Goal: Task Accomplishment & Management: Manage account settings

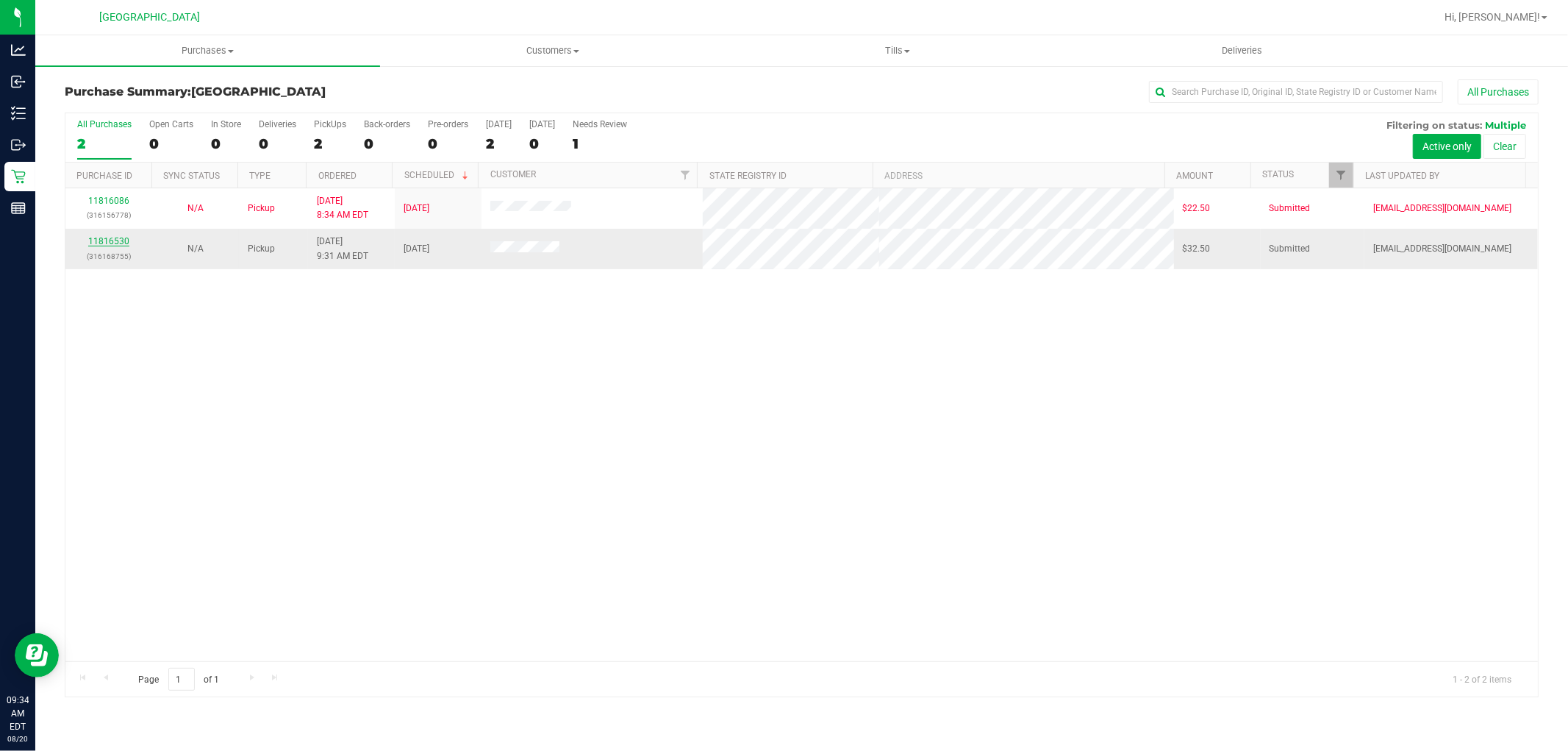
click at [114, 241] on link "11816530" at bounding box center [108, 240] width 41 height 10
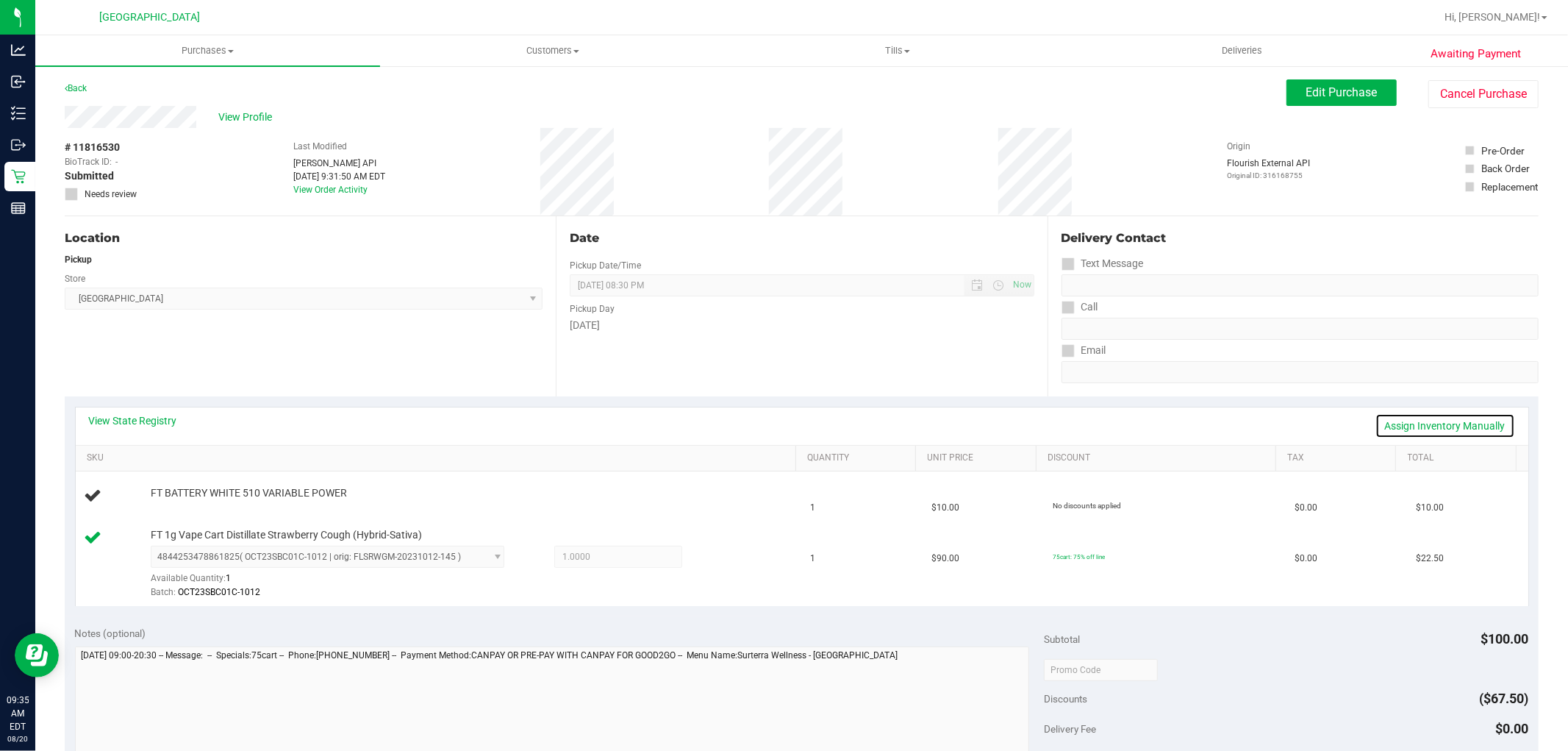
click at [1406, 424] on link "Assign Inventory Manually" at bounding box center [1445, 426] width 140 height 25
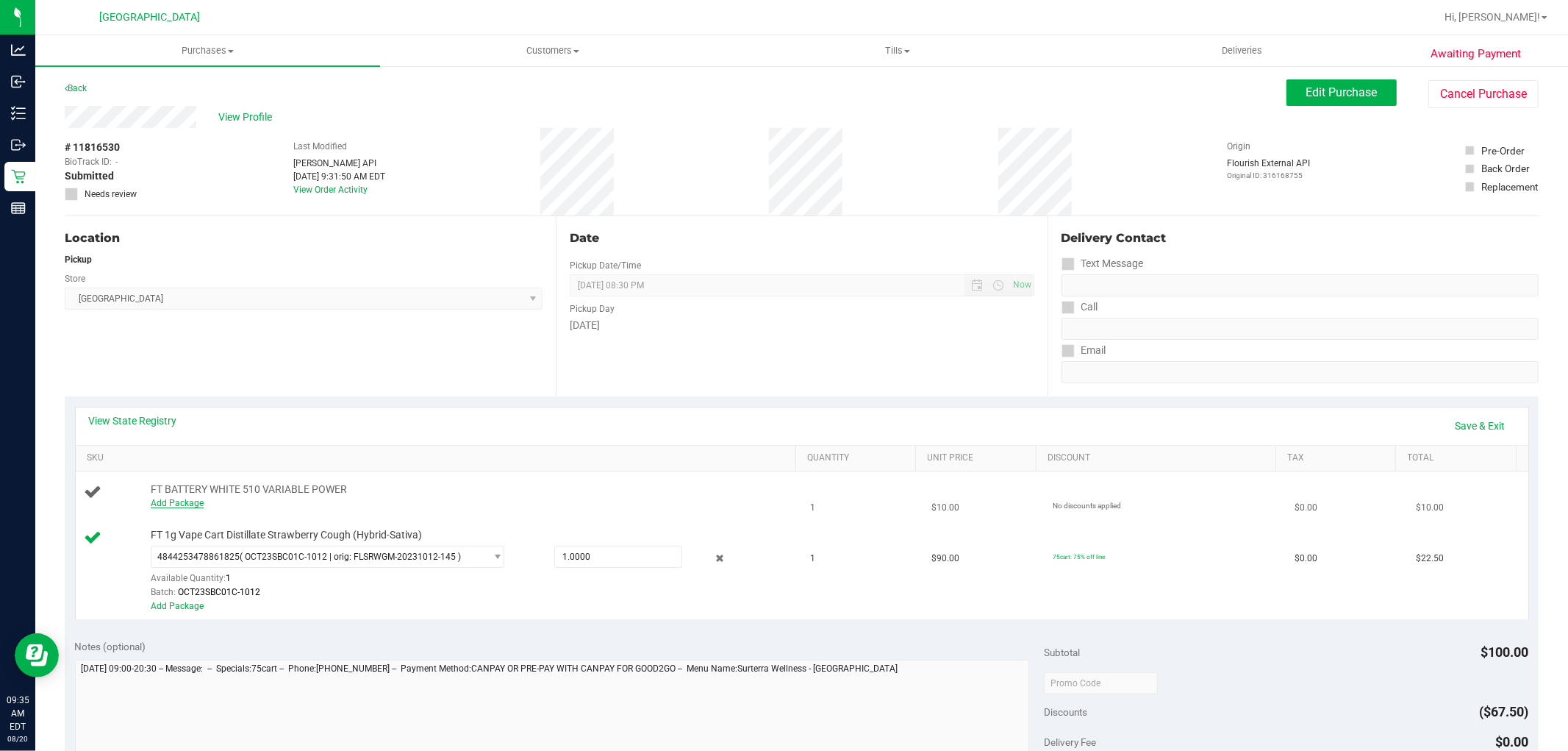
click at [182, 505] on link "Add Package" at bounding box center [177, 503] width 53 height 10
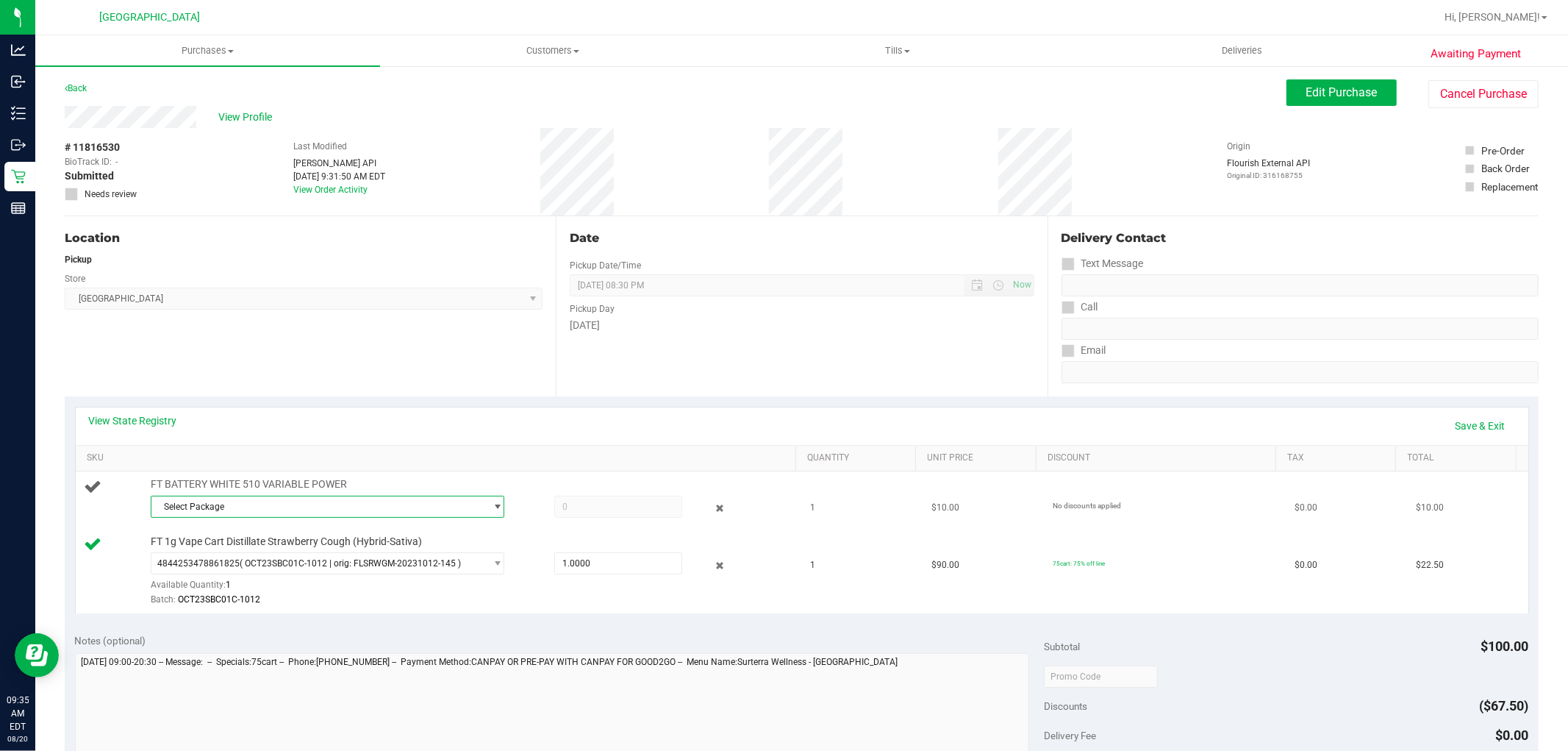
click at [248, 507] on span "Select Package" at bounding box center [318, 506] width 334 height 21
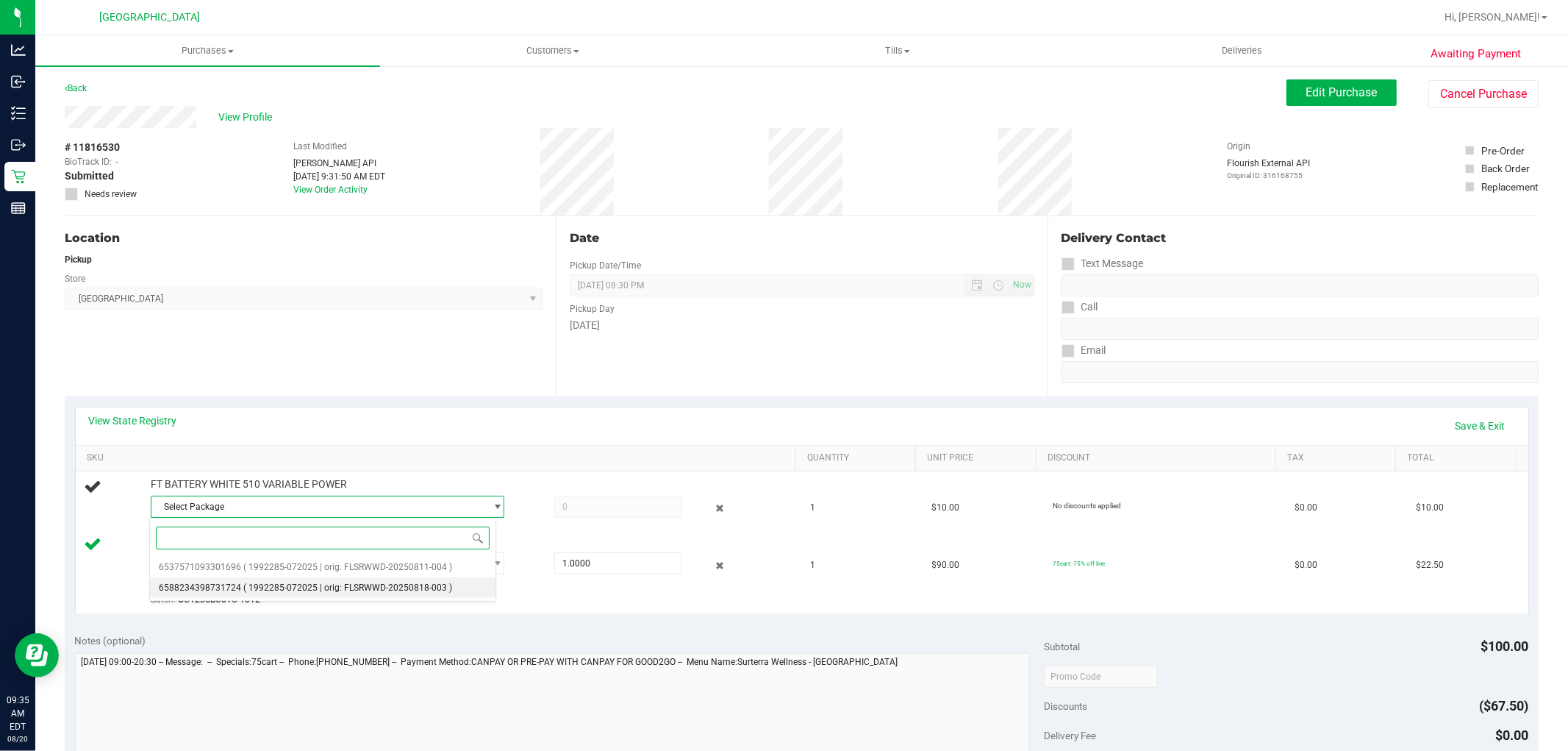
click at [270, 585] on span "( 1992285-072025 | orig: FLSRWWD-20250818-003 )" at bounding box center [348, 587] width 209 height 10
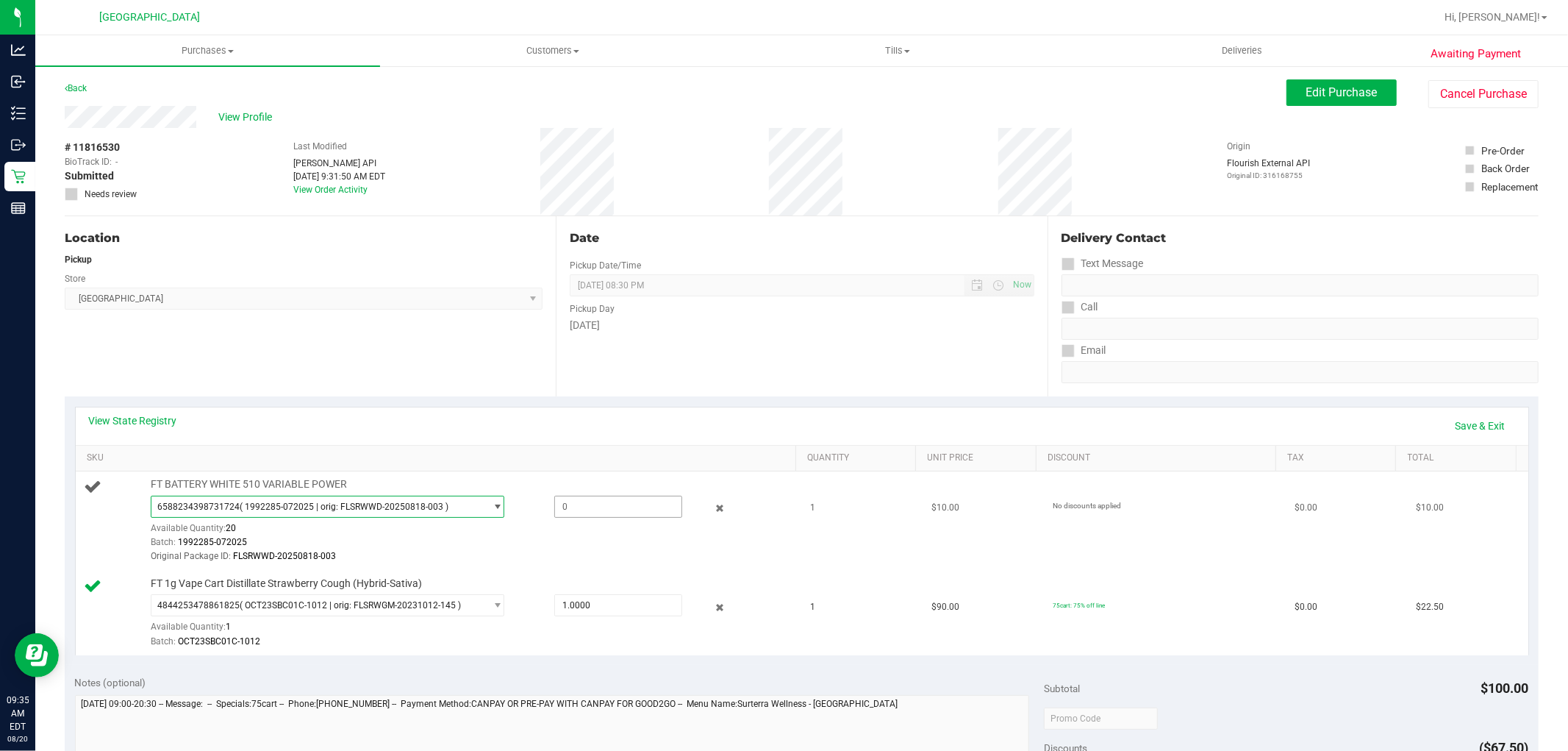
click at [561, 505] on span at bounding box center [618, 506] width 128 height 22
type input "1"
type input "1.0000"
click at [657, 437] on div "View State Registry Save & Exit" at bounding box center [802, 426] width 1426 height 25
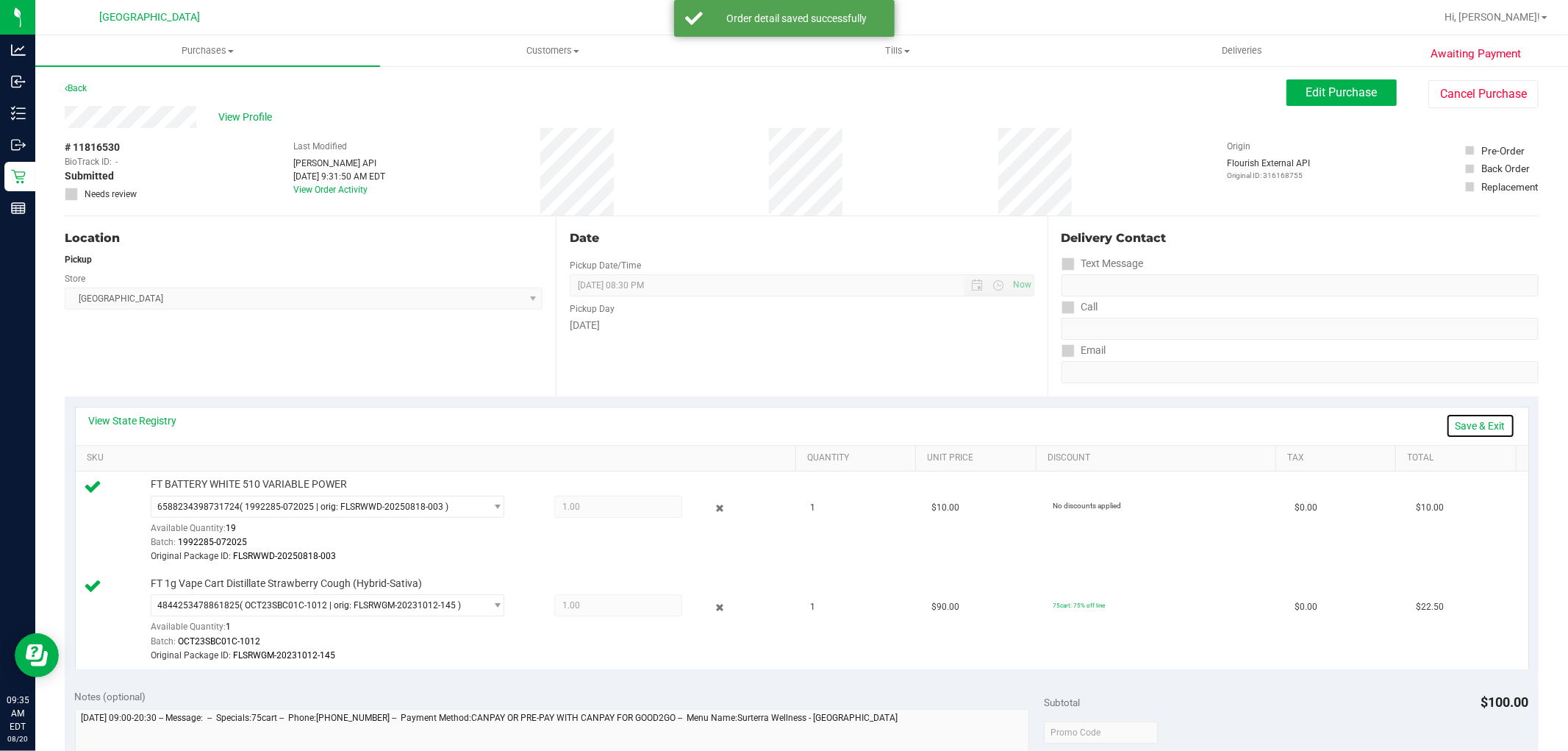
click at [1452, 423] on link "Save & Exit" at bounding box center [1480, 426] width 69 height 25
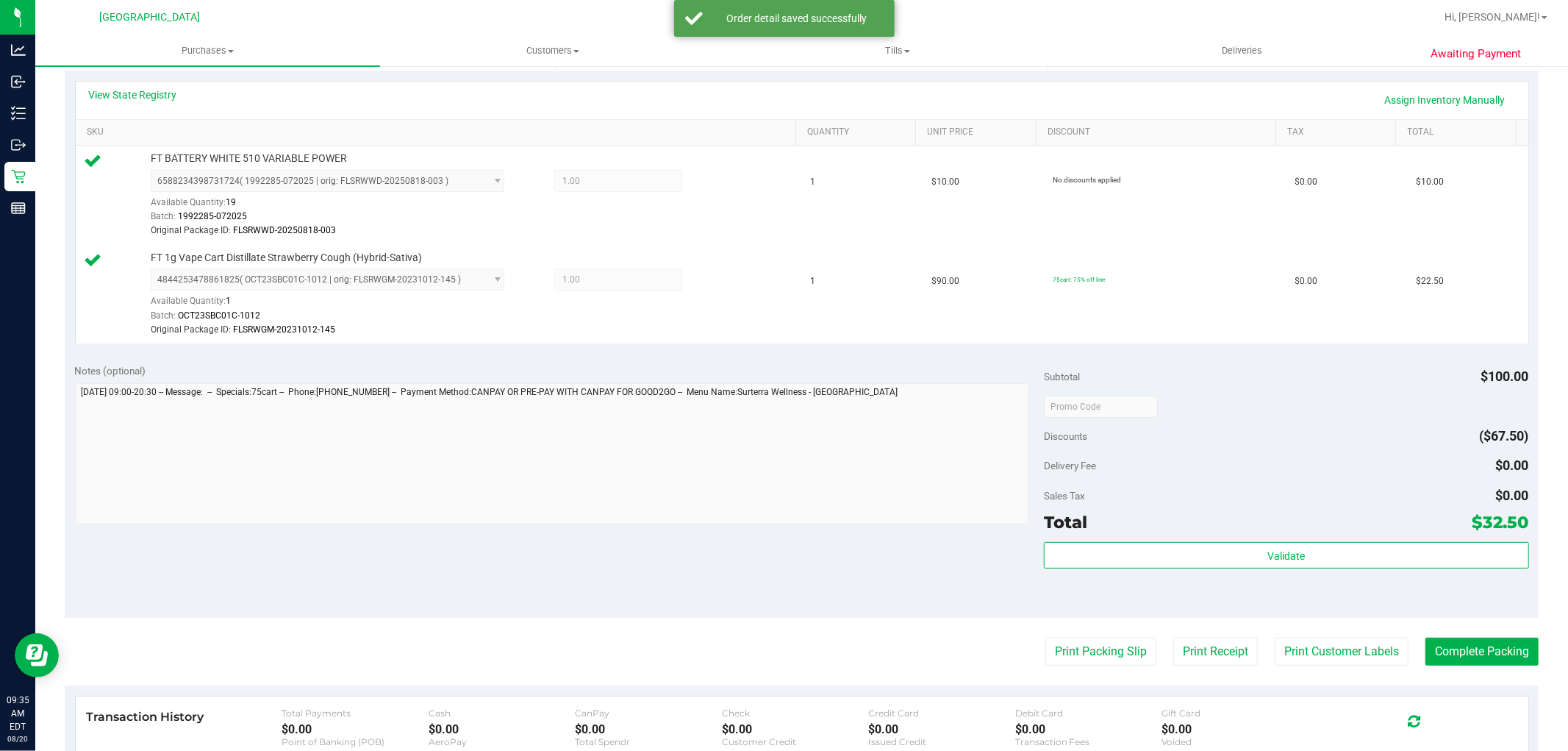
scroll to position [326, 0]
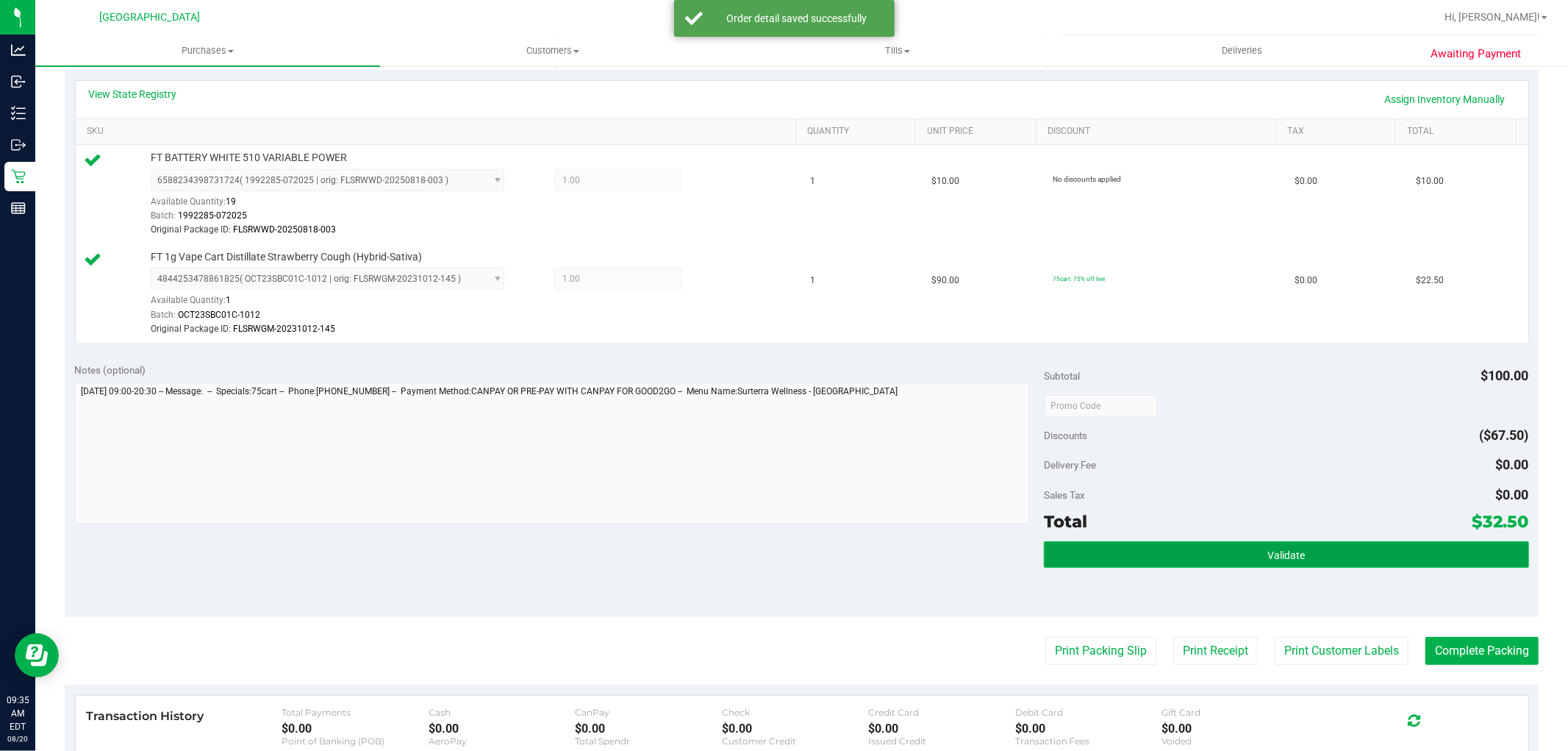
click at [1236, 565] on button "Validate" at bounding box center [1286, 555] width 485 height 27
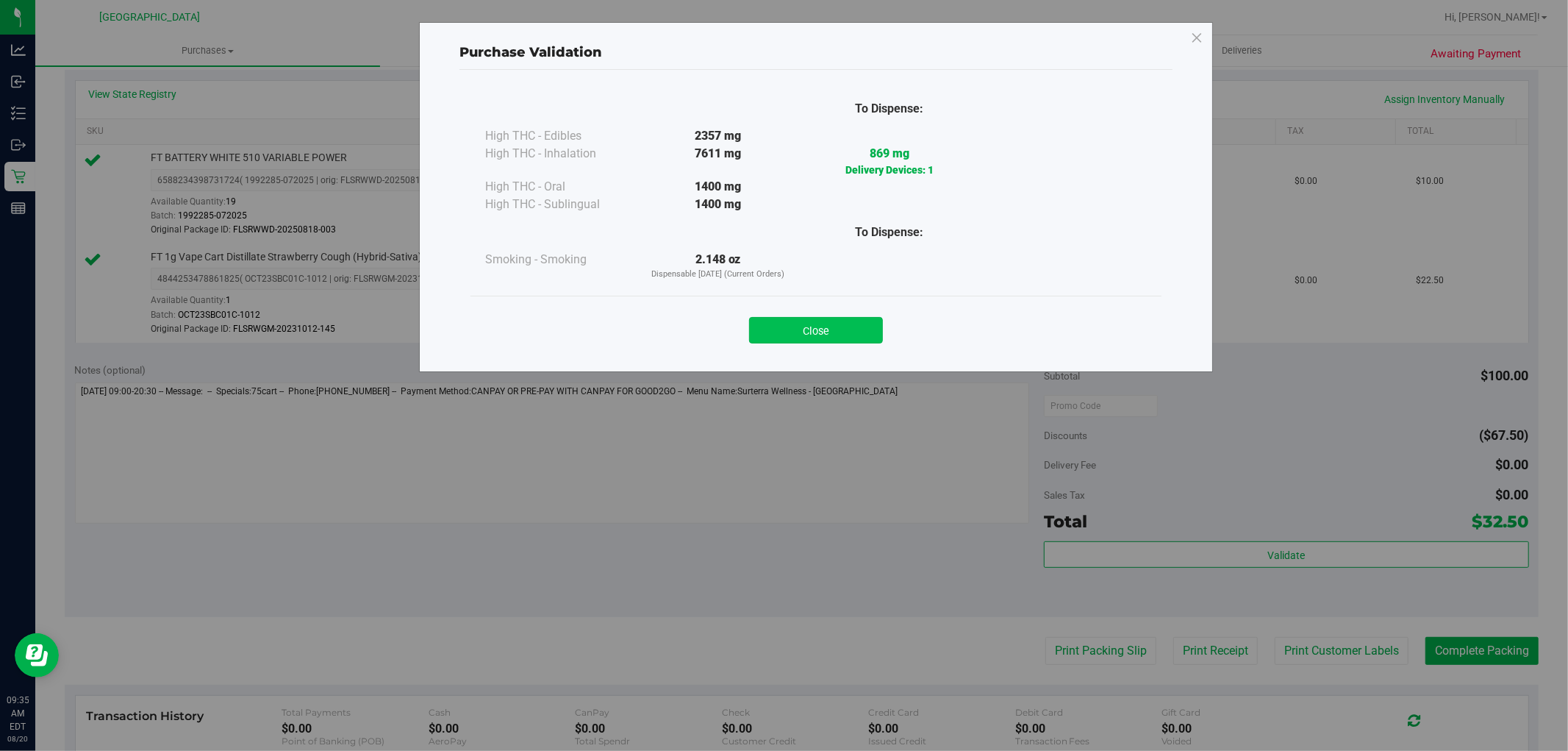
click at [835, 332] on button "Close" at bounding box center [815, 331] width 134 height 27
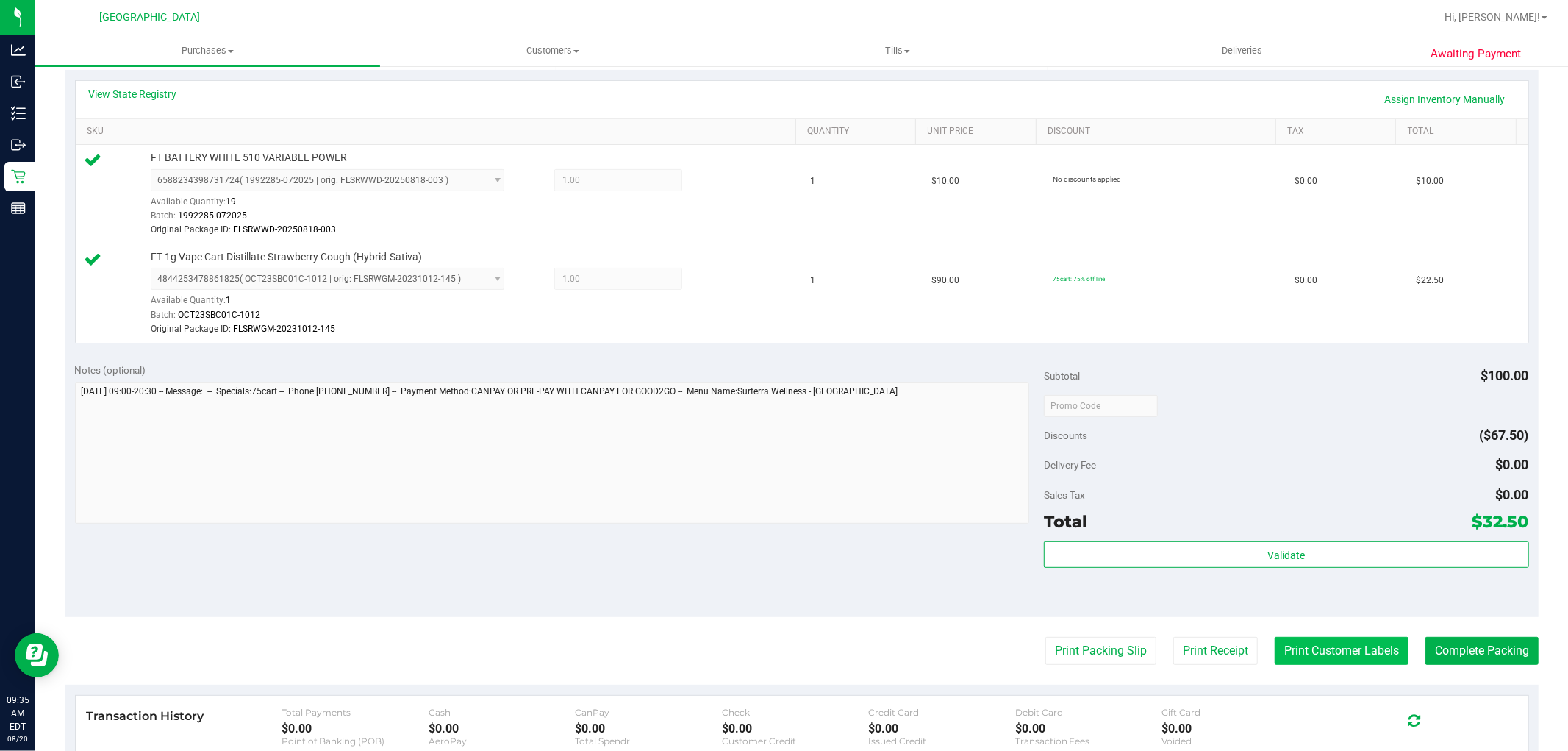
click at [1331, 648] on button "Print Customer Labels" at bounding box center [1341, 651] width 134 height 28
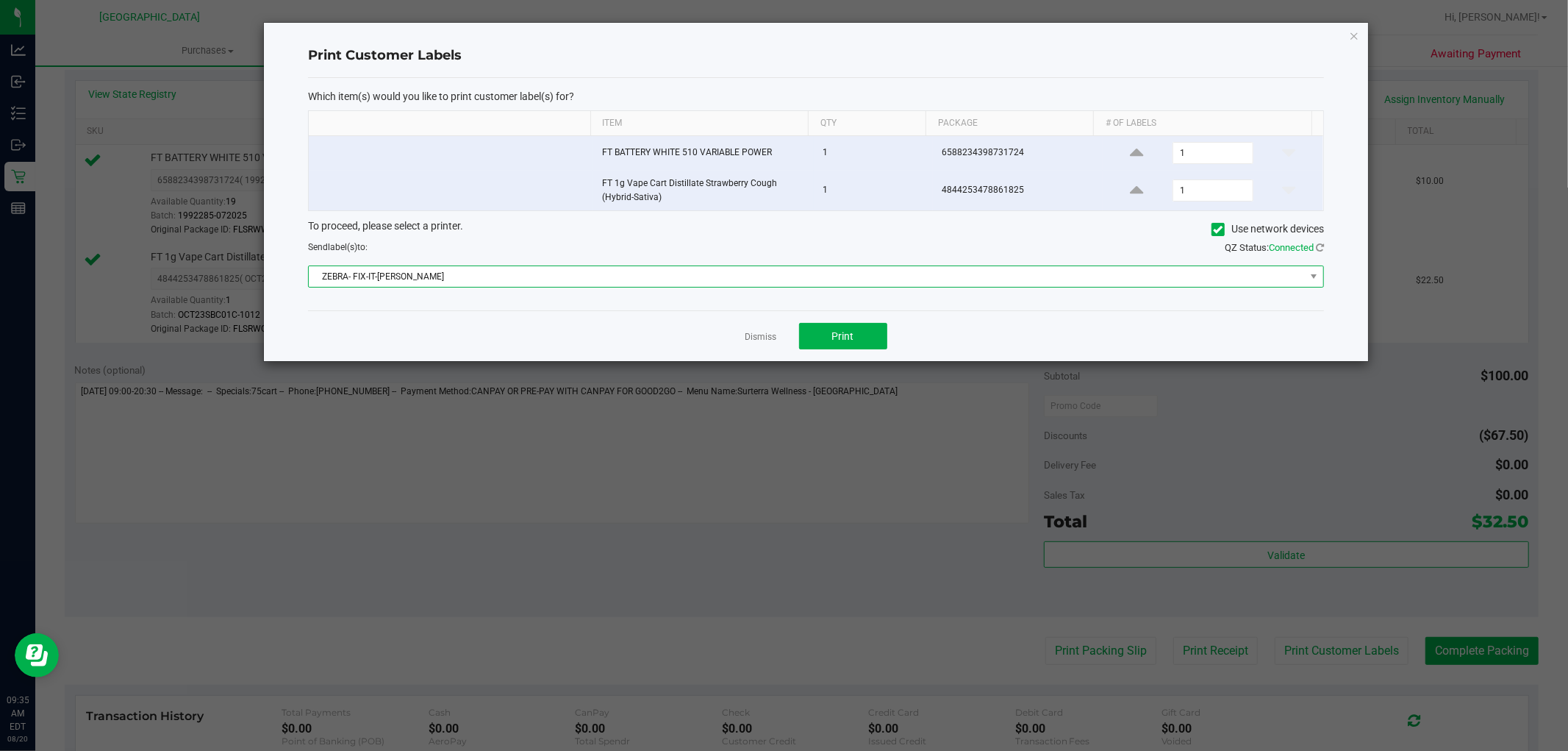
click at [530, 276] on span "ZEBRA- FIX-IT-FELIX" at bounding box center [807, 276] width 996 height 21
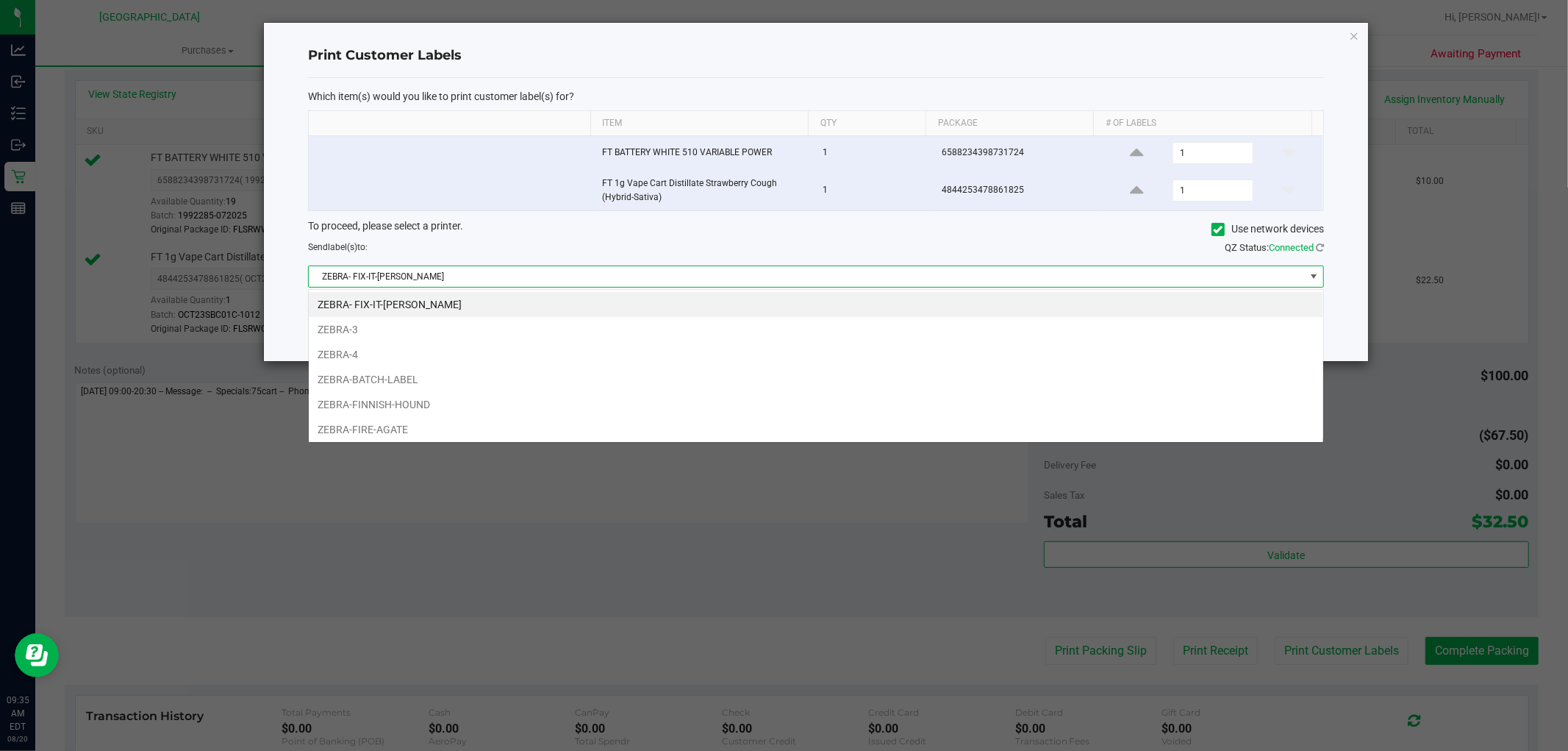
scroll to position [22, 1016]
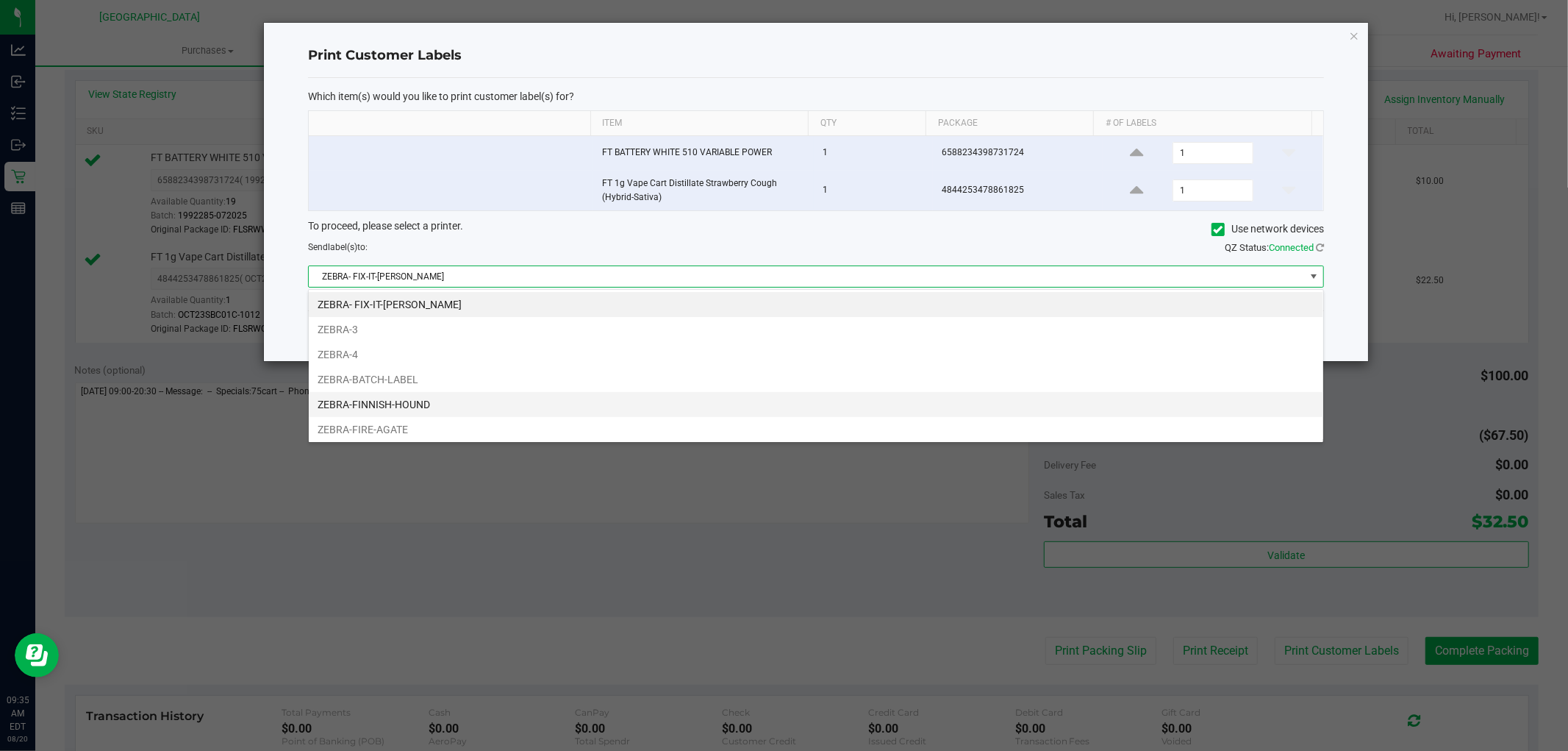
click at [383, 408] on li "ZEBRA-FINNISH-HOUND" at bounding box center [816, 404] width 1014 height 25
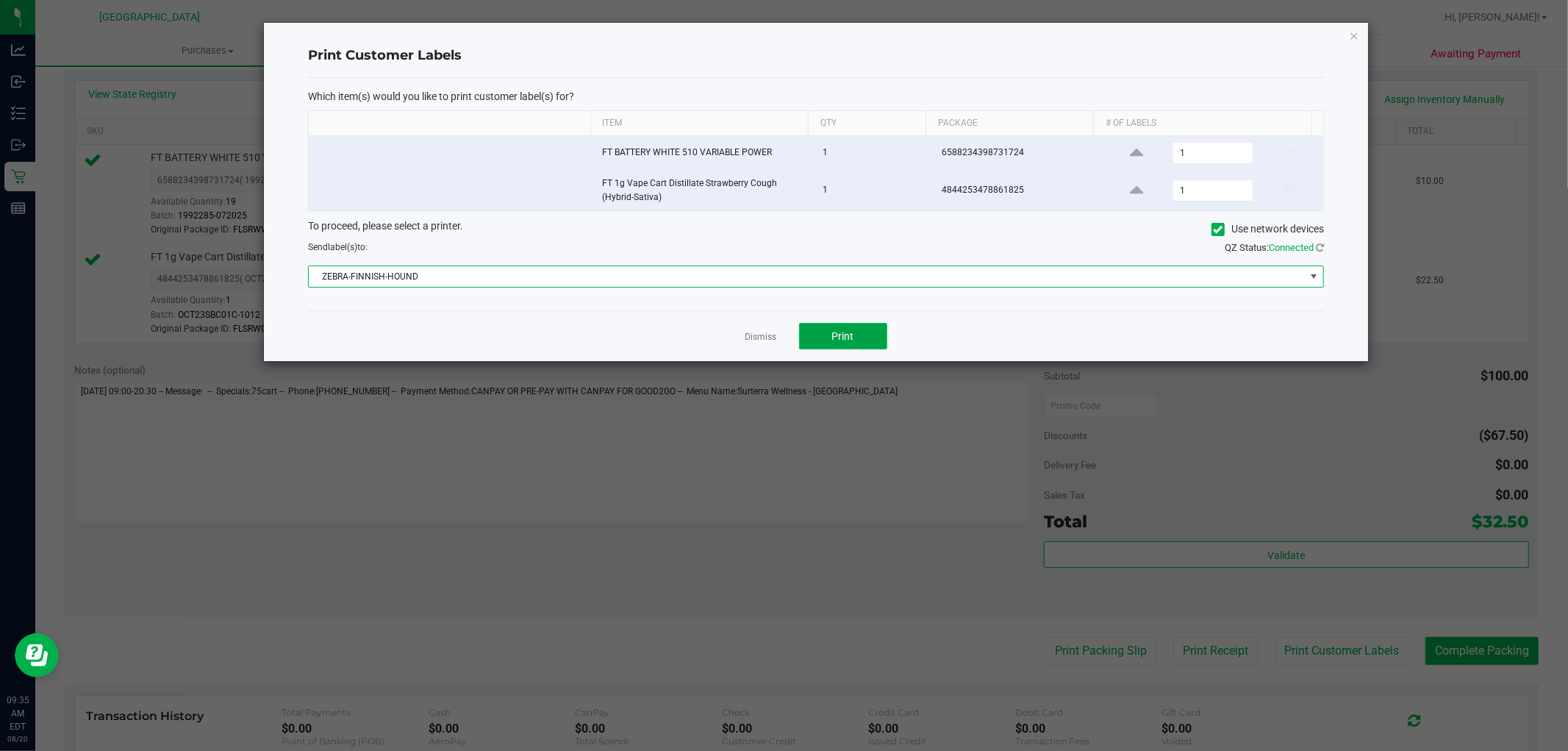
click at [854, 328] on button "Print" at bounding box center [843, 336] width 88 height 27
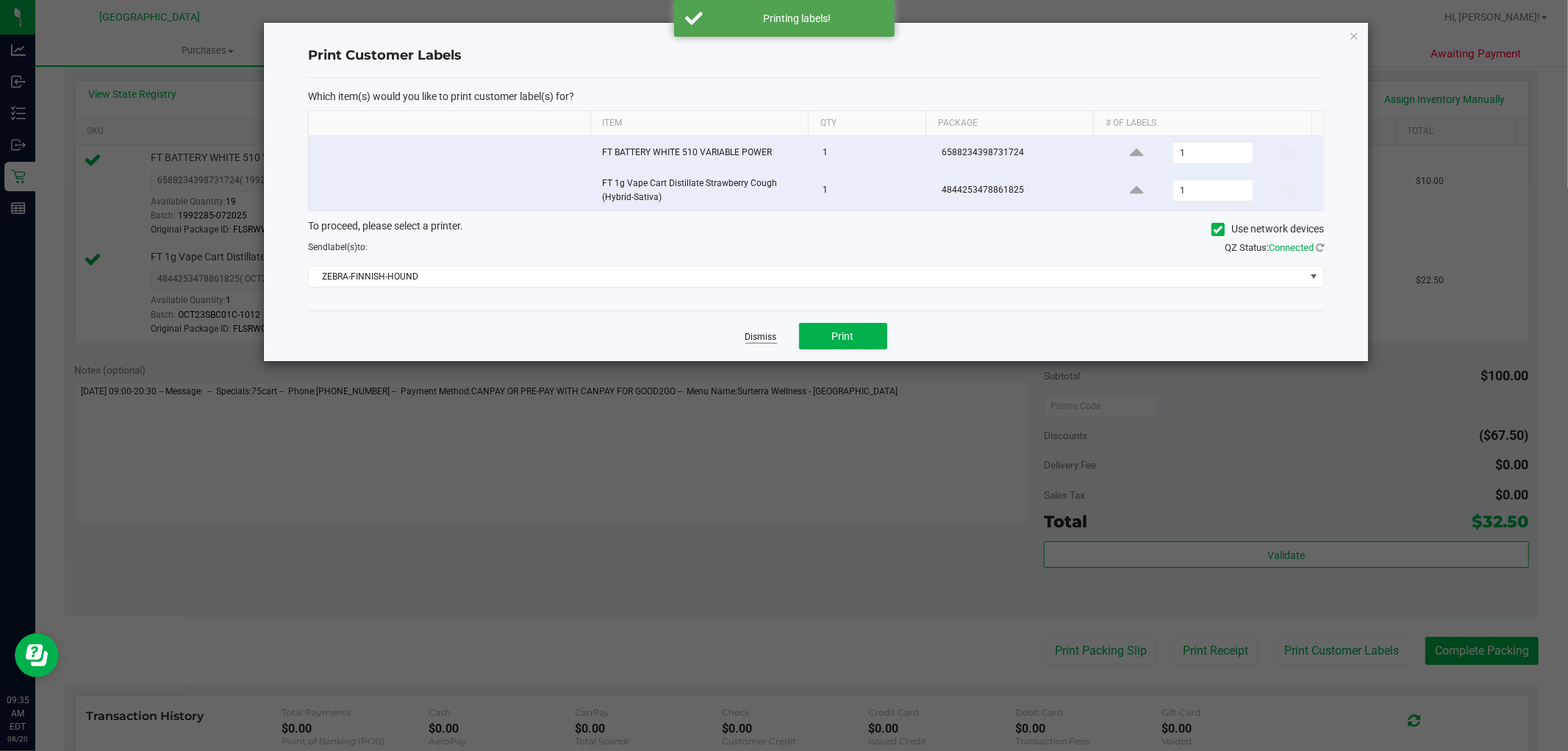
click at [747, 337] on link "Dismiss" at bounding box center [761, 337] width 31 height 13
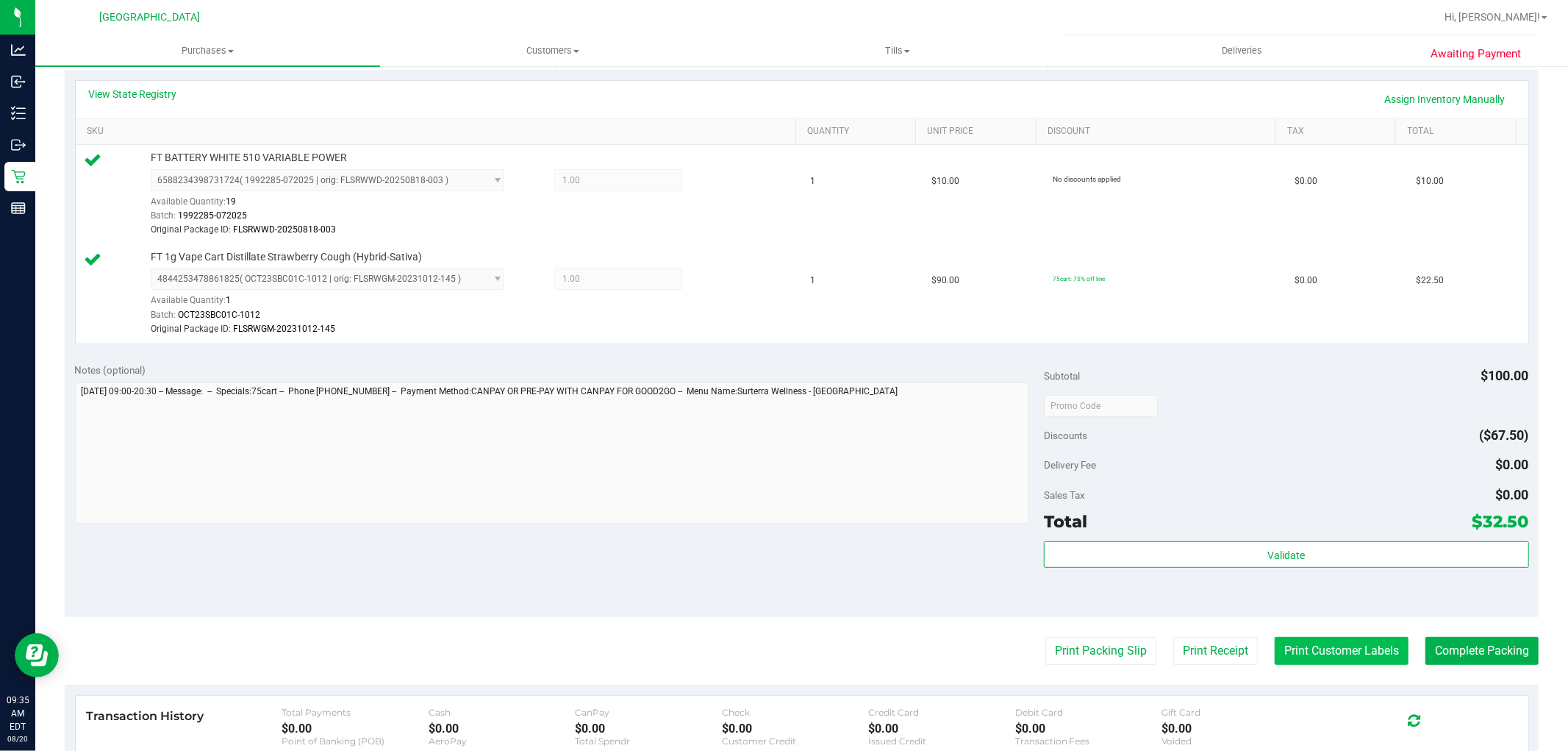
click at [1330, 637] on button "Print Customer Labels" at bounding box center [1341, 651] width 134 height 28
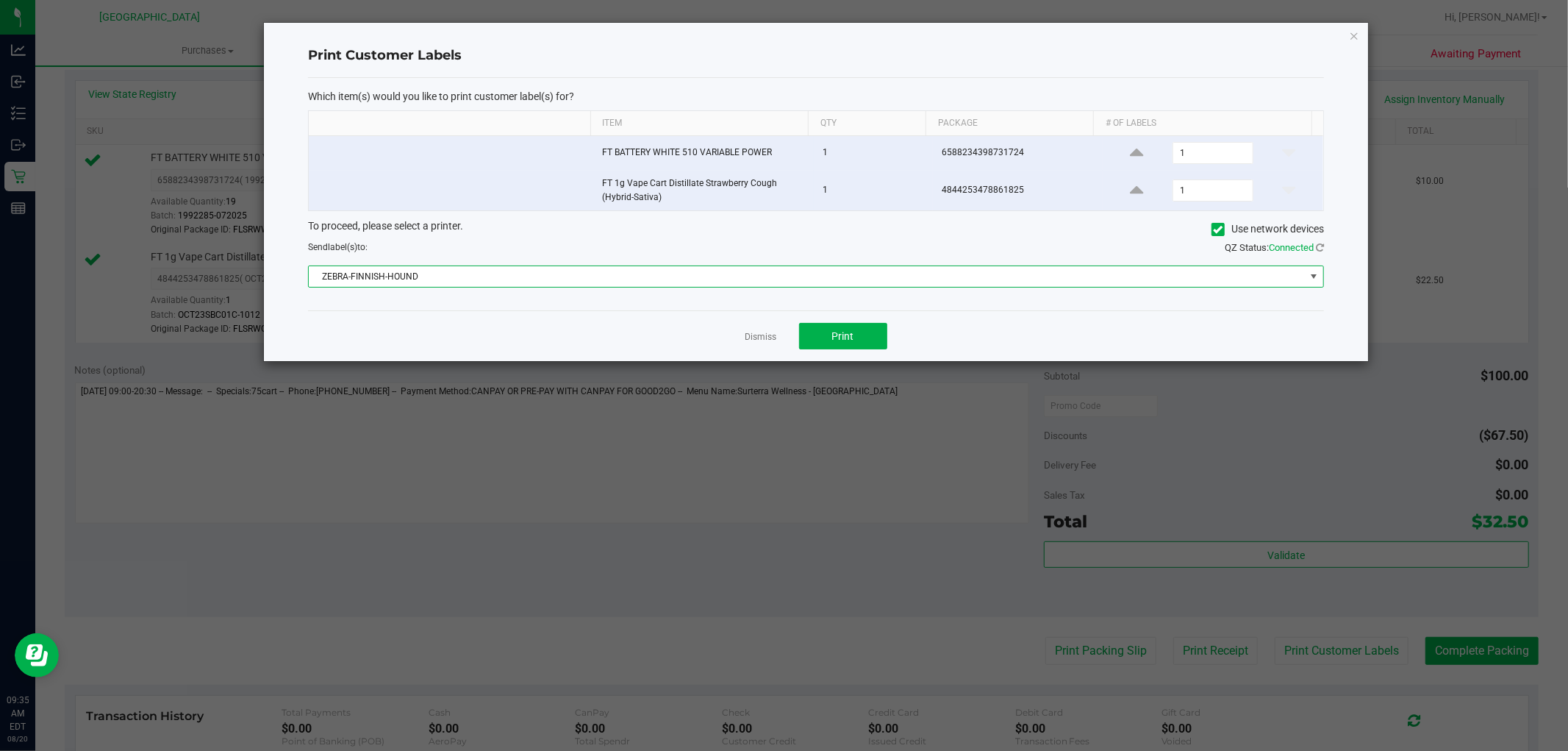
click at [559, 278] on span "ZEBRA-FINNISH-HOUND" at bounding box center [807, 276] width 996 height 21
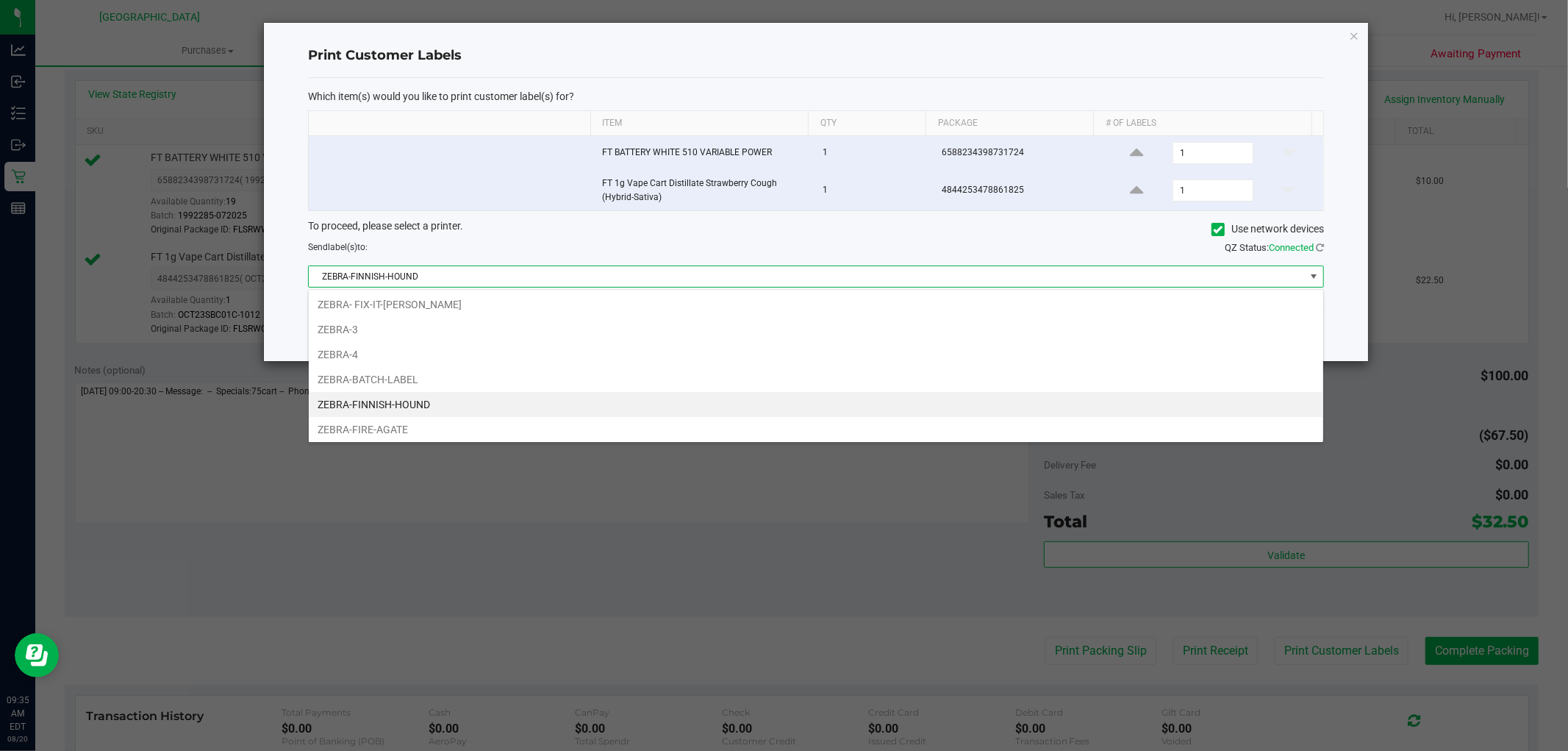
drag, startPoint x: 385, startPoint y: 427, endPoint x: 395, endPoint y: 427, distance: 10.0
click at [387, 427] on li "ZEBRA-FIRE-AGATE" at bounding box center [816, 429] width 1014 height 25
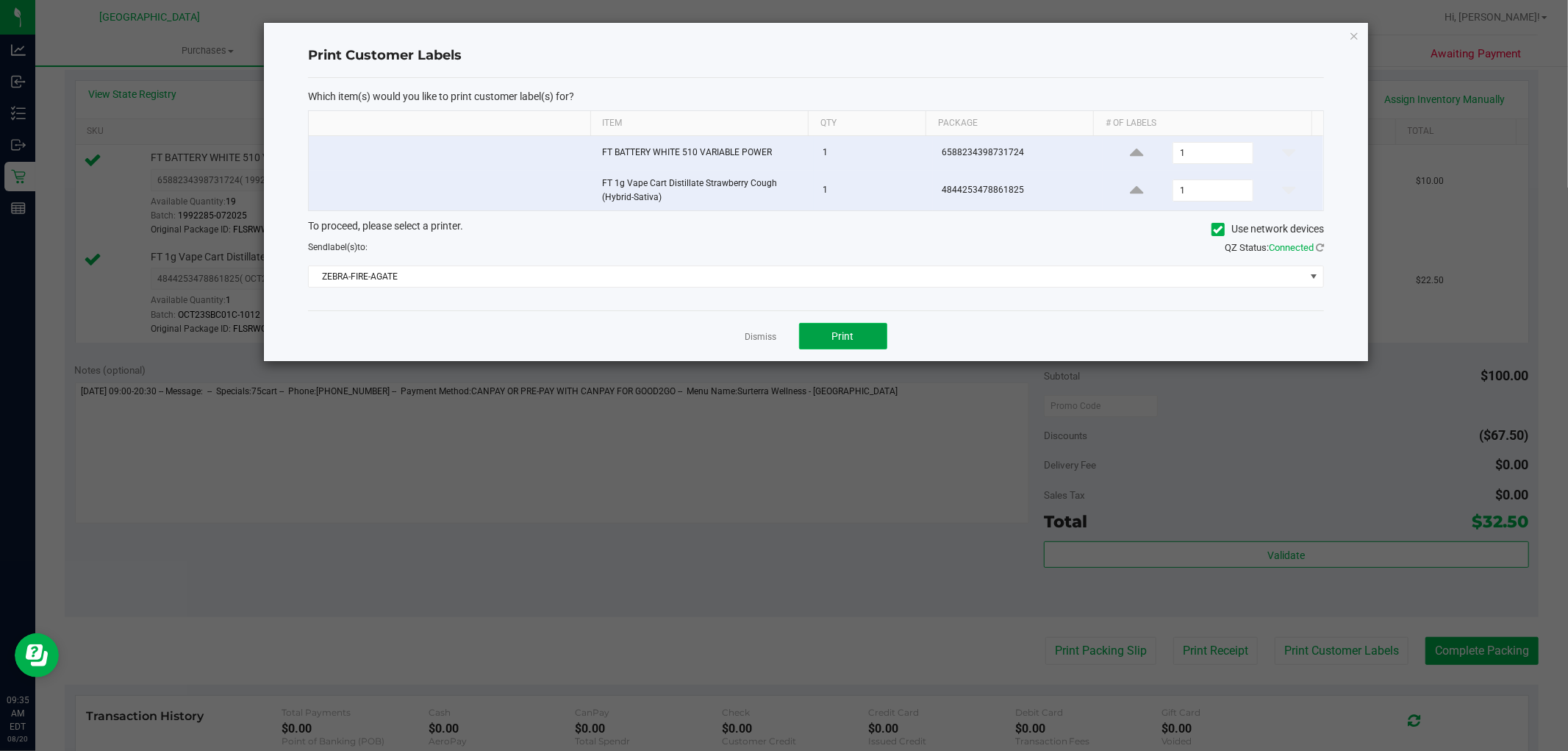
click at [825, 341] on button "Print" at bounding box center [843, 336] width 88 height 27
click at [752, 340] on link "Dismiss" at bounding box center [761, 337] width 31 height 13
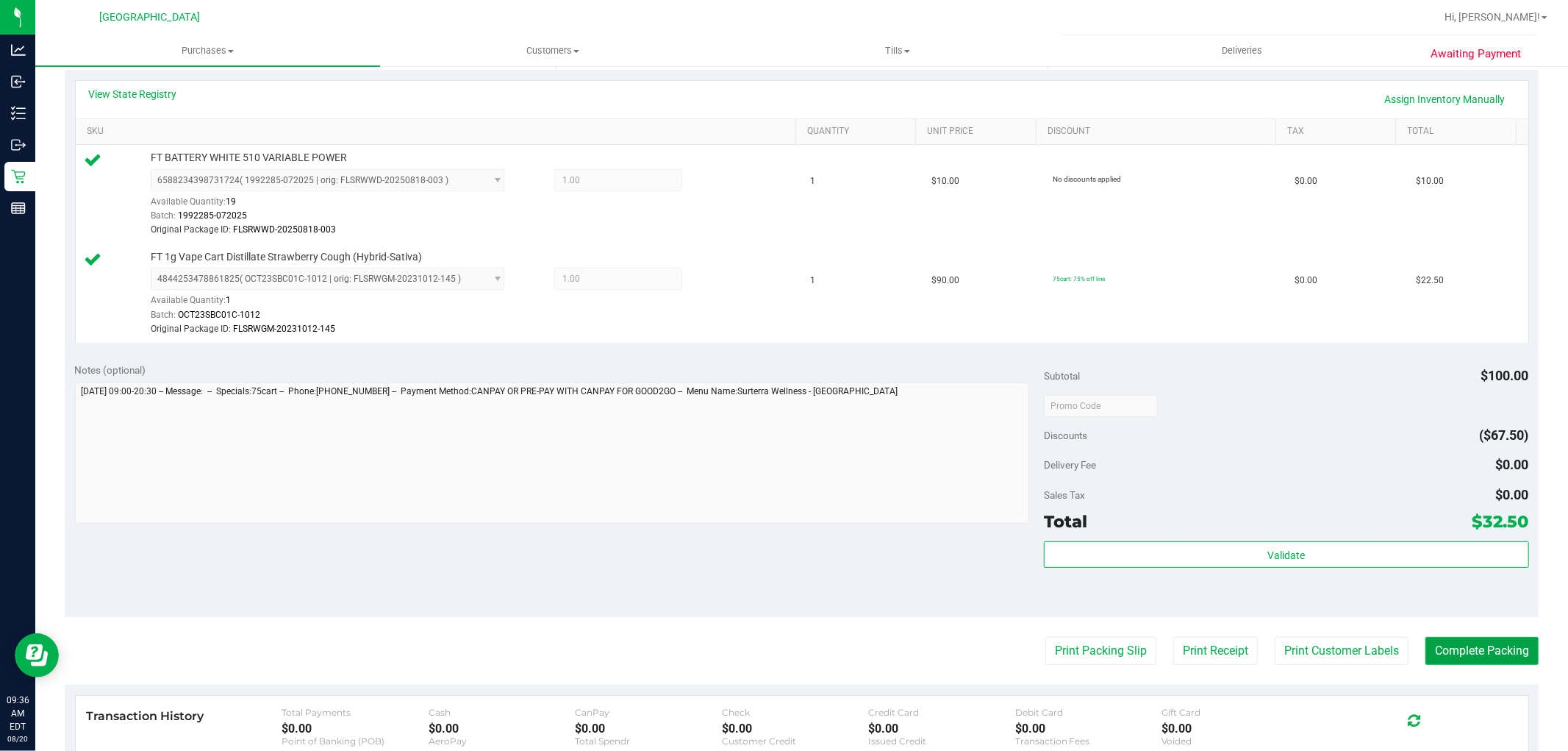
click at [1457, 645] on button "Complete Packing" at bounding box center [1482, 651] width 113 height 28
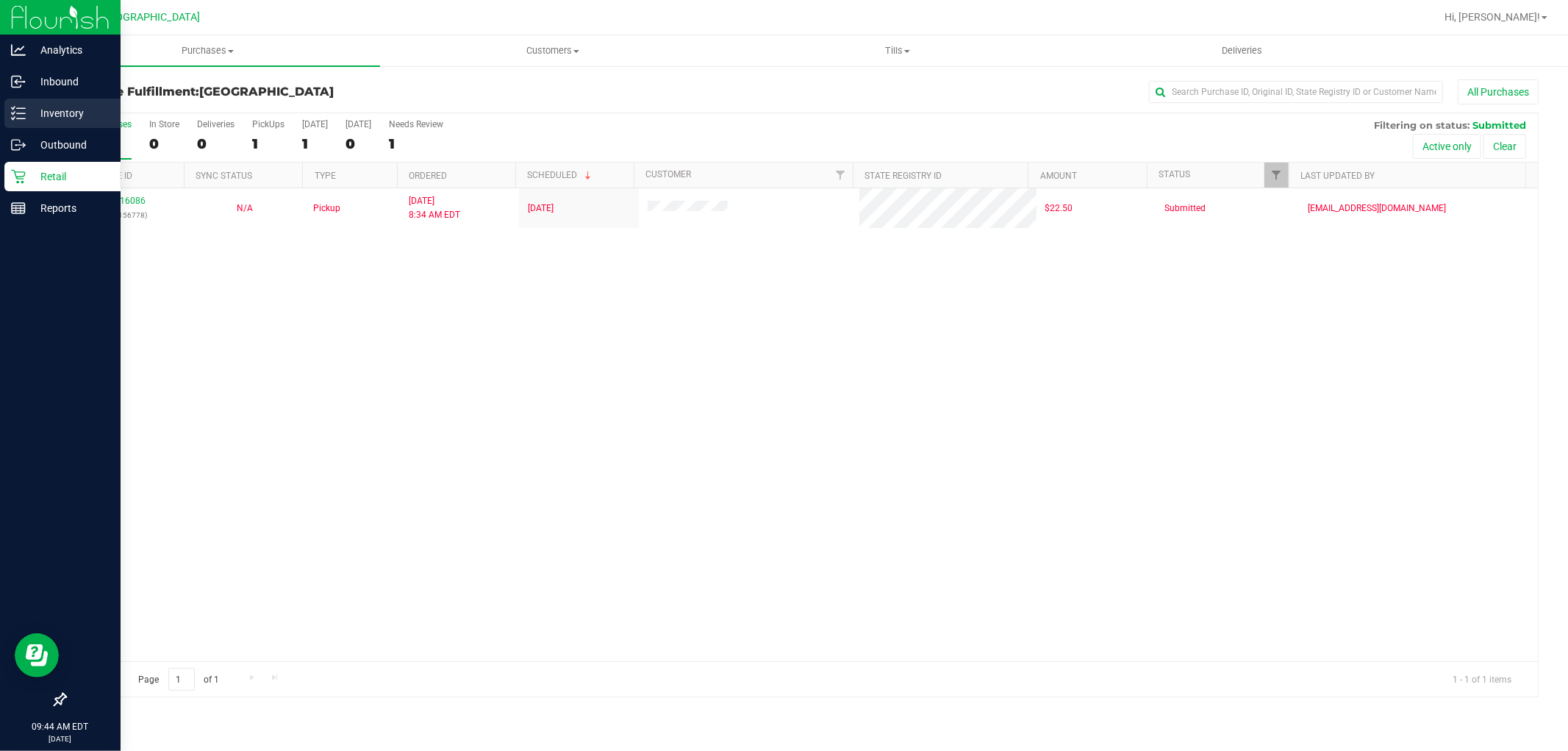
click at [35, 124] on div "Inventory" at bounding box center [63, 113] width 116 height 30
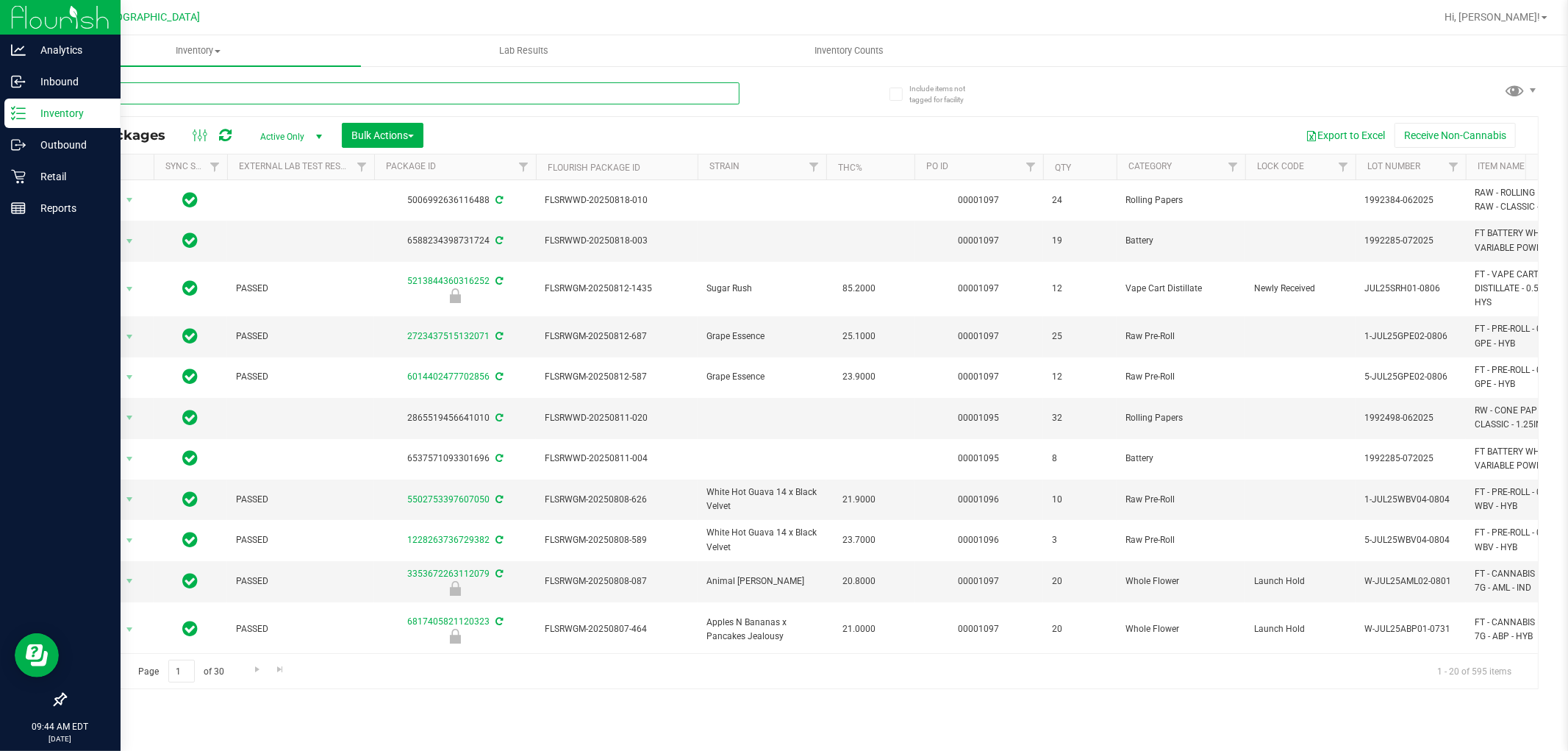
click at [289, 91] on input "text" at bounding box center [401, 93] width 675 height 22
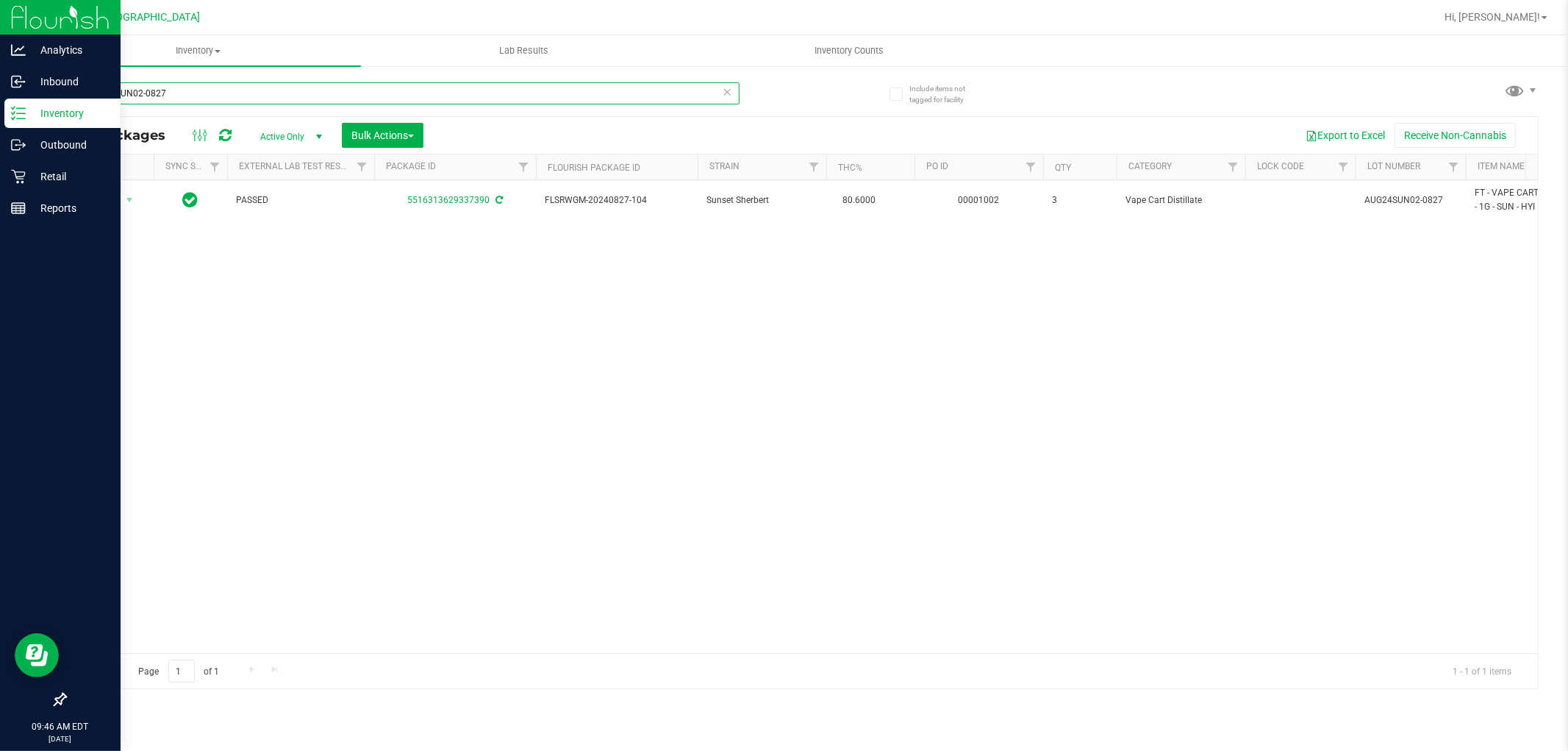
type input "AUG24SUN02-0827"
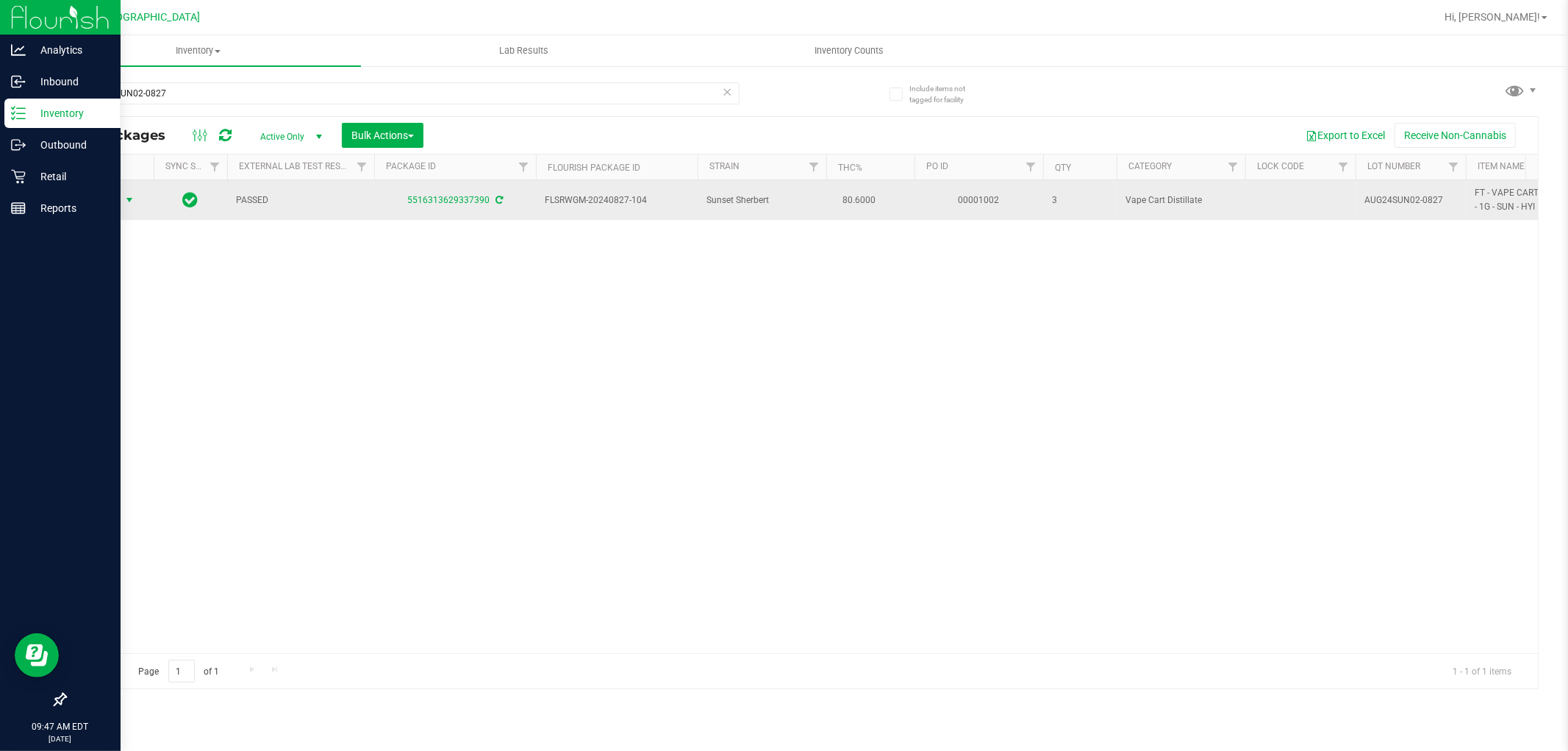
click at [115, 203] on span "Action" at bounding box center [99, 200] width 39 height 21
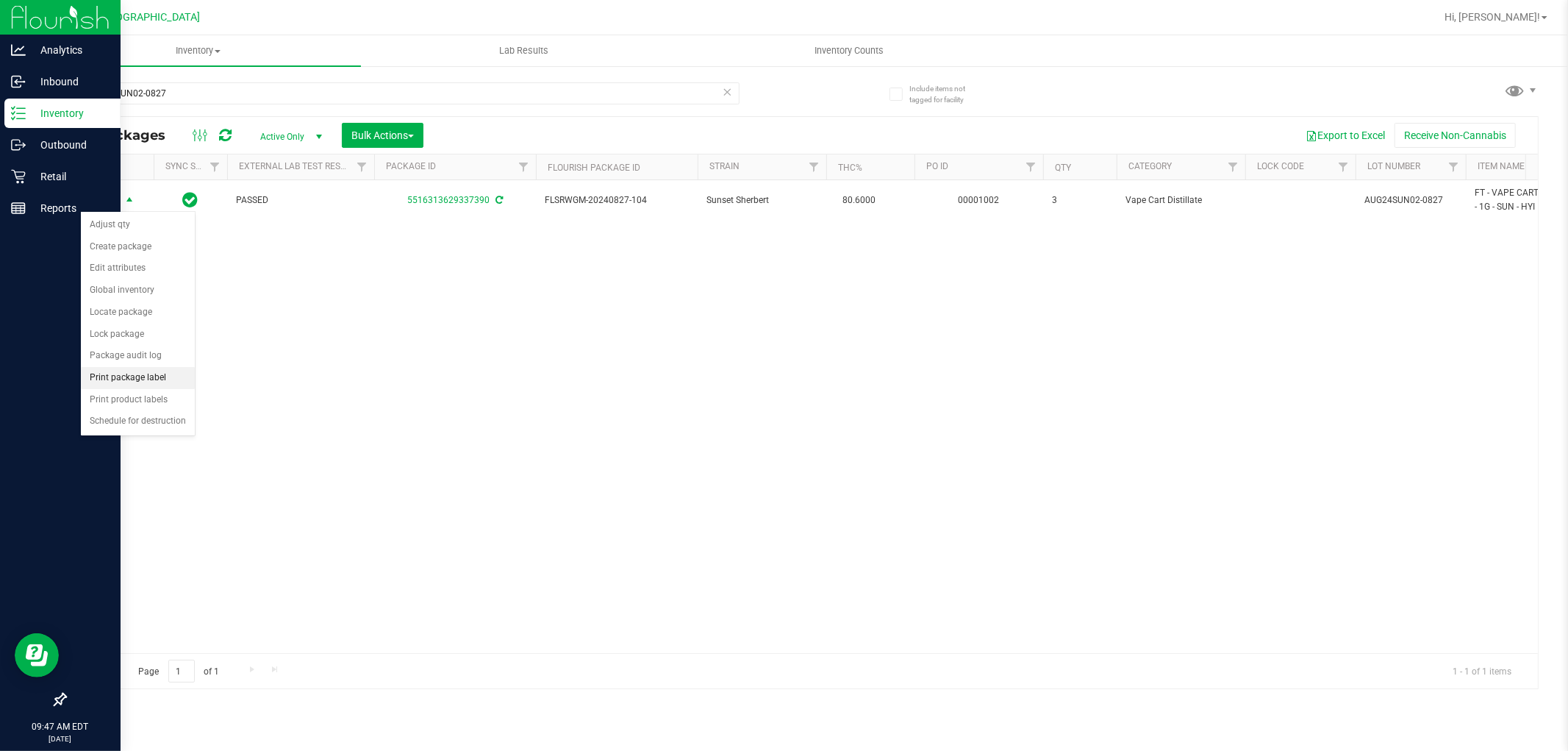
click at [129, 387] on li "Print package label" at bounding box center [137, 377] width 114 height 22
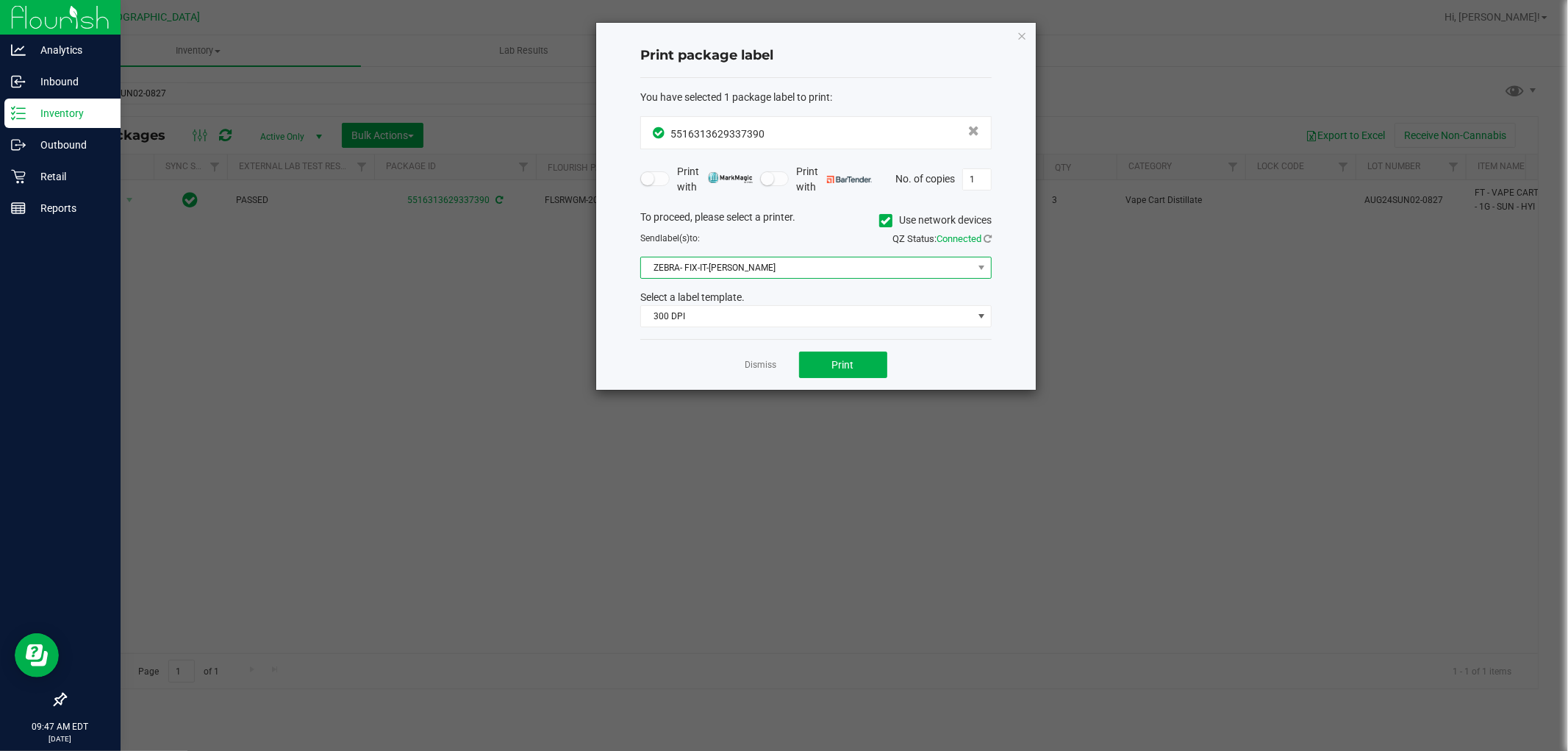
click at [728, 273] on span "ZEBRA- FIX-IT-FELIX" at bounding box center [807, 267] width 332 height 21
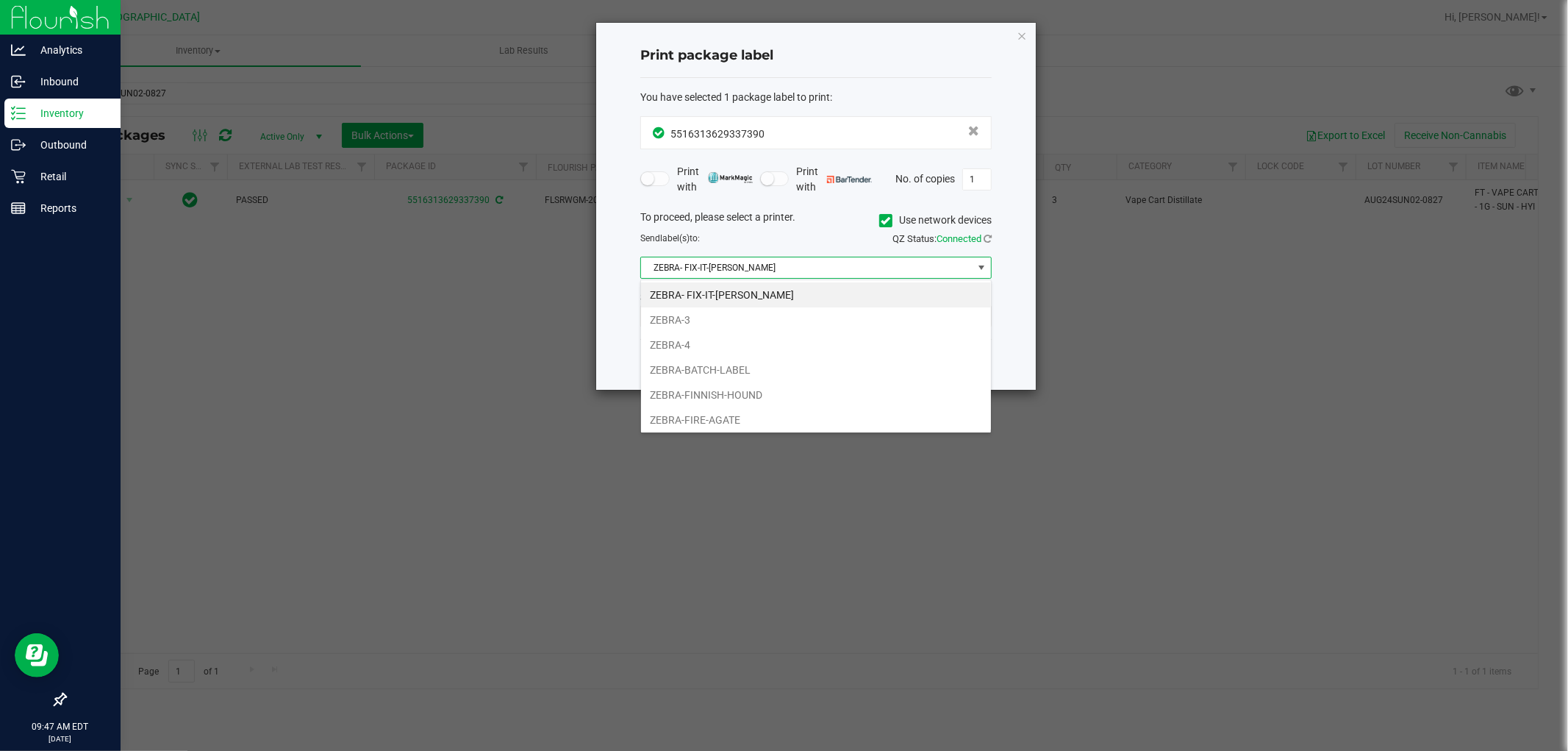
scroll to position [22, 350]
click at [729, 398] on li "ZEBRA-FINNISH-HOUND" at bounding box center [816, 395] width 350 height 25
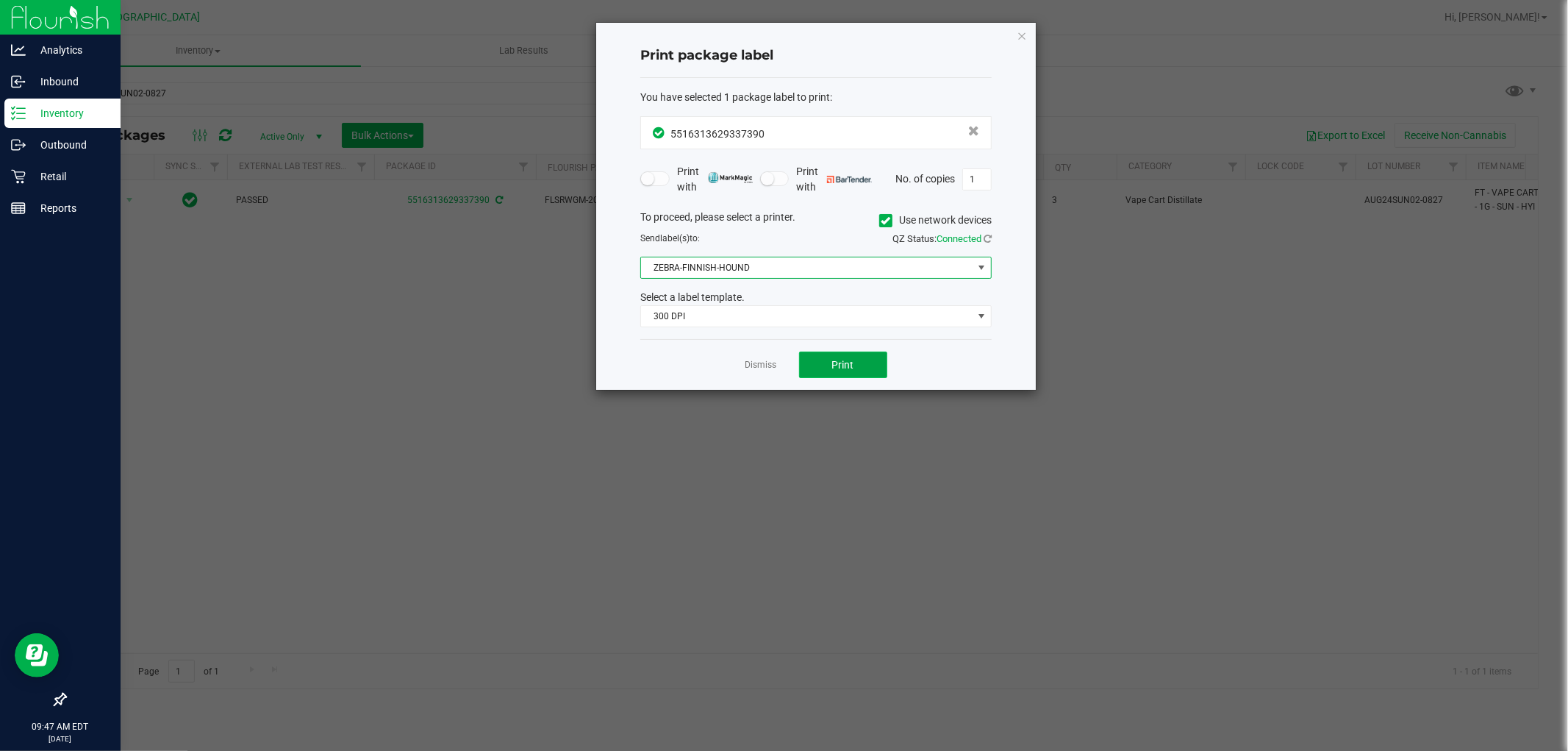
click at [854, 364] on span "Print" at bounding box center [843, 364] width 22 height 12
click at [734, 266] on span "ZEBRA-FINNISH-HOUND" at bounding box center [807, 267] width 332 height 21
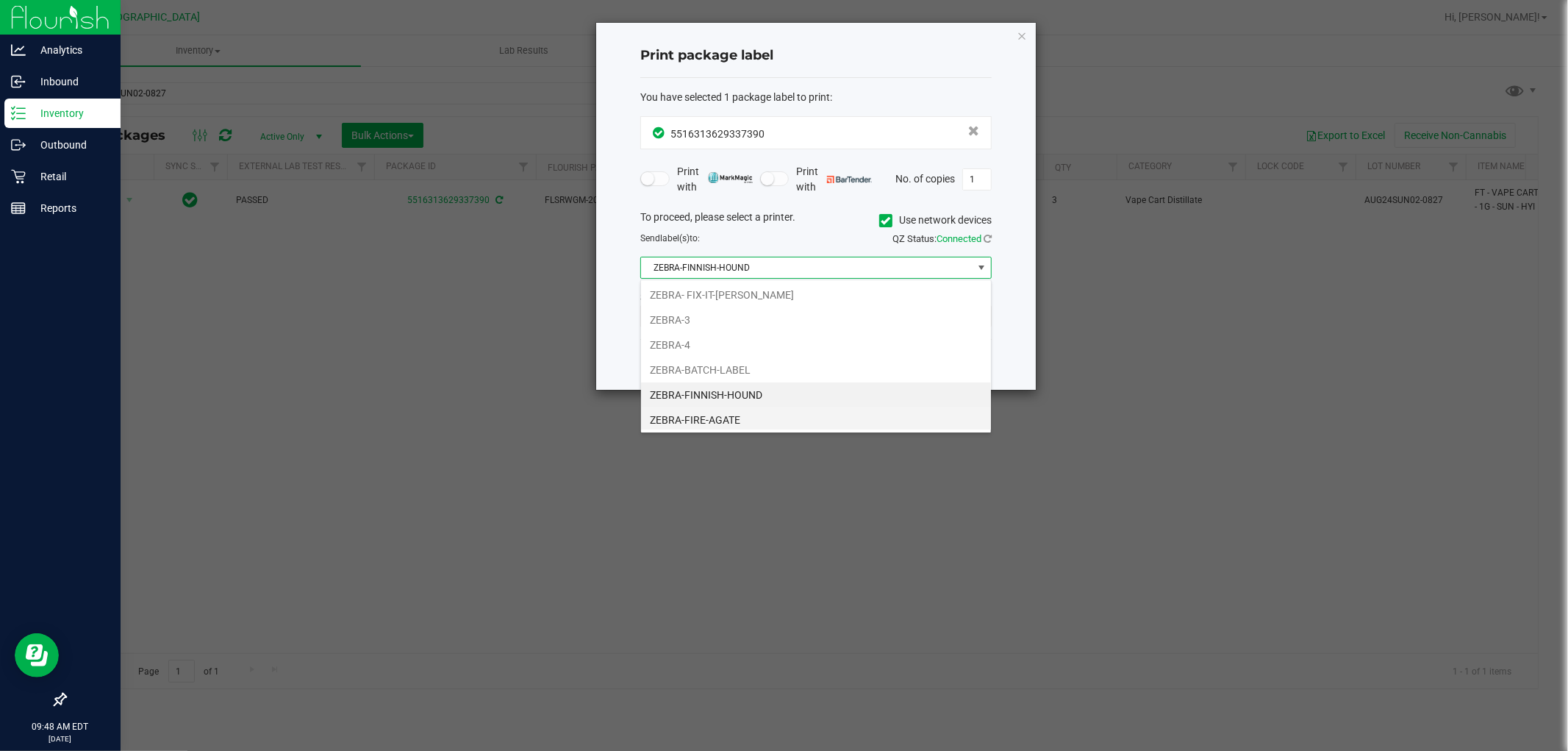
click at [722, 422] on li "ZEBRA-FIRE-AGATE" at bounding box center [816, 420] width 350 height 25
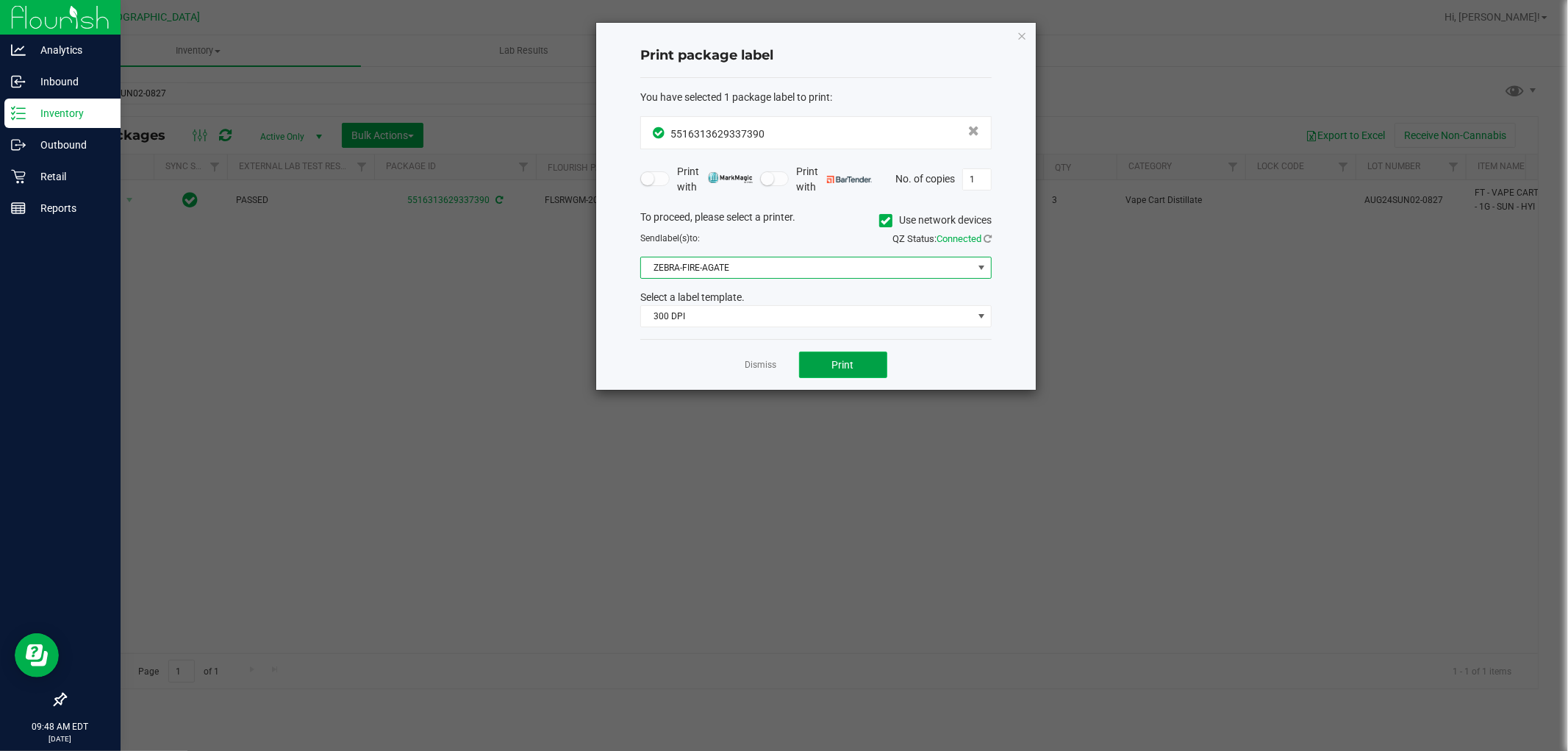
click at [842, 370] on span "Print" at bounding box center [843, 364] width 22 height 12
click at [781, 179] on span at bounding box center [774, 178] width 30 height 14
click at [702, 317] on span "300 DPI" at bounding box center [807, 315] width 332 height 21
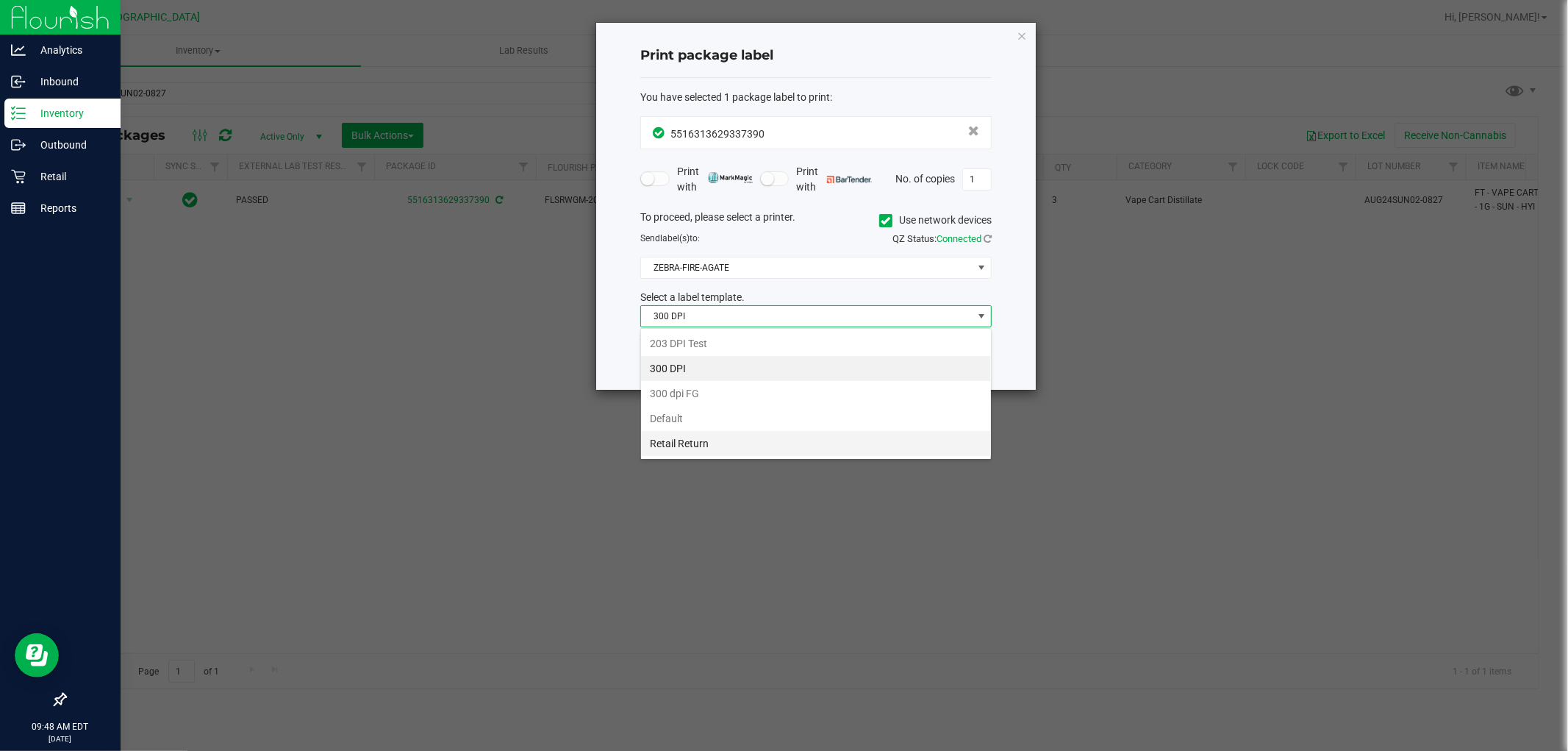
click at [745, 439] on li "Retail Return" at bounding box center [816, 444] width 350 height 25
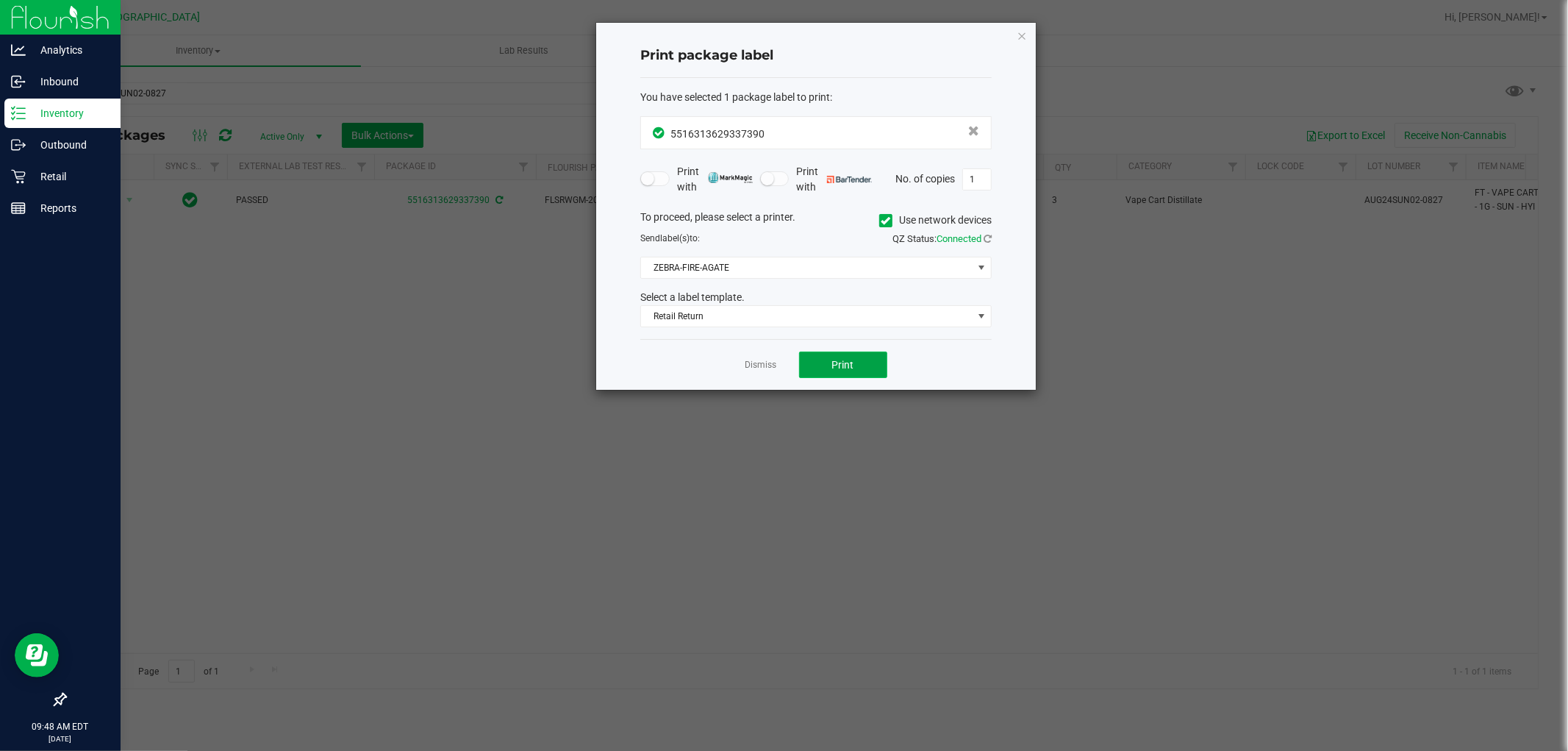
click at [842, 374] on button "Print" at bounding box center [843, 365] width 88 height 27
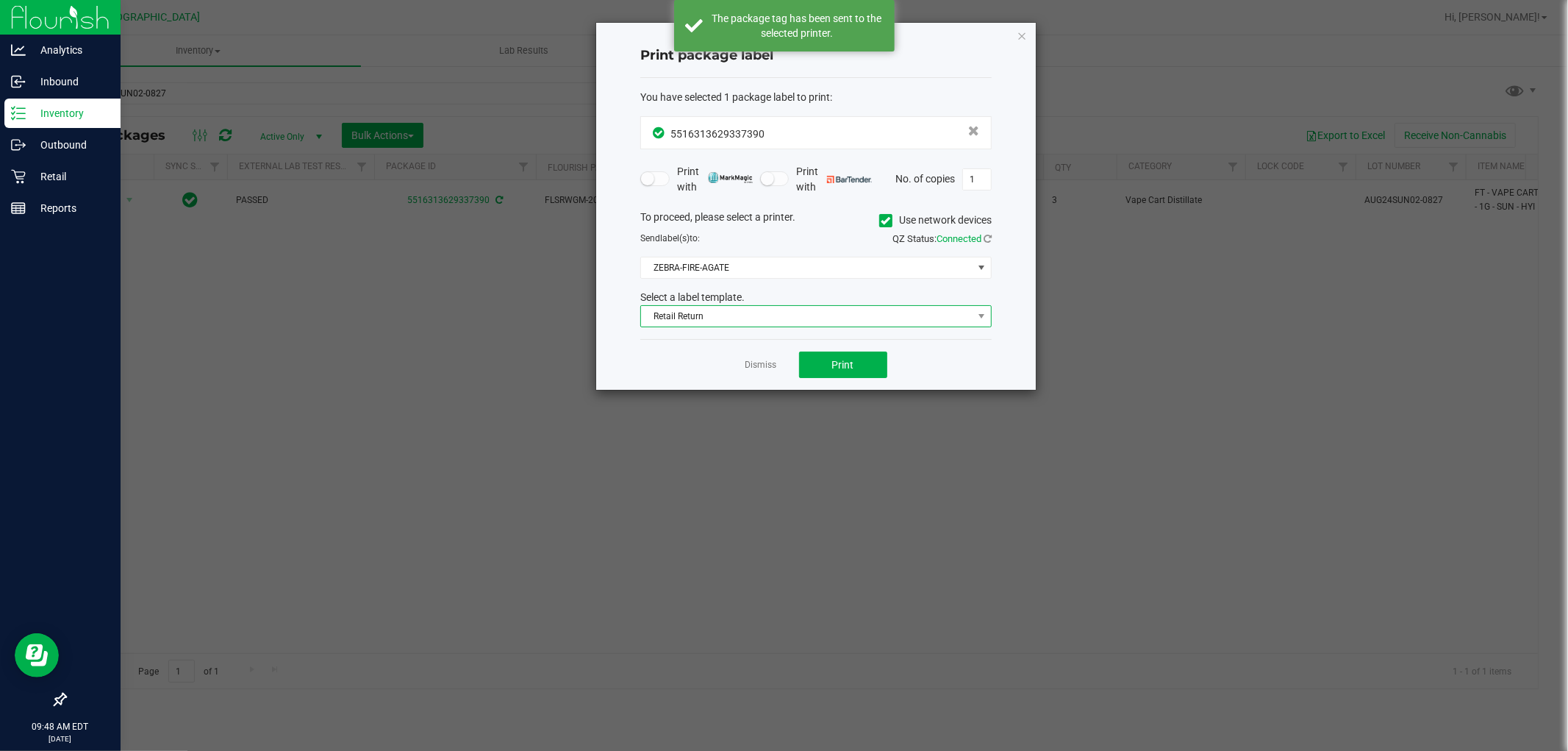
click at [751, 325] on span "Retail Return" at bounding box center [807, 315] width 332 height 21
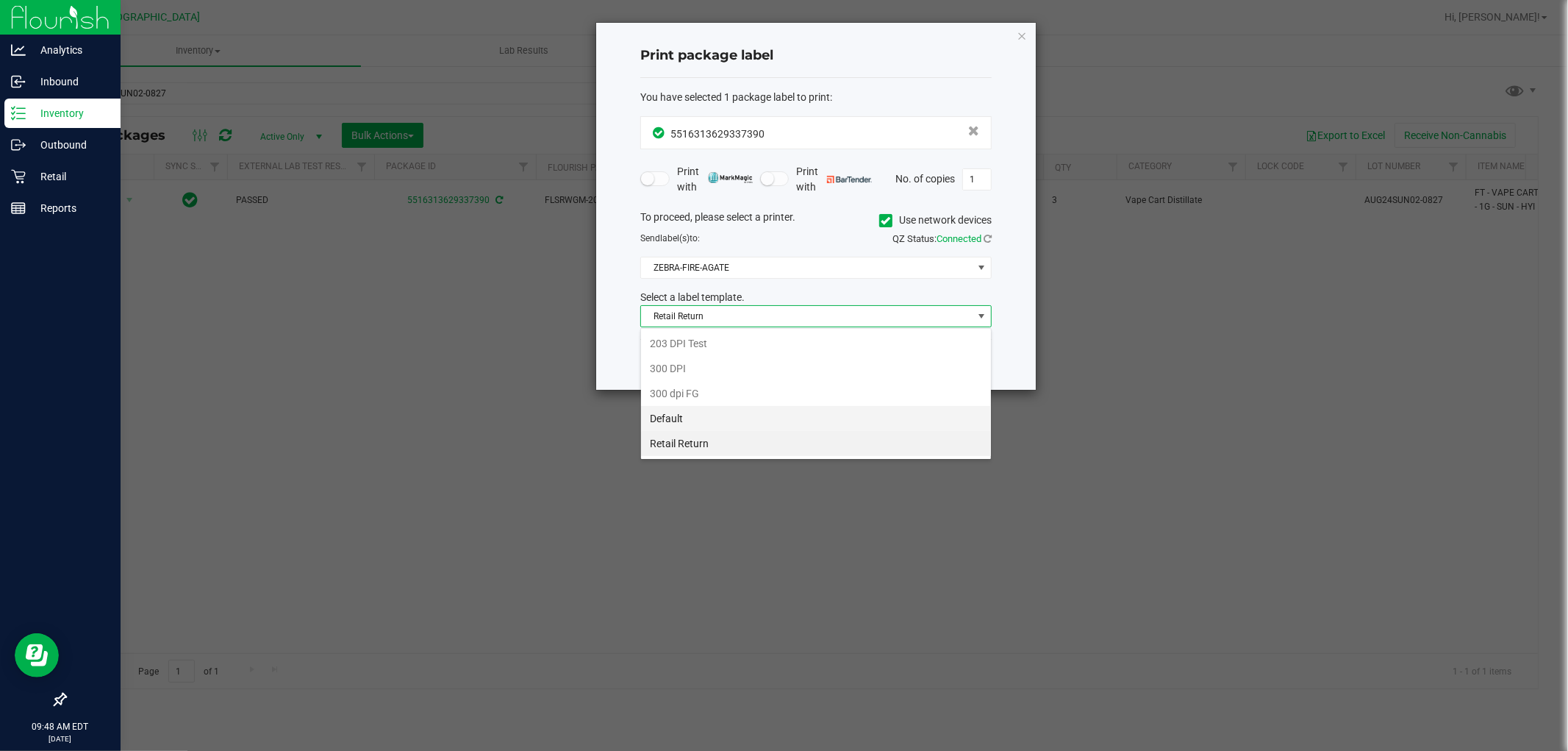
click at [719, 410] on li "Default" at bounding box center [816, 419] width 350 height 25
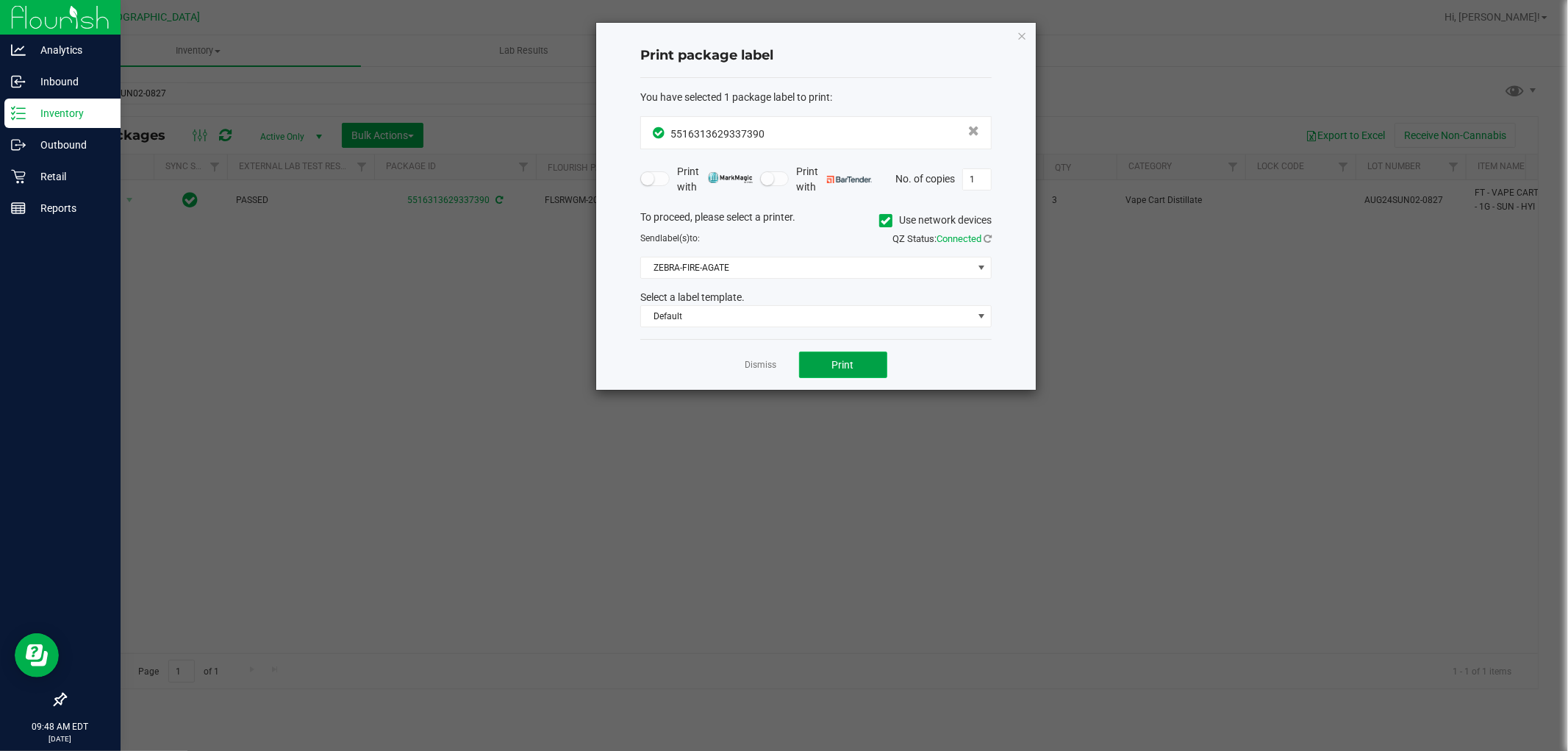
click at [828, 368] on button "Print" at bounding box center [843, 365] width 88 height 27
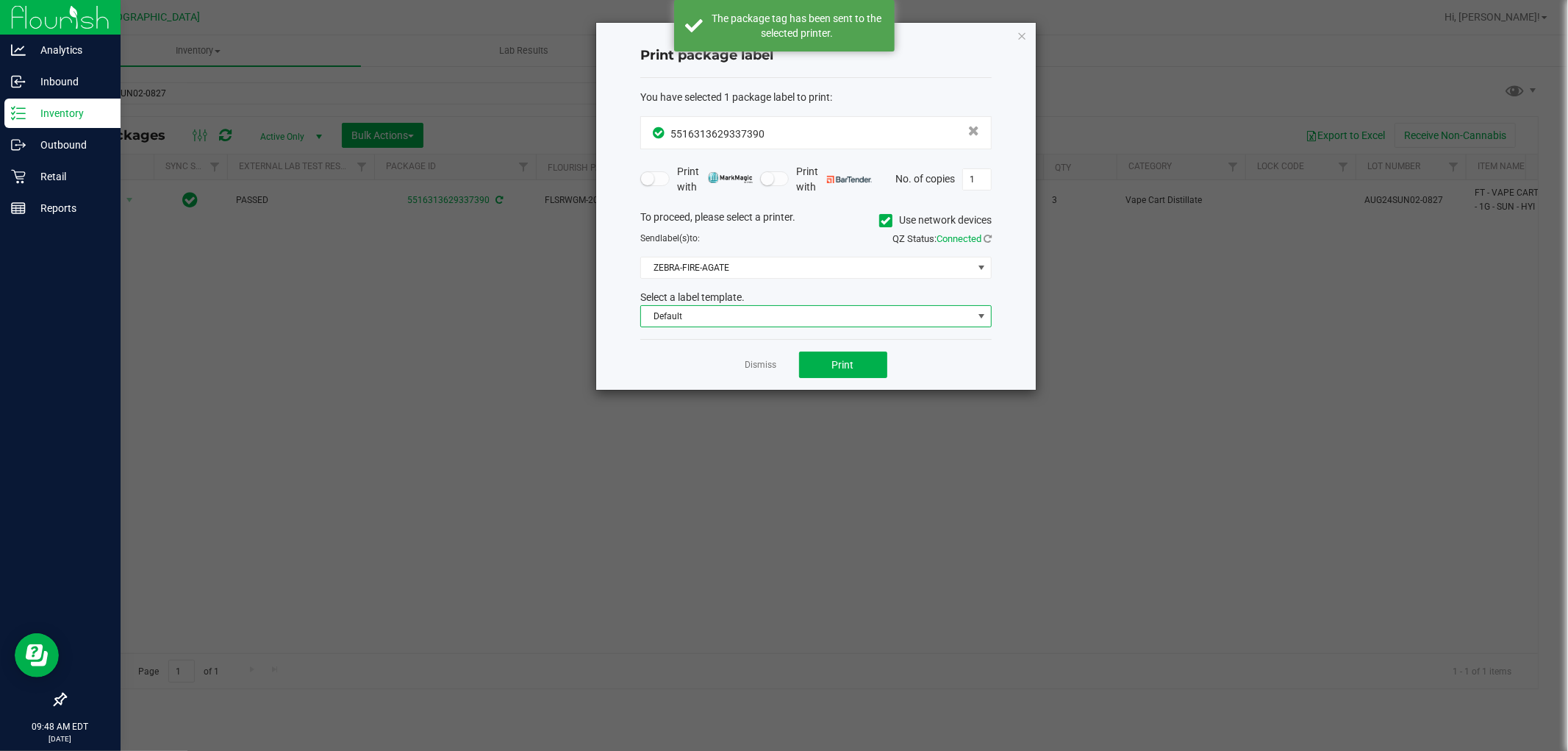
click at [679, 321] on span "Default" at bounding box center [807, 315] width 332 height 21
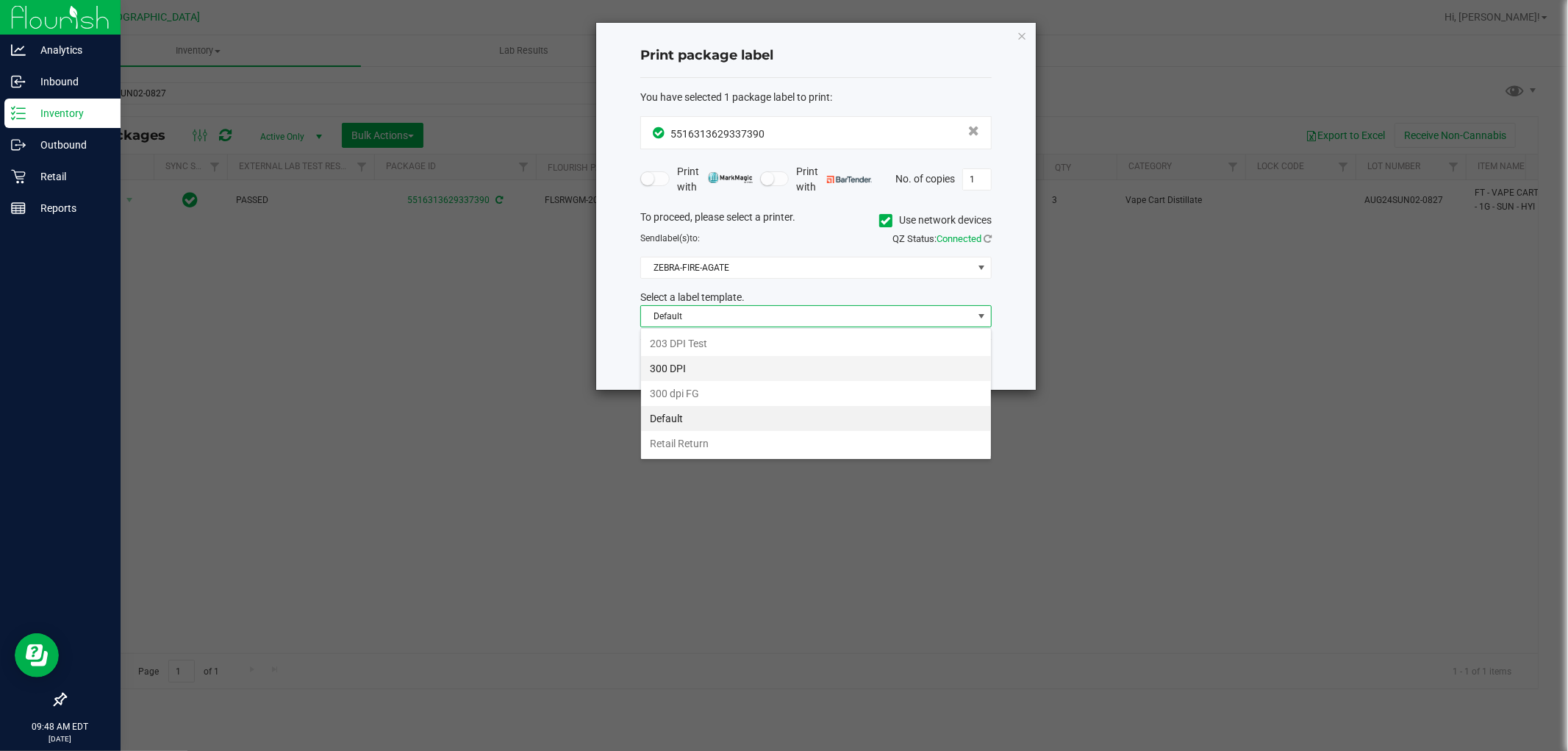
click at [708, 364] on li "300 DPI" at bounding box center [816, 368] width 350 height 25
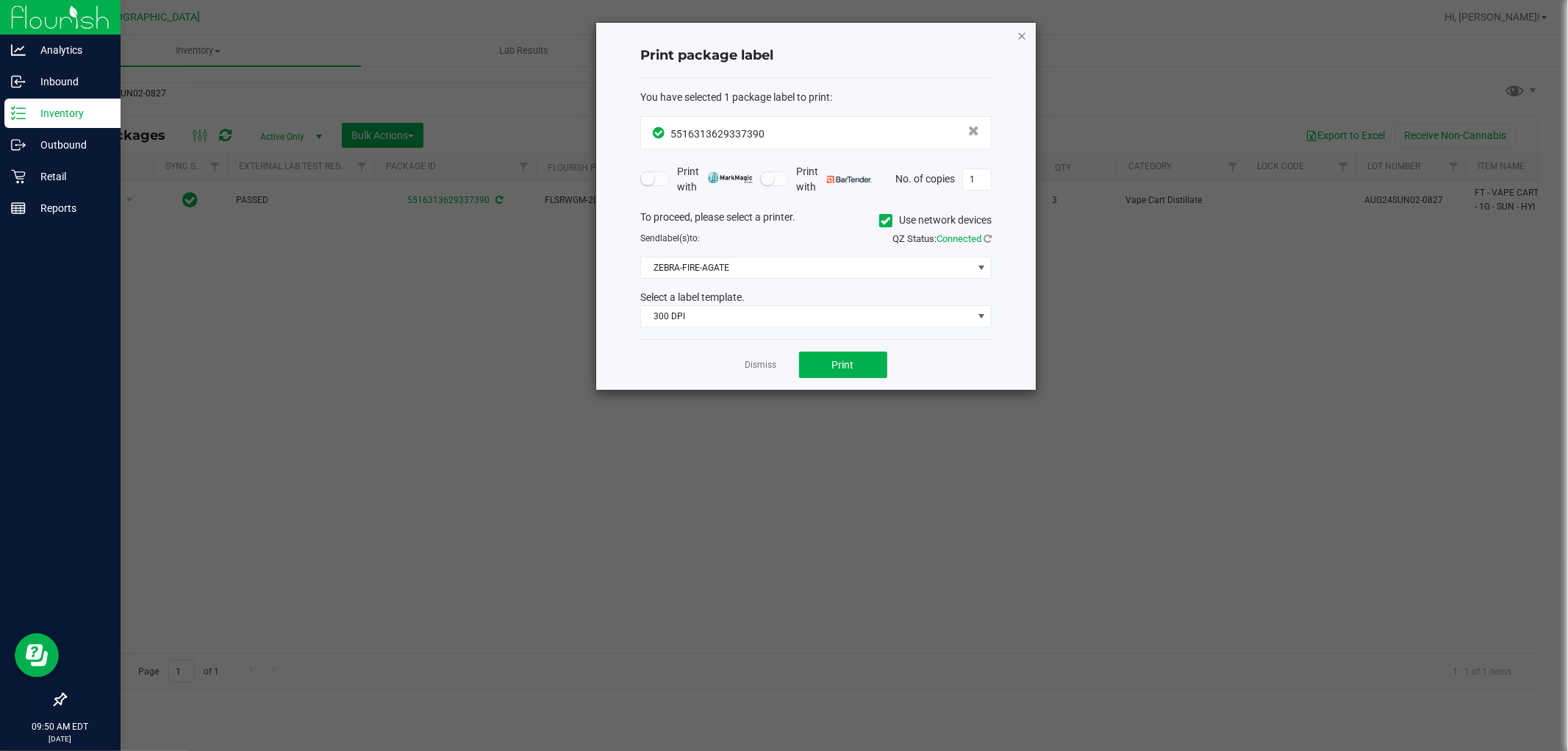
click at [1027, 34] on icon "button" at bounding box center [1021, 36] width 10 height 18
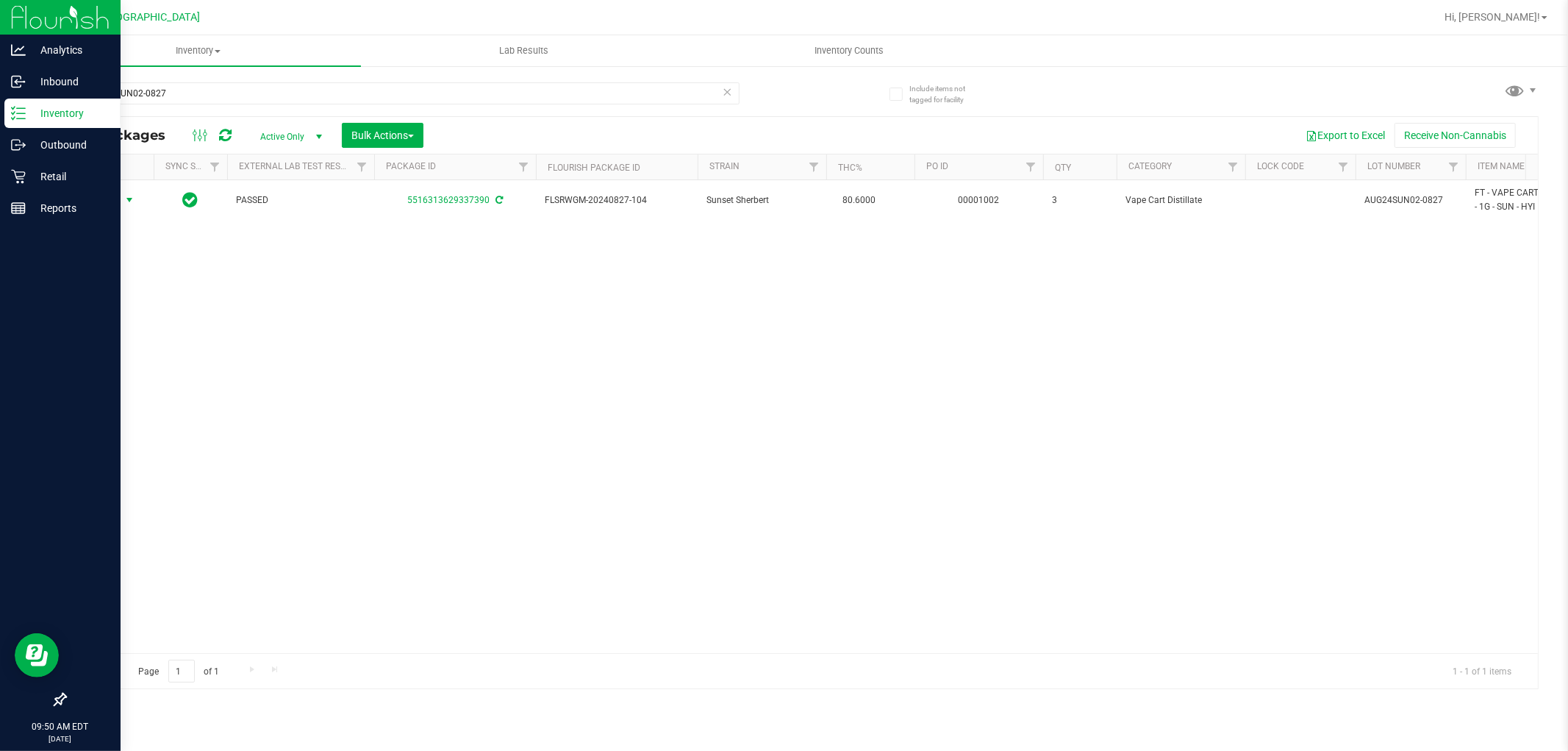
click at [727, 91] on icon at bounding box center [728, 91] width 10 height 18
click at [642, 101] on input "text" at bounding box center [401, 93] width 675 height 22
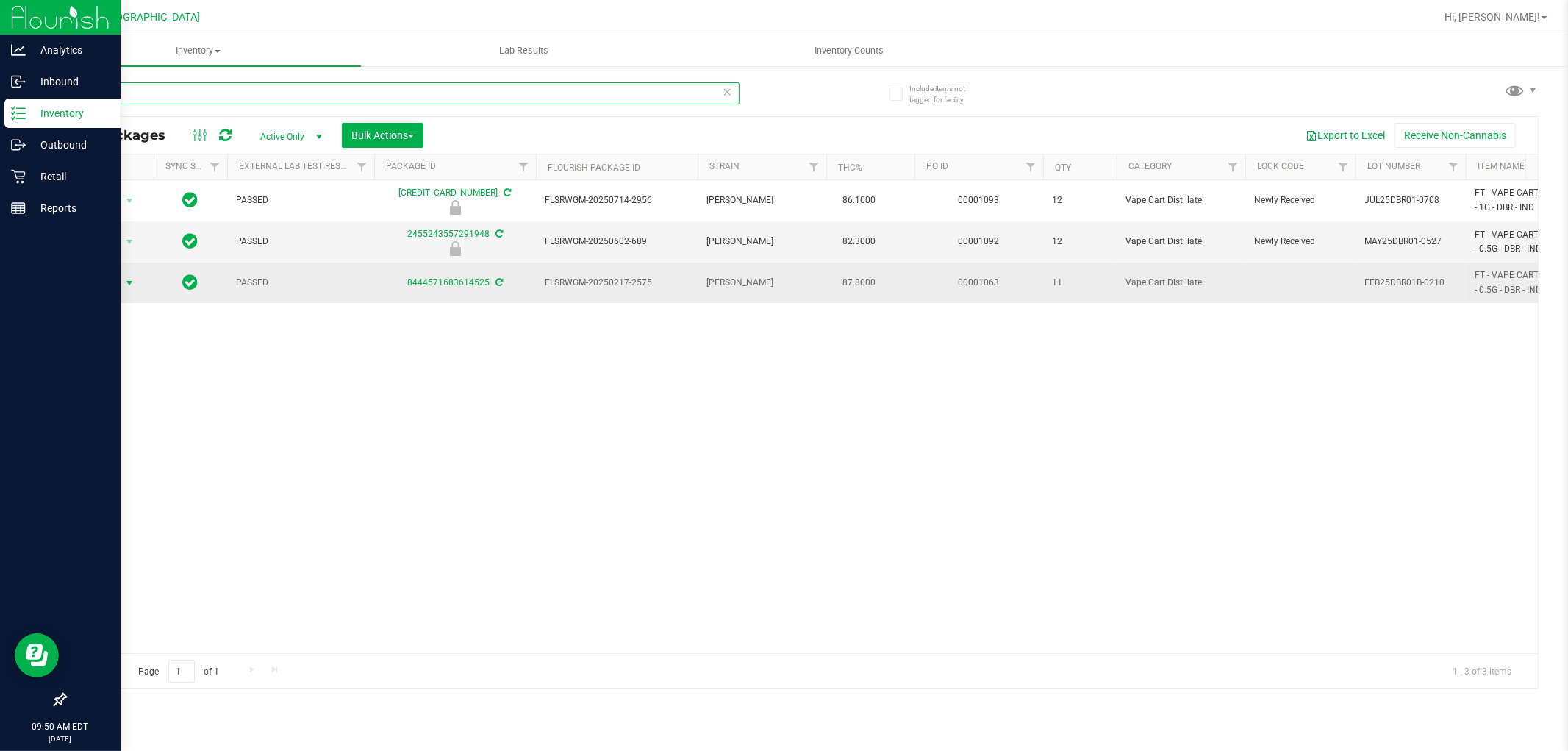
type input "DBR"
click at [129, 285] on span "select" at bounding box center [129, 282] width 12 height 12
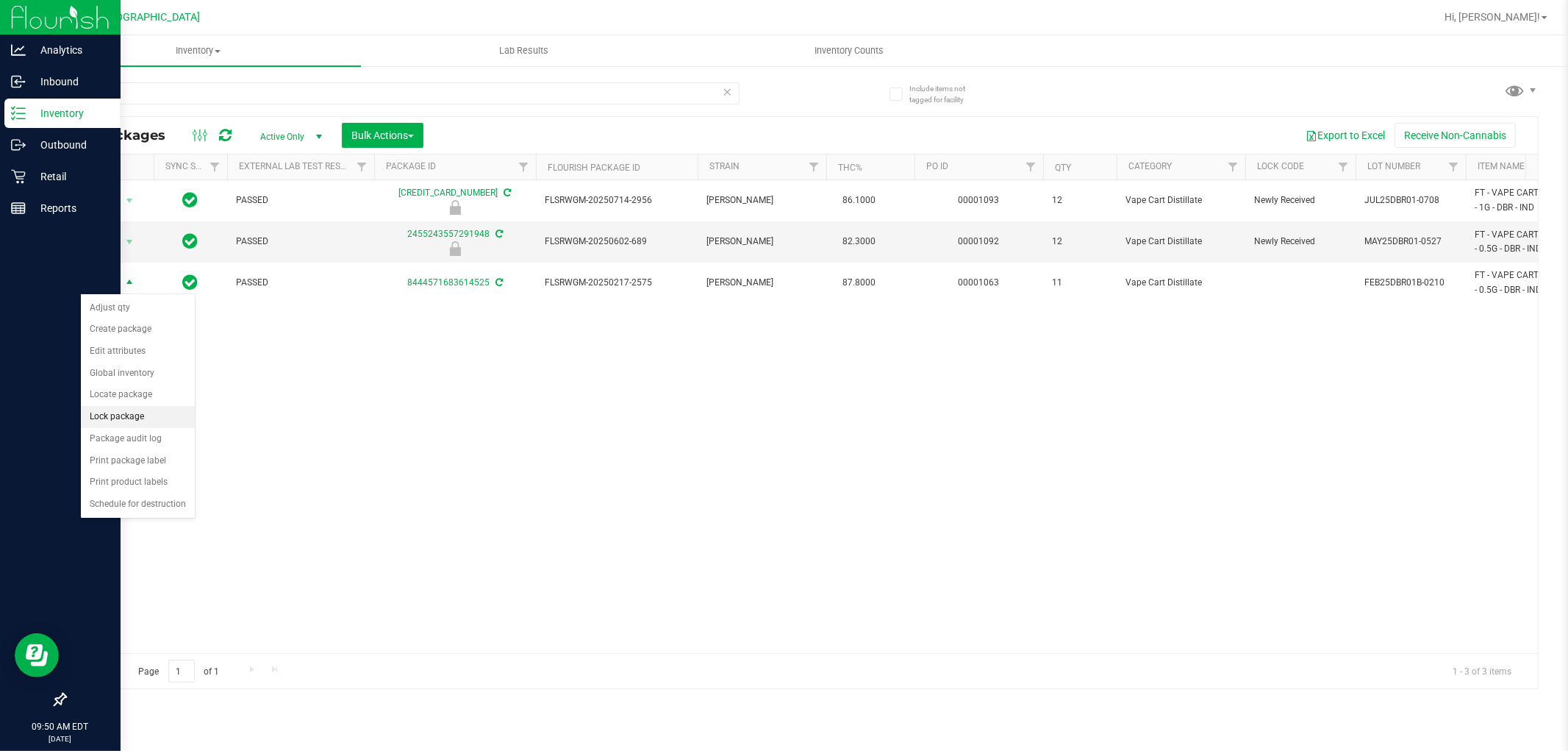
click at [142, 415] on li "Lock package" at bounding box center [137, 417] width 114 height 22
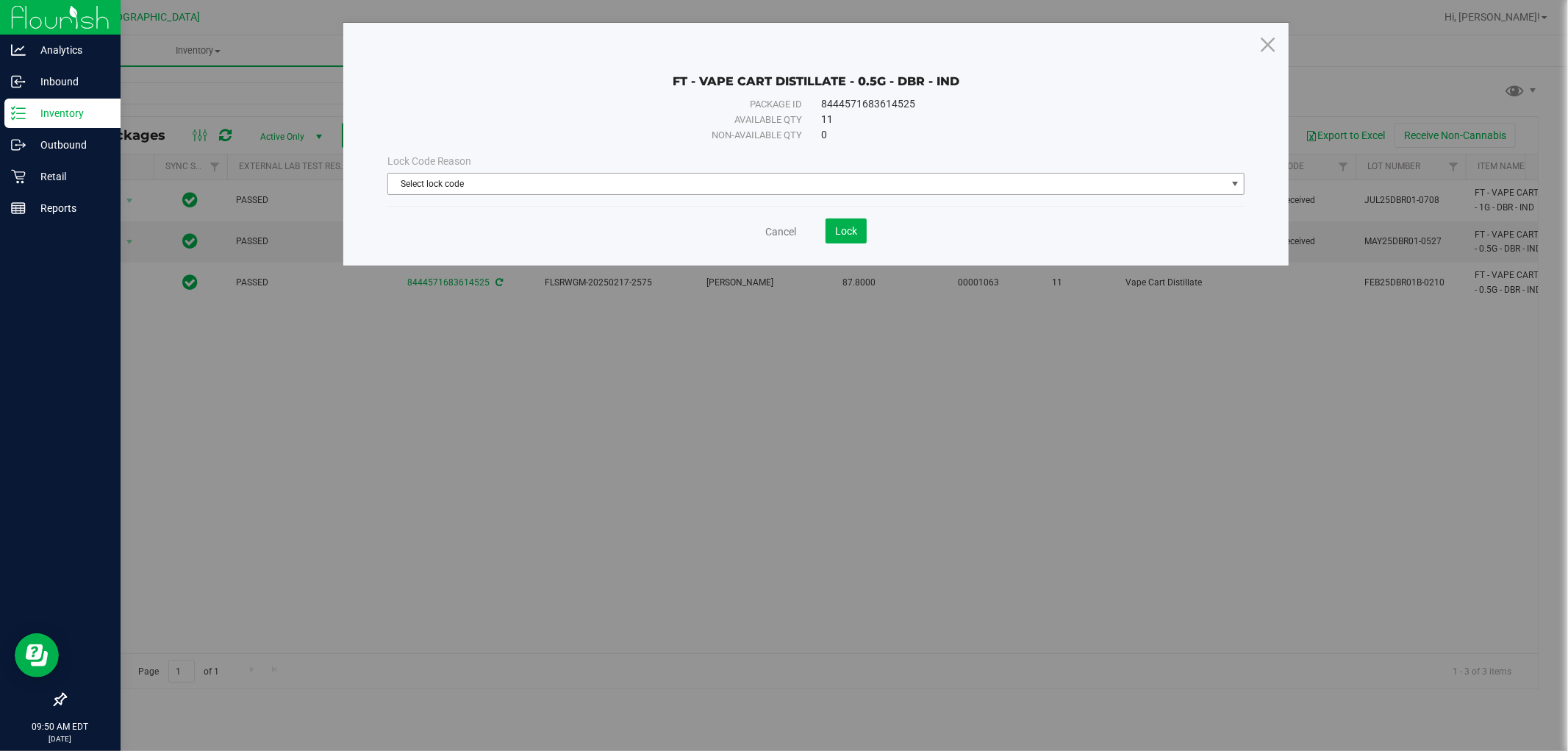
click at [692, 191] on span "Select lock code" at bounding box center [806, 184] width 838 height 21
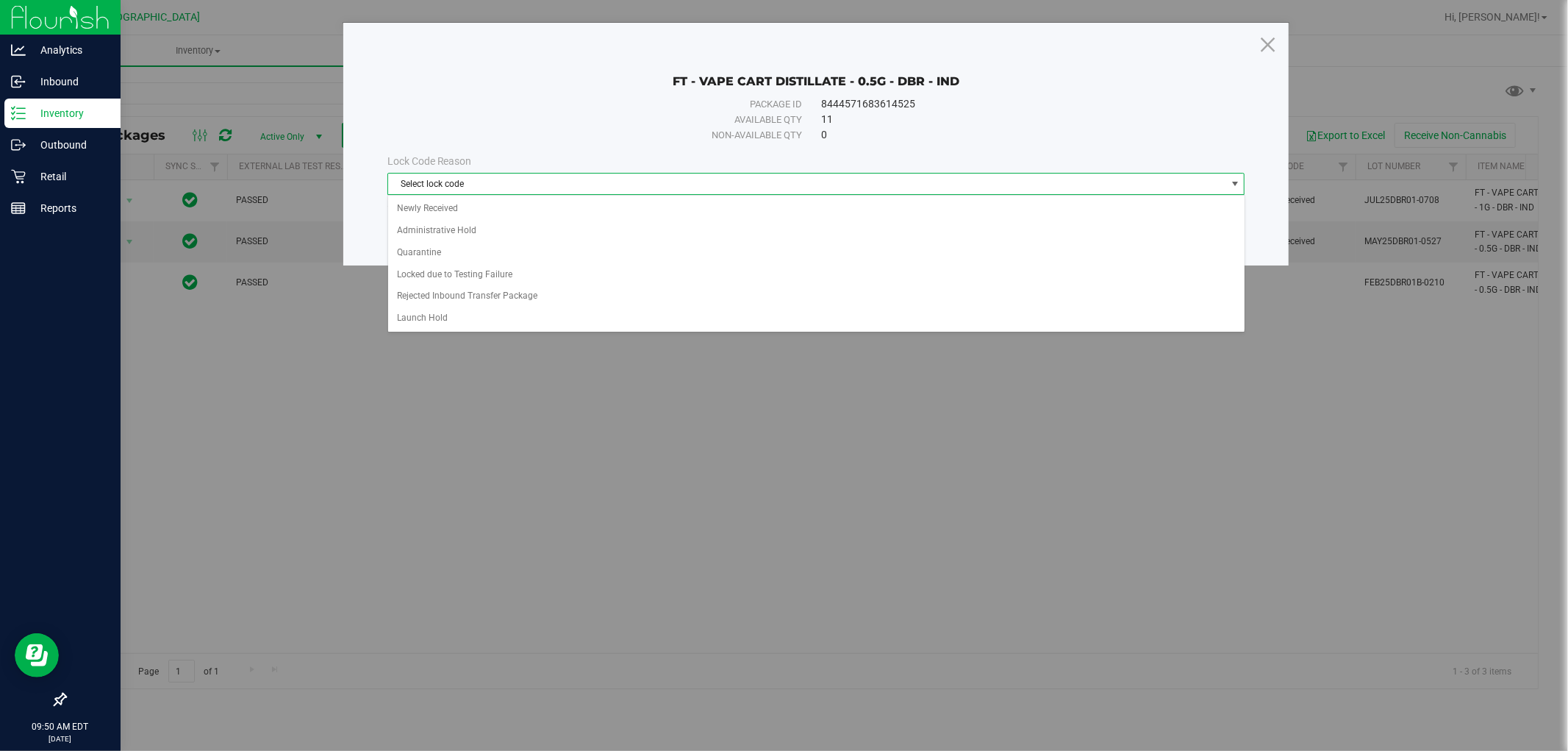
click at [291, 476] on div "FT - VAPE CART DISTILLATE - 0.5G - DBR - IND Package ID 8444571683614525 Availa…" at bounding box center [789, 376] width 1580 height 751
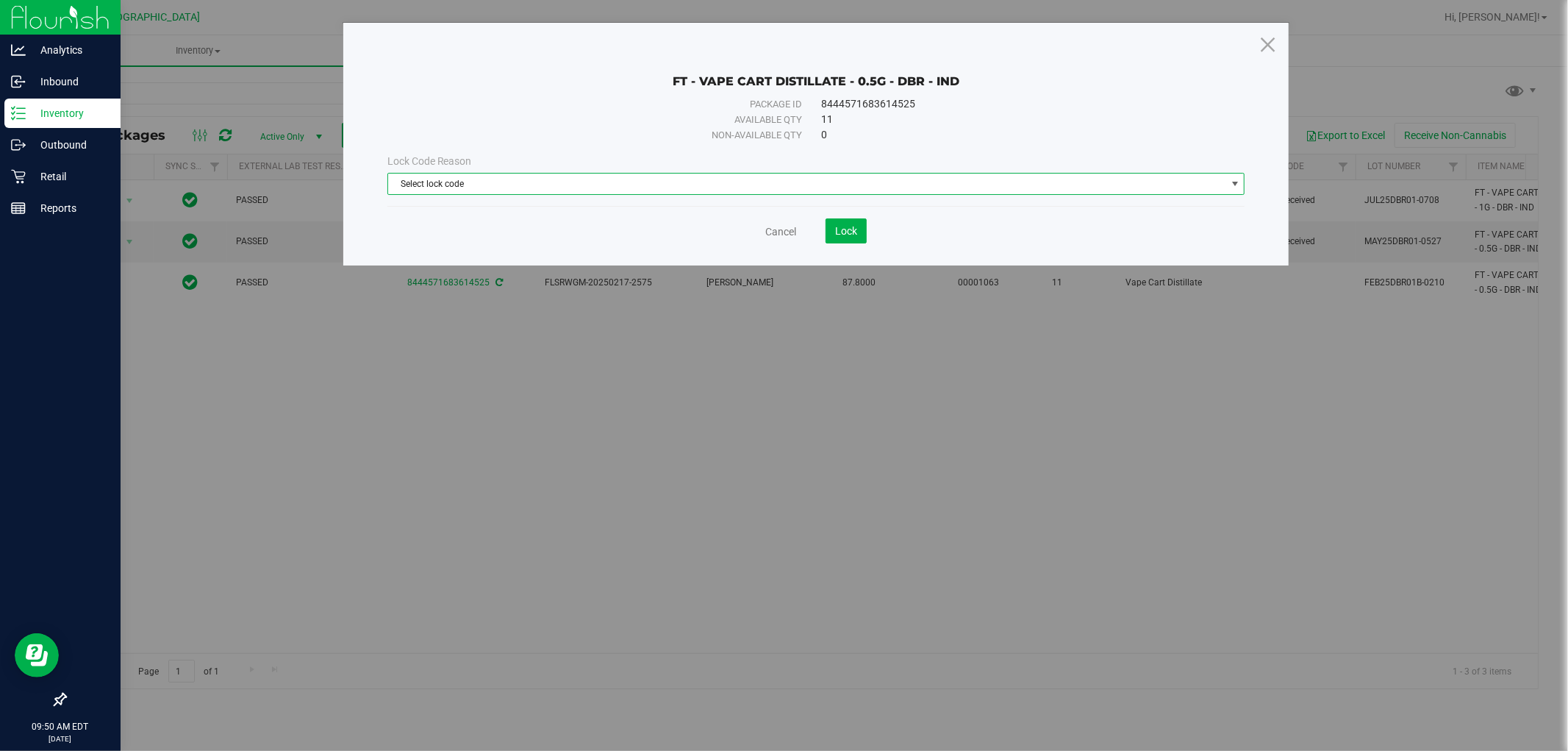
click at [699, 191] on span "Select lock code" at bounding box center [806, 184] width 838 height 21
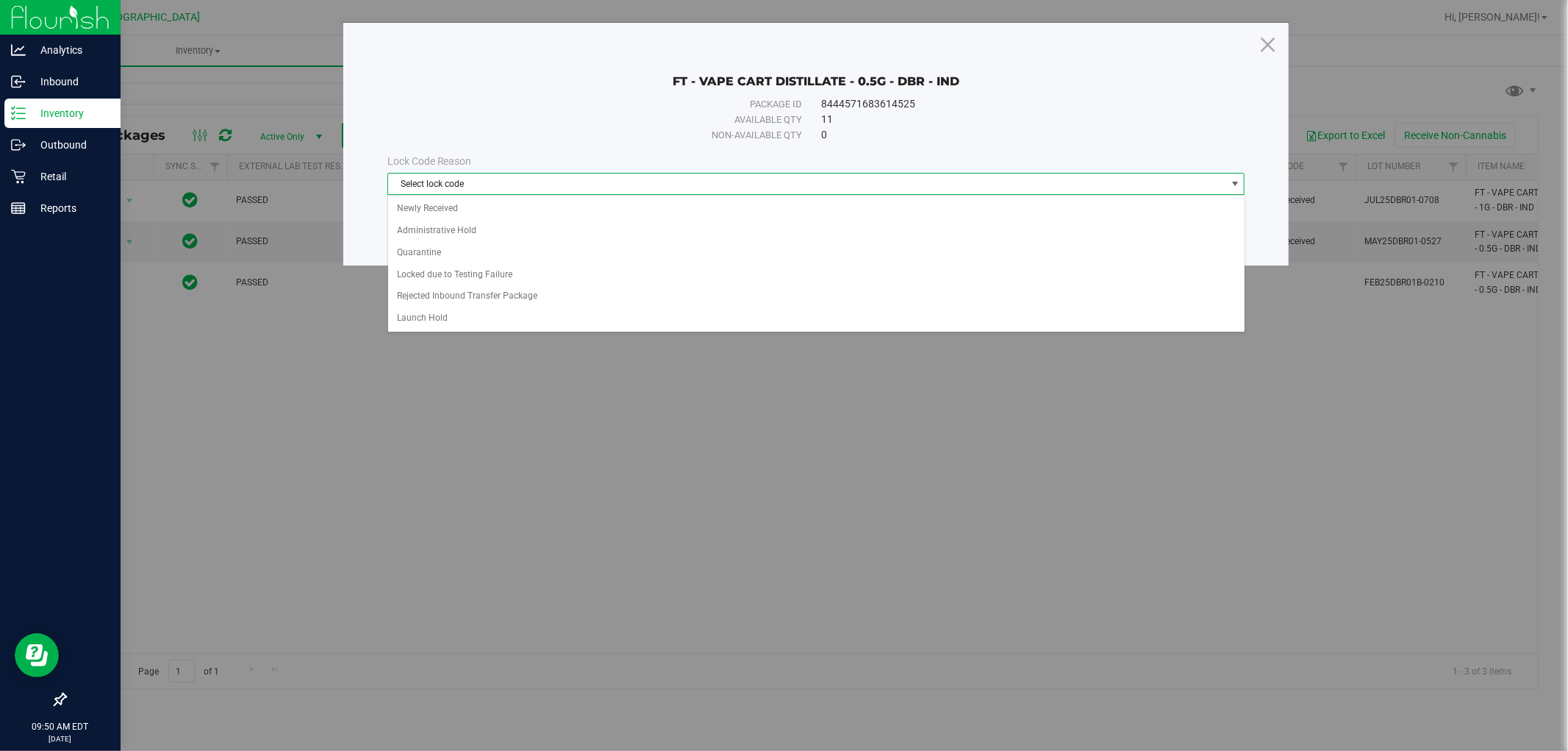
click at [781, 518] on div "FT - VAPE CART DISTILLATE - 0.5G - DBR - IND Package ID 8444571683614525 Availa…" at bounding box center [789, 376] width 1580 height 751
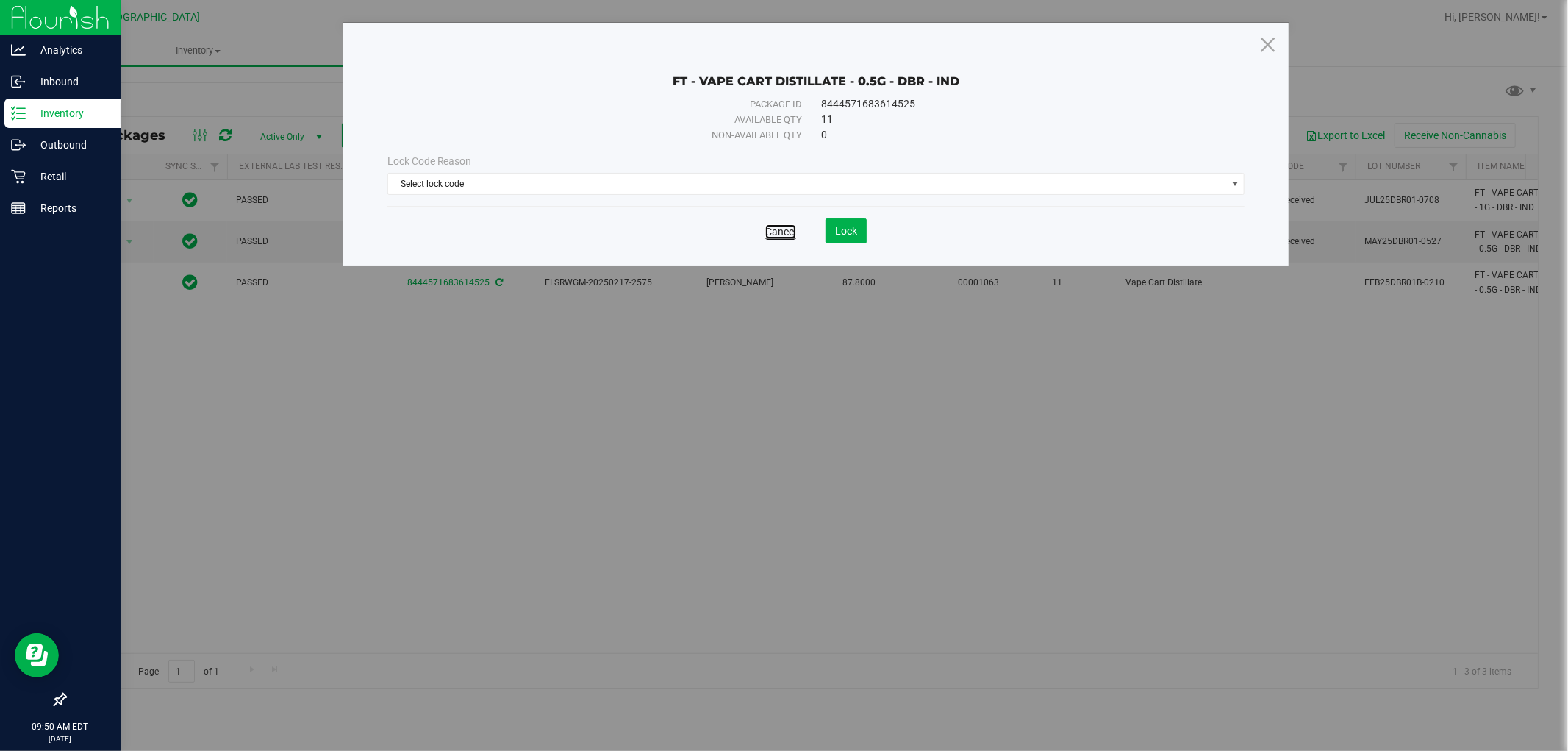
click at [788, 231] on link "Cancel" at bounding box center [780, 231] width 30 height 14
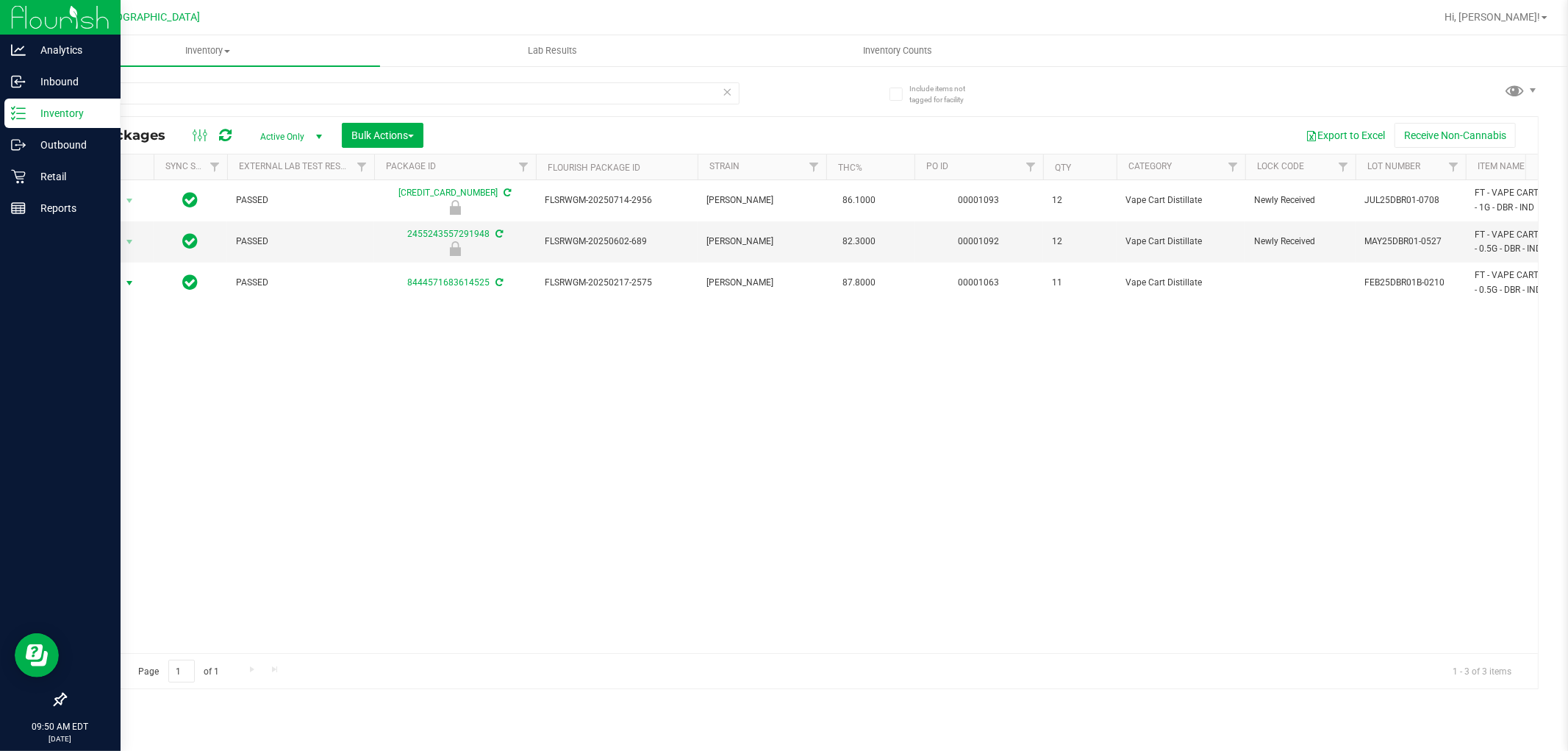
click at [116, 285] on span "Action" at bounding box center [99, 282] width 39 height 21
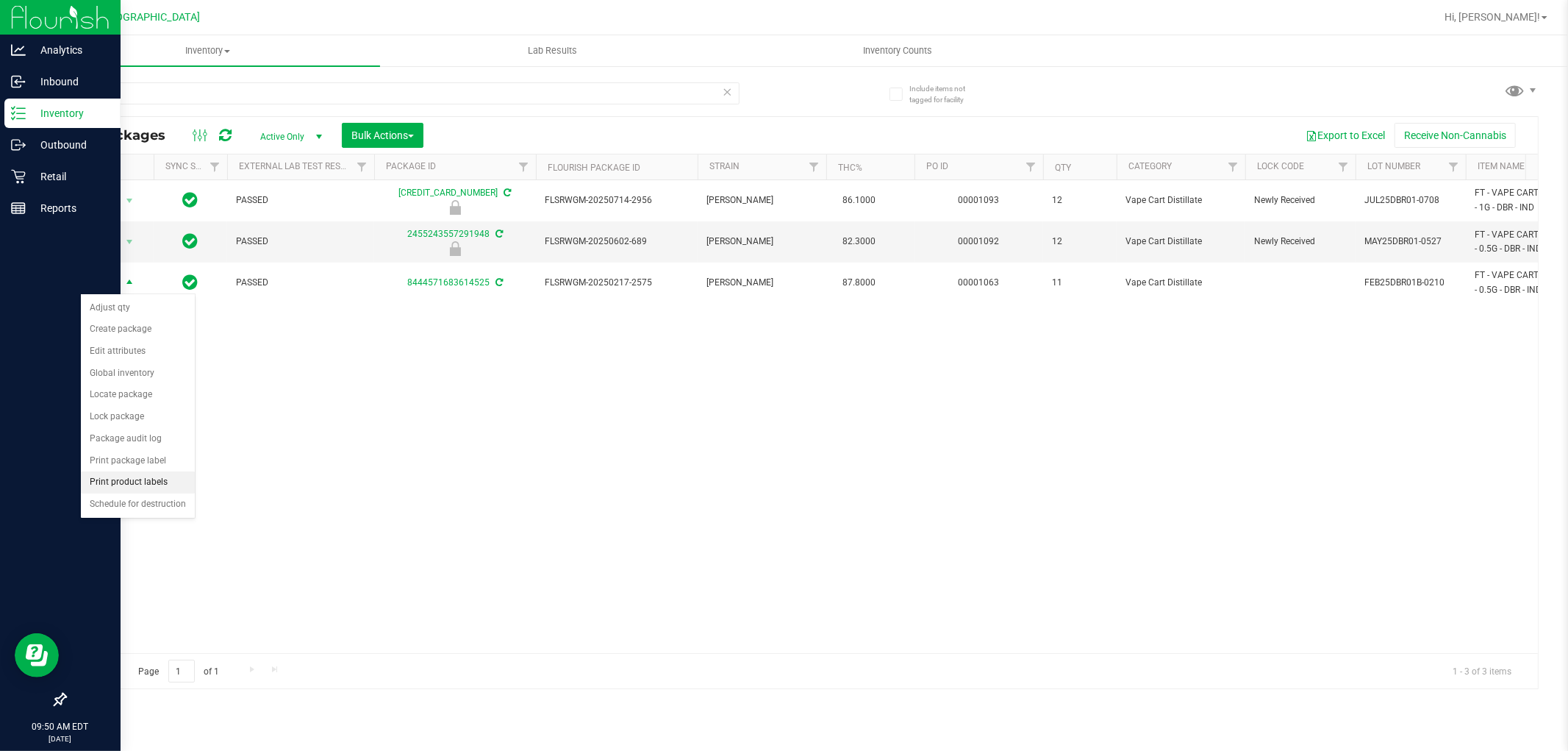
click at [142, 487] on li "Print product labels" at bounding box center [137, 482] width 114 height 22
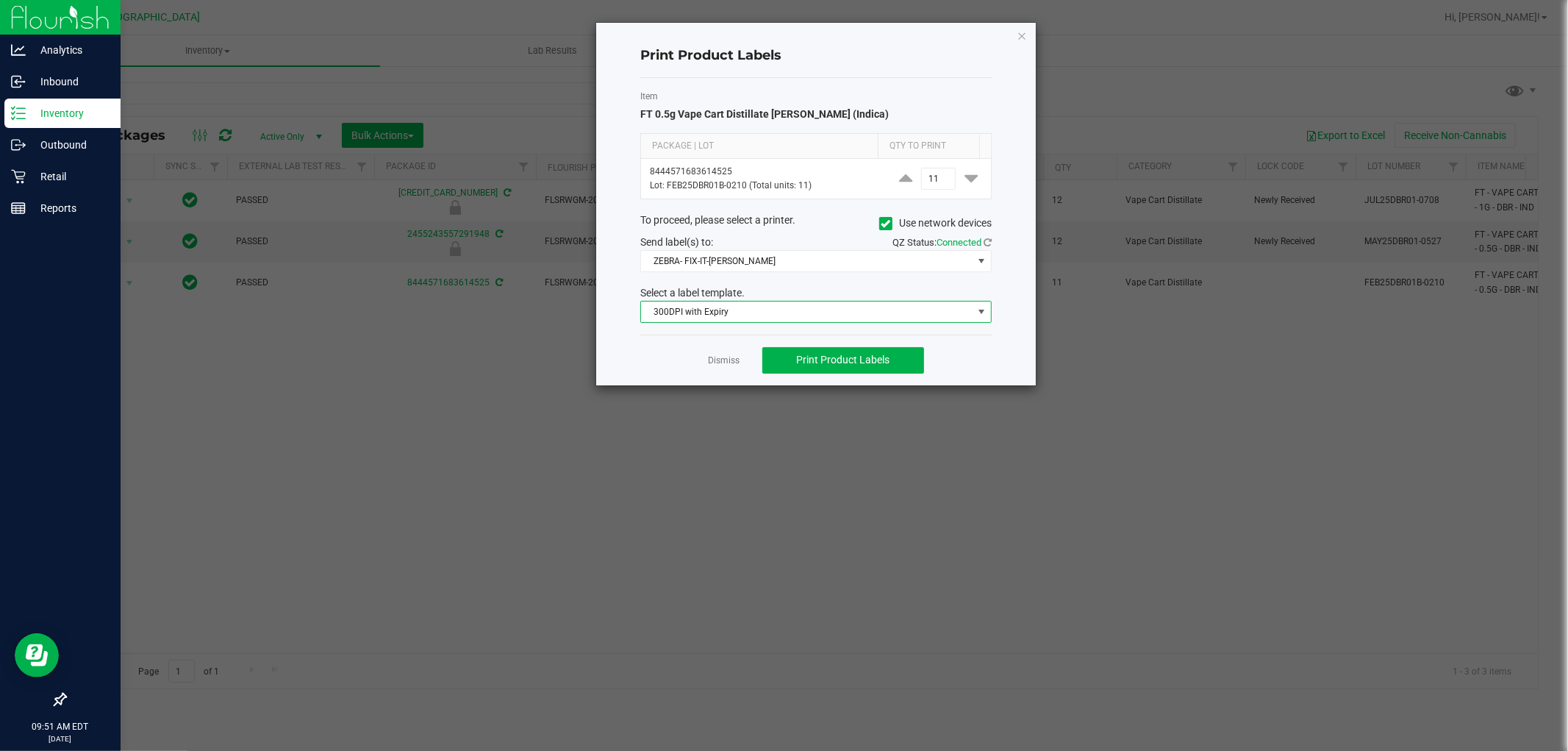
click at [849, 306] on span "300DPI with Expiry" at bounding box center [807, 311] width 332 height 21
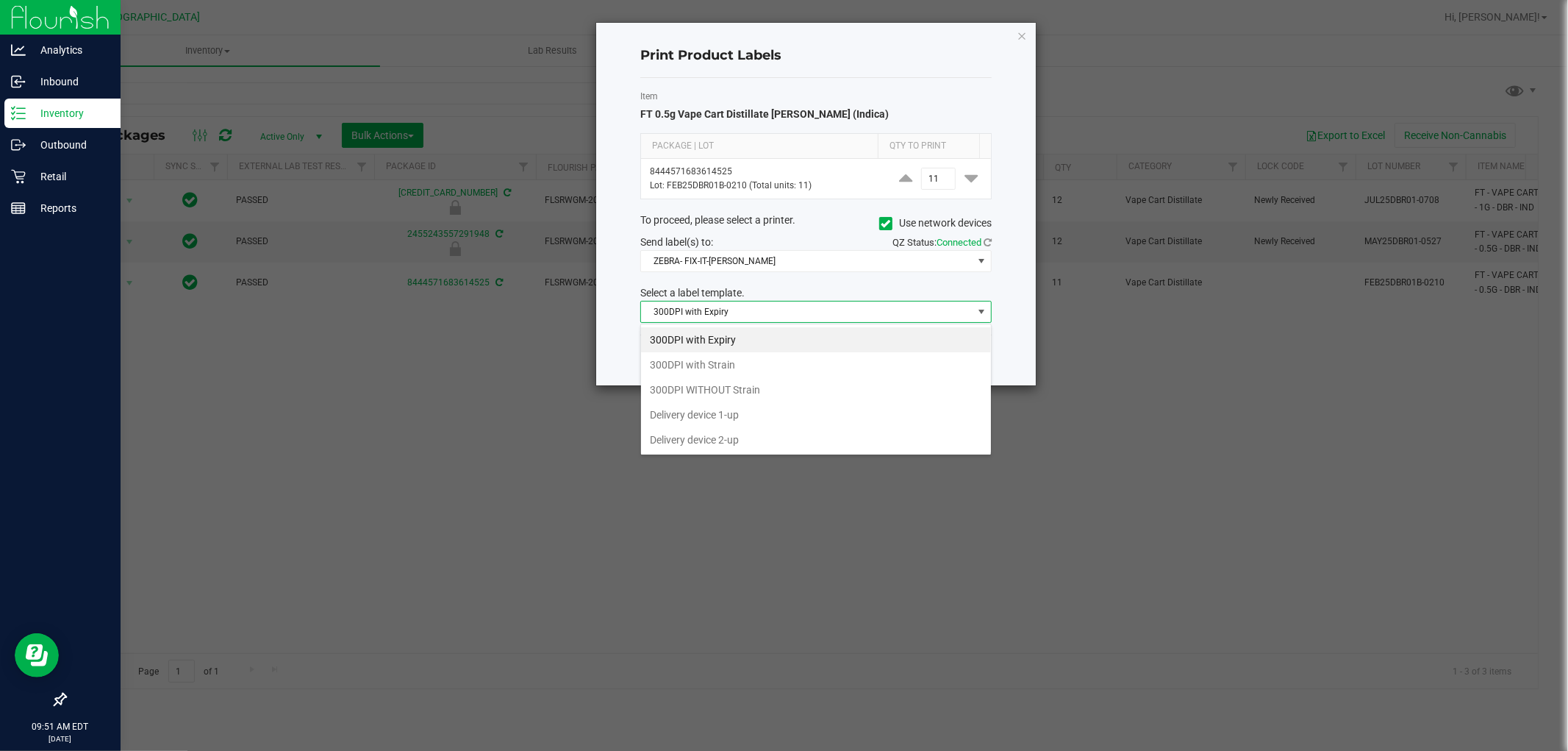
scroll to position [22, 350]
click at [849, 306] on span "300DPI with Expiry" at bounding box center [807, 311] width 332 height 21
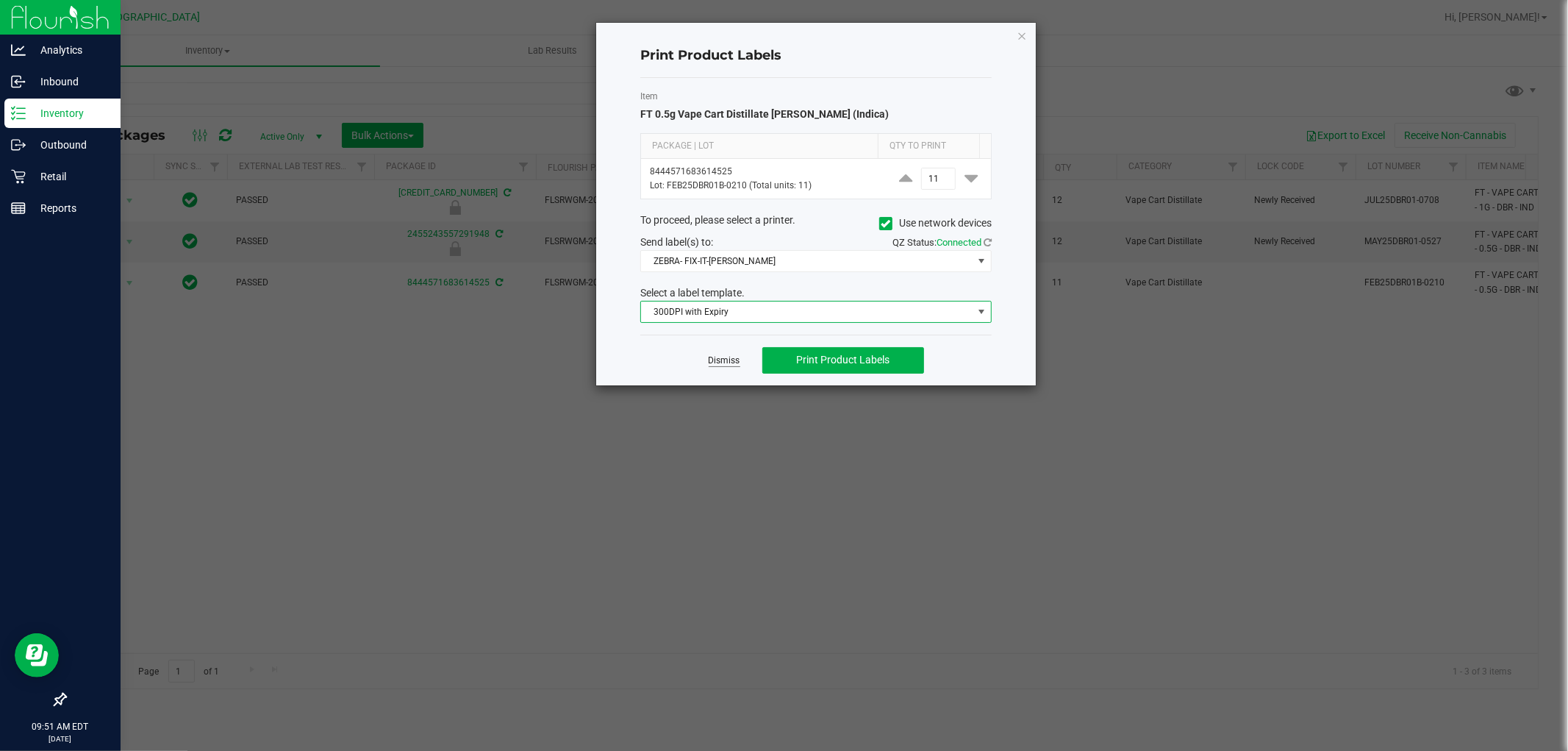
click at [727, 361] on link "Dismiss" at bounding box center [724, 361] width 31 height 13
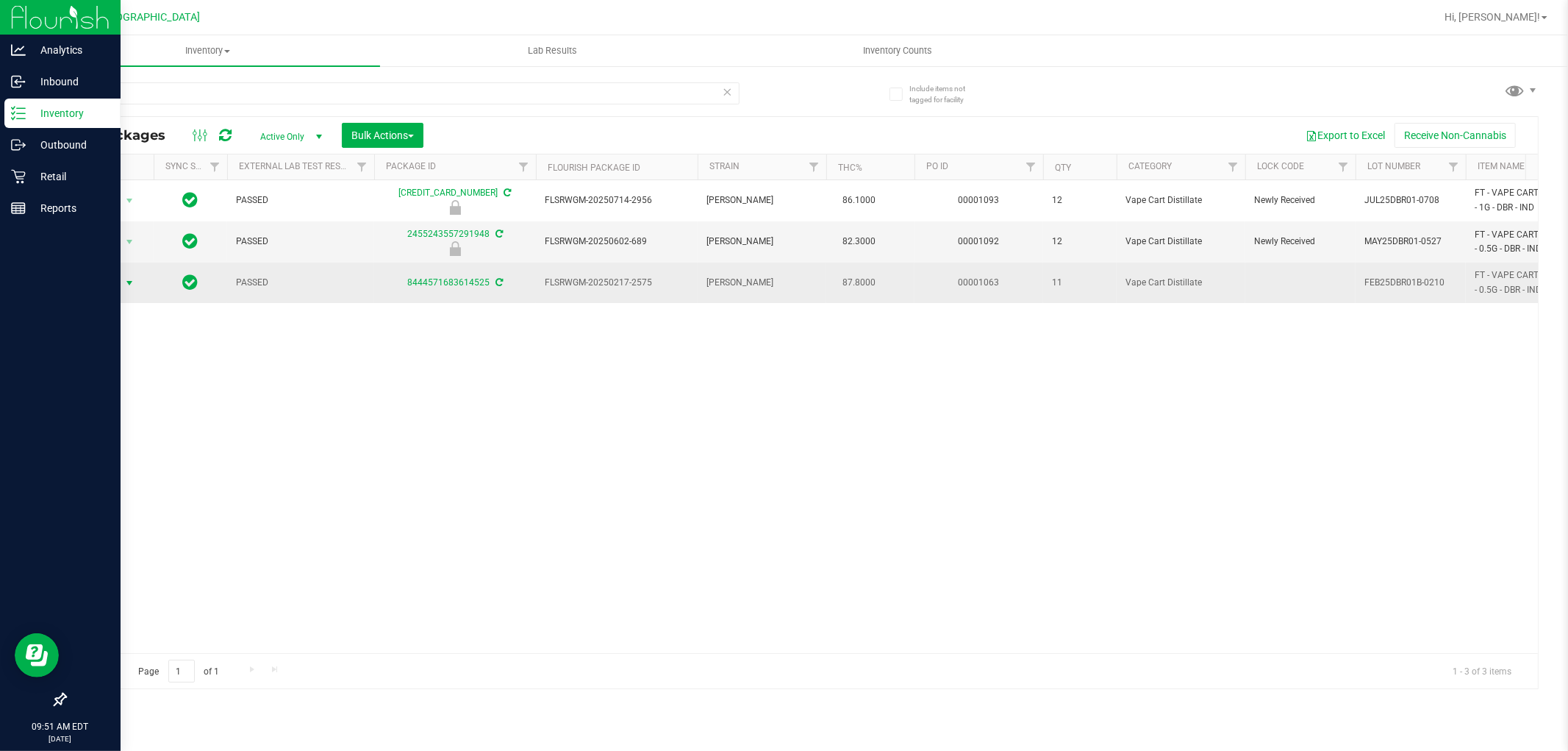
click at [116, 287] on span "Action" at bounding box center [99, 282] width 39 height 21
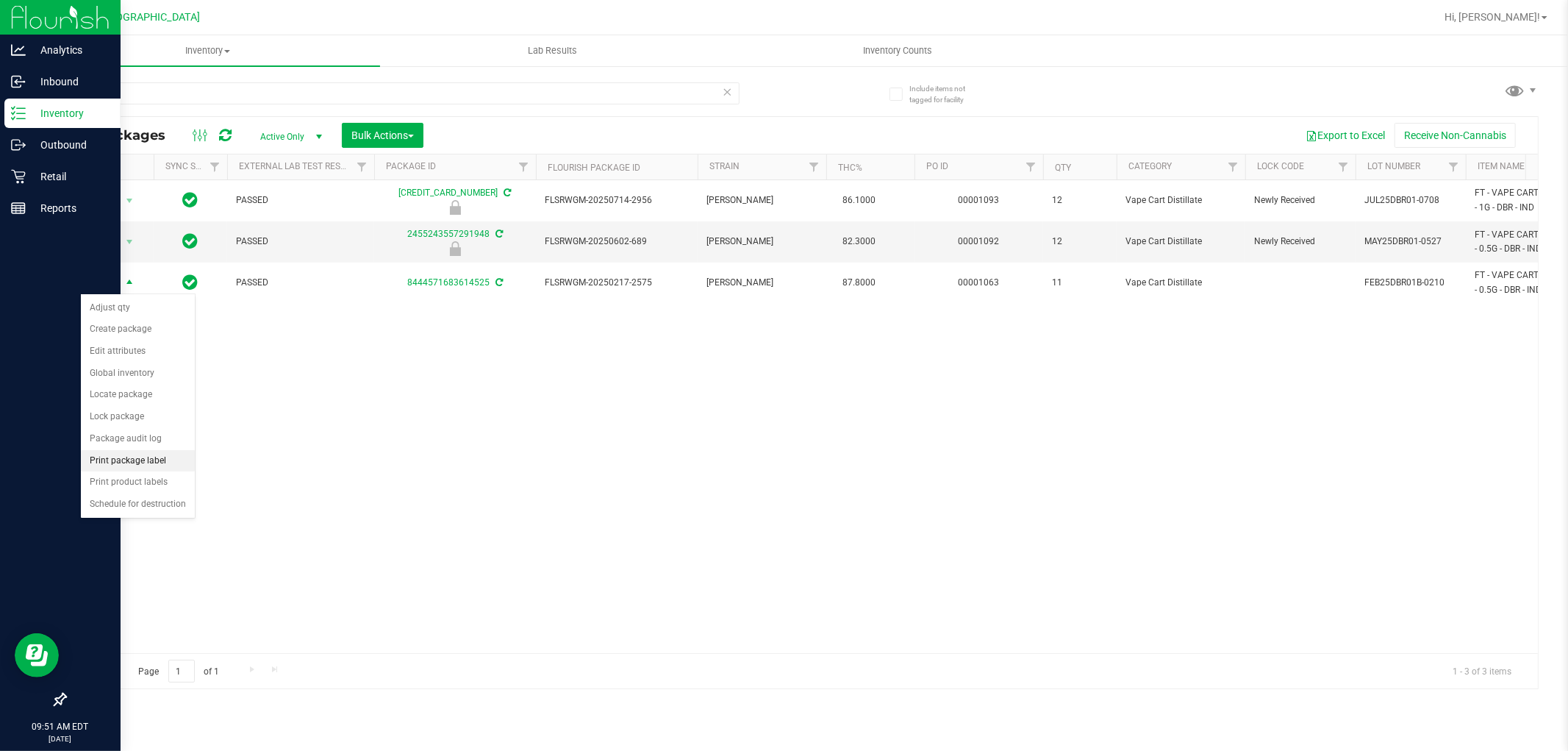
click at [164, 463] on li "Print package label" at bounding box center [137, 461] width 114 height 22
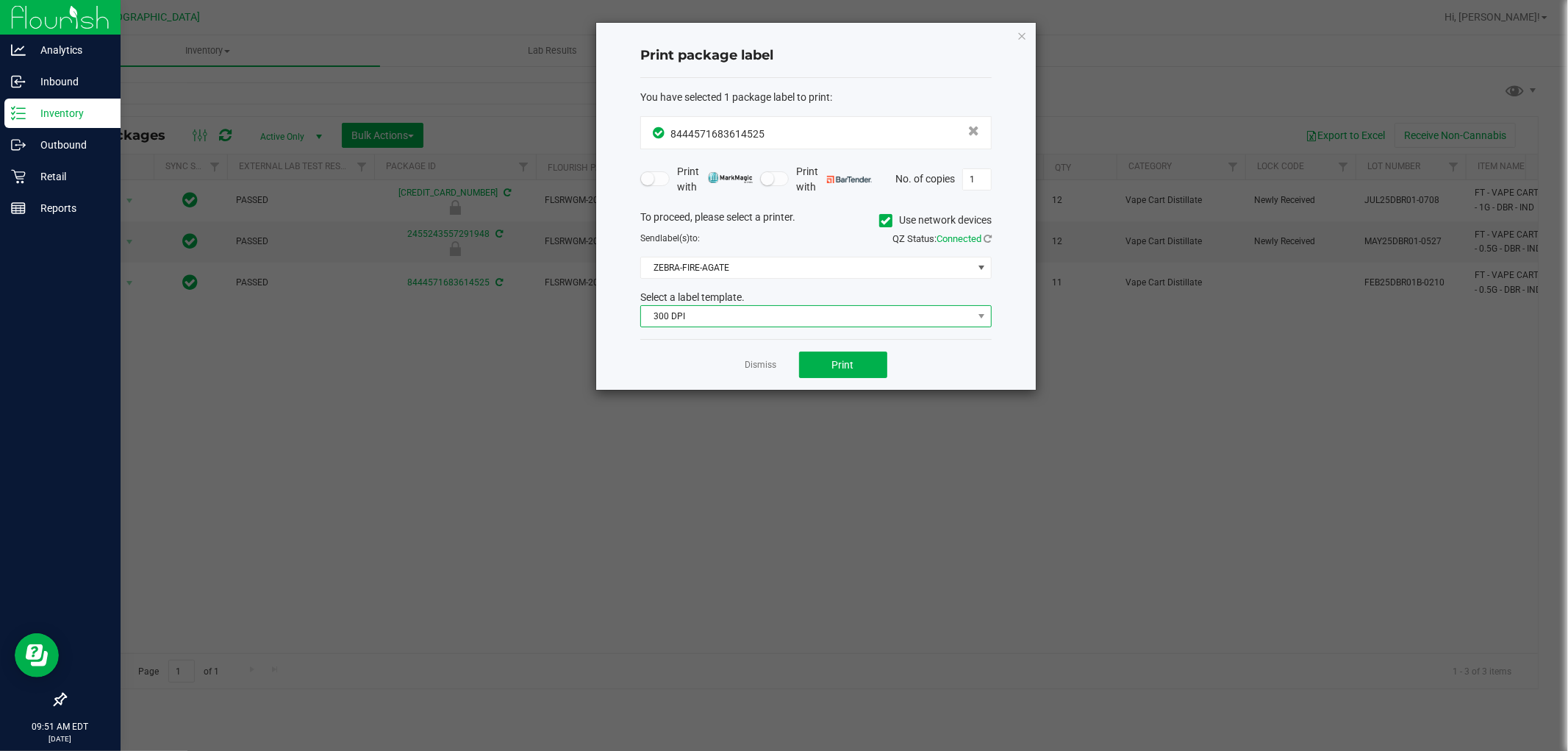
click at [748, 324] on span "300 DPI" at bounding box center [807, 315] width 332 height 21
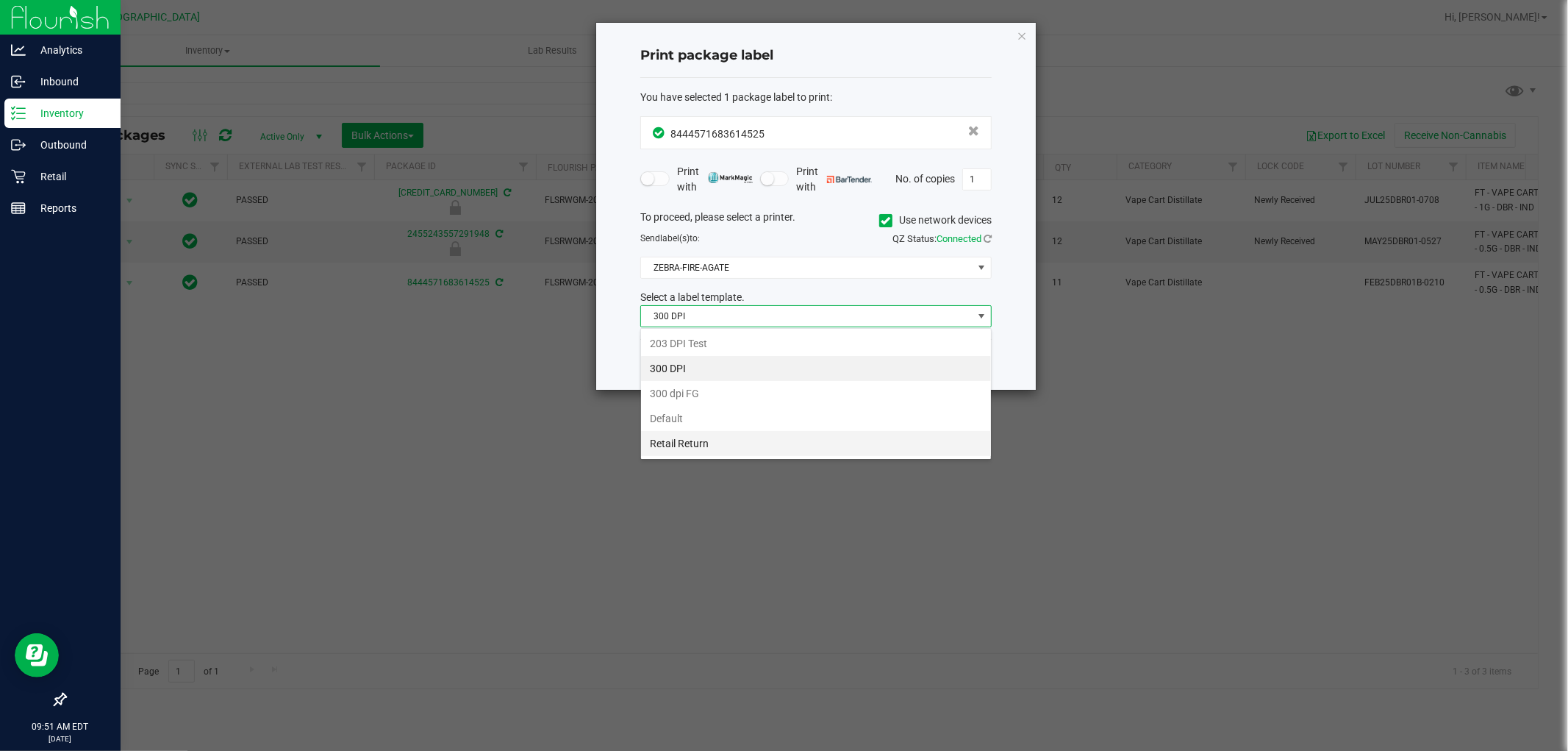
click at [734, 444] on li "Retail Return" at bounding box center [816, 444] width 350 height 25
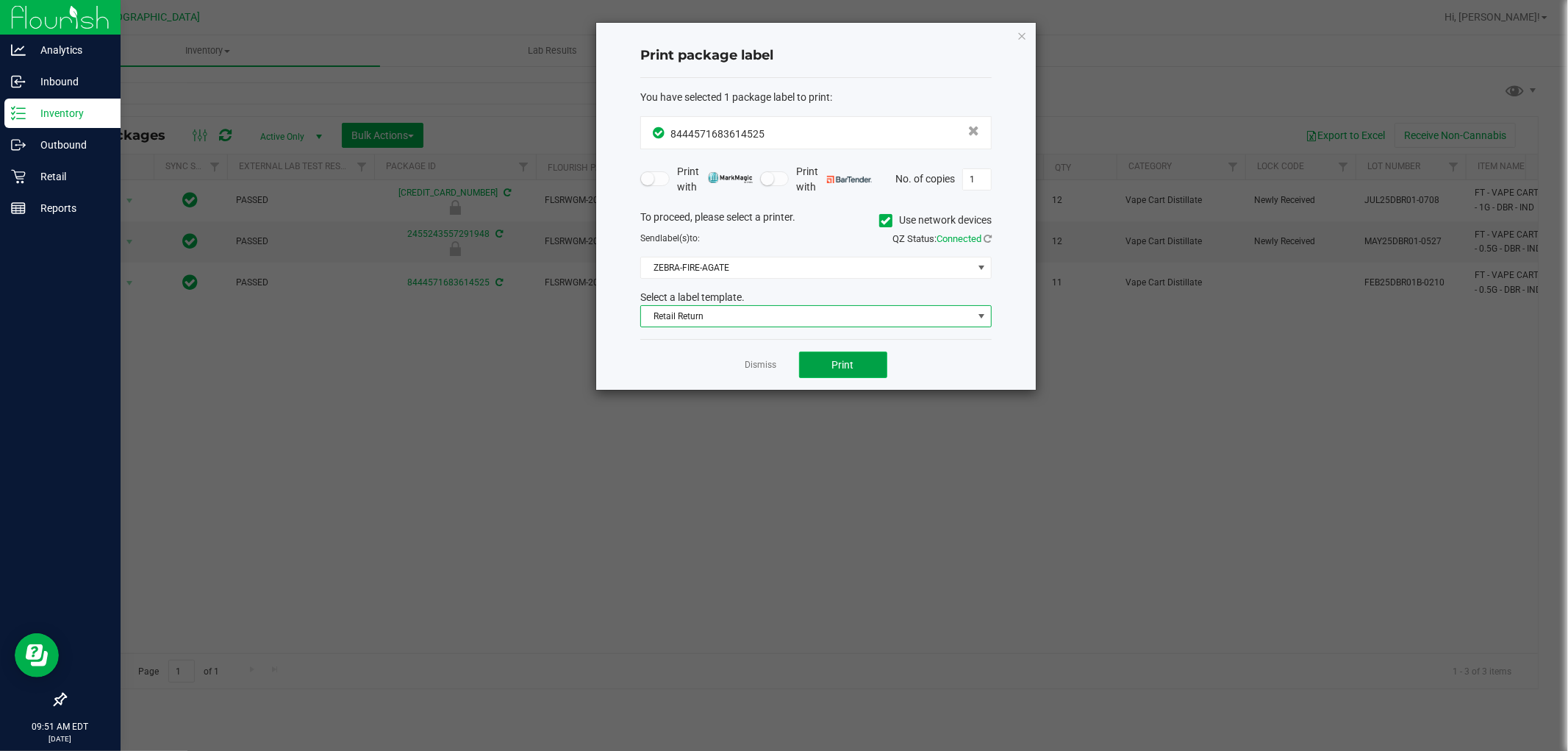
click at [817, 370] on button "Print" at bounding box center [843, 365] width 88 height 27
click at [1030, 35] on div "Print package label You have selected 1 package label to print : 84445716836145…" at bounding box center [815, 205] width 440 height 367
click at [1018, 39] on icon "button" at bounding box center [1021, 36] width 10 height 18
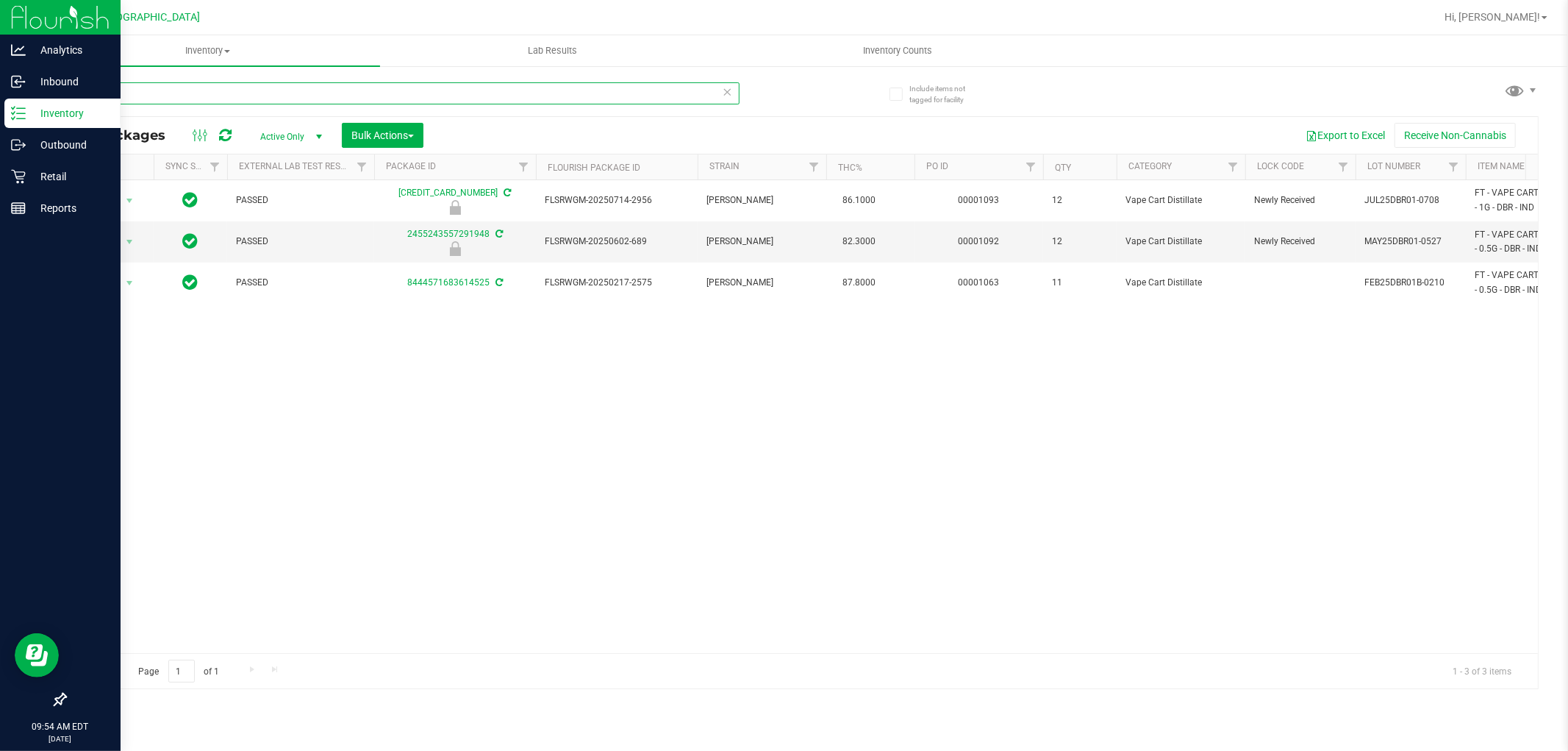
click at [723, 91] on div "DBR" at bounding box center [401, 93] width 675 height 22
click at [725, 91] on icon at bounding box center [728, 91] width 10 height 18
click at [644, 92] on input "text" at bounding box center [401, 93] width 675 height 22
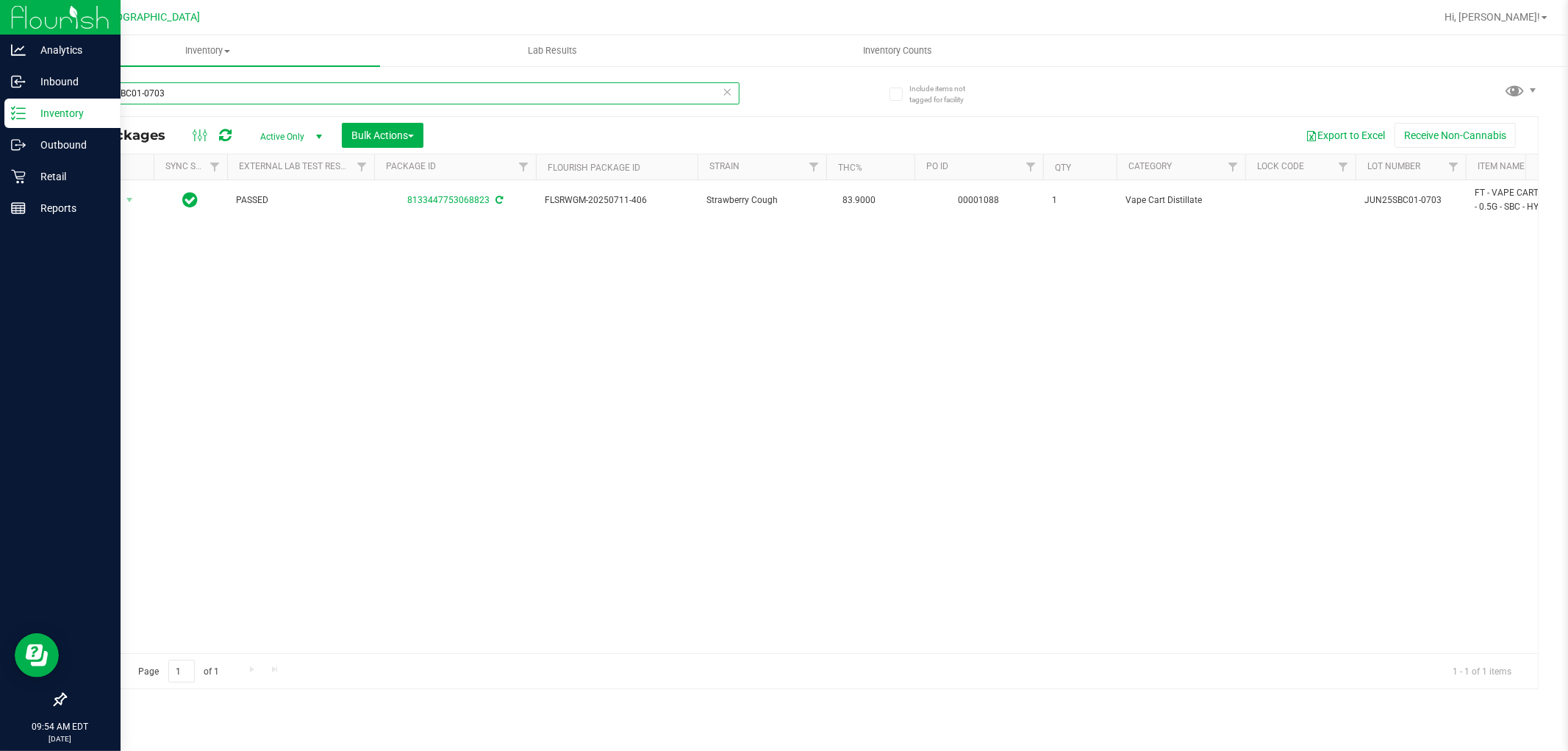
type input "JUN25SBC01-0703"
click at [723, 99] on icon at bounding box center [728, 91] width 10 height 18
click at [687, 92] on input "text" at bounding box center [401, 93] width 675 height 22
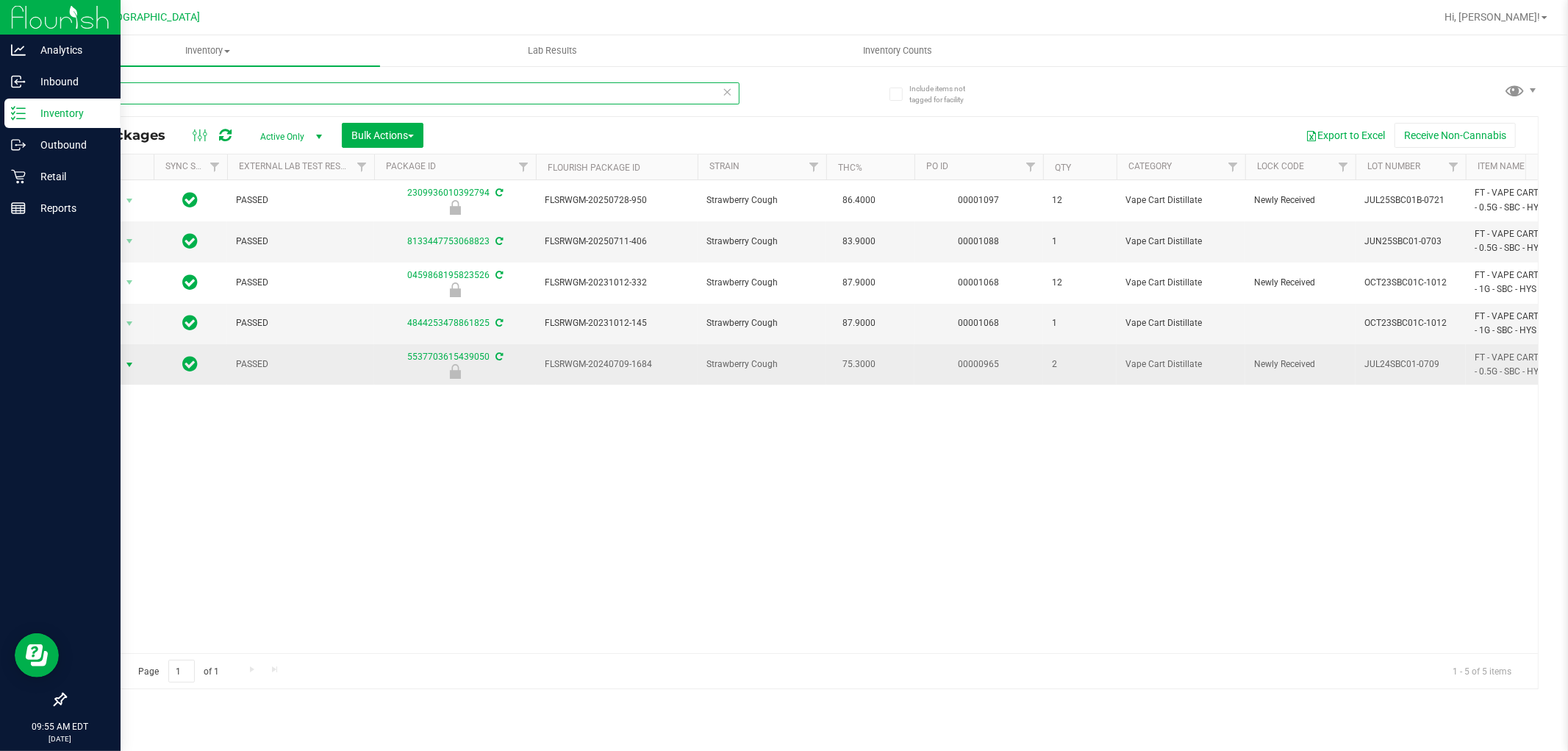
type input "SBC"
click at [125, 366] on span "select" at bounding box center [129, 364] width 12 height 12
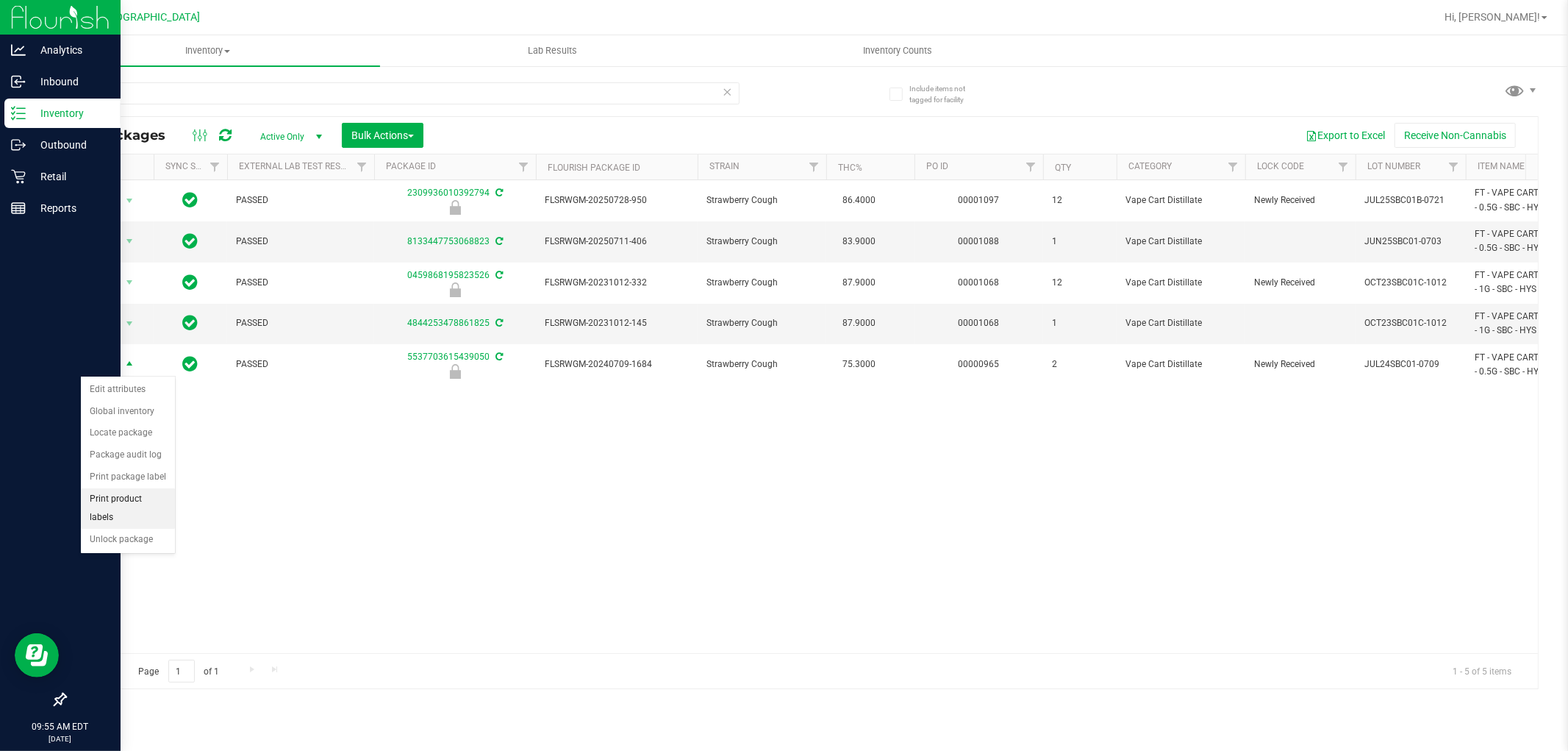
click at [147, 513] on li "Print product labels" at bounding box center [127, 508] width 94 height 40
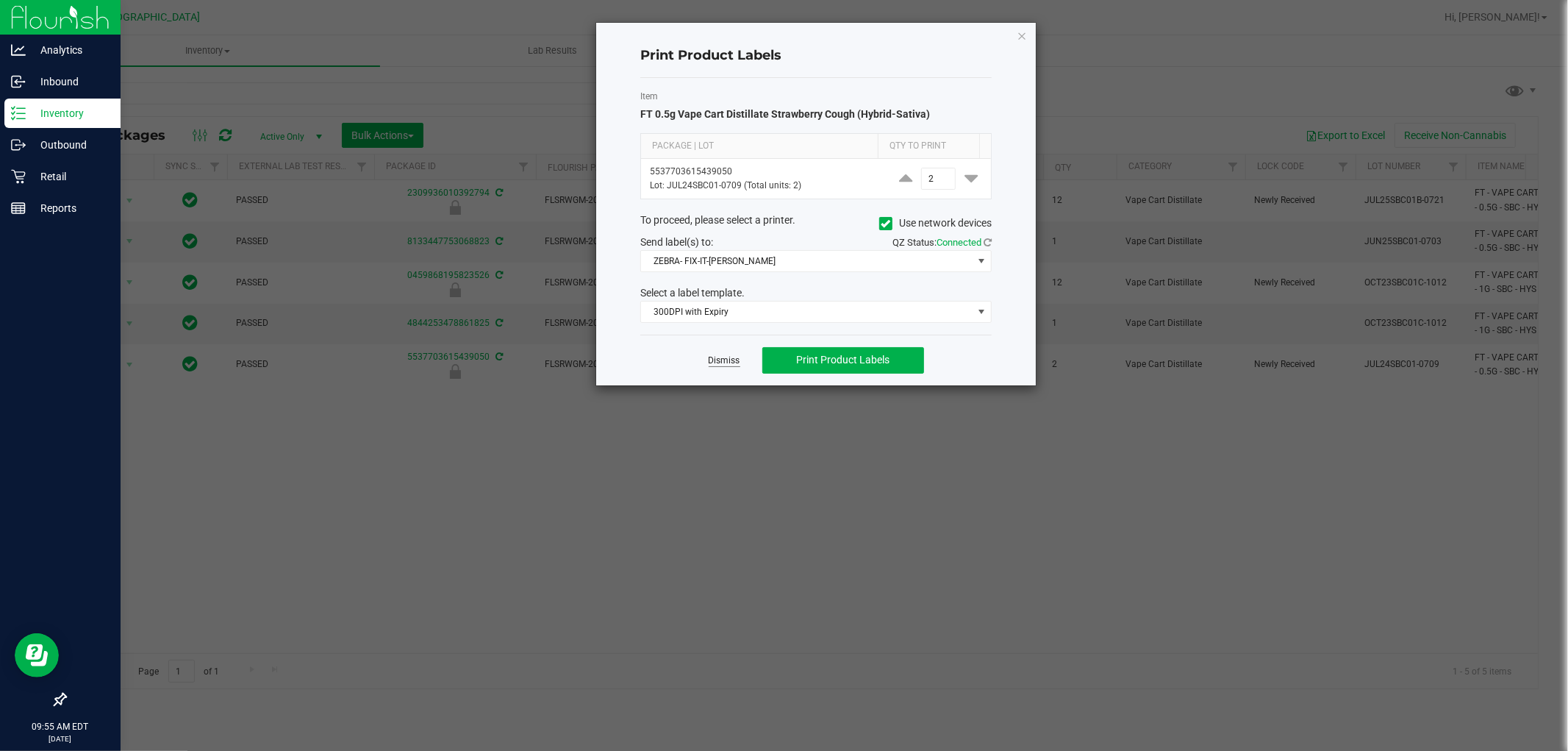
click at [719, 358] on link "Dismiss" at bounding box center [724, 361] width 31 height 13
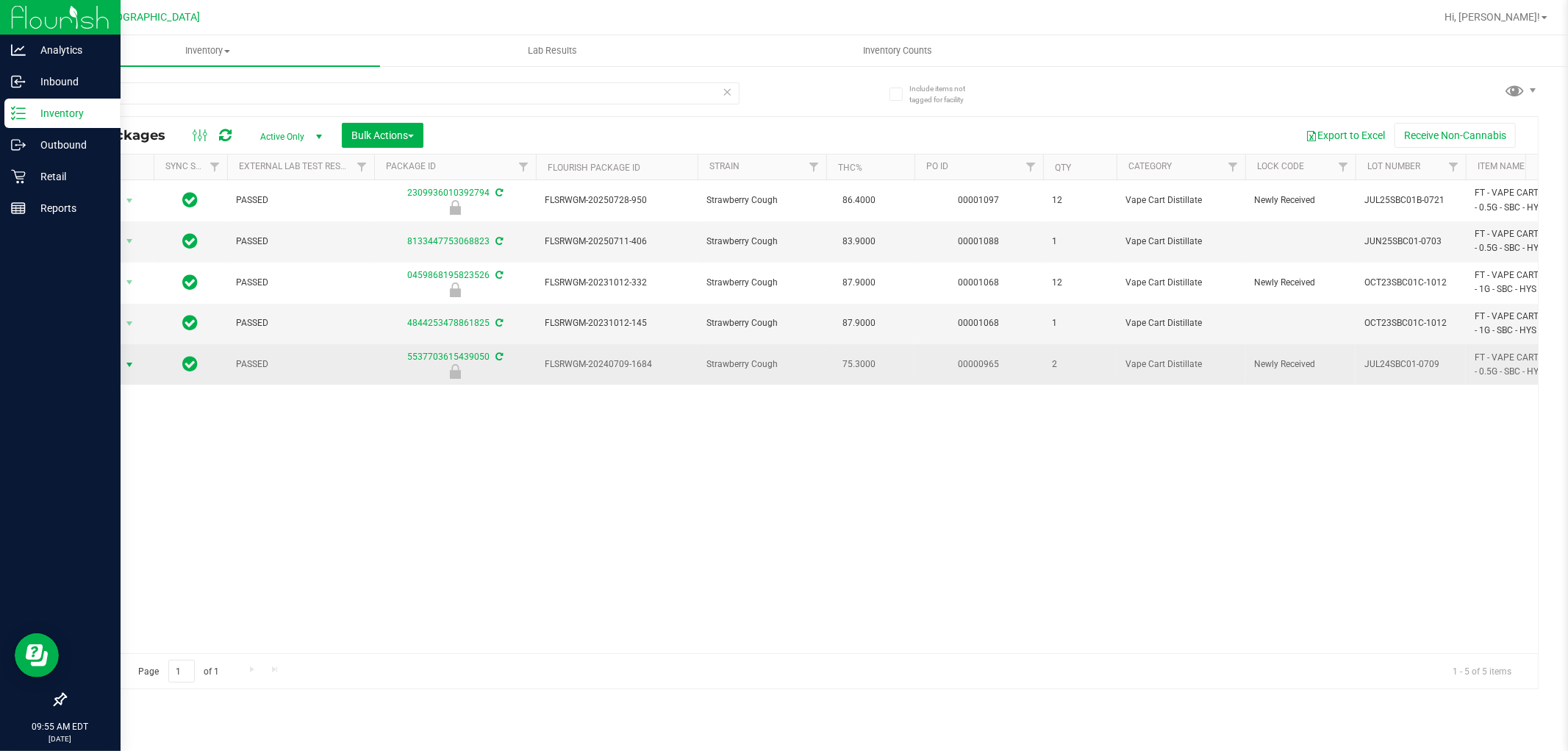
click at [130, 372] on span "select" at bounding box center [130, 365] width 19 height 21
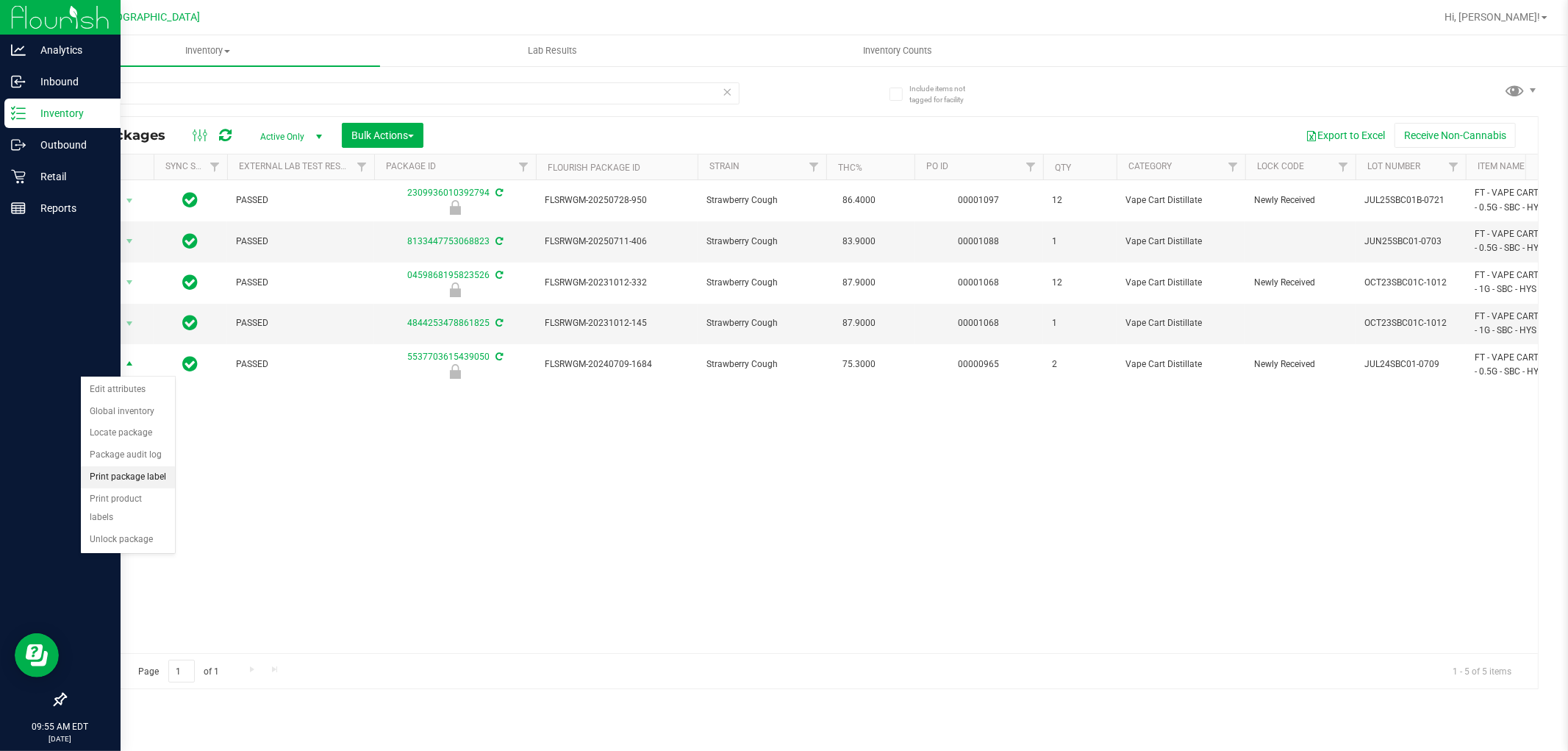
click at [115, 470] on li "Print package label" at bounding box center [127, 477] width 94 height 22
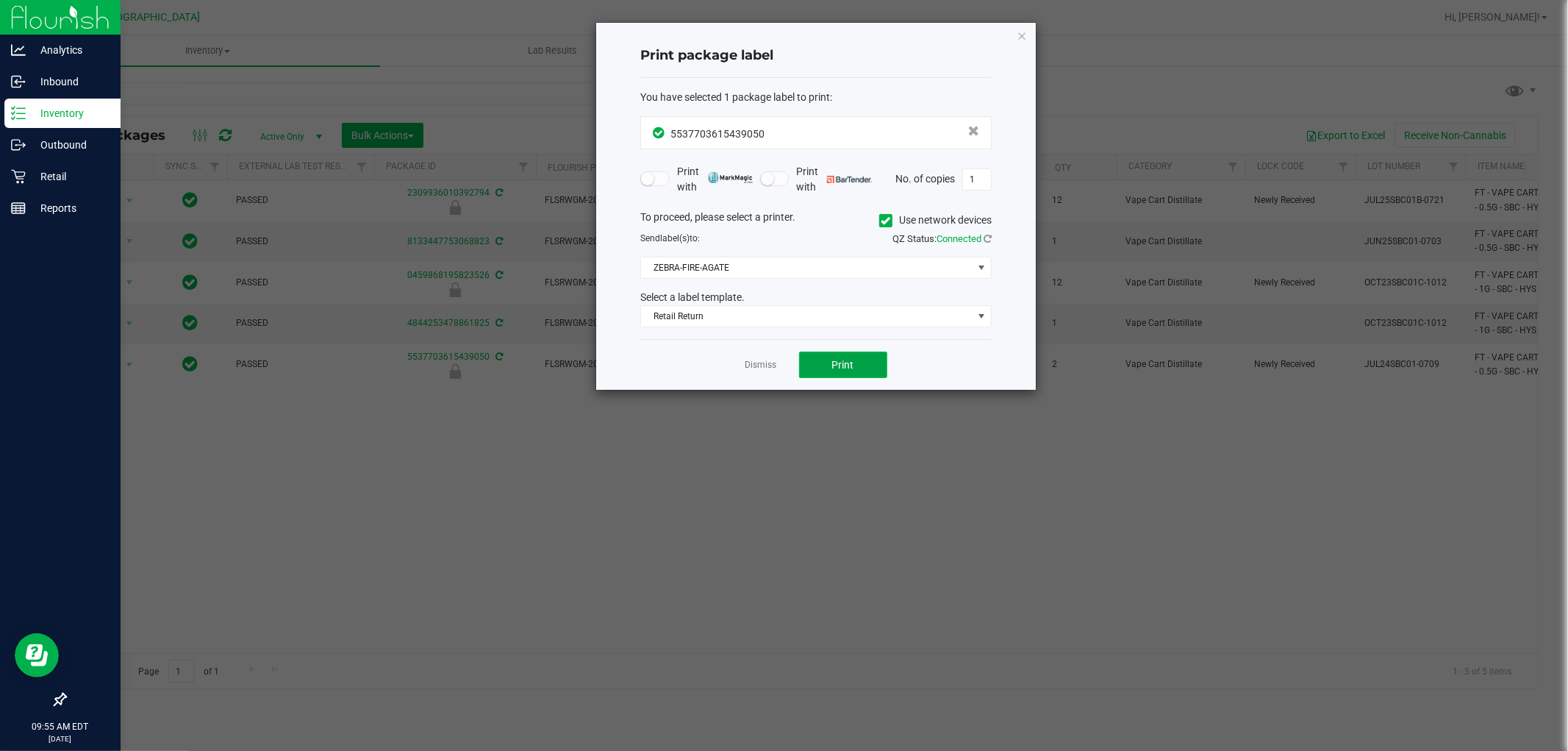
click at [830, 372] on button "Print" at bounding box center [843, 365] width 88 height 27
click at [1022, 39] on icon "button" at bounding box center [1021, 36] width 10 height 18
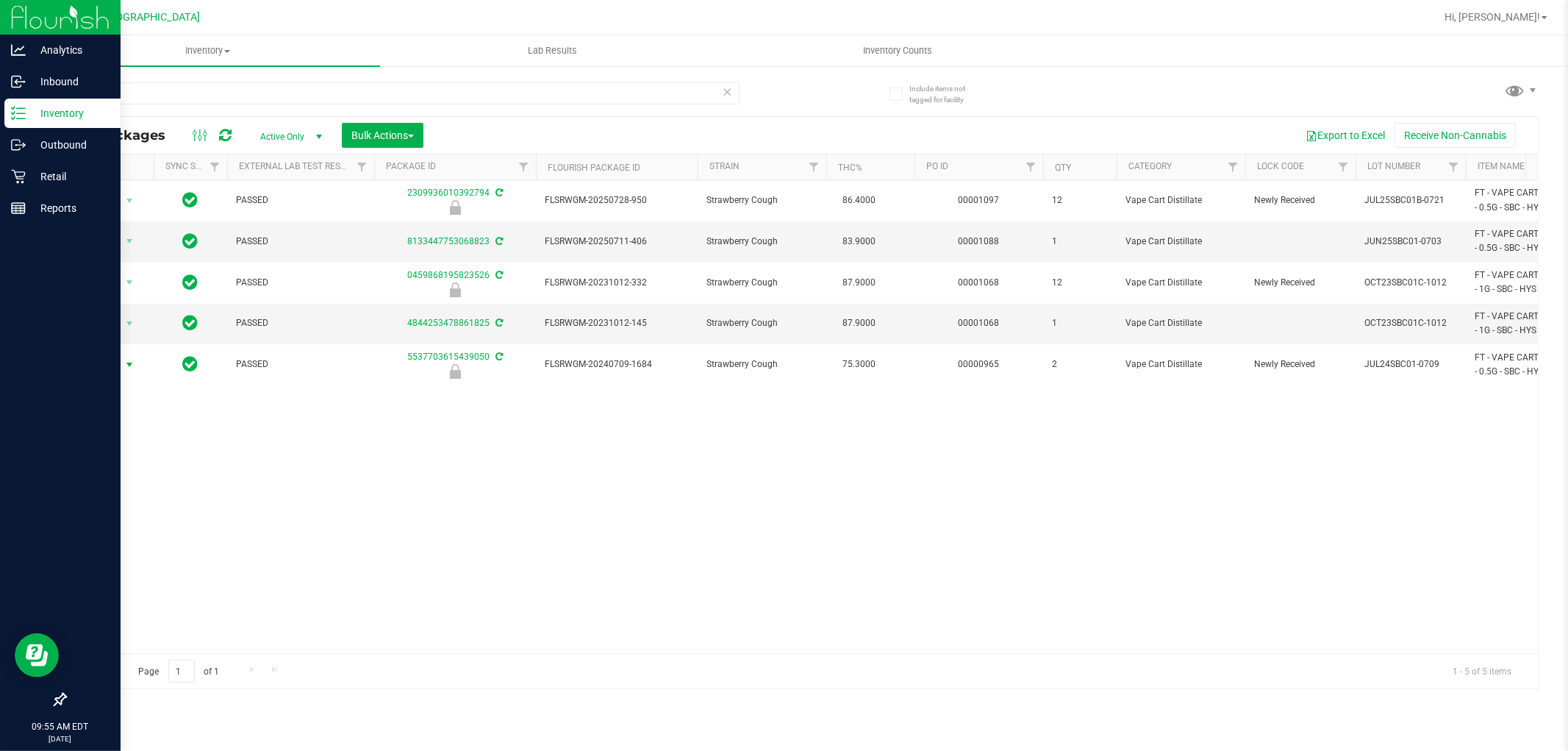
click at [725, 91] on icon at bounding box center [728, 91] width 10 height 18
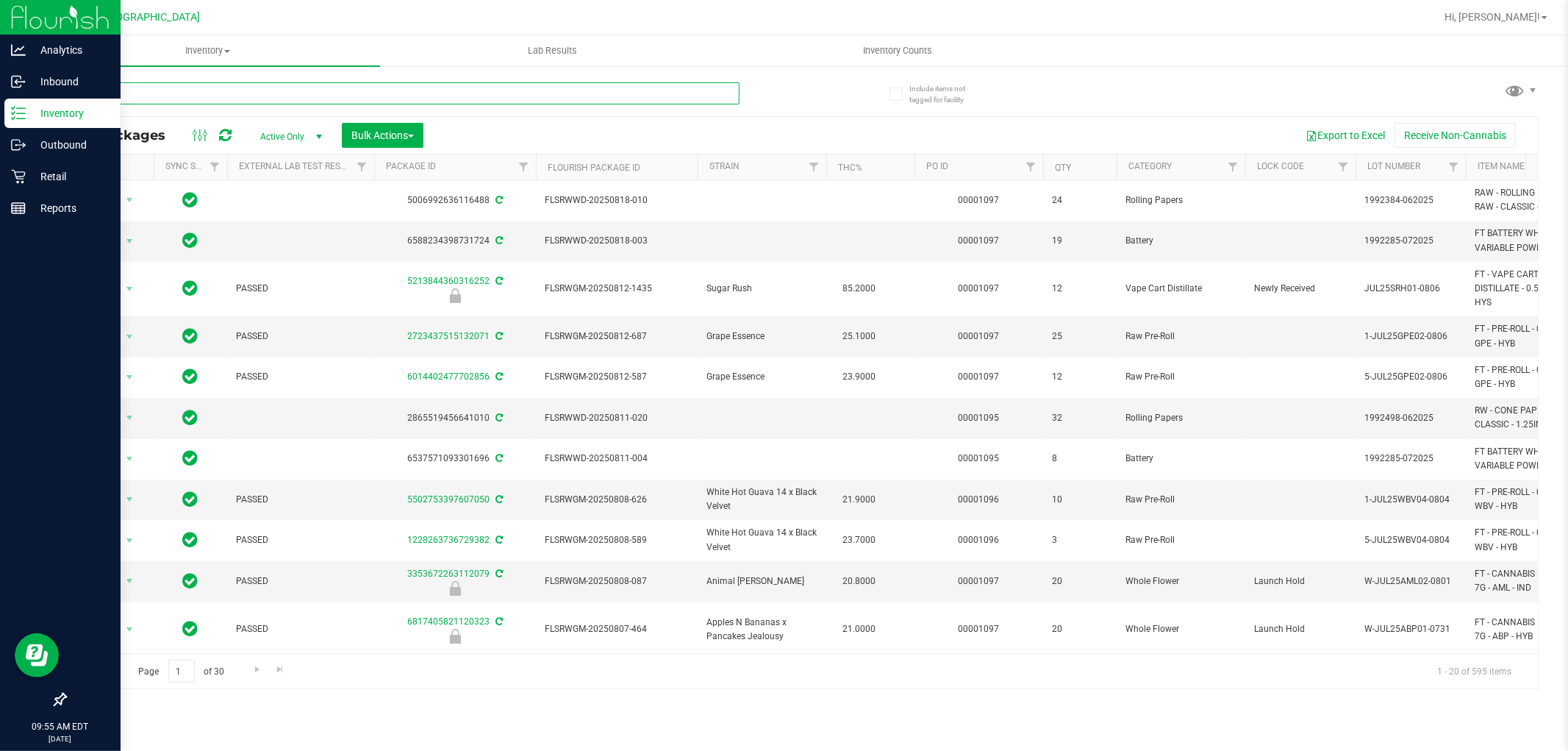
click at [702, 96] on input "text" at bounding box center [401, 93] width 675 height 22
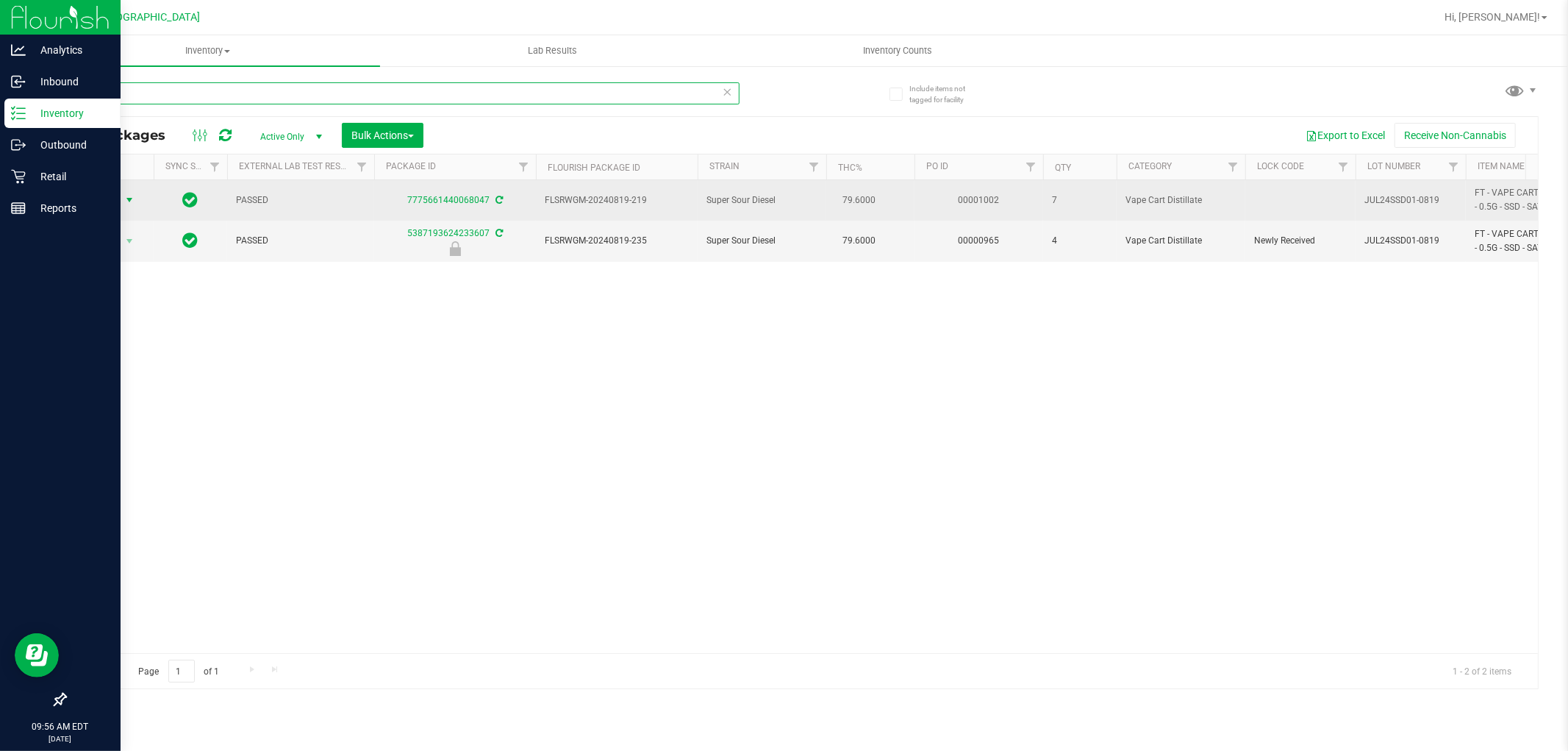
type input "SSD"
click at [107, 199] on span "Action" at bounding box center [99, 200] width 39 height 21
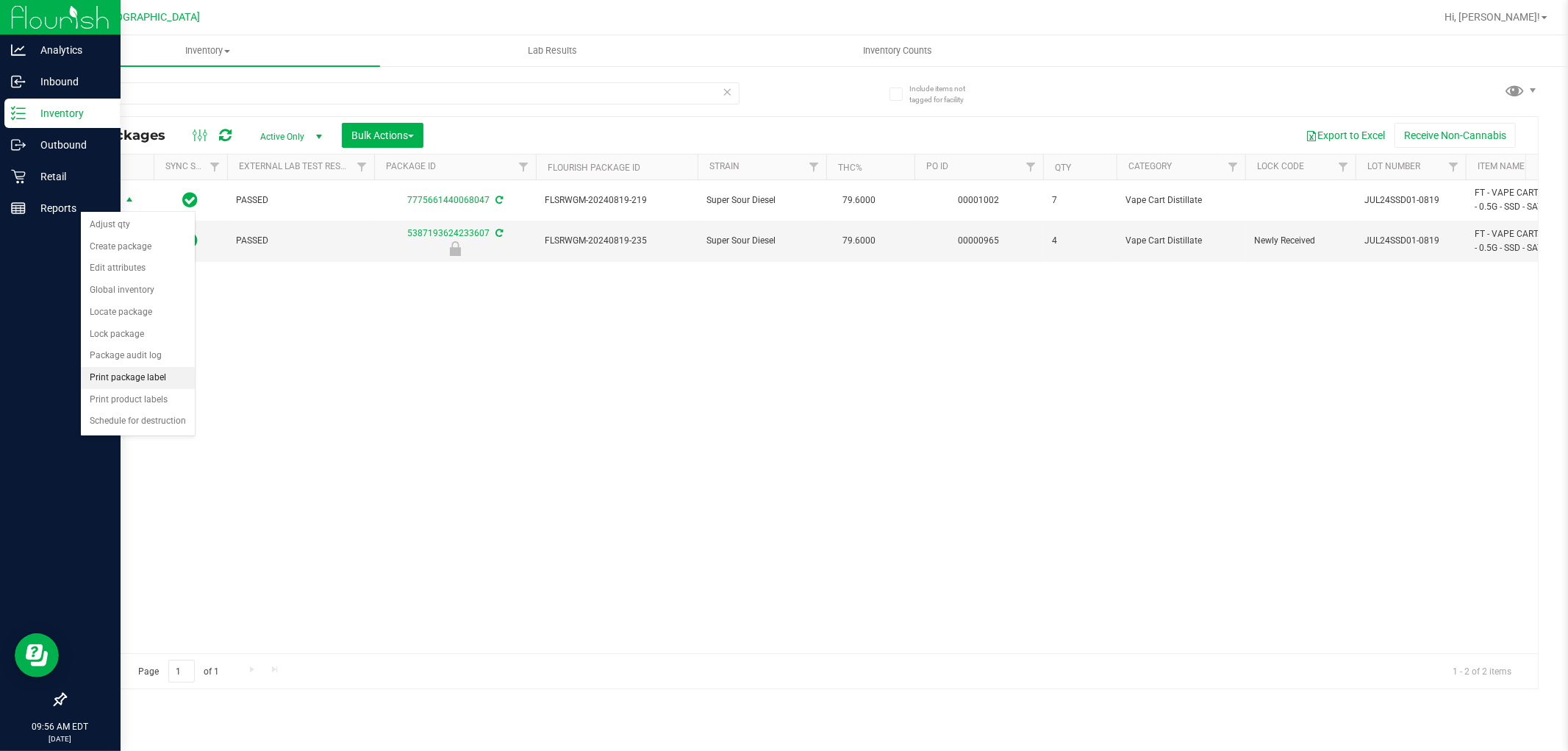
click at [174, 378] on li "Print package label" at bounding box center [137, 377] width 114 height 22
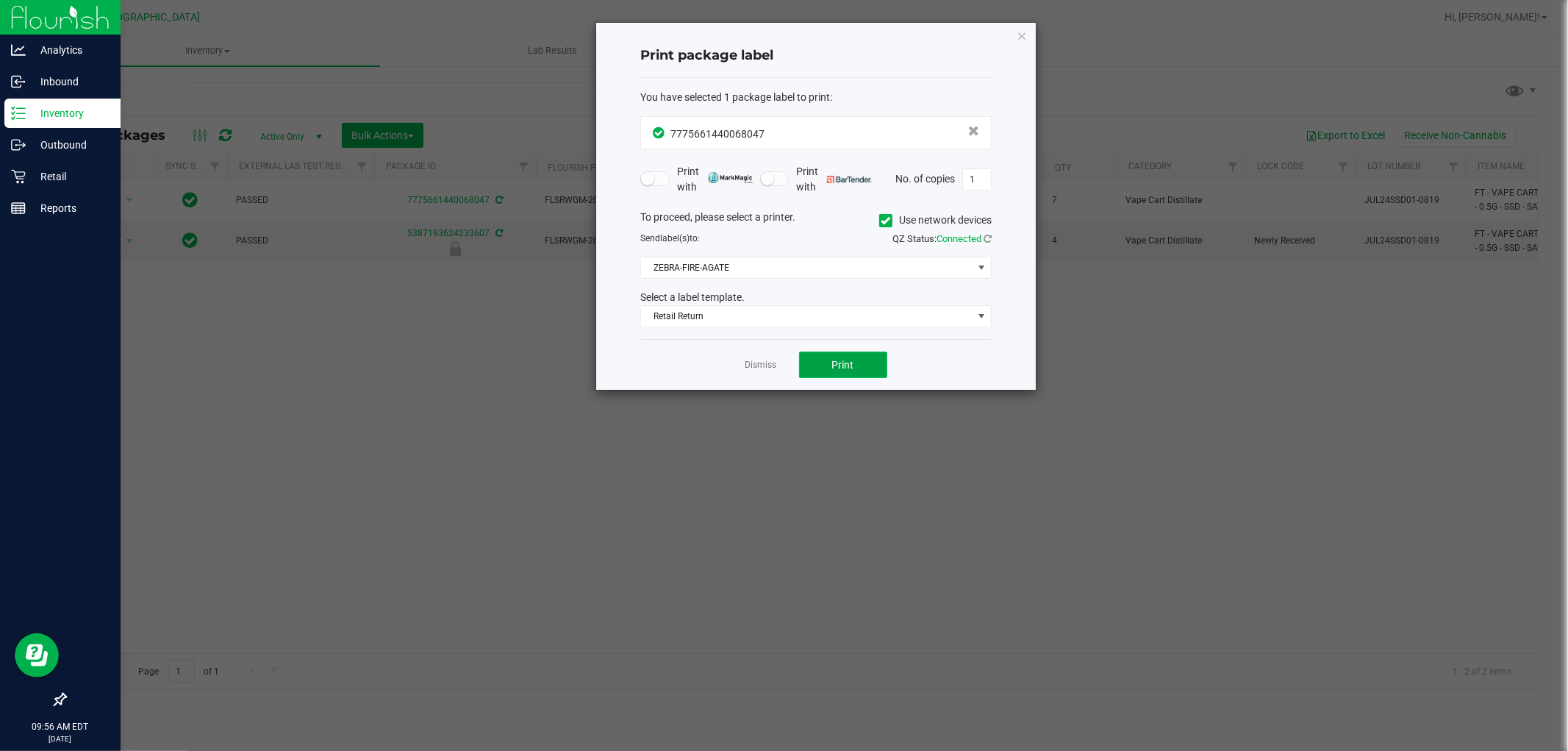
click at [820, 367] on button "Print" at bounding box center [843, 365] width 88 height 27
click at [1025, 40] on icon "button" at bounding box center [1021, 36] width 10 height 18
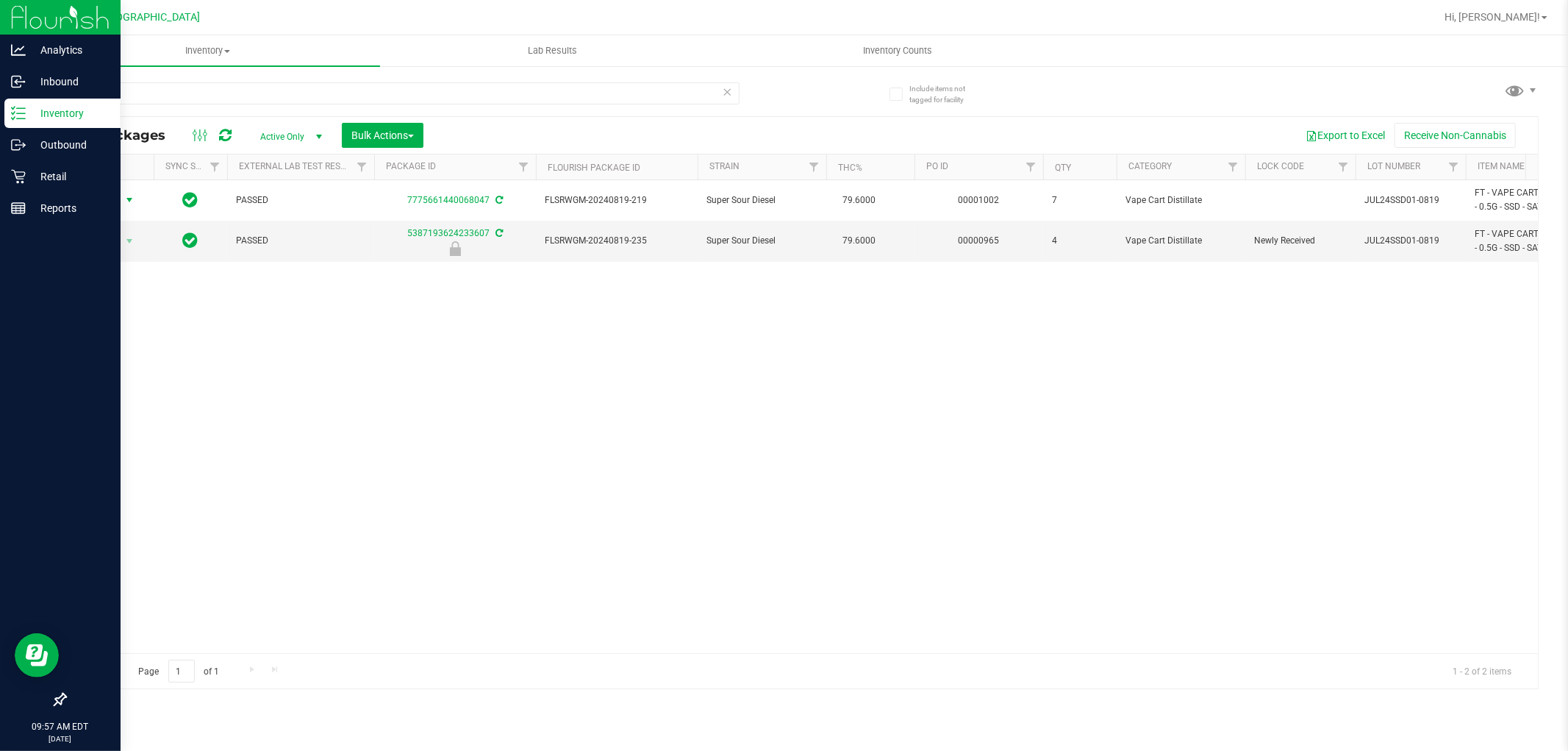
click at [726, 94] on icon at bounding box center [728, 91] width 10 height 18
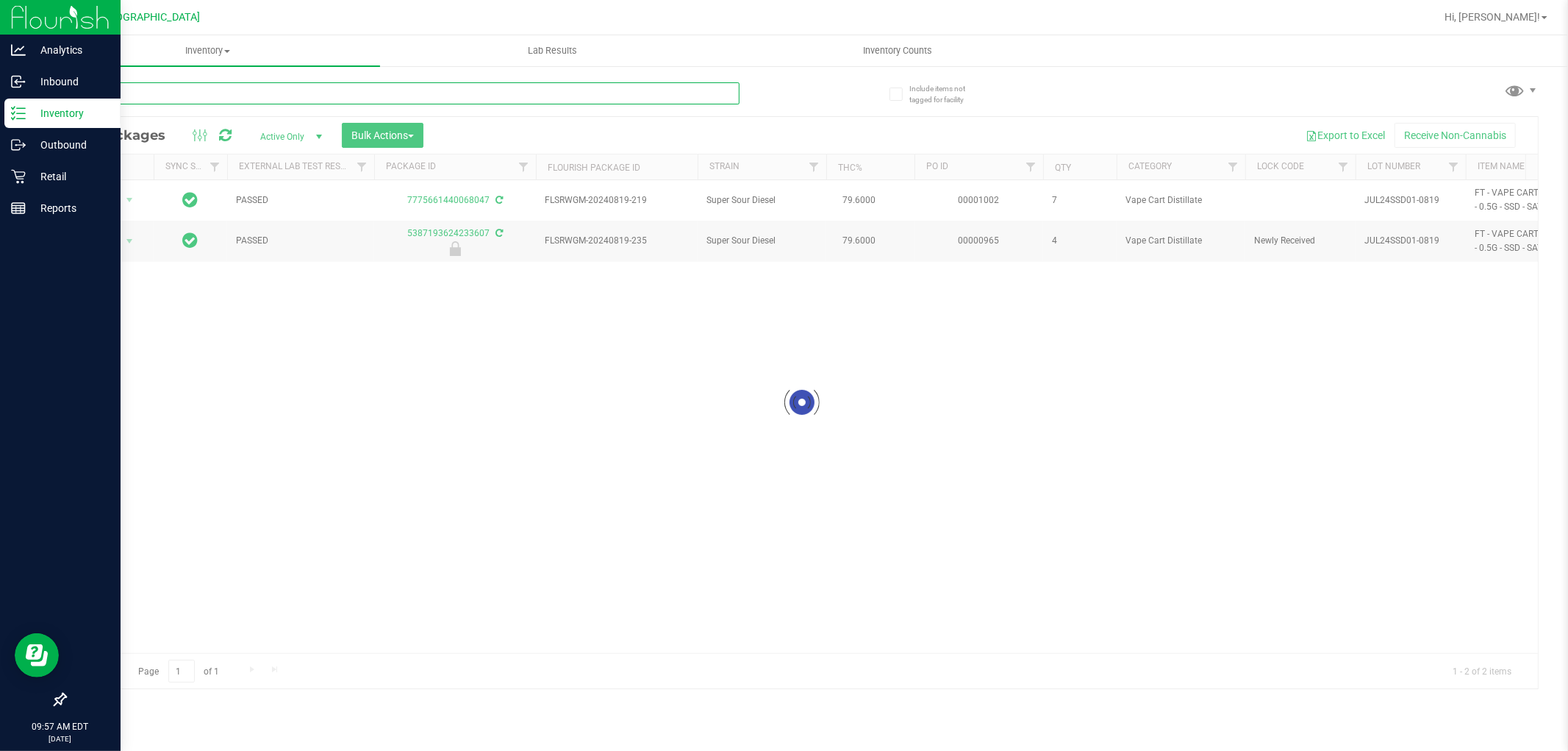
click at [686, 98] on input "text" at bounding box center [401, 93] width 675 height 22
type input "TNG"
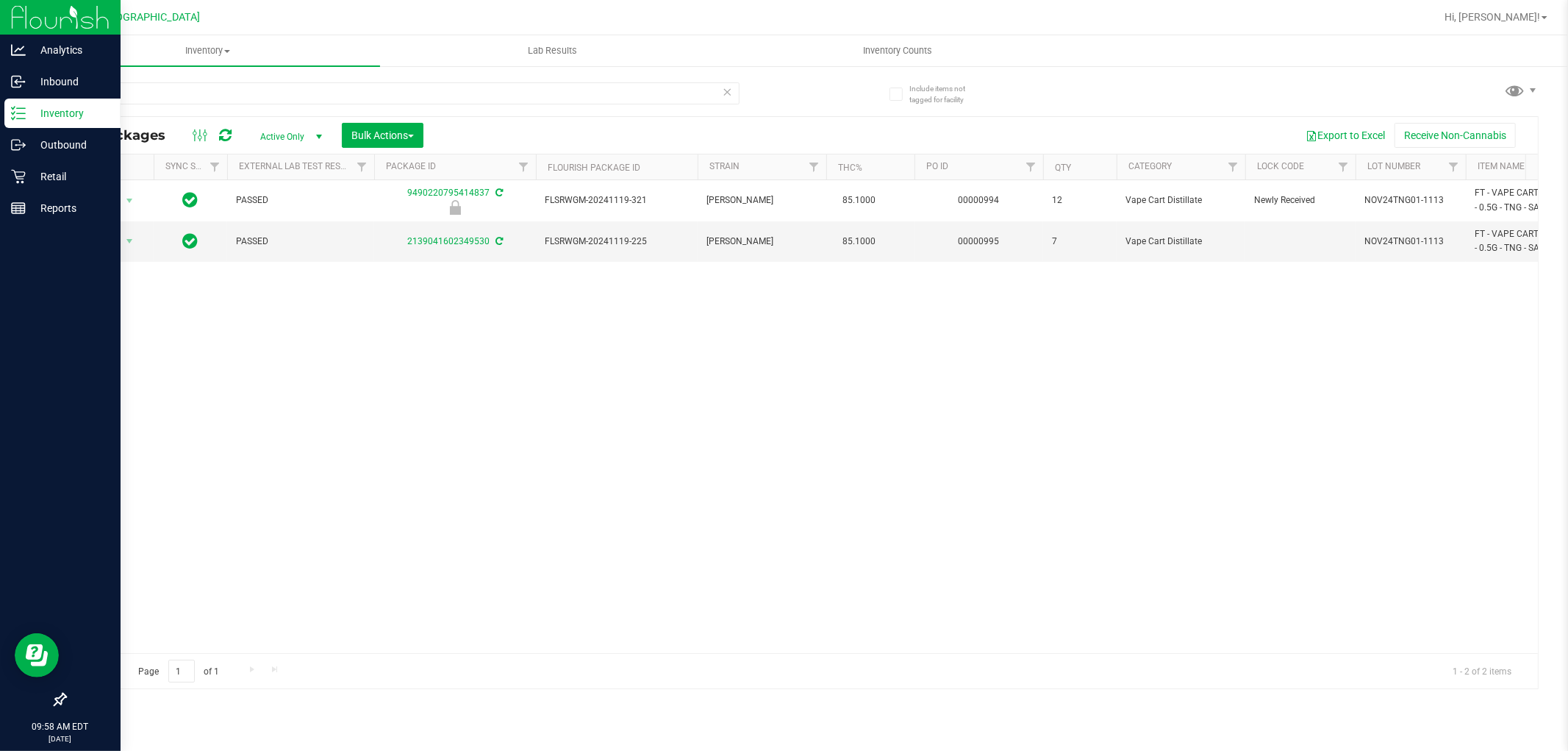
click at [724, 88] on icon at bounding box center [728, 91] width 10 height 18
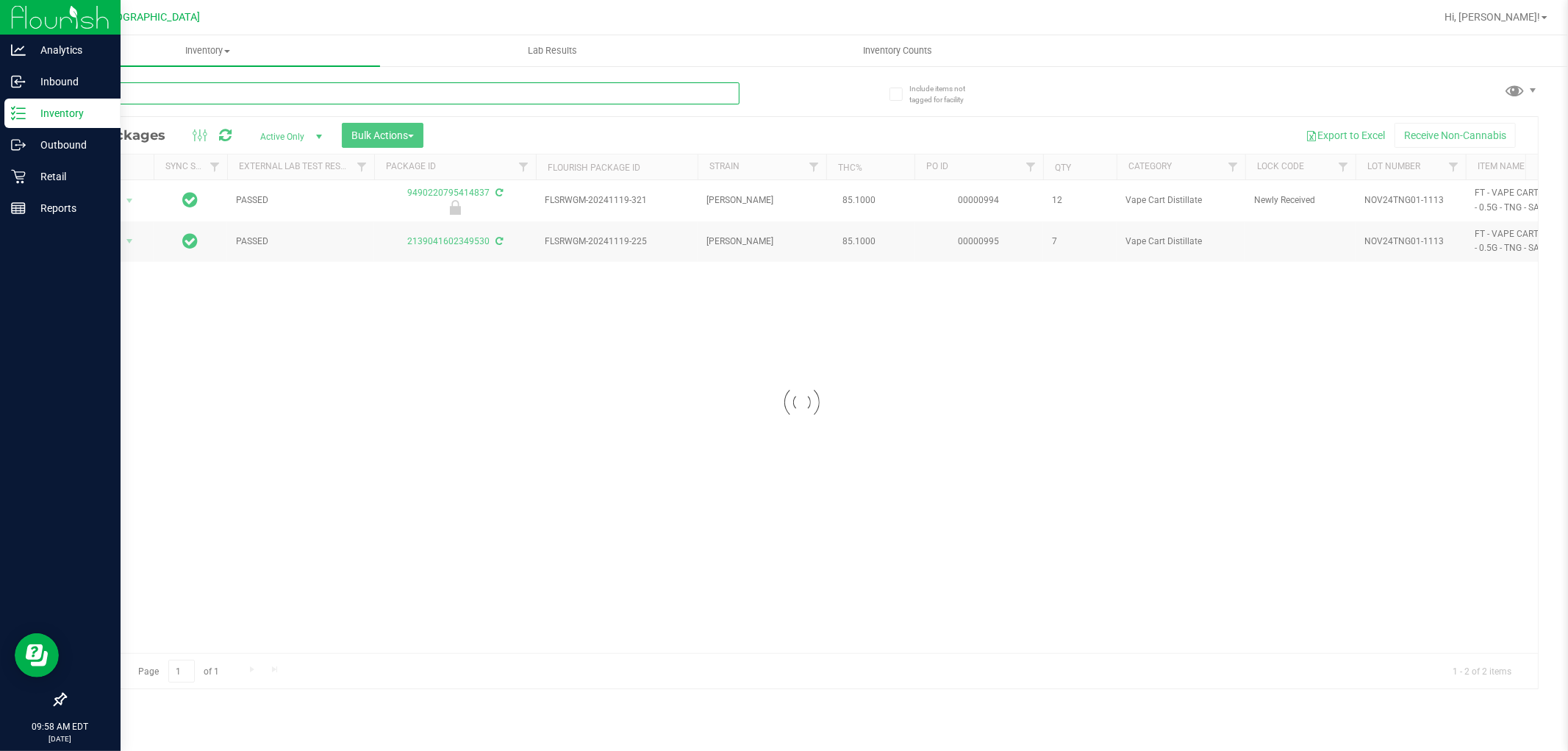
click at [688, 90] on input "text" at bounding box center [401, 93] width 675 height 22
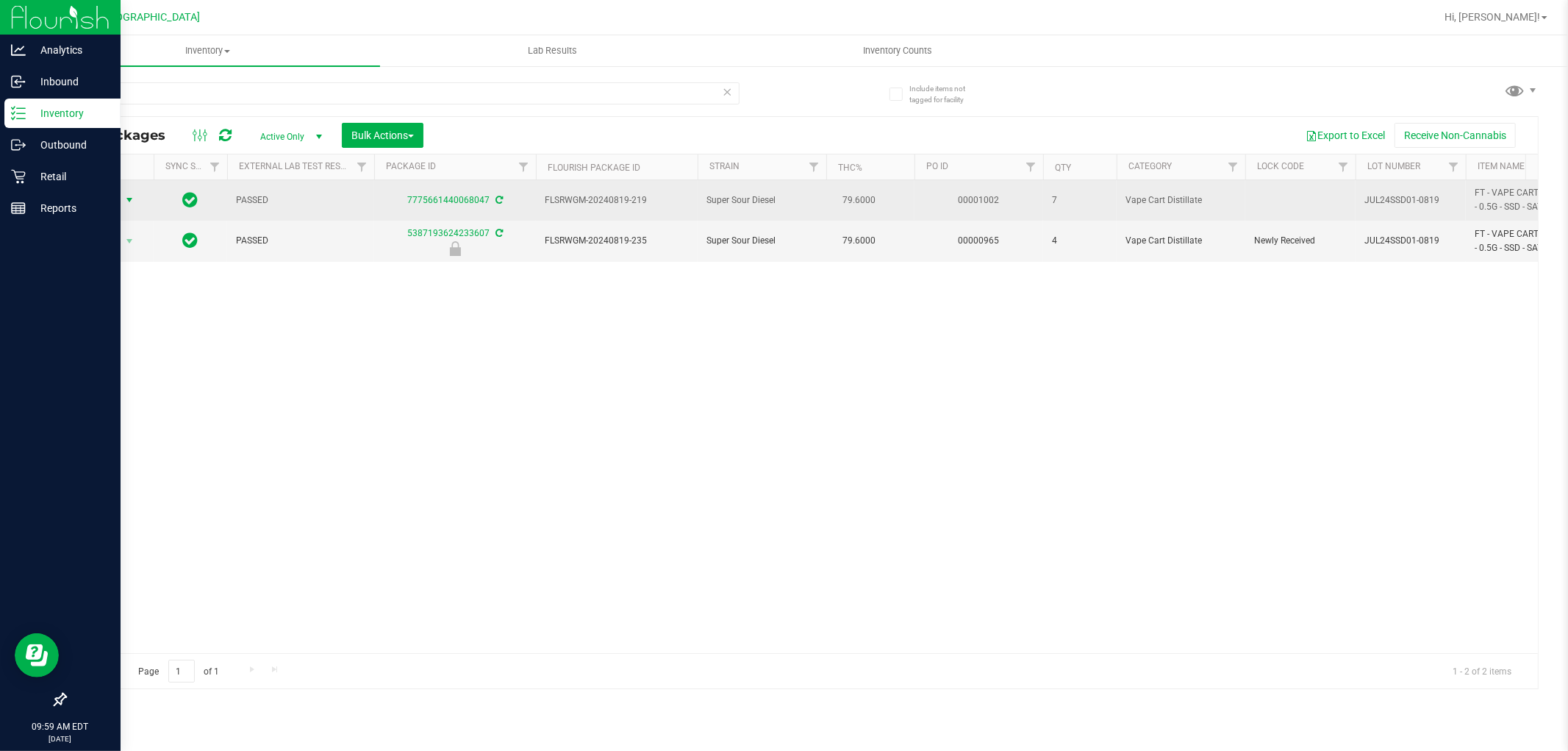
click at [115, 207] on span "Action" at bounding box center [99, 200] width 39 height 21
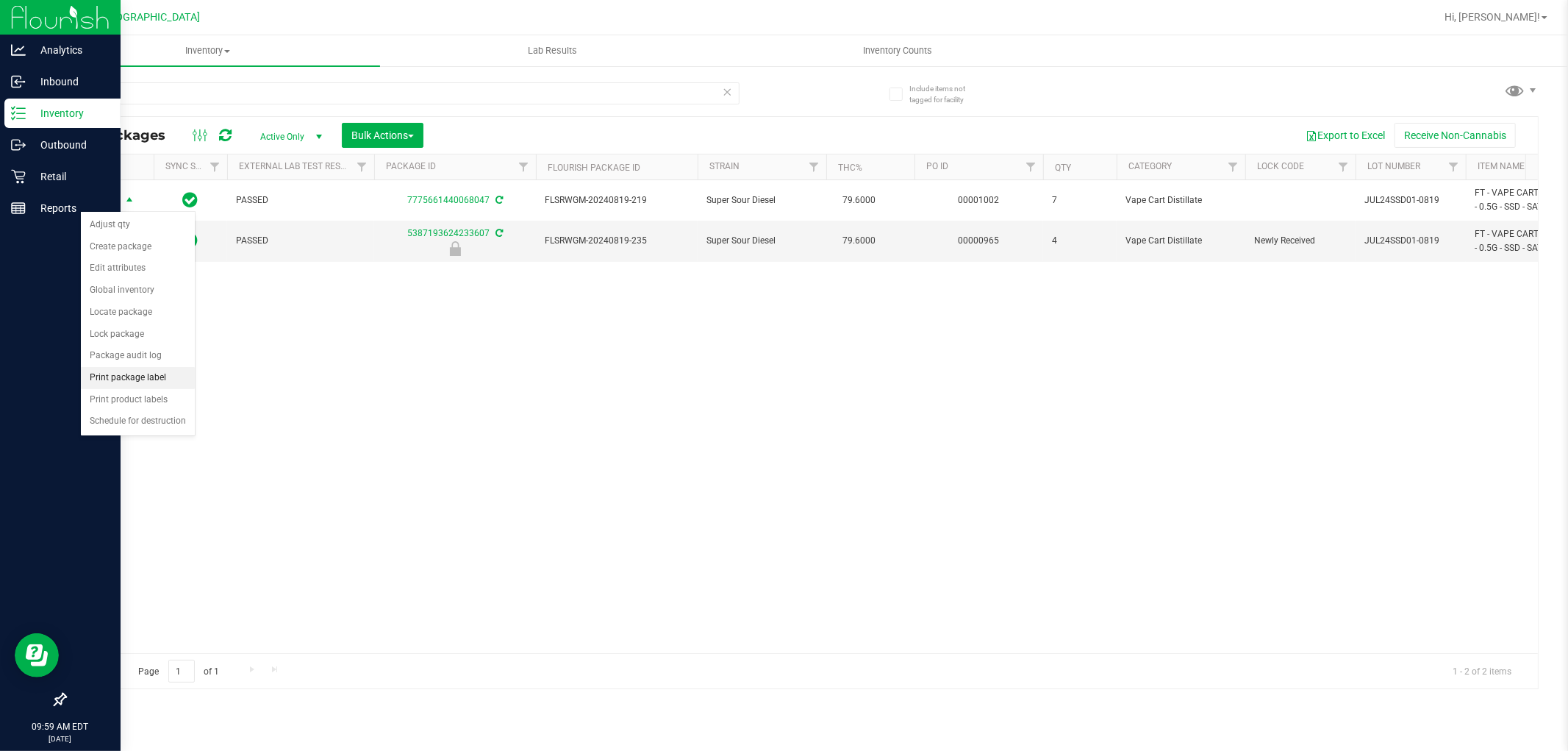
click at [162, 377] on li "Print package label" at bounding box center [137, 377] width 114 height 22
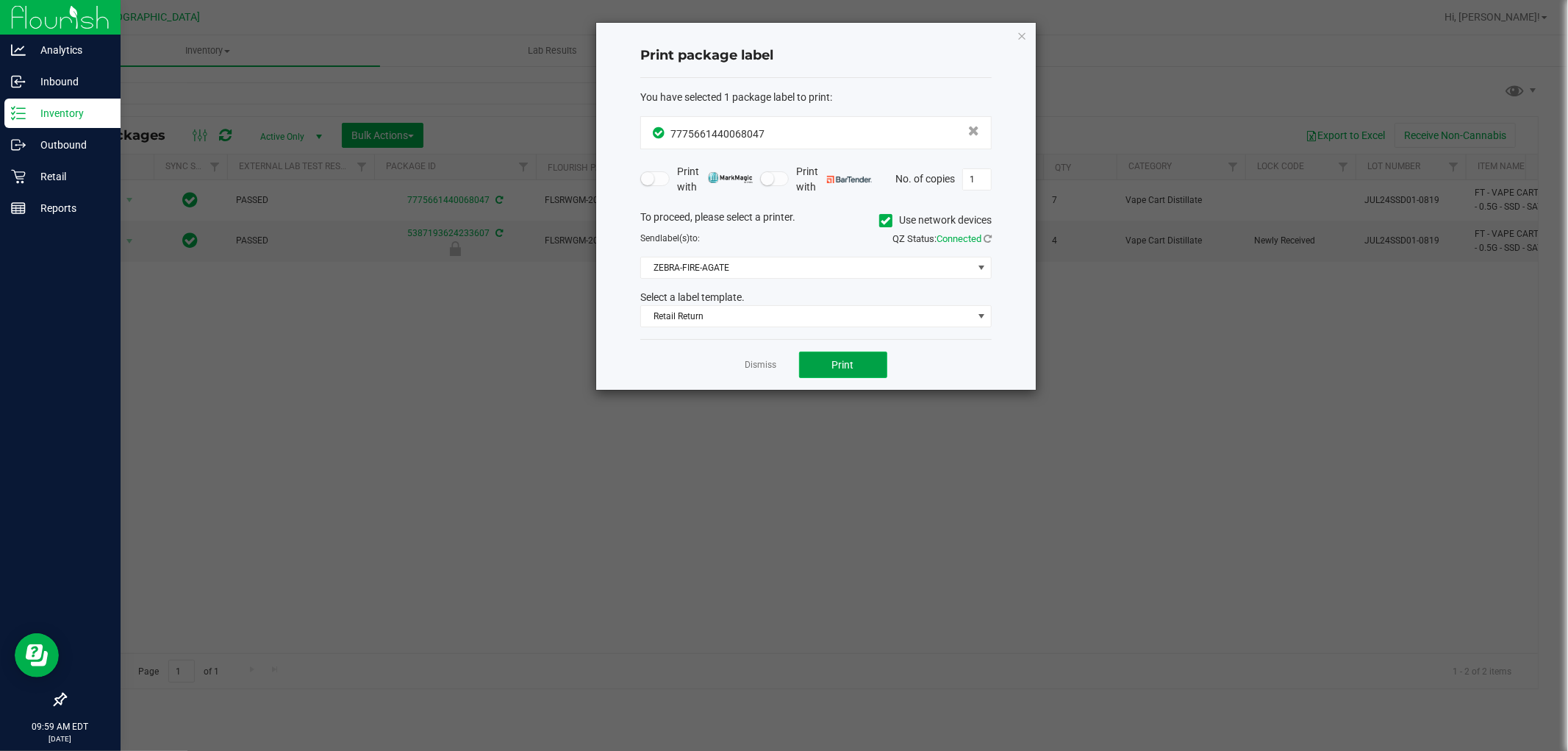
click at [842, 361] on span "Print" at bounding box center [843, 364] width 22 height 12
click at [1021, 33] on icon "button" at bounding box center [1021, 36] width 10 height 18
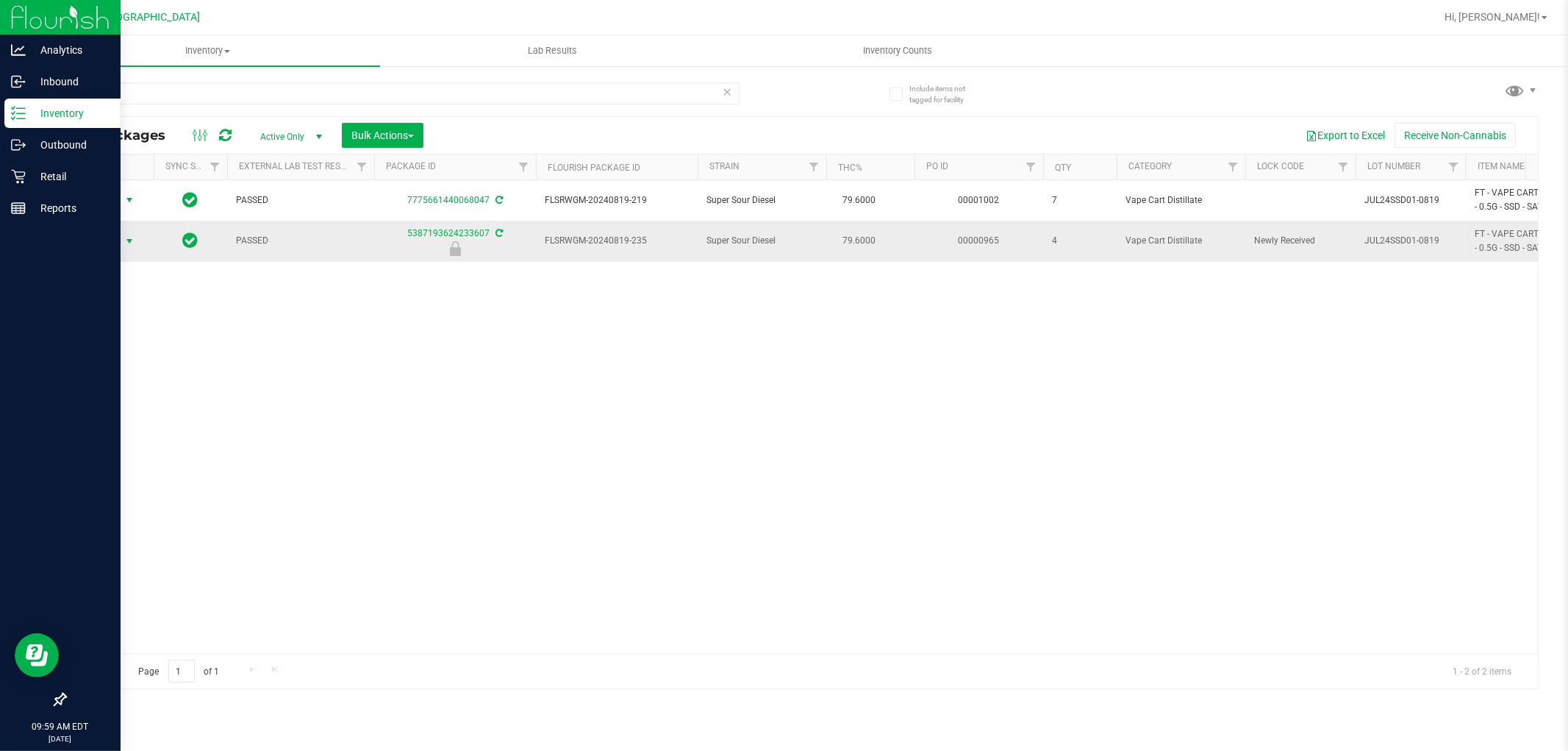
click at [122, 247] on span "select" at bounding box center [130, 241] width 19 height 21
click at [151, 358] on li "Print package label" at bounding box center [127, 353] width 94 height 22
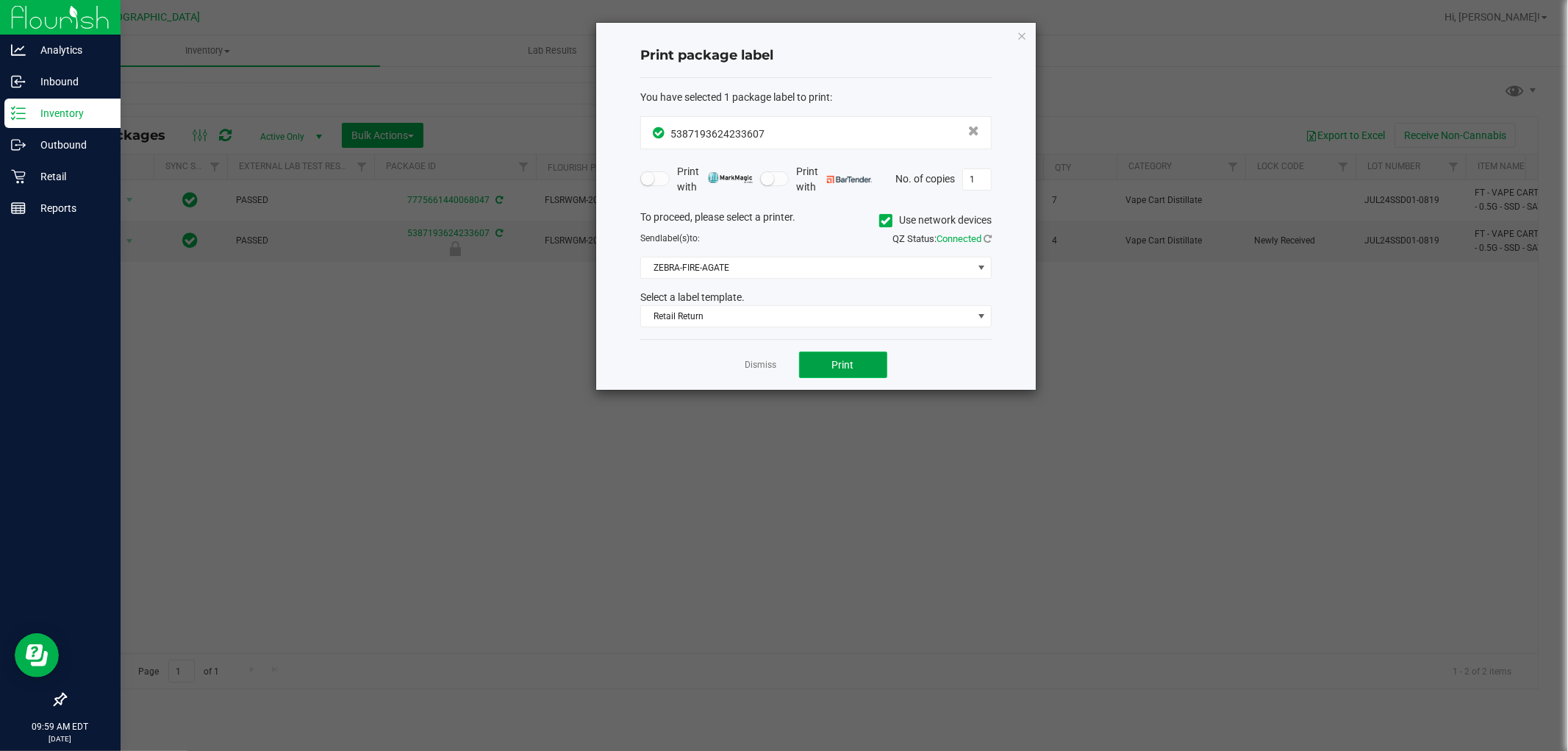
click at [818, 364] on button "Print" at bounding box center [843, 365] width 88 height 27
click at [1025, 38] on icon "button" at bounding box center [1021, 36] width 10 height 18
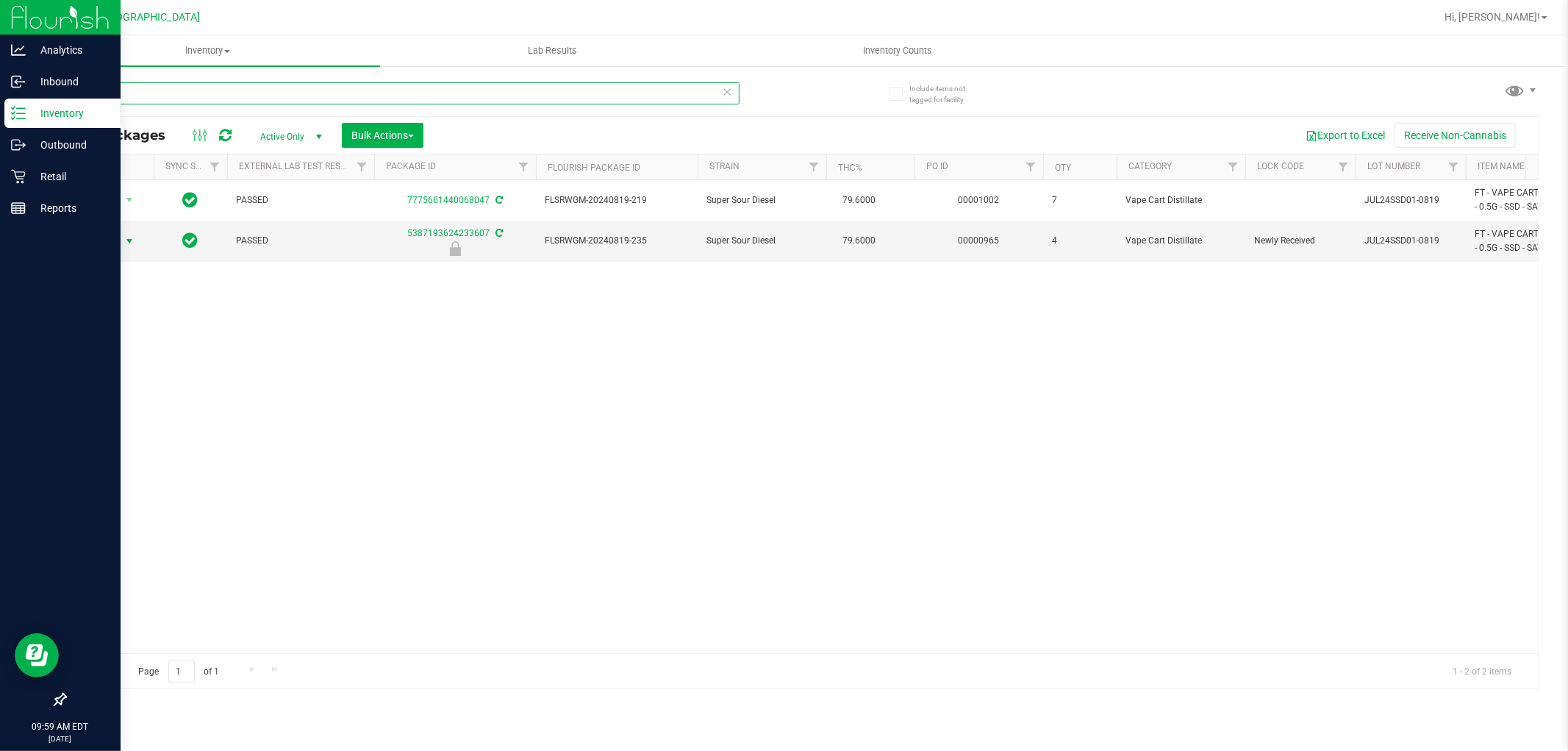
click at [619, 99] on input "SSD" at bounding box center [401, 93] width 675 height 22
type input "S"
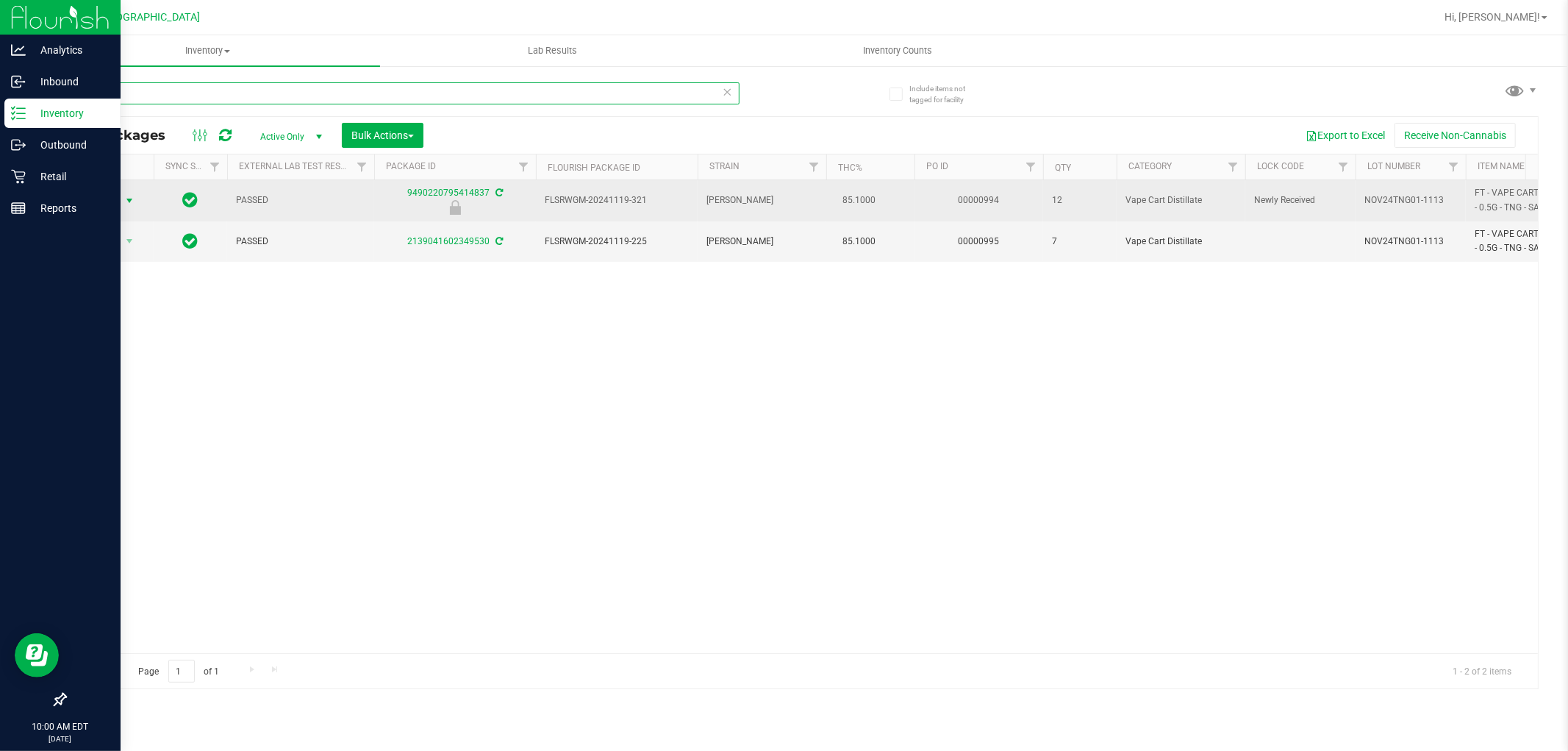
type input "TNG"
click at [129, 200] on span "select" at bounding box center [129, 200] width 12 height 12
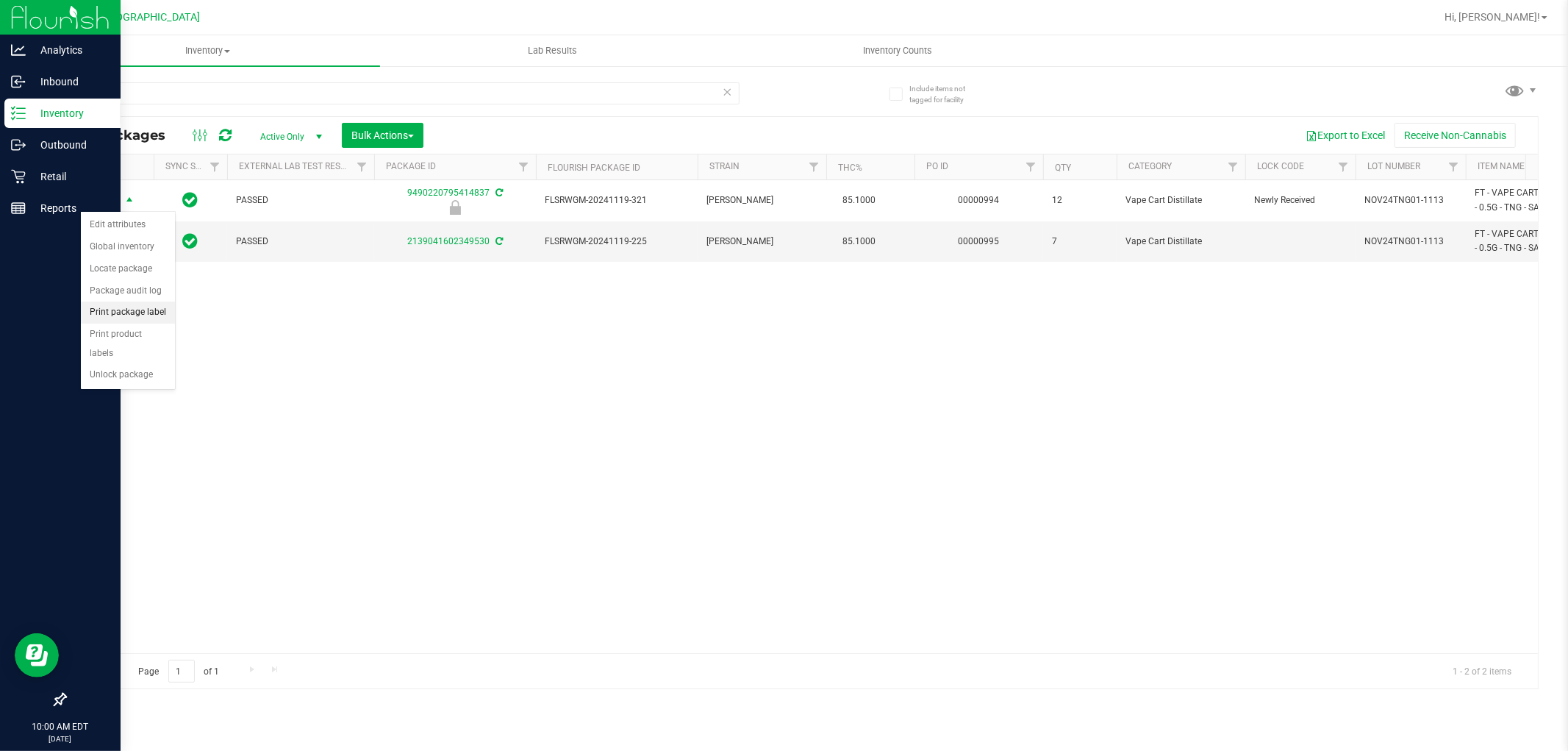
click at [147, 313] on li "Print package label" at bounding box center [127, 312] width 94 height 22
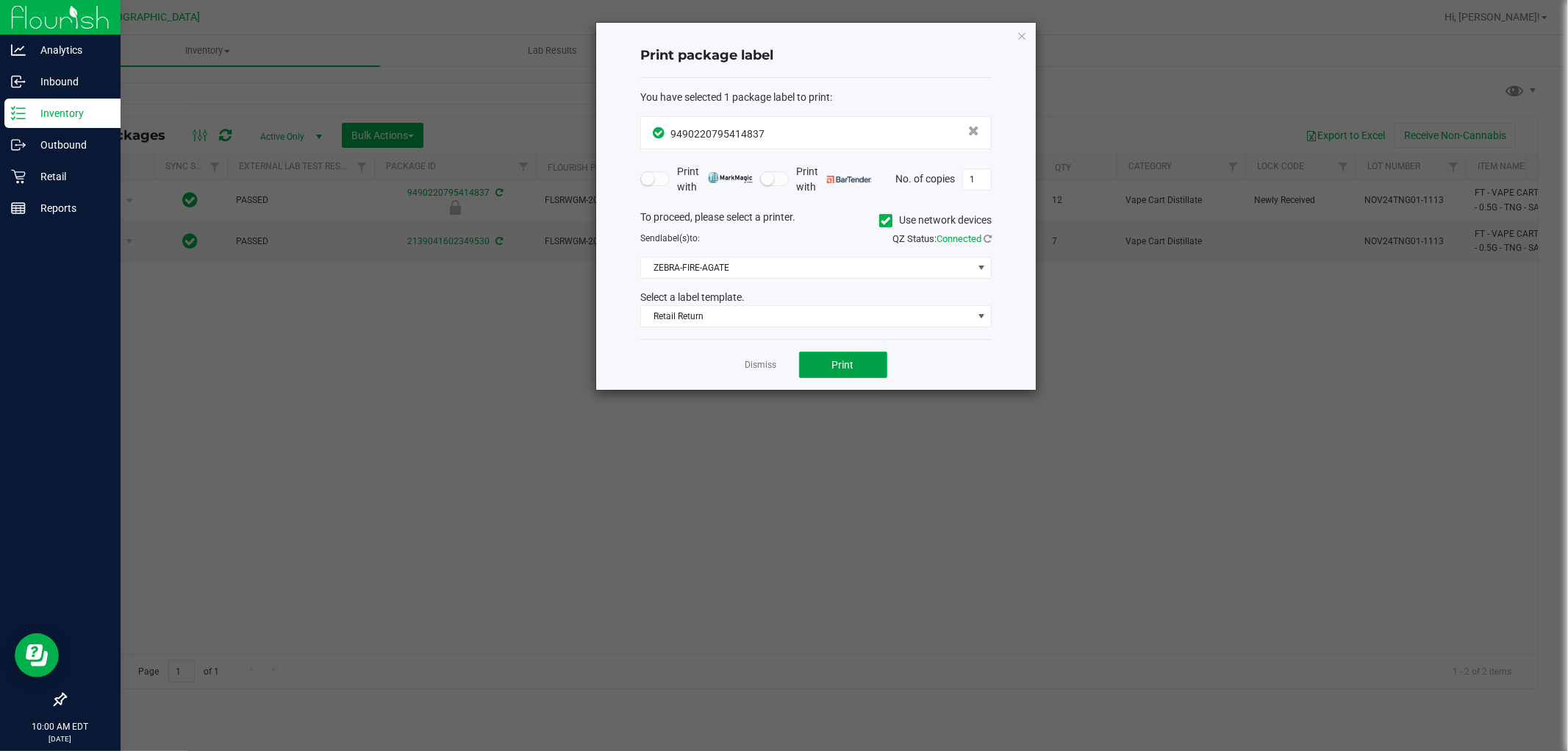
click at [840, 376] on button "Print" at bounding box center [843, 365] width 88 height 27
click at [1022, 34] on icon "button" at bounding box center [1021, 36] width 10 height 18
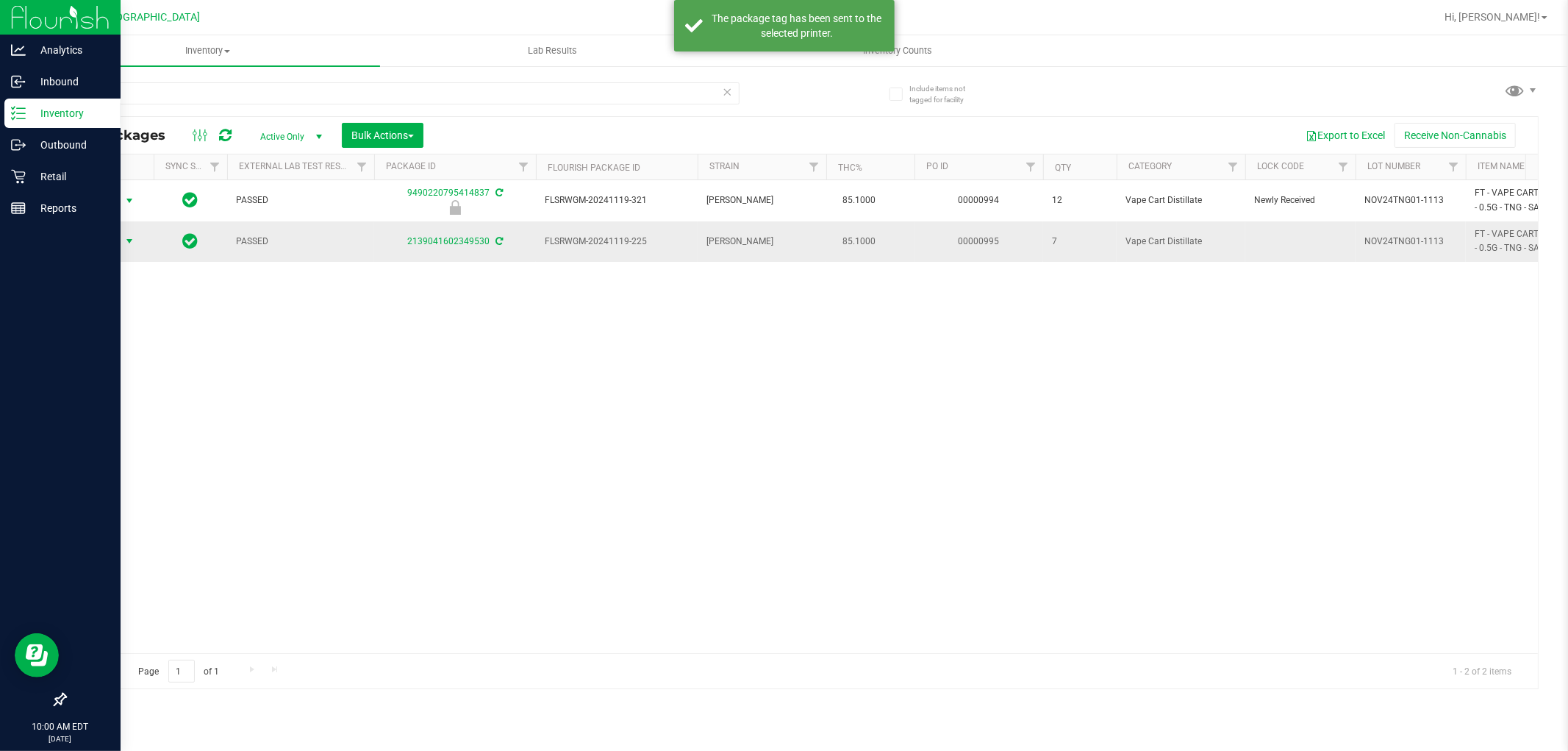
click at [129, 245] on span "select" at bounding box center [129, 241] width 12 height 12
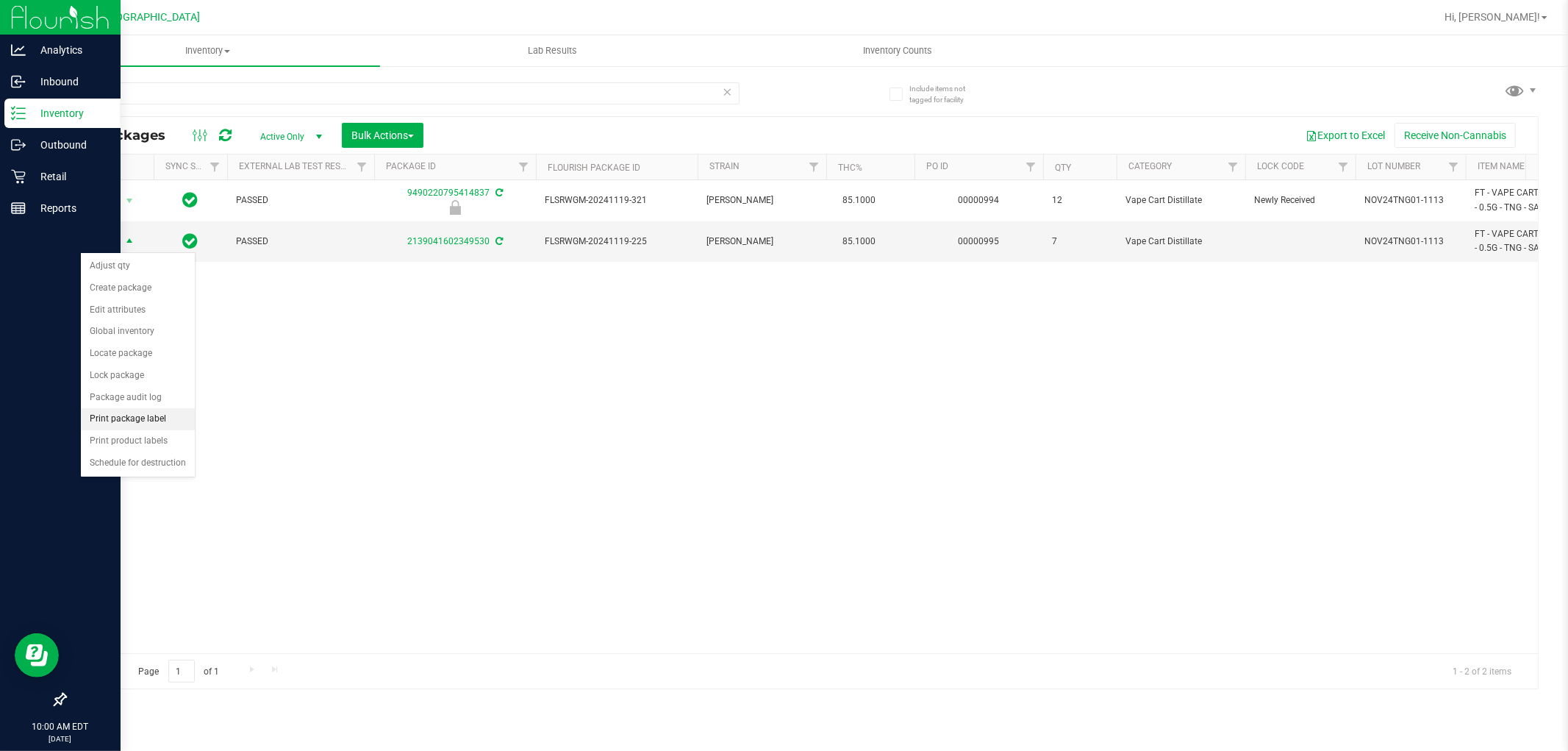
click at [159, 421] on li "Print package label" at bounding box center [137, 419] width 114 height 22
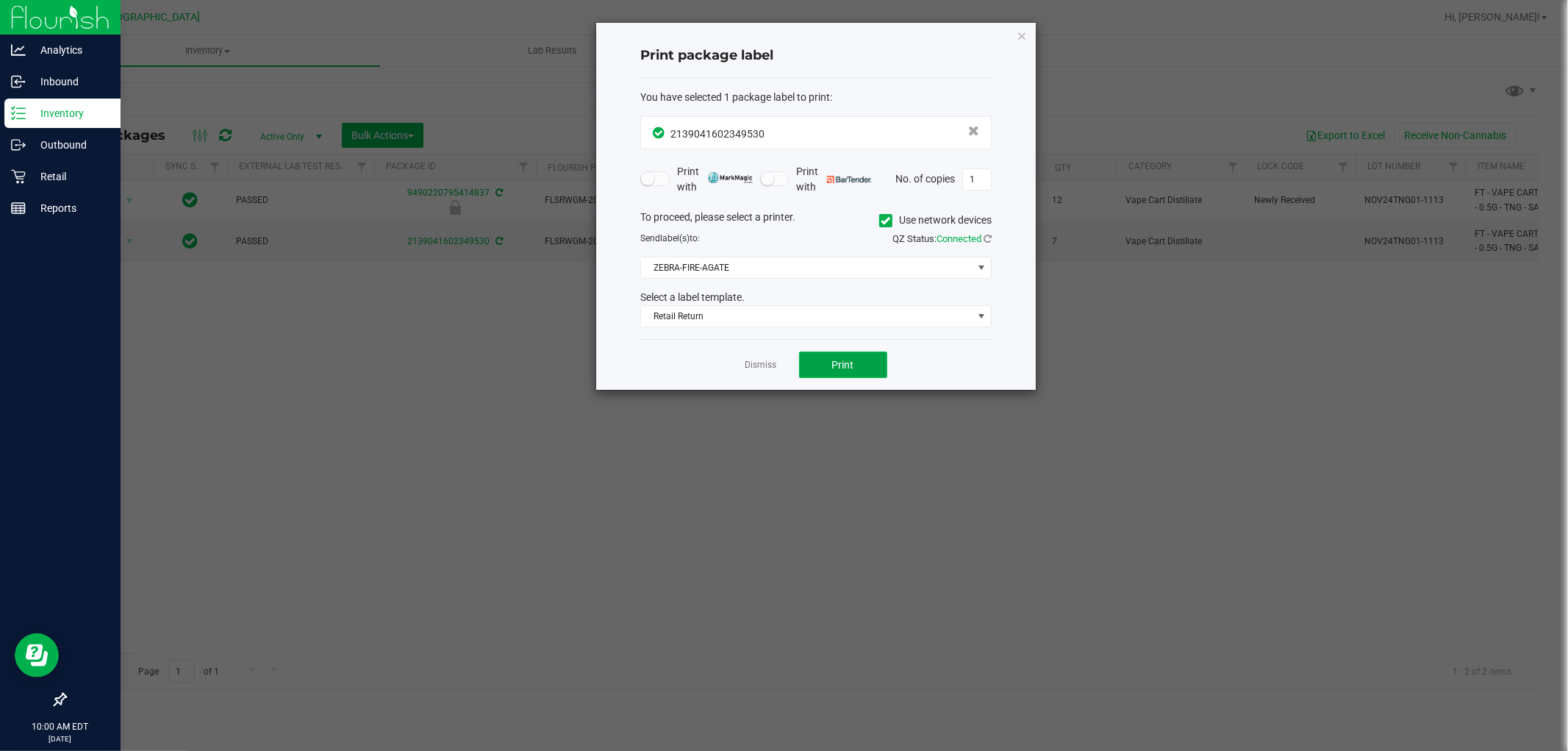
click at [848, 367] on span "Print" at bounding box center [843, 364] width 22 height 12
click at [1022, 37] on icon "button" at bounding box center [1021, 36] width 10 height 18
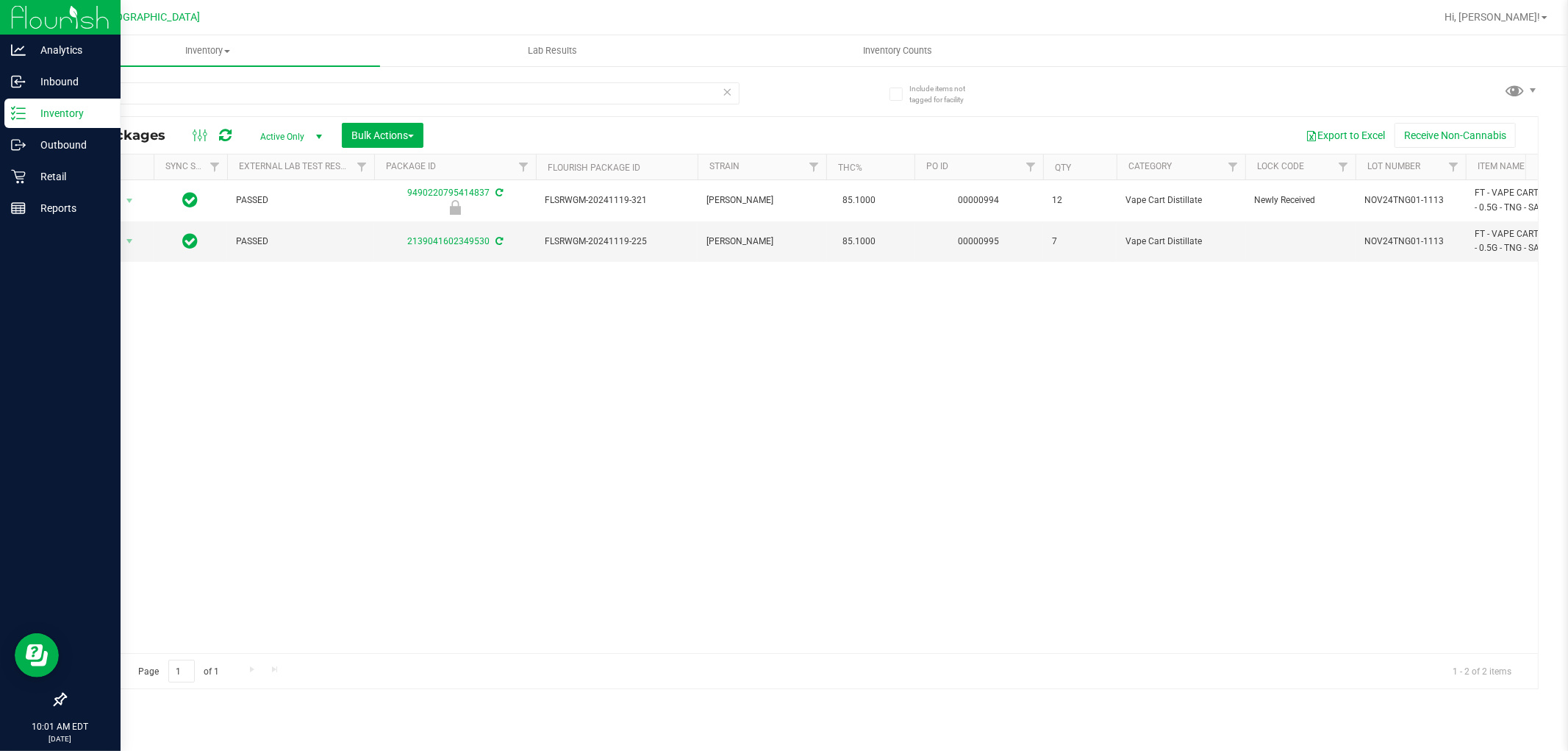
click at [723, 88] on icon at bounding box center [728, 91] width 10 height 18
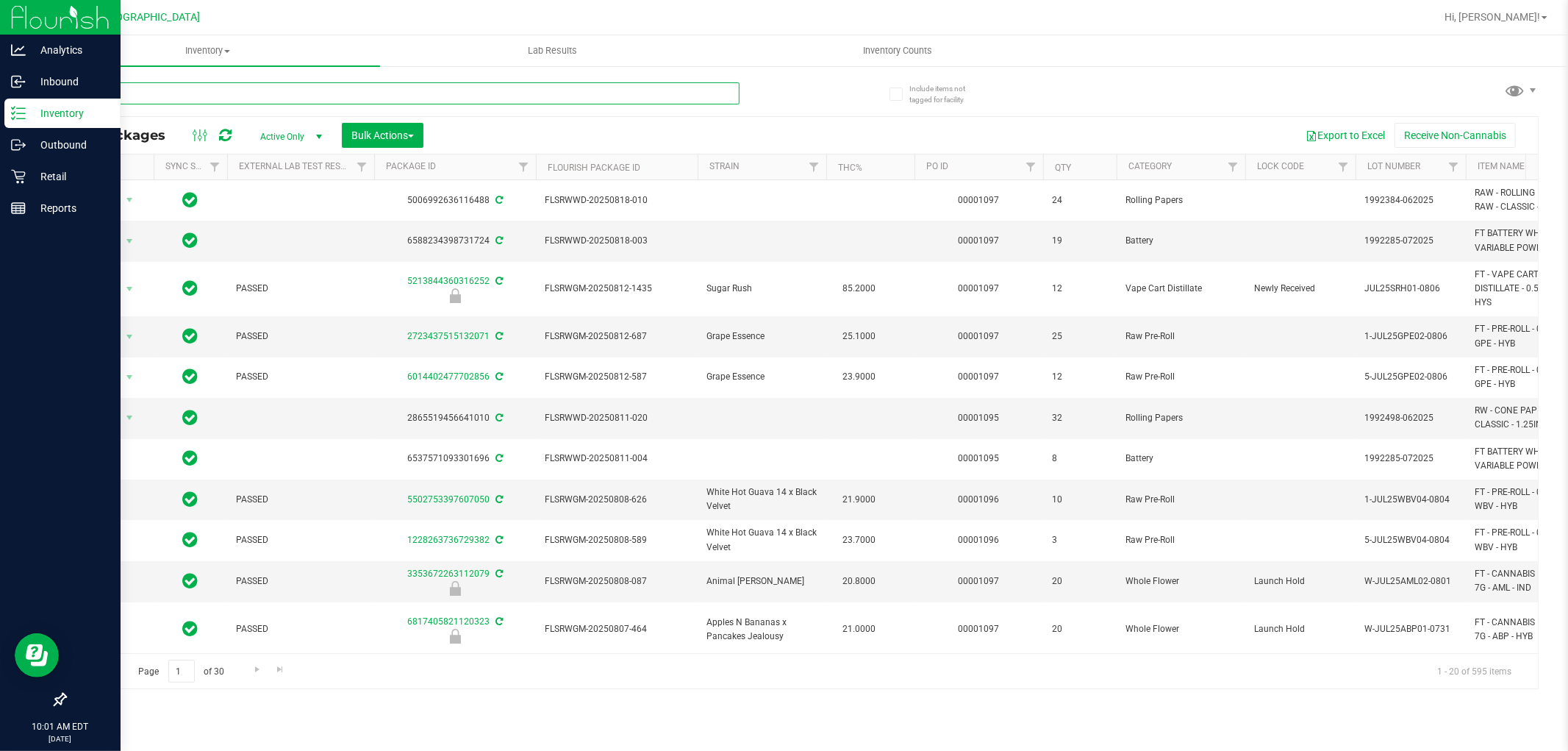
click at [703, 91] on input "text" at bounding box center [401, 93] width 675 height 22
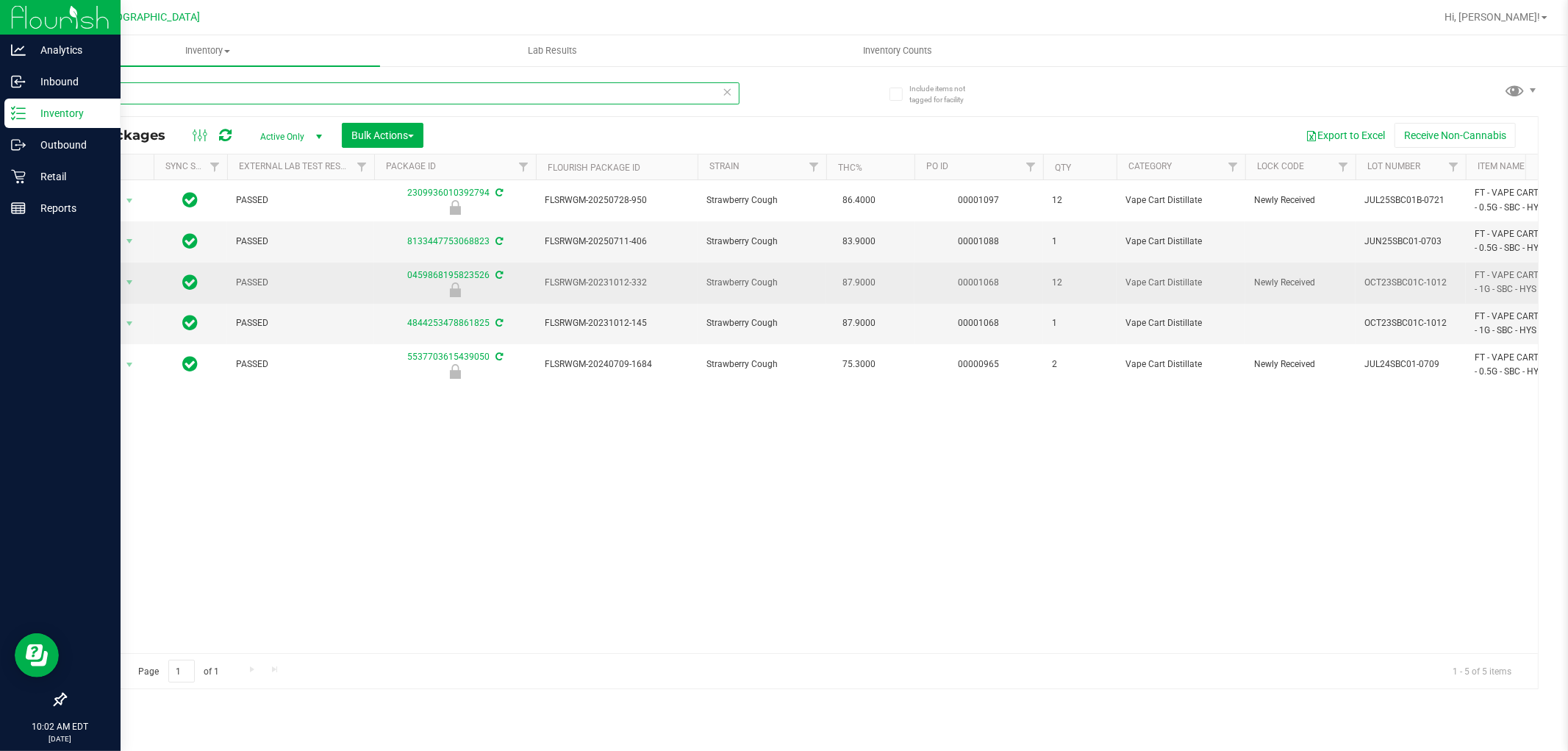
type input "SBC"
click at [108, 288] on span "Action" at bounding box center [99, 282] width 39 height 21
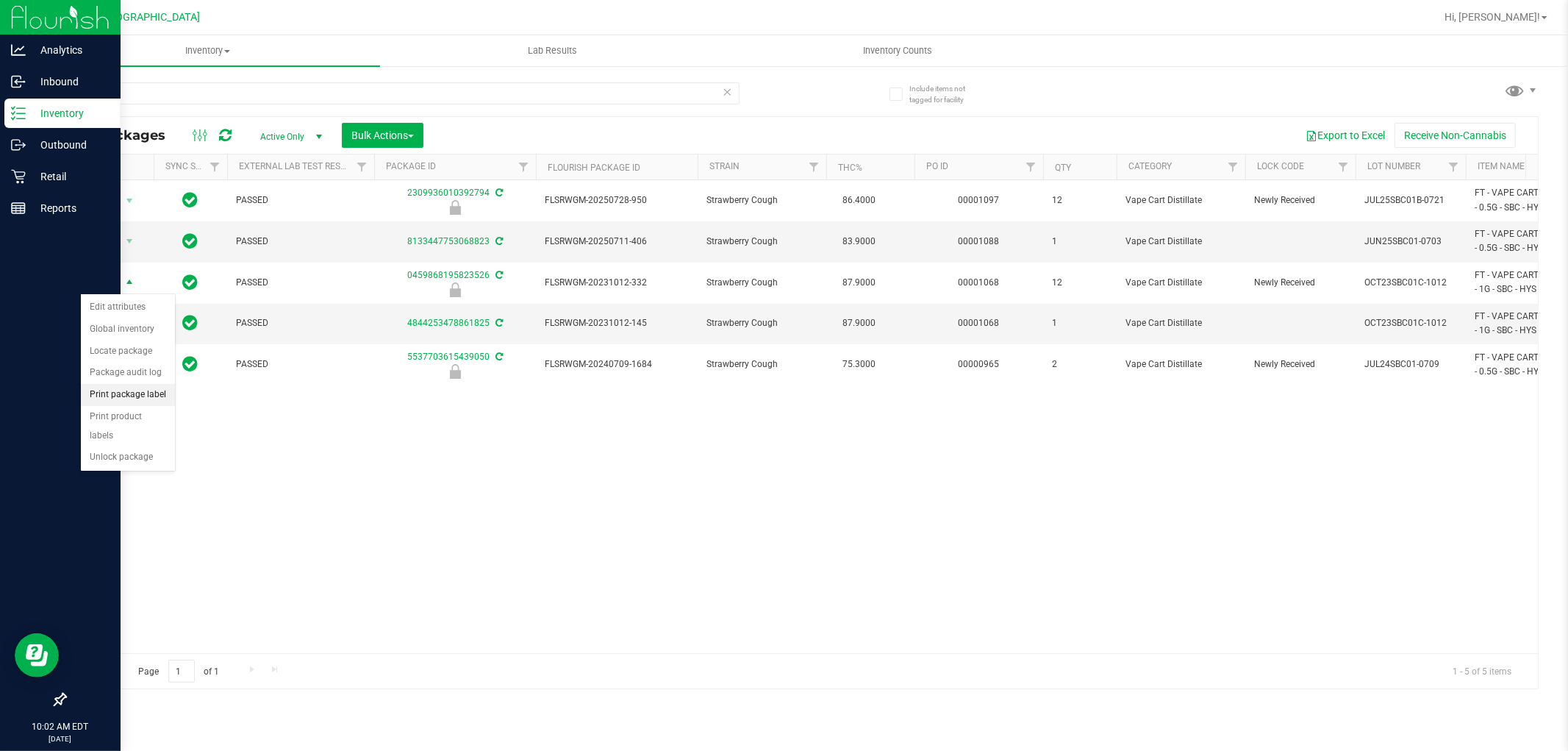
click at [150, 399] on li "Print package label" at bounding box center [127, 394] width 94 height 22
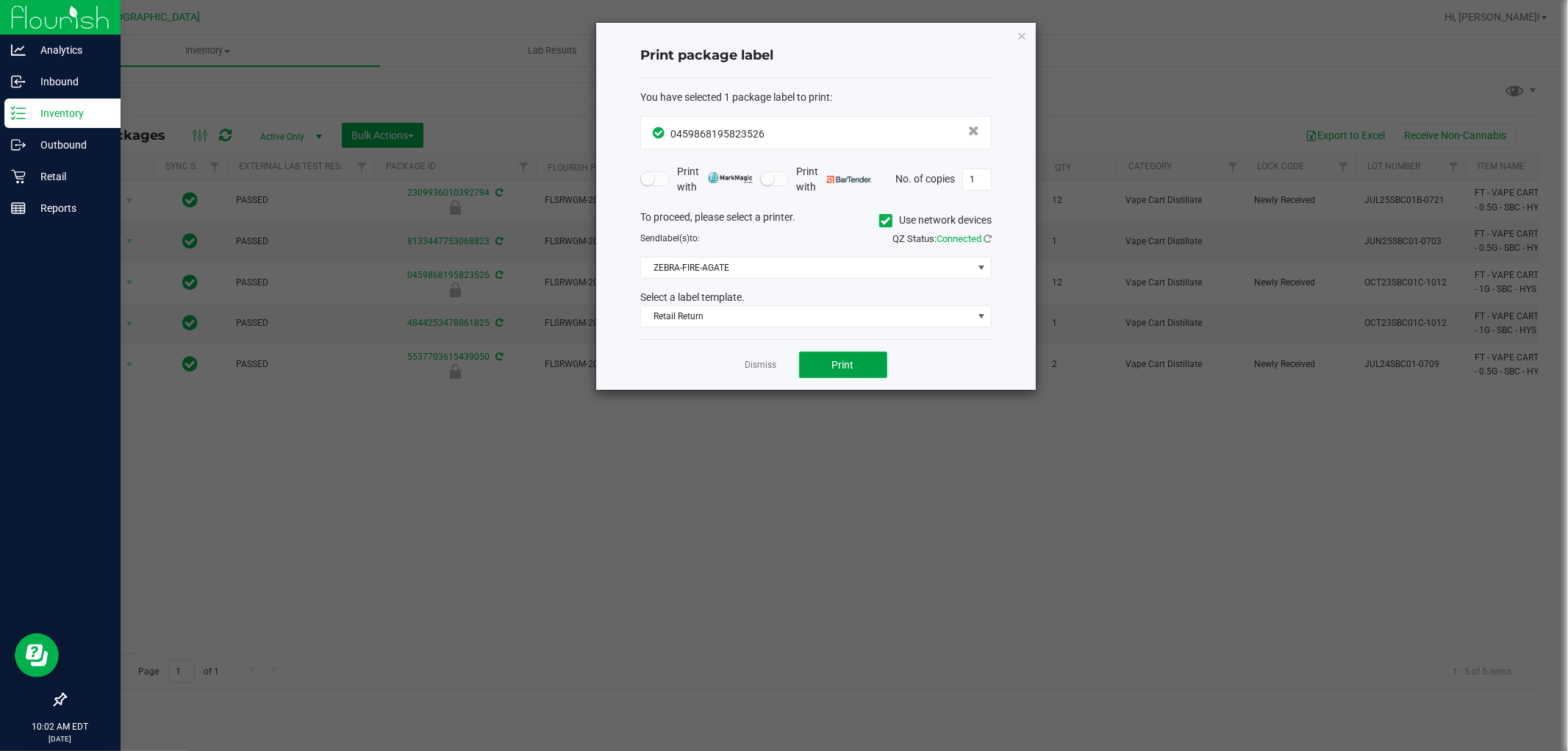
click at [864, 358] on button "Print" at bounding box center [843, 365] width 88 height 27
click at [1021, 27] on icon "button" at bounding box center [1021, 36] width 10 height 18
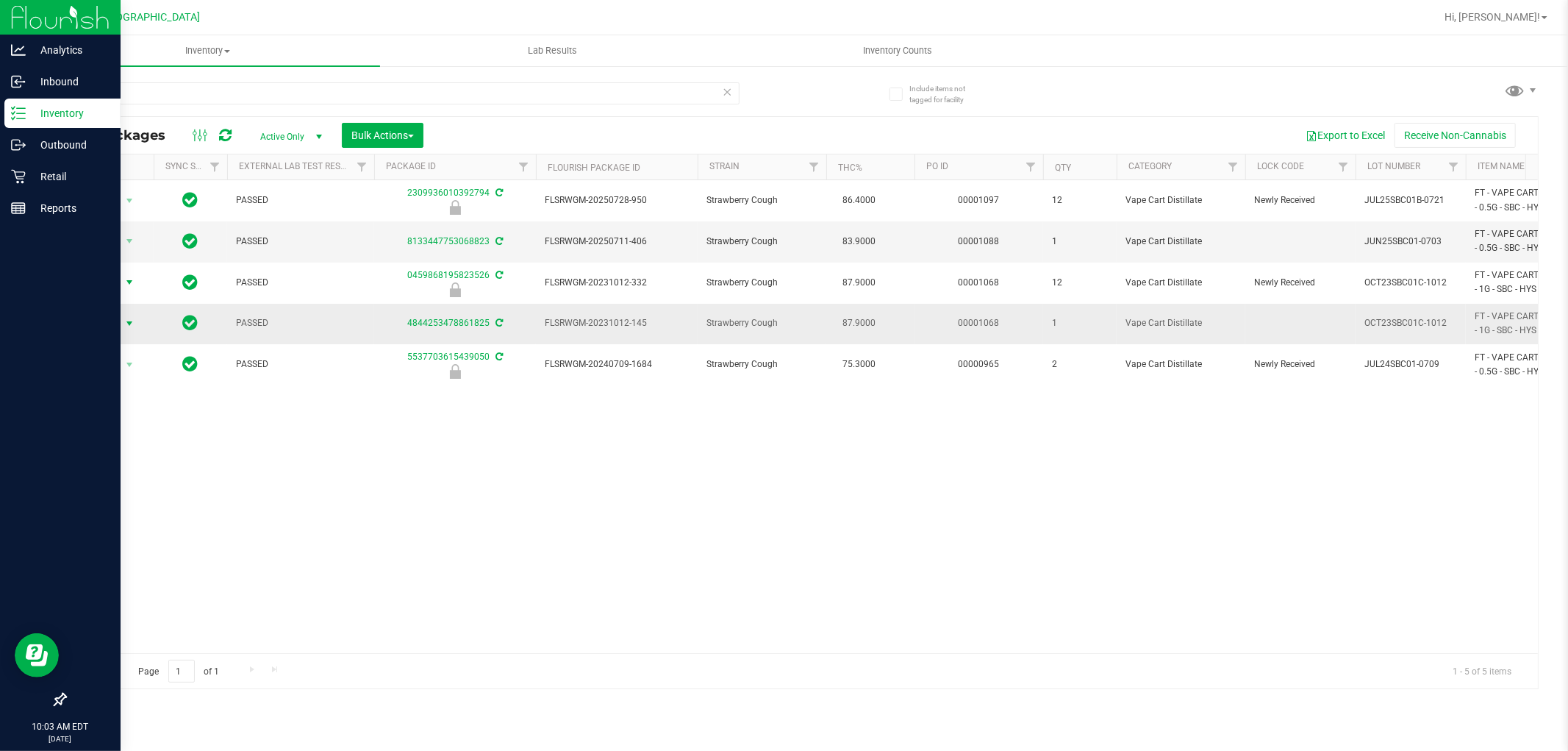
click at [125, 324] on span "select" at bounding box center [129, 323] width 12 height 12
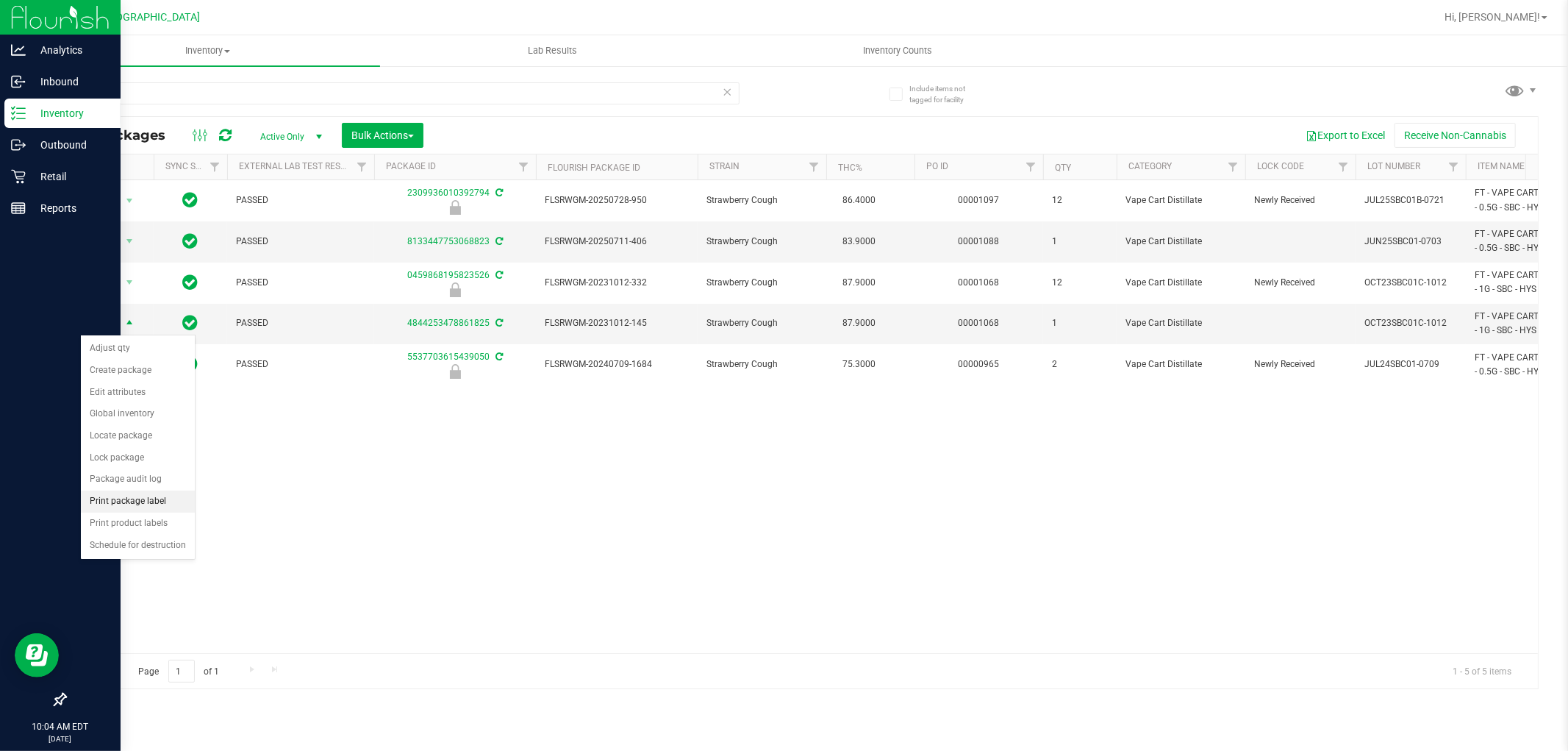
click at [151, 502] on li "Print package label" at bounding box center [137, 501] width 114 height 22
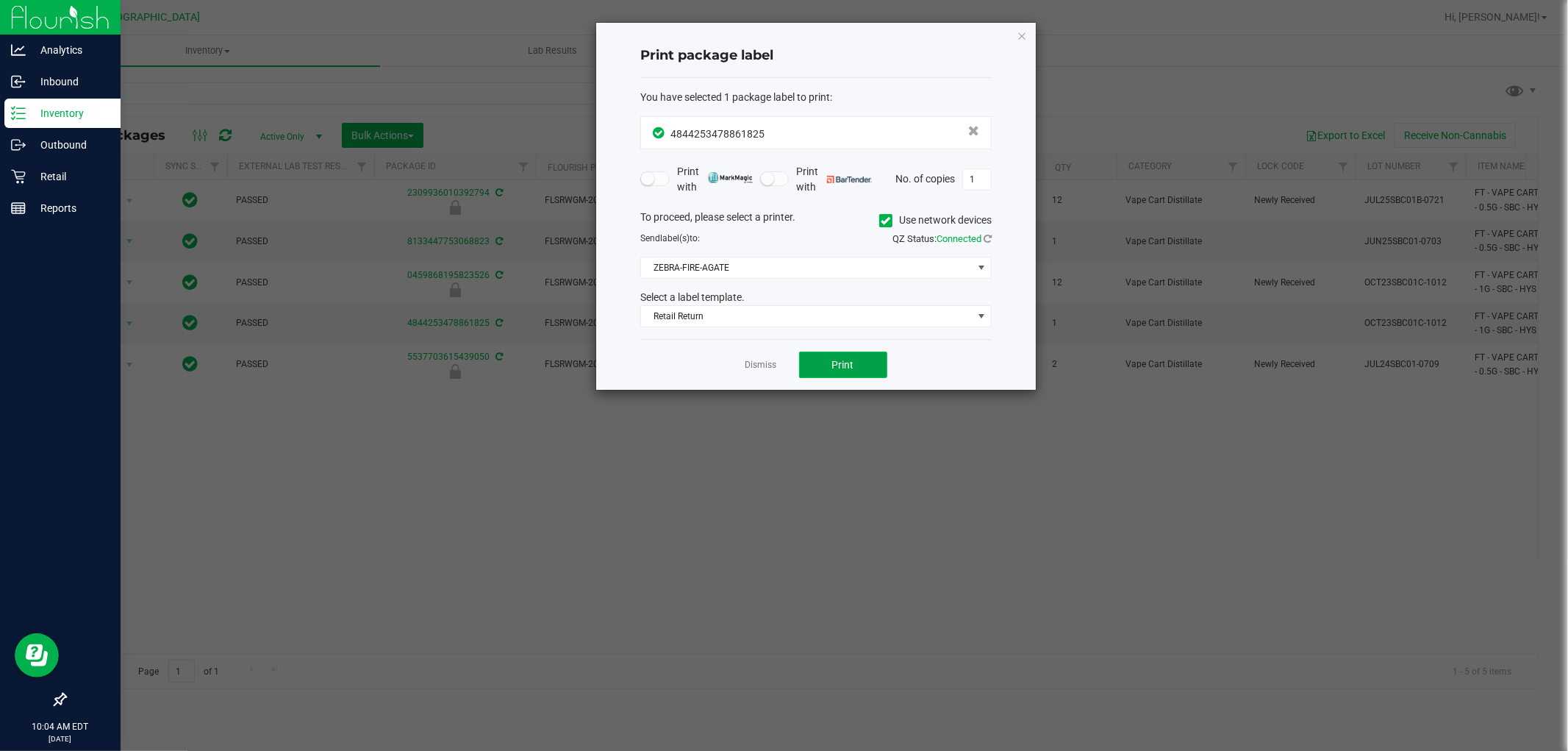
click at [856, 355] on button "Print" at bounding box center [843, 365] width 88 height 27
click at [1018, 37] on icon "button" at bounding box center [1021, 36] width 10 height 18
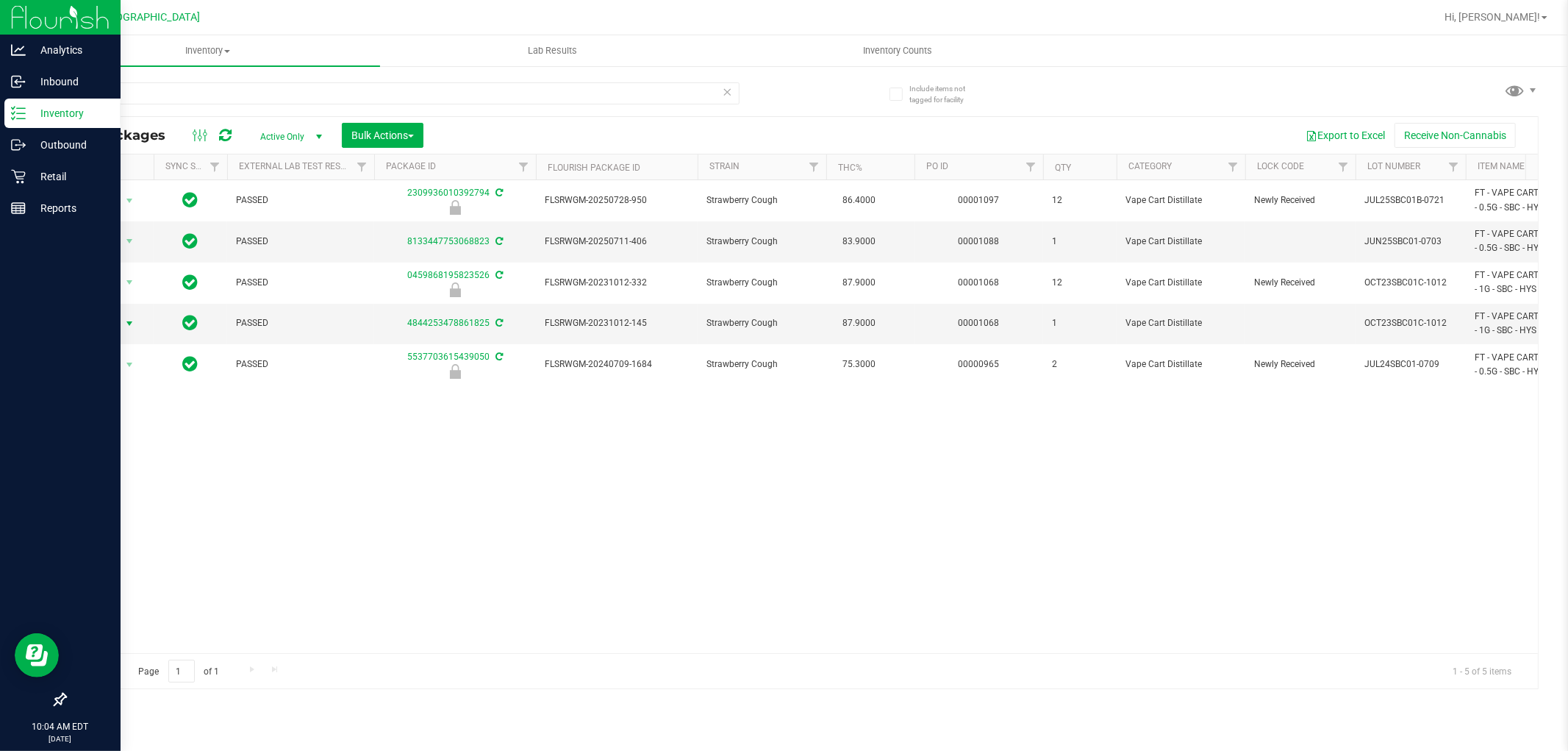
click at [727, 83] on icon at bounding box center [728, 91] width 10 height 18
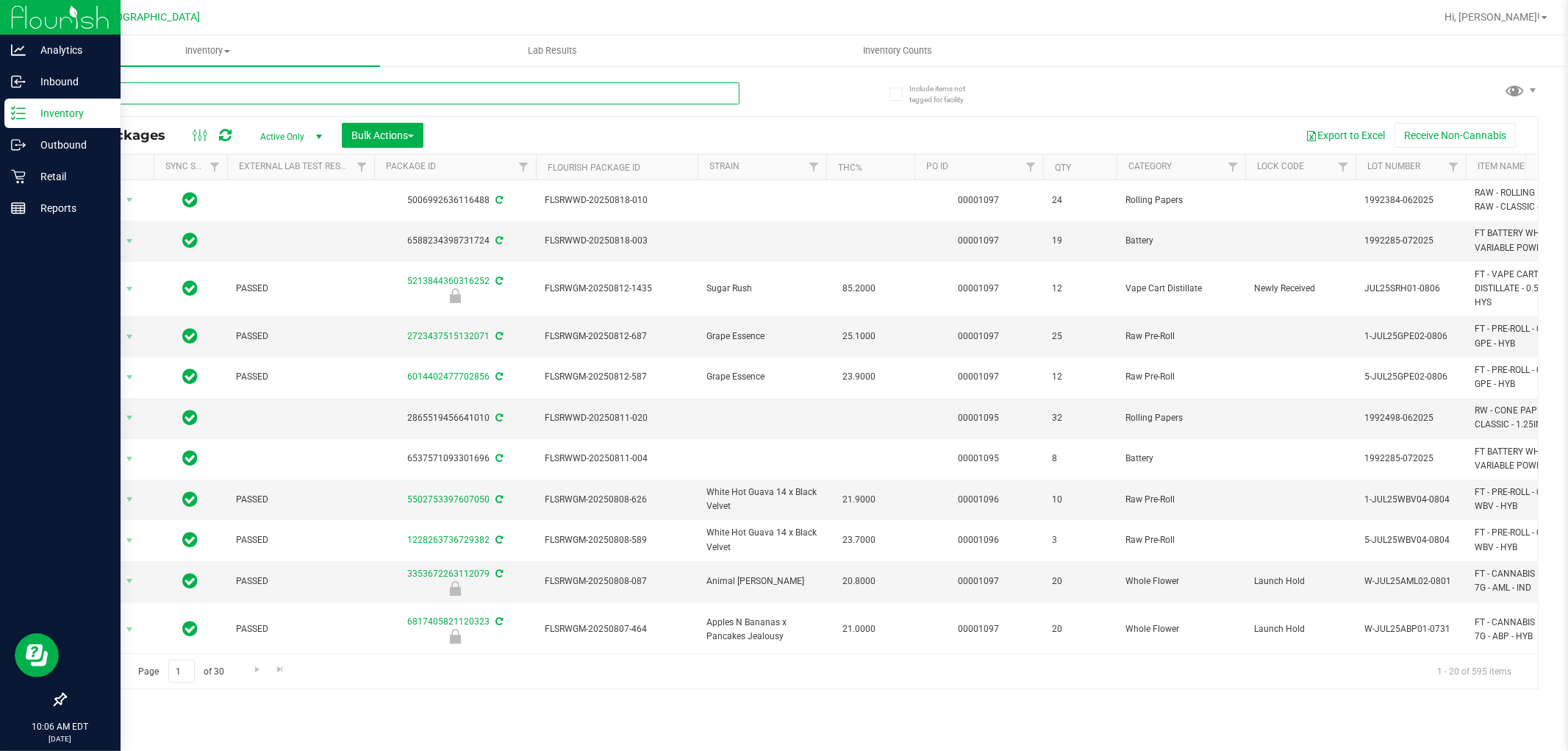
click at [680, 94] on input "text" at bounding box center [401, 93] width 675 height 22
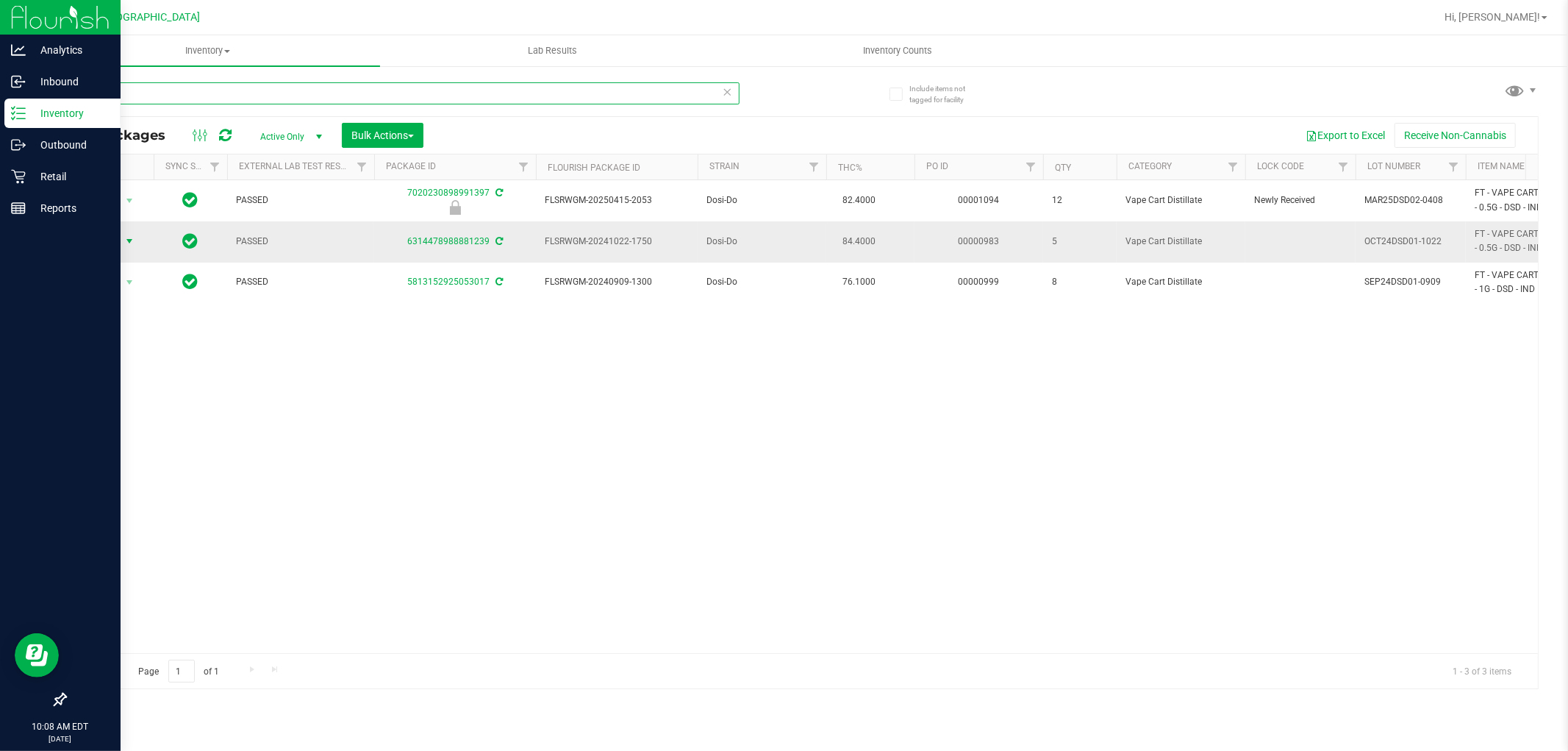
type input "DSD"
click at [126, 241] on span "select" at bounding box center [129, 241] width 12 height 12
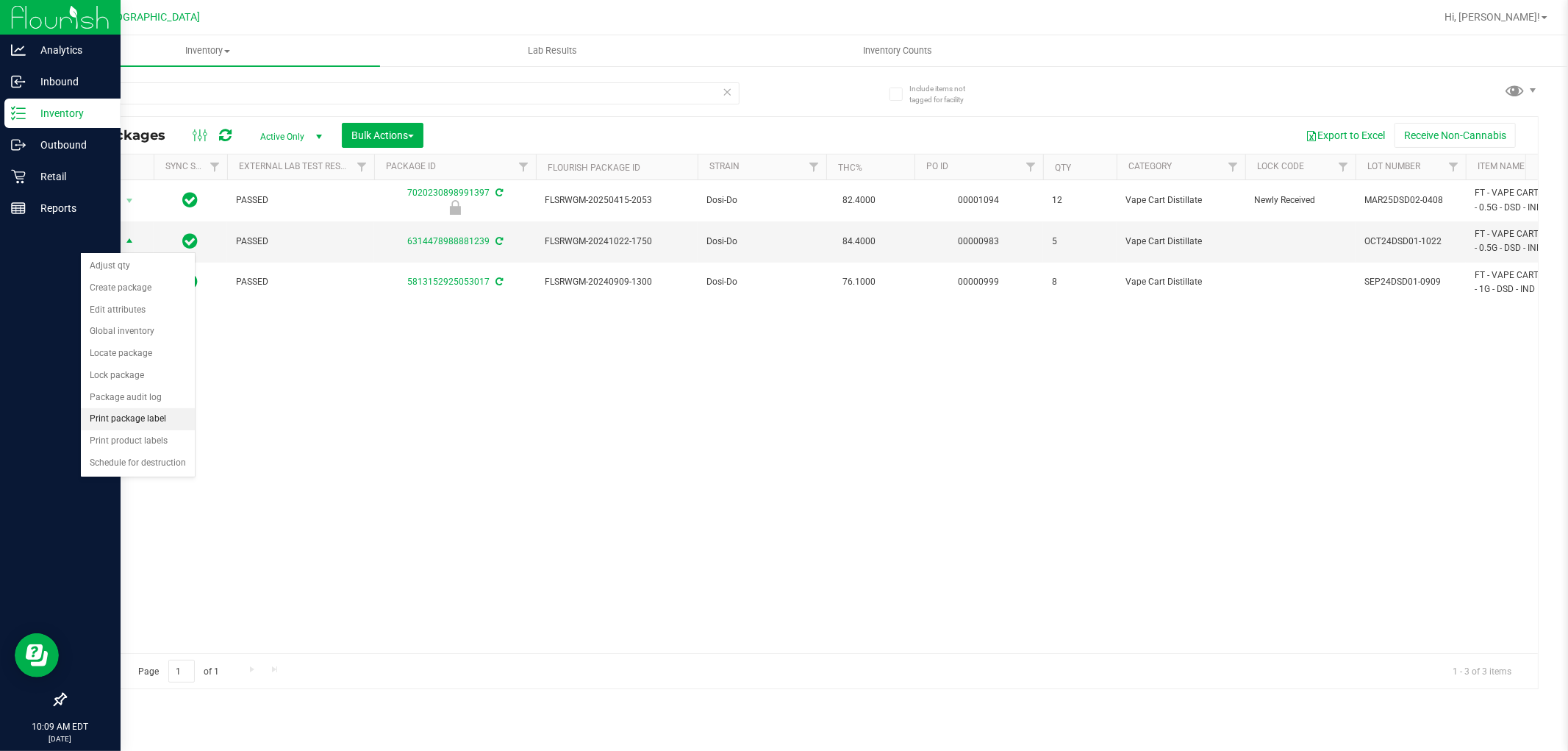
click at [151, 420] on li "Print package label" at bounding box center [137, 419] width 114 height 22
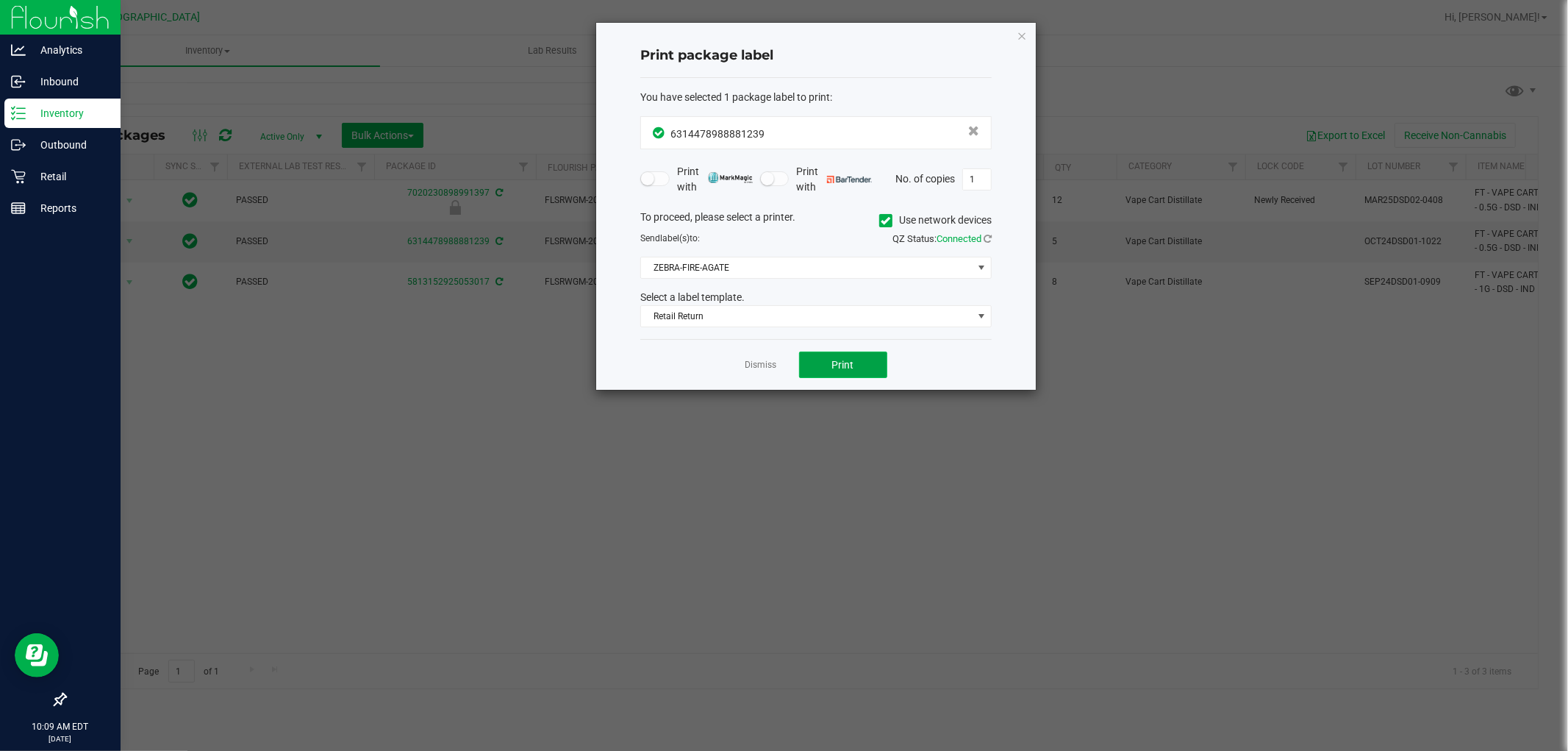
click at [846, 358] on span "Print" at bounding box center [843, 364] width 22 height 12
click at [1022, 35] on icon "button" at bounding box center [1021, 36] width 10 height 18
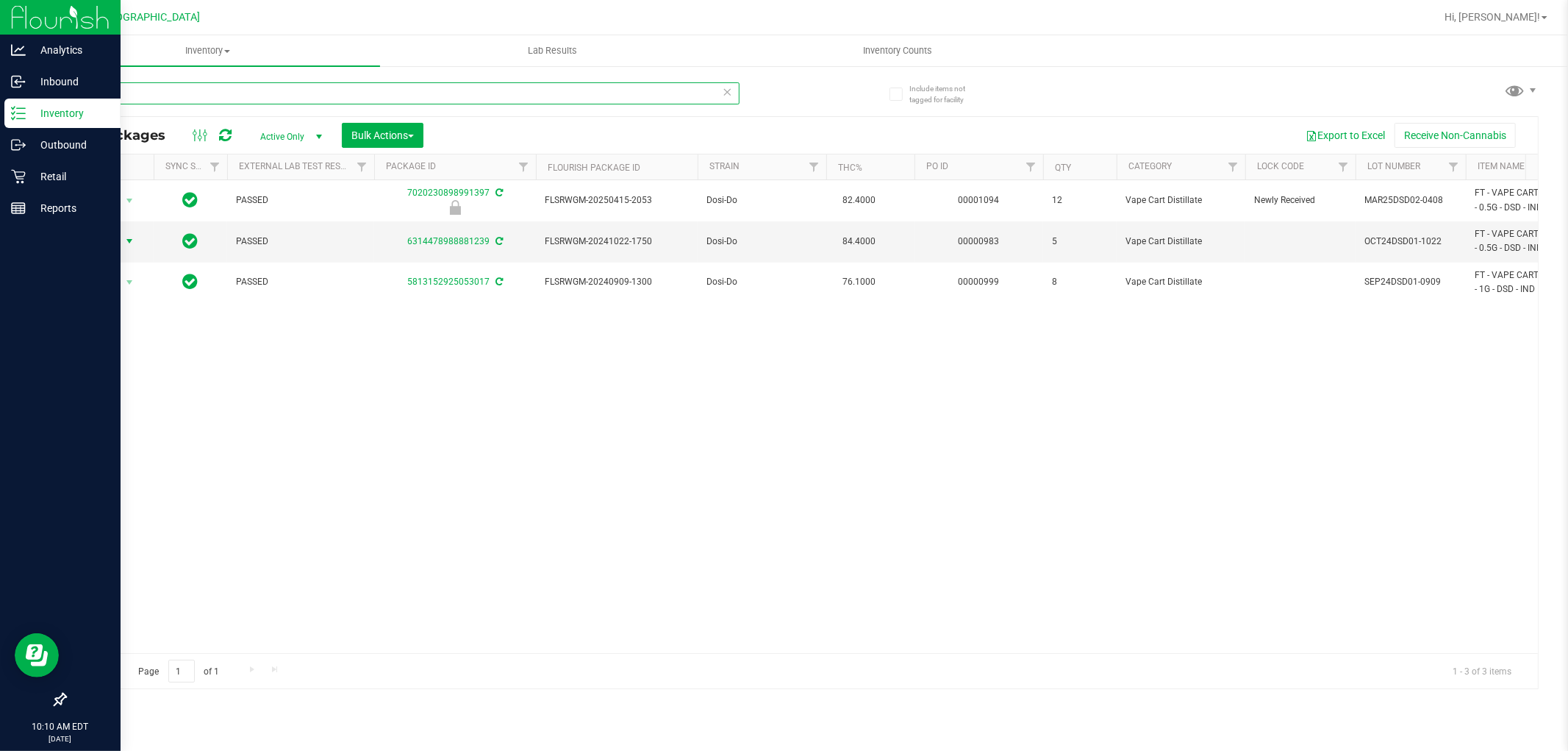
click at [721, 93] on input "DSD" at bounding box center [401, 93] width 675 height 22
click at [715, 91] on input "DSD" at bounding box center [401, 93] width 675 height 22
click at [723, 90] on icon at bounding box center [728, 91] width 10 height 18
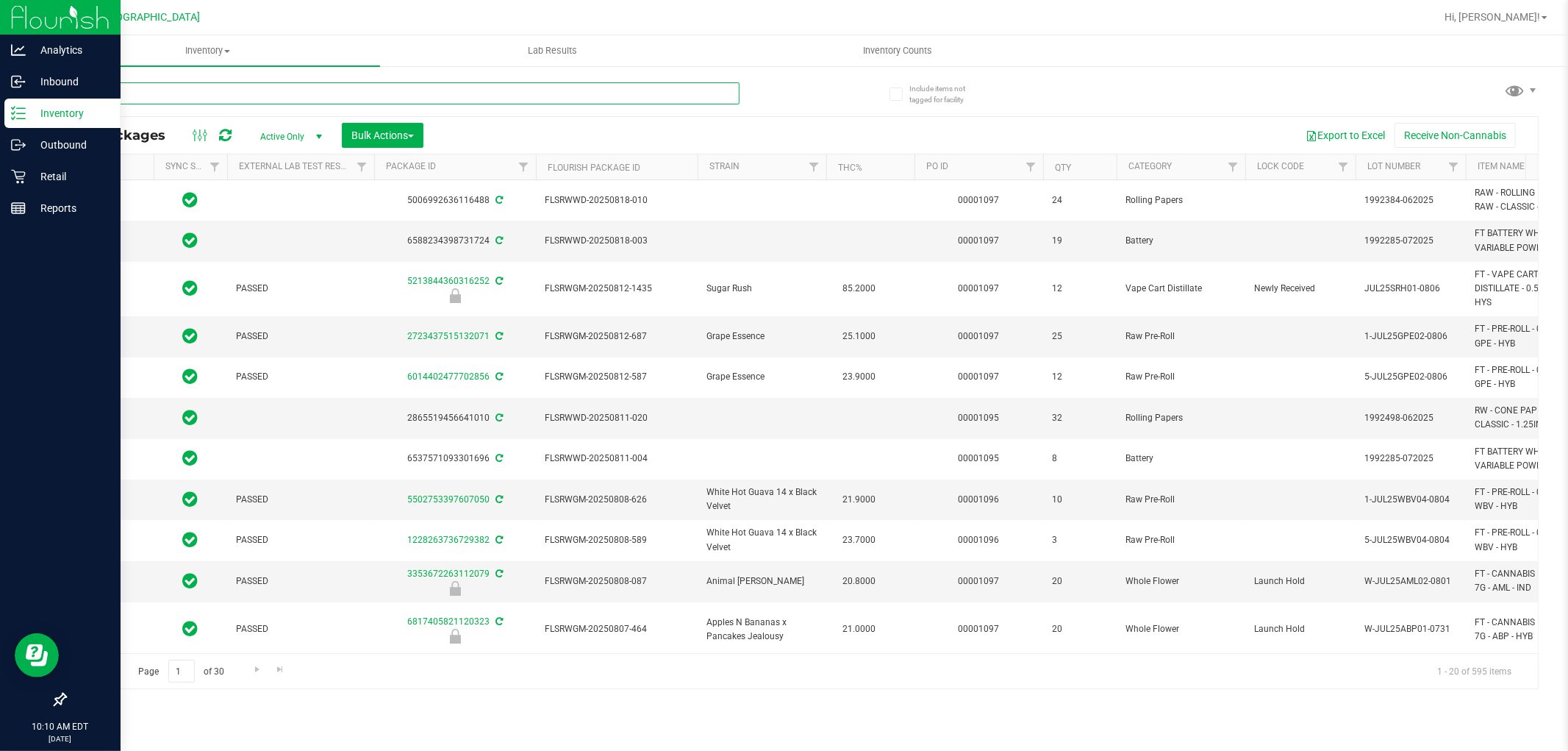
click at [502, 96] on input "text" at bounding box center [401, 93] width 675 height 22
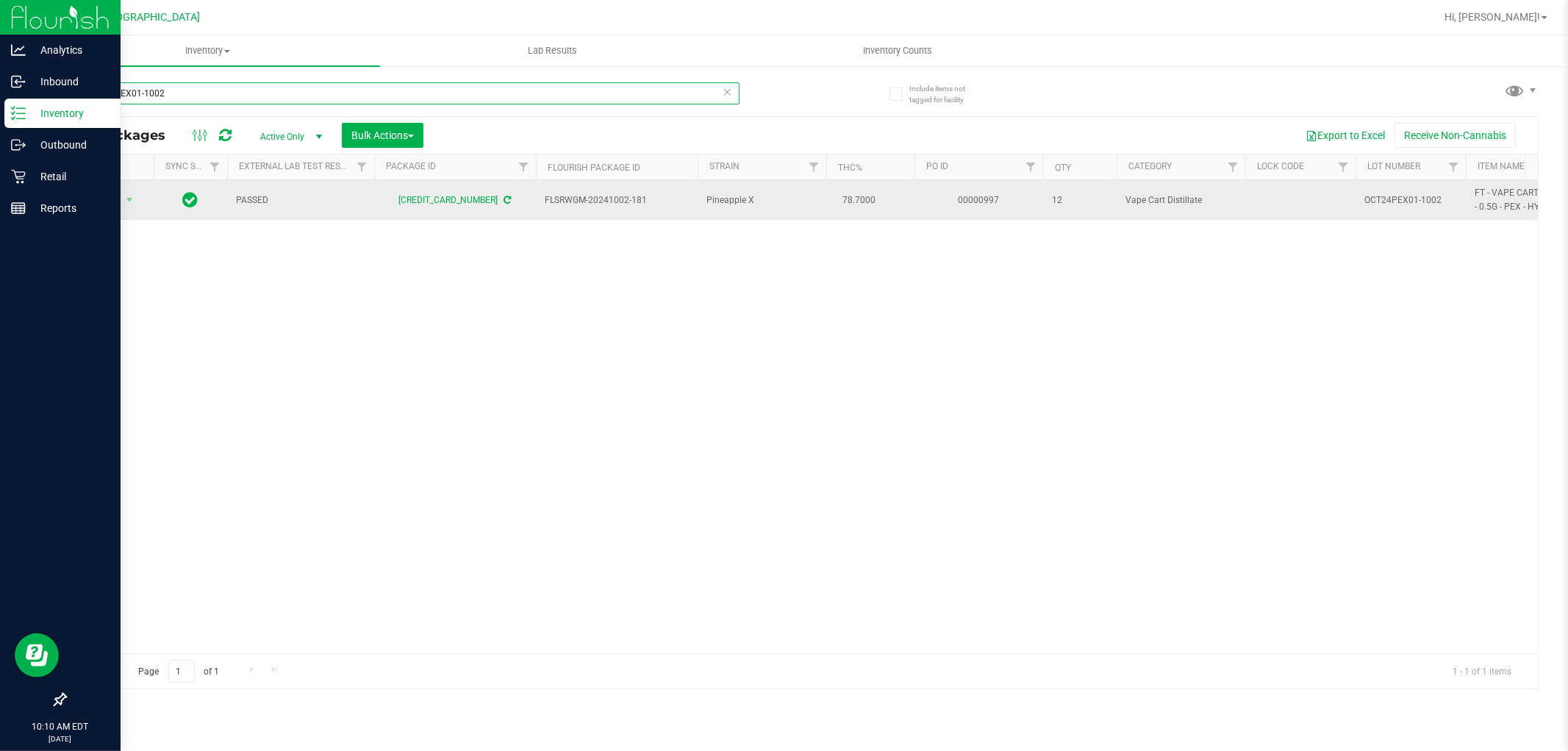
type input "OCT24PEX01-1002"
click at [101, 197] on span "Action" at bounding box center [99, 200] width 39 height 21
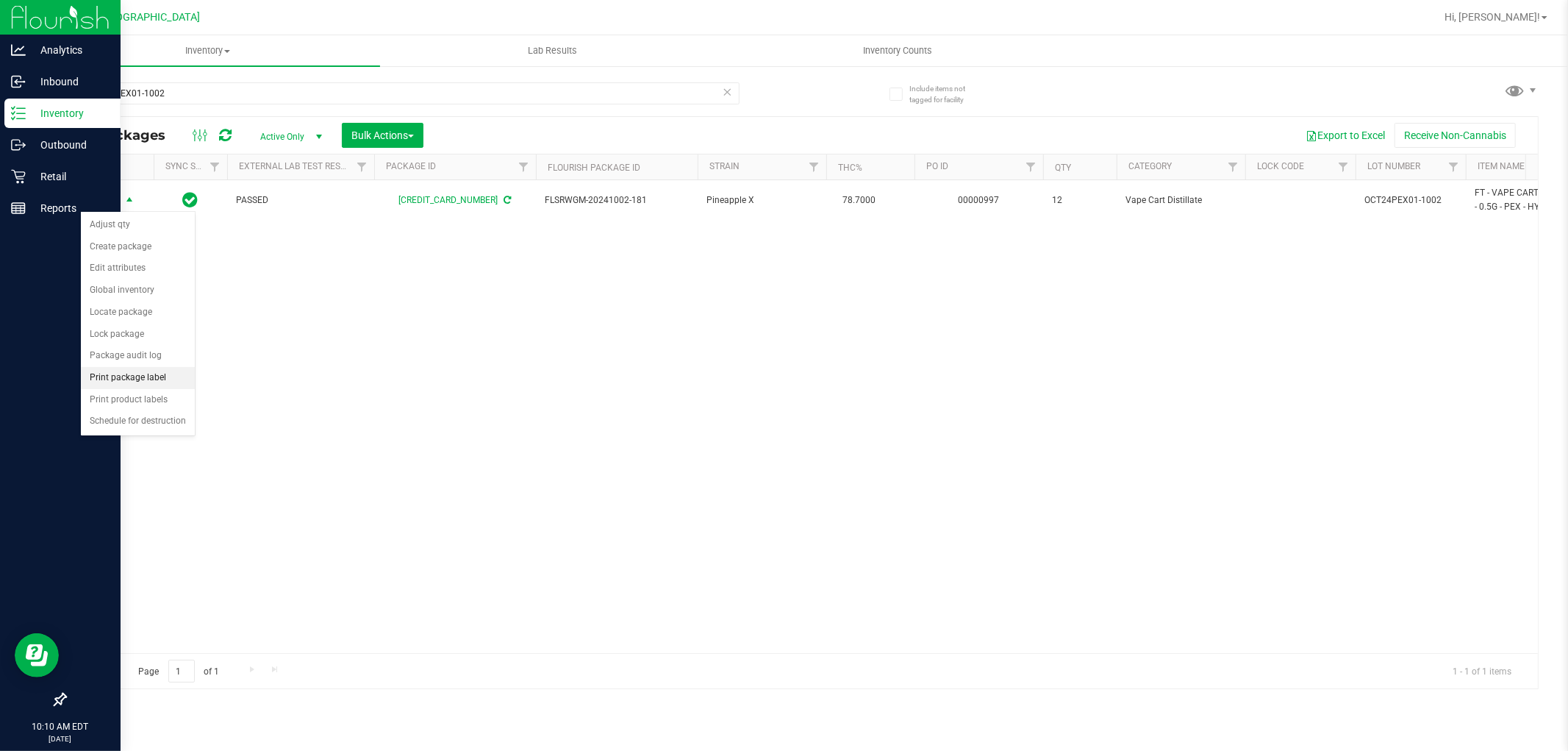
click at [155, 376] on li "Print package label" at bounding box center [137, 377] width 114 height 22
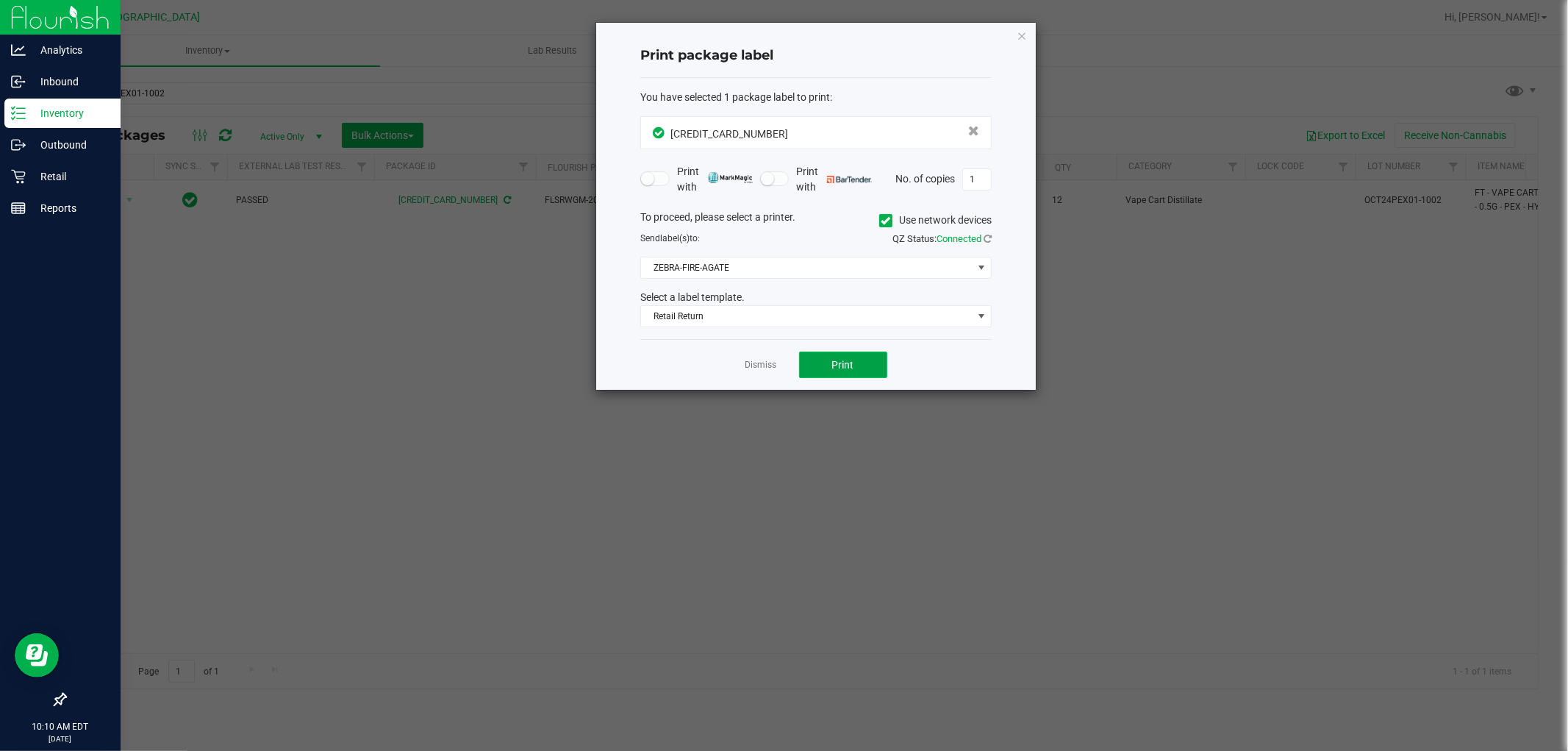
click at [849, 374] on button "Print" at bounding box center [843, 365] width 88 height 27
click at [1024, 27] on icon "button" at bounding box center [1021, 36] width 10 height 18
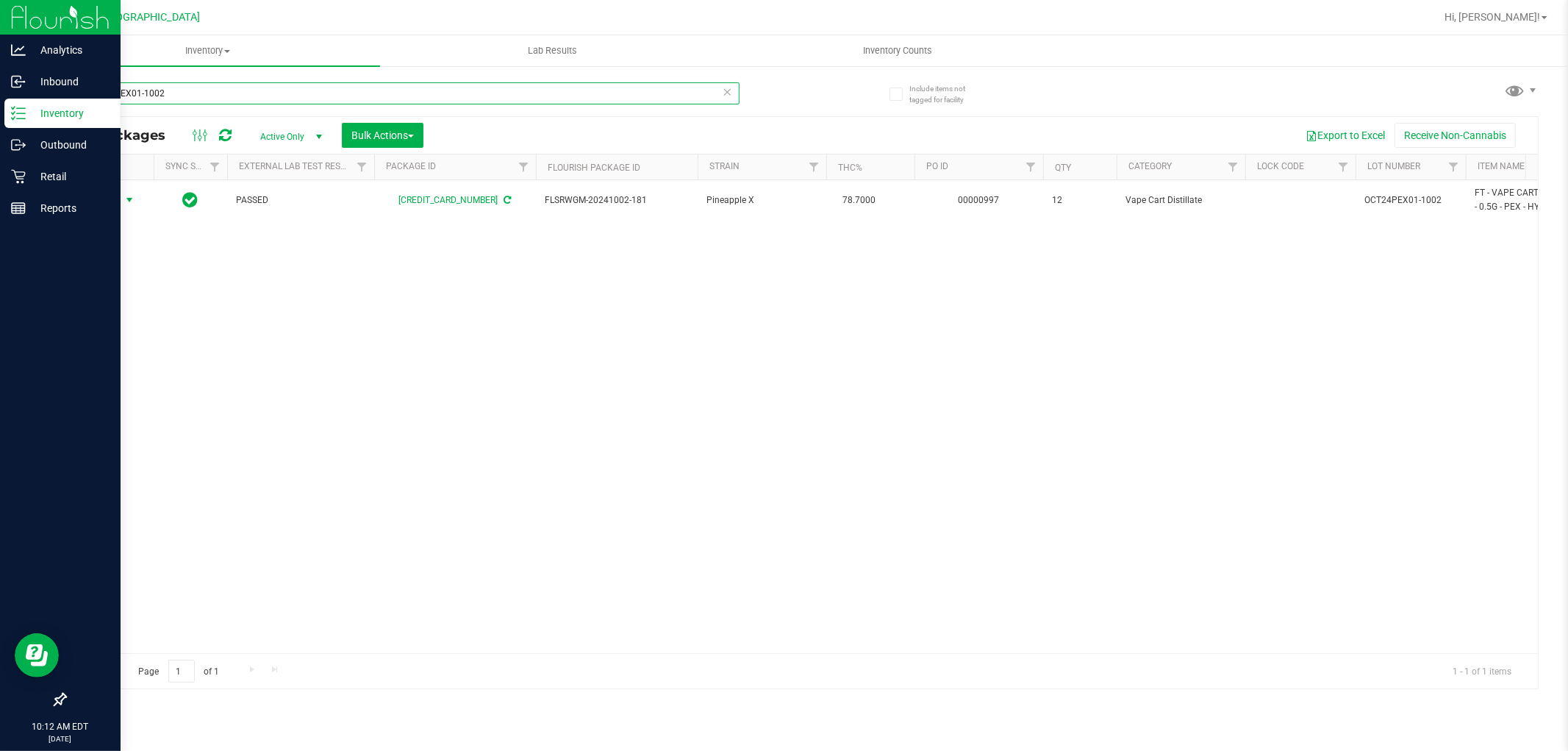
click at [733, 96] on input "OCT24PEX01-1002" at bounding box center [401, 93] width 675 height 22
click at [728, 94] on icon at bounding box center [728, 91] width 10 height 18
click at [640, 93] on input "text" at bounding box center [401, 93] width 675 height 22
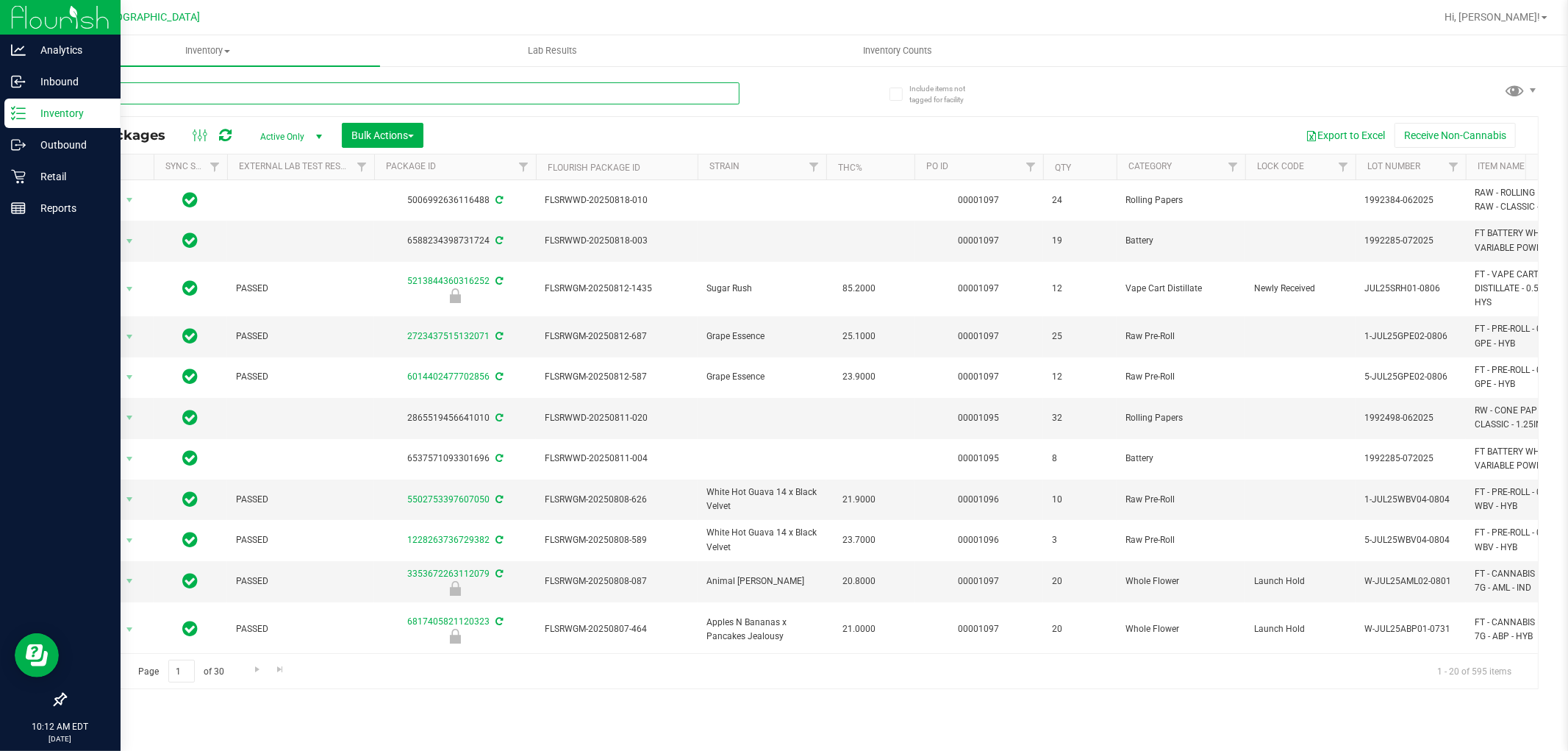
click at [641, 94] on input "text" at bounding box center [401, 93] width 675 height 22
type input "BZK"
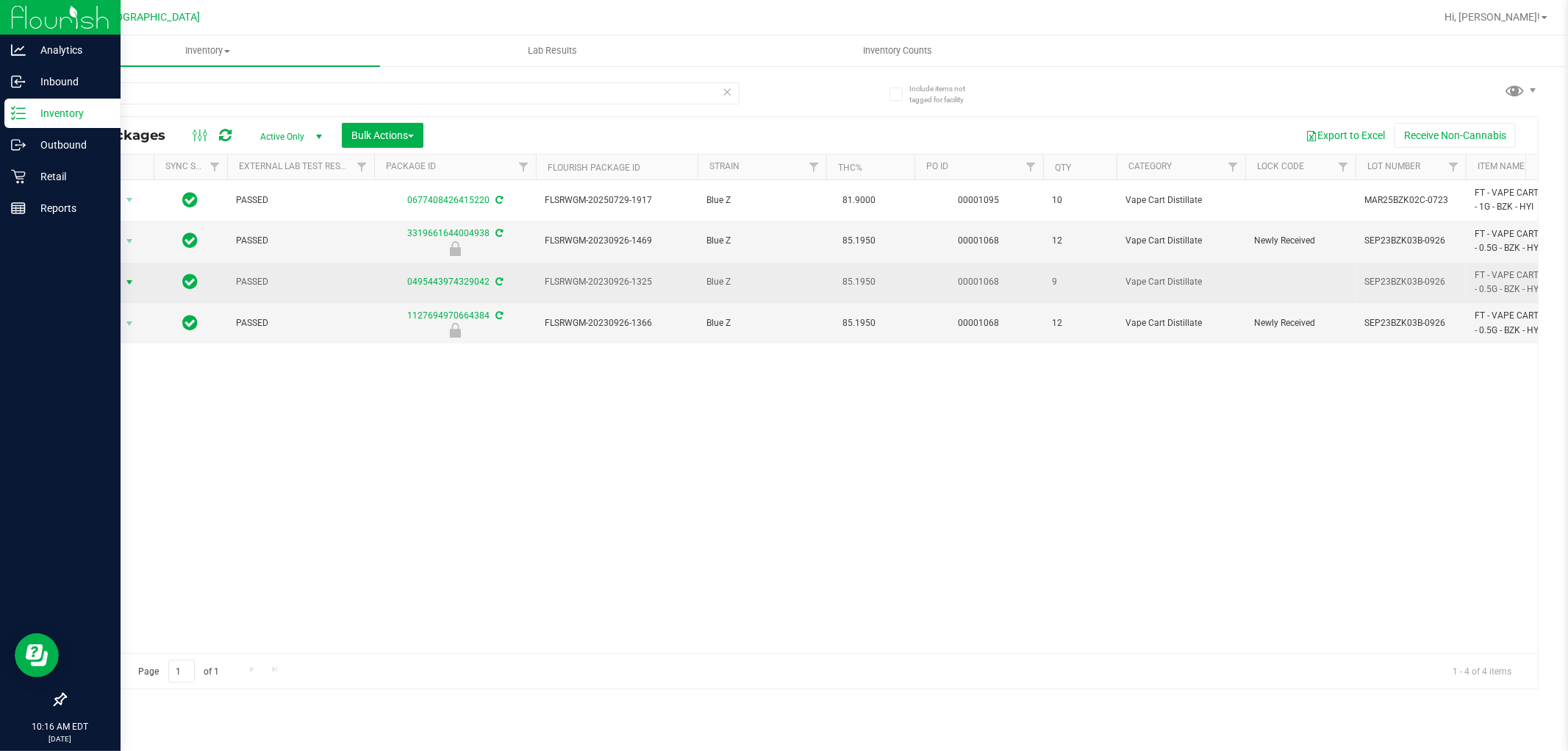
click at [125, 282] on span "select" at bounding box center [129, 282] width 12 height 12
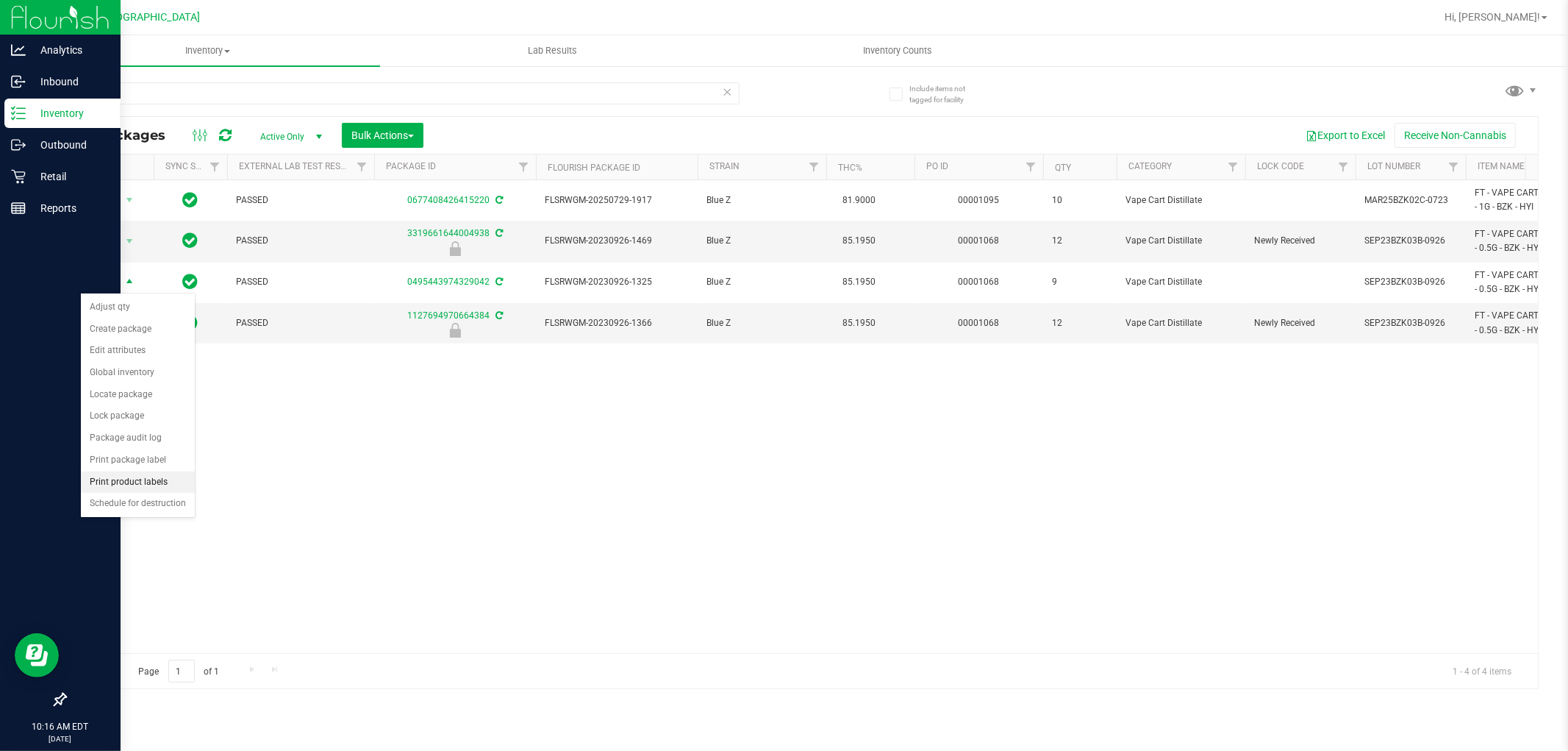
click at [142, 481] on li "Print product labels" at bounding box center [137, 482] width 114 height 22
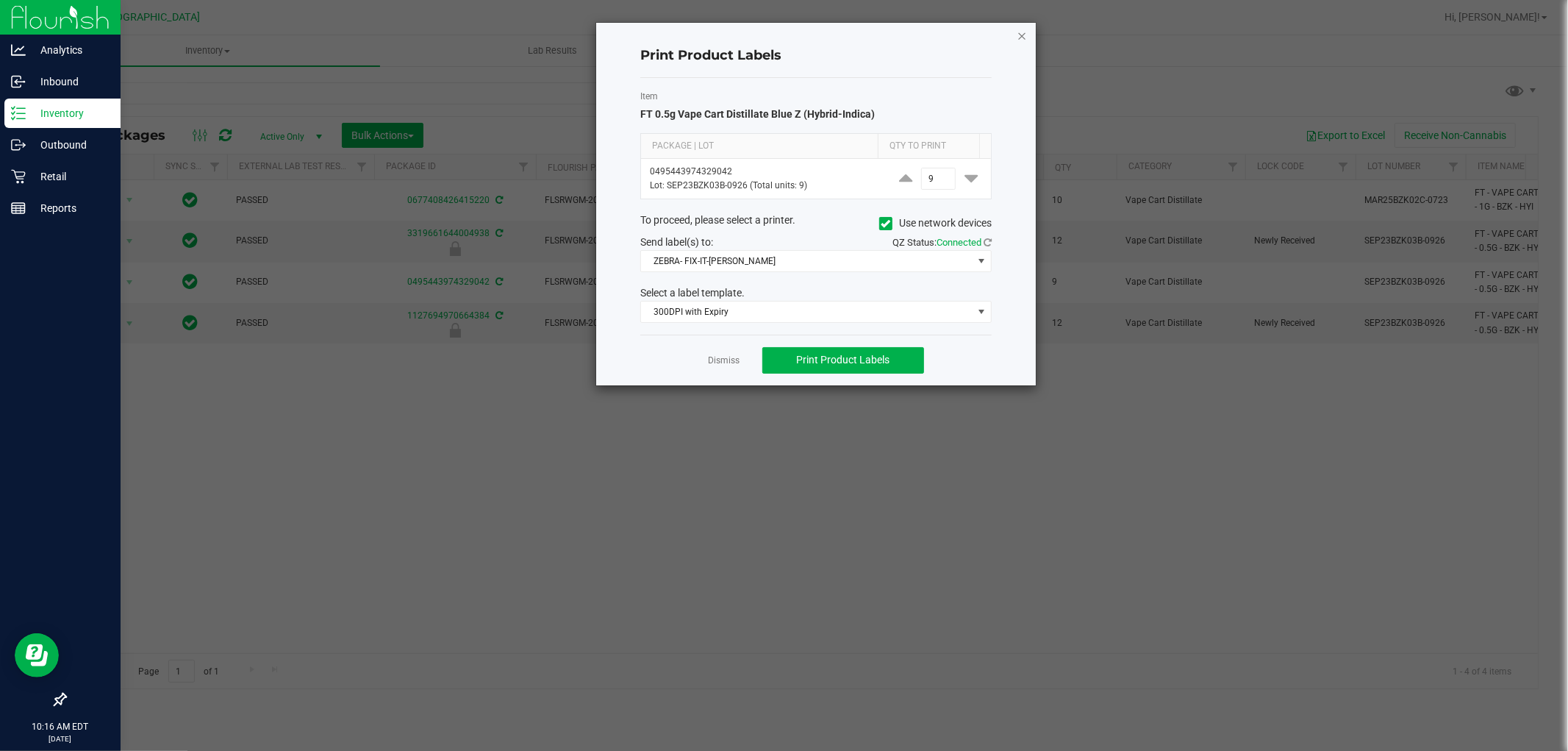
click at [1022, 39] on icon "button" at bounding box center [1021, 36] width 10 height 18
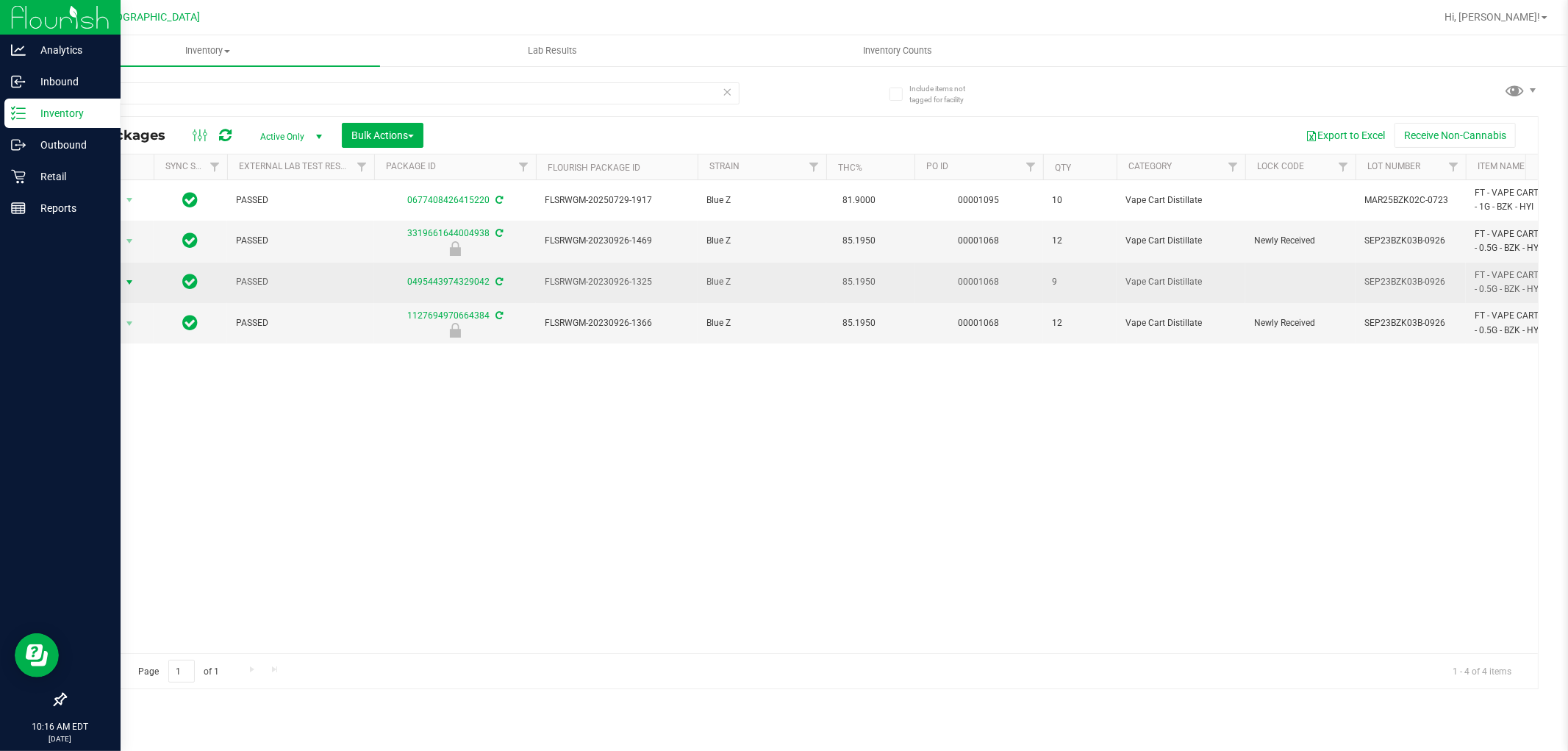
click at [129, 285] on span "select" at bounding box center [129, 282] width 12 height 12
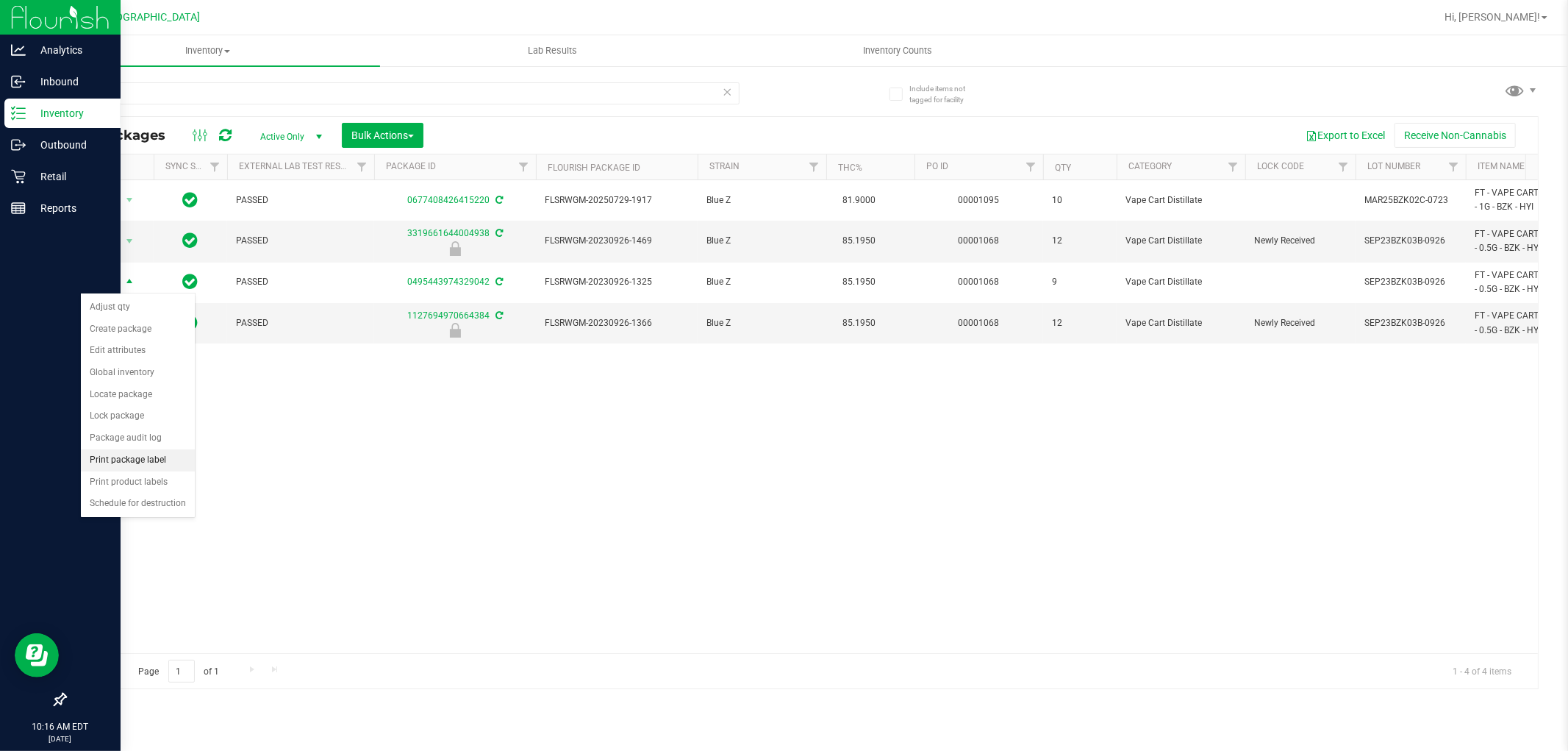
click at [129, 461] on li "Print package label" at bounding box center [137, 460] width 114 height 22
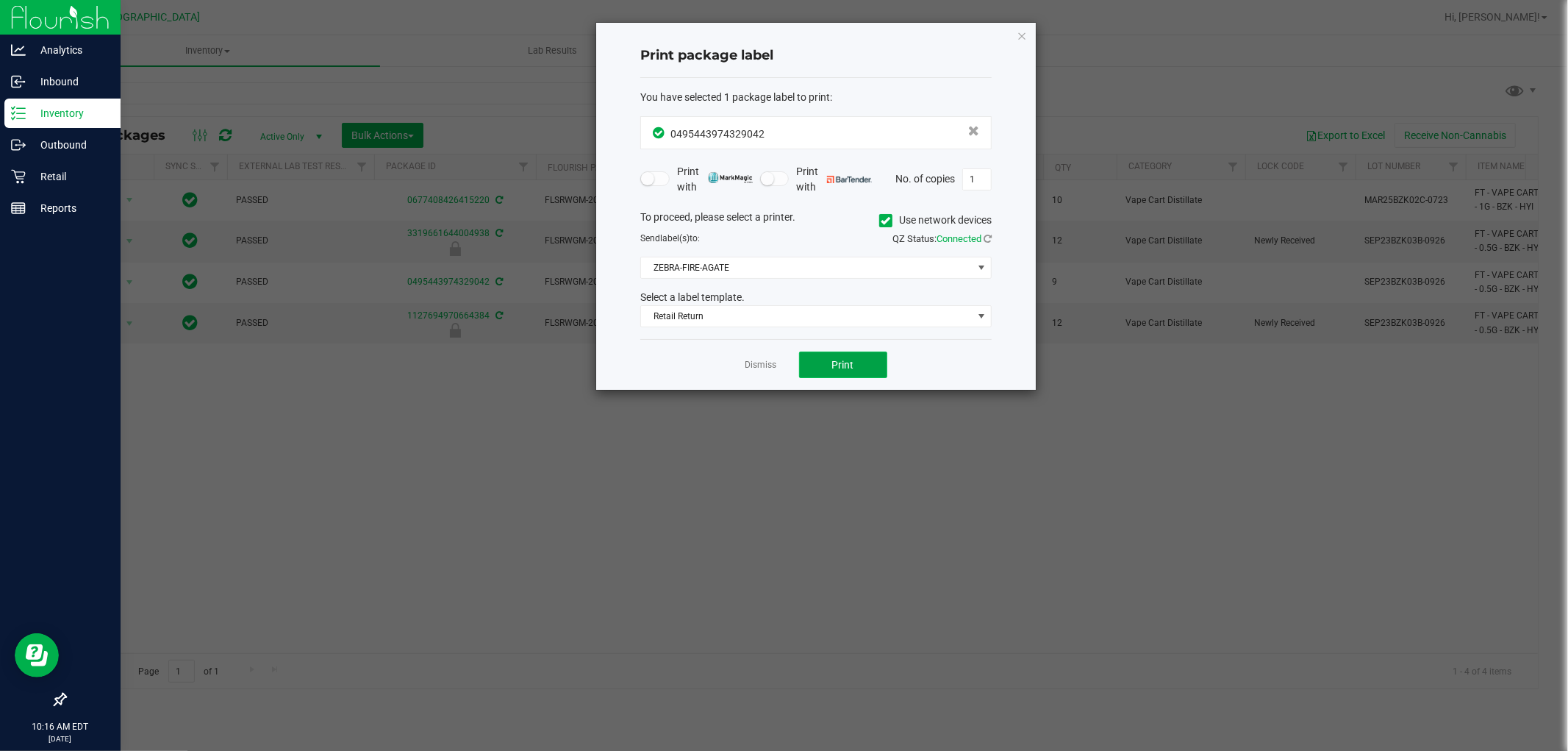
click at [847, 358] on span "Print" at bounding box center [843, 364] width 22 height 12
click at [1021, 37] on icon "button" at bounding box center [1021, 36] width 10 height 18
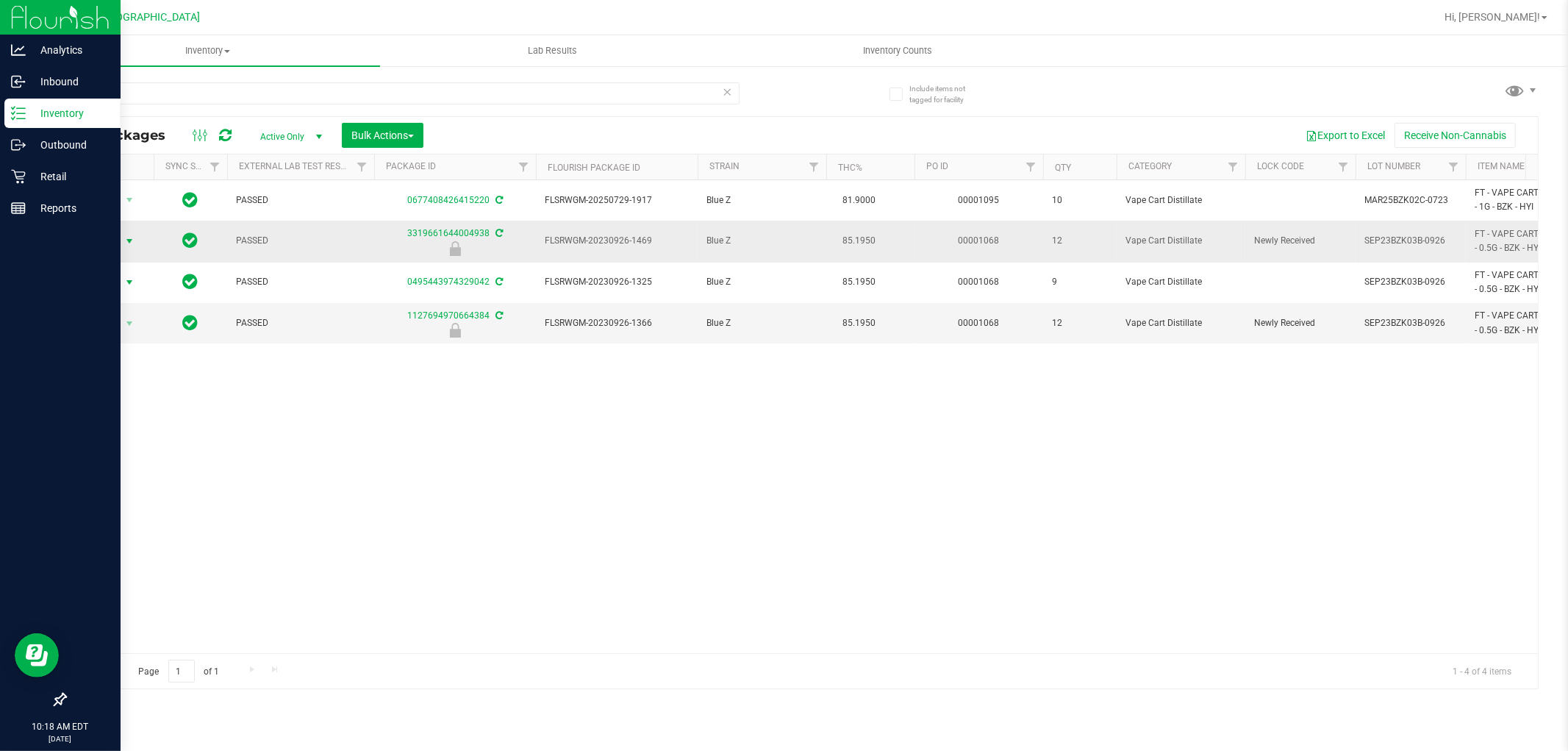
click at [124, 244] on span "select" at bounding box center [129, 241] width 12 height 12
click at [150, 358] on li "Print package label" at bounding box center [127, 353] width 94 height 22
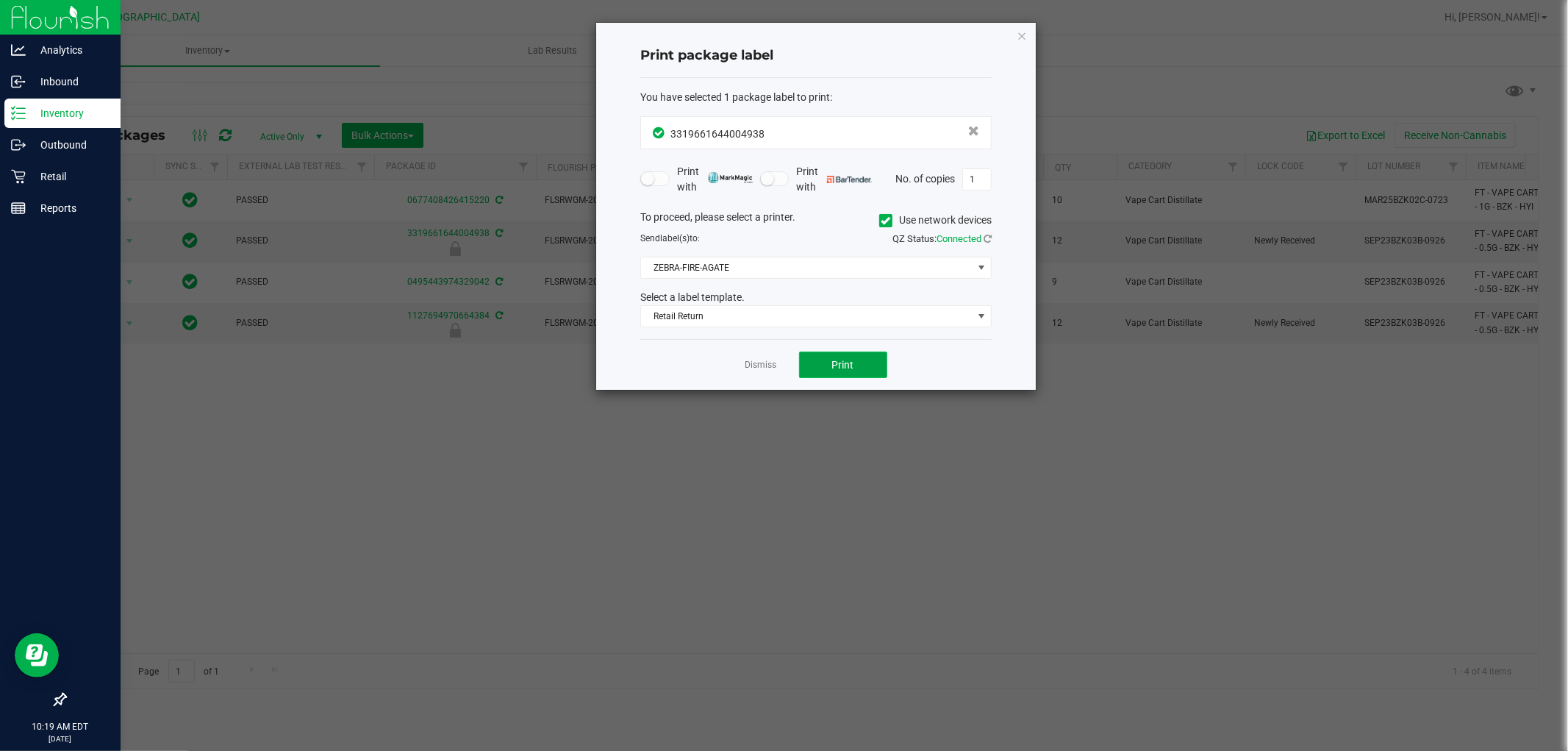
click at [846, 372] on button "Print" at bounding box center [843, 365] width 88 height 27
click at [1022, 34] on icon "button" at bounding box center [1021, 36] width 10 height 18
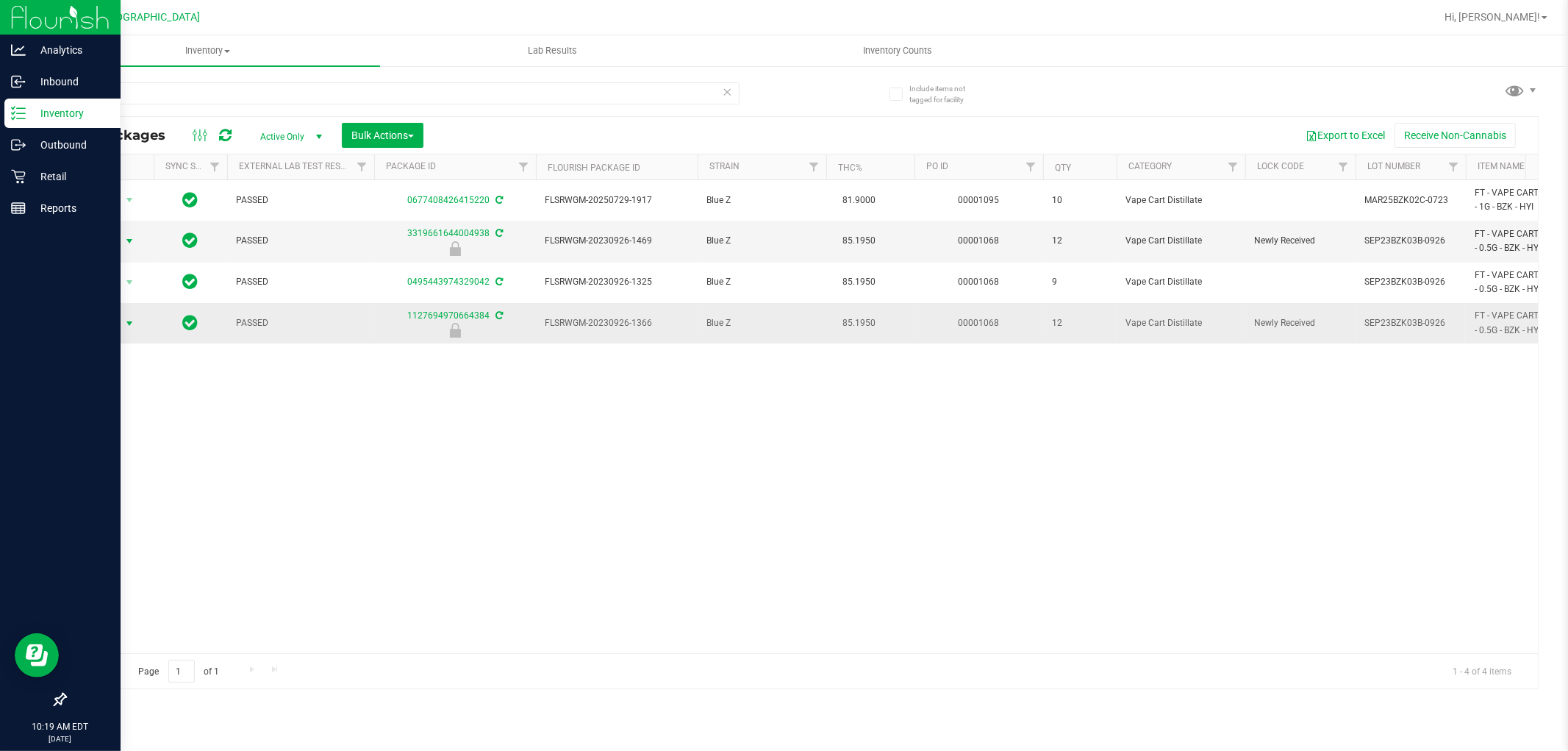
click at [129, 326] on span "select" at bounding box center [129, 323] width 12 height 12
click at [153, 441] on li "Print package label" at bounding box center [127, 436] width 94 height 22
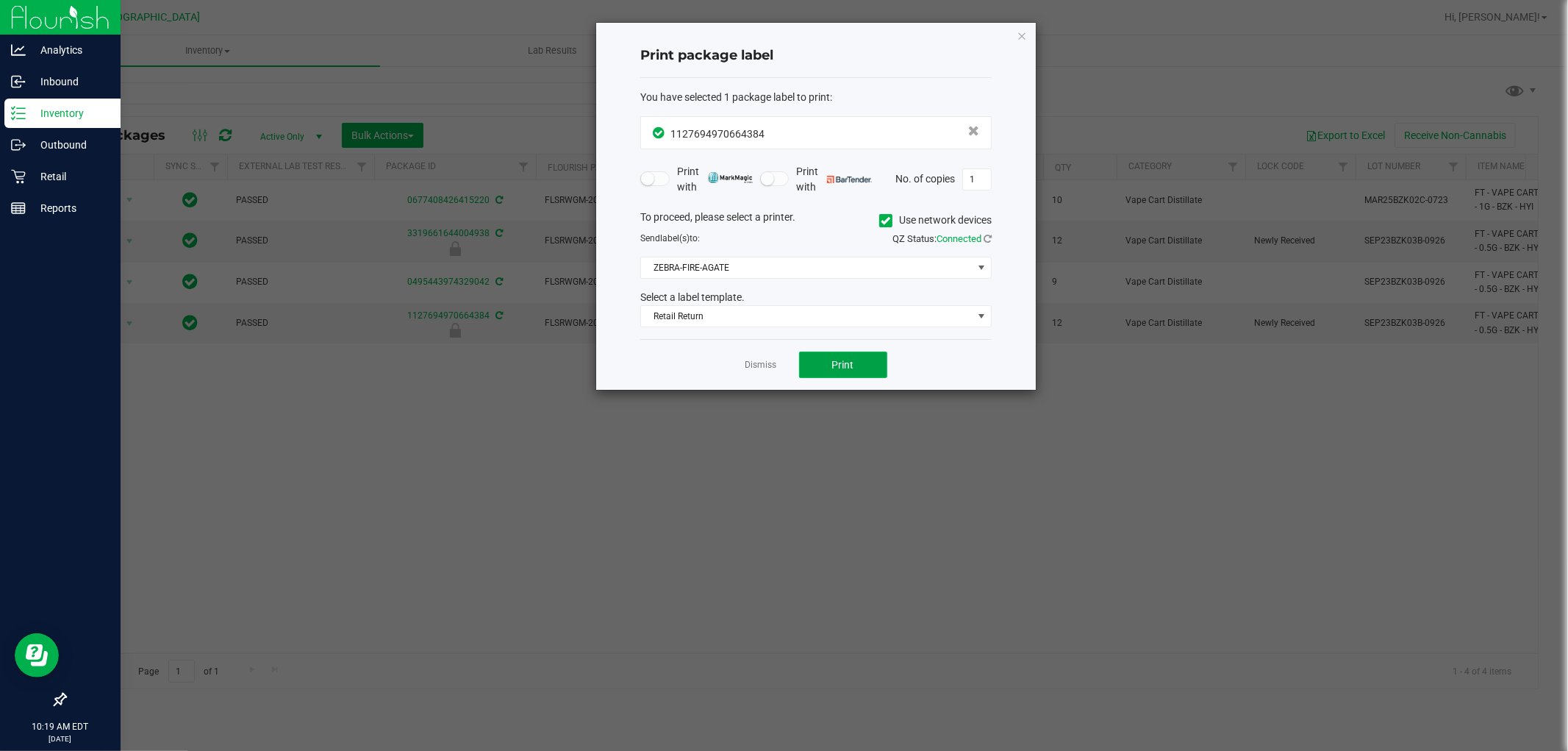
click at [875, 376] on button "Print" at bounding box center [843, 365] width 88 height 27
click at [1024, 35] on icon "button" at bounding box center [1021, 36] width 10 height 18
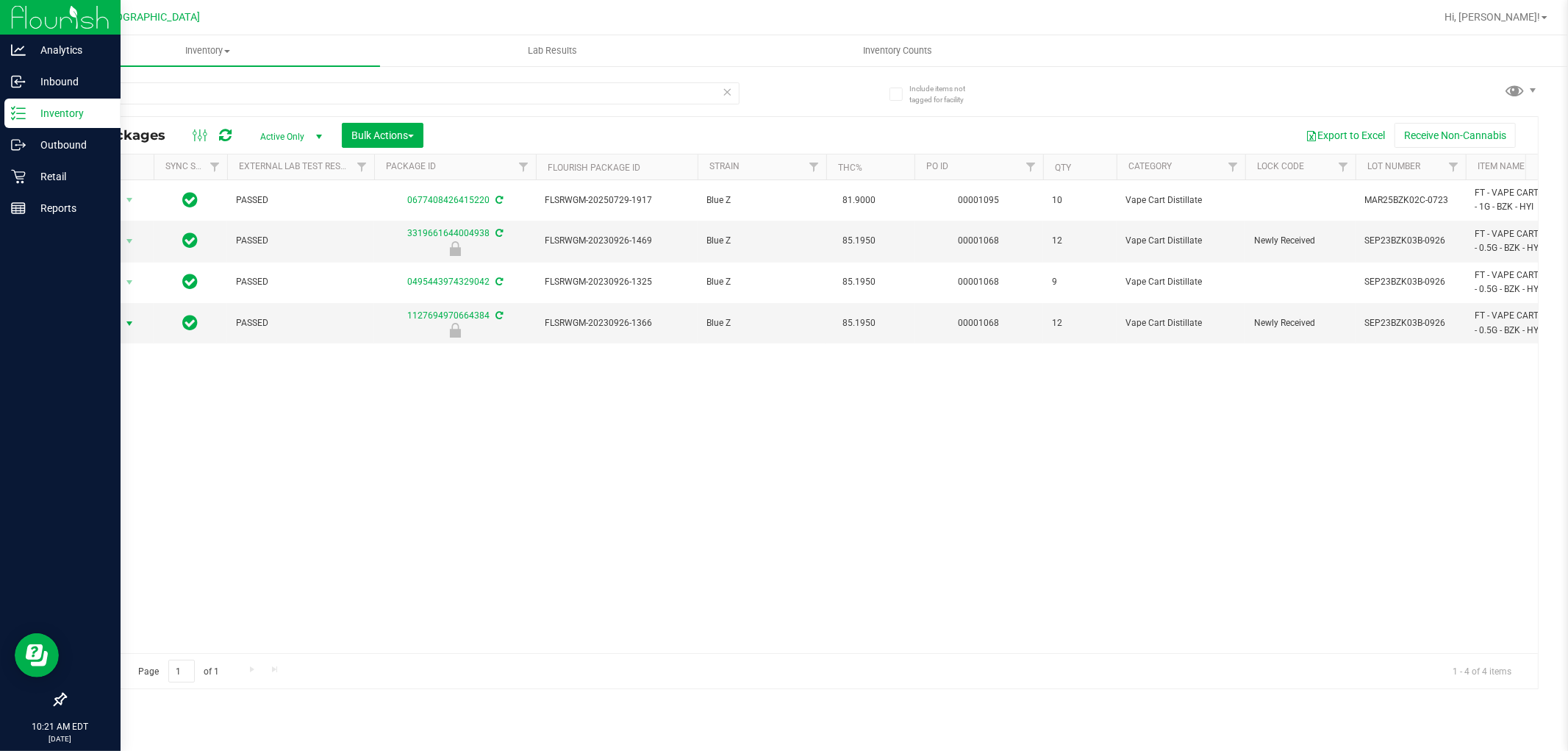
click at [723, 85] on icon at bounding box center [728, 91] width 10 height 18
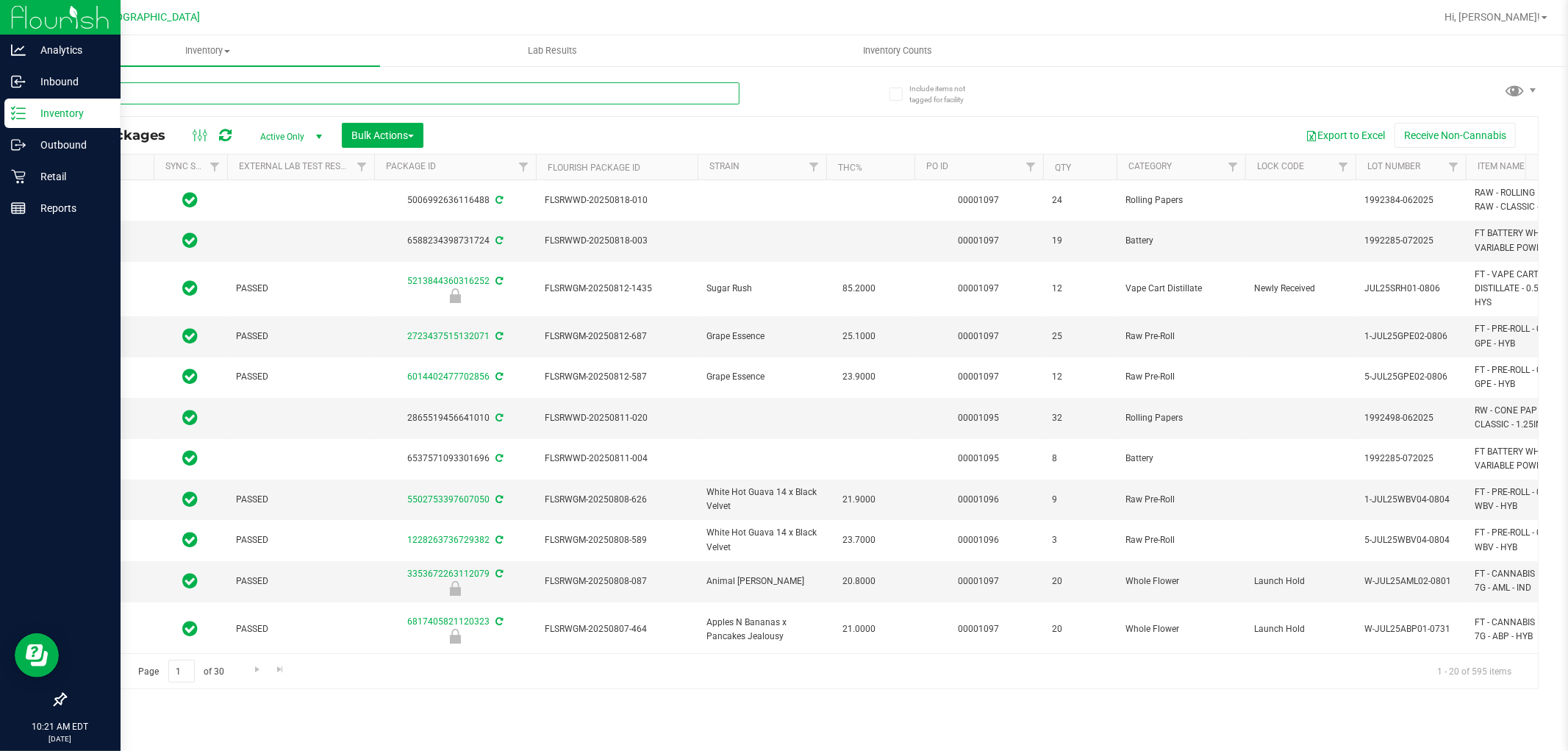
click at [663, 88] on input "text" at bounding box center [401, 93] width 675 height 22
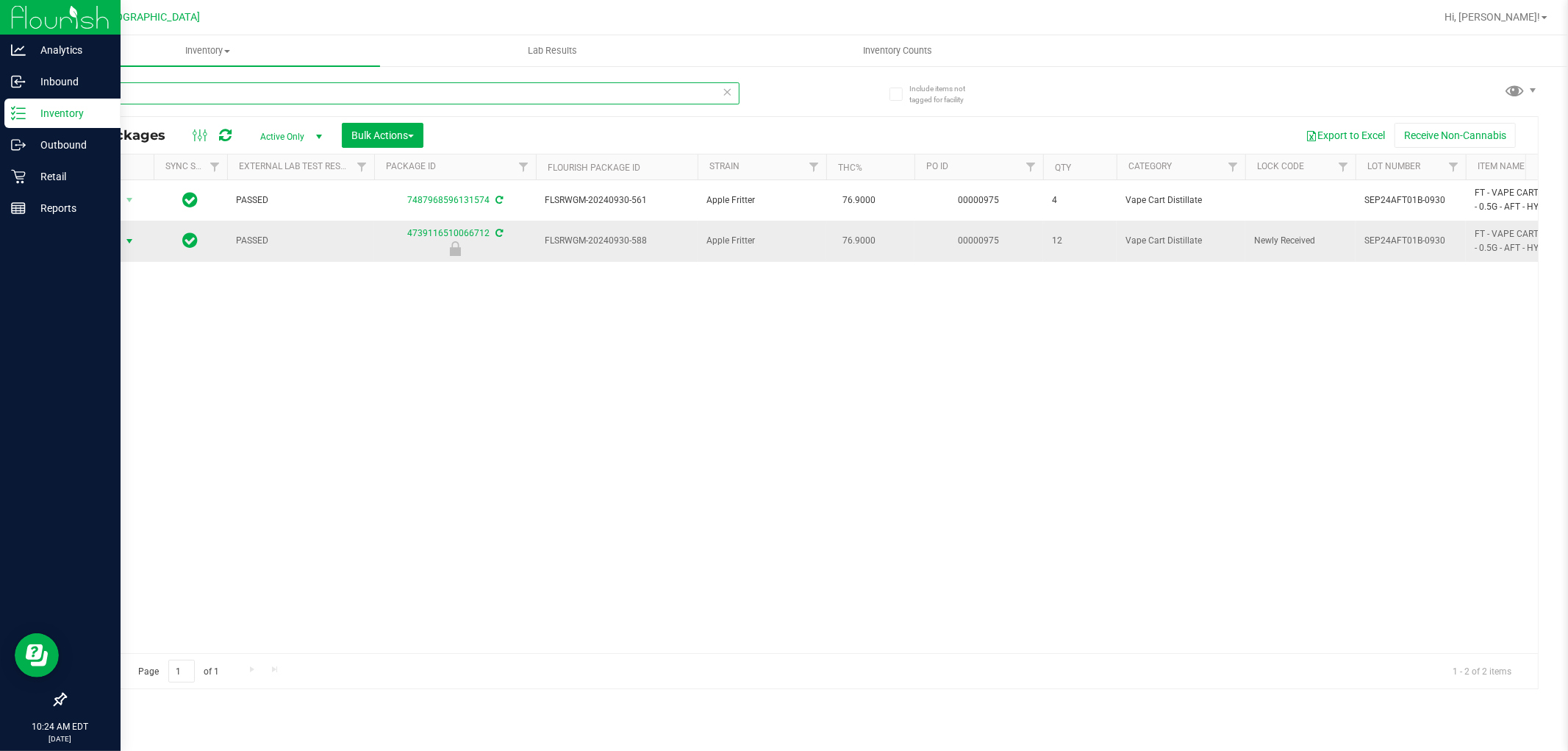
type input "AFT"
click at [121, 236] on span "select" at bounding box center [130, 241] width 19 height 21
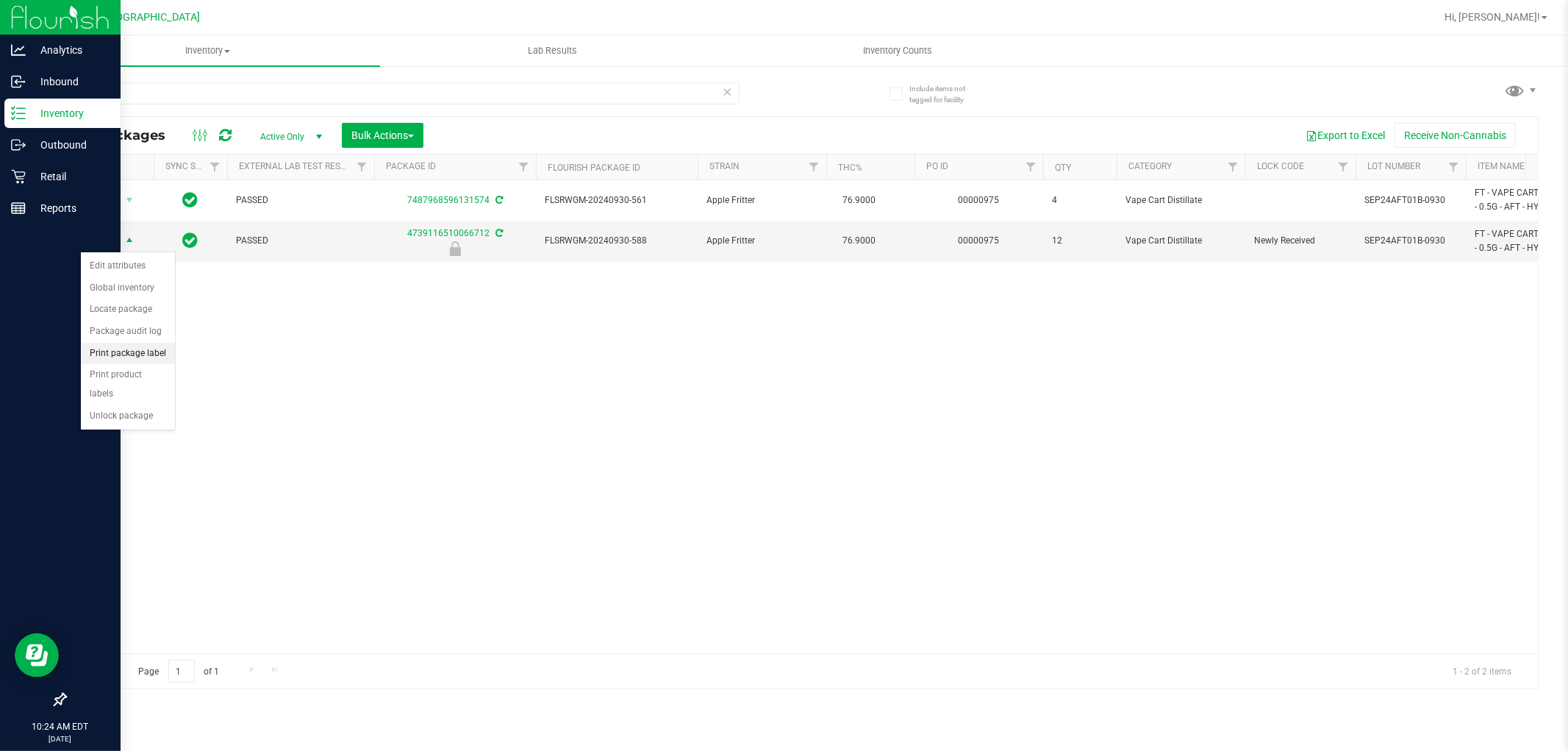
click at [156, 357] on li "Print package label" at bounding box center [127, 353] width 94 height 22
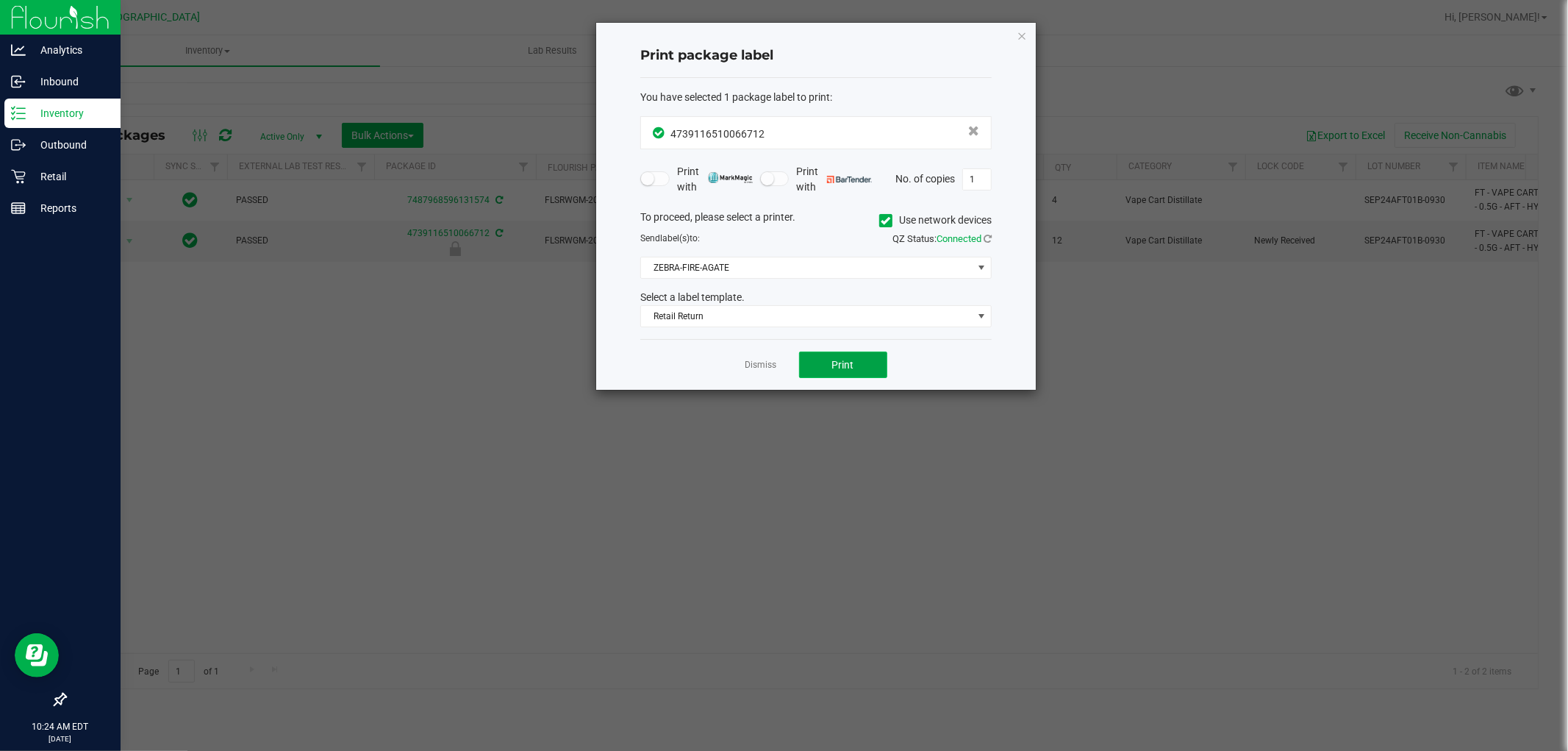
click at [842, 367] on span "Print" at bounding box center [843, 364] width 22 height 12
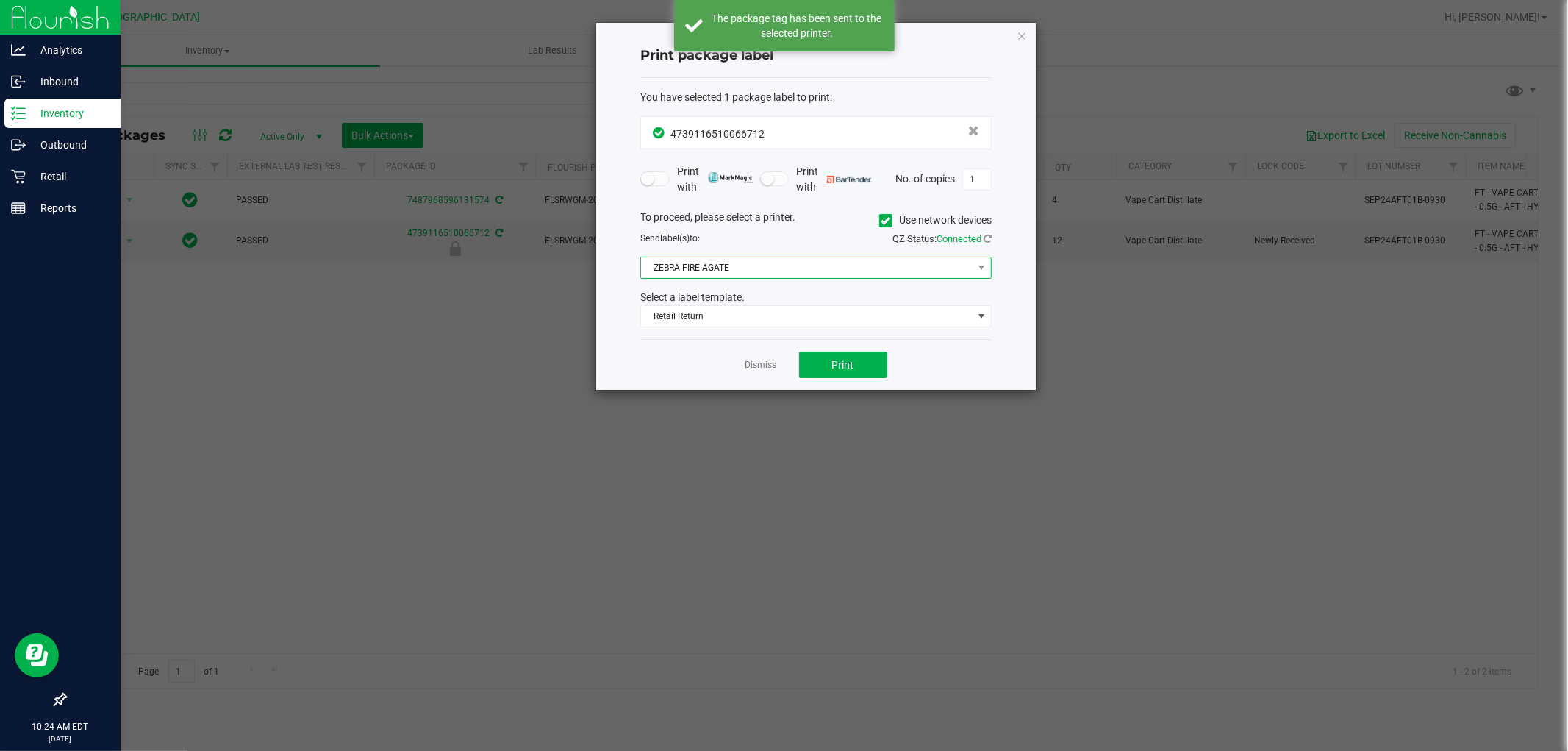
click at [757, 262] on span "ZEBRA-FIRE-AGATE" at bounding box center [807, 267] width 332 height 21
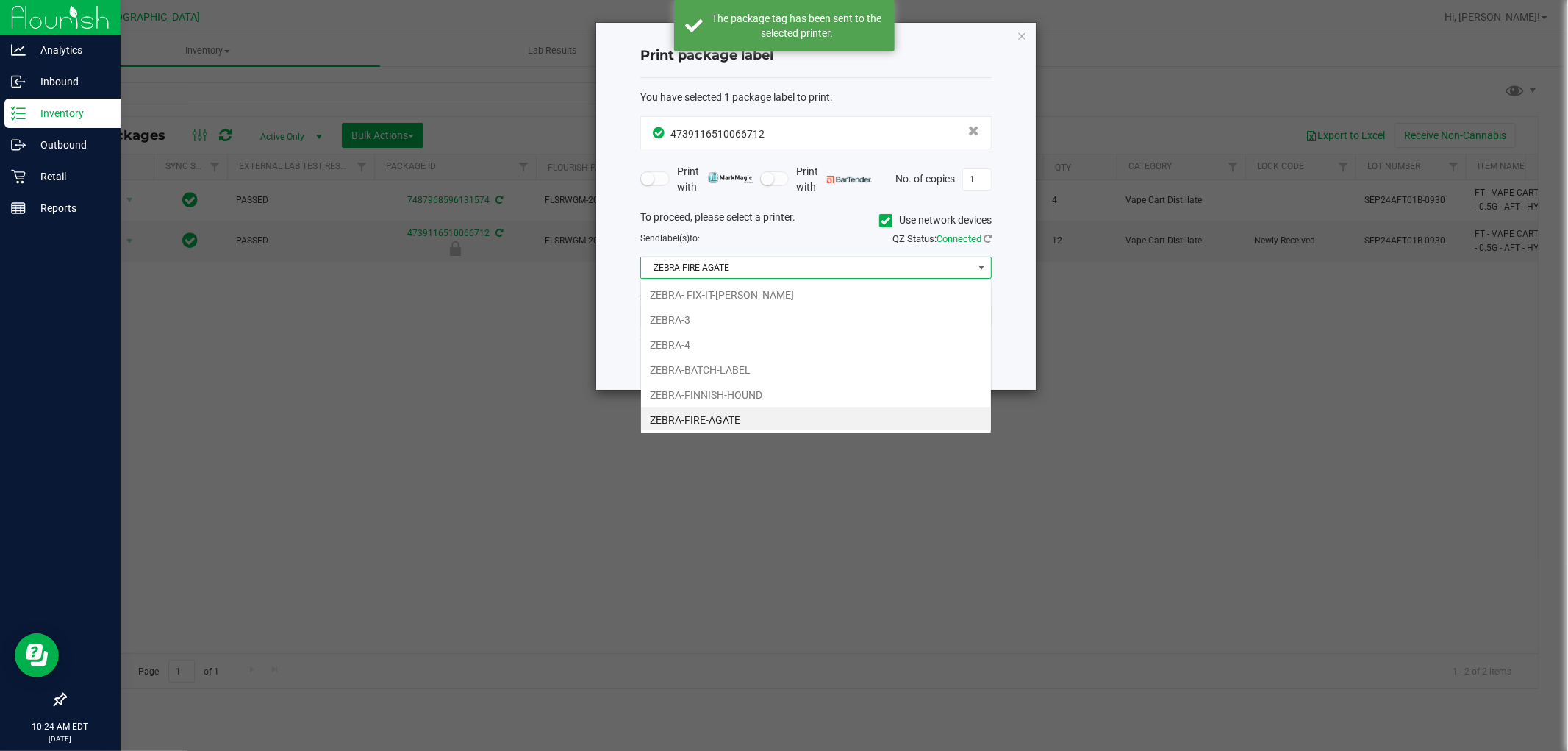
scroll to position [22, 350]
click at [783, 387] on li "ZEBRA-FINNISH-HOUND" at bounding box center [816, 392] width 350 height 25
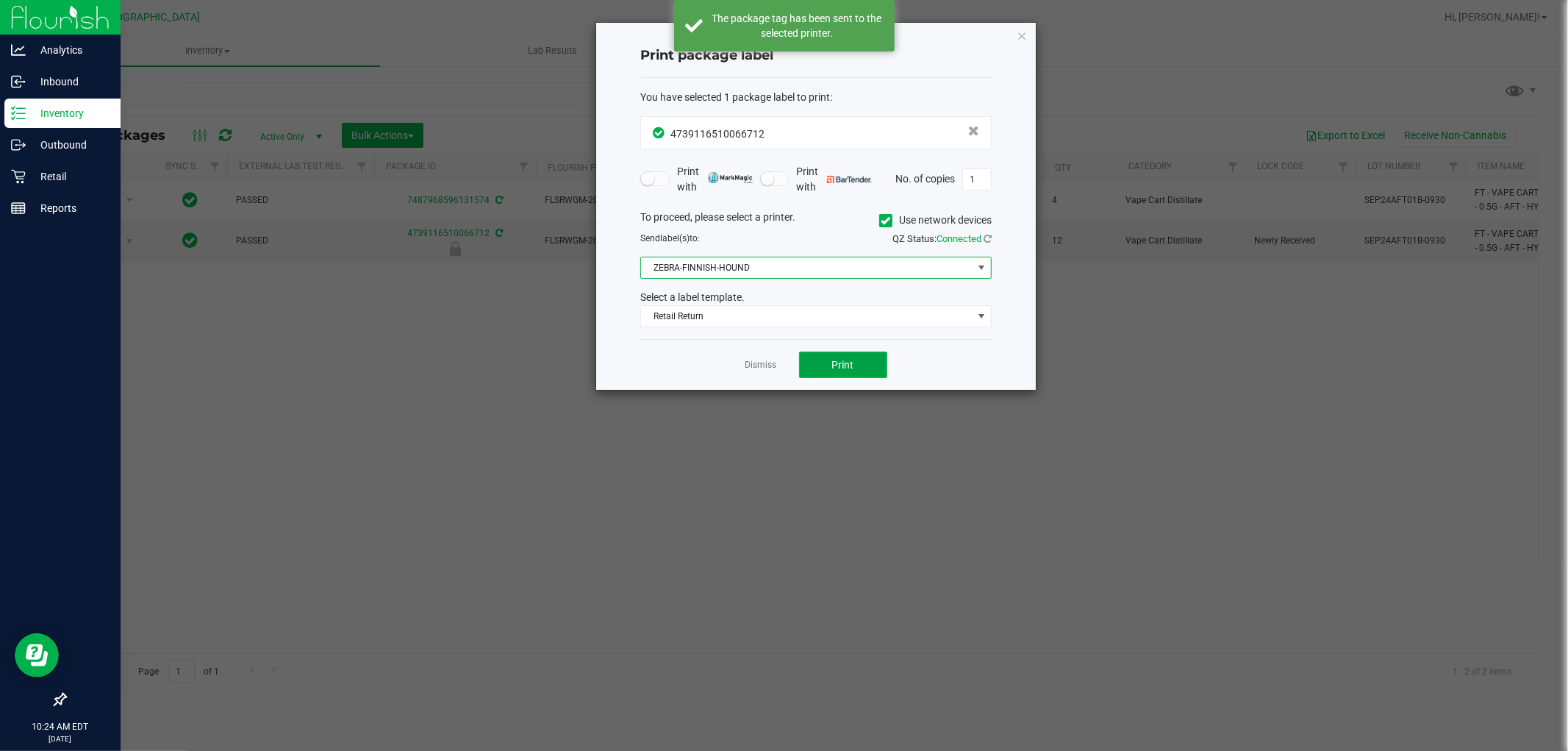
click at [818, 358] on button "Print" at bounding box center [843, 365] width 88 height 27
click at [752, 266] on span "ZEBRA-FINNISH-HOUND" at bounding box center [807, 267] width 332 height 21
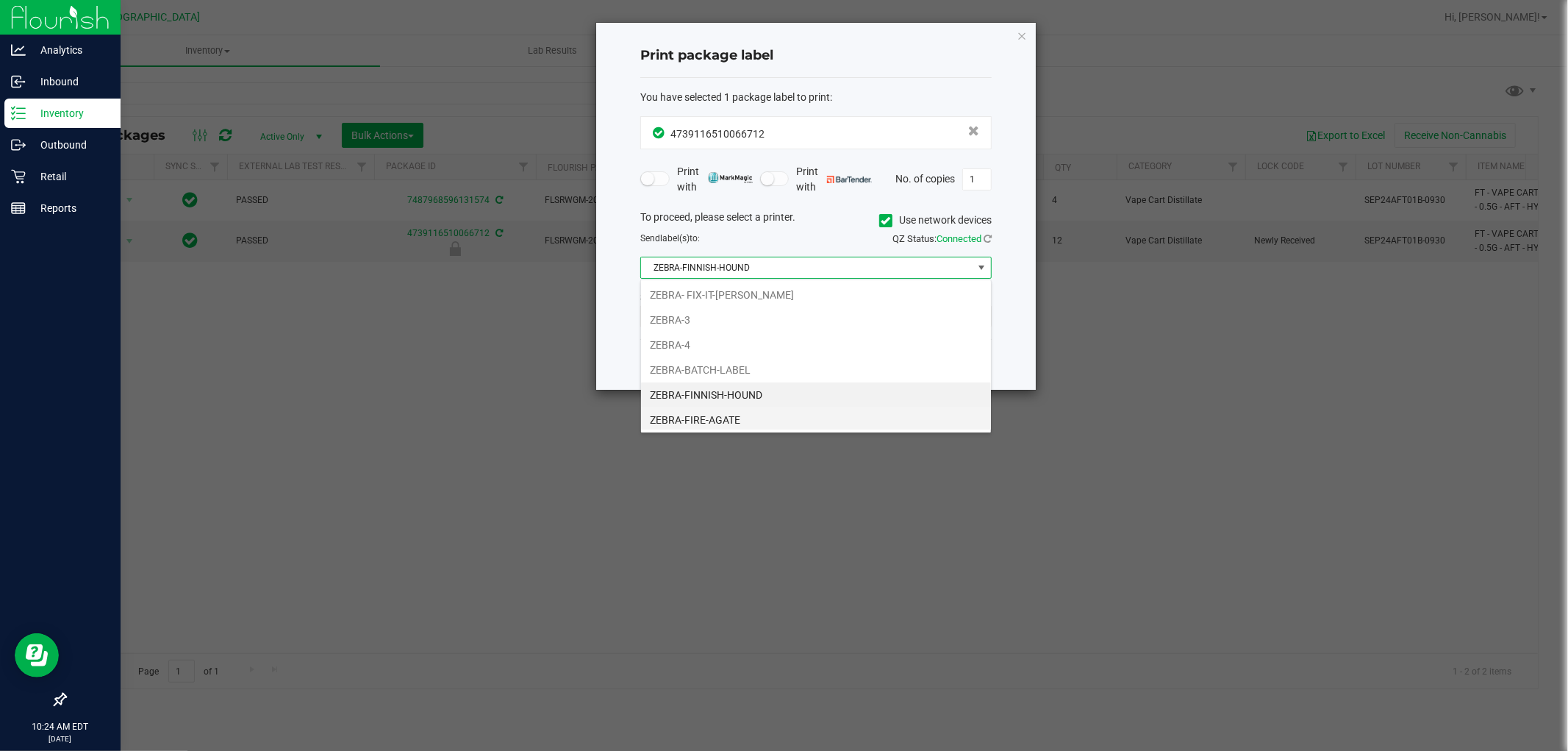
click at [762, 417] on li "ZEBRA-FIRE-AGATE" at bounding box center [816, 420] width 350 height 25
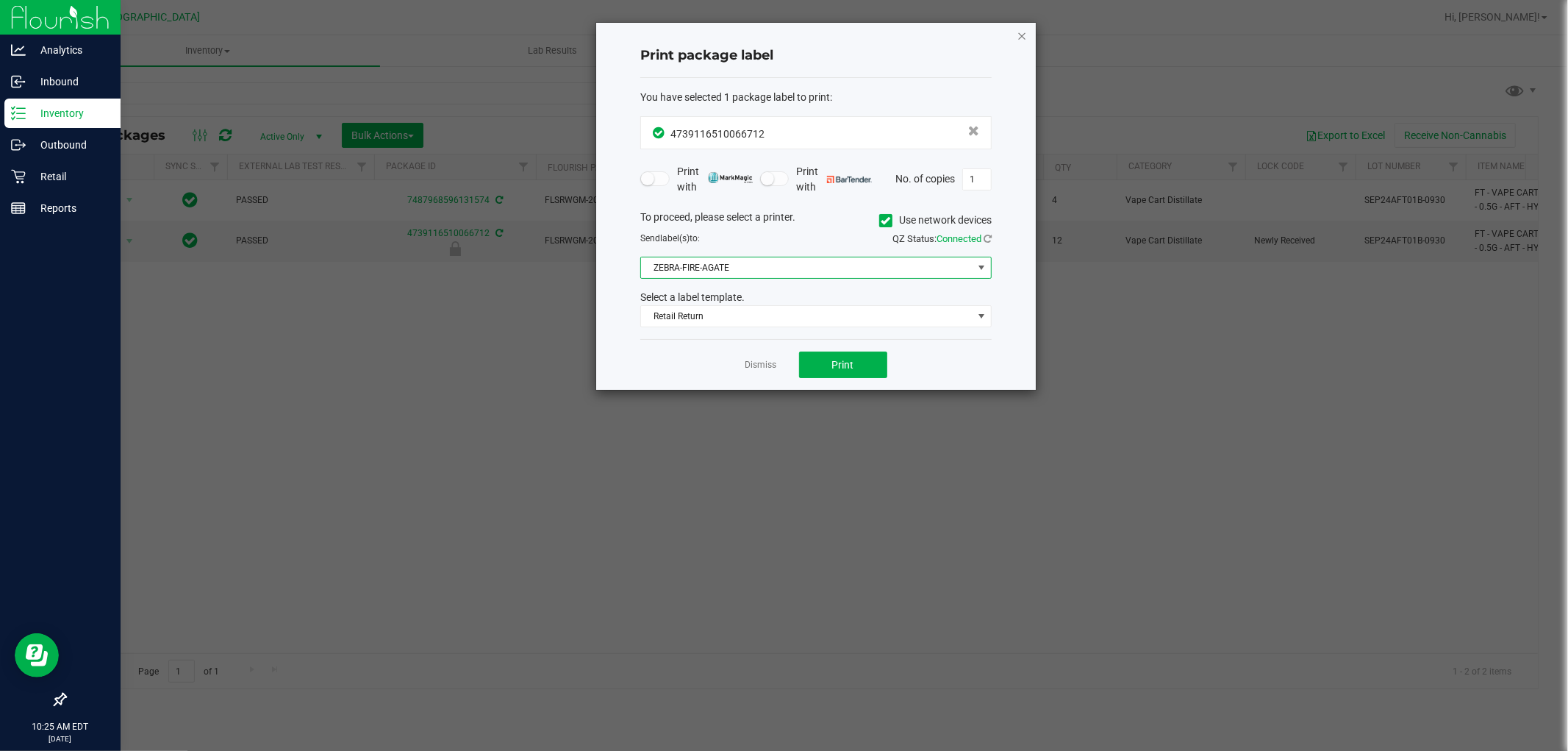
click at [1019, 34] on icon "button" at bounding box center [1021, 36] width 10 height 18
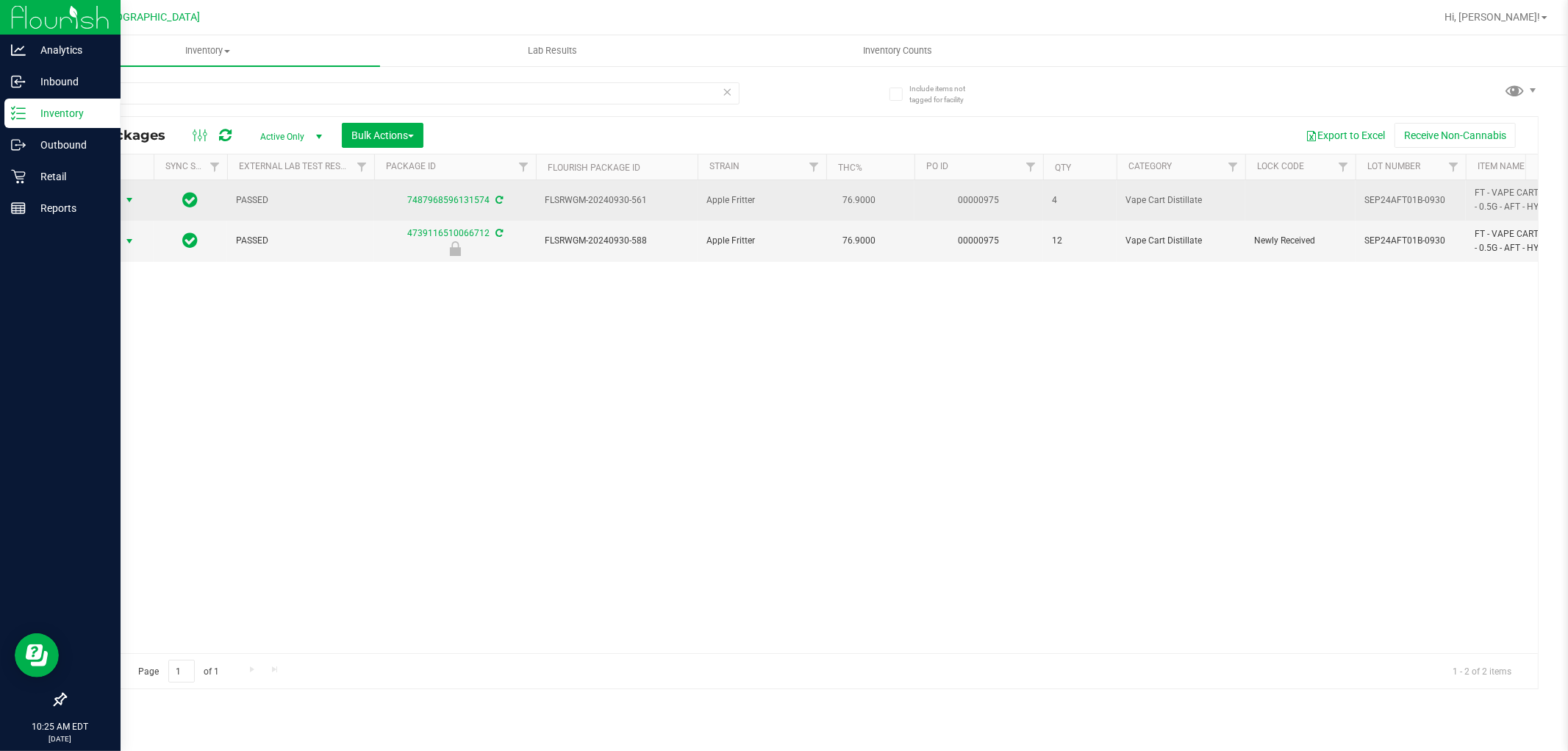
click at [129, 200] on span "select" at bounding box center [129, 200] width 12 height 12
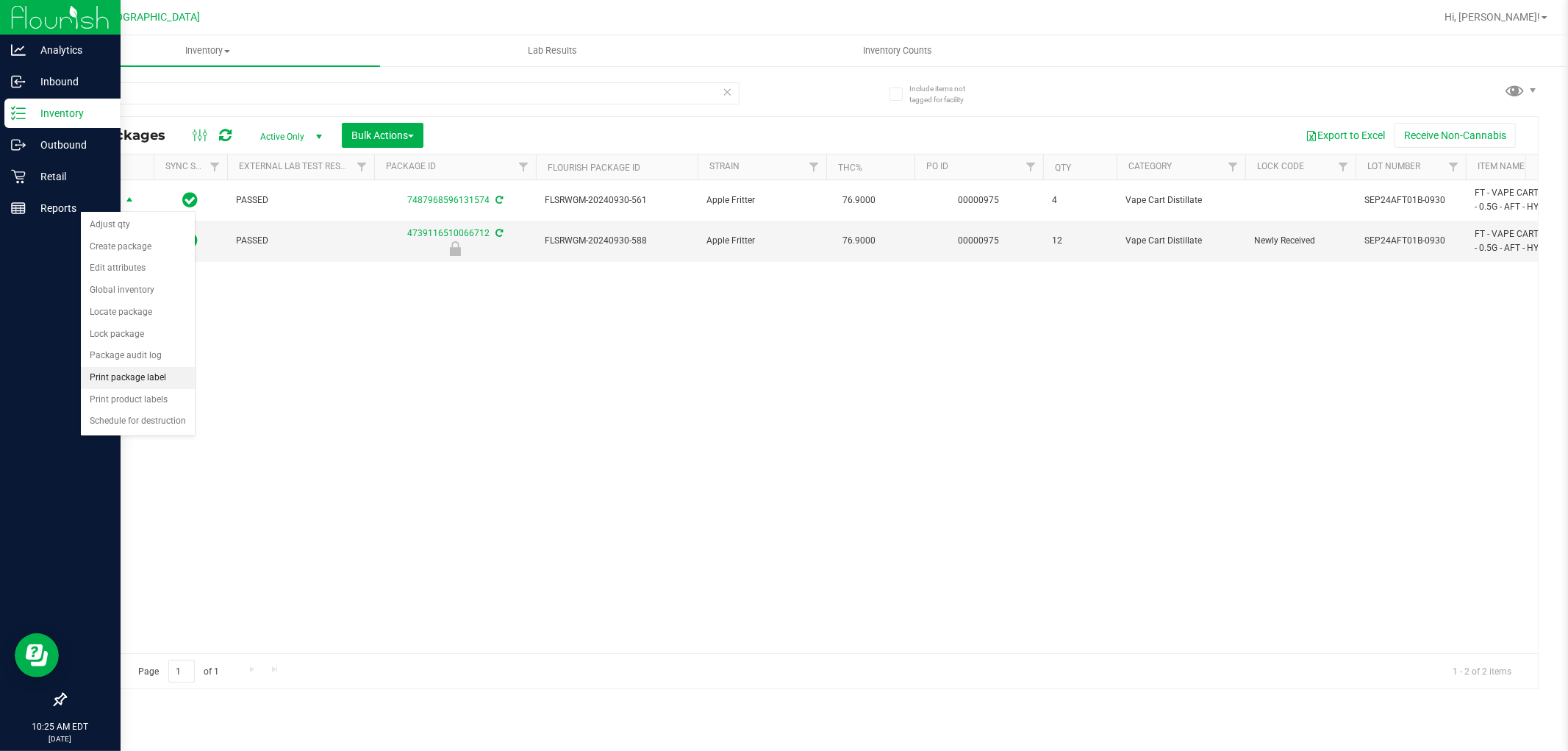
click at [160, 379] on li "Print package label" at bounding box center [137, 377] width 114 height 22
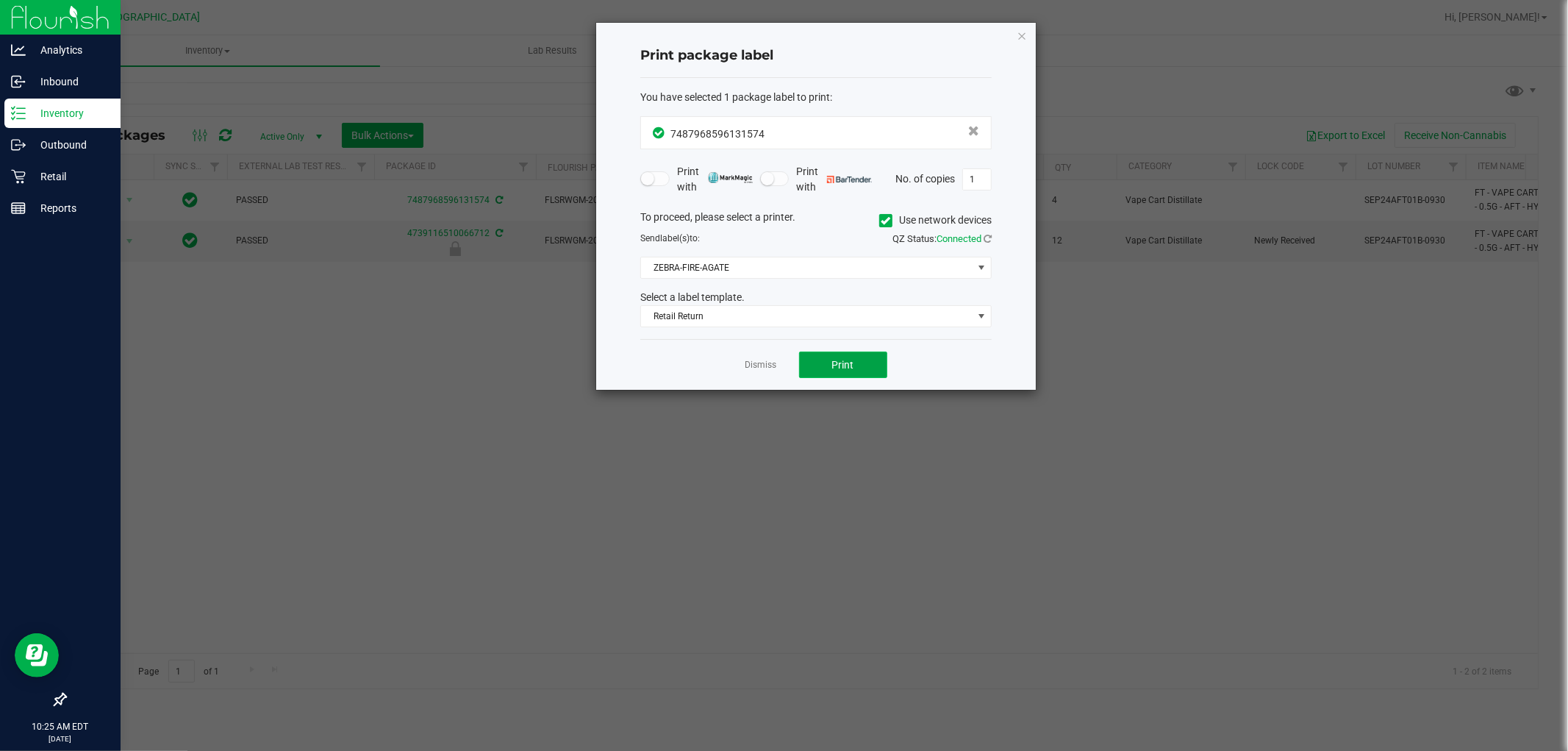
click at [837, 367] on span "Print" at bounding box center [843, 364] width 22 height 12
click at [1023, 40] on icon "button" at bounding box center [1021, 36] width 10 height 18
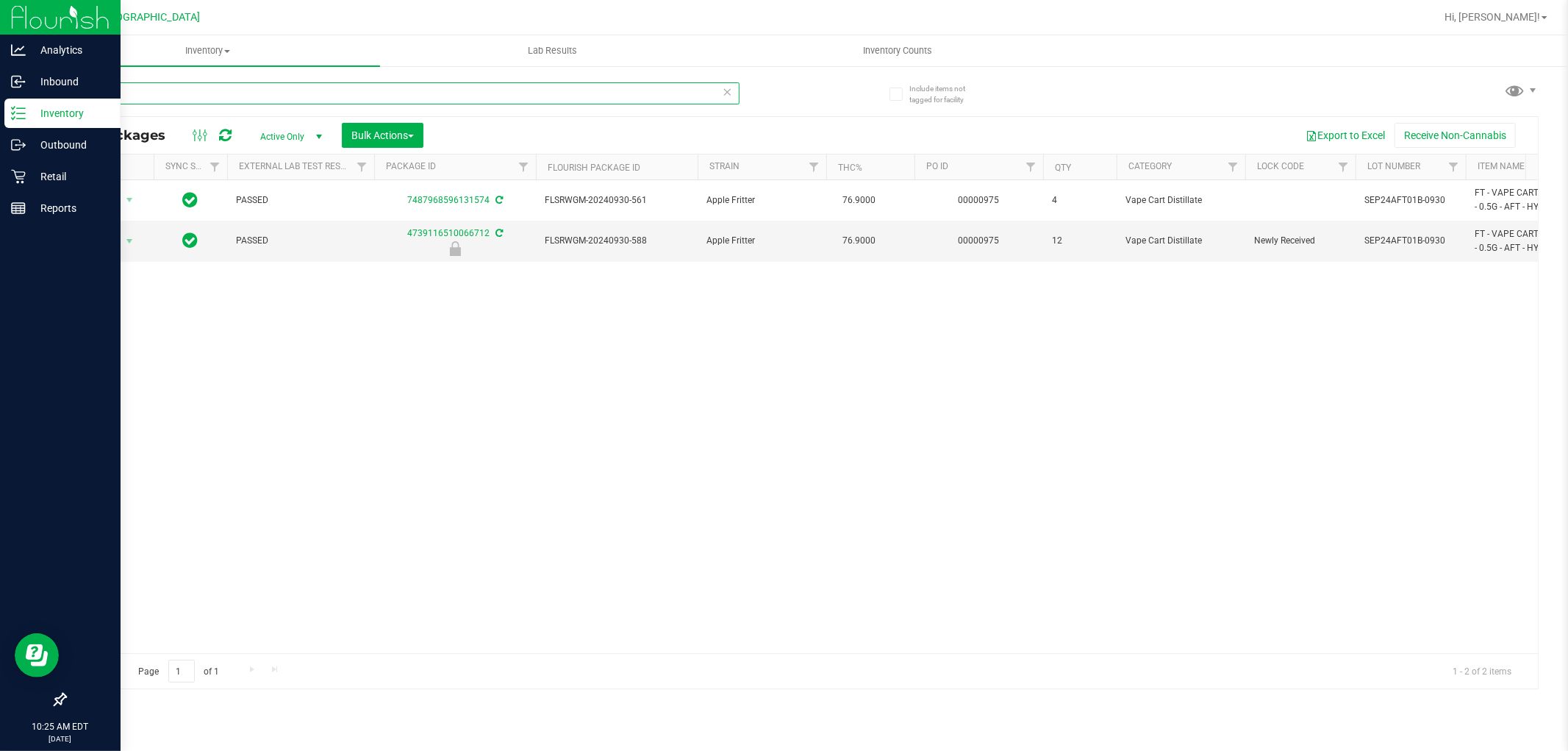
click at [732, 92] on input "AFT" at bounding box center [401, 93] width 675 height 22
click at [719, 94] on input "AFT" at bounding box center [401, 93] width 675 height 22
click at [728, 92] on icon at bounding box center [728, 91] width 10 height 18
click at [696, 97] on input "text" at bounding box center [401, 93] width 675 height 22
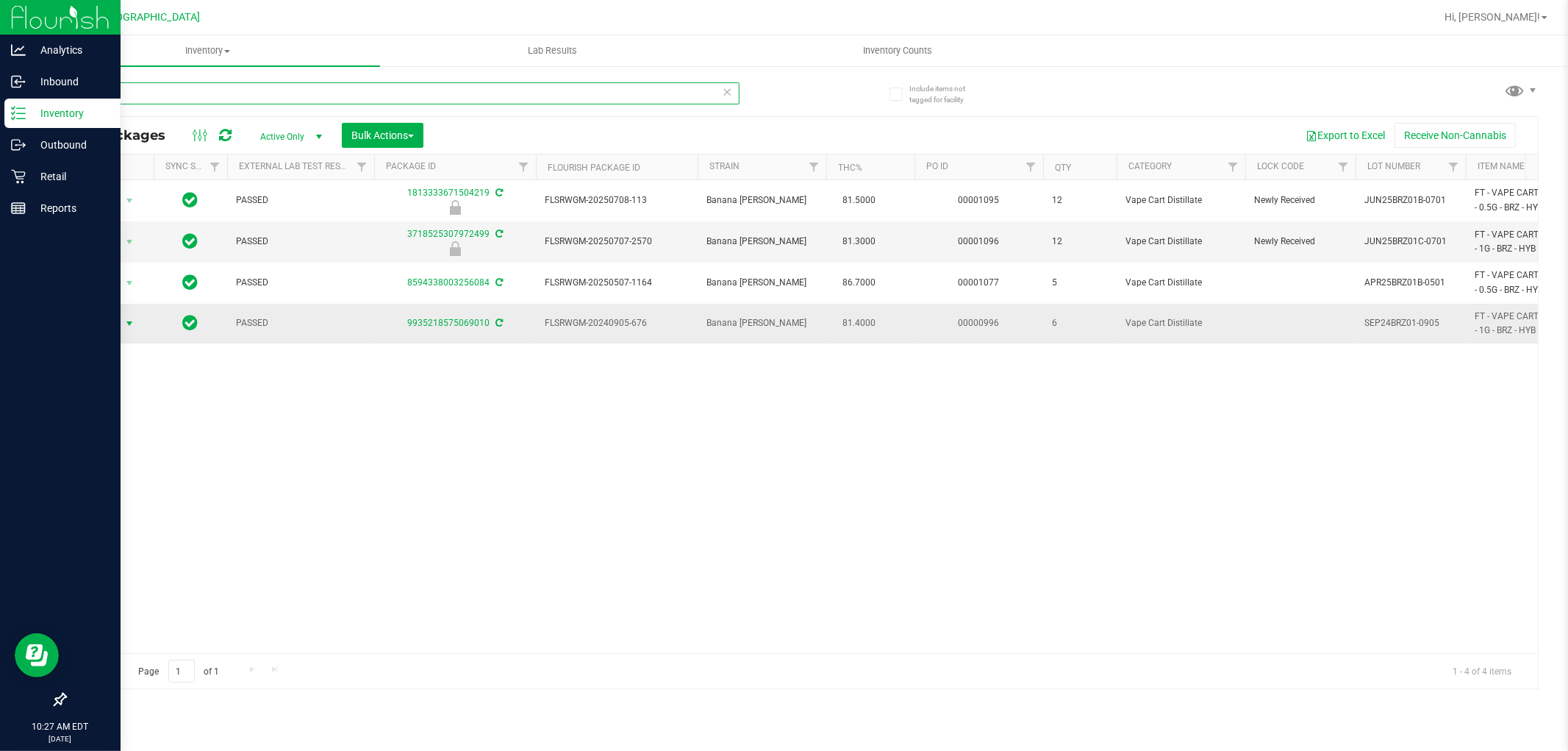
type input "BRZ"
click at [116, 317] on span "Action" at bounding box center [99, 324] width 39 height 21
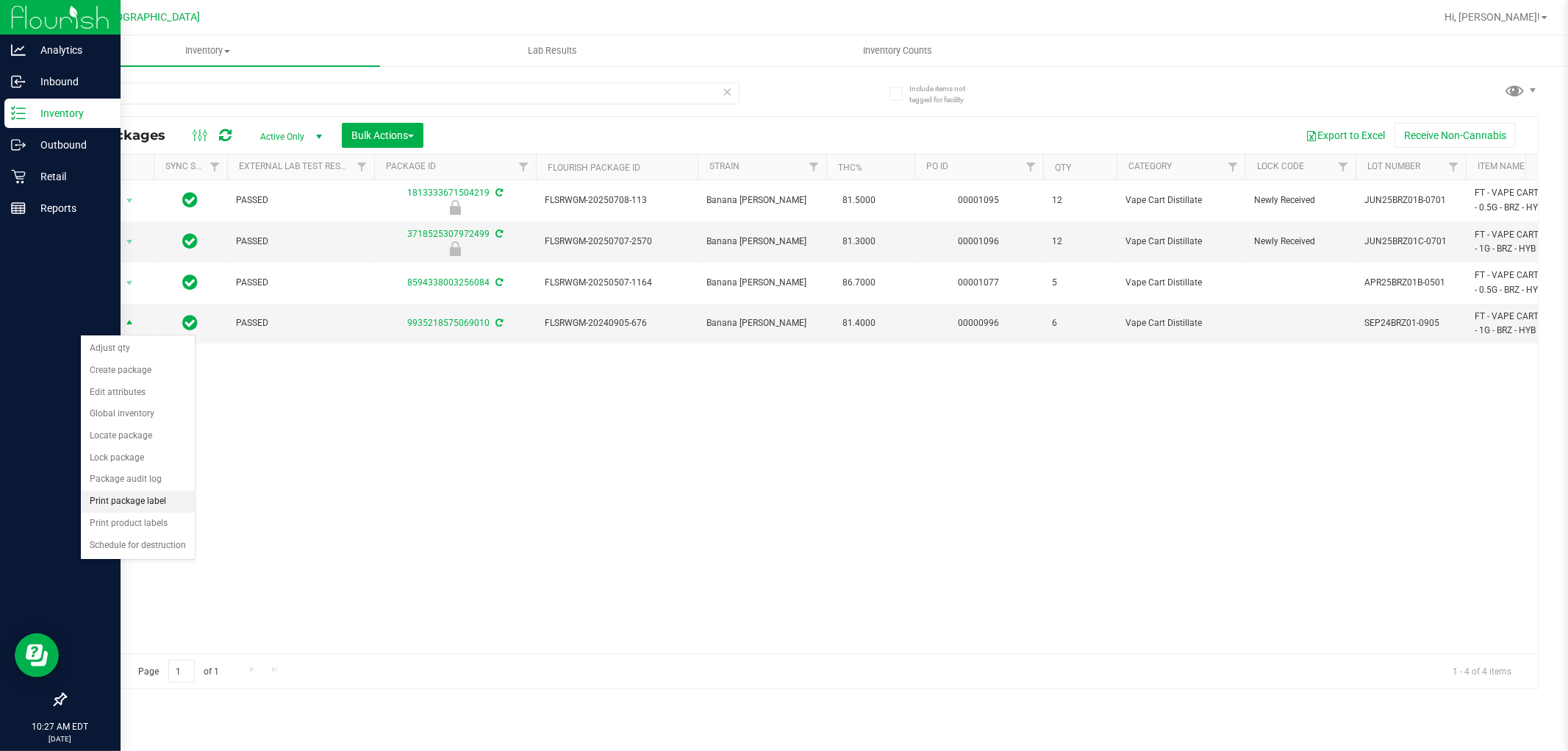
click at [170, 507] on li "Print package label" at bounding box center [137, 501] width 114 height 22
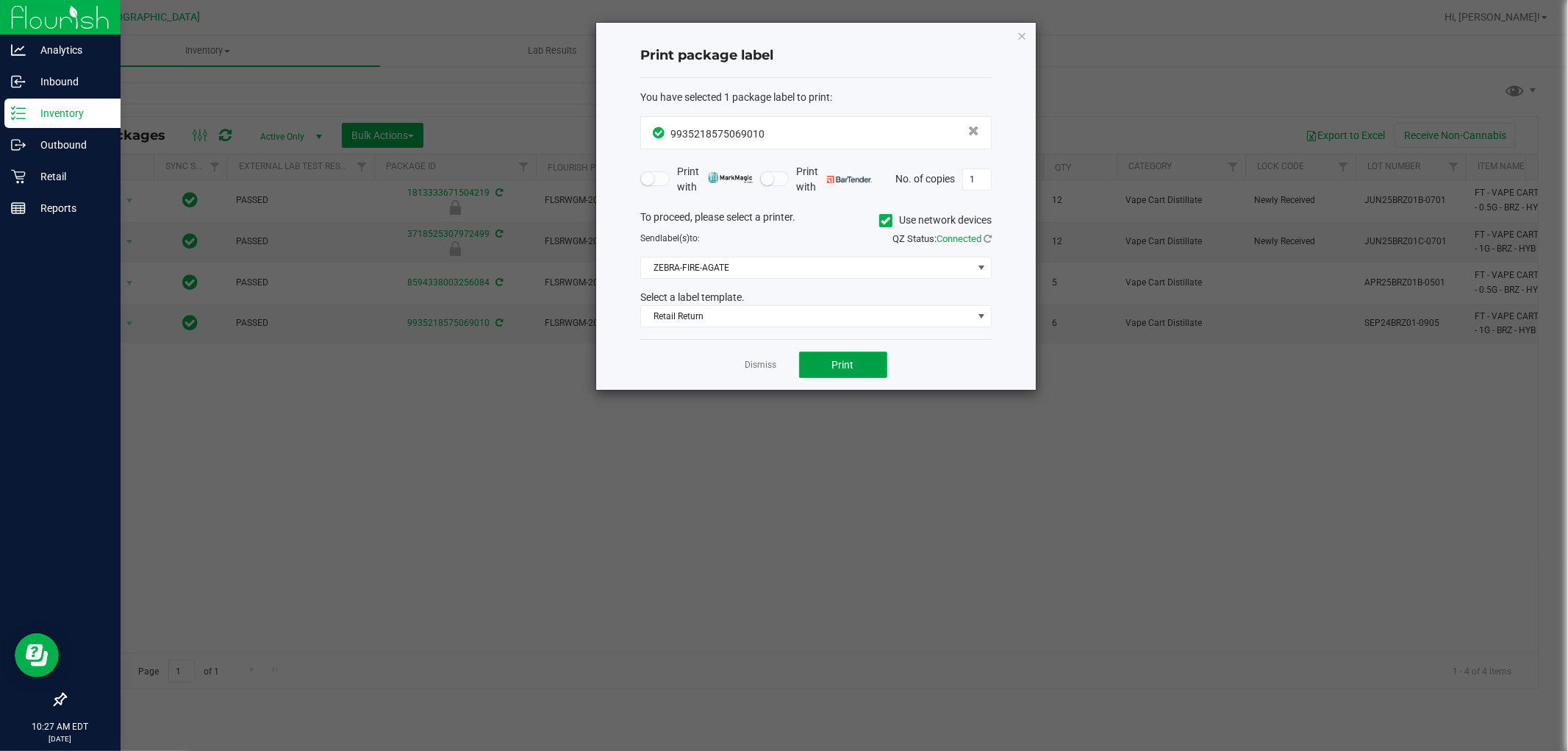
click at [823, 369] on button "Print" at bounding box center [843, 365] width 88 height 27
click at [1027, 35] on icon "button" at bounding box center [1021, 36] width 10 height 18
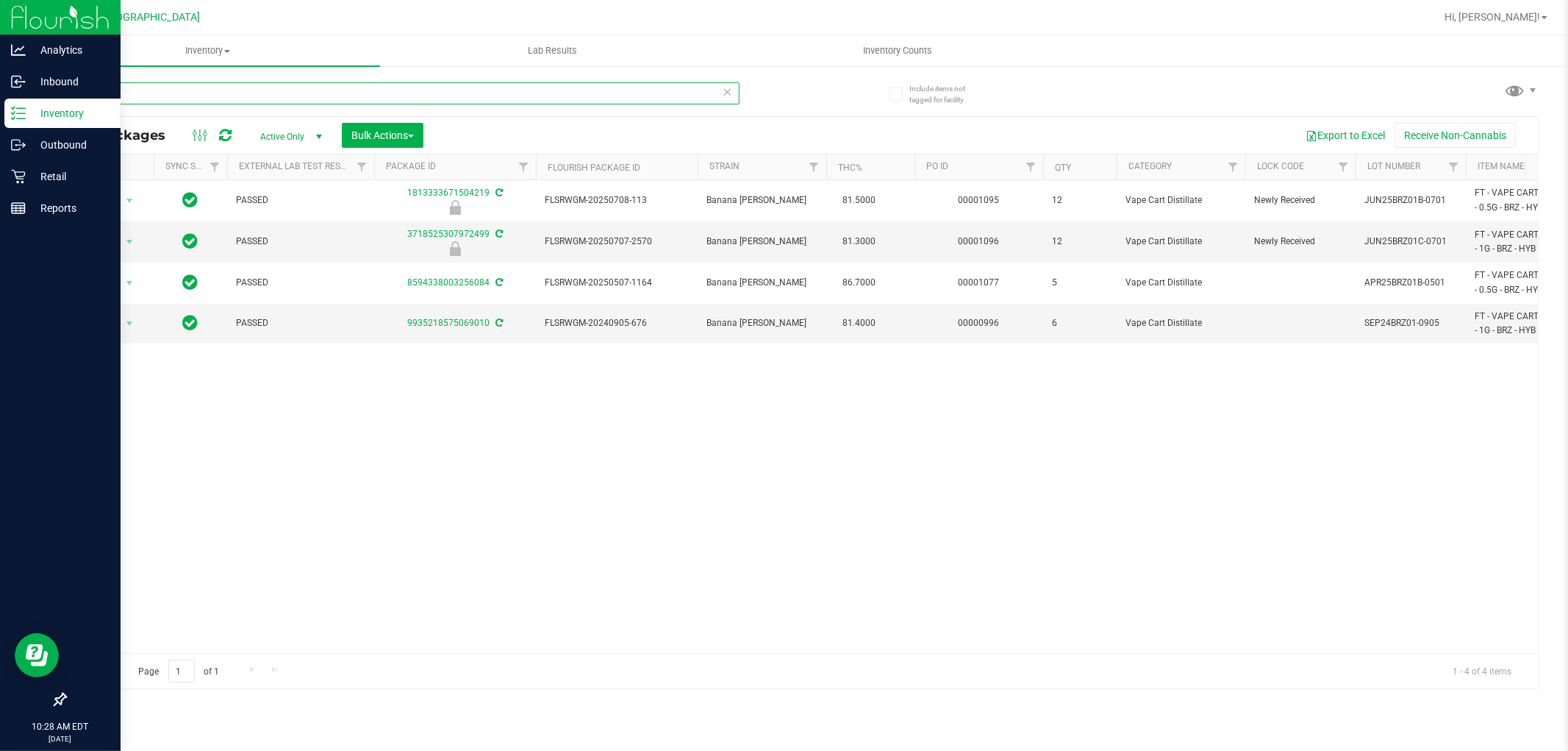
click at [719, 92] on input "BRZ" at bounding box center [401, 93] width 675 height 22
click at [726, 92] on icon at bounding box center [728, 91] width 10 height 18
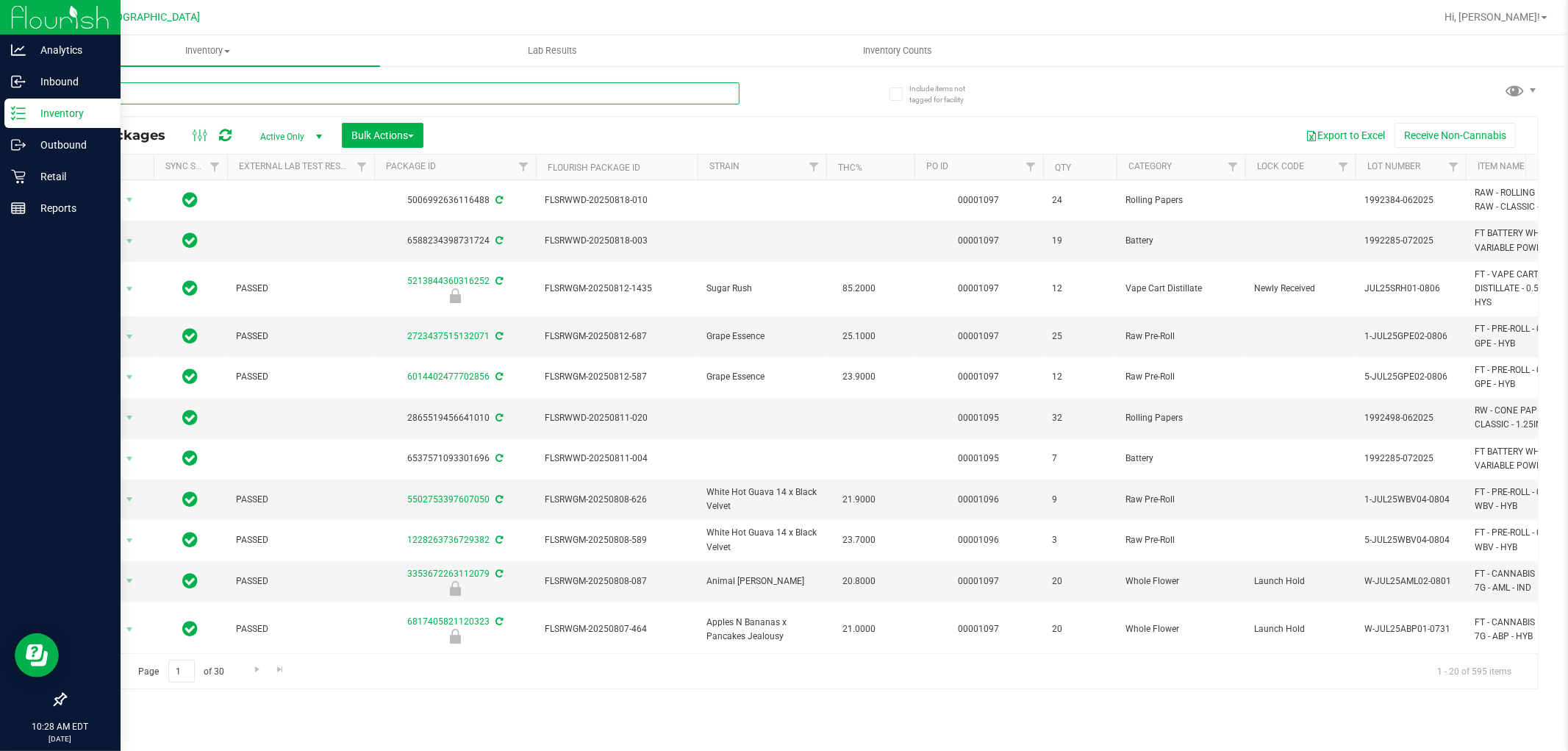
click at [682, 89] on input "text" at bounding box center [401, 93] width 675 height 22
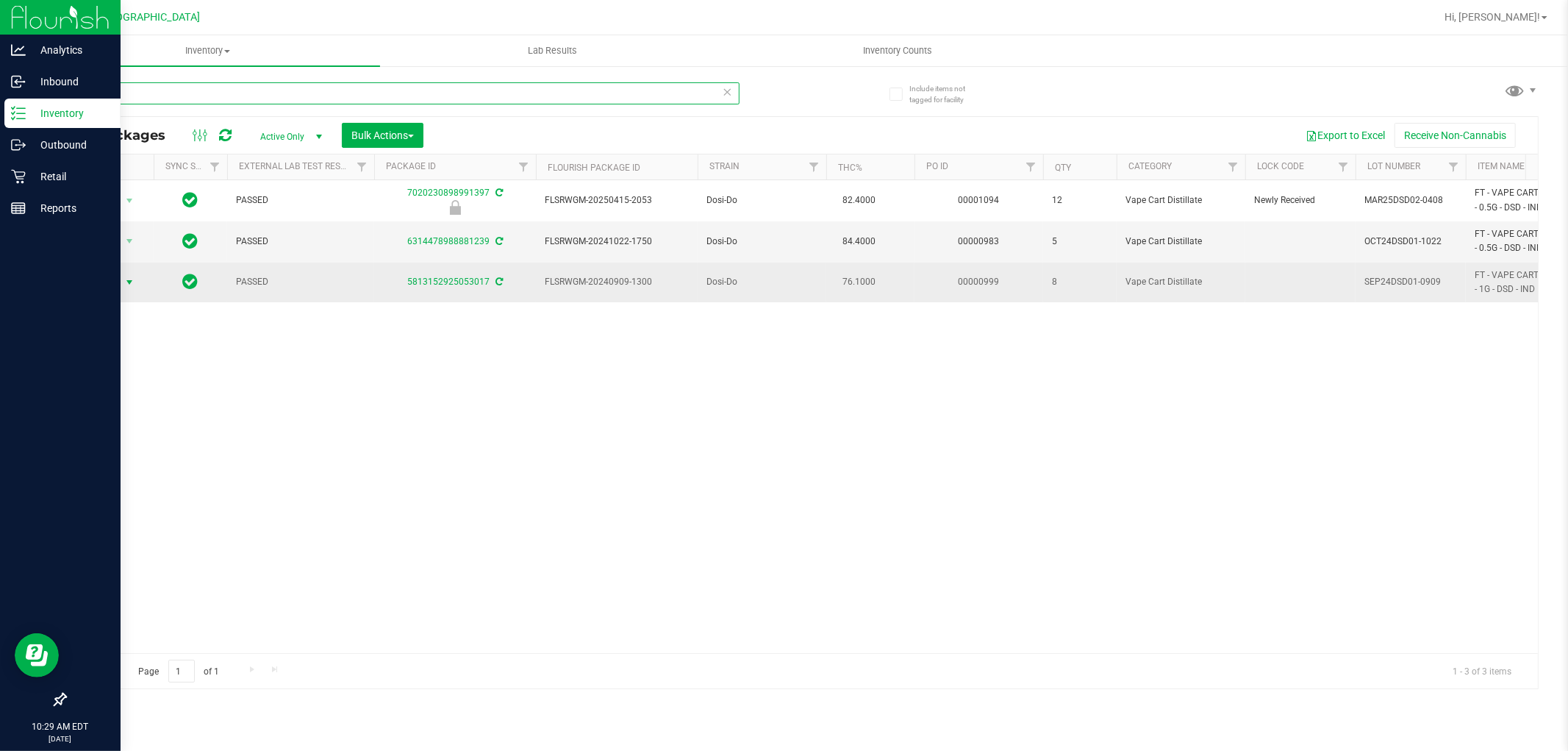
type input "DSD"
click at [124, 284] on span "select" at bounding box center [129, 282] width 12 height 12
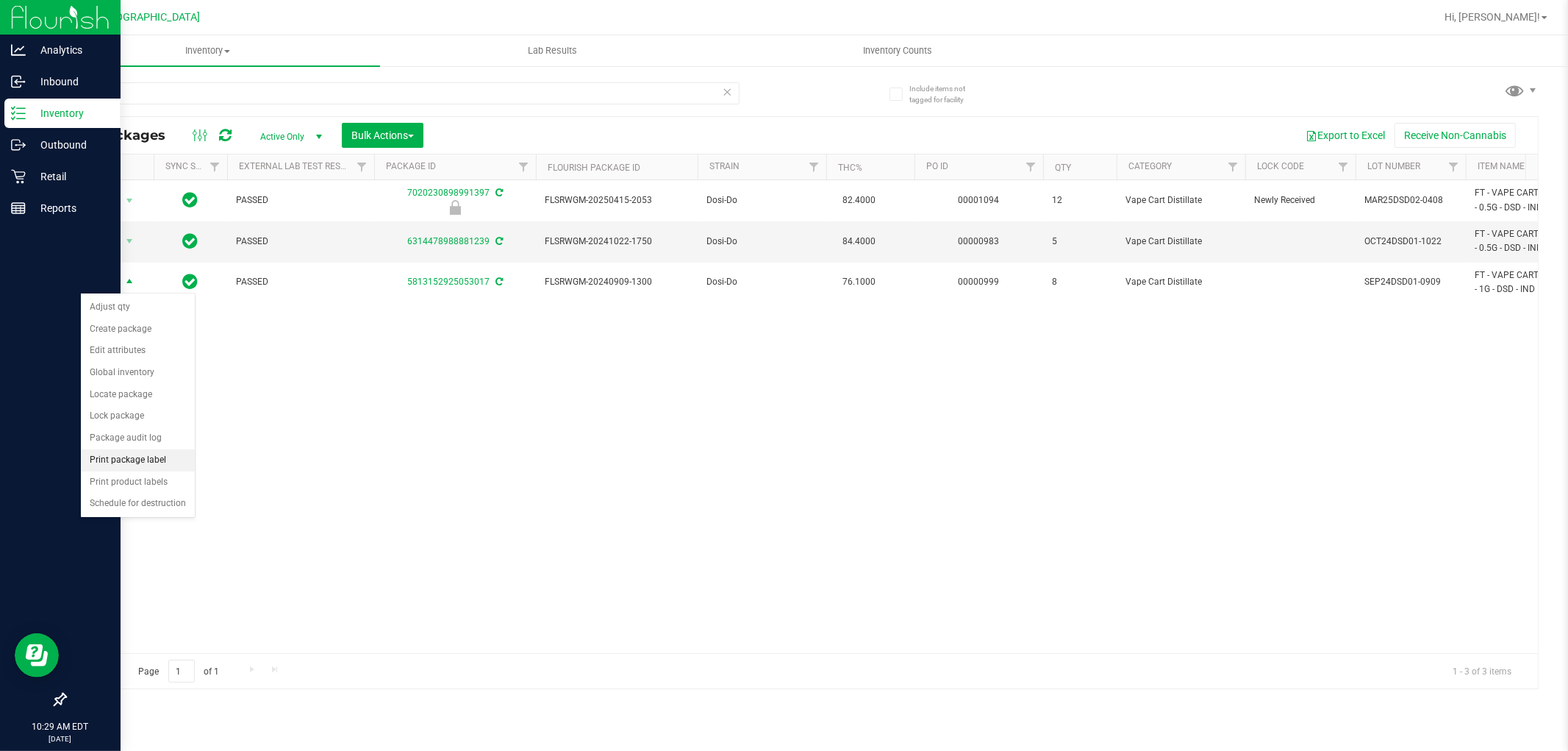
click at [177, 457] on li "Print package label" at bounding box center [137, 460] width 114 height 22
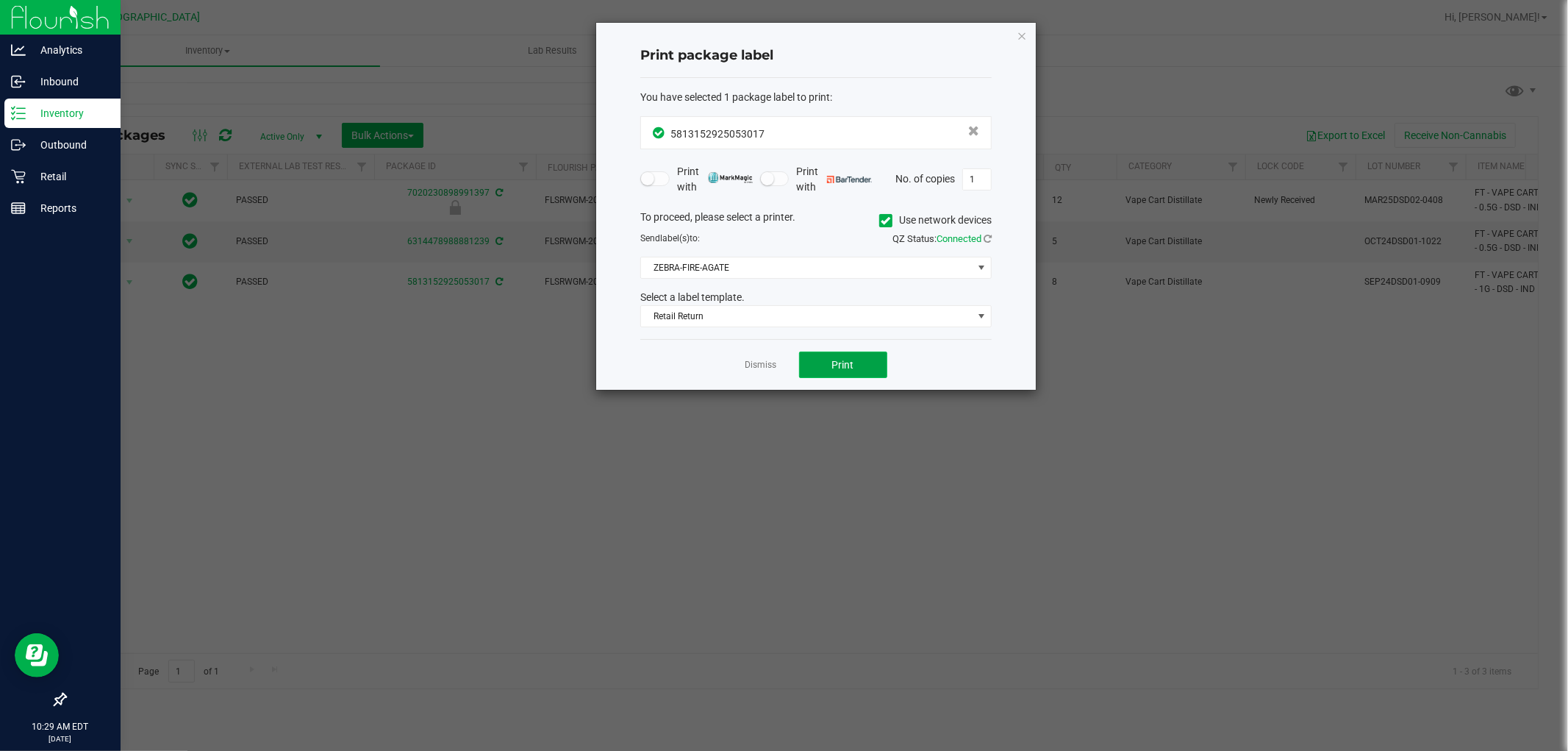
click at [863, 369] on button "Print" at bounding box center [843, 365] width 88 height 27
click at [1019, 30] on icon "button" at bounding box center [1021, 36] width 10 height 18
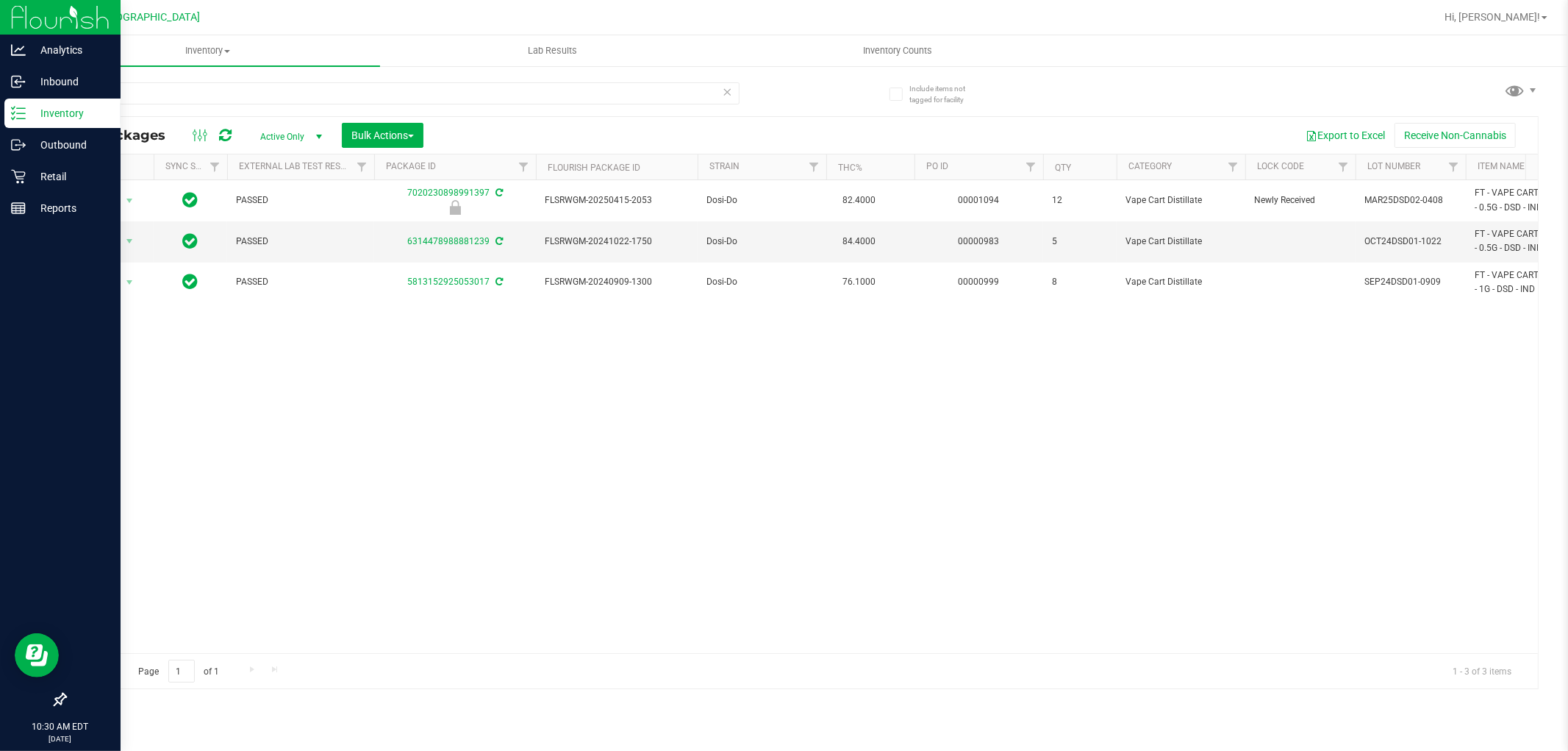
click at [723, 94] on icon at bounding box center [728, 91] width 10 height 18
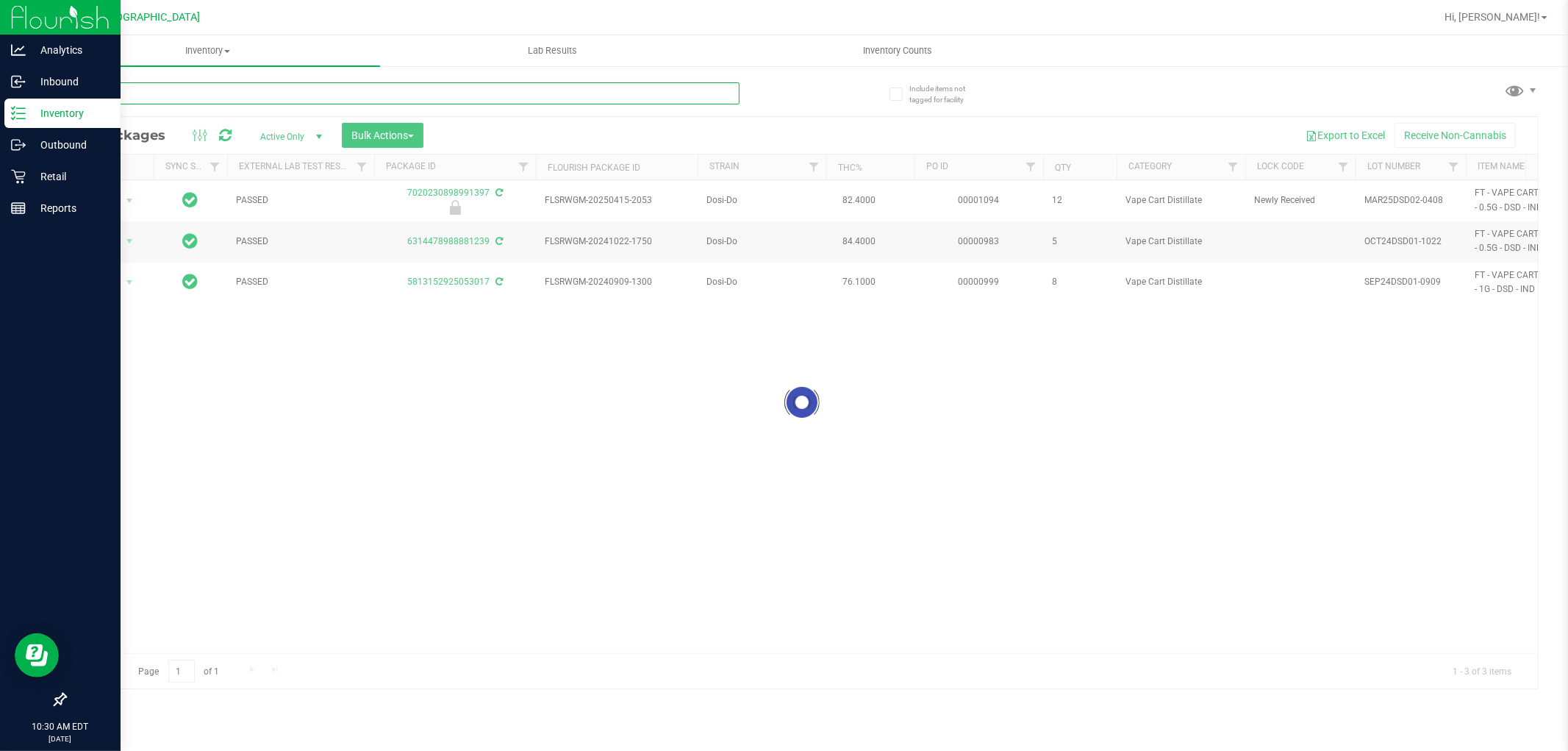
click at [681, 98] on input "text" at bounding box center [401, 93] width 675 height 22
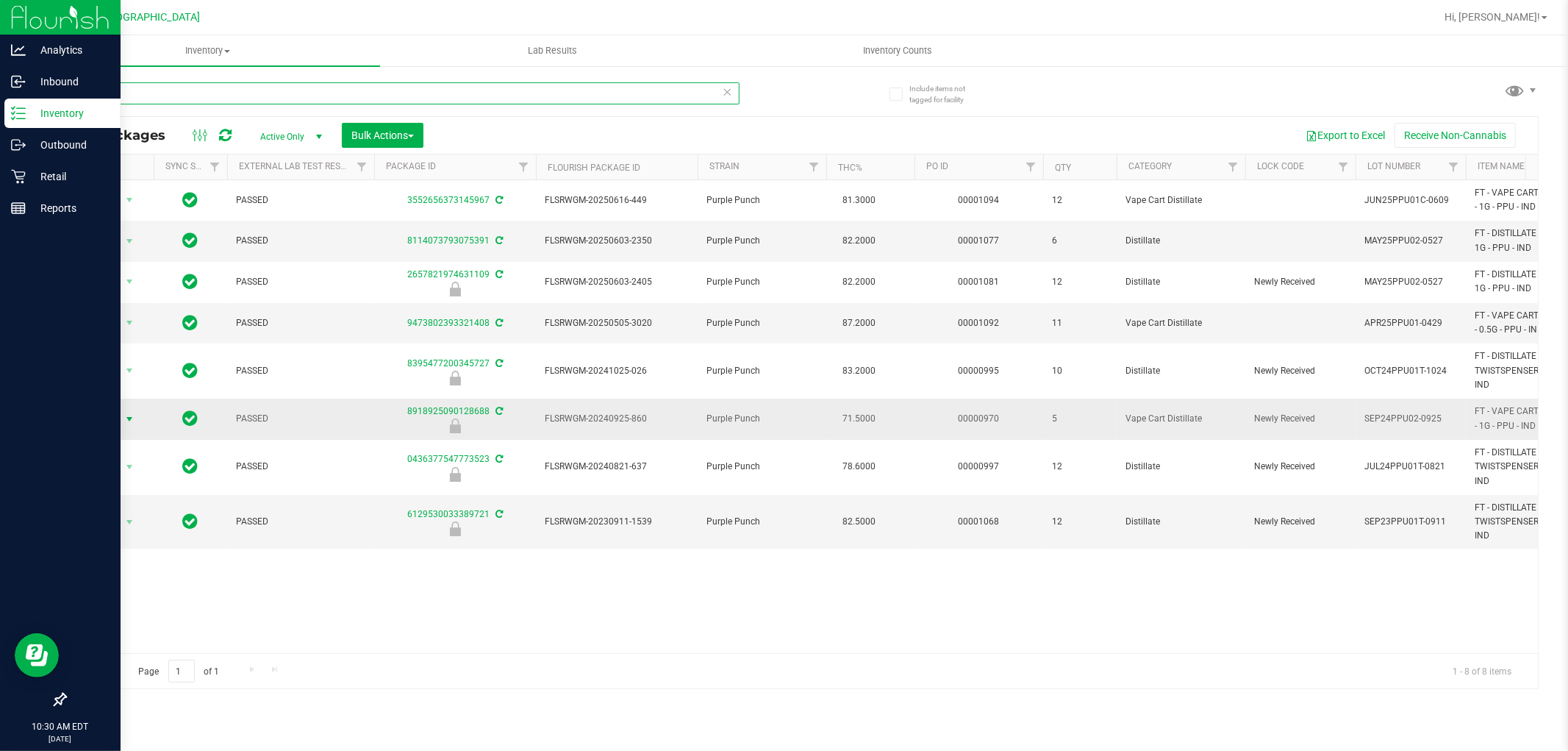
type input "PPU"
click at [103, 420] on span "Action" at bounding box center [99, 419] width 39 height 21
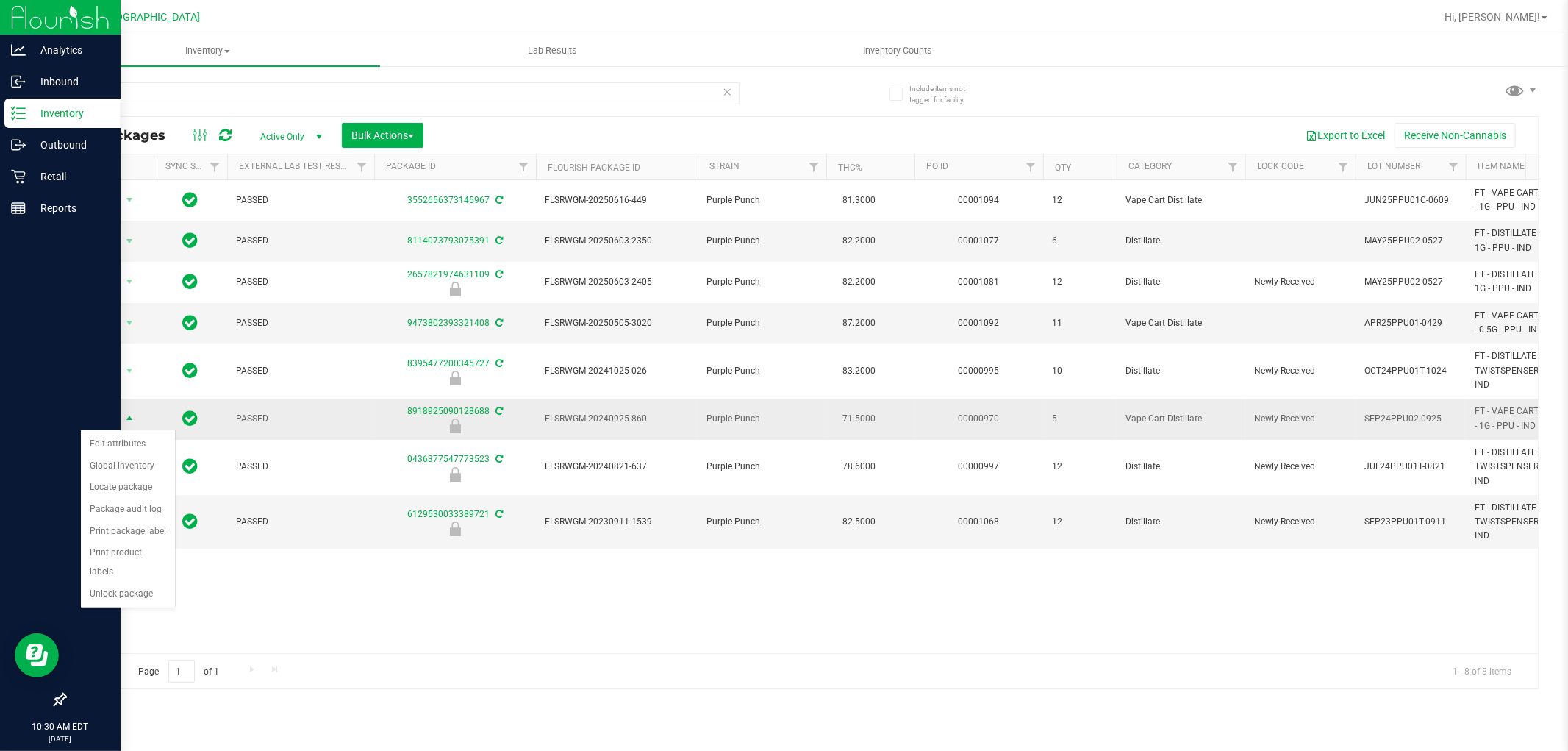
click at [103, 420] on span "Action" at bounding box center [99, 419] width 39 height 21
click at [145, 556] on li "Print product labels" at bounding box center [127, 562] width 94 height 40
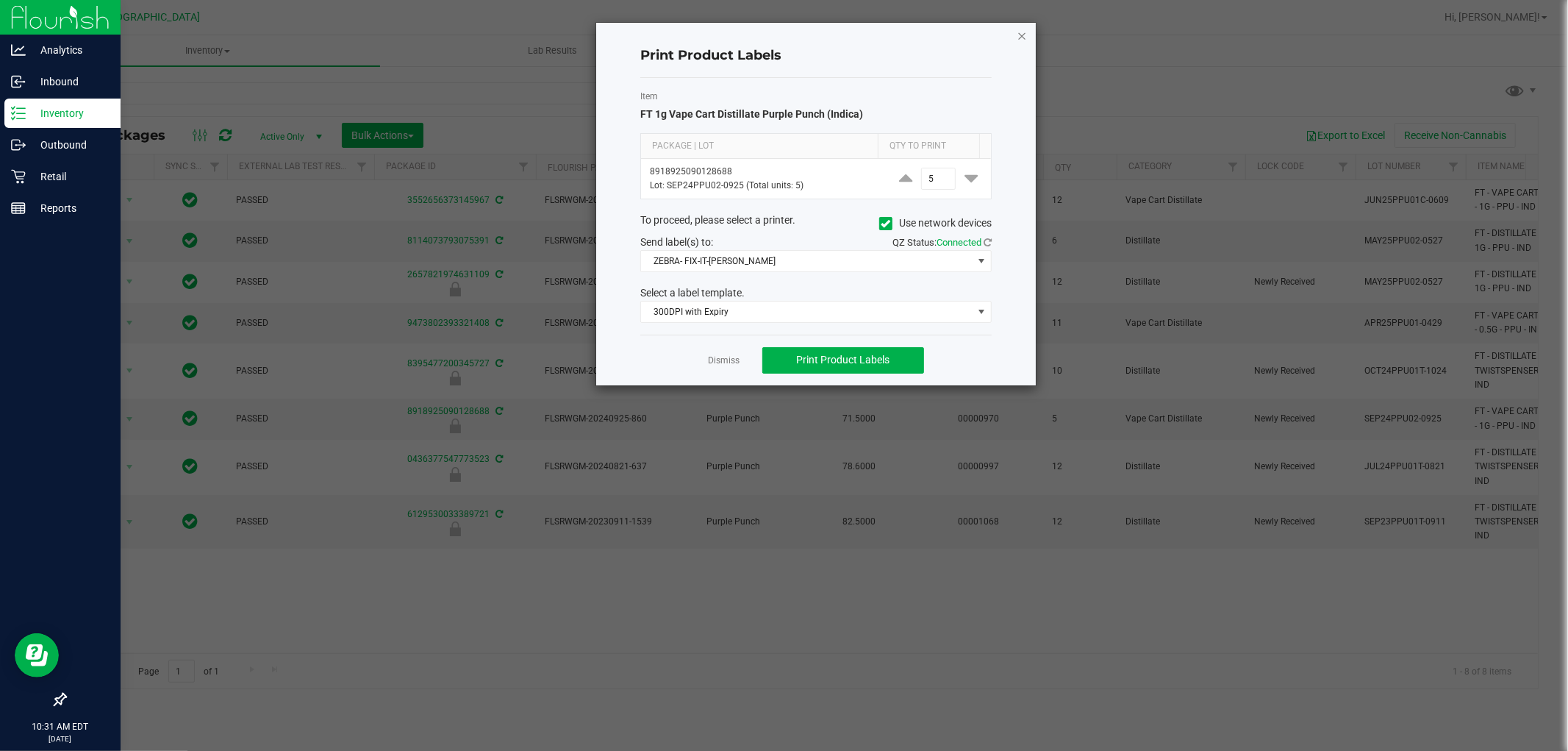
click at [1022, 28] on icon "button" at bounding box center [1021, 36] width 10 height 18
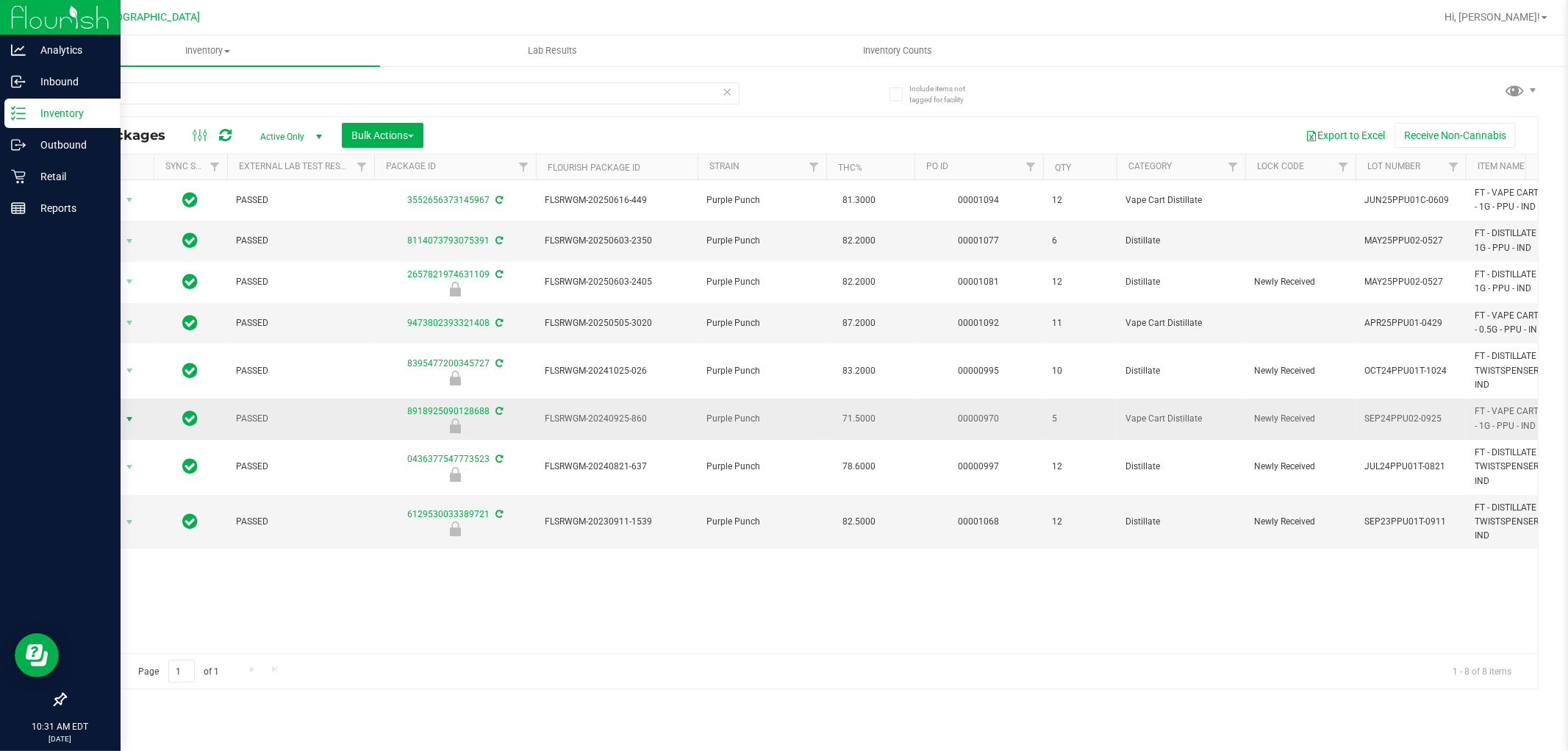
click at [108, 422] on span "Action" at bounding box center [99, 419] width 39 height 21
click at [150, 528] on li "Print package label" at bounding box center [127, 531] width 94 height 22
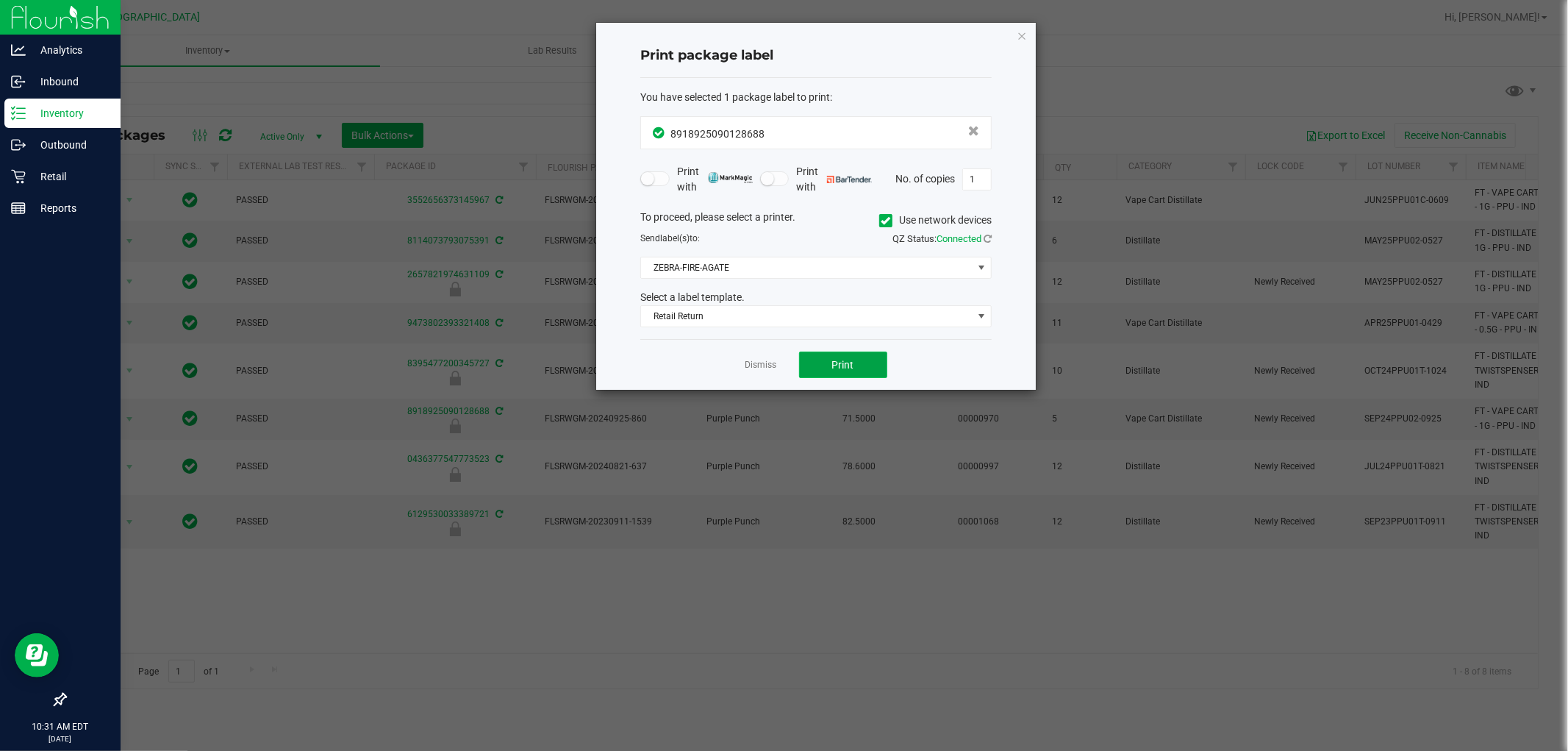
click at [811, 363] on button "Print" at bounding box center [843, 365] width 88 height 27
click at [752, 372] on app-cancel-button "Dismiss" at bounding box center [761, 365] width 31 height 15
click at [757, 372] on app-cancel-button "Dismiss" at bounding box center [761, 365] width 31 height 15
click at [757, 370] on link "Dismiss" at bounding box center [761, 365] width 31 height 13
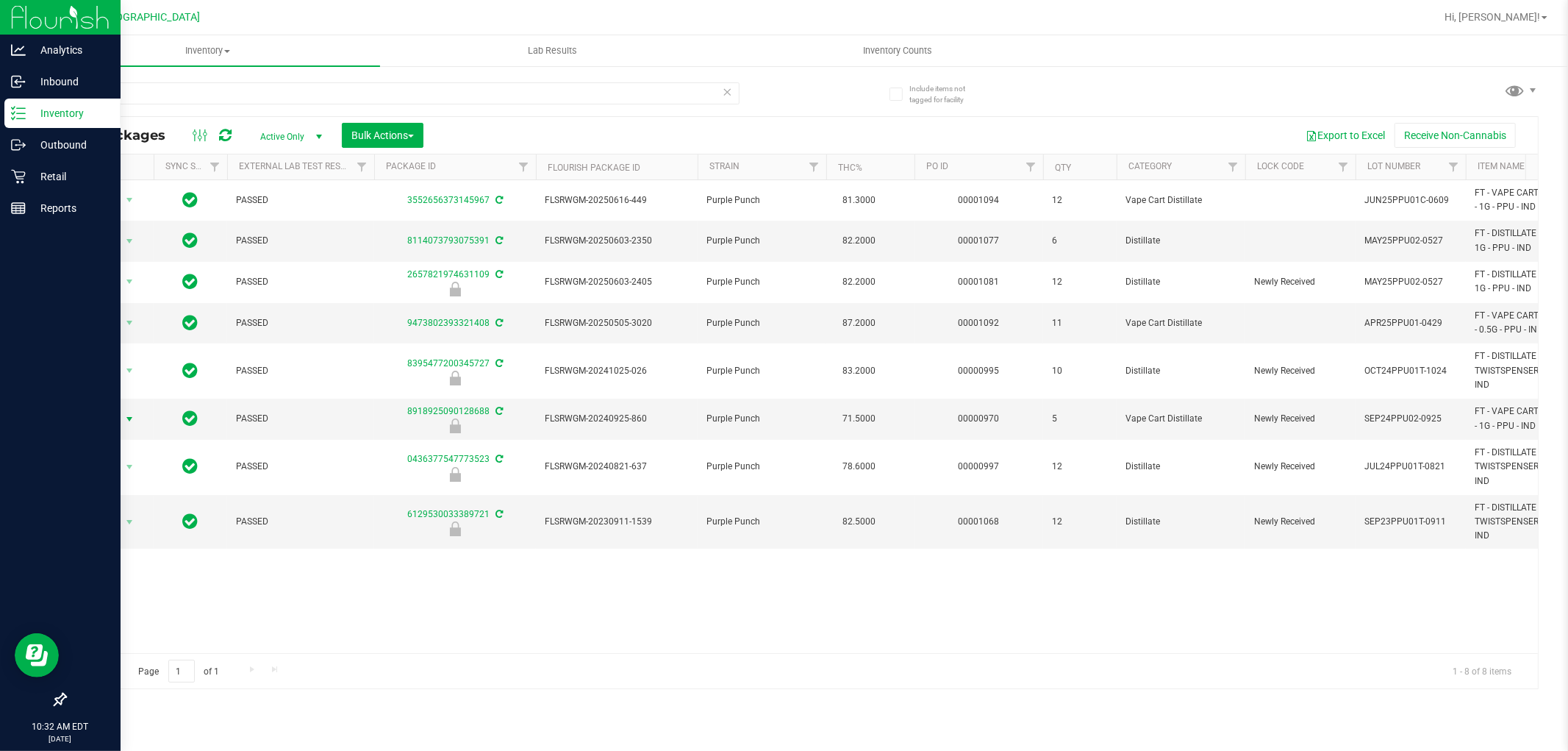
click at [725, 94] on icon at bounding box center [728, 91] width 10 height 18
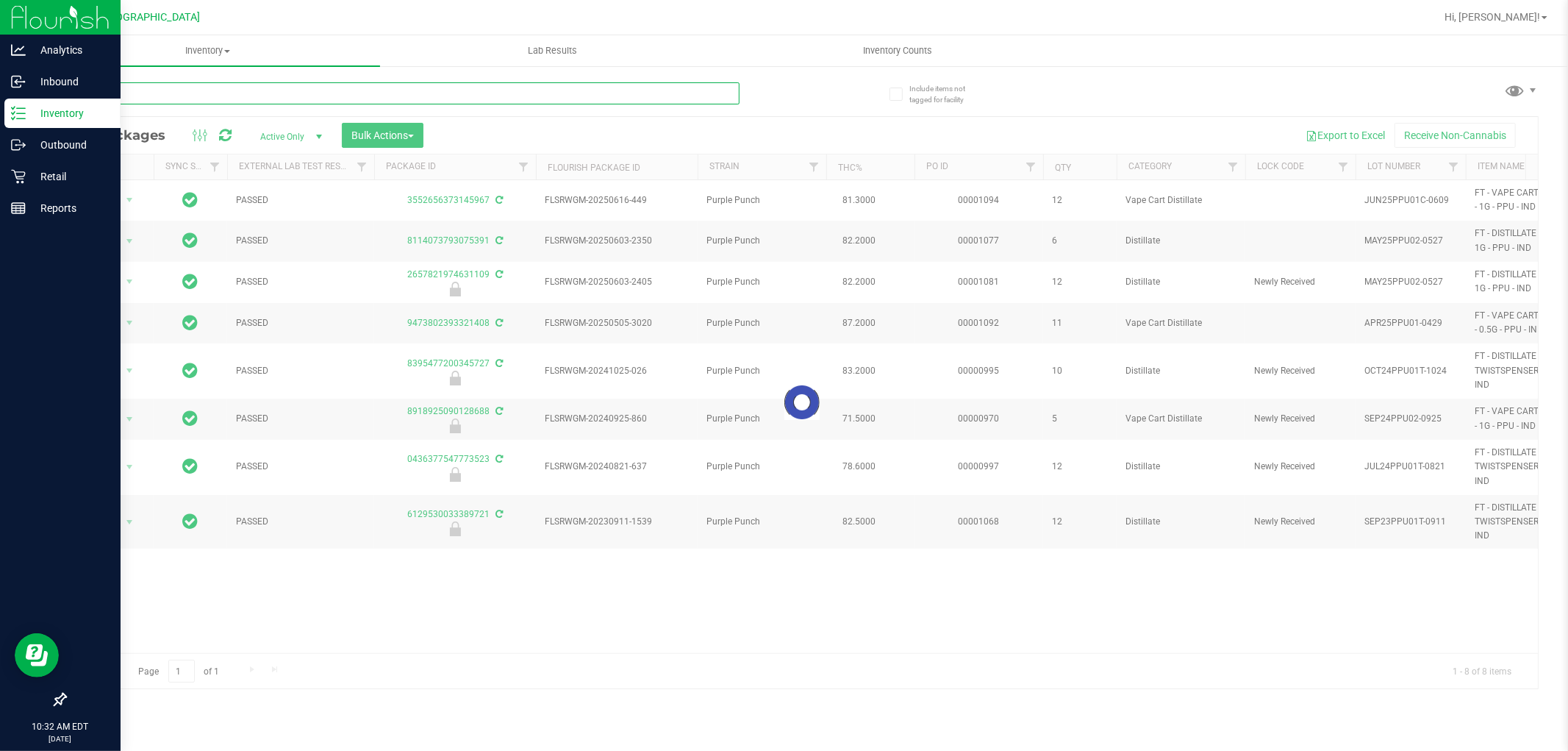
click at [662, 92] on input "text" at bounding box center [401, 93] width 675 height 22
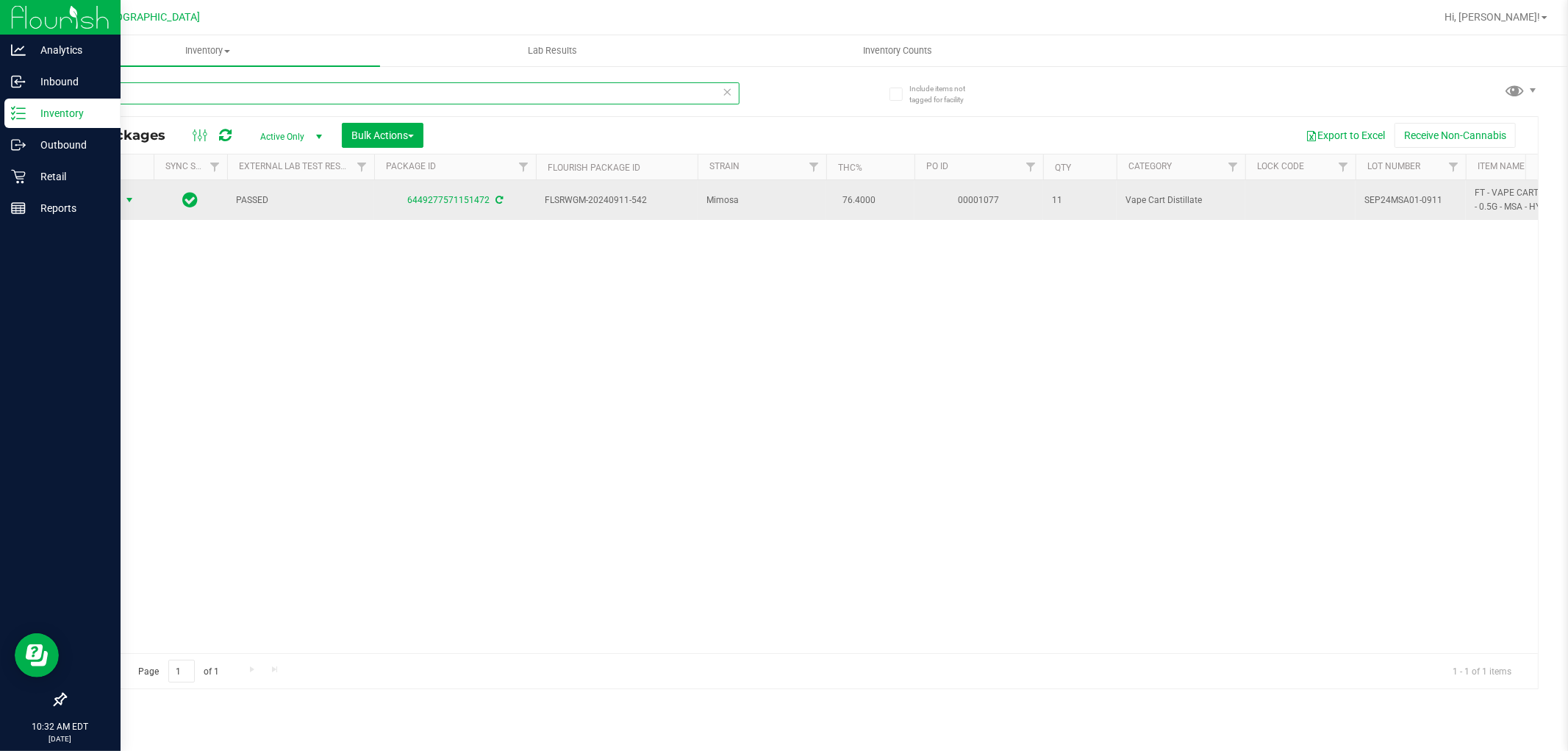
type input "MSA"
click at [119, 197] on span "Action" at bounding box center [99, 200] width 39 height 21
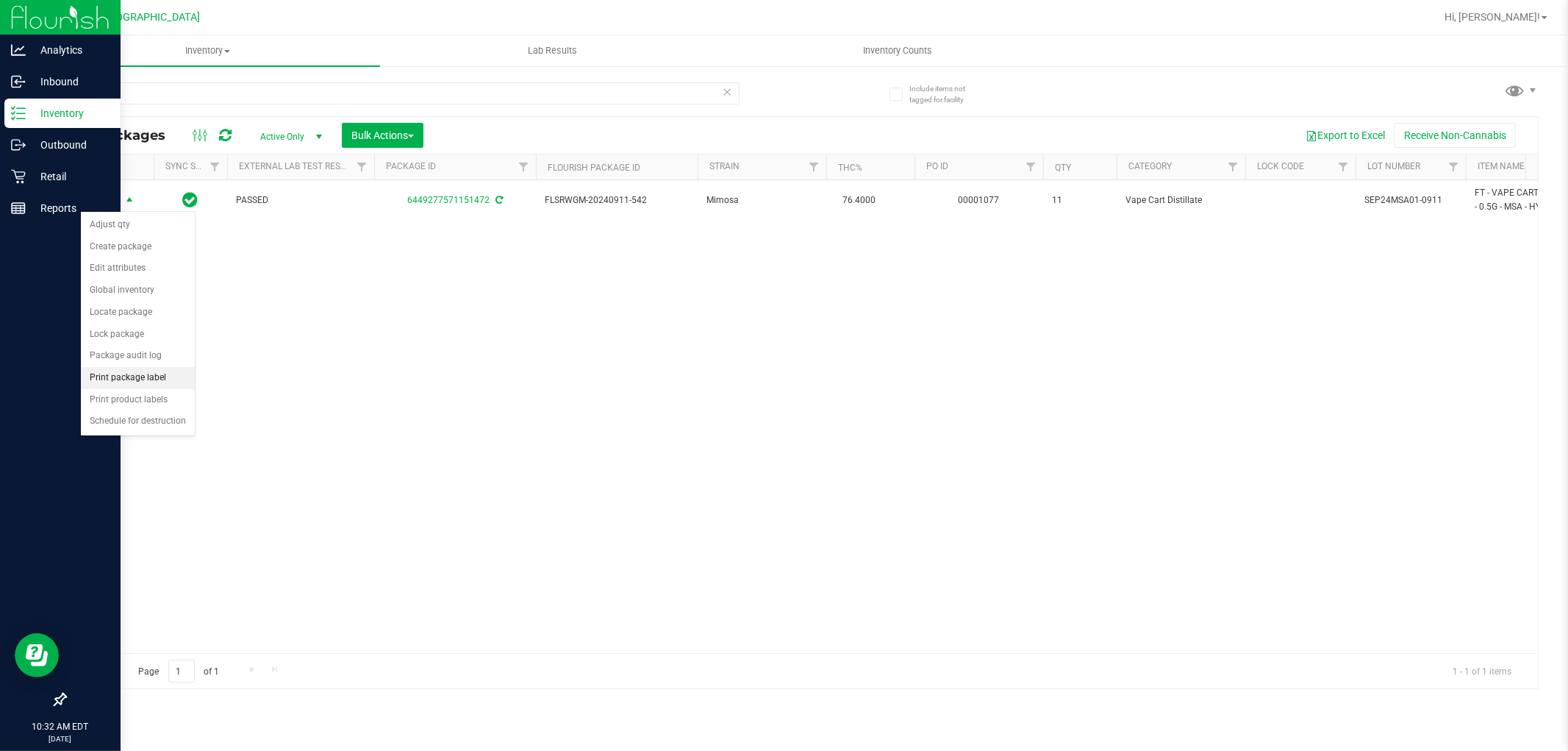
click at [152, 373] on li "Print package label" at bounding box center [137, 377] width 114 height 22
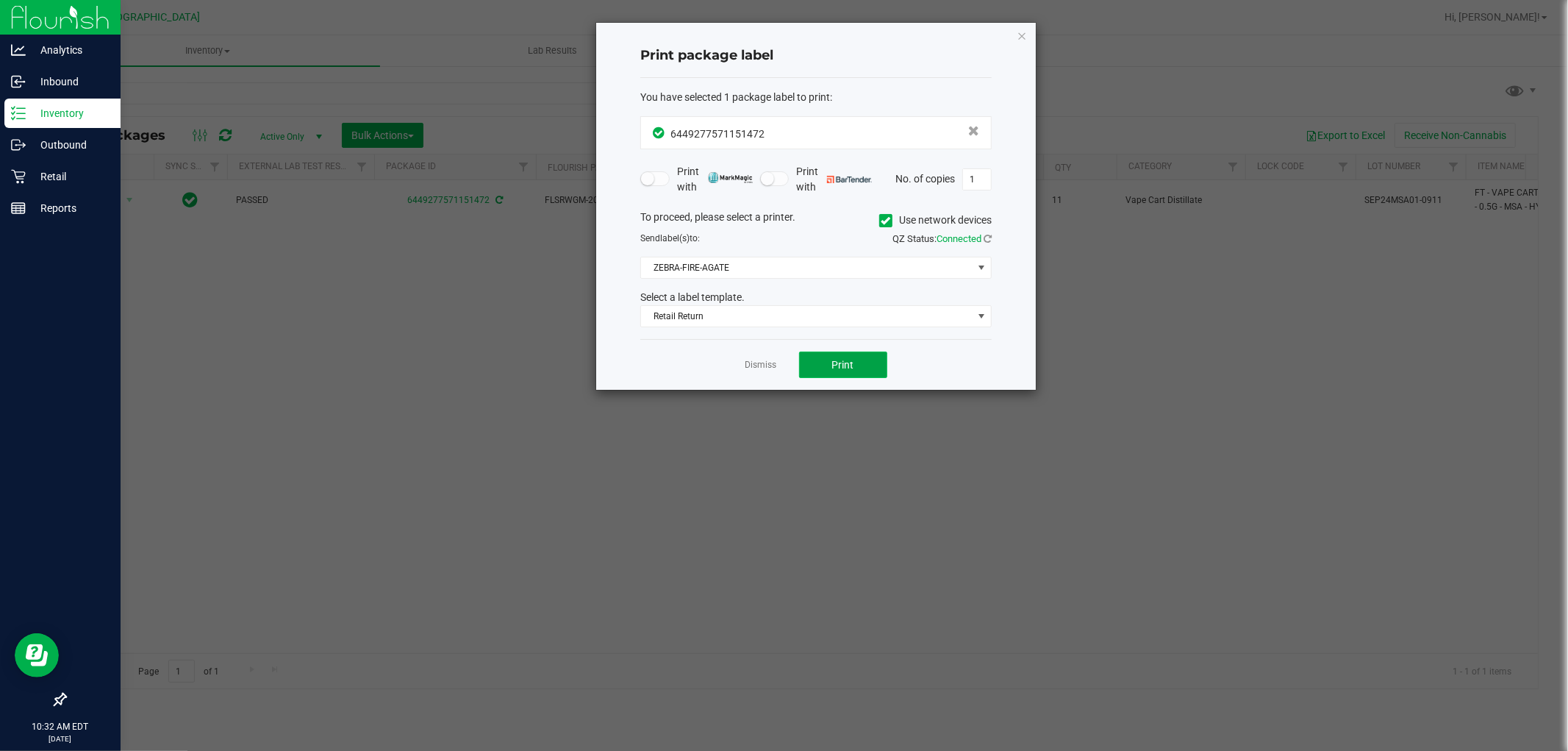
click at [819, 372] on button "Print" at bounding box center [843, 365] width 88 height 27
click at [1022, 28] on icon "button" at bounding box center [1021, 36] width 10 height 18
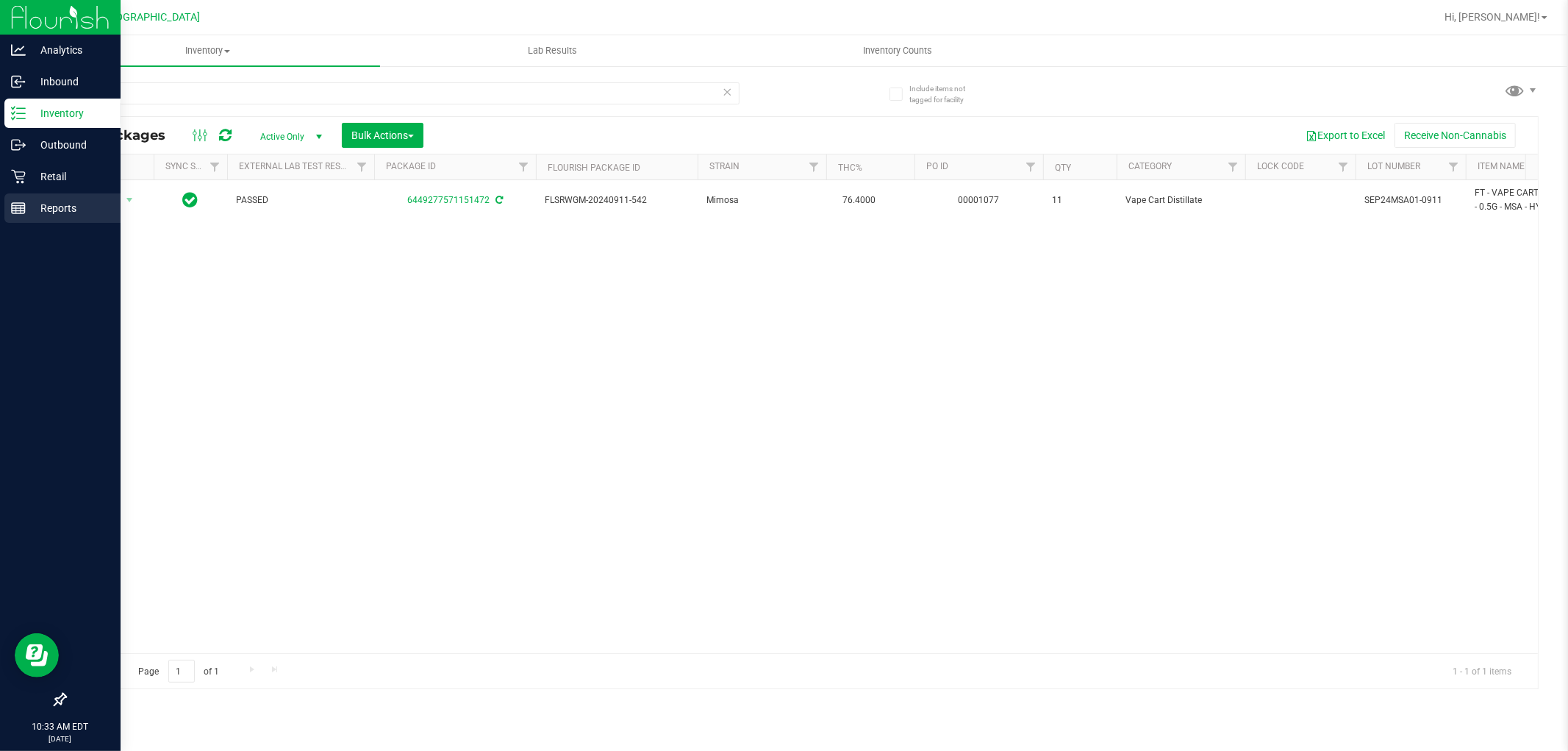
click at [55, 207] on p "Reports" at bounding box center [70, 208] width 88 height 18
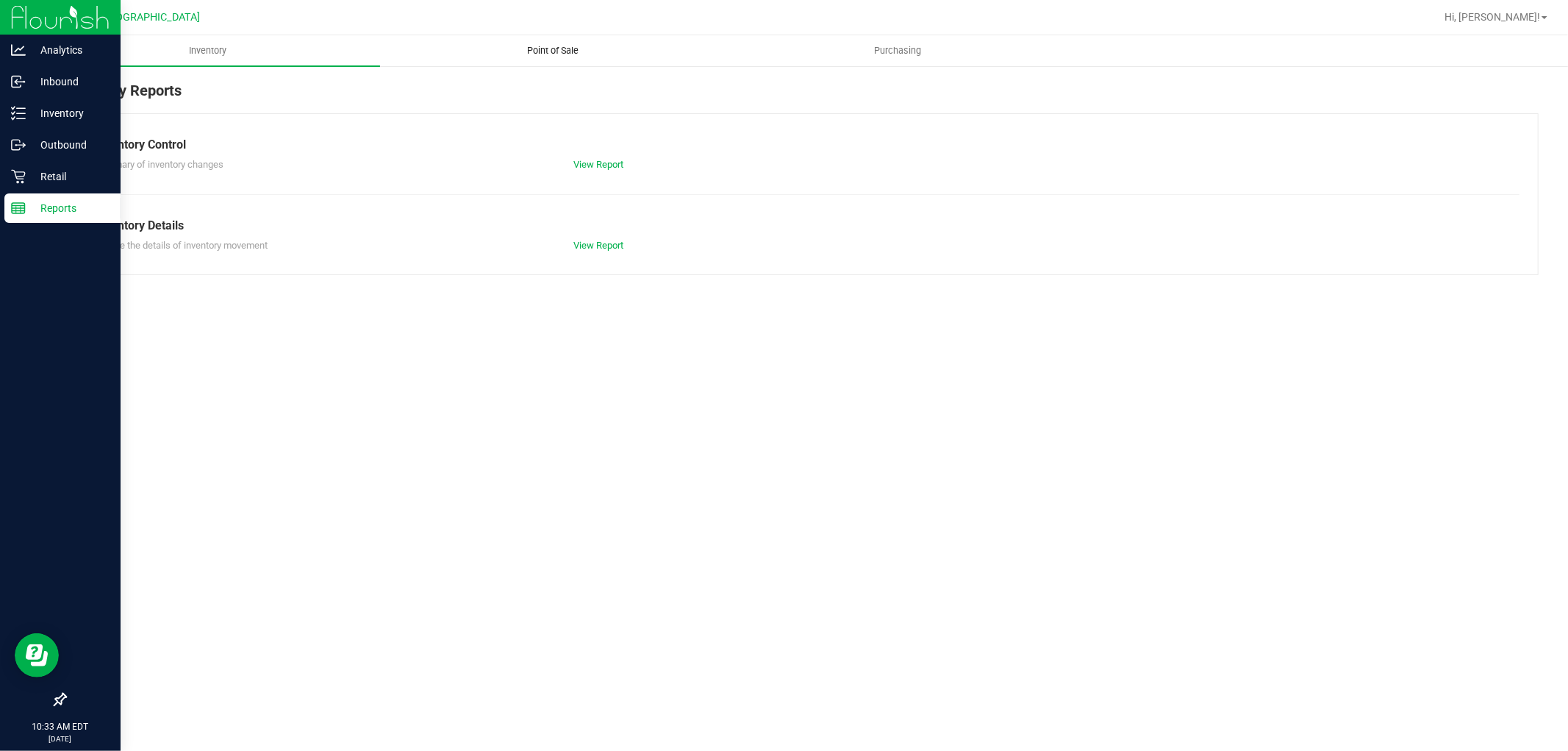
click at [567, 49] on span "Point of Sale" at bounding box center [553, 50] width 91 height 13
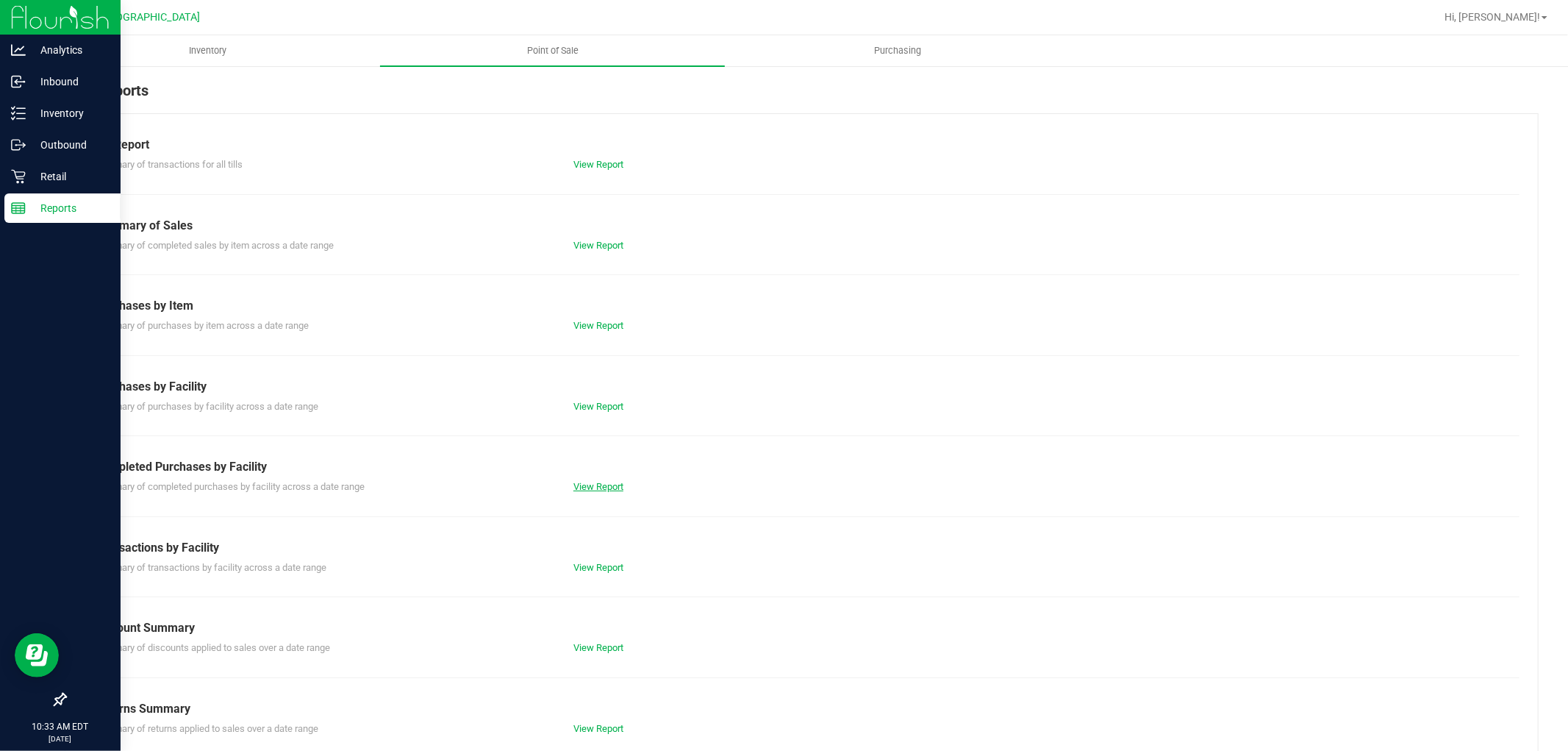
click at [582, 481] on link "View Report" at bounding box center [599, 487] width 50 height 11
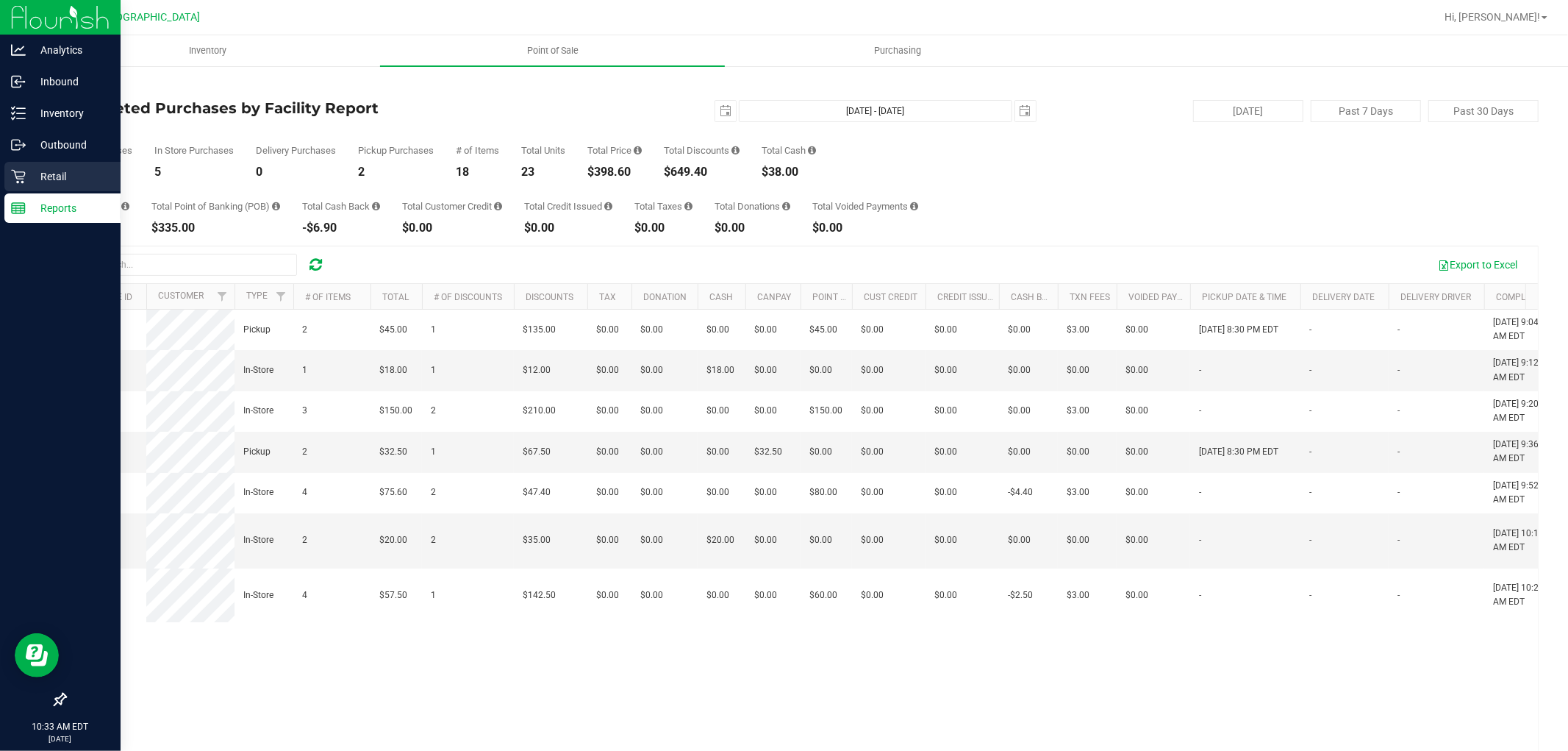
click at [19, 163] on div "Retail" at bounding box center [63, 177] width 116 height 30
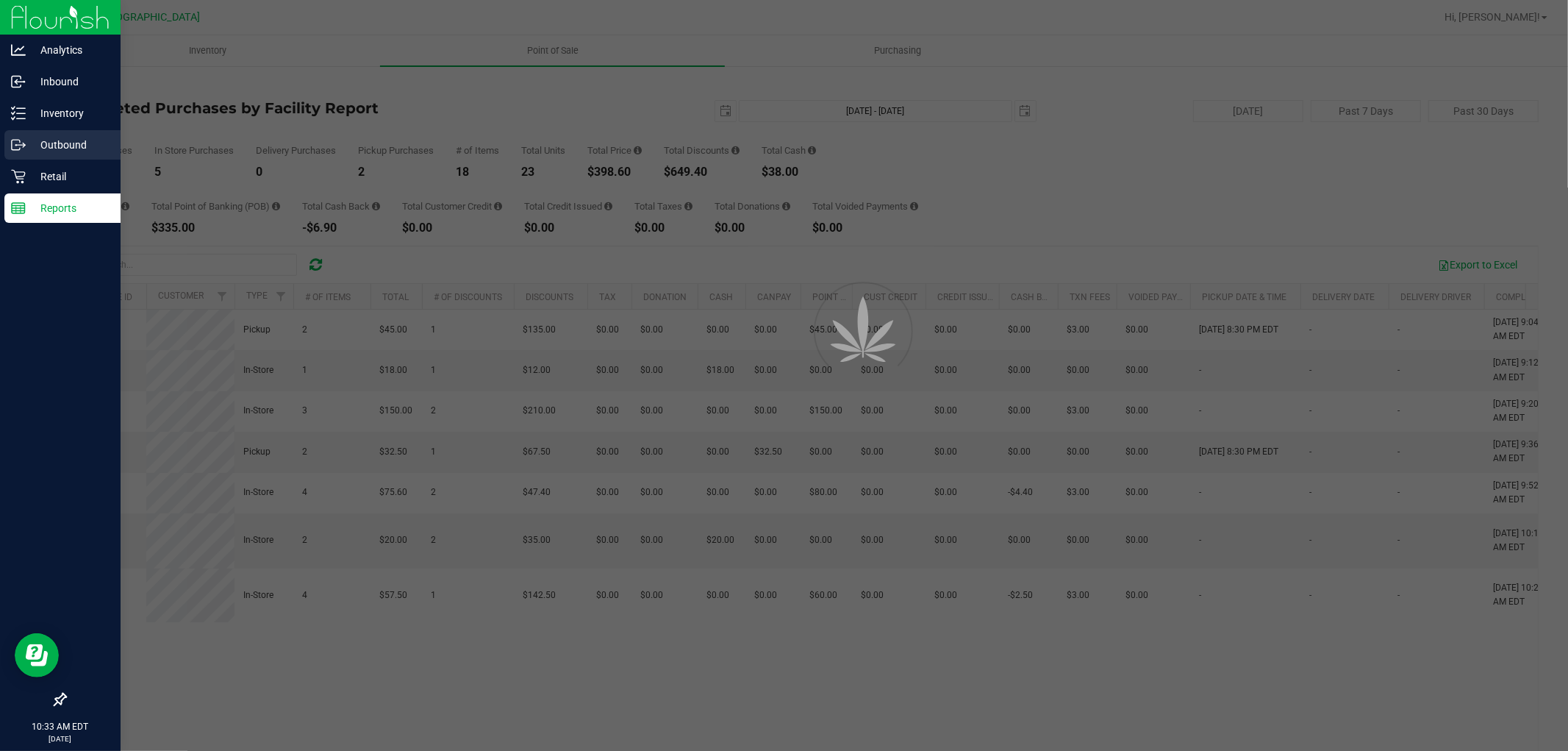
click at [23, 143] on icon at bounding box center [23, 143] width 2 height 2
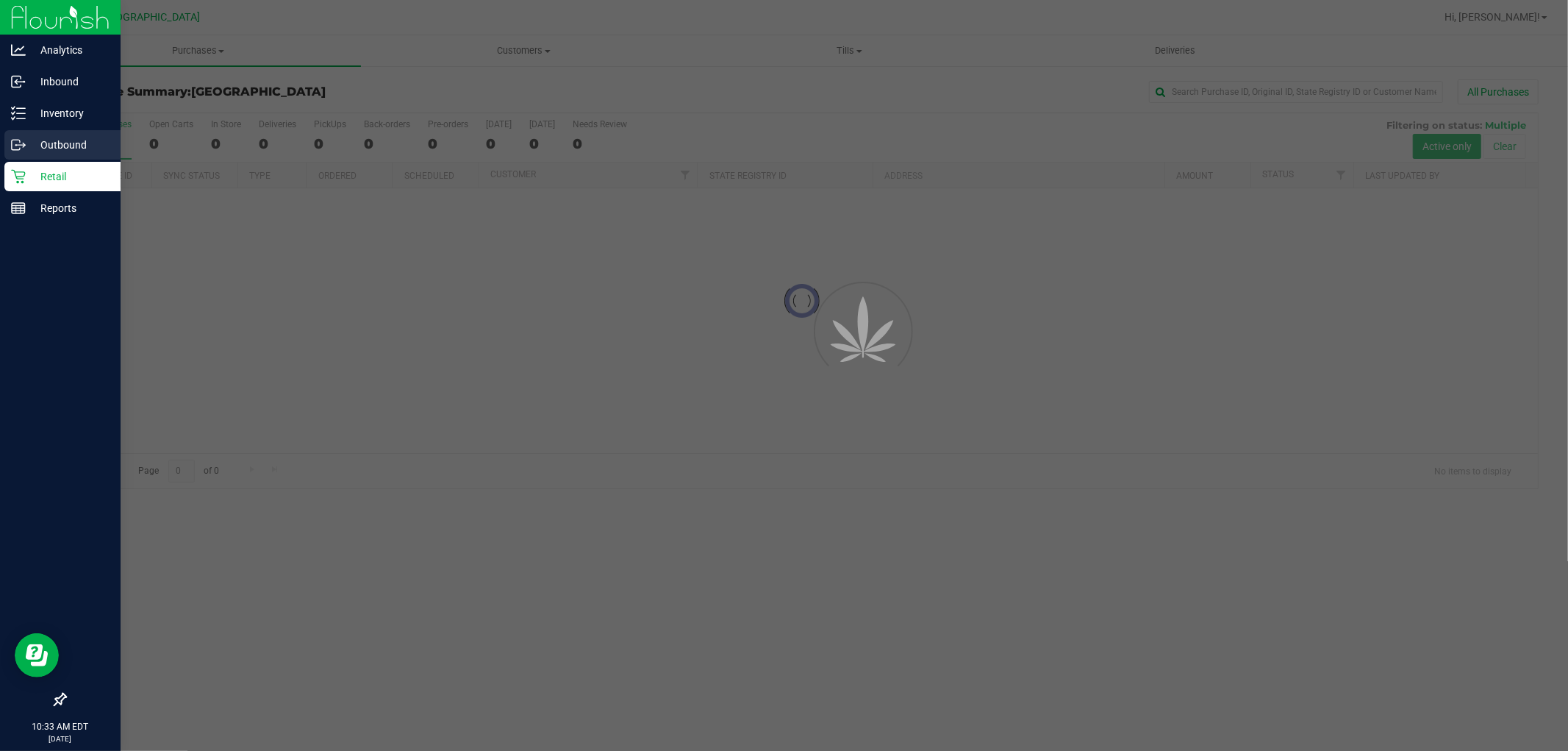
click at [39, 117] on p "Inventory" at bounding box center [70, 114] width 88 height 18
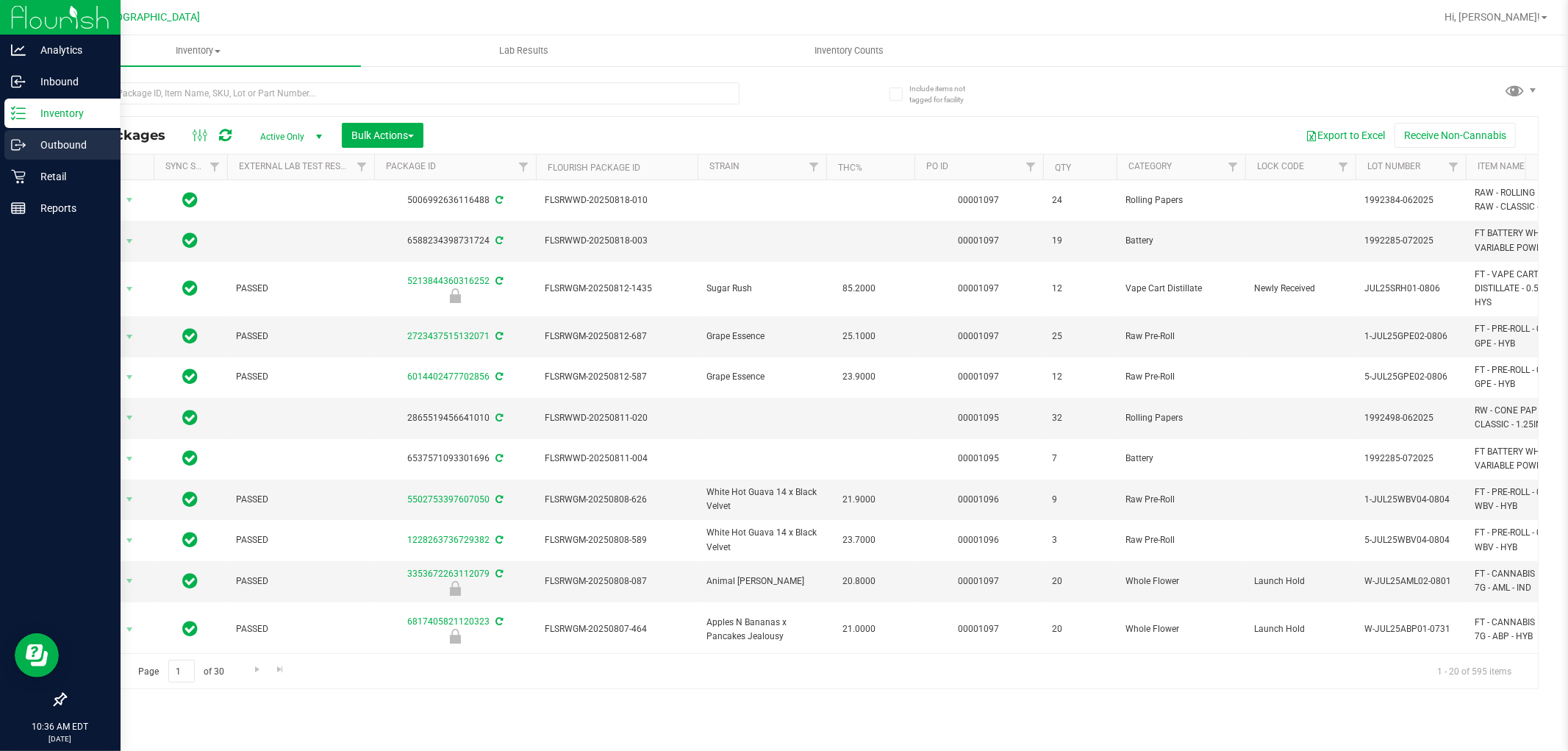
click at [26, 142] on div "Outbound" at bounding box center [63, 144] width 116 height 30
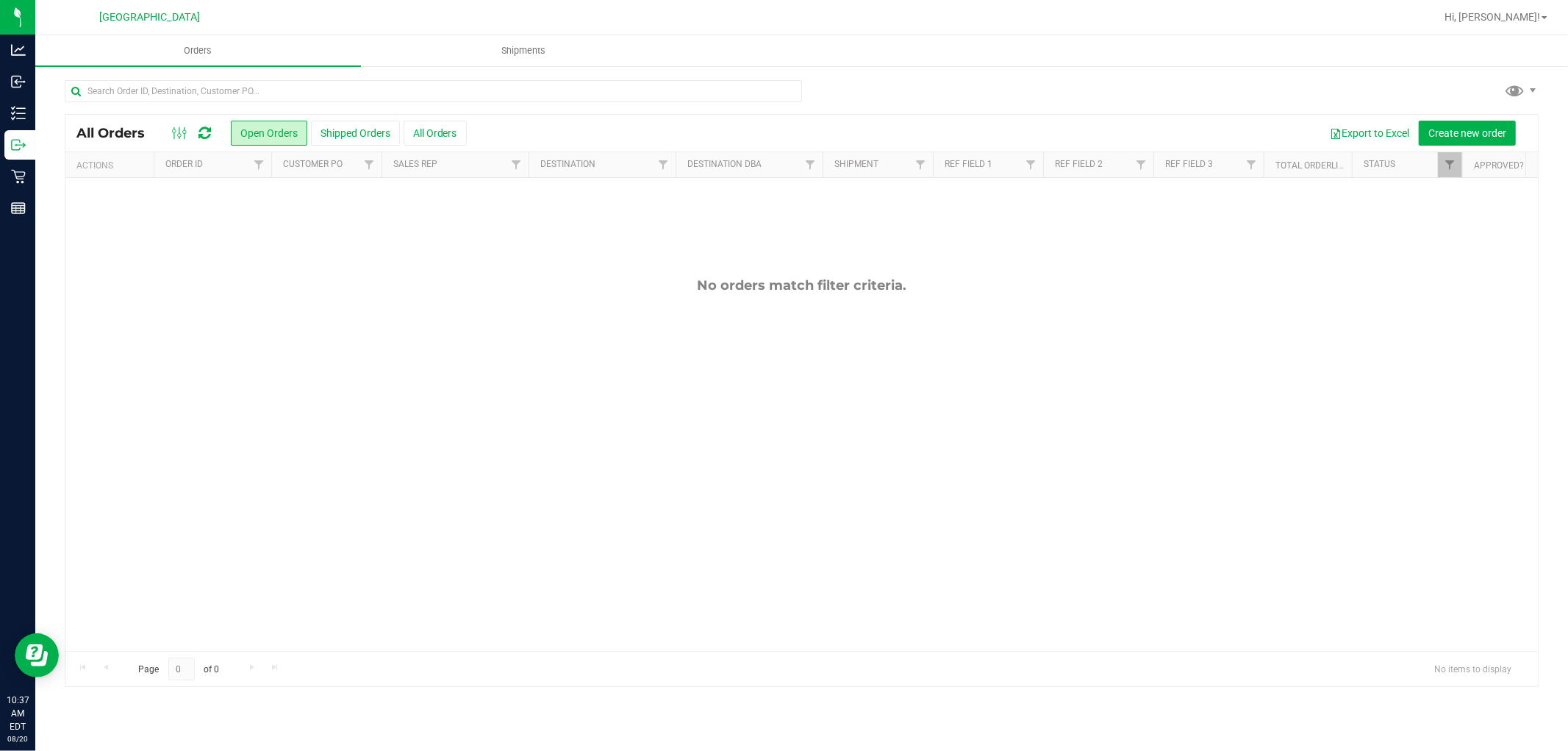
click at [498, 341] on div "No orders match filter criteria." at bounding box center [802, 464] width 1473 height 572
click at [1454, 134] on span "Create new order" at bounding box center [1467, 133] width 78 height 12
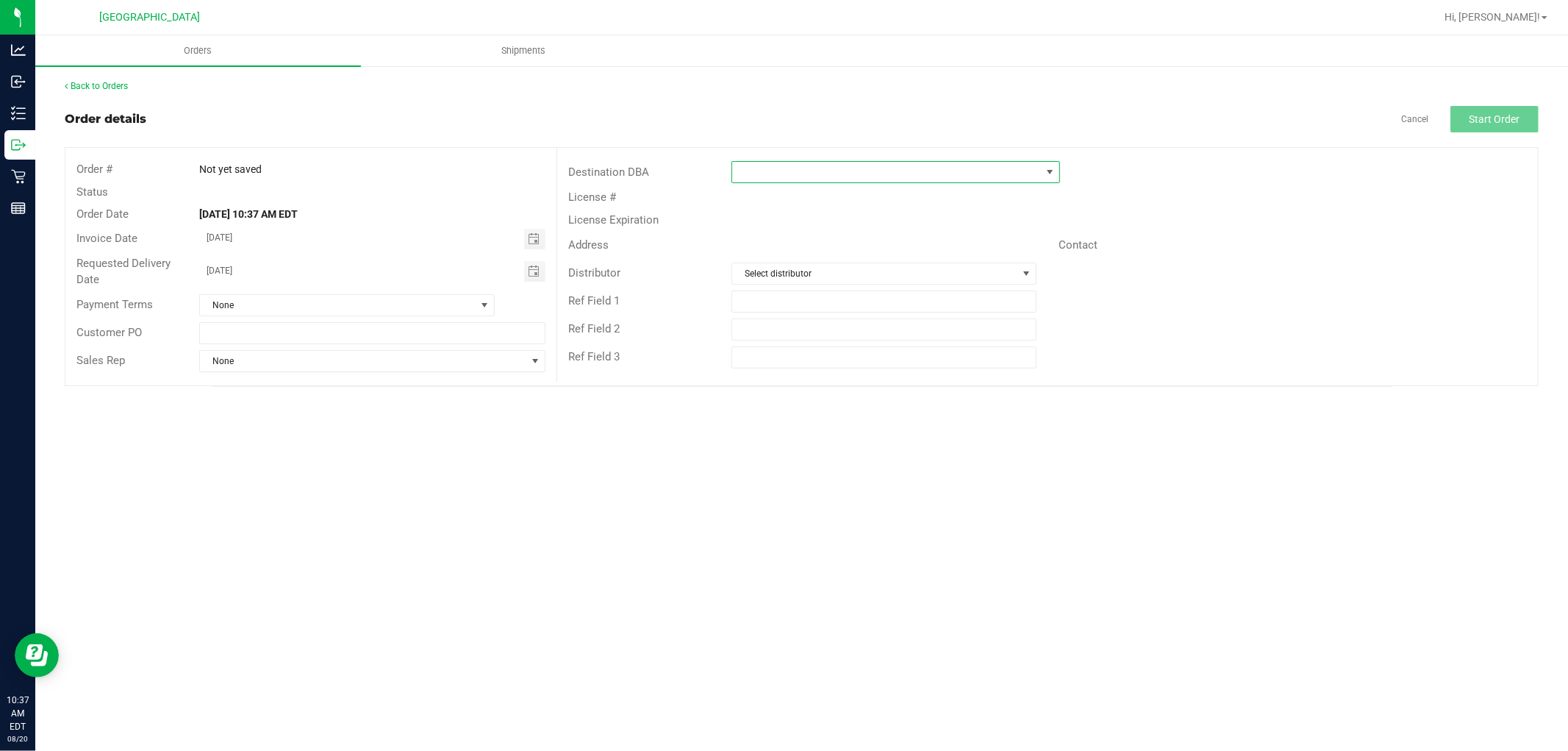
click at [828, 167] on span at bounding box center [886, 172] width 309 height 21
type input "WPB"
click at [816, 233] on li "WPB DC" at bounding box center [895, 236] width 327 height 25
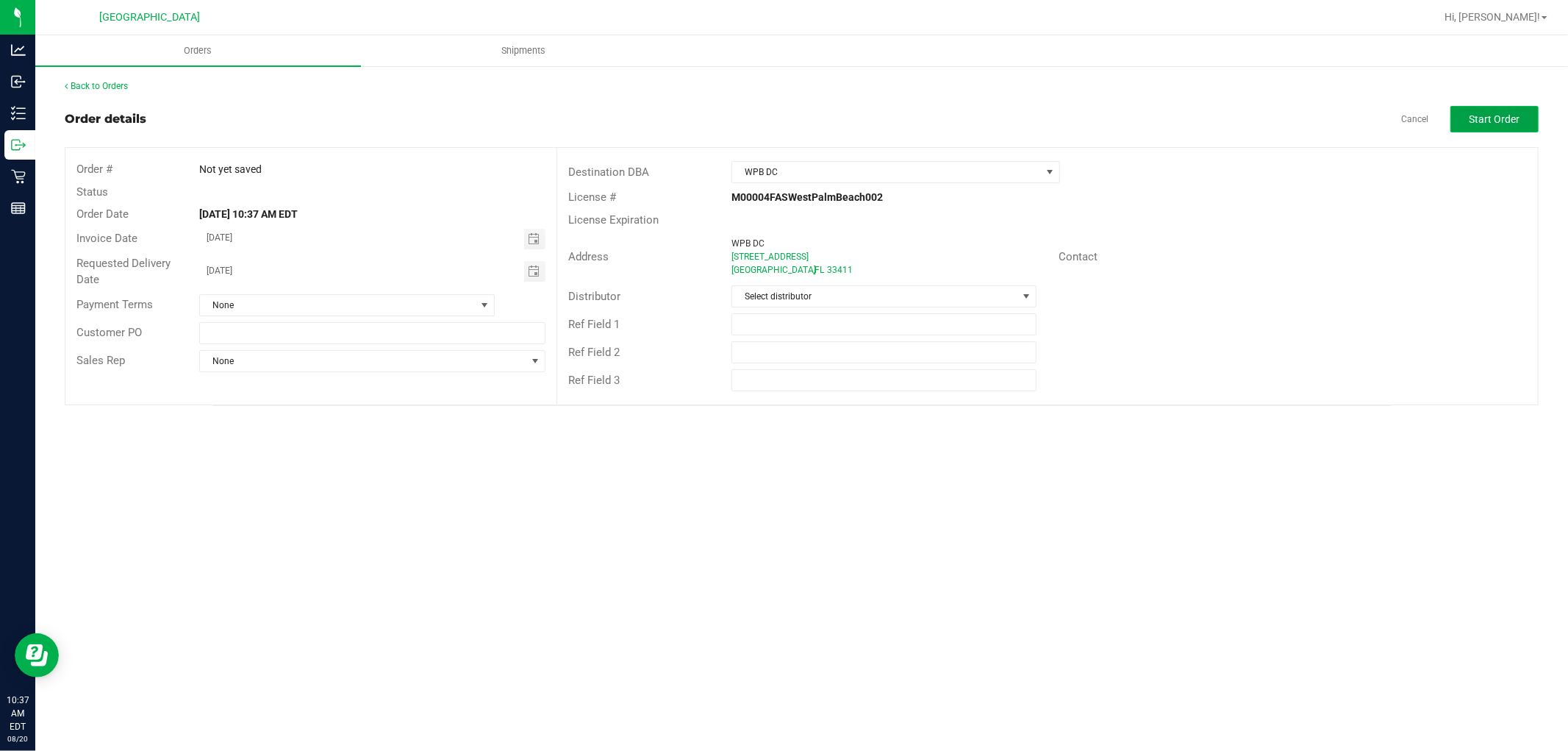
click at [1497, 125] on button "Start Order" at bounding box center [1495, 119] width 88 height 27
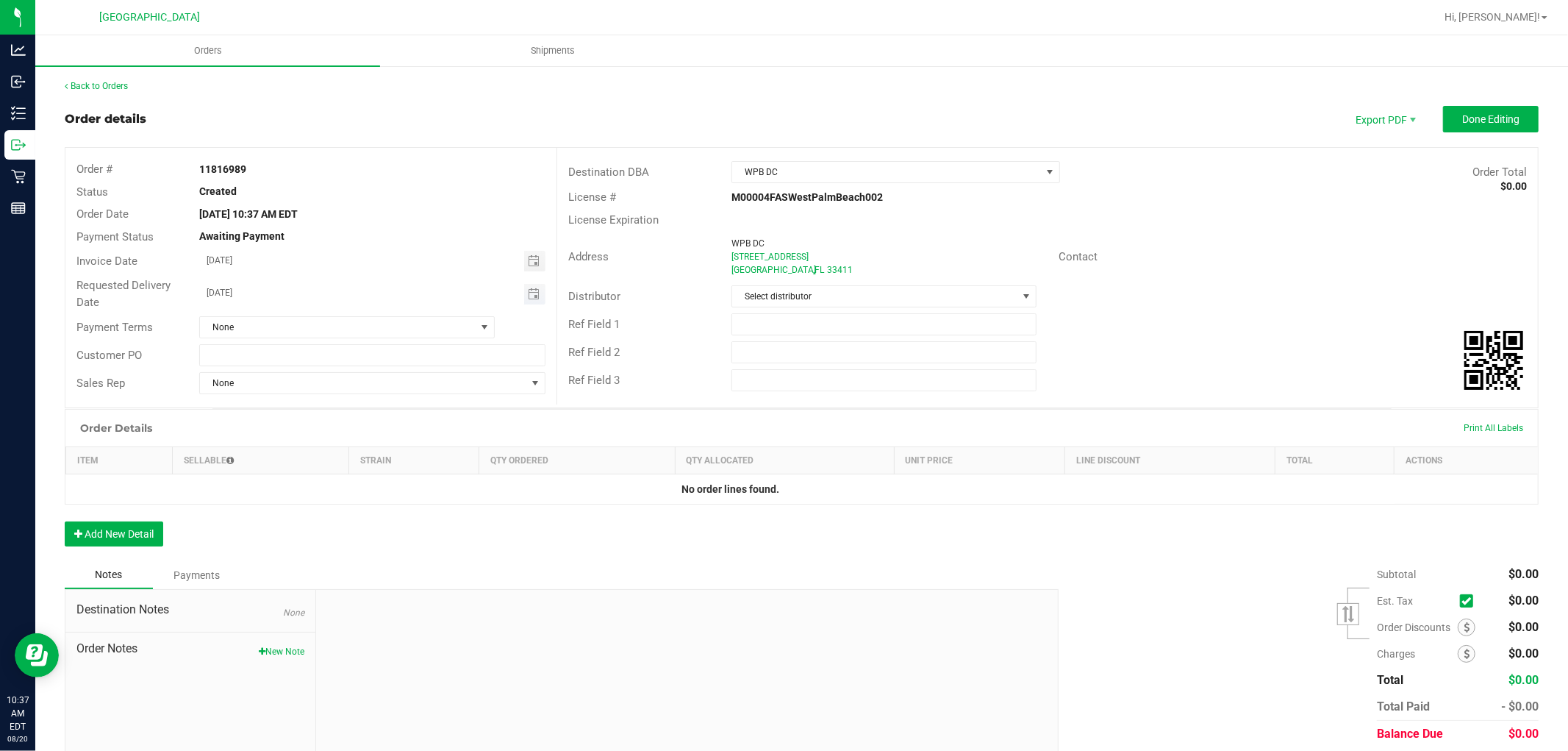
click at [530, 302] on span "Toggle calendar" at bounding box center [535, 294] width 22 height 21
click at [362, 436] on span "22" at bounding box center [373, 437] width 22 height 22
type input "08/22/2025"
click at [401, 267] on input "[DATE]" at bounding box center [362, 260] width 324 height 19
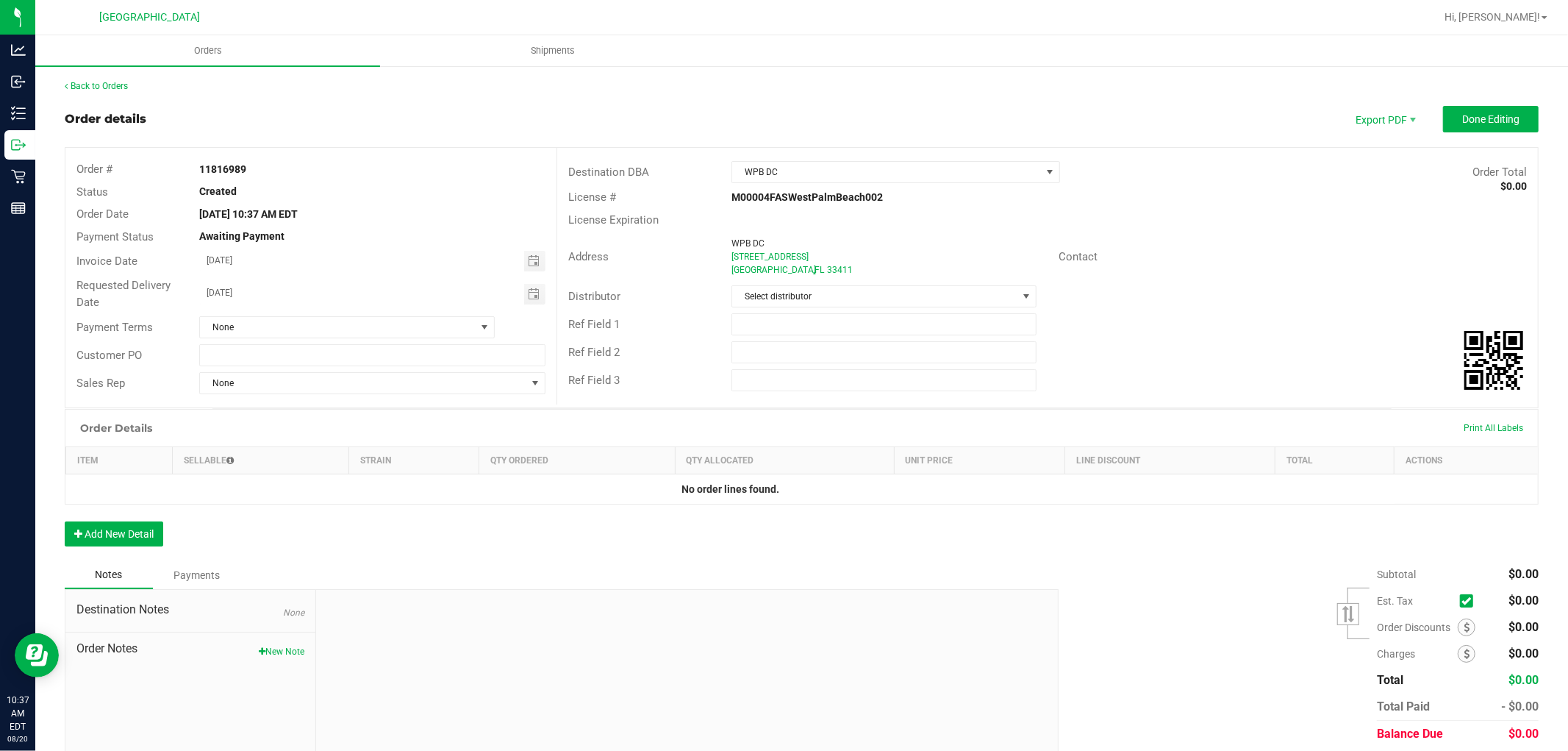
click at [526, 531] on div "Order Details Print All Labels Item Sellable Strain Qty Ordered Qty Allocated U…" at bounding box center [801, 485] width 1474 height 152
click at [143, 544] on button "Add New Detail" at bounding box center [114, 534] width 99 height 25
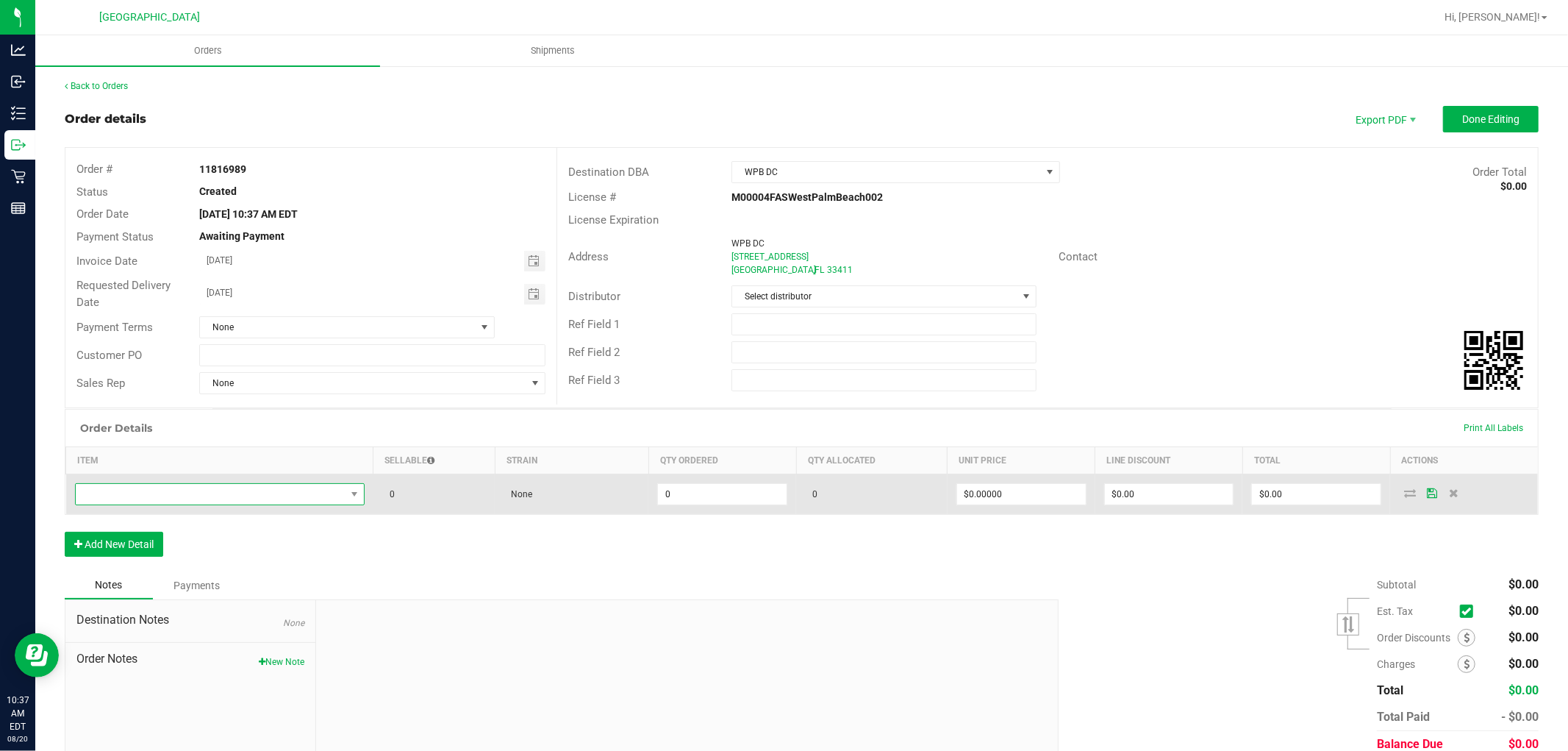
click at [297, 489] on span "NO DATA FOUND" at bounding box center [211, 494] width 270 height 21
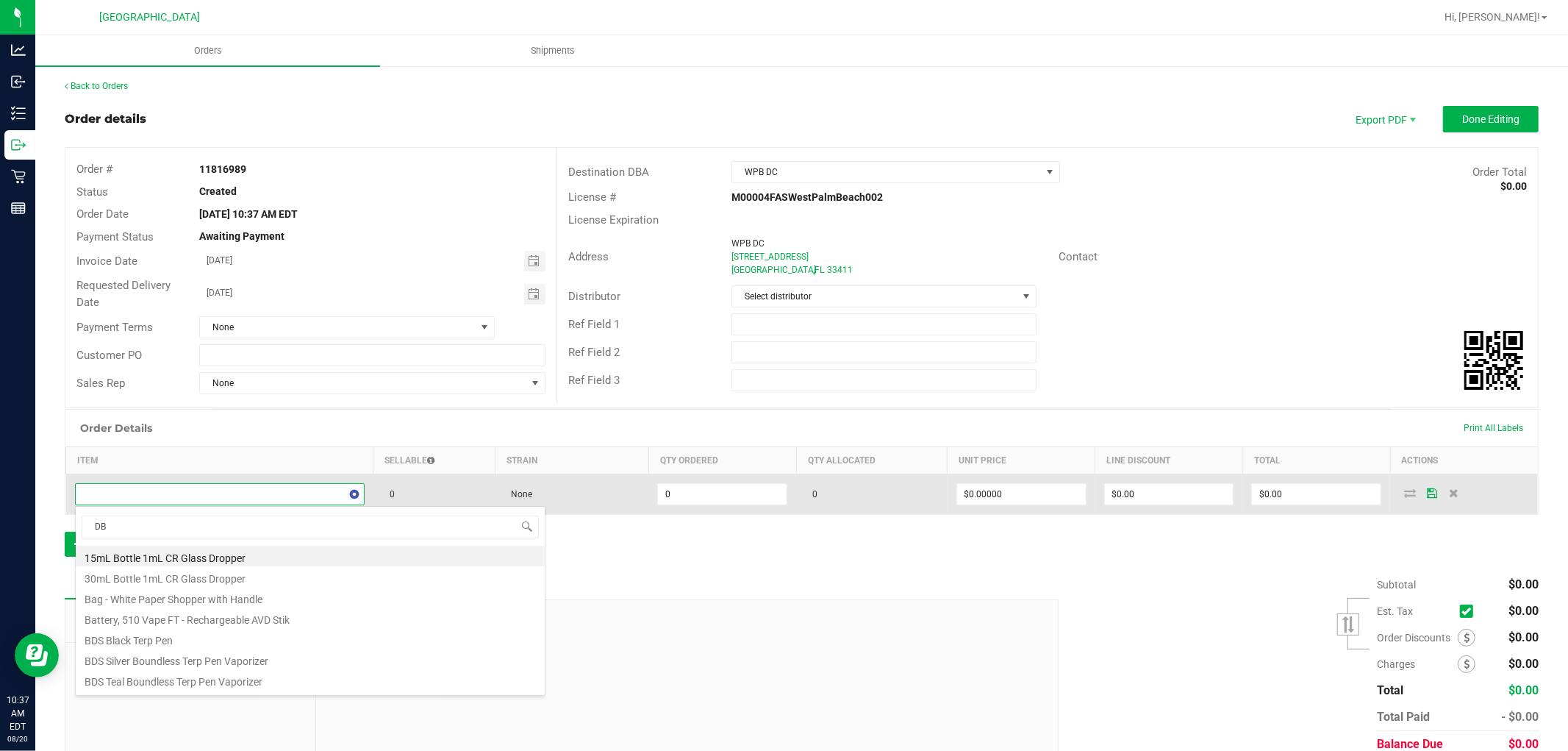
type input "DBR"
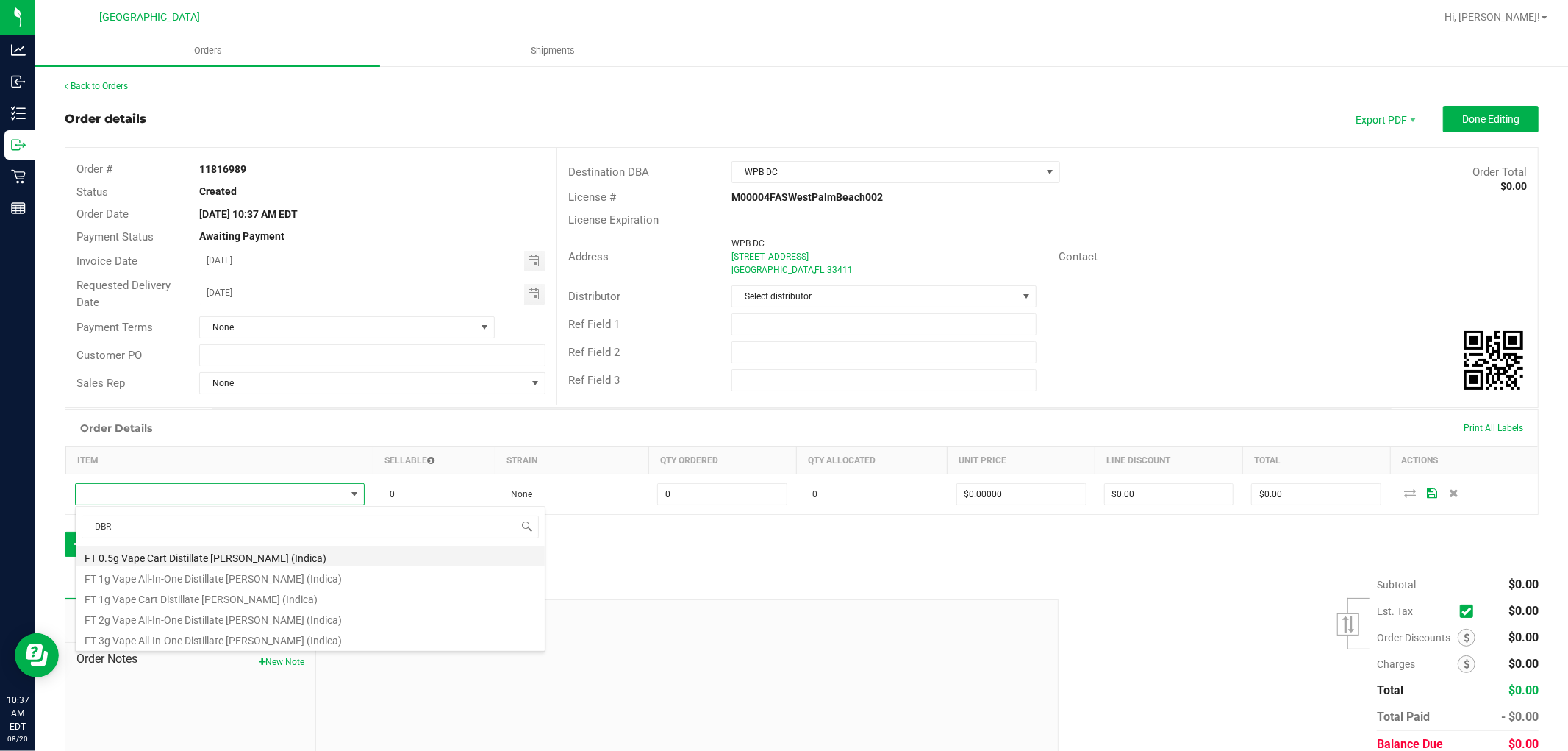
click at [182, 557] on li "FT 0.5g Vape Cart Distillate Donny Burger (Indica)" at bounding box center [311, 556] width 470 height 21
type input "0 ea"
type input "$50.00000"
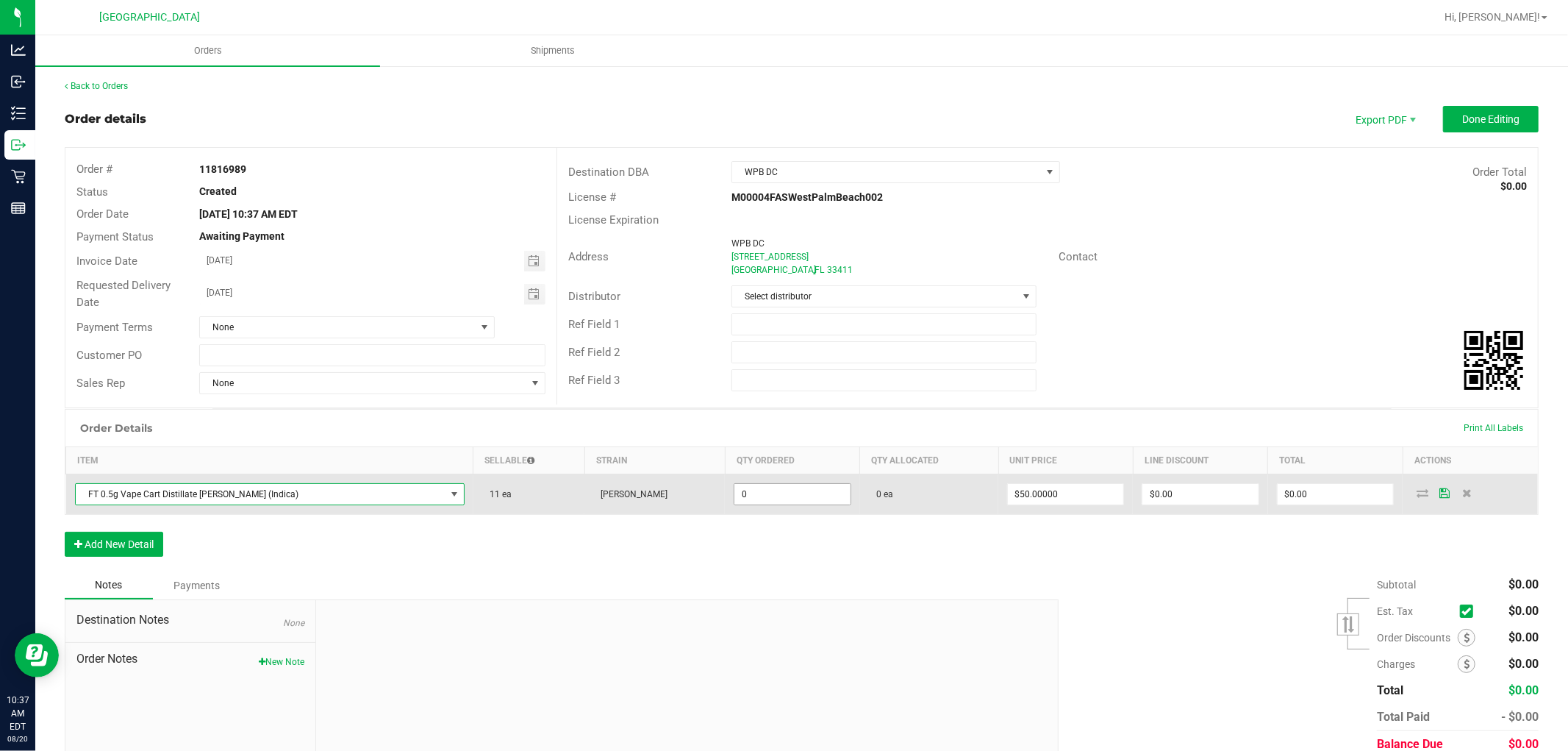
click at [780, 498] on input "0" at bounding box center [792, 494] width 116 height 21
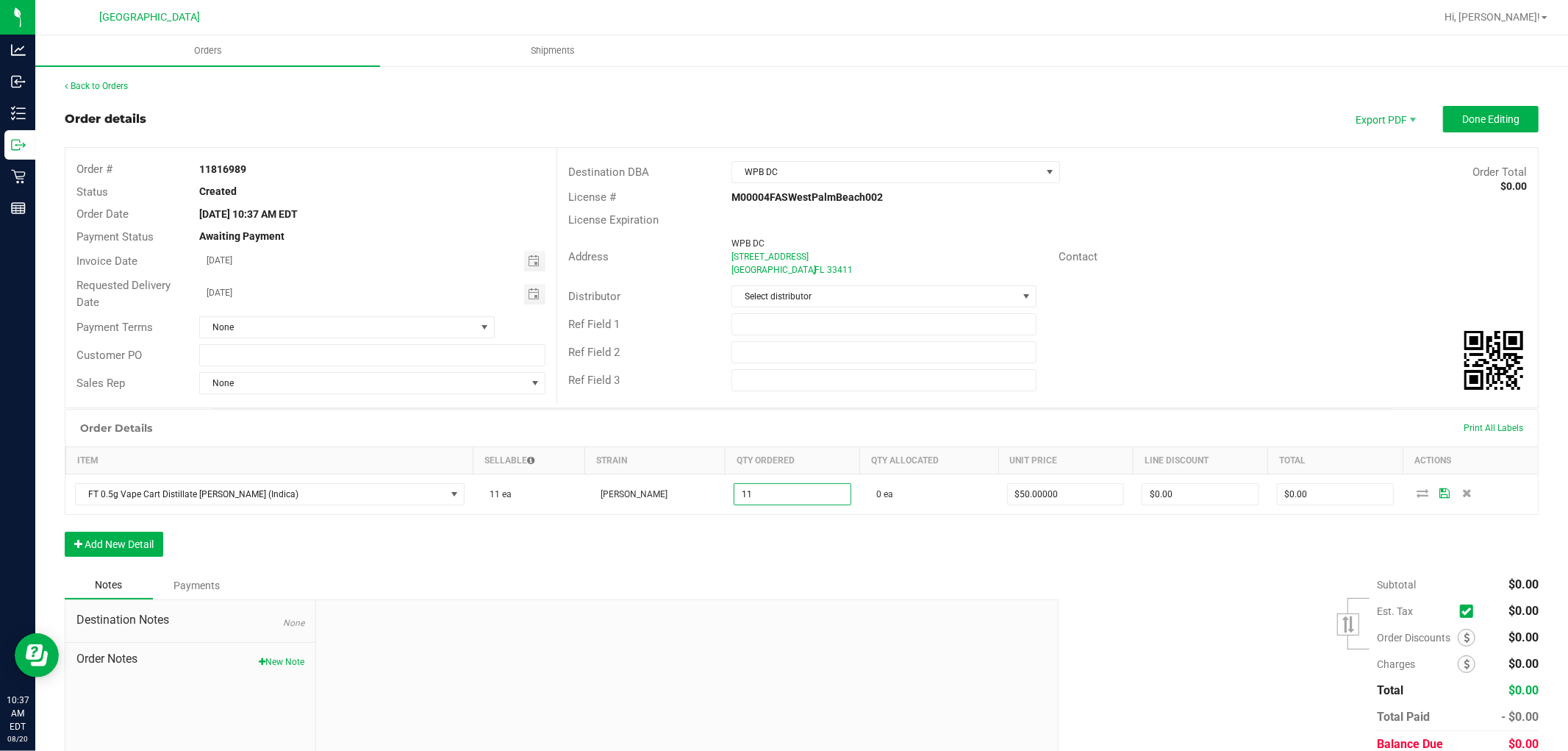
type input "11 ea"
type input "$550.00"
click at [780, 559] on div "Order Details Print All Labels Item Sellable Strain Qty Ordered Qty Allocated U…" at bounding box center [801, 489] width 1474 height 162
click at [143, 541] on button "Add New Detail" at bounding box center [114, 544] width 99 height 25
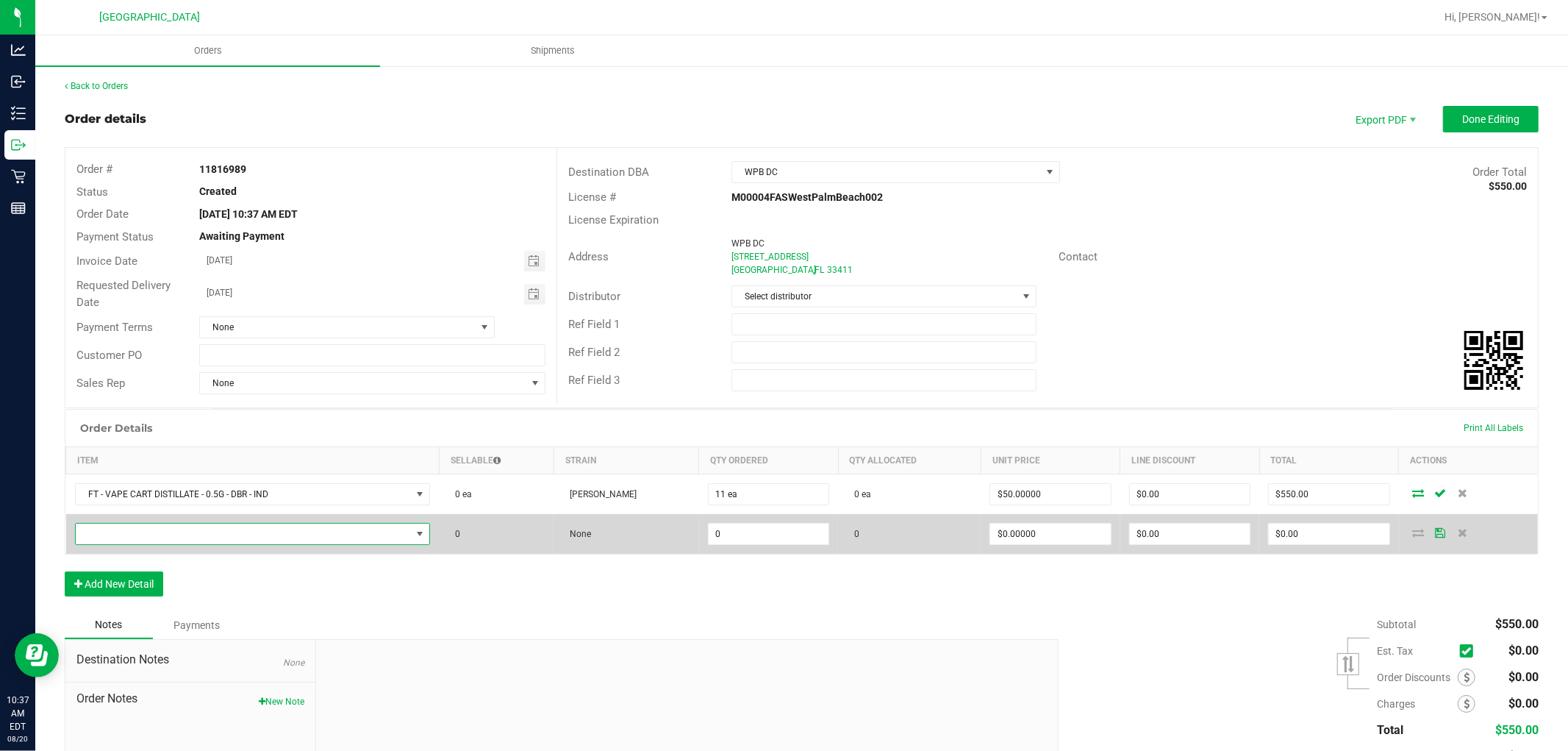
click at [254, 530] on span "NO DATA FOUND" at bounding box center [244, 533] width 336 height 21
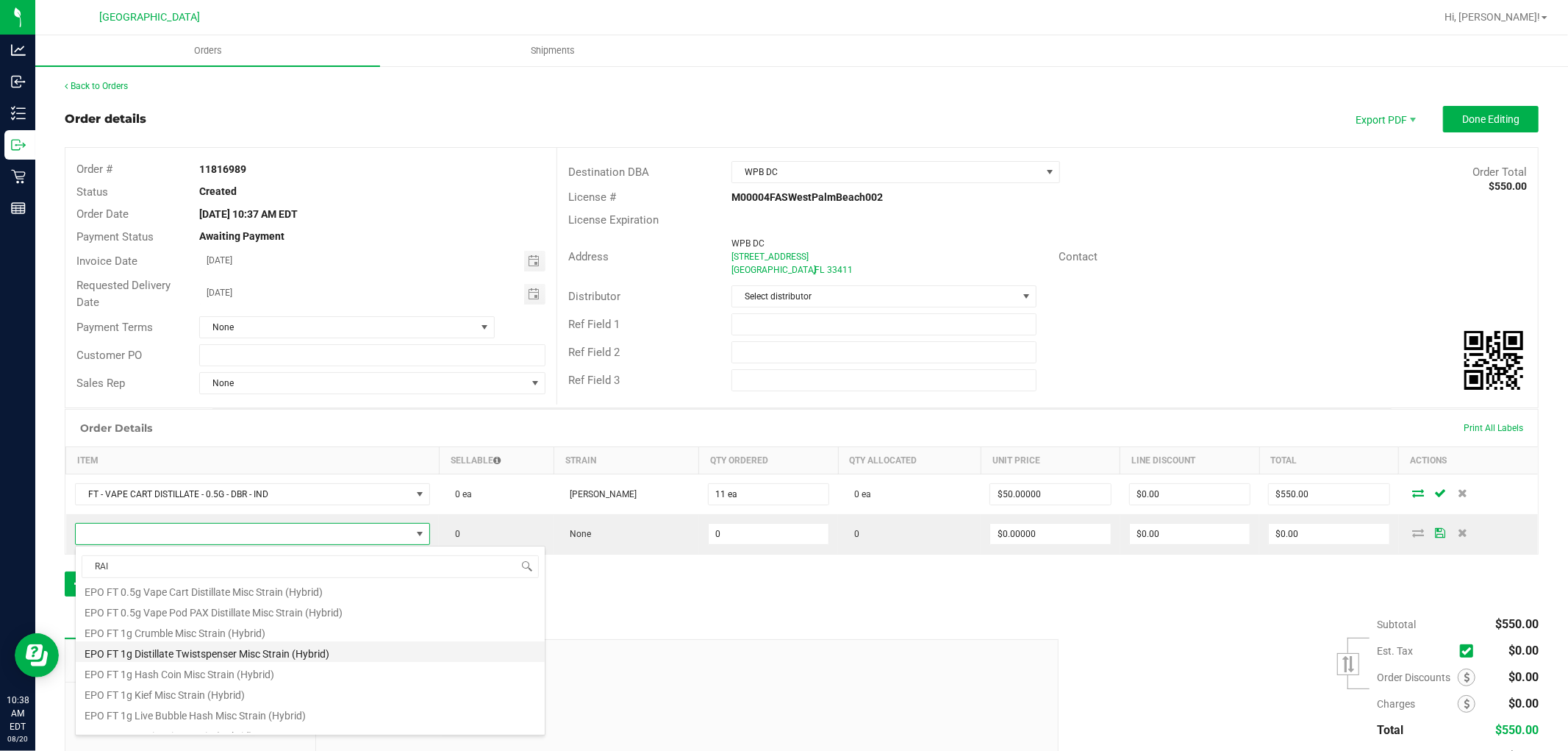
scroll to position [100, 0]
type input "R"
type input "RAINBOW BE"
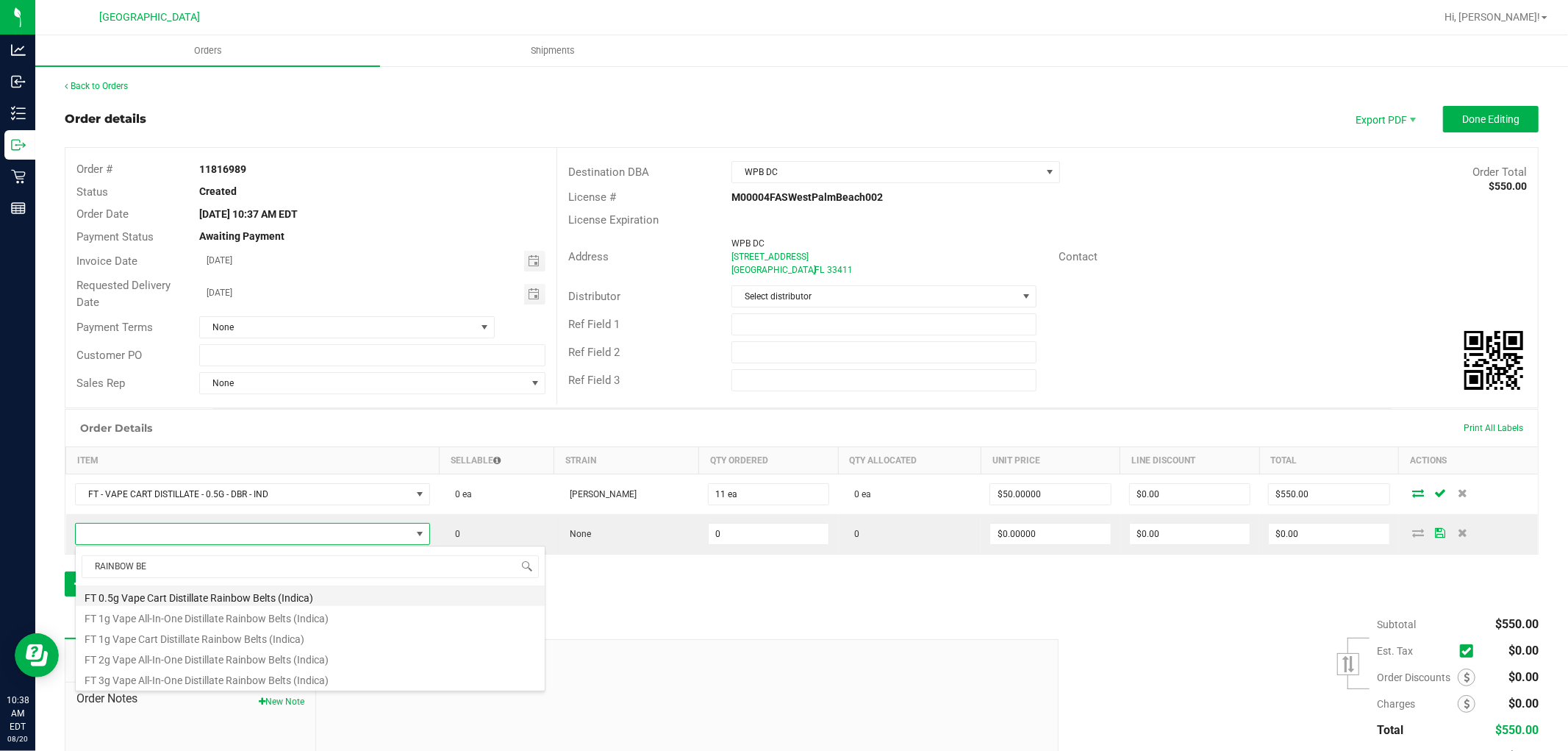
click at [232, 596] on li "FT 0.5g Vape Cart Distillate Rainbow Belts (Indica)" at bounding box center [311, 595] width 470 height 21
type input "0 ea"
type input "$50.00000"
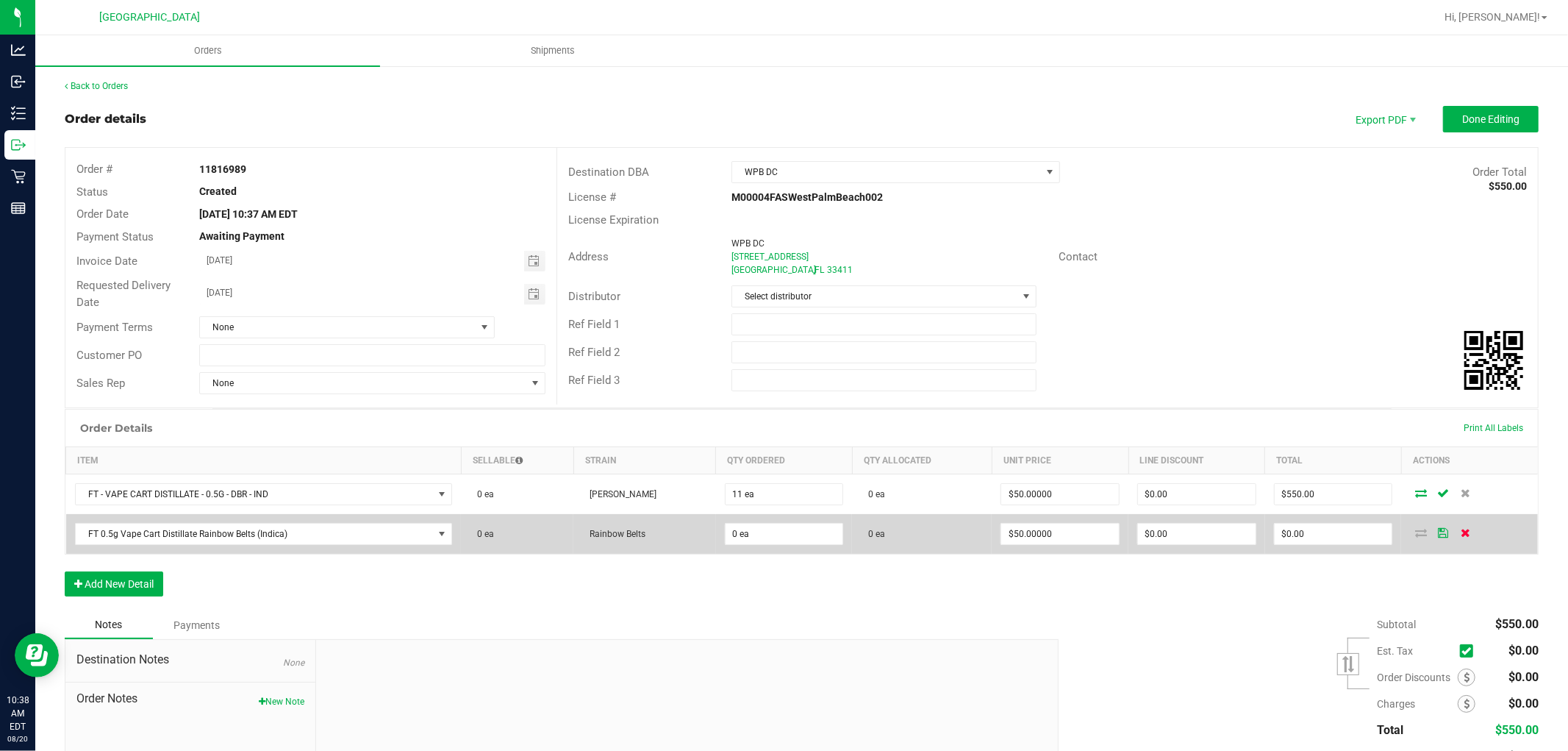
click at [1460, 531] on icon at bounding box center [1465, 532] width 10 height 9
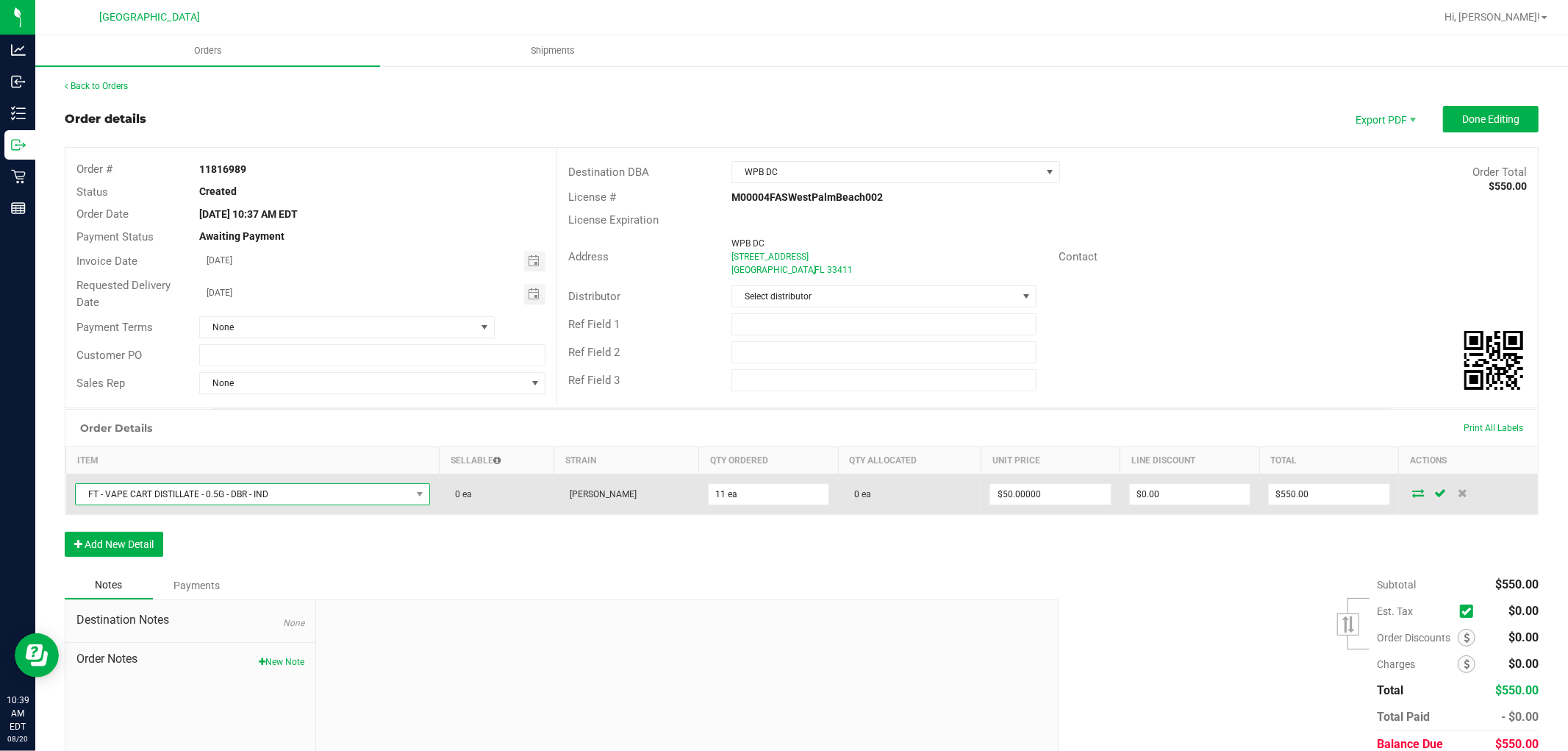
click at [218, 486] on span "FT - VAPE CART DISTILLATE - 0.5G - DBR - IND" at bounding box center [244, 494] width 336 height 21
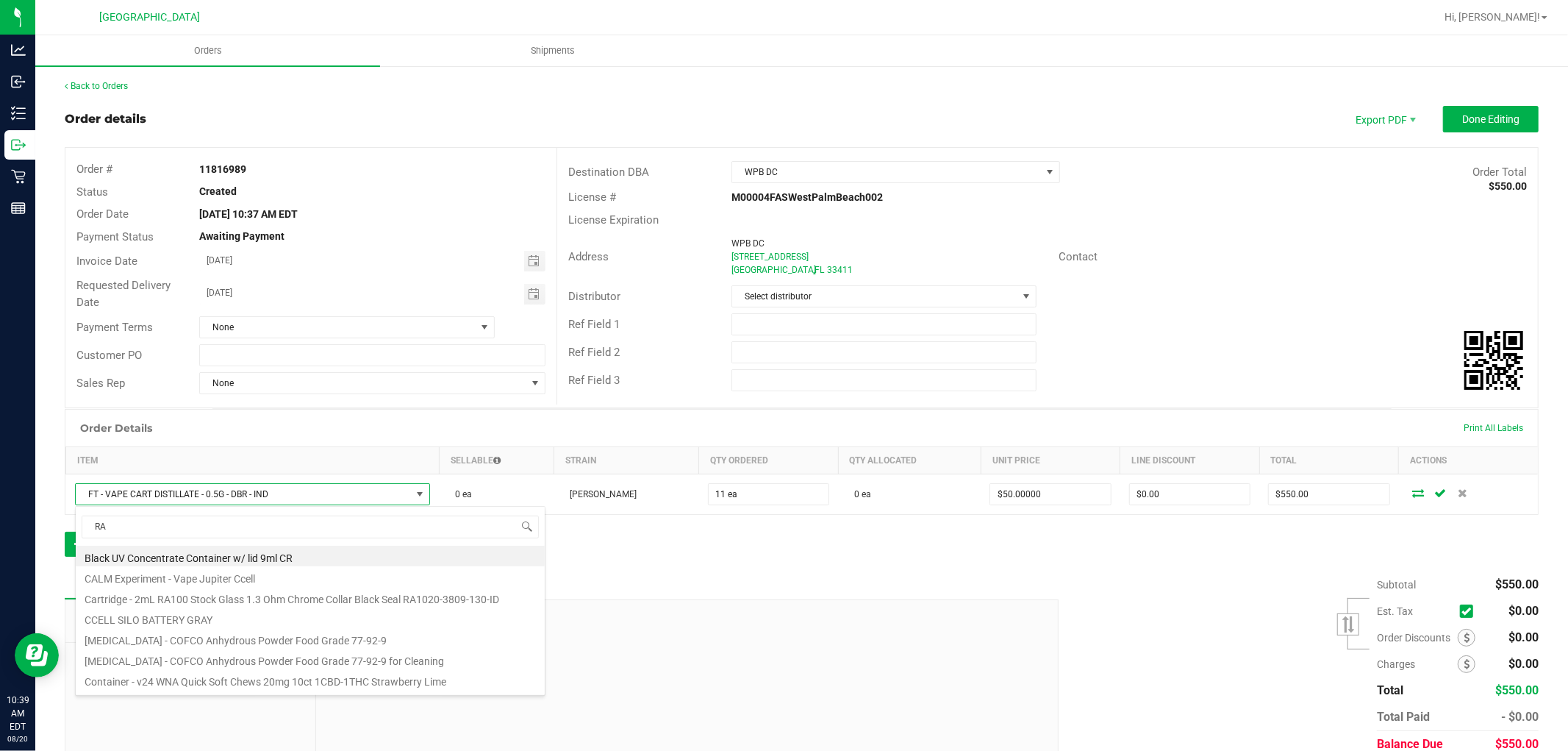
type input "R"
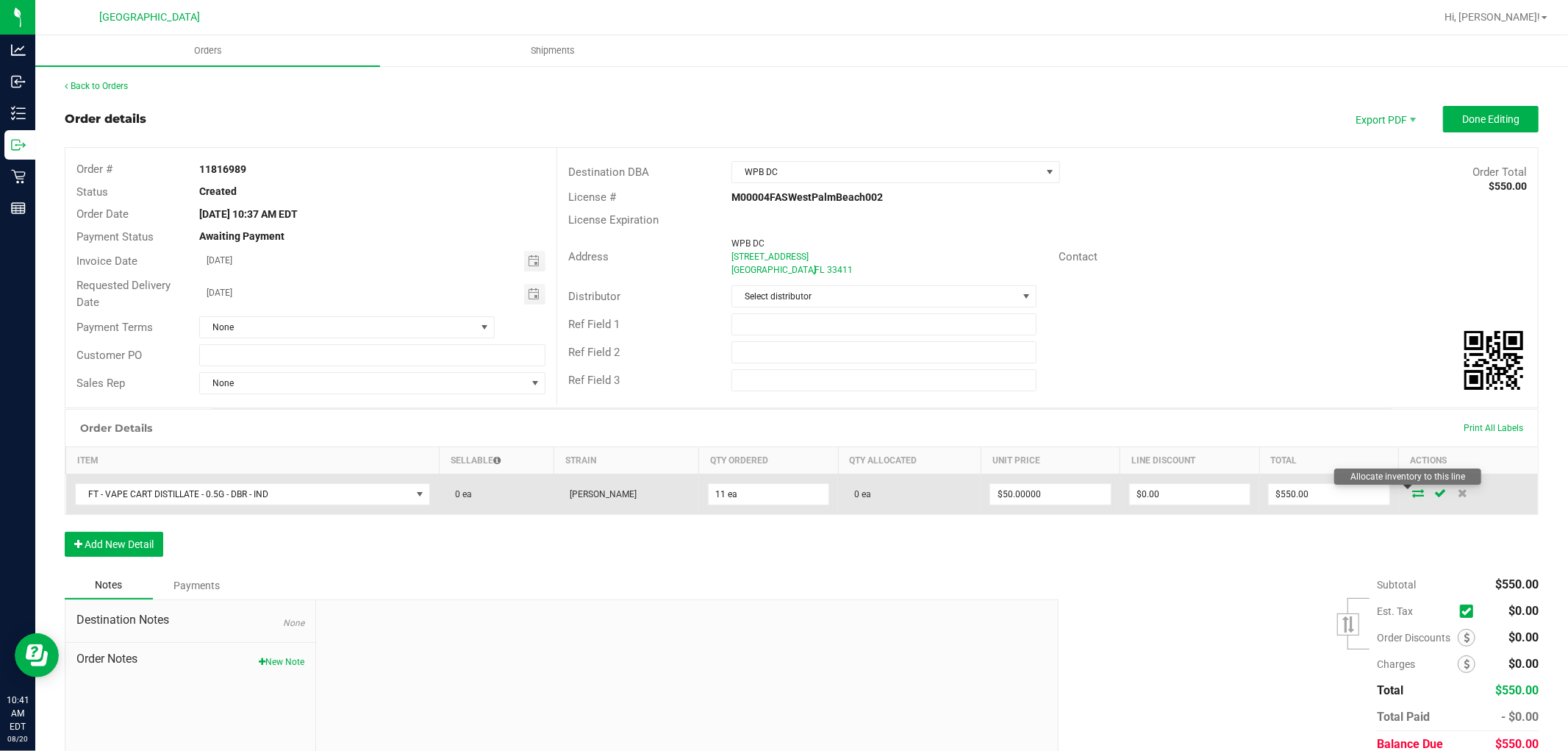
click at [1413, 496] on icon at bounding box center [1418, 493] width 12 height 9
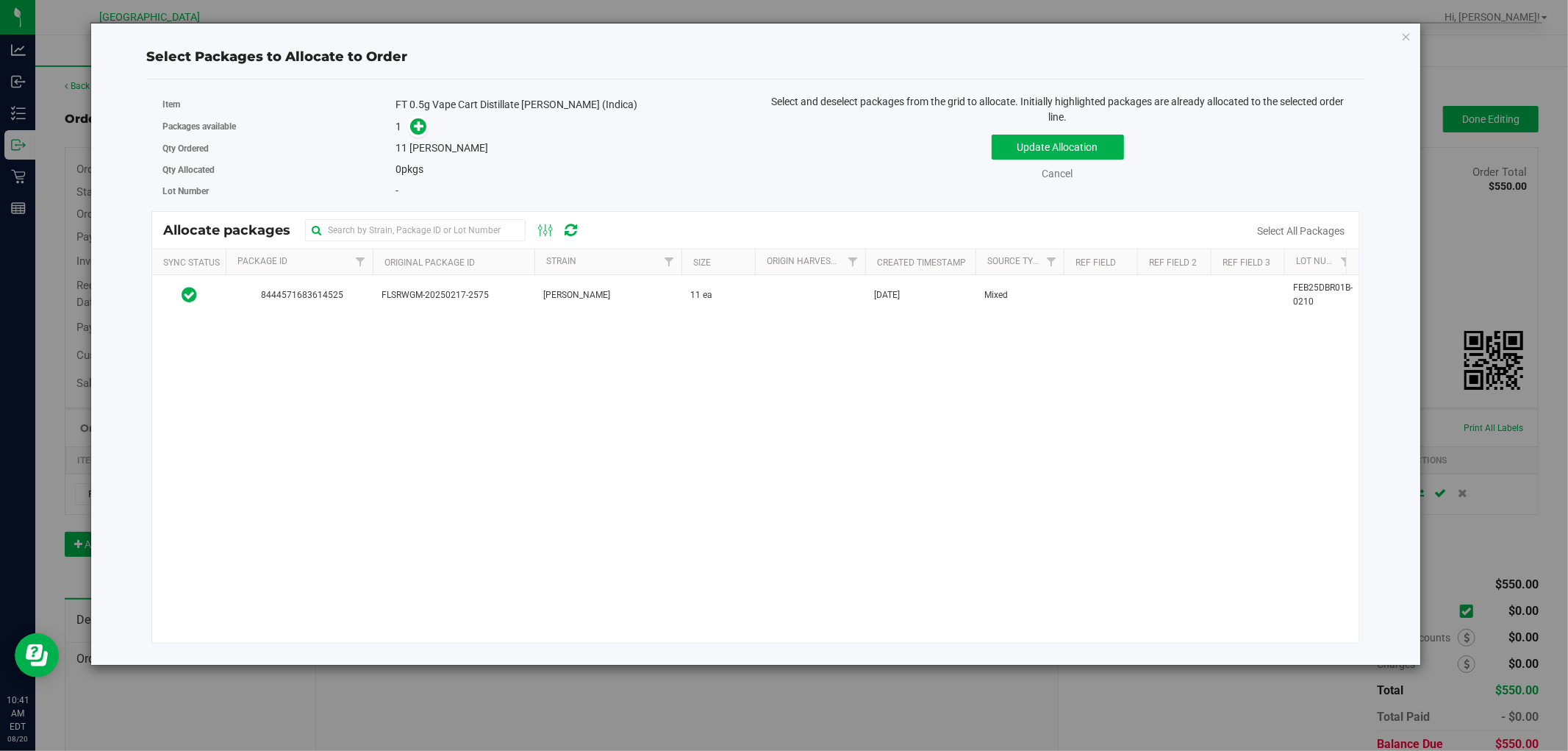
click at [1408, 38] on icon "button" at bounding box center [1406, 36] width 10 height 18
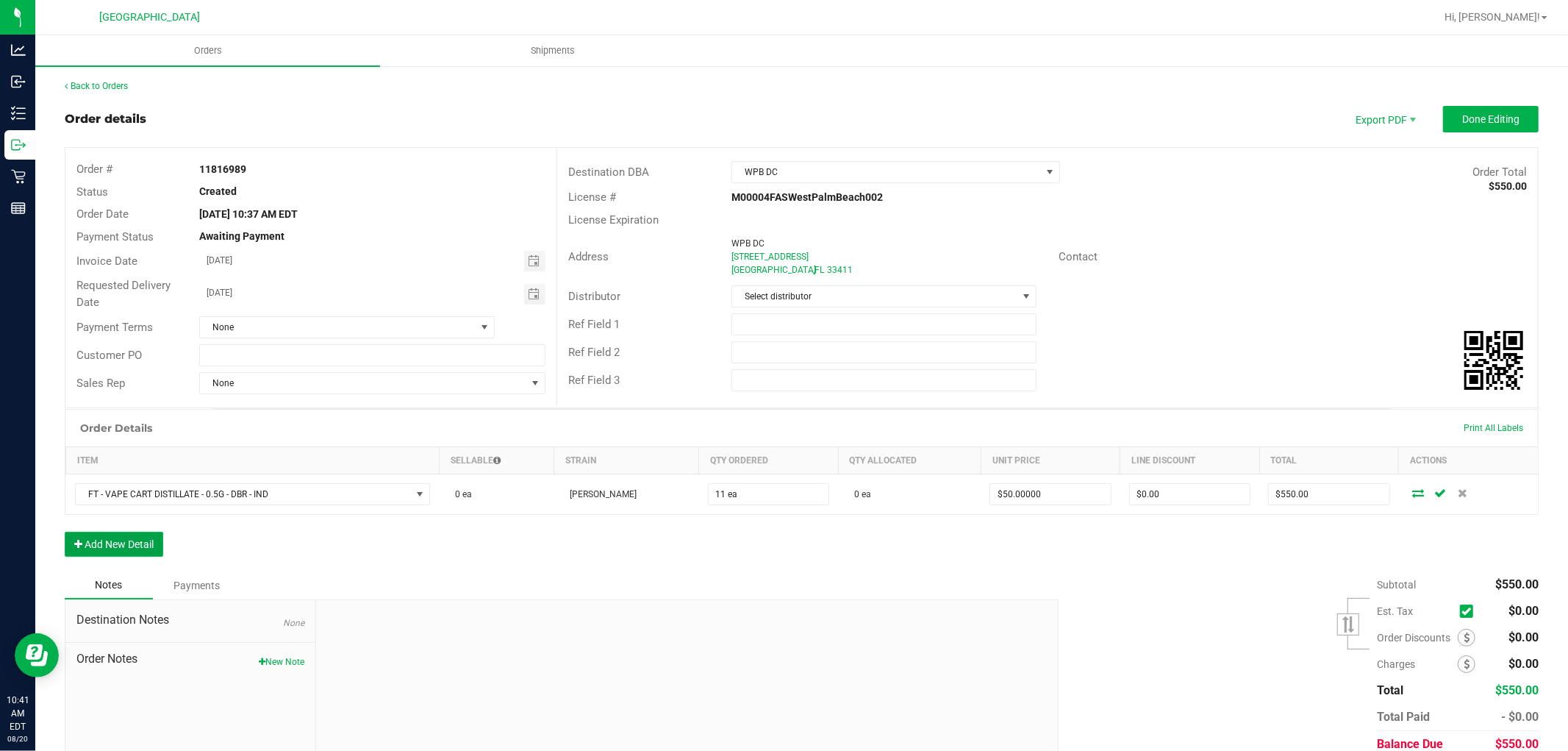
click at [121, 548] on button "Add New Detail" at bounding box center [114, 544] width 99 height 25
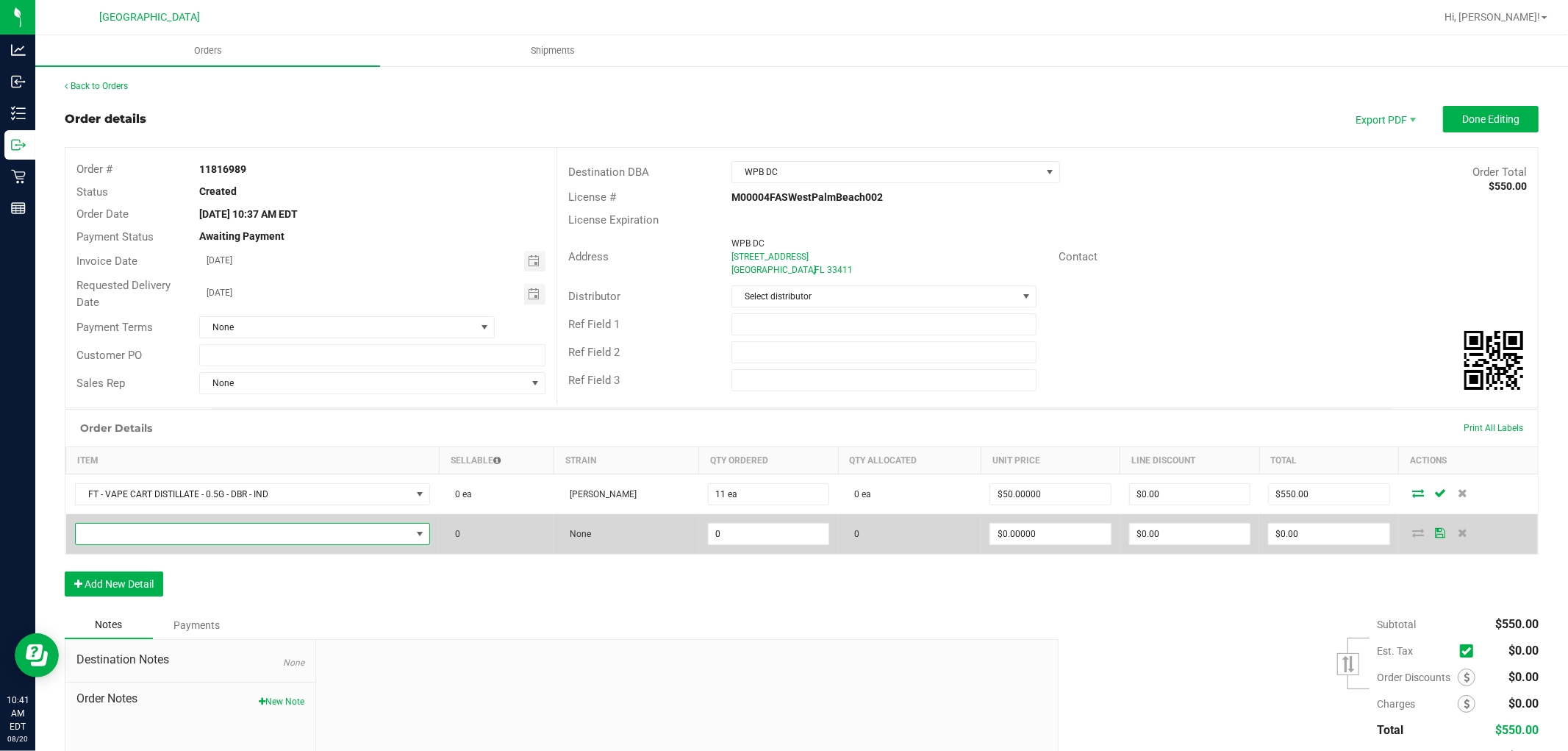
click at [150, 531] on span "NO DATA FOUND" at bounding box center [244, 533] width 336 height 21
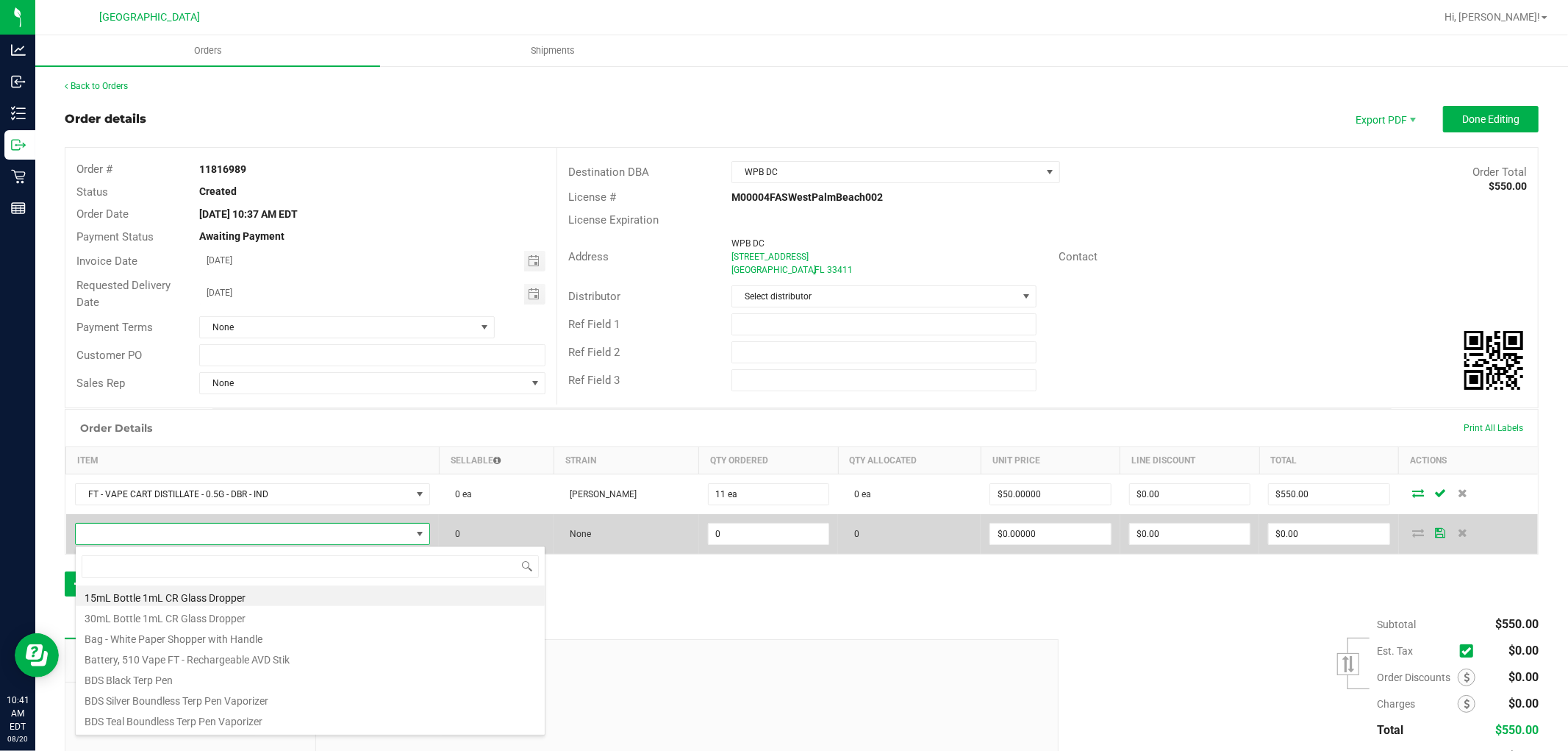
scroll to position [22, 349]
type input "SBC"
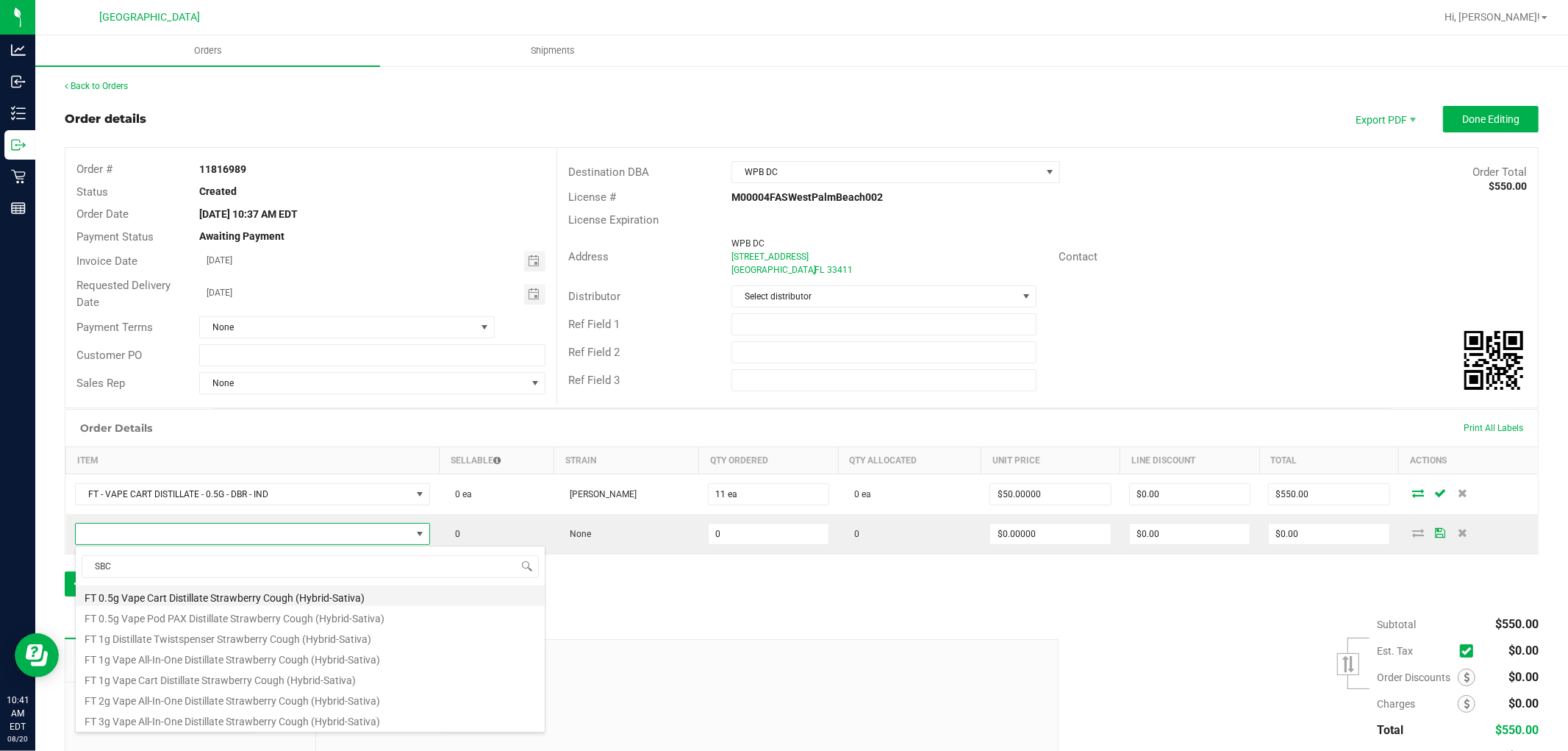
click at [446, 588] on li "FT 0.5g Vape Cart Distillate Strawberry Cough (Hybrid-Sativa)" at bounding box center [311, 595] width 470 height 21
type input "0 ea"
type input "$50.00000"
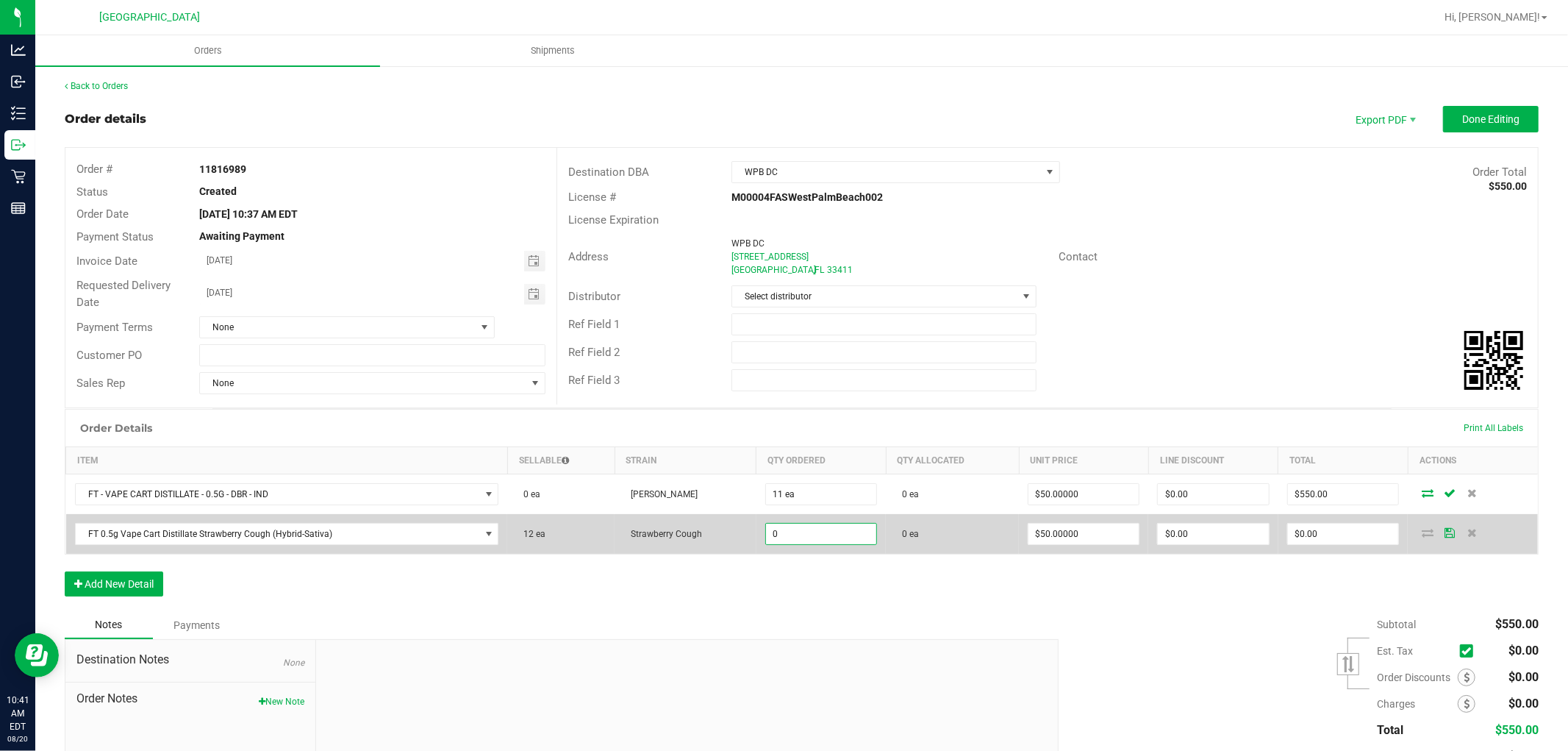
click at [780, 535] on input "0" at bounding box center [821, 533] width 110 height 21
type input "1"
click at [370, 519] on td "FT 0.5g Vape Cart Distillate Strawberry Cough (Hybrid-Sativa)" at bounding box center [287, 534] width 442 height 39
click at [385, 531] on span "FT 0.5g Vape Cart Distillate Strawberry Cough (Hybrid-Sativa)" at bounding box center [278, 533] width 404 height 21
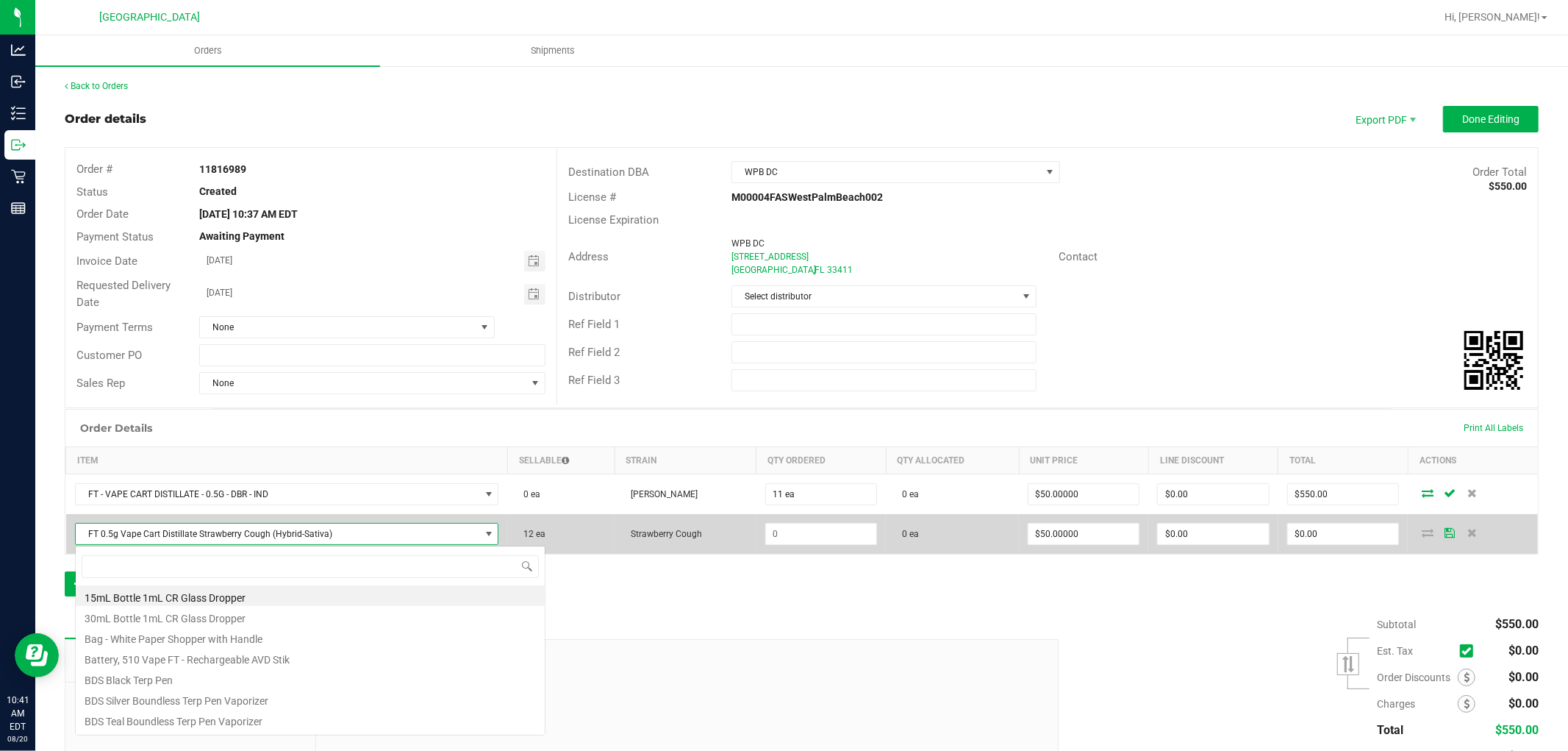
scroll to position [22, 416]
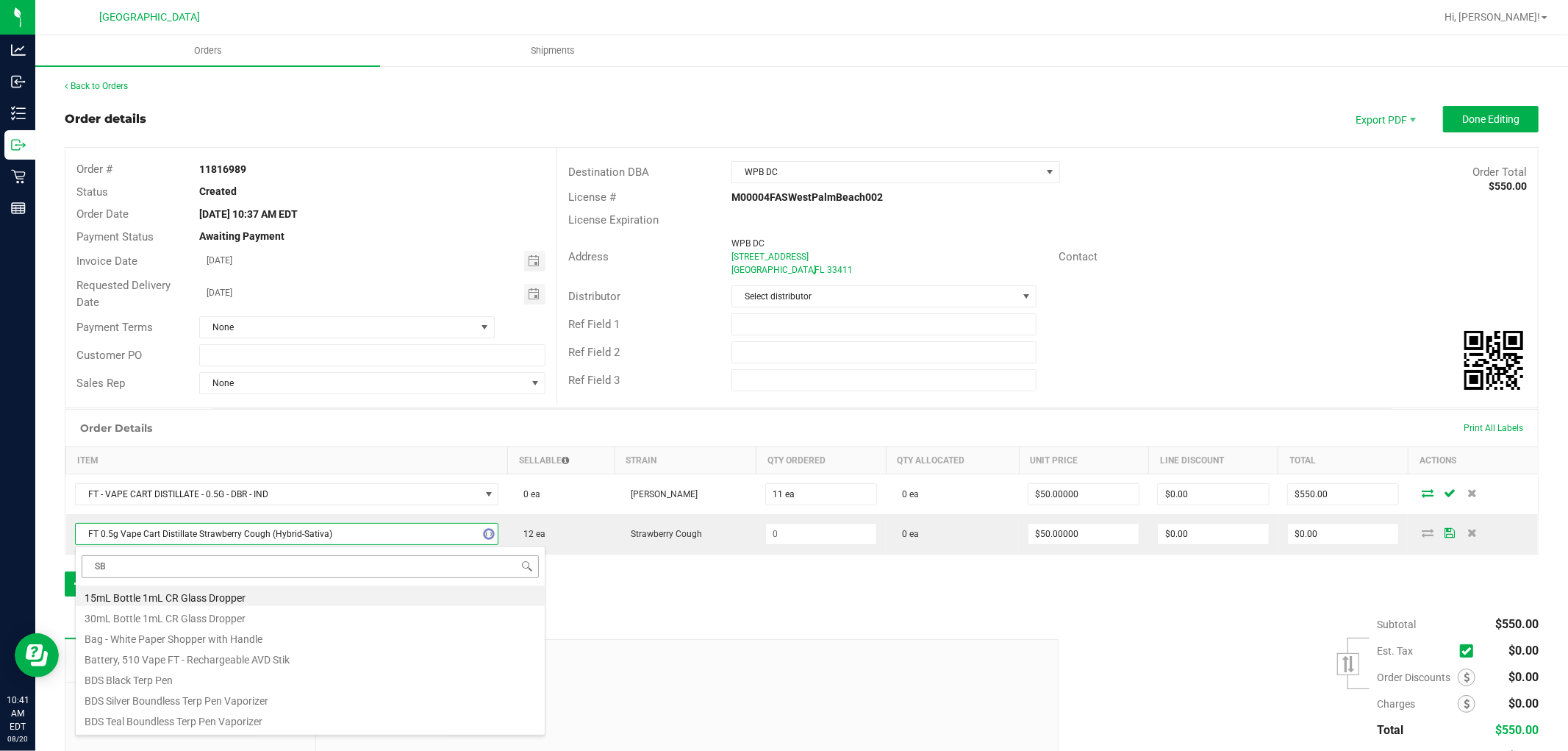
type input "SBC"
click at [370, 596] on li "FT 0.5g Vape Cart Distillate Strawberry Cough (Hybrid-Sativa)" at bounding box center [311, 595] width 470 height 21
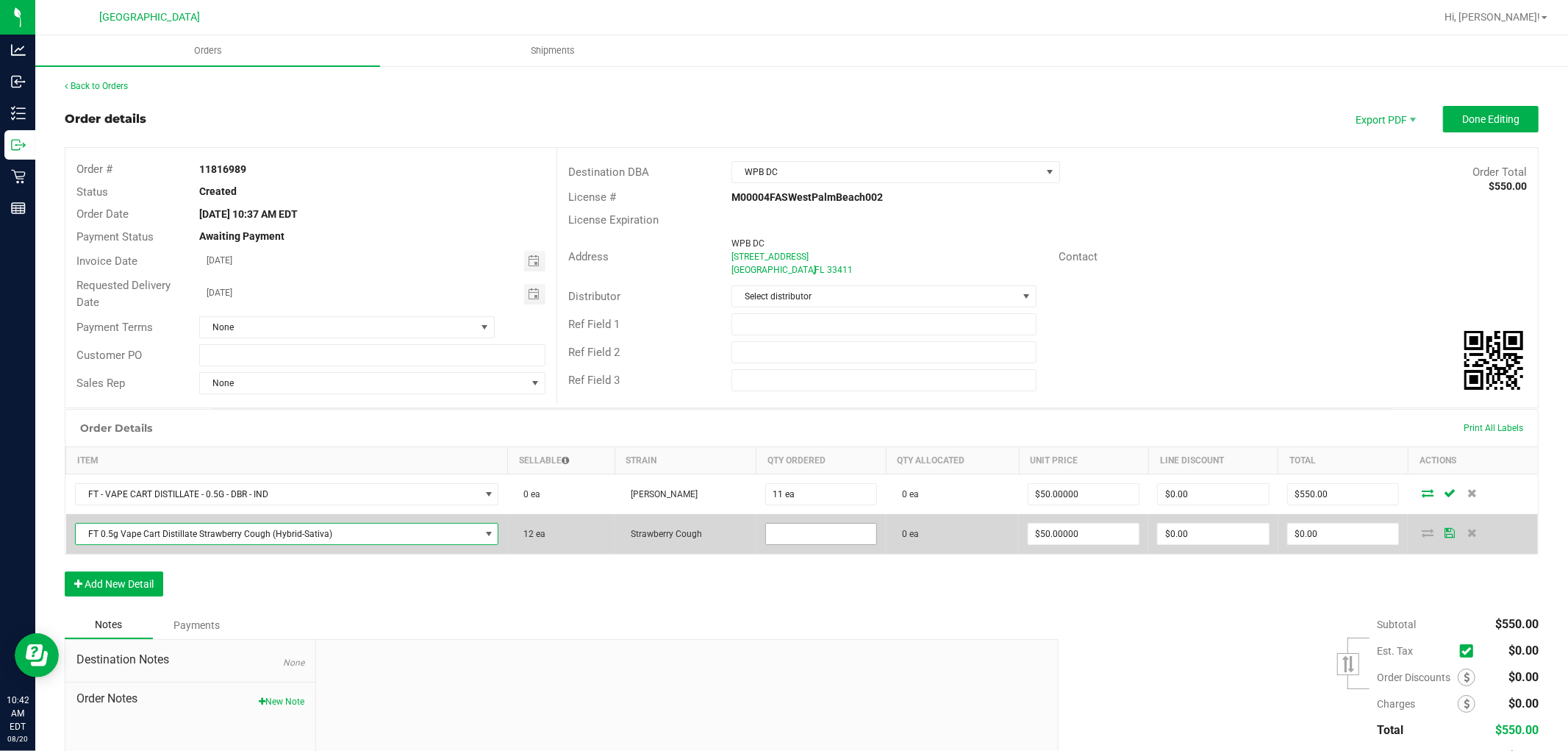
click at [778, 527] on input at bounding box center [821, 533] width 110 height 21
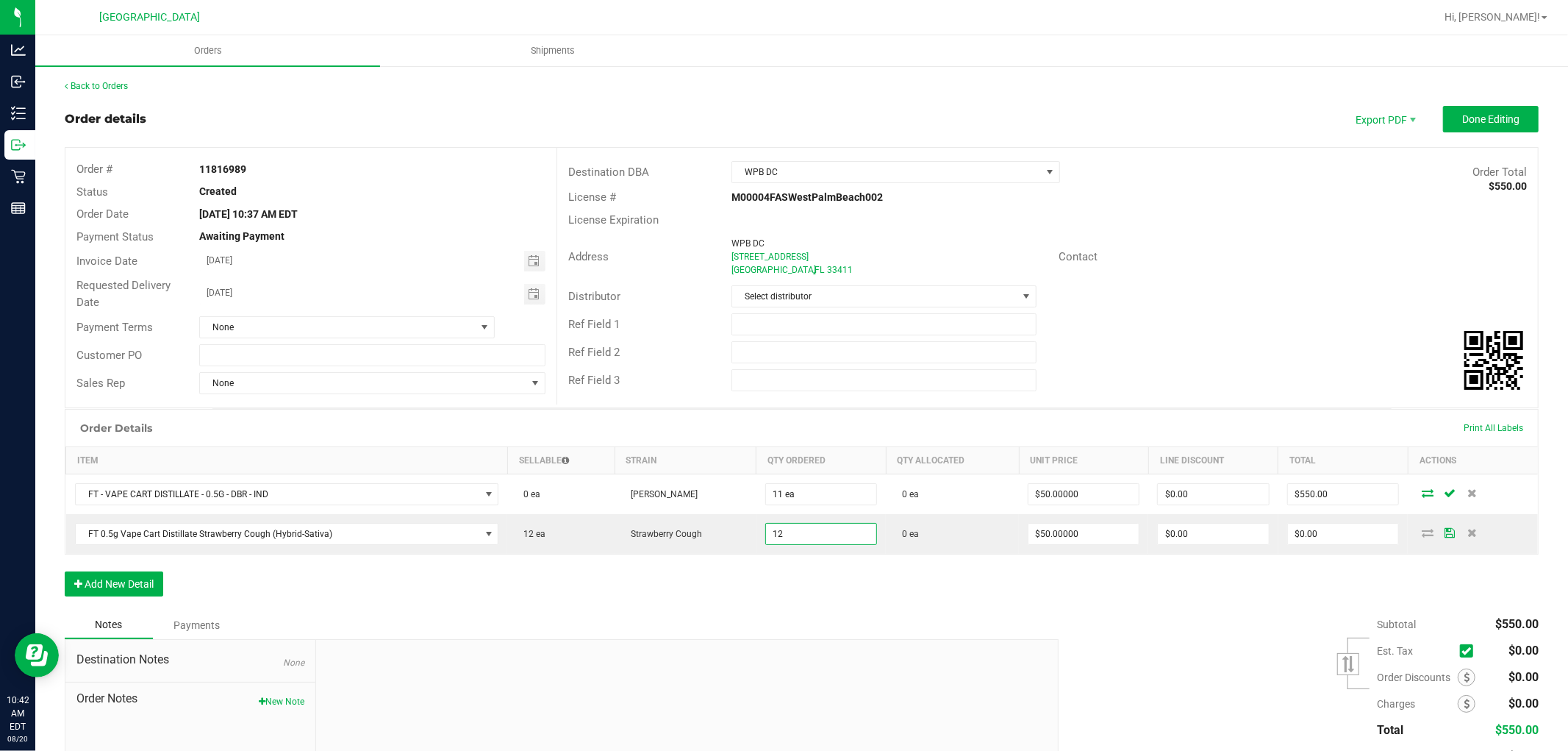
type input "12 ea"
type input "$600.00"
click at [1020, 591] on div "Order Details Print All Labels Item Sellable Strain Qty Ordered Qty Allocated U…" at bounding box center [801, 510] width 1474 height 203
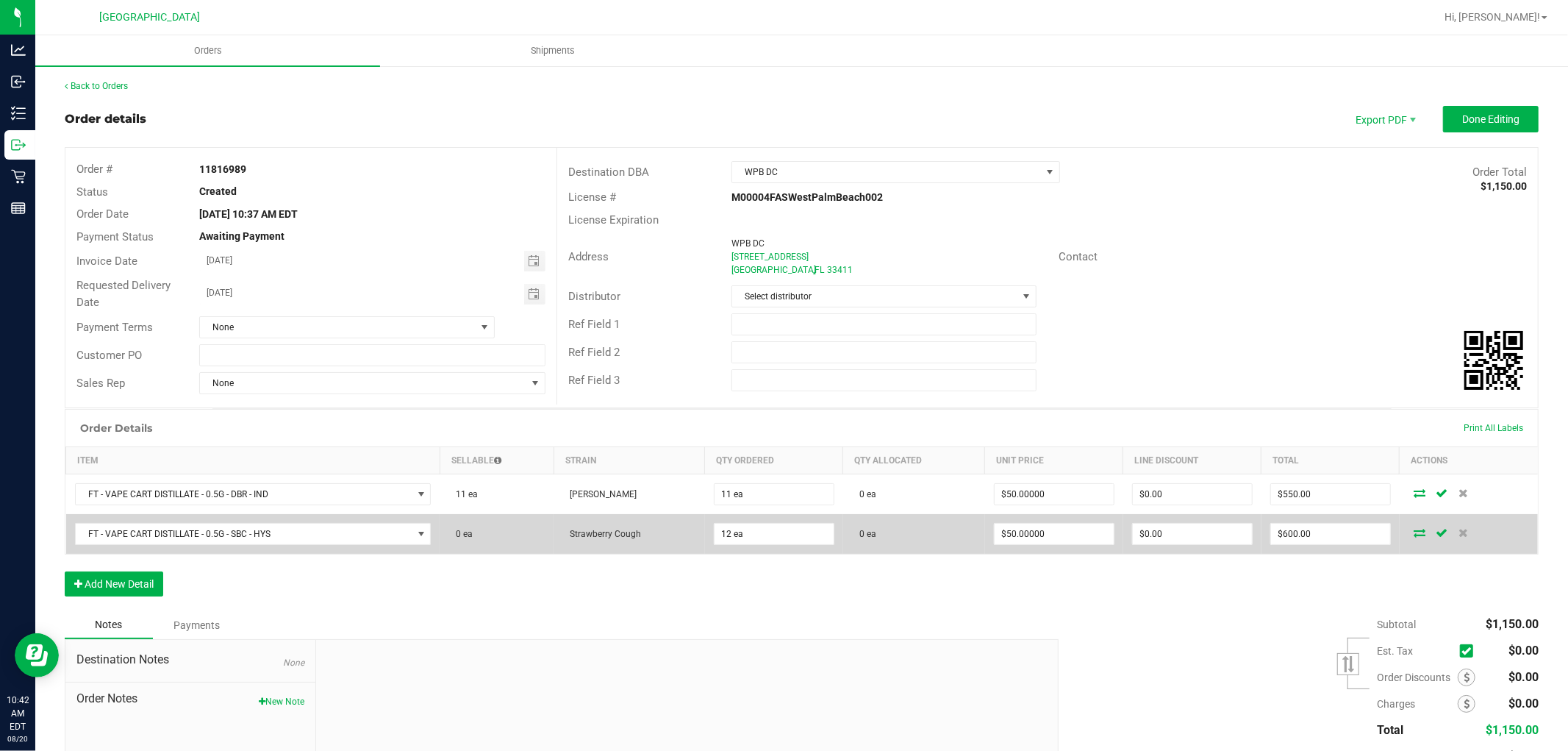
click at [1414, 537] on icon at bounding box center [1419, 532] width 12 height 9
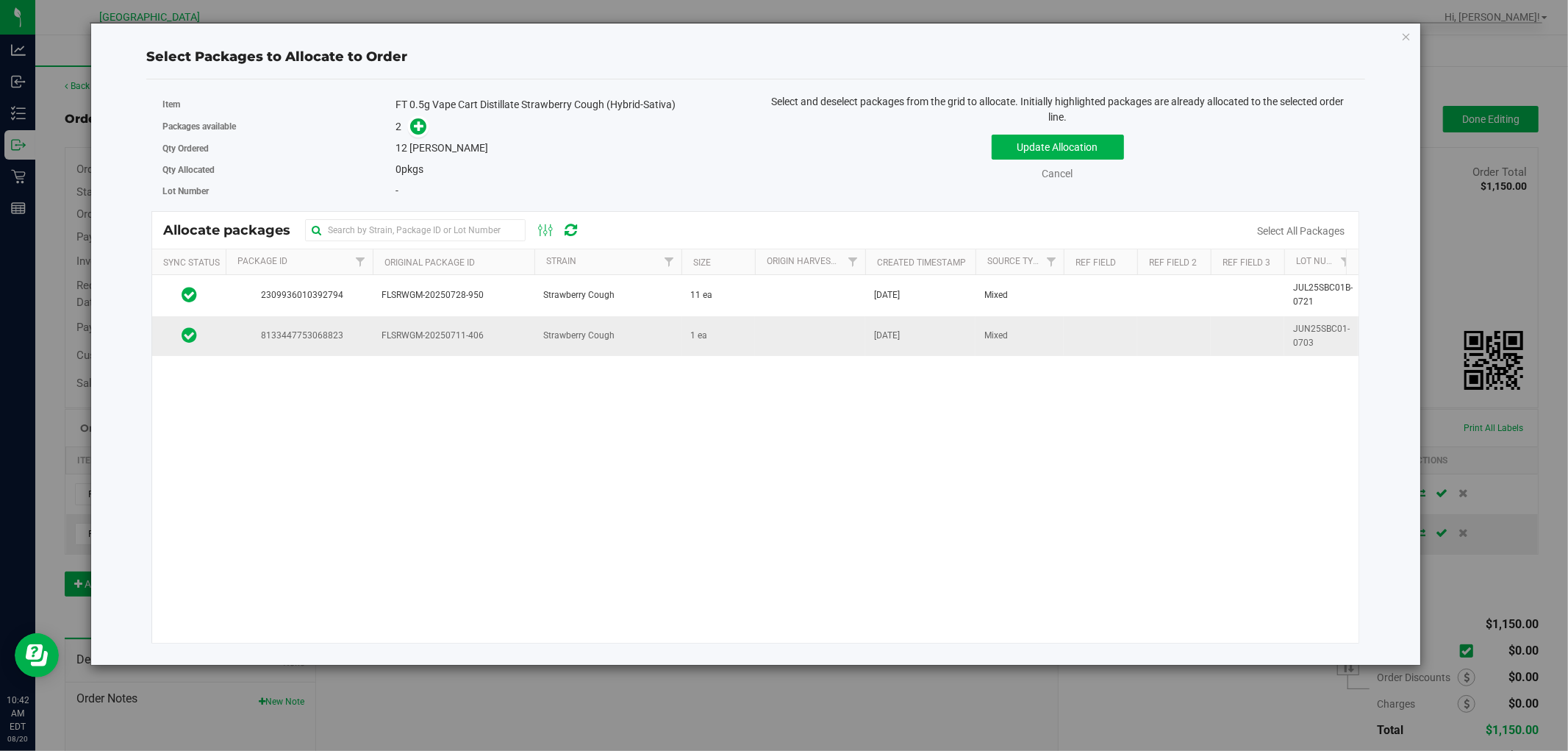
click at [846, 333] on td at bounding box center [810, 336] width 110 height 39
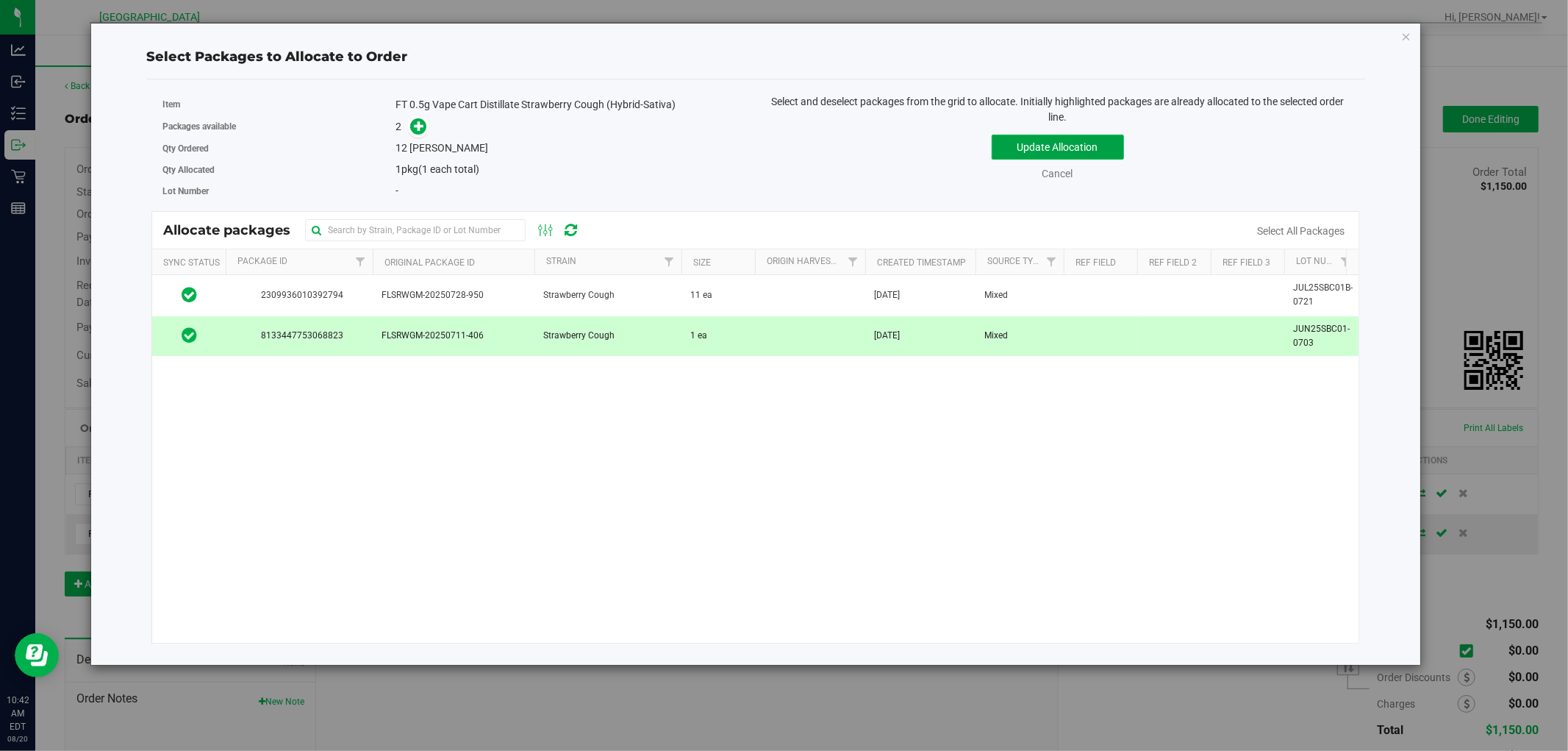
click at [1033, 145] on button "Update Allocation" at bounding box center [1058, 147] width 133 height 25
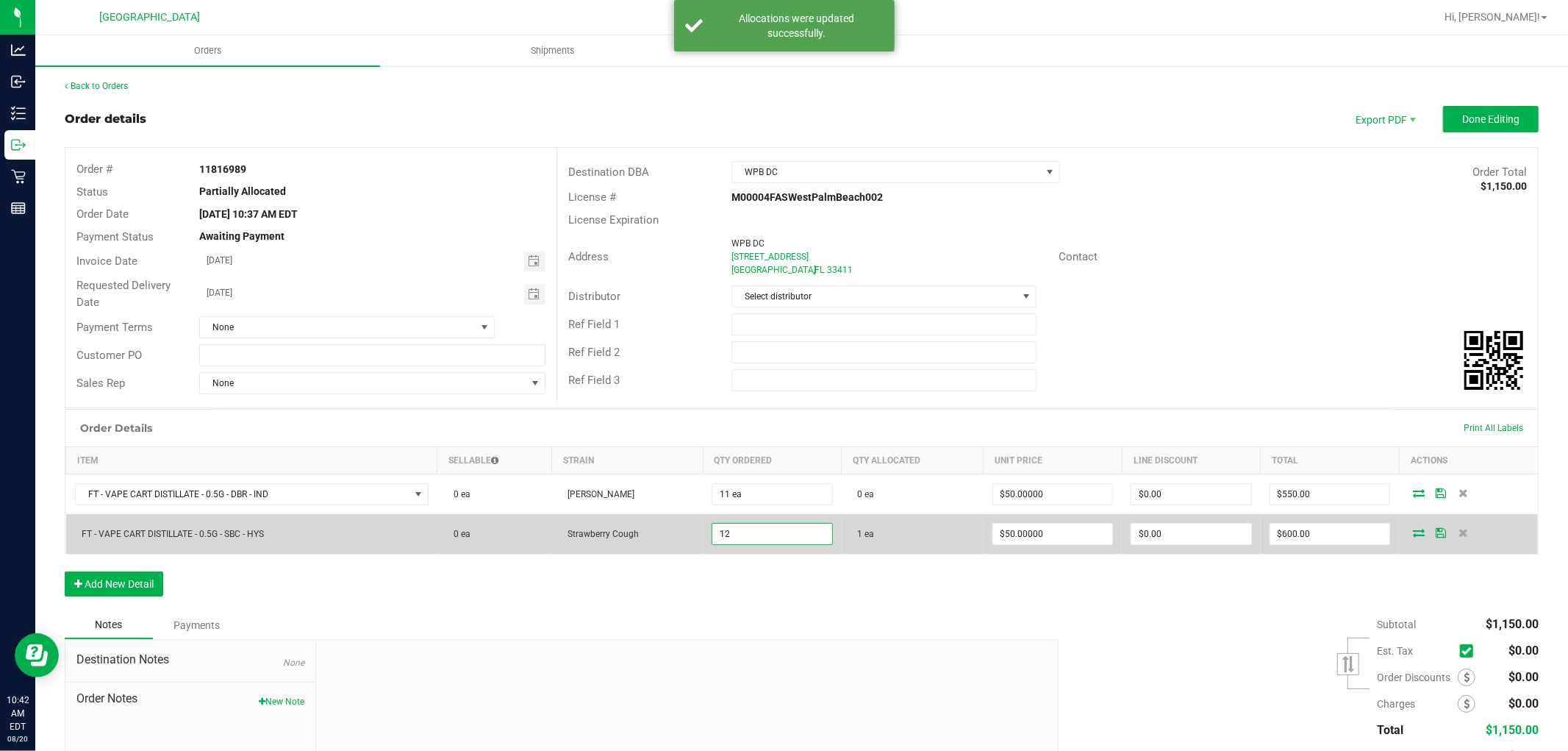
click at [771, 544] on input "12" at bounding box center [772, 533] width 120 height 21
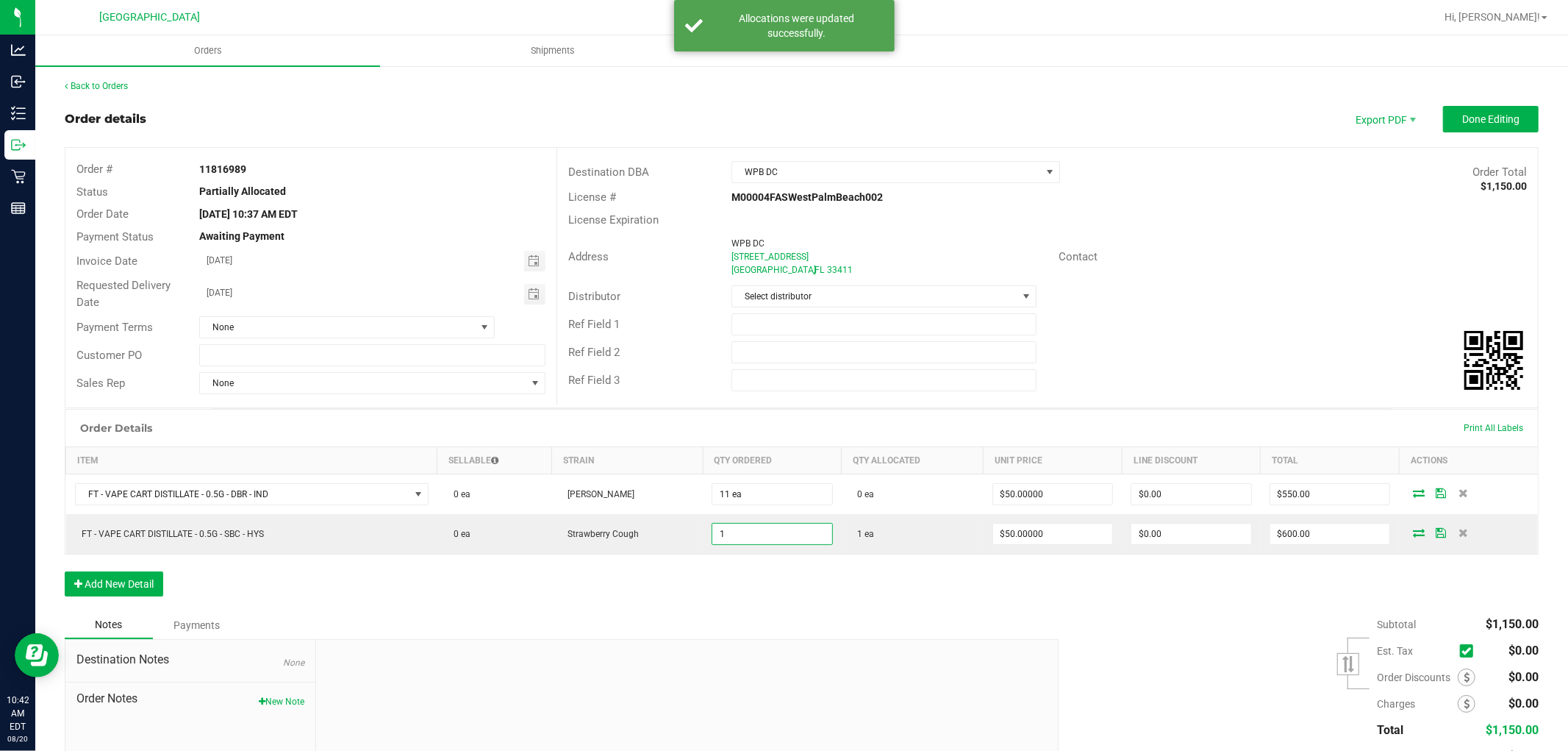
type input "1 ea"
type input "$50.00"
click at [711, 580] on div "Order Details Print All Labels Item Sellable Strain Qty Ordered Qty Allocated U…" at bounding box center [801, 510] width 1474 height 203
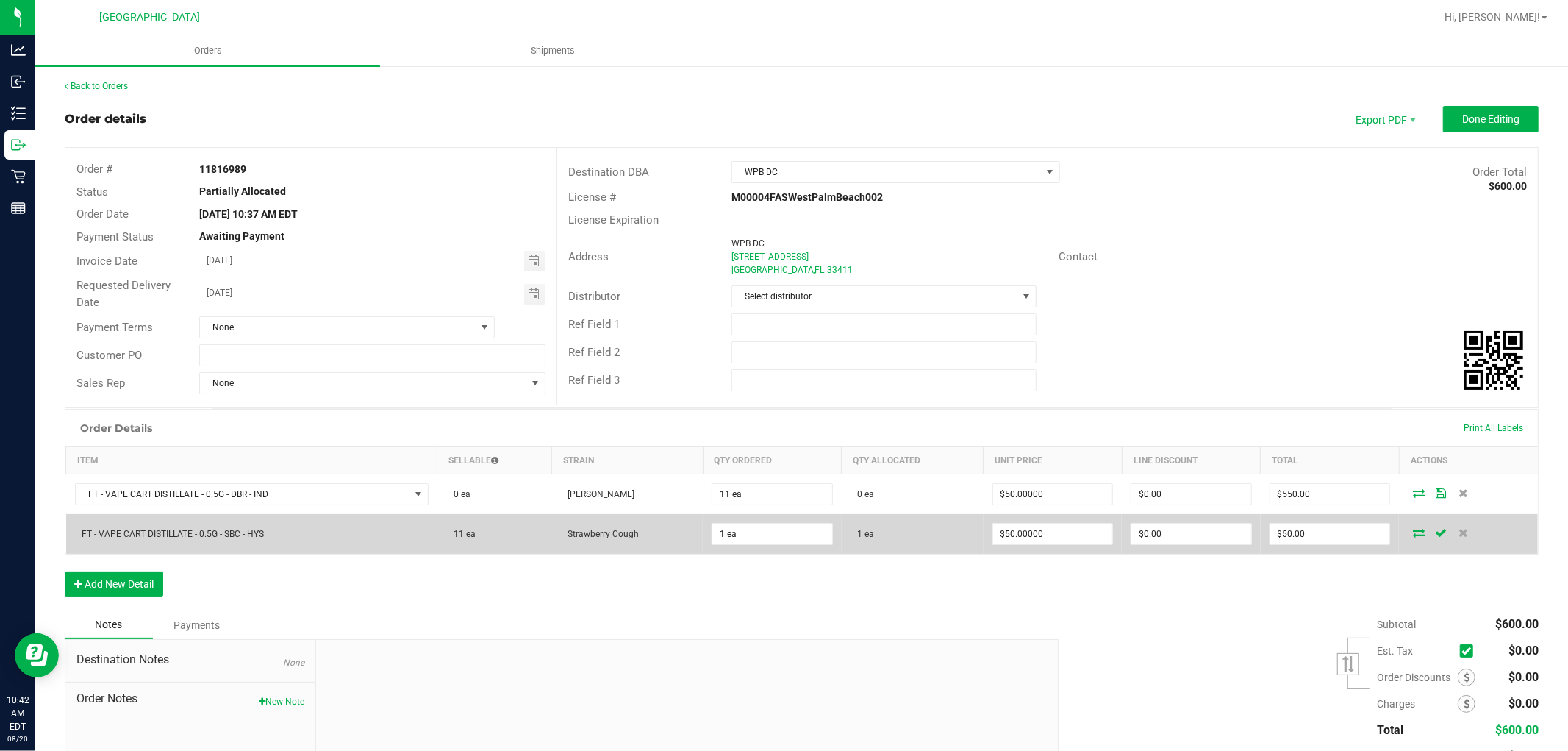
click at [1413, 533] on icon at bounding box center [1418, 532] width 12 height 9
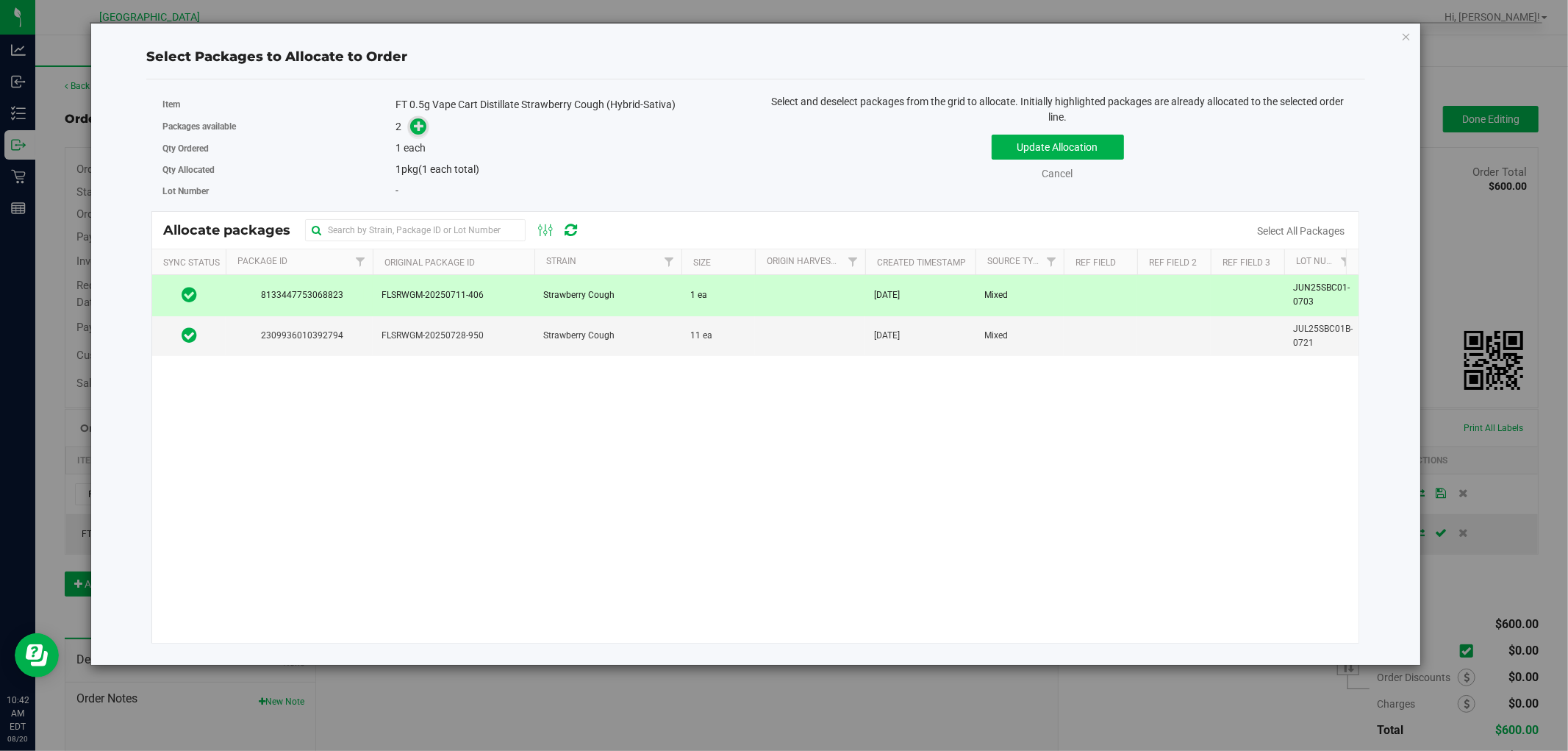
click at [418, 121] on icon at bounding box center [418, 125] width 10 height 10
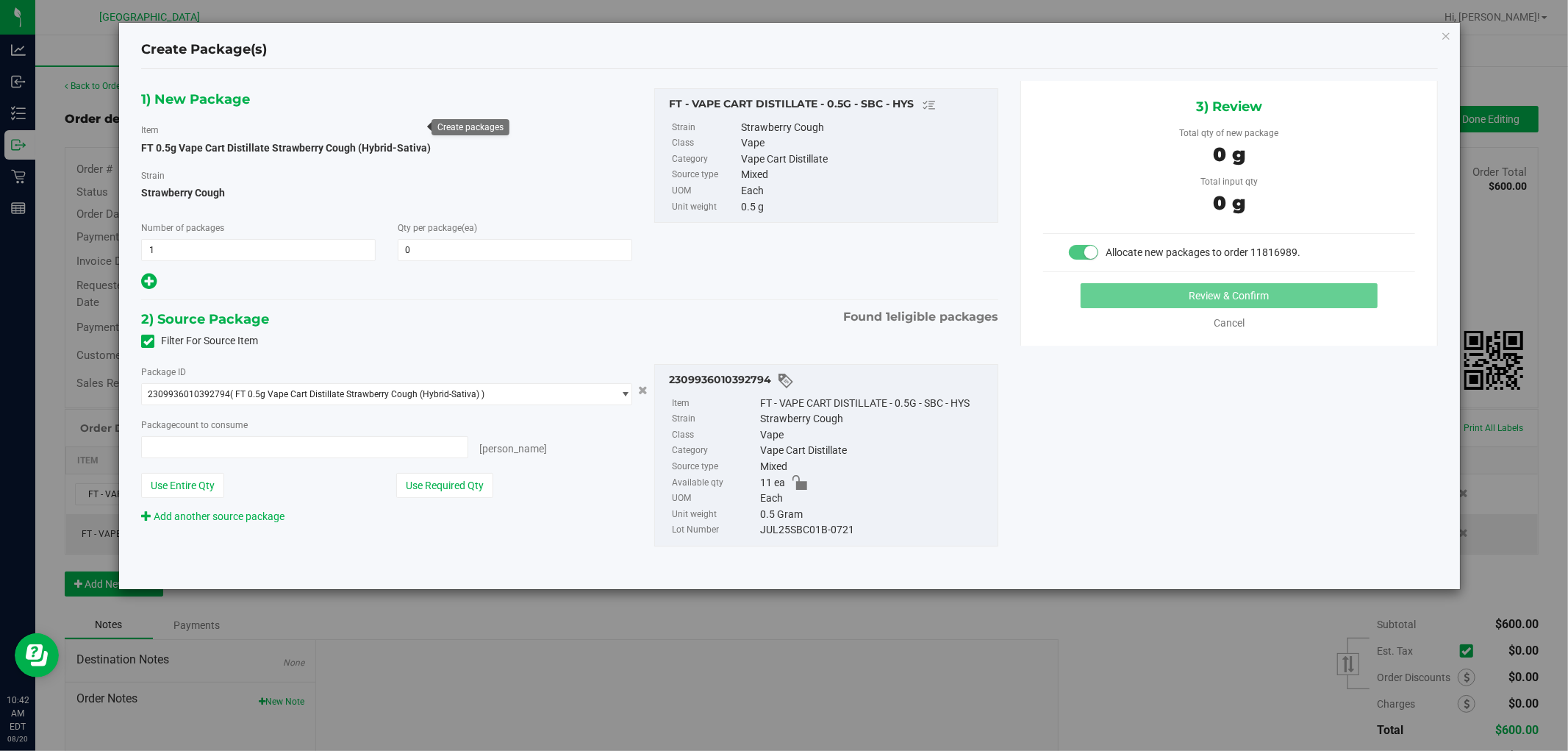
type input "0 ea"
click at [1228, 329] on div "Cancel" at bounding box center [1229, 323] width 112 height 15
click at [1447, 39] on icon "button" at bounding box center [1445, 36] width 10 height 18
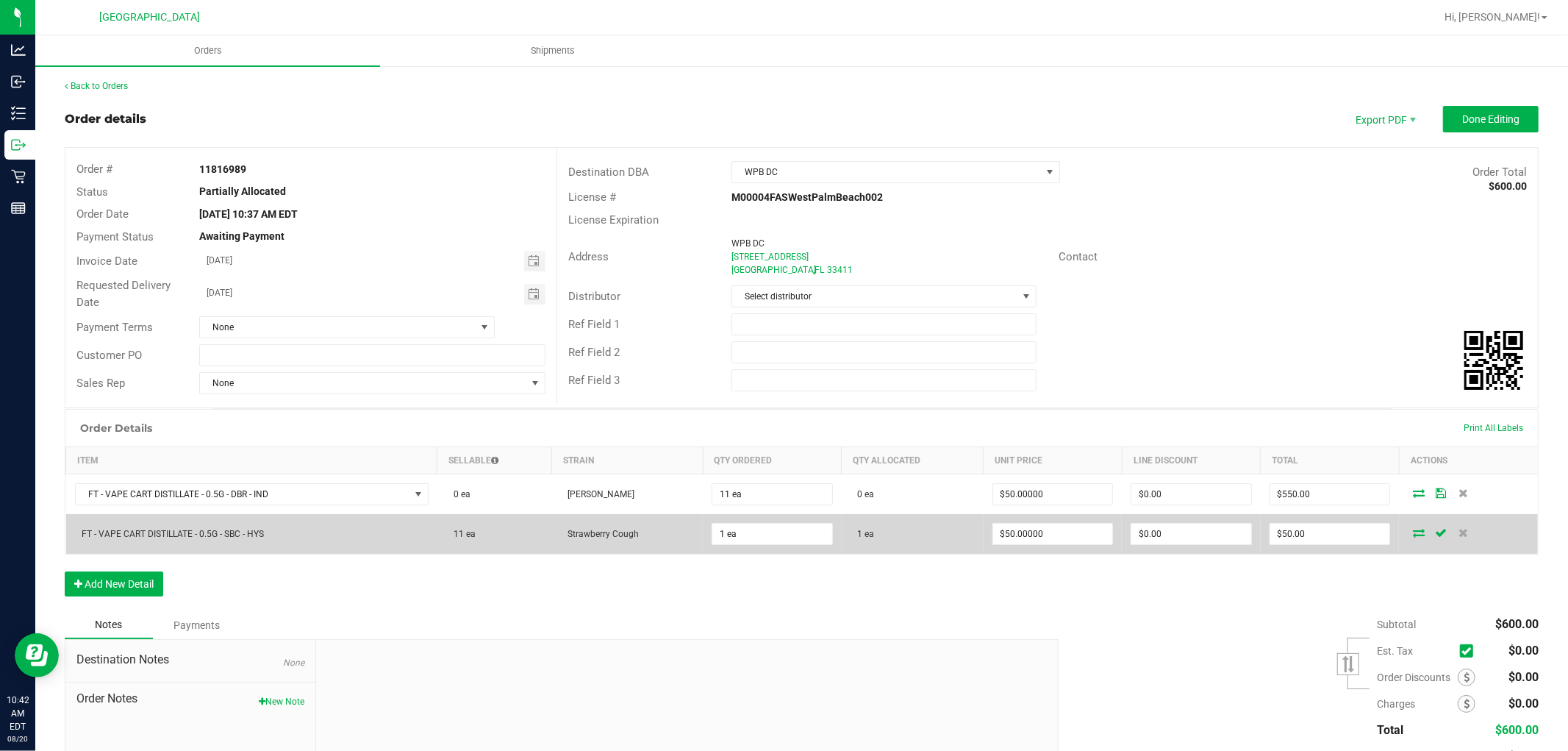
click at [1413, 528] on icon at bounding box center [1418, 532] width 12 height 9
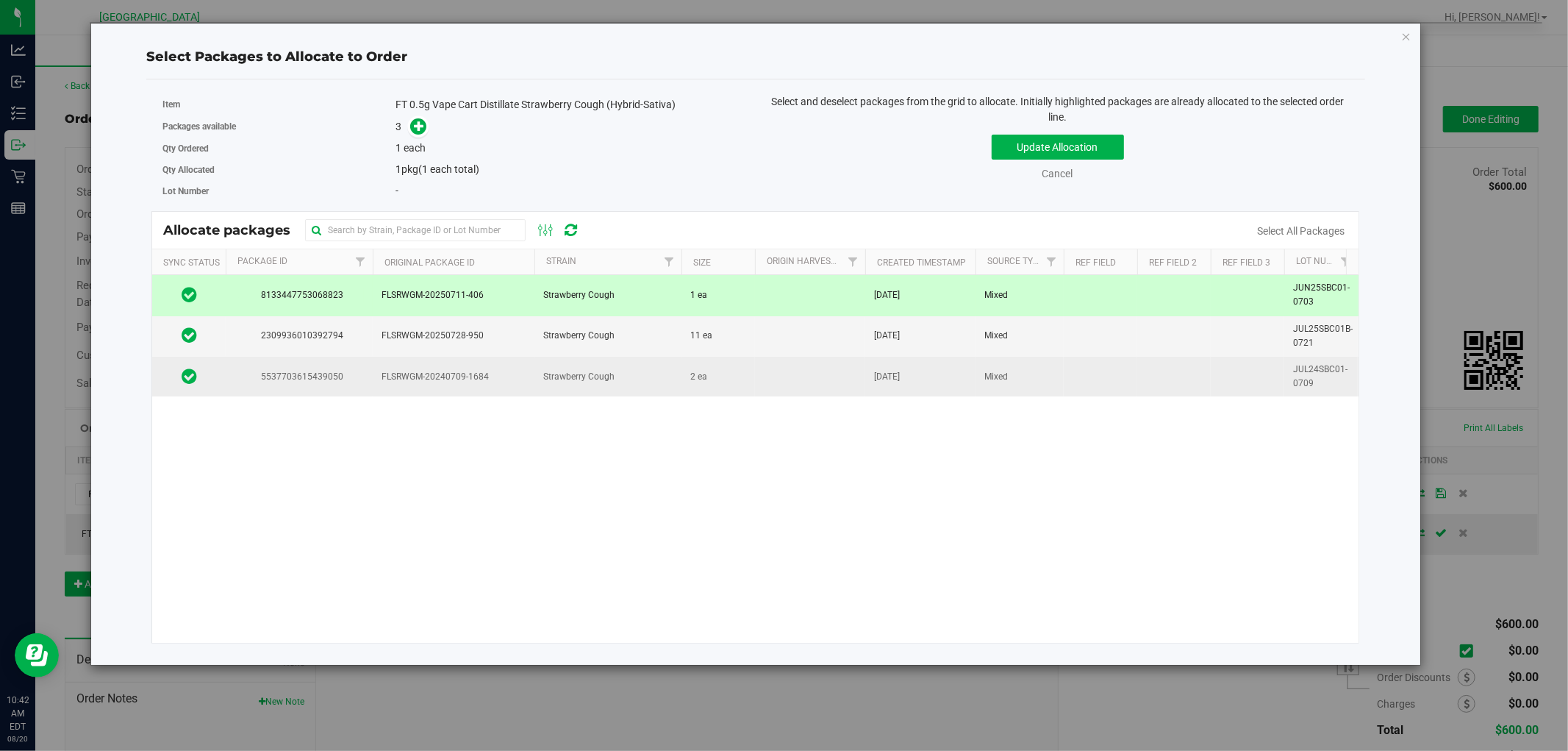
click at [724, 384] on td "2 ea" at bounding box center [719, 376] width 73 height 39
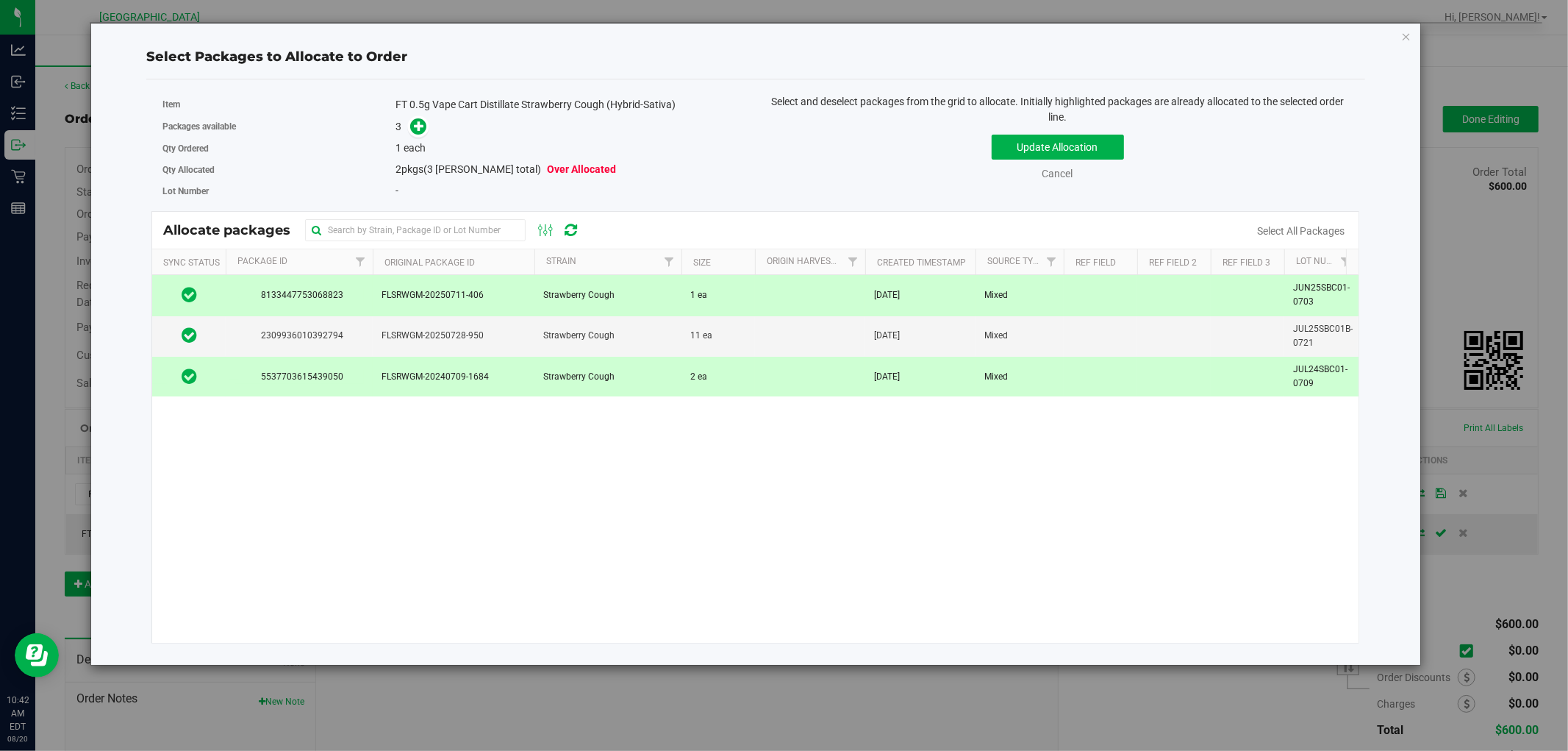
click at [702, 299] on span "1 ea" at bounding box center [699, 296] width 17 height 14
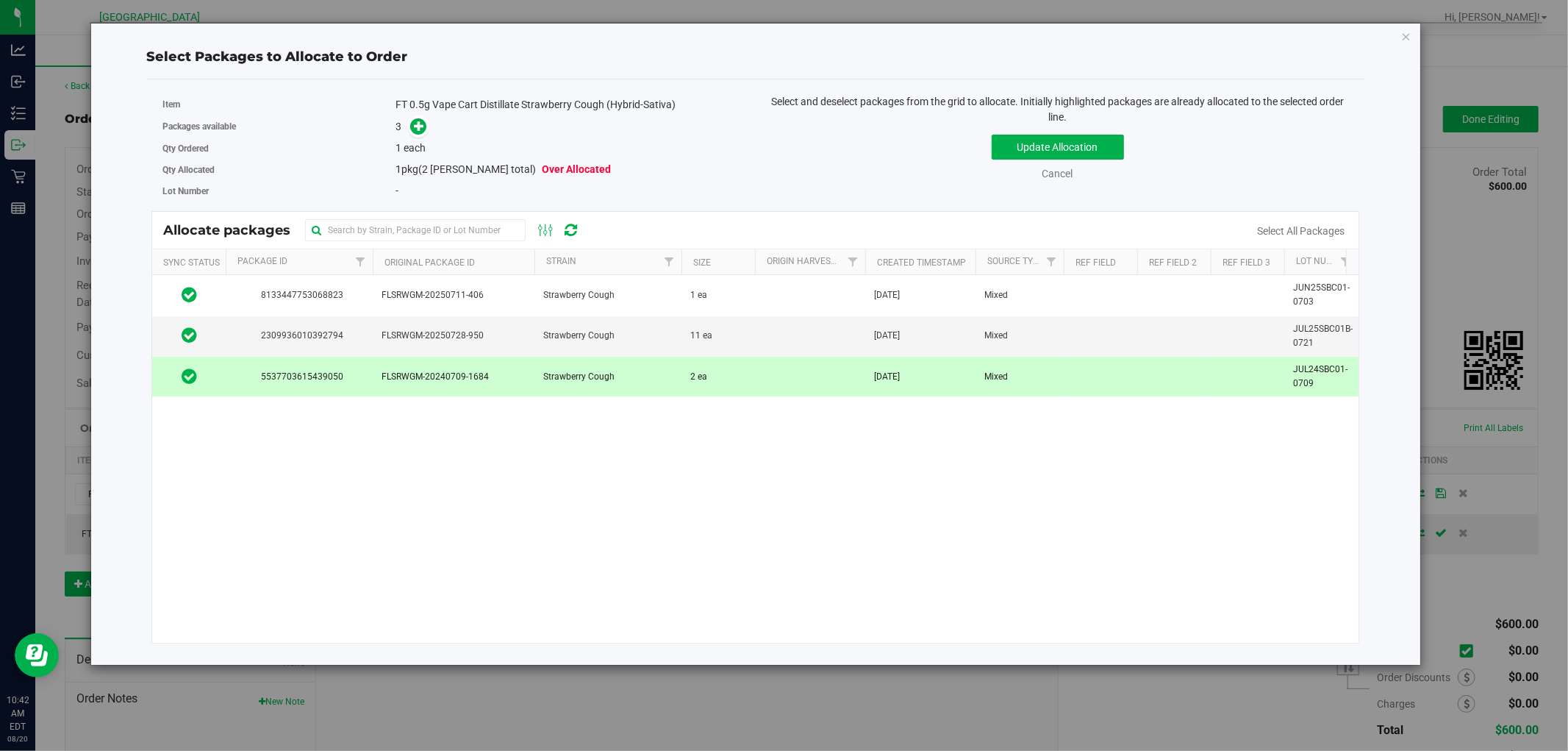
click at [762, 378] on td at bounding box center [810, 376] width 110 height 39
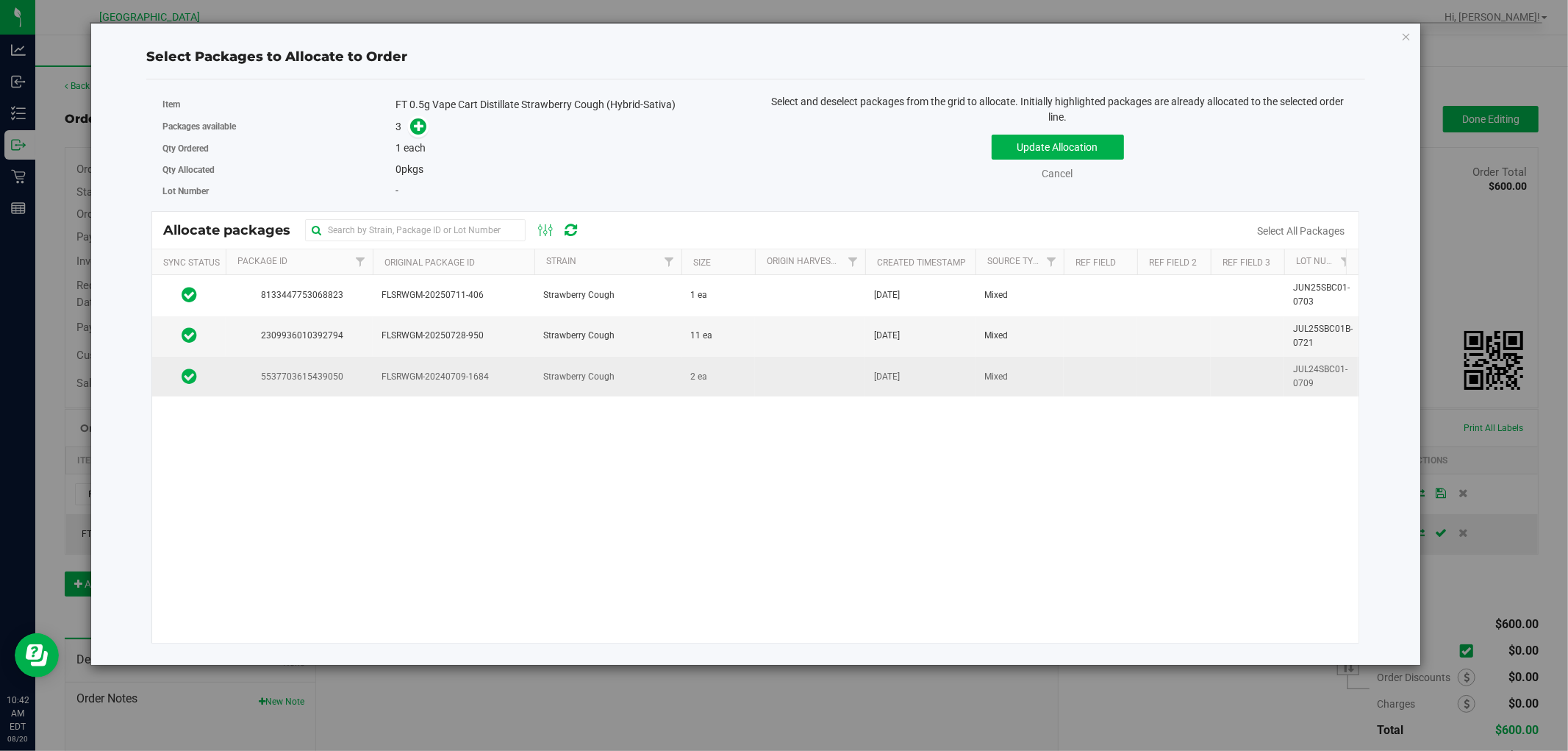
click at [762, 378] on td at bounding box center [810, 376] width 110 height 39
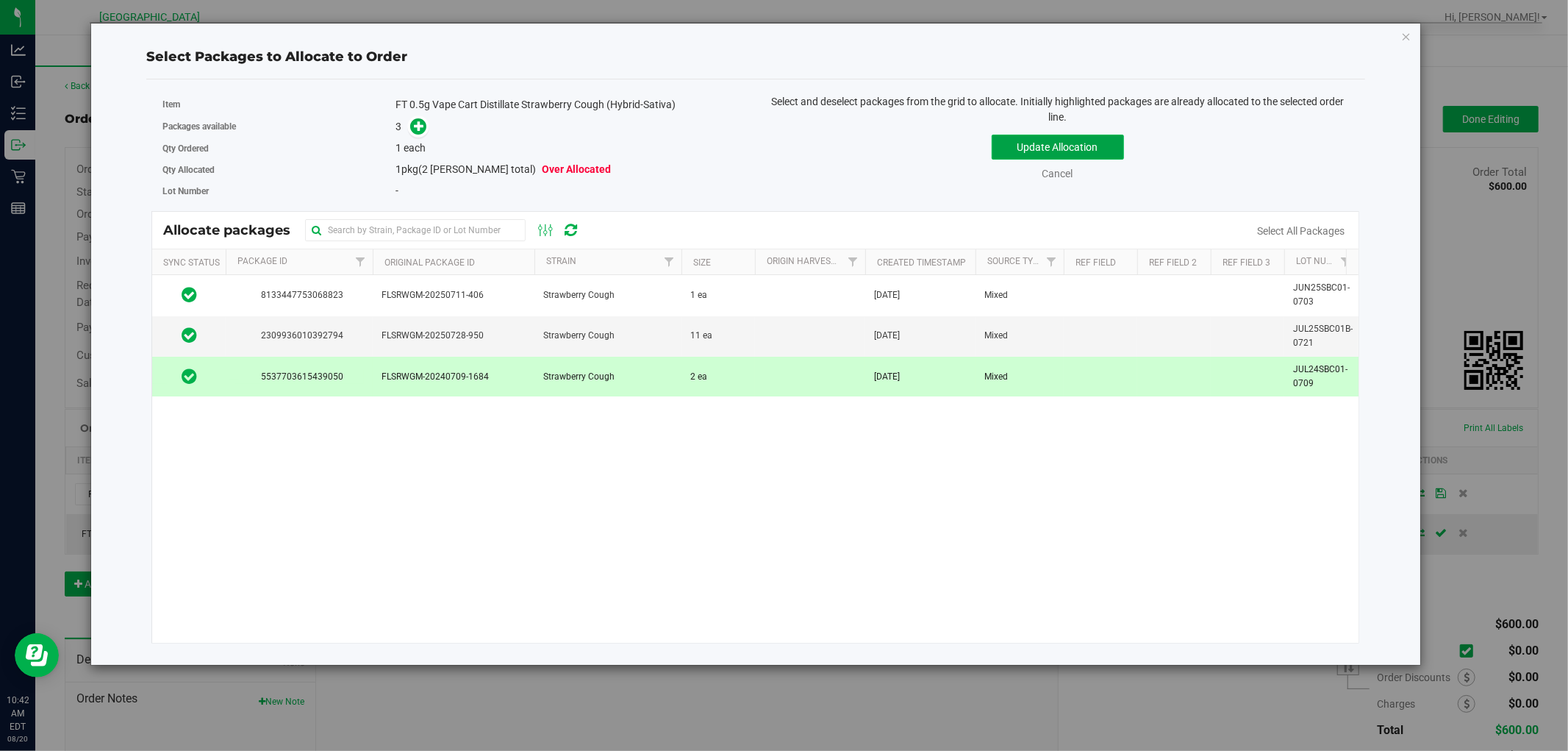
click at [1049, 150] on button "Update Allocation" at bounding box center [1058, 147] width 133 height 25
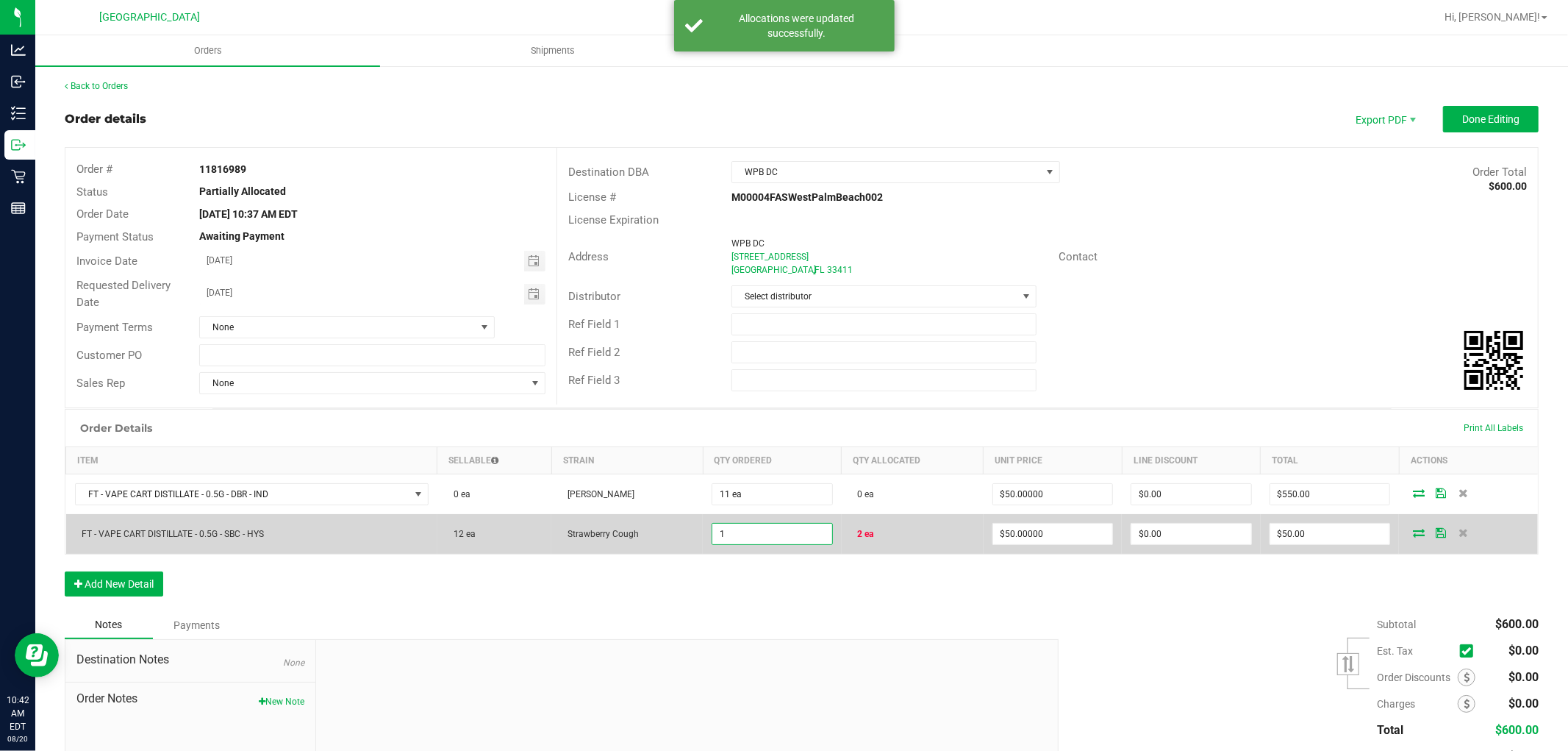
click at [739, 538] on input "1" at bounding box center [772, 533] width 120 height 21
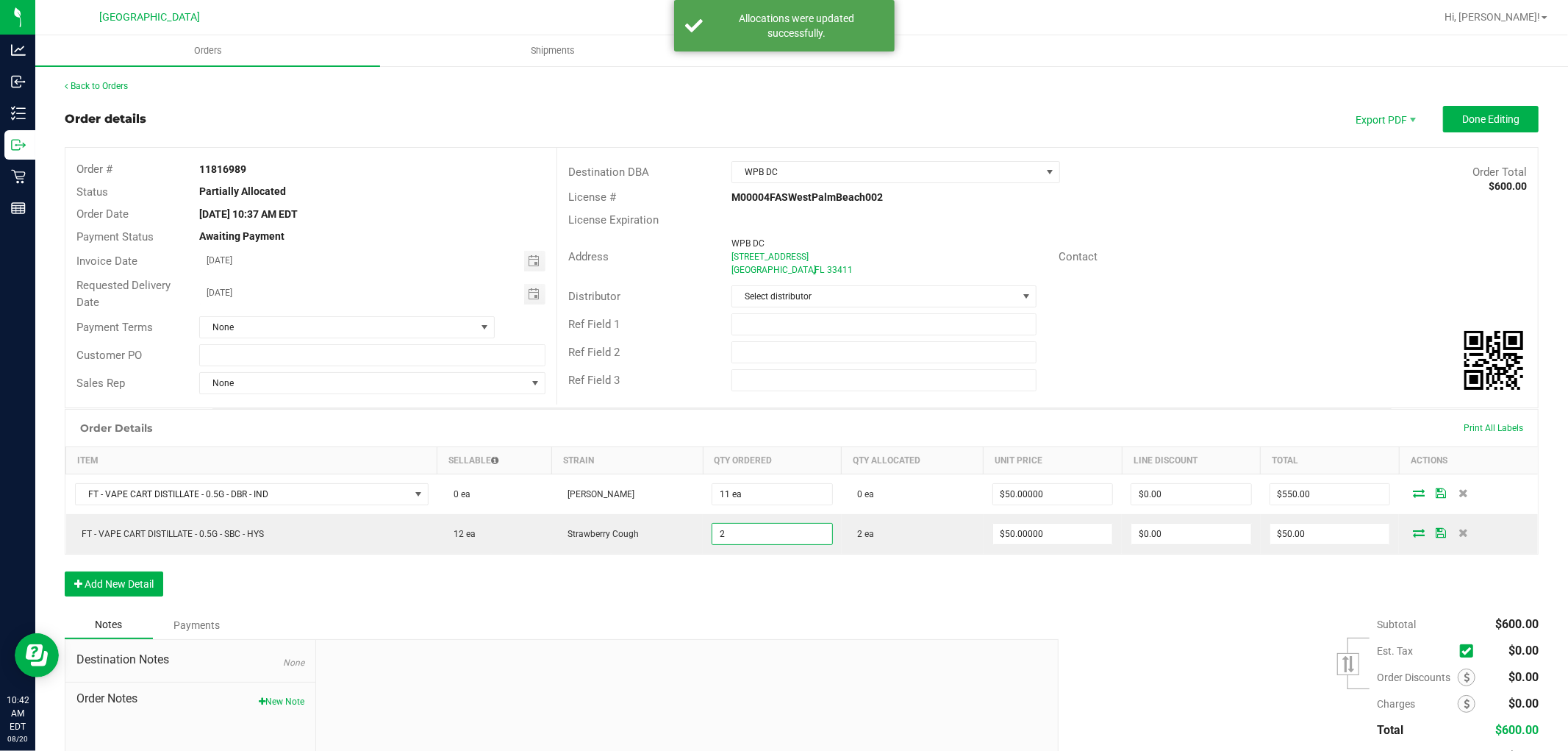
type input "2 ea"
type input "$100.00"
click at [748, 575] on div "Order Details Print All Labels Item Sellable Strain Qty Ordered Qty Allocated U…" at bounding box center [801, 510] width 1474 height 203
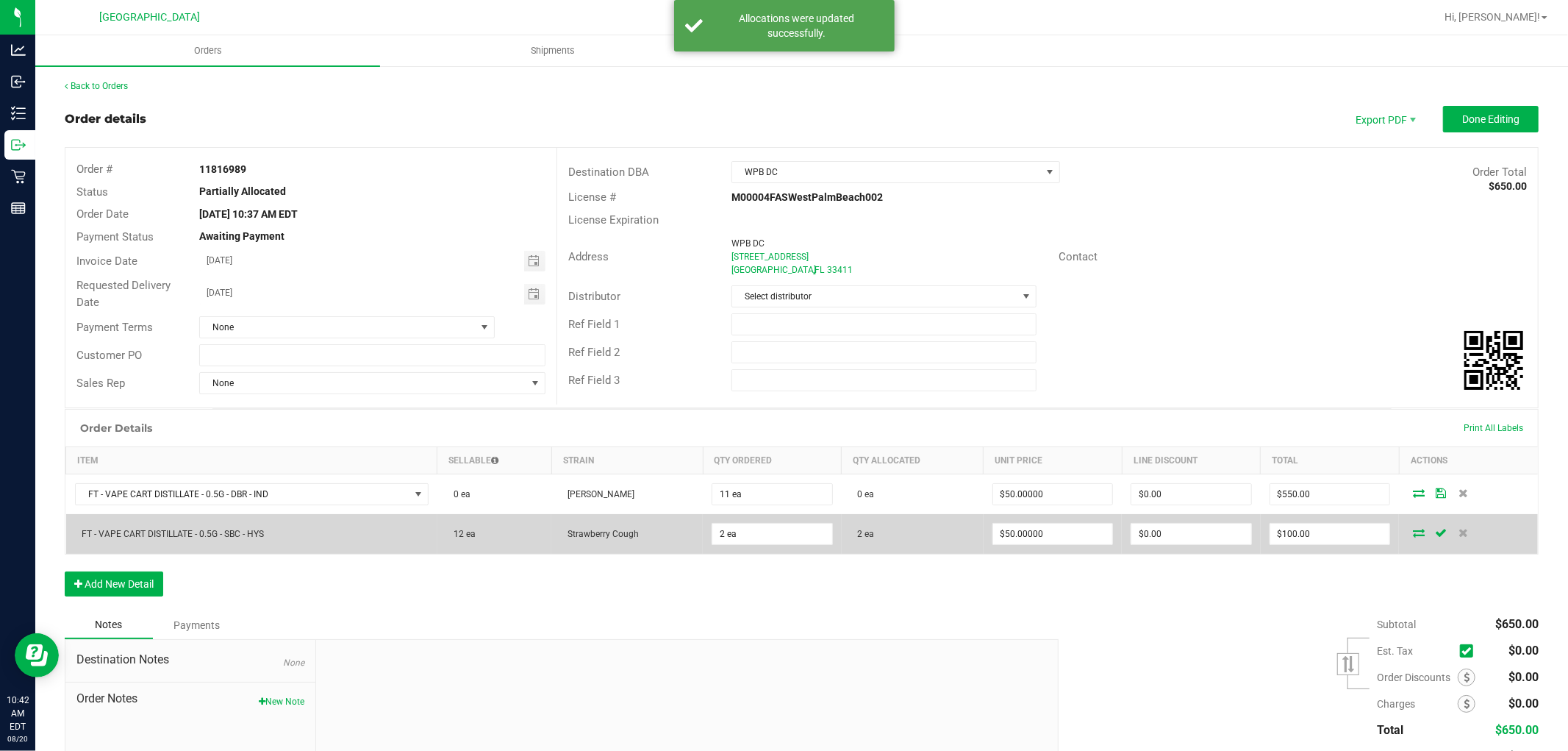
click at [380, 535] on td "FT - VAPE CART DISTILLATE - 0.5G - SBC - HYS" at bounding box center [252, 534] width 371 height 39
click at [1435, 537] on icon at bounding box center [1441, 532] width 12 height 9
click at [1413, 532] on icon at bounding box center [1418, 532] width 12 height 9
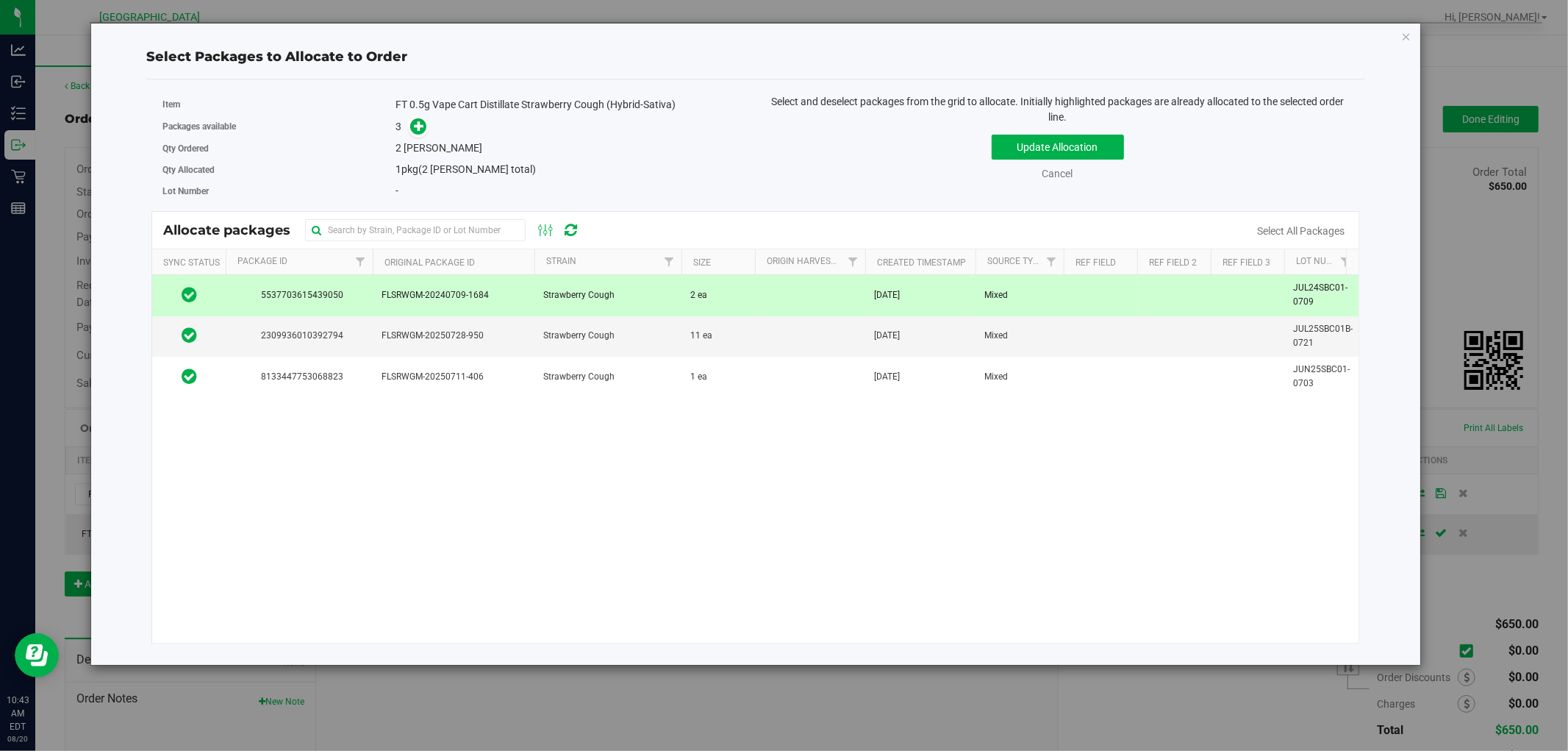
click at [618, 299] on td "Strawberry Cough" at bounding box center [608, 295] width 147 height 40
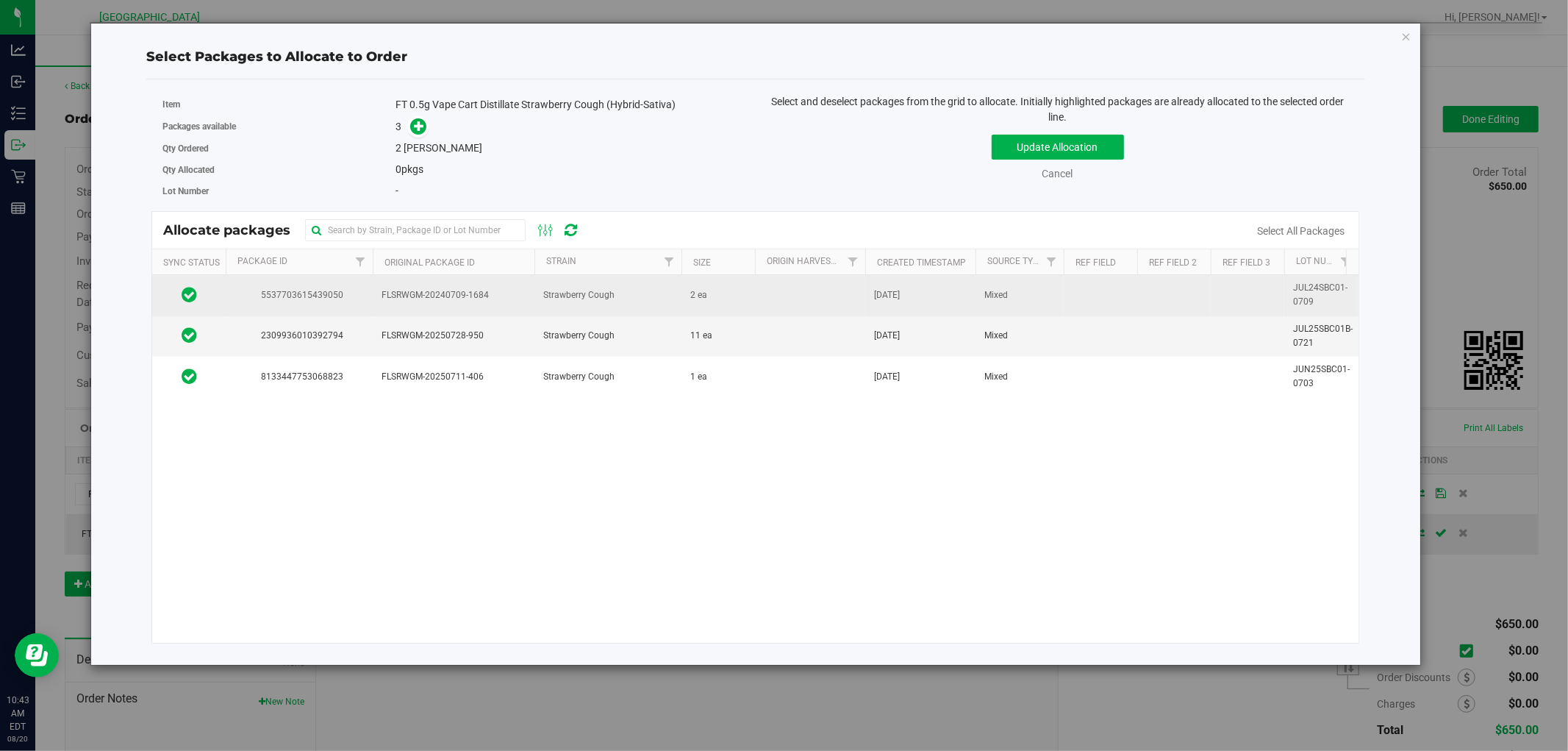
click at [618, 298] on td "Strawberry Cough" at bounding box center [608, 295] width 147 height 40
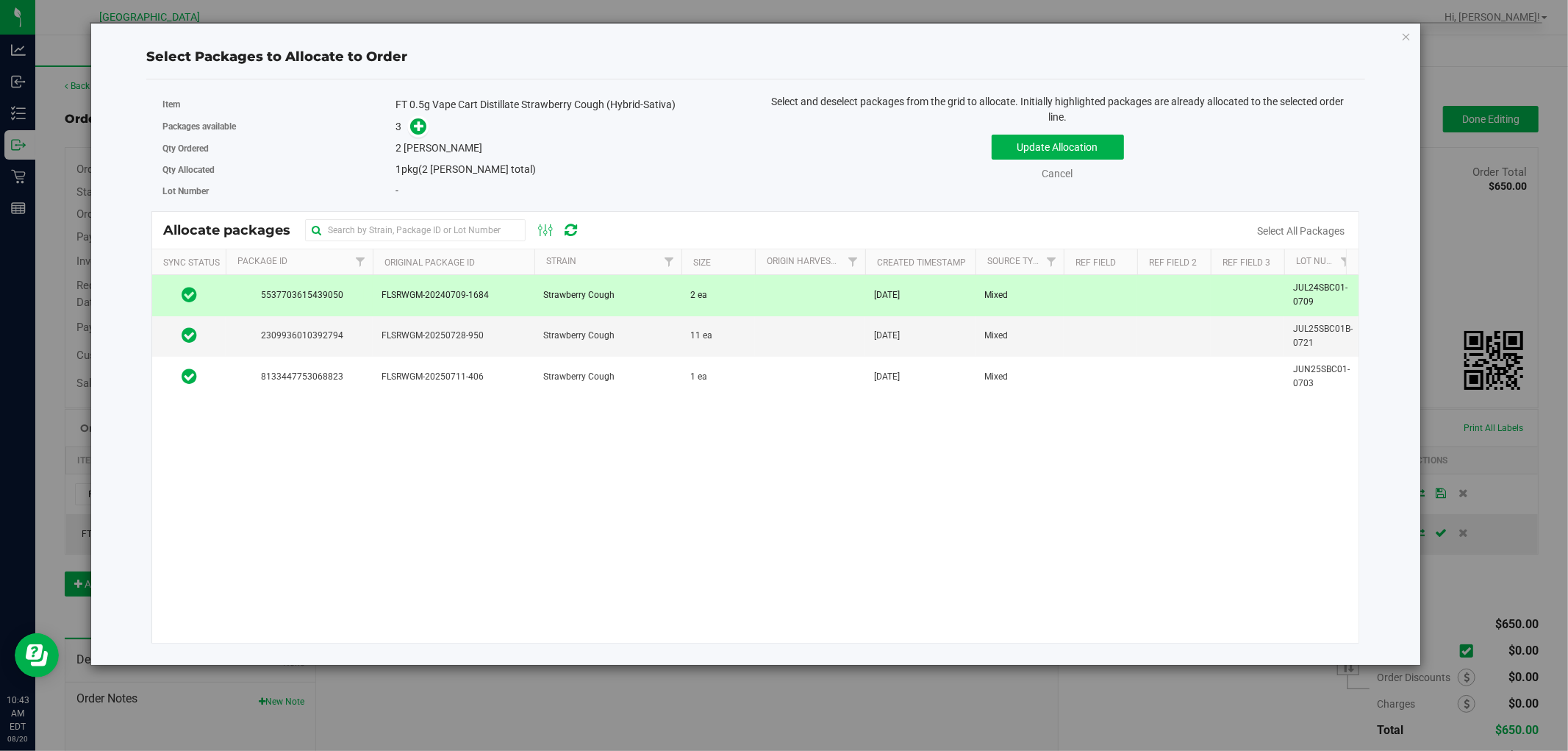
click at [619, 298] on td "Strawberry Cough" at bounding box center [608, 295] width 147 height 40
click at [1087, 153] on button "Update Allocation" at bounding box center [1058, 147] width 133 height 25
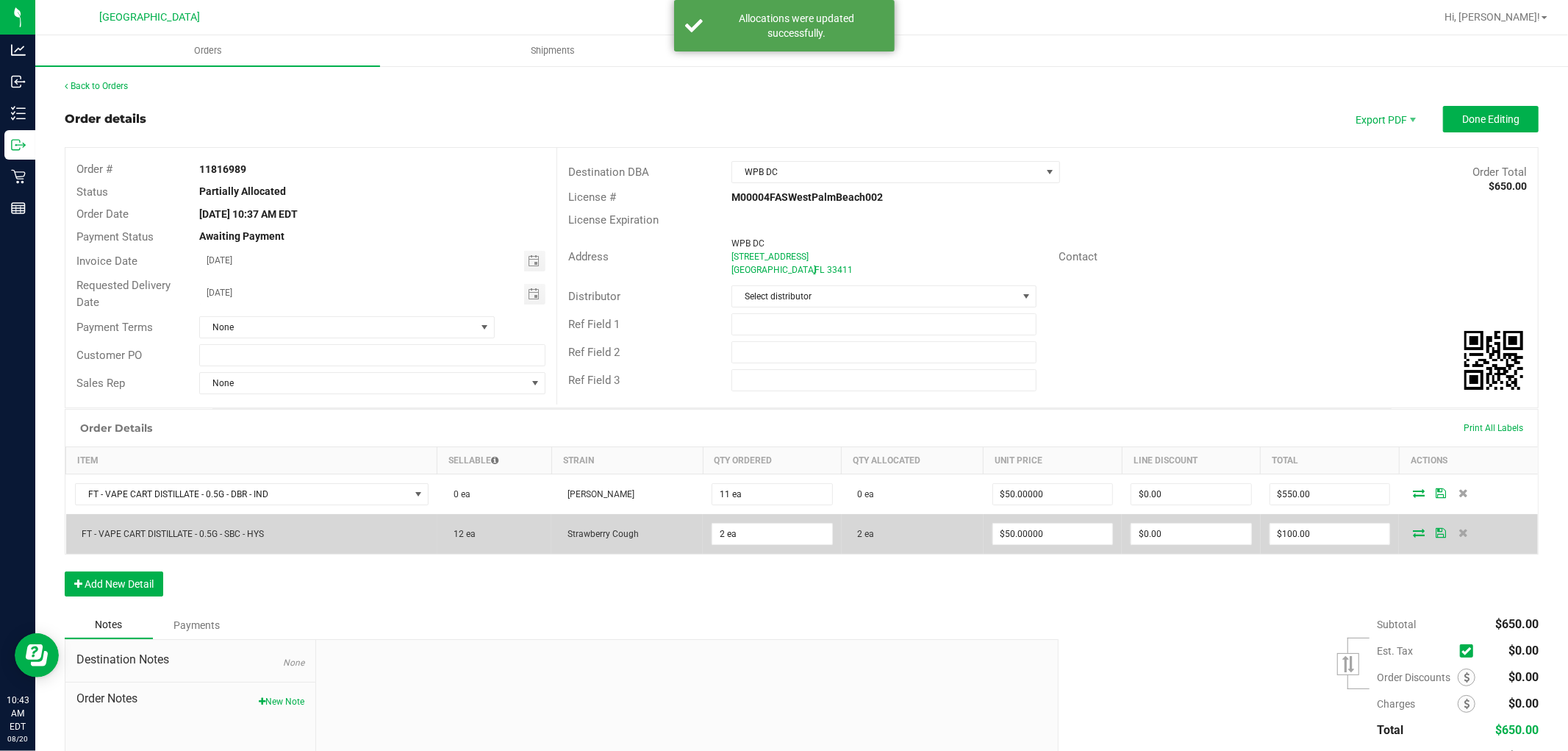
click at [1436, 535] on icon at bounding box center [1441, 532] width 10 height 9
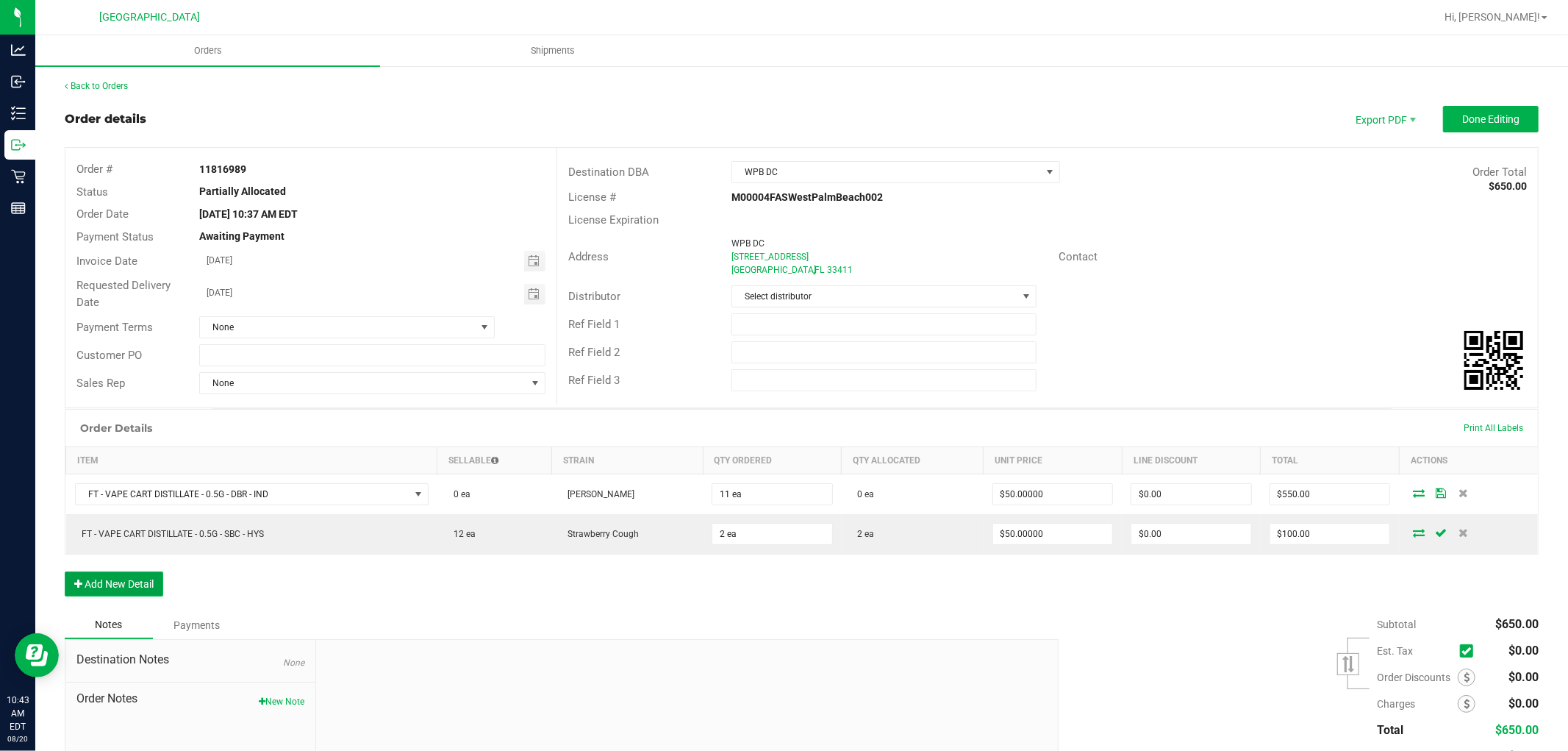
click at [94, 576] on button "Add New Detail" at bounding box center [114, 584] width 99 height 25
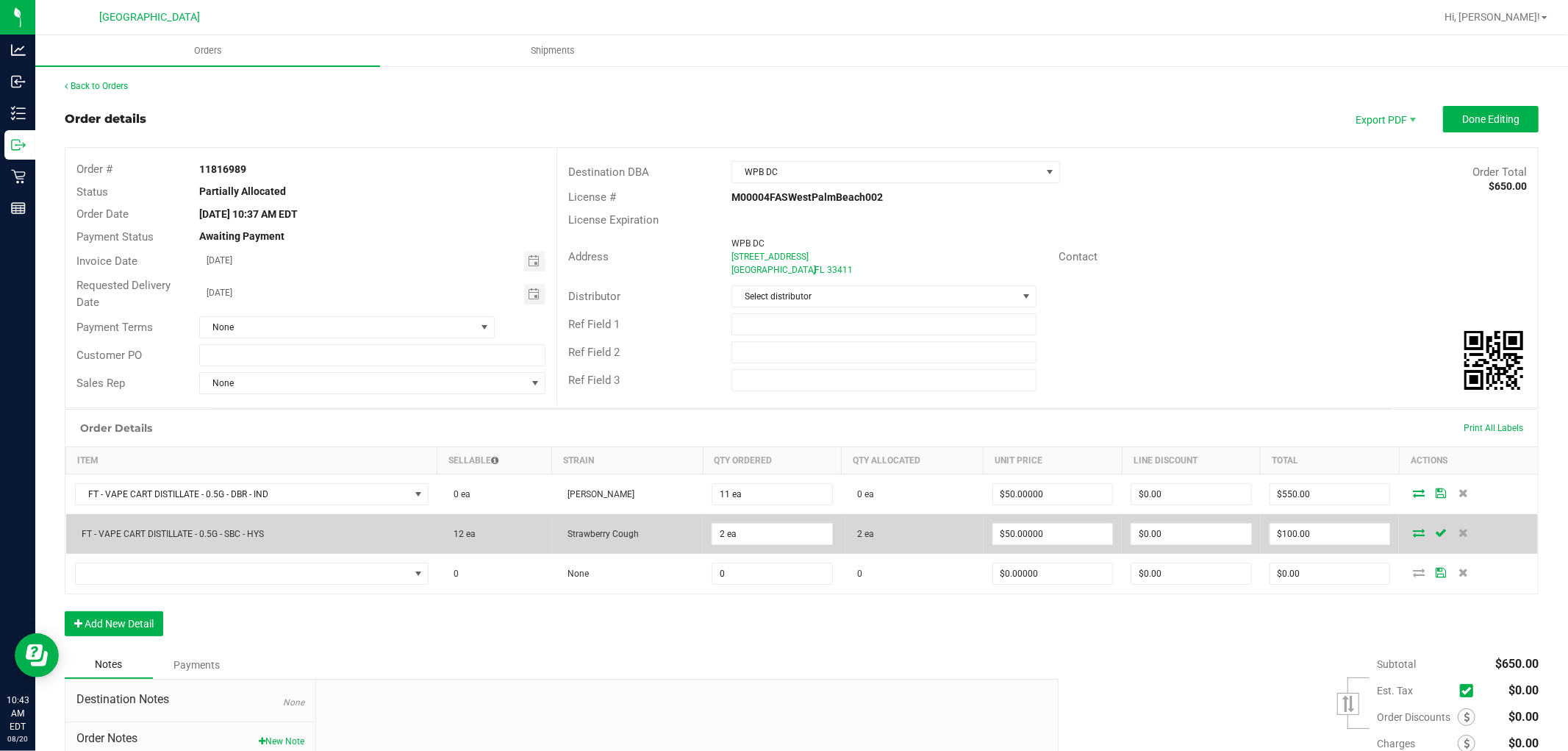
click at [465, 534] on span "12 ea" at bounding box center [461, 533] width 30 height 10
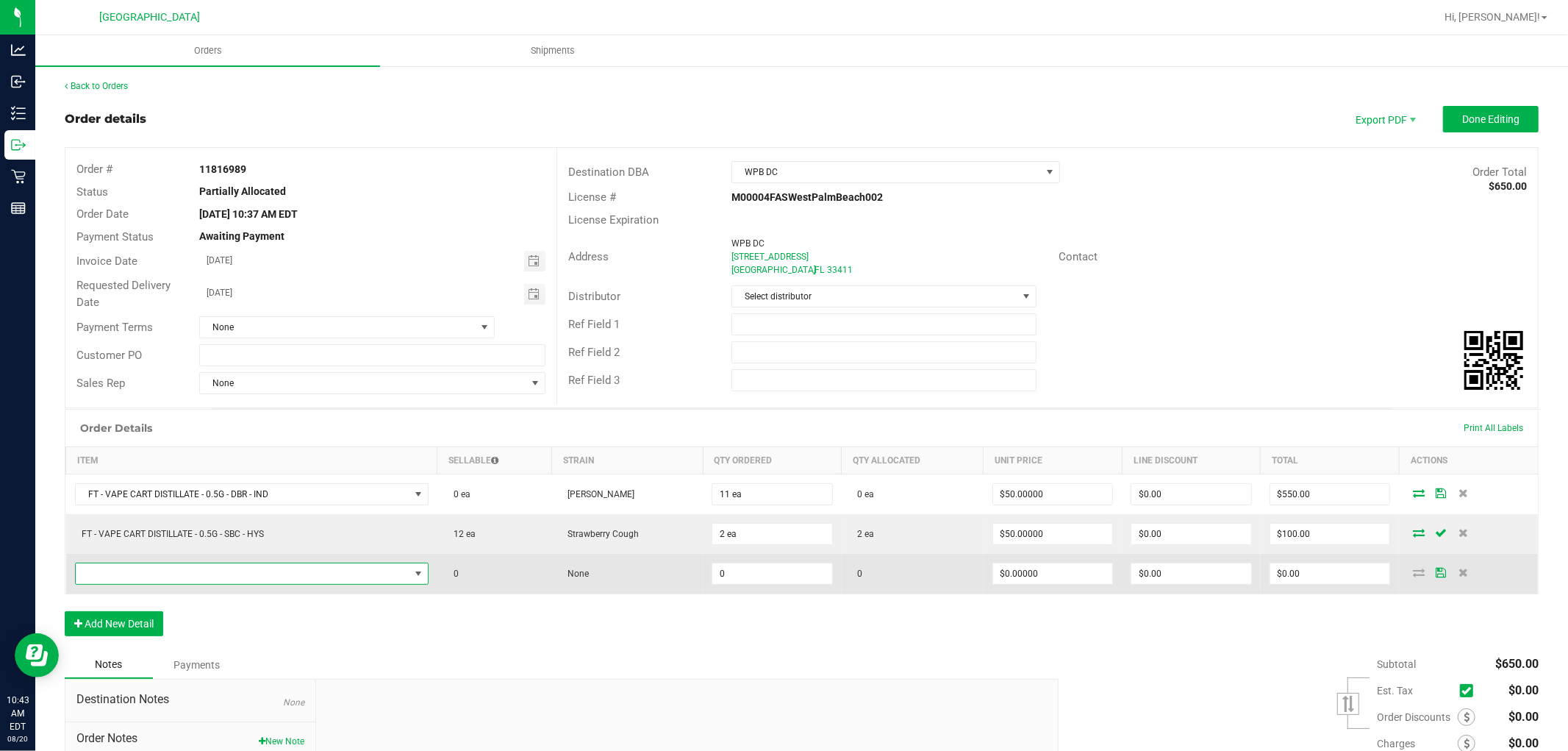
click at [314, 575] on span "NO DATA FOUND" at bounding box center [243, 574] width 334 height 21
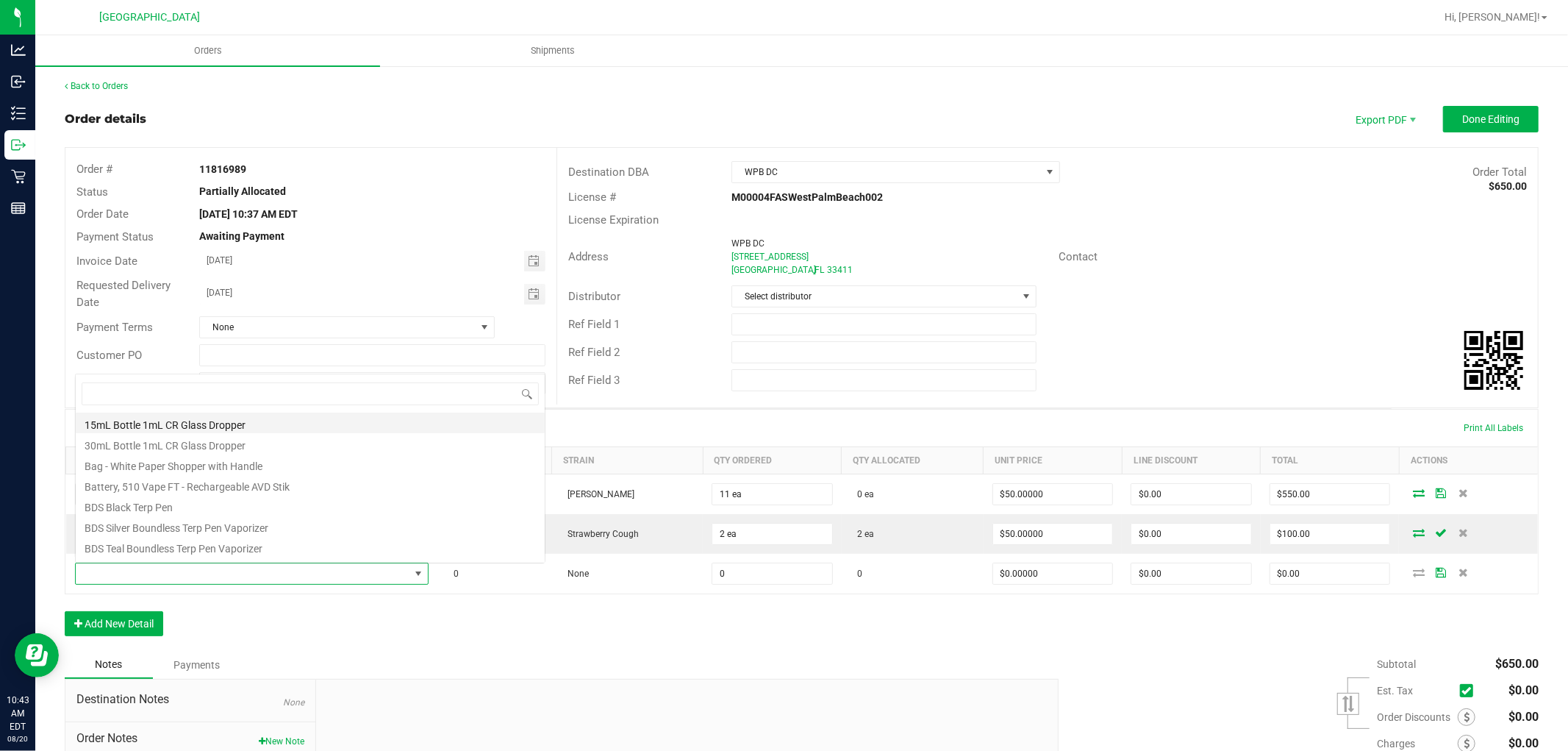
scroll to position [22, 349]
type input "SSD"
click at [349, 417] on li "FT 0.5g Vape Cart Distillate Super Sour Diesel (Sativa)" at bounding box center [311, 422] width 470 height 21
type input "0 ea"
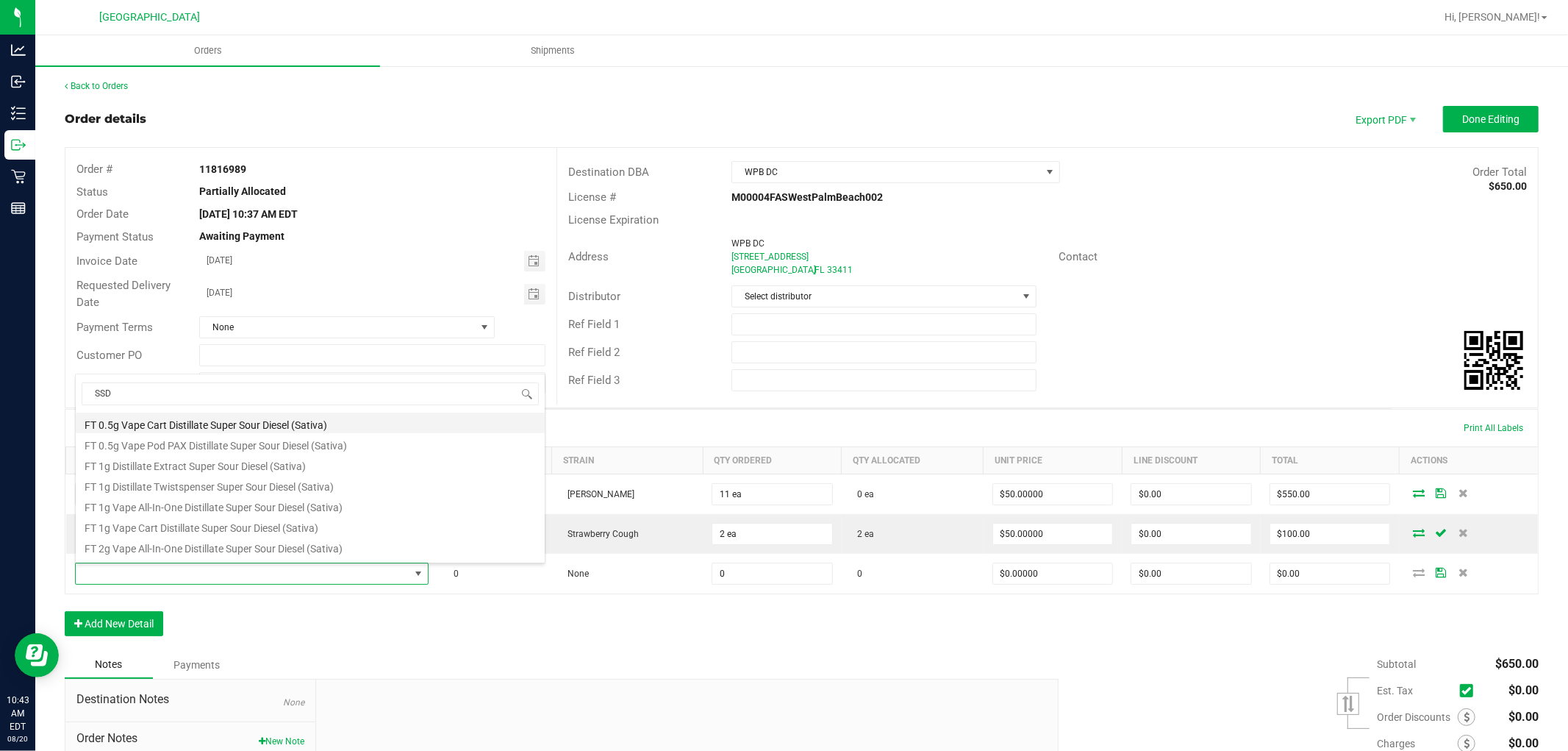
type input "$50.00000"
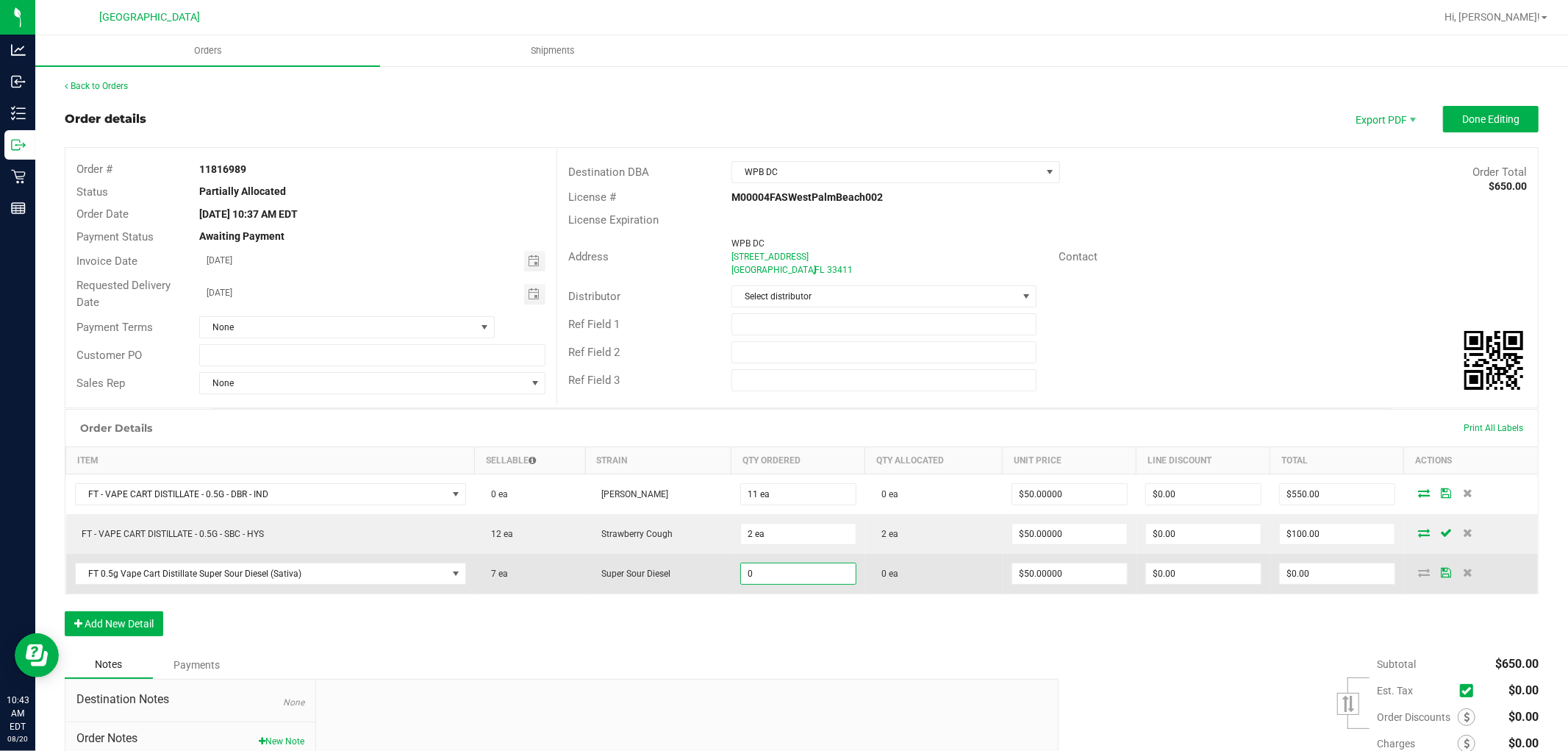
click at [741, 574] on input "0" at bounding box center [798, 574] width 115 height 21
type input "7"
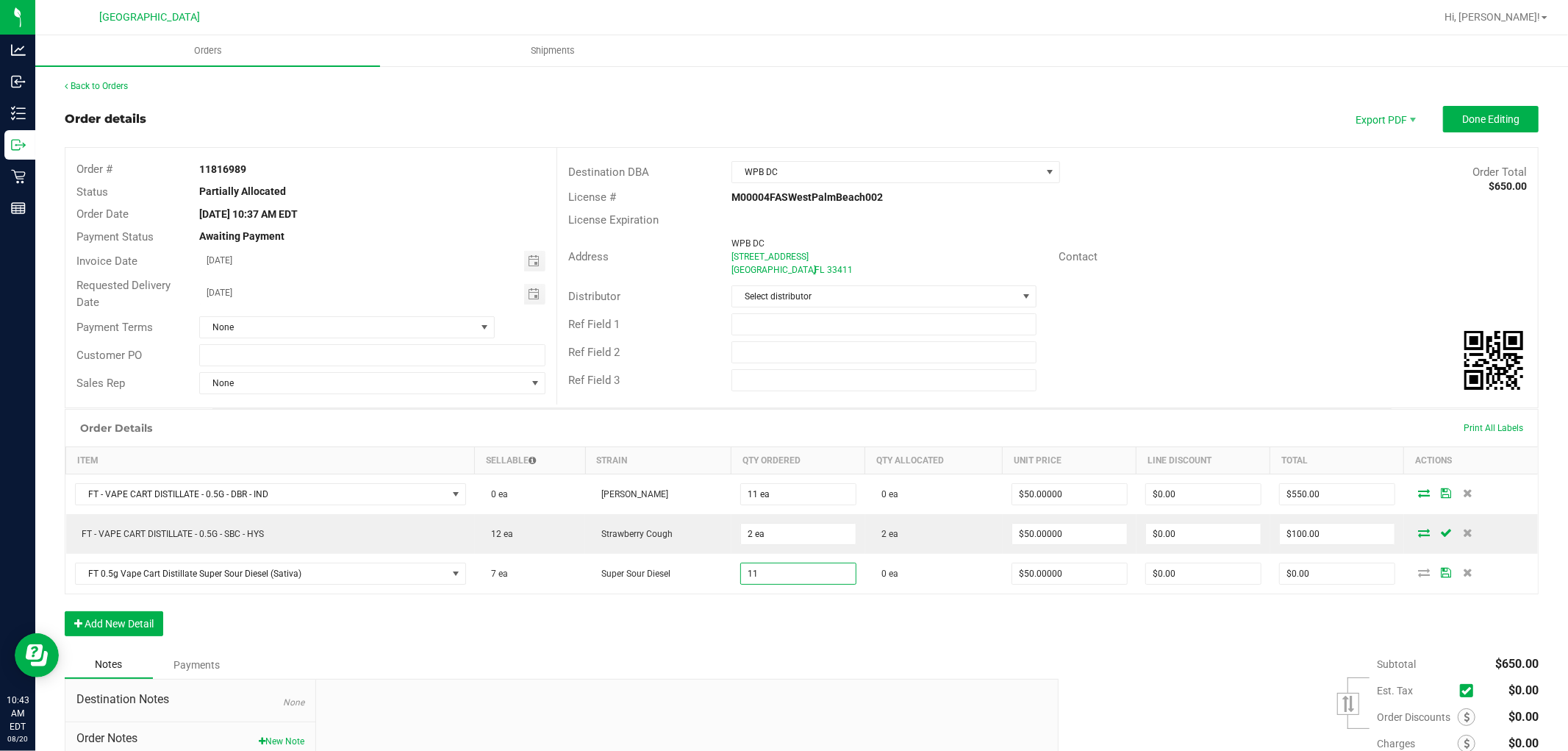
type input "11 ea"
type input "$550.00"
click at [770, 626] on div "Order Details Print All Labels Item Sellable Strain Qty Ordered Qty Allocated U…" at bounding box center [801, 530] width 1474 height 242
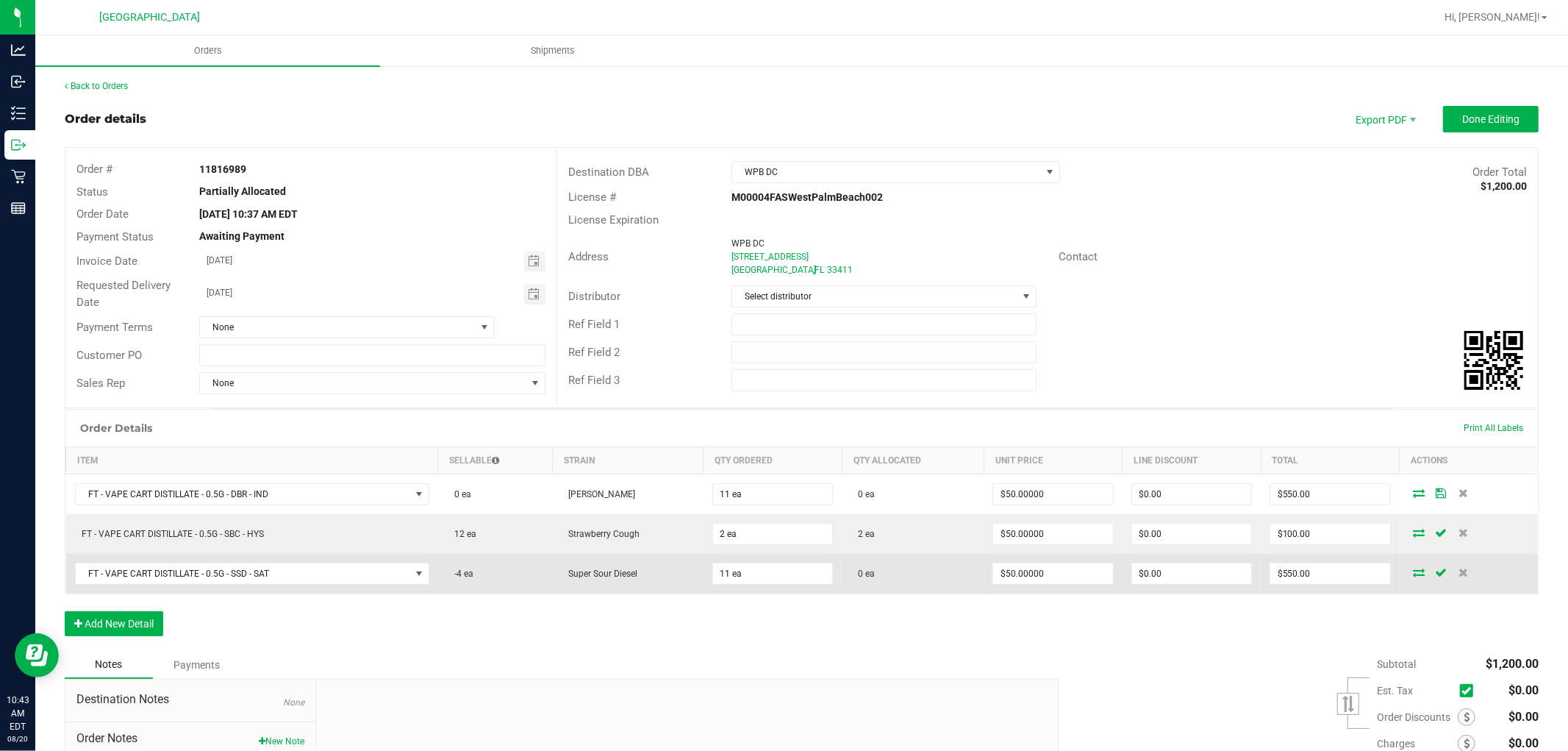
click at [1414, 571] on icon at bounding box center [1419, 572] width 12 height 9
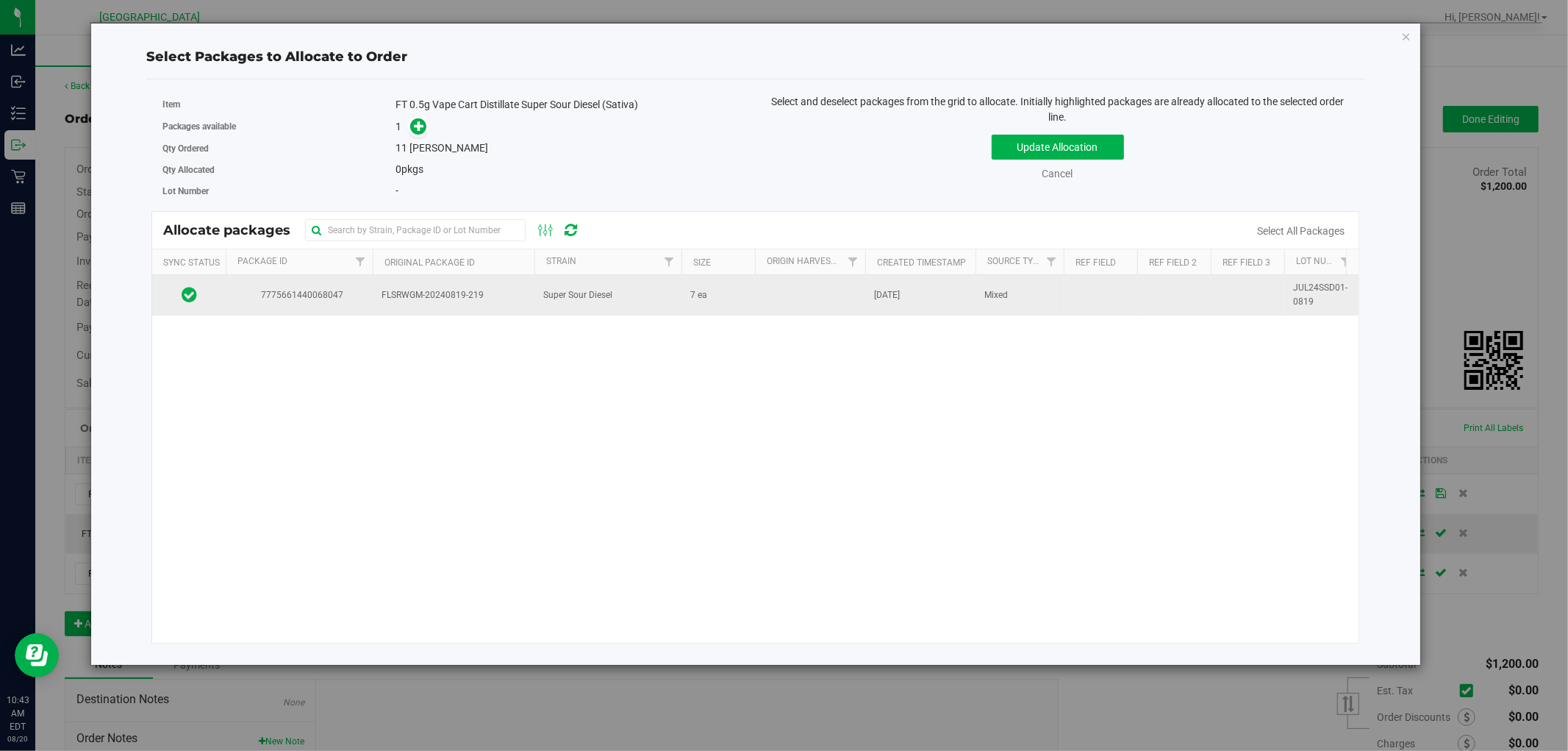
click at [618, 294] on td "Super Sour Diesel" at bounding box center [608, 295] width 147 height 39
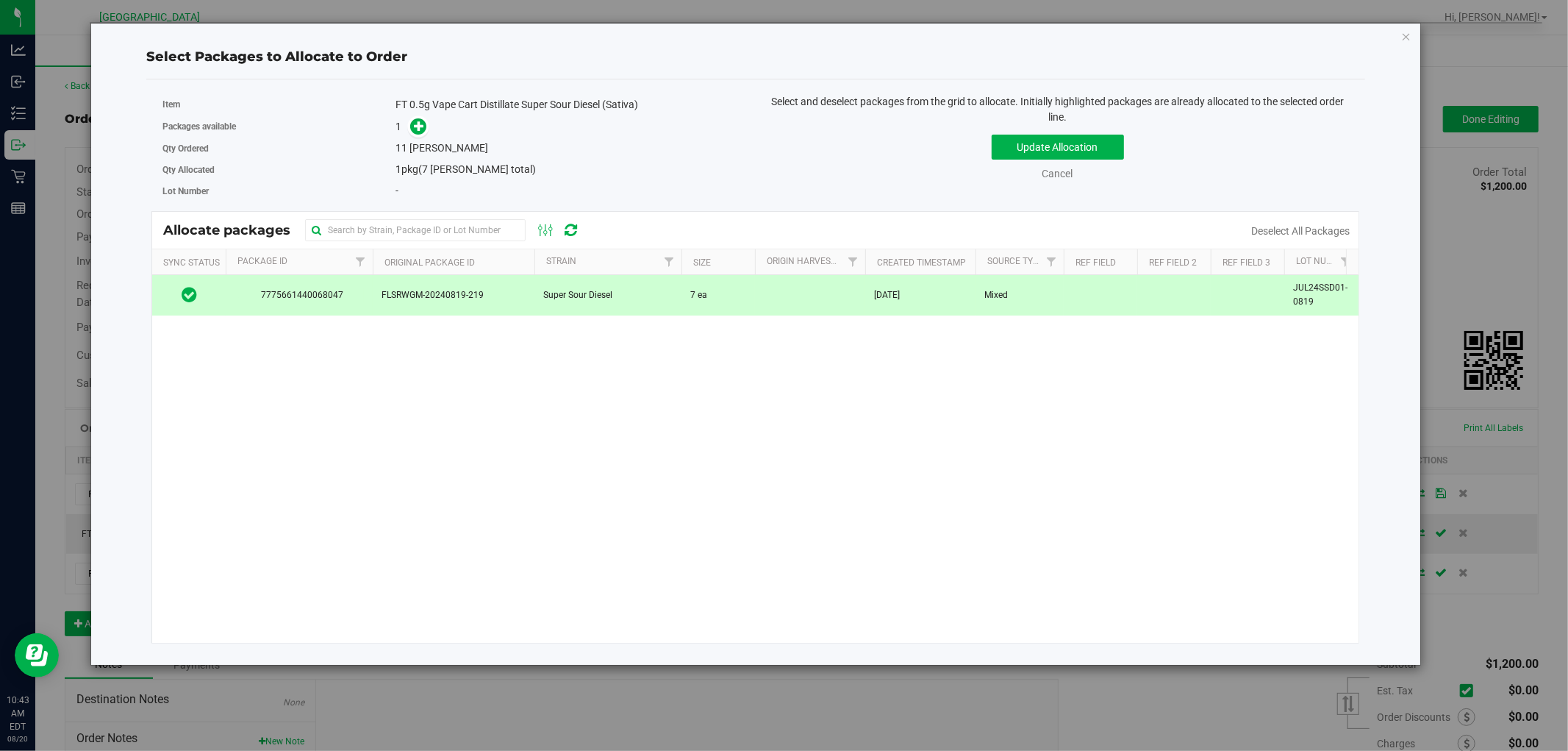
click at [618, 294] on td "Super Sour Diesel" at bounding box center [608, 295] width 147 height 39
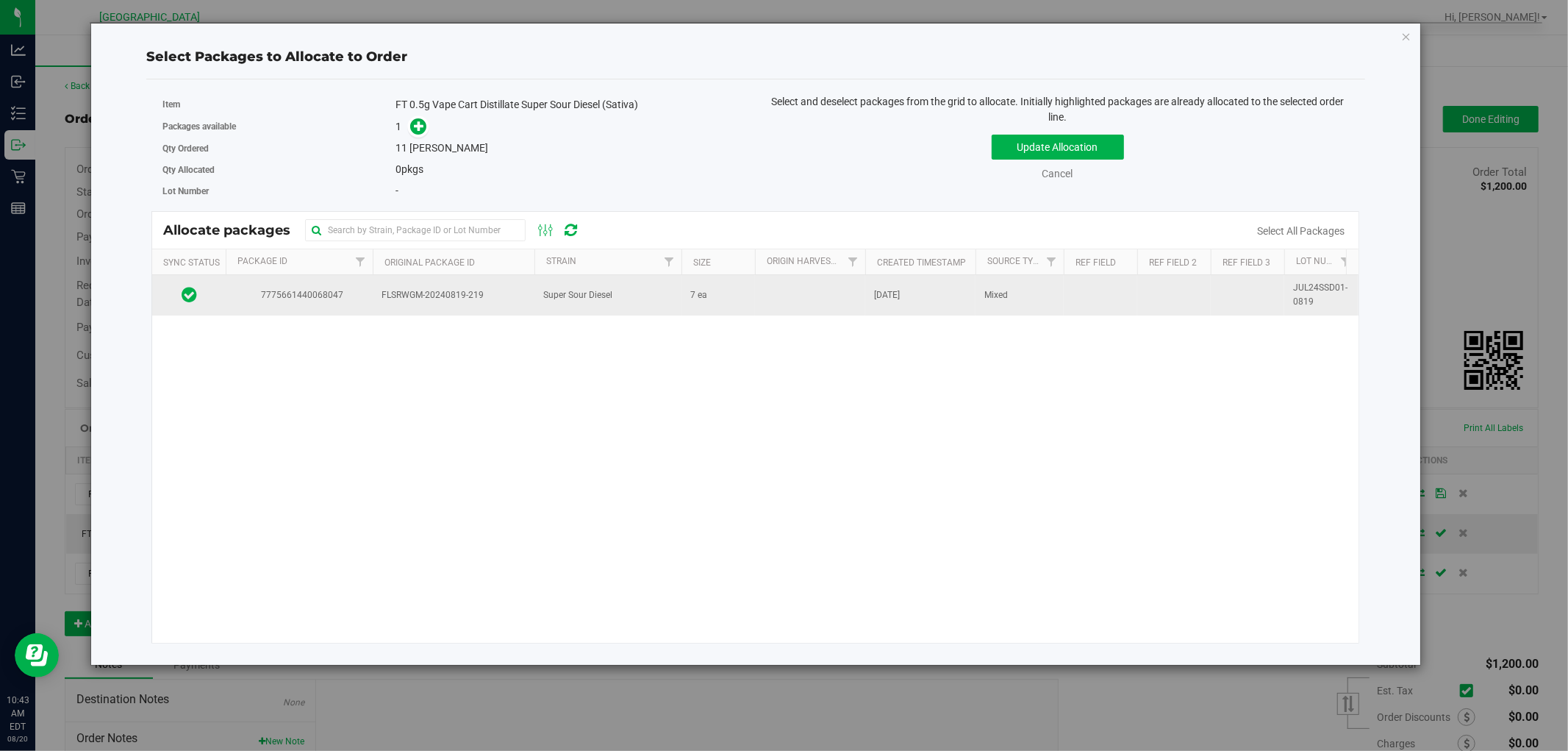
click at [618, 294] on td "Super Sour Diesel" at bounding box center [608, 295] width 147 height 39
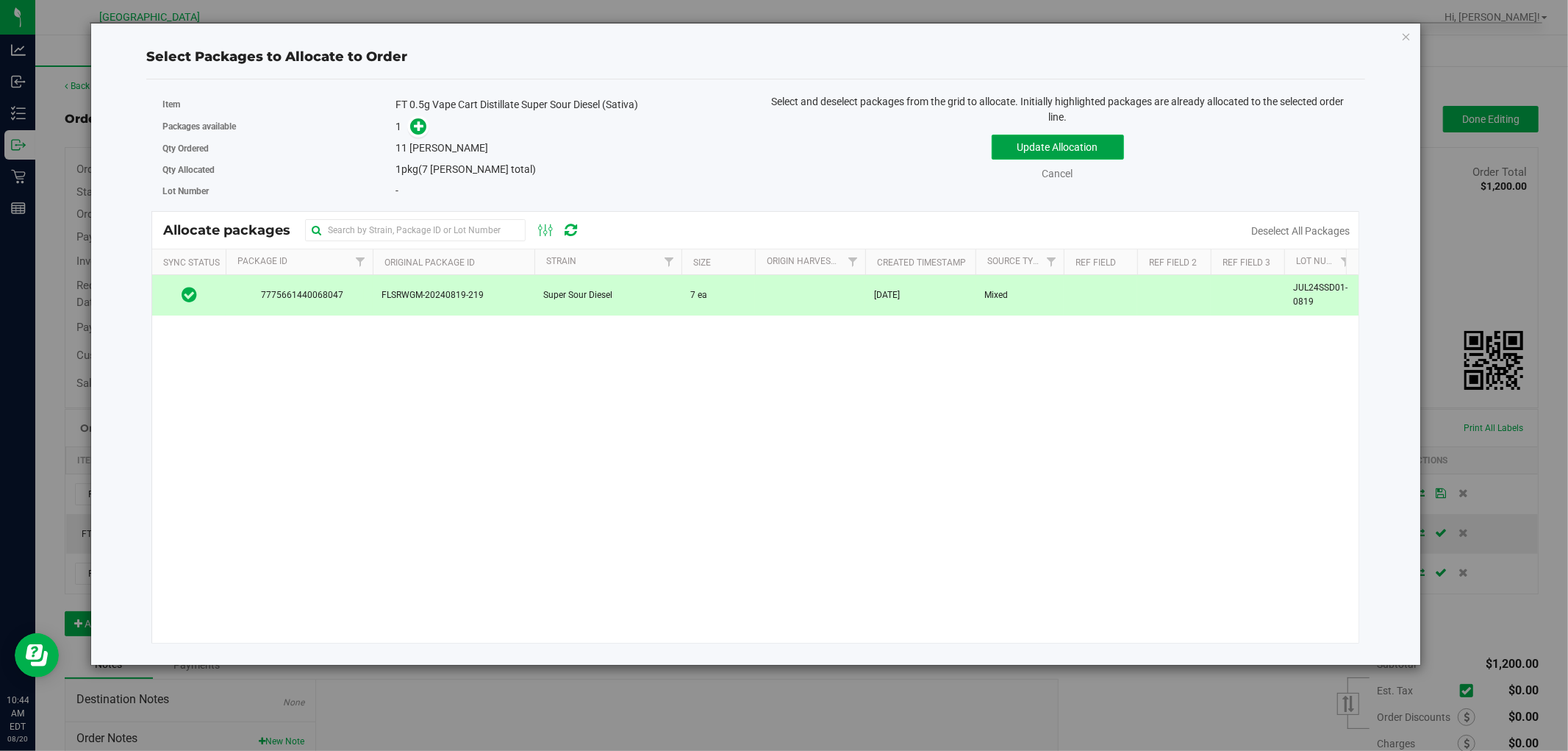
click at [1021, 154] on button "Update Allocation" at bounding box center [1058, 147] width 133 height 25
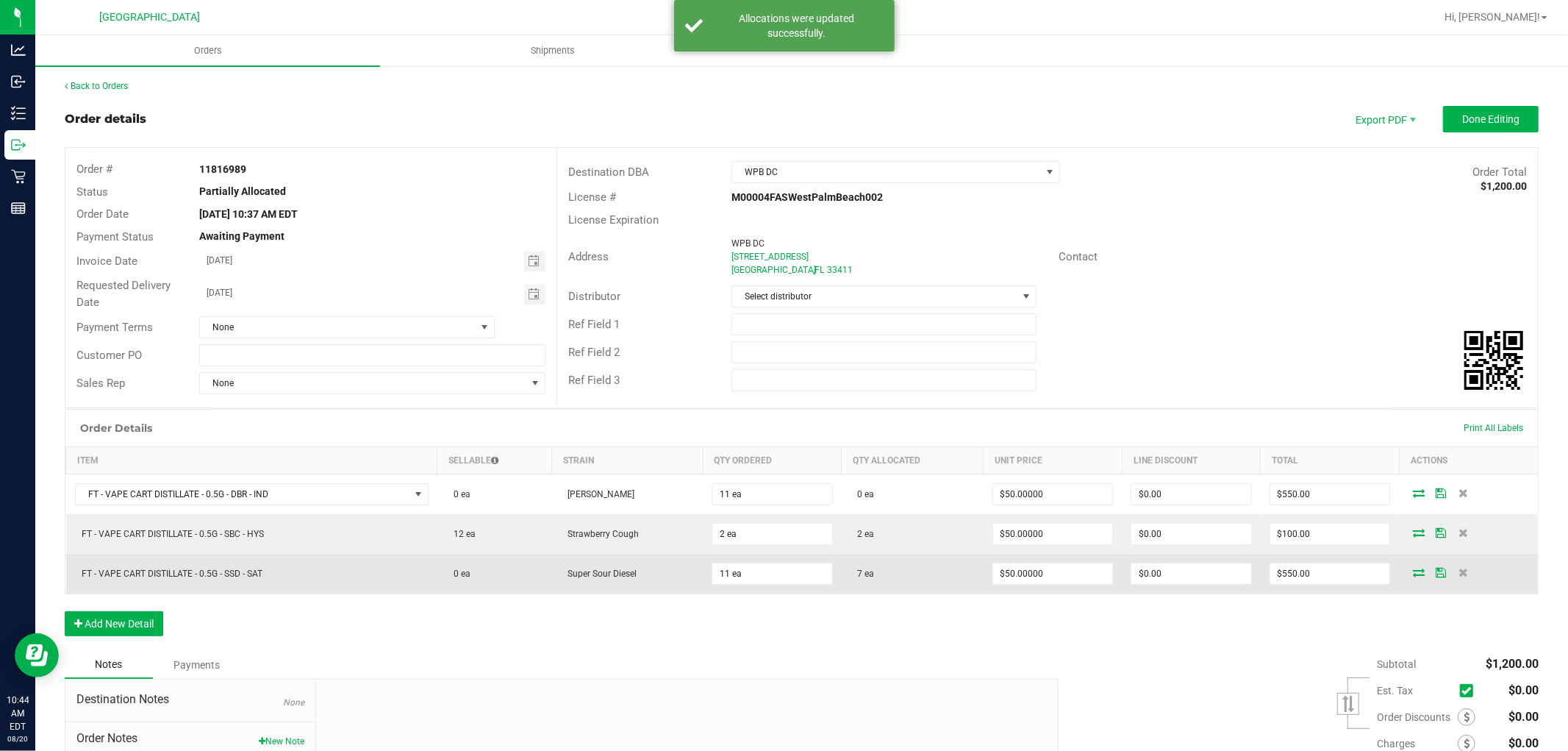
click at [1413, 569] on icon at bounding box center [1418, 572] width 12 height 9
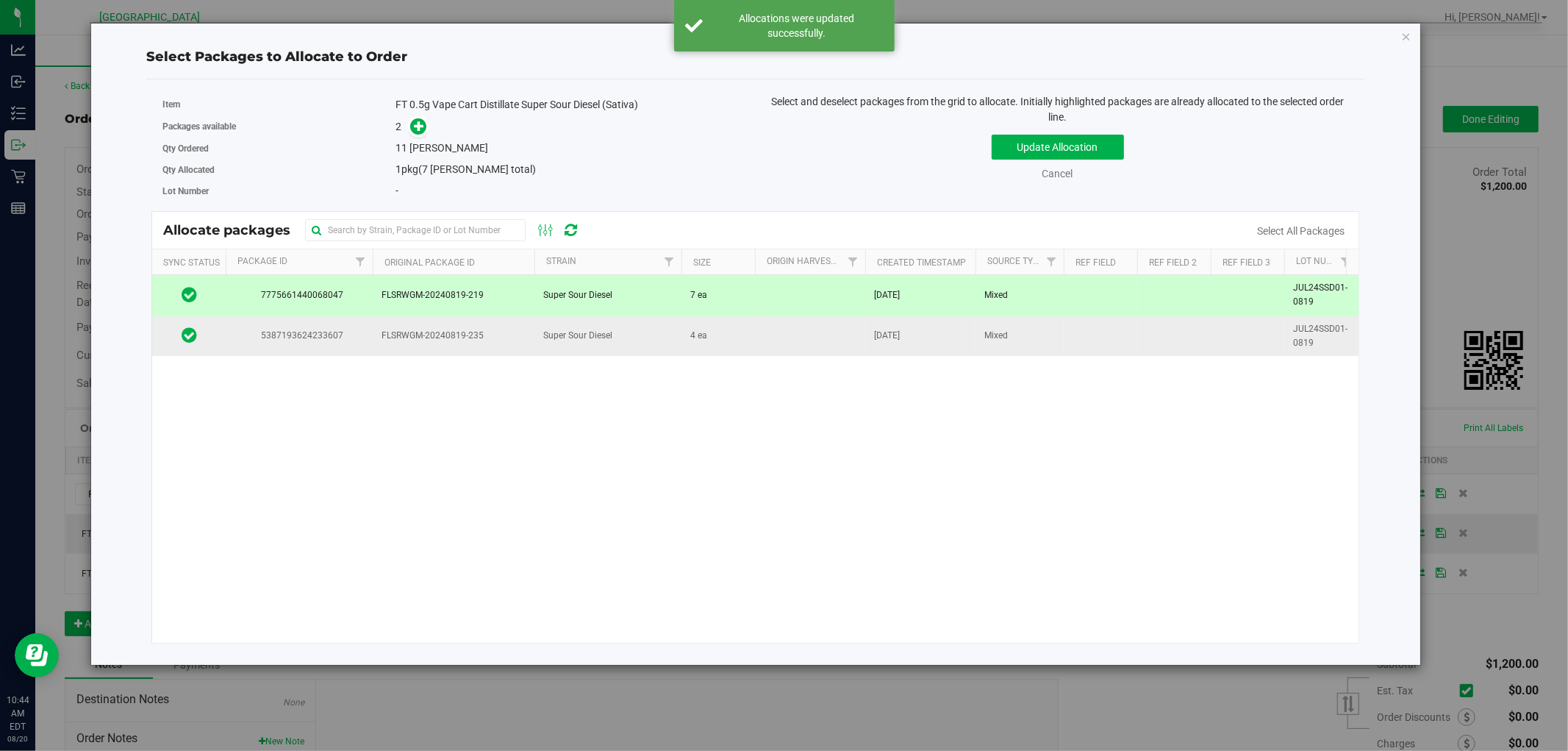
click at [614, 333] on td "Super Sour Diesel" at bounding box center [608, 336] width 147 height 39
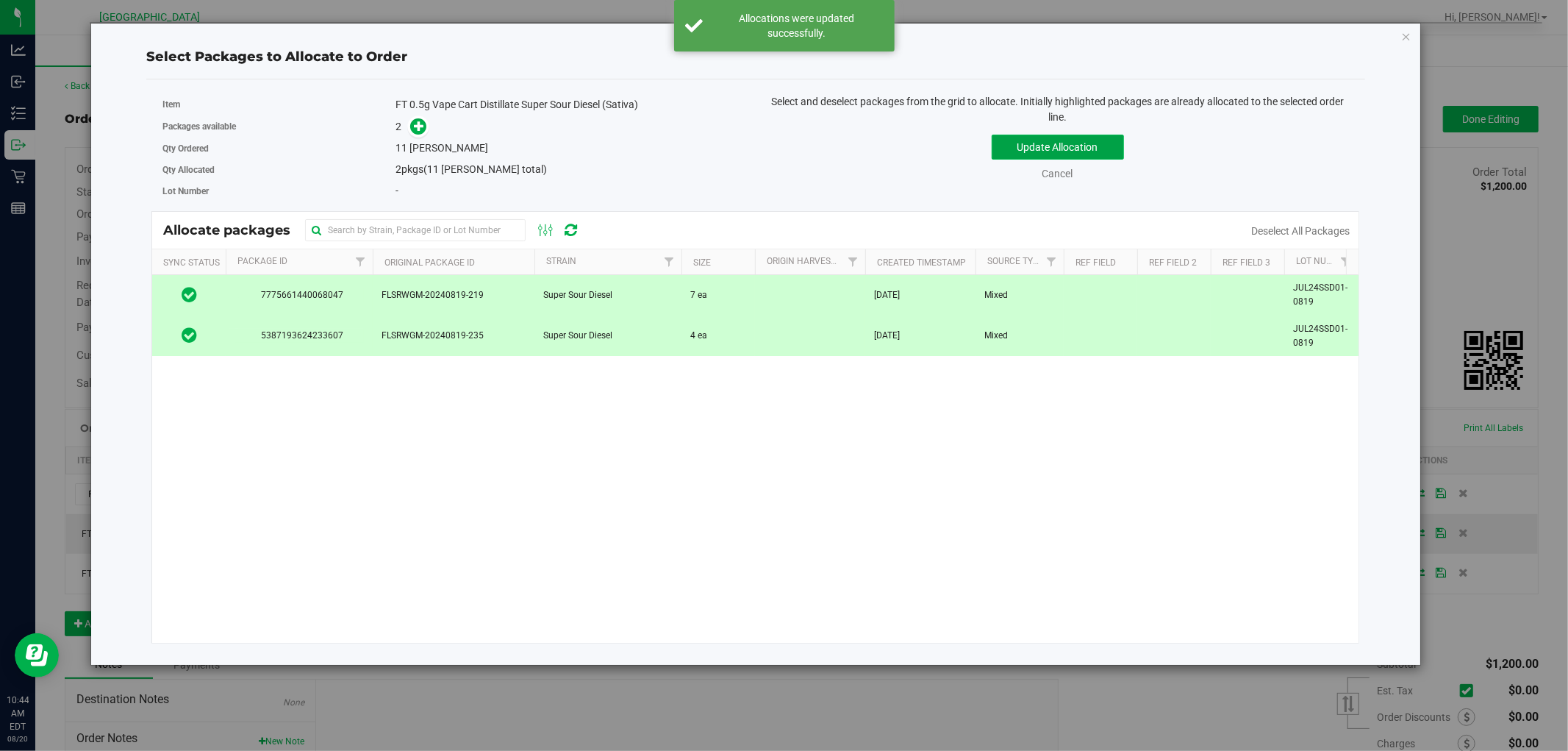
click at [1001, 151] on button "Update Allocation" at bounding box center [1058, 147] width 133 height 25
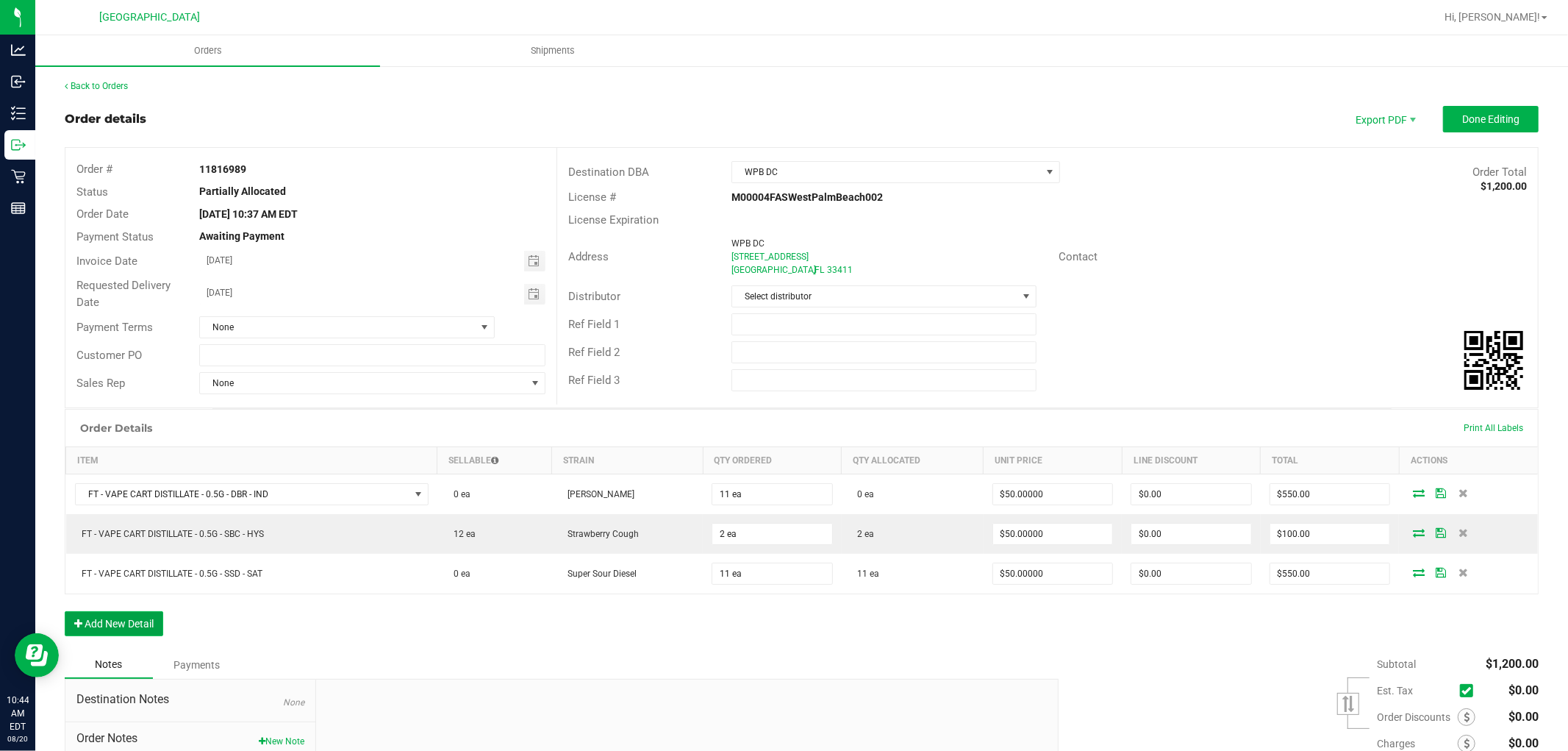
click at [100, 616] on button "Add New Detail" at bounding box center [114, 624] width 99 height 25
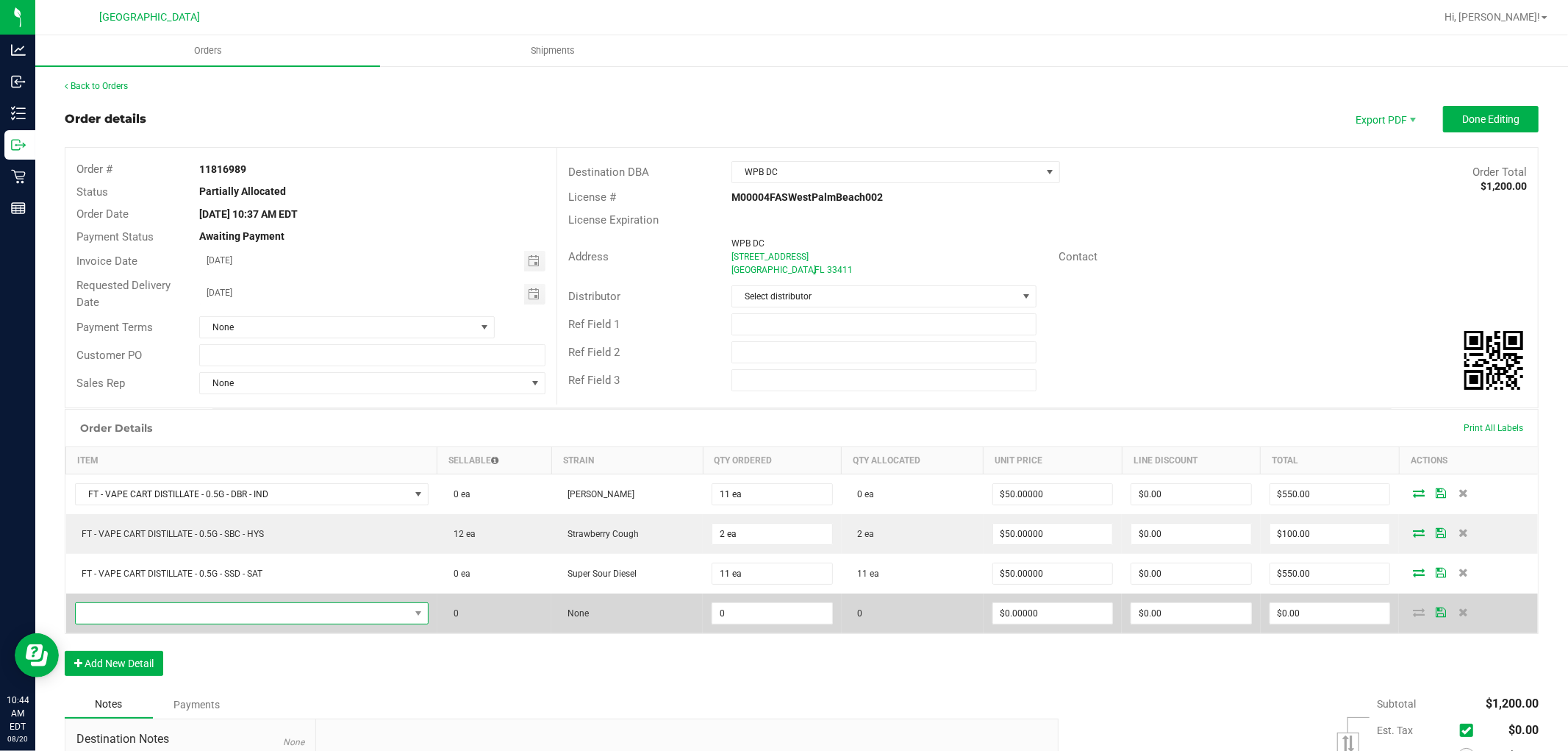
click at [323, 623] on span "NO DATA FOUND" at bounding box center [243, 613] width 334 height 21
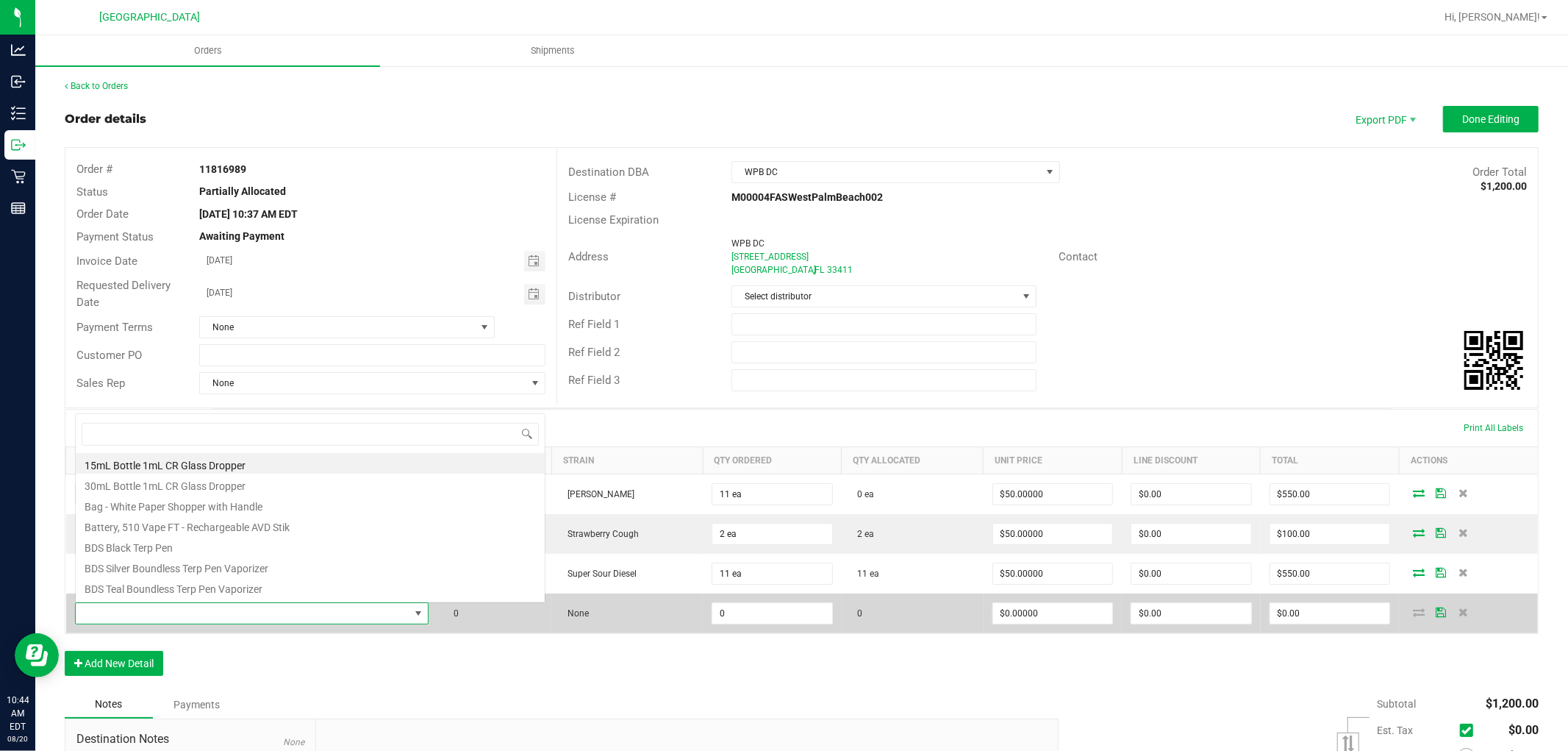
scroll to position [22, 349]
type input "TNG"
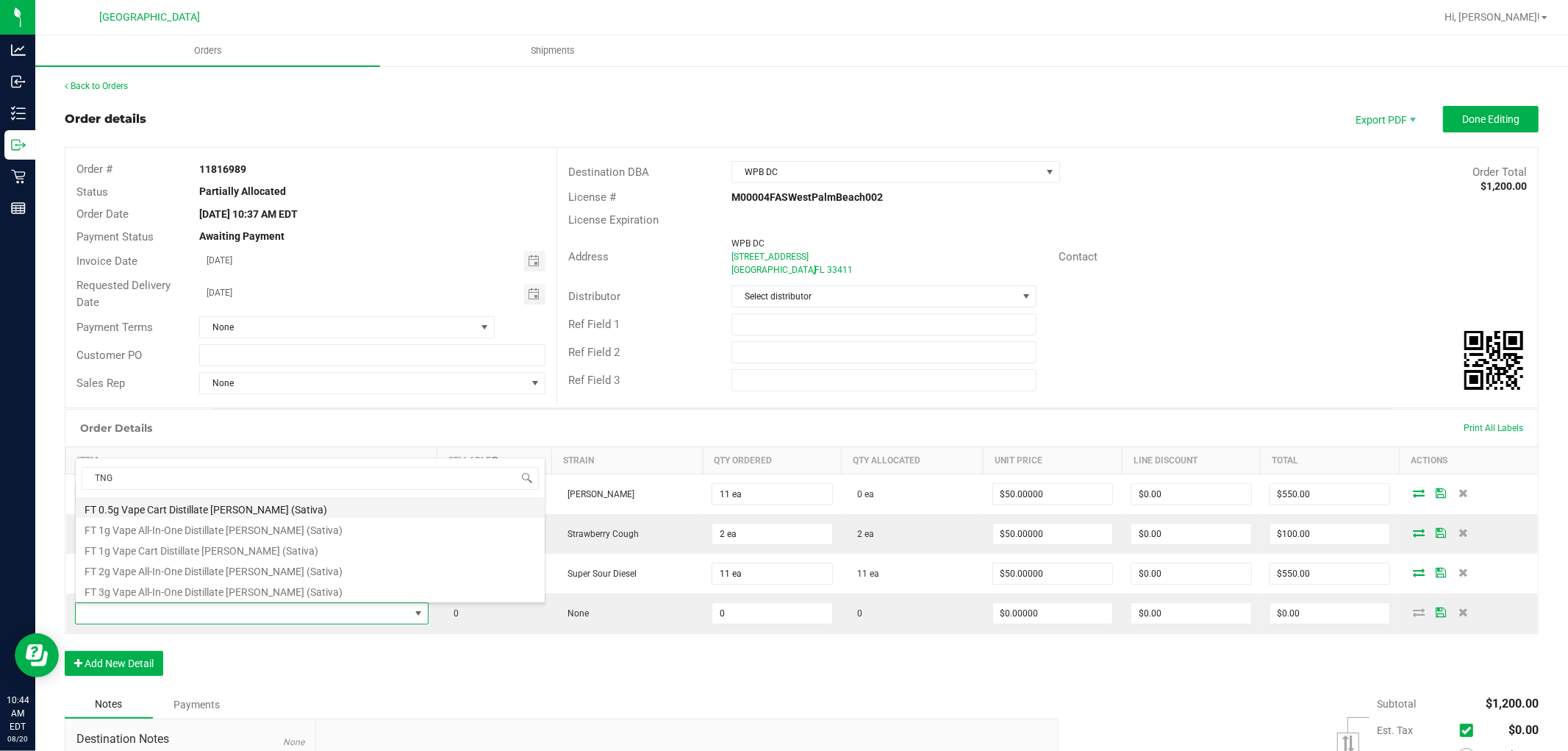
click at [349, 508] on li "FT 0.5g Vape Cart Distillate Tangie (Sativa)" at bounding box center [311, 507] width 470 height 21
type input "0 ea"
type input "$50.00000"
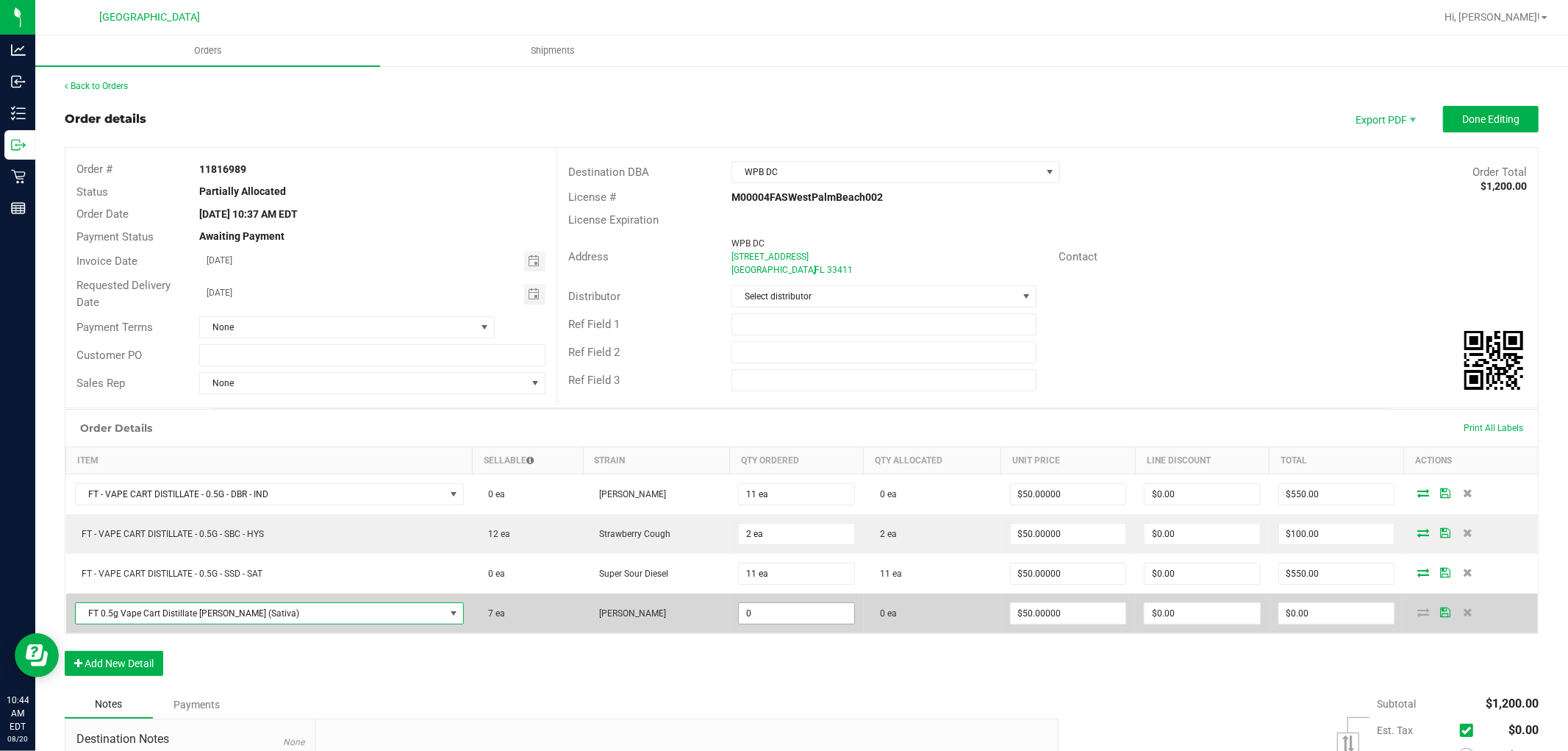
click at [739, 613] on input "0" at bounding box center [797, 613] width 116 height 21
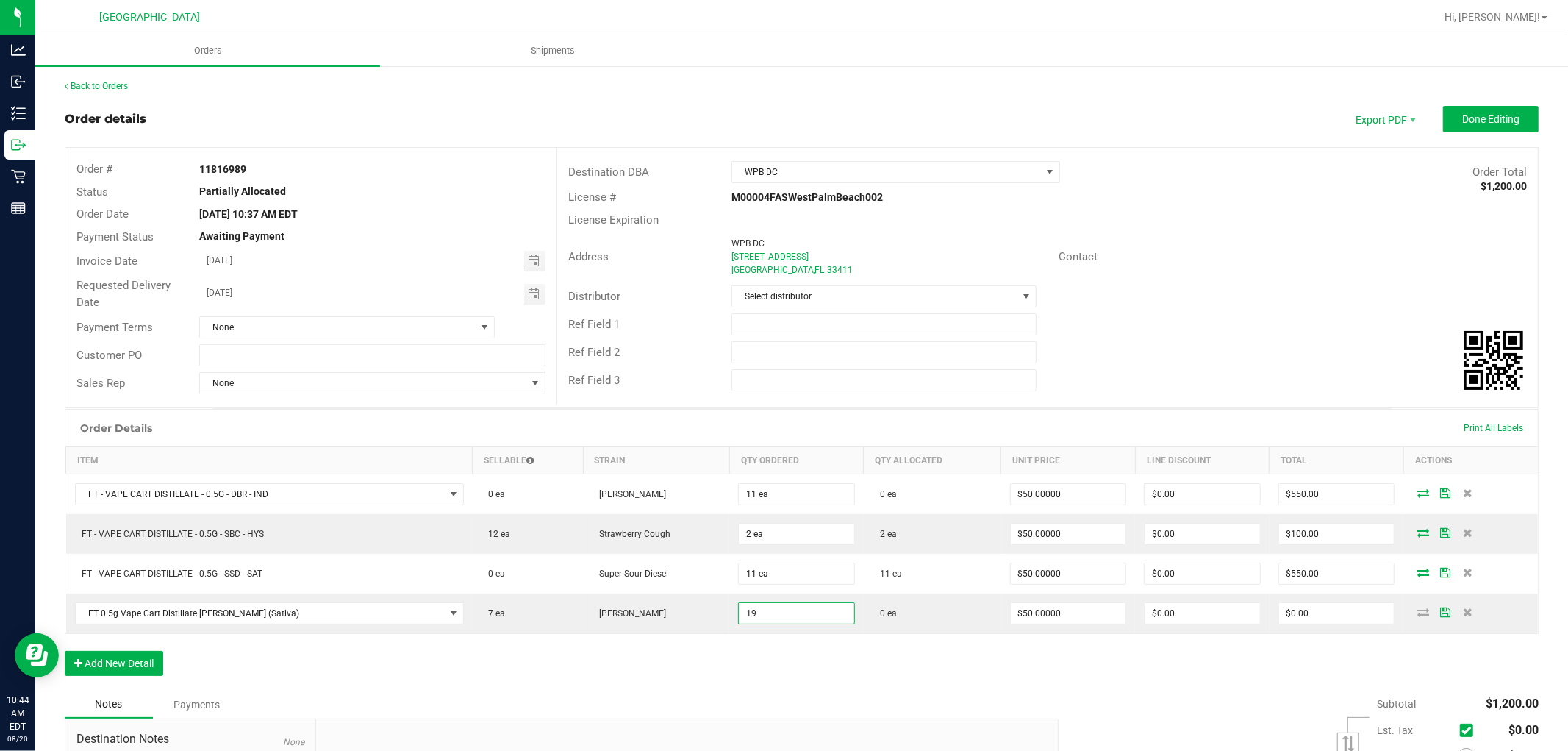
type input "19 ea"
type input "$950.00"
click at [757, 650] on div "Order Details Print All Labels Item Sellable Strain Qty Ordered Qty Allocated U…" at bounding box center [801, 549] width 1474 height 281
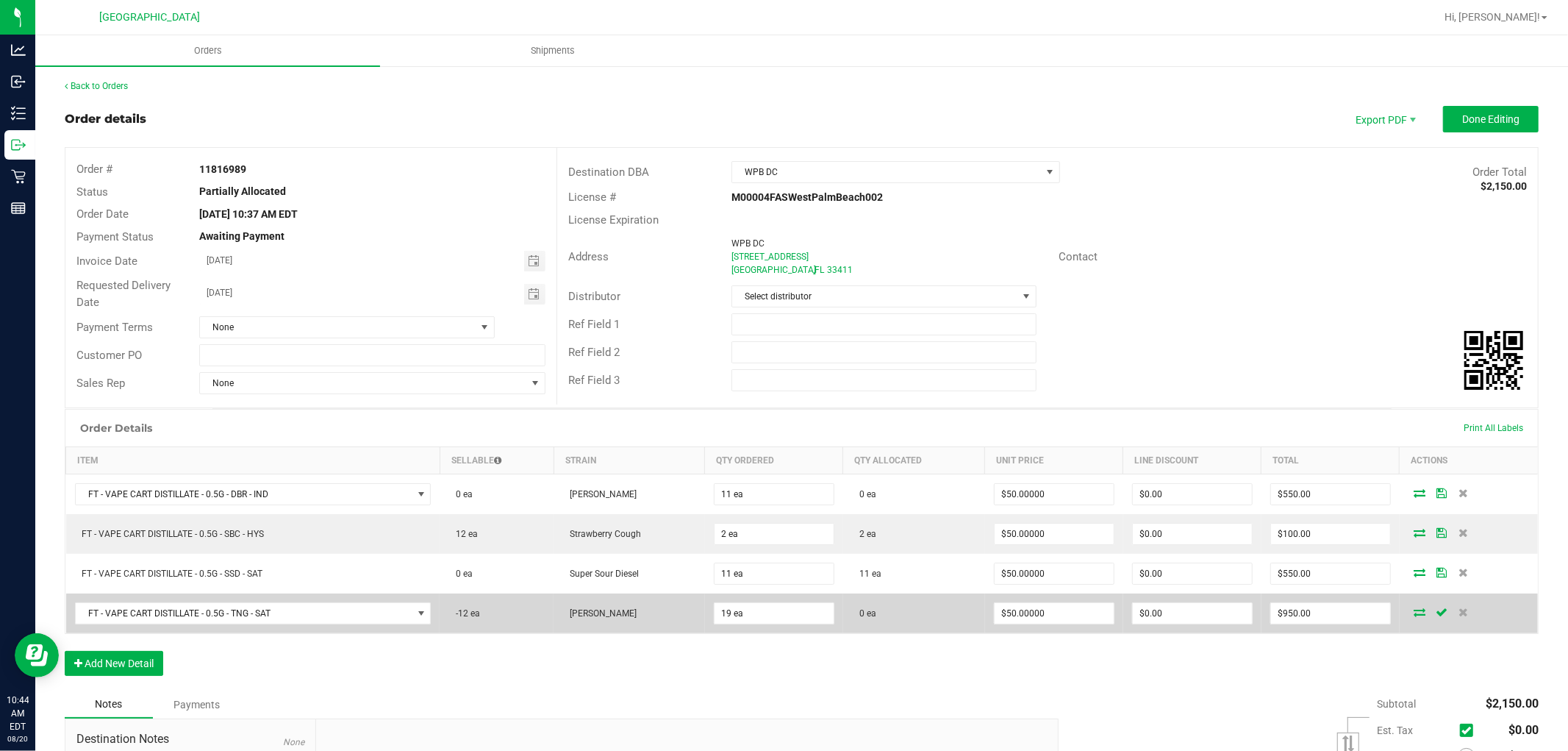
click at [1412, 604] on td at bounding box center [1469, 613] width 138 height 39
click at [1414, 618] on td at bounding box center [1469, 613] width 138 height 39
click at [1414, 613] on icon at bounding box center [1419, 612] width 12 height 9
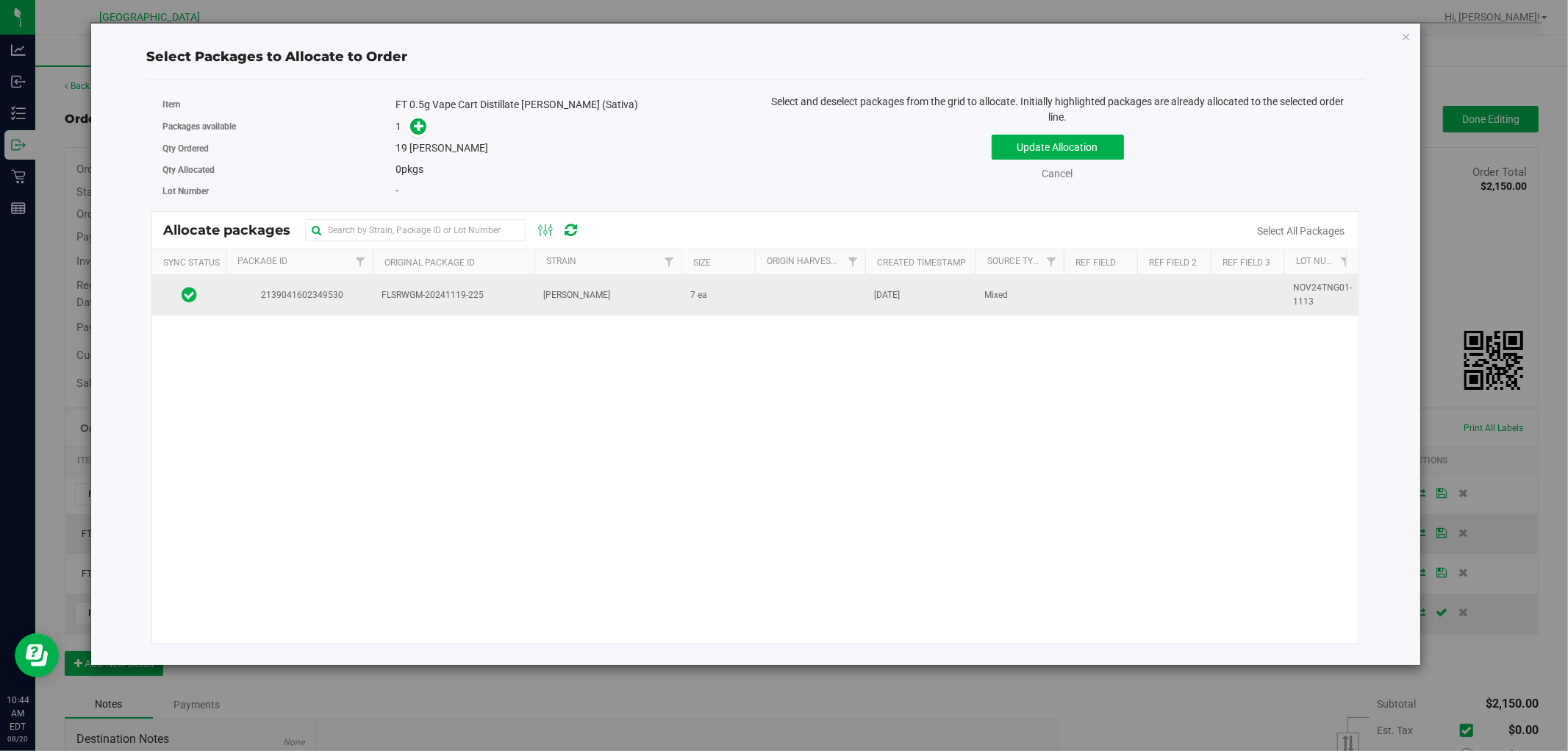
click at [582, 303] on td "Tangie" at bounding box center [608, 295] width 147 height 39
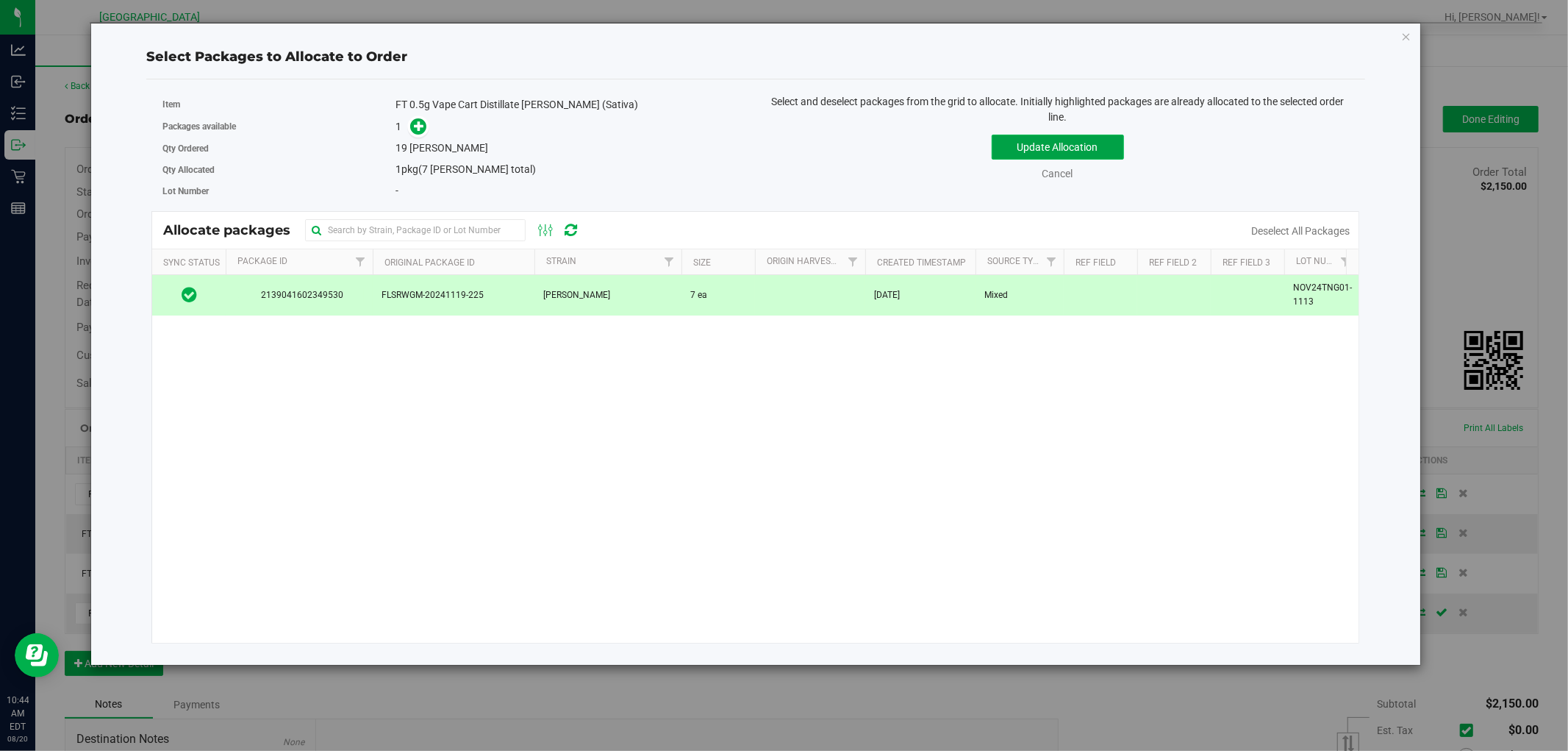
click at [1094, 142] on button "Update Allocation" at bounding box center [1058, 147] width 133 height 25
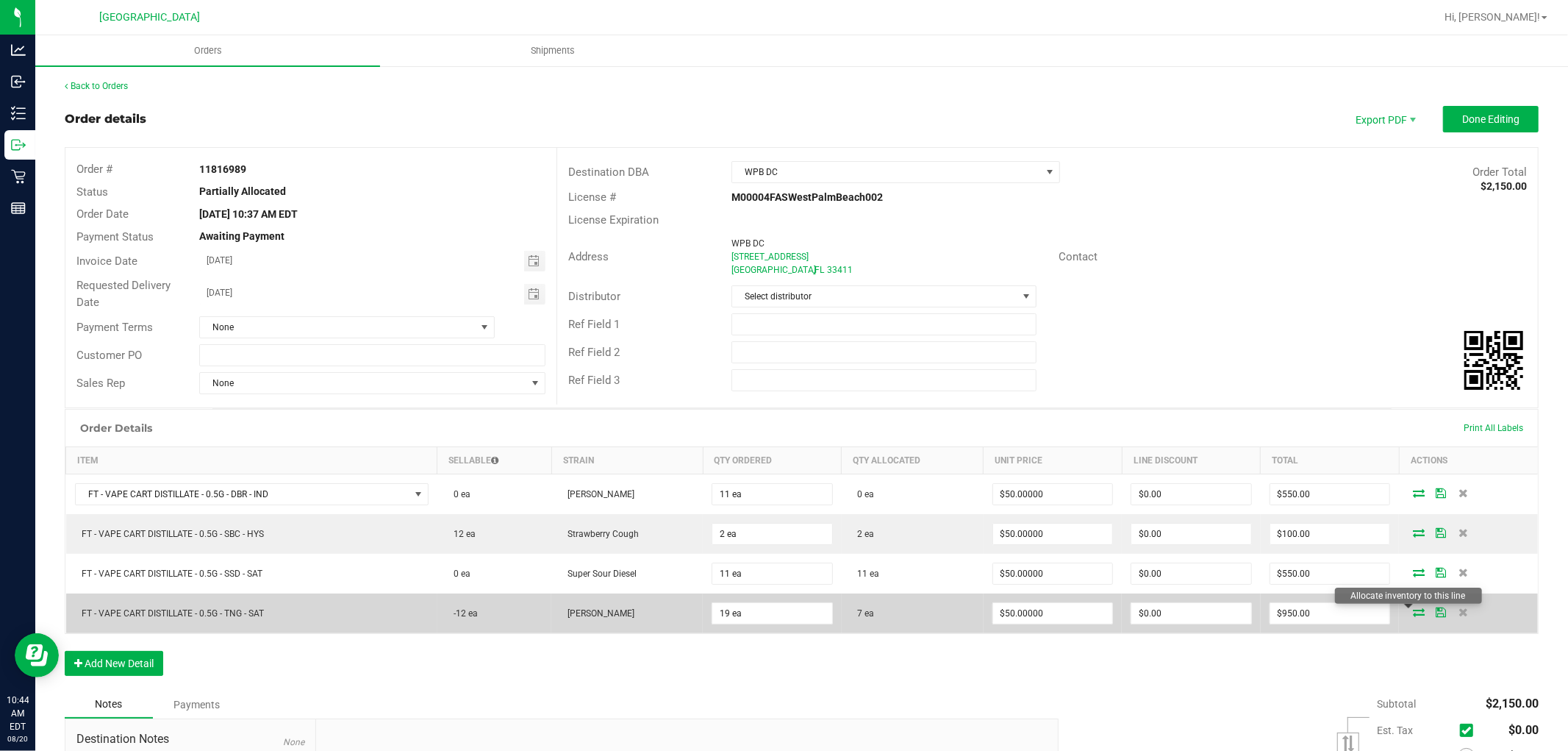
click at [1413, 608] on icon at bounding box center [1418, 612] width 12 height 9
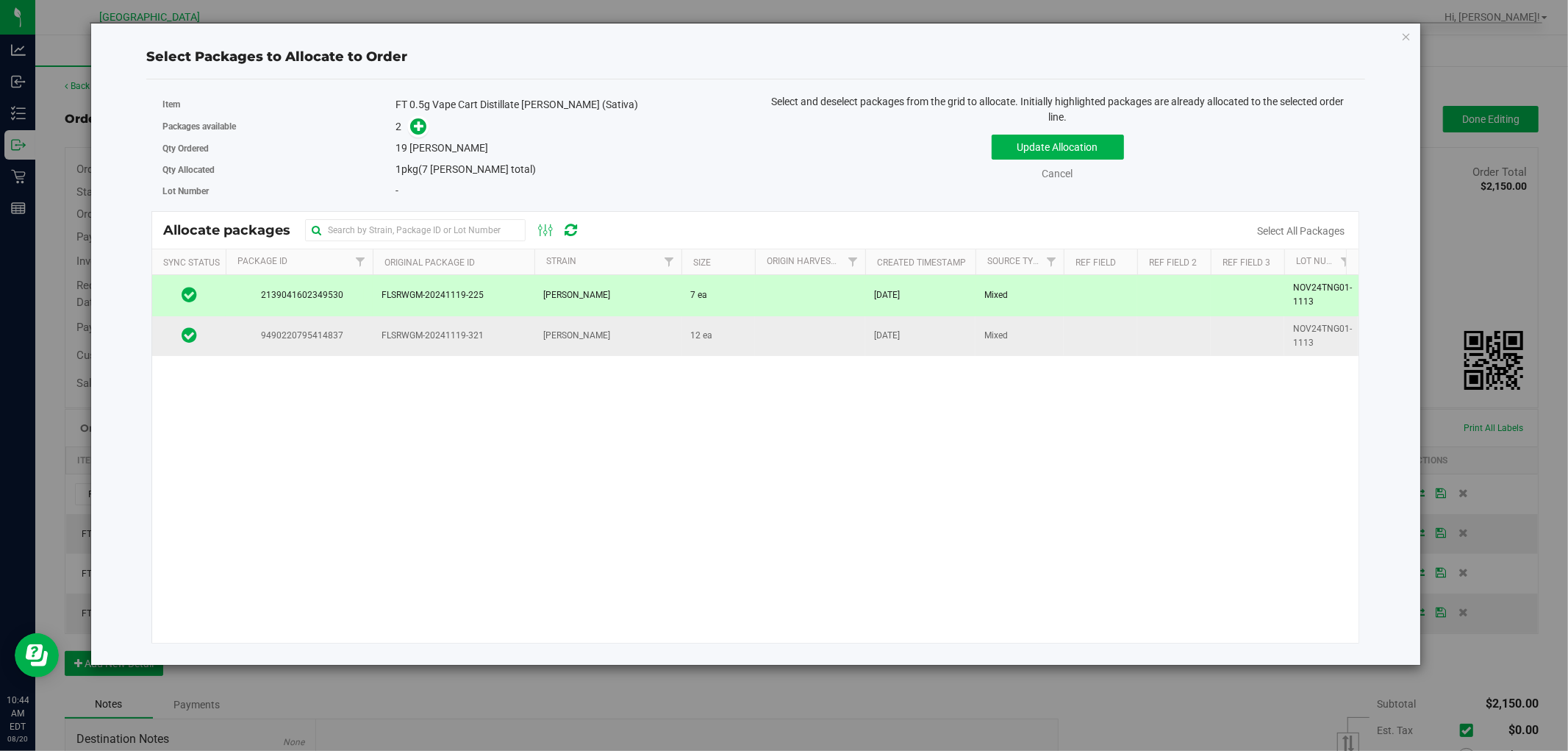
click at [682, 355] on td "12 ea" at bounding box center [719, 336] width 73 height 39
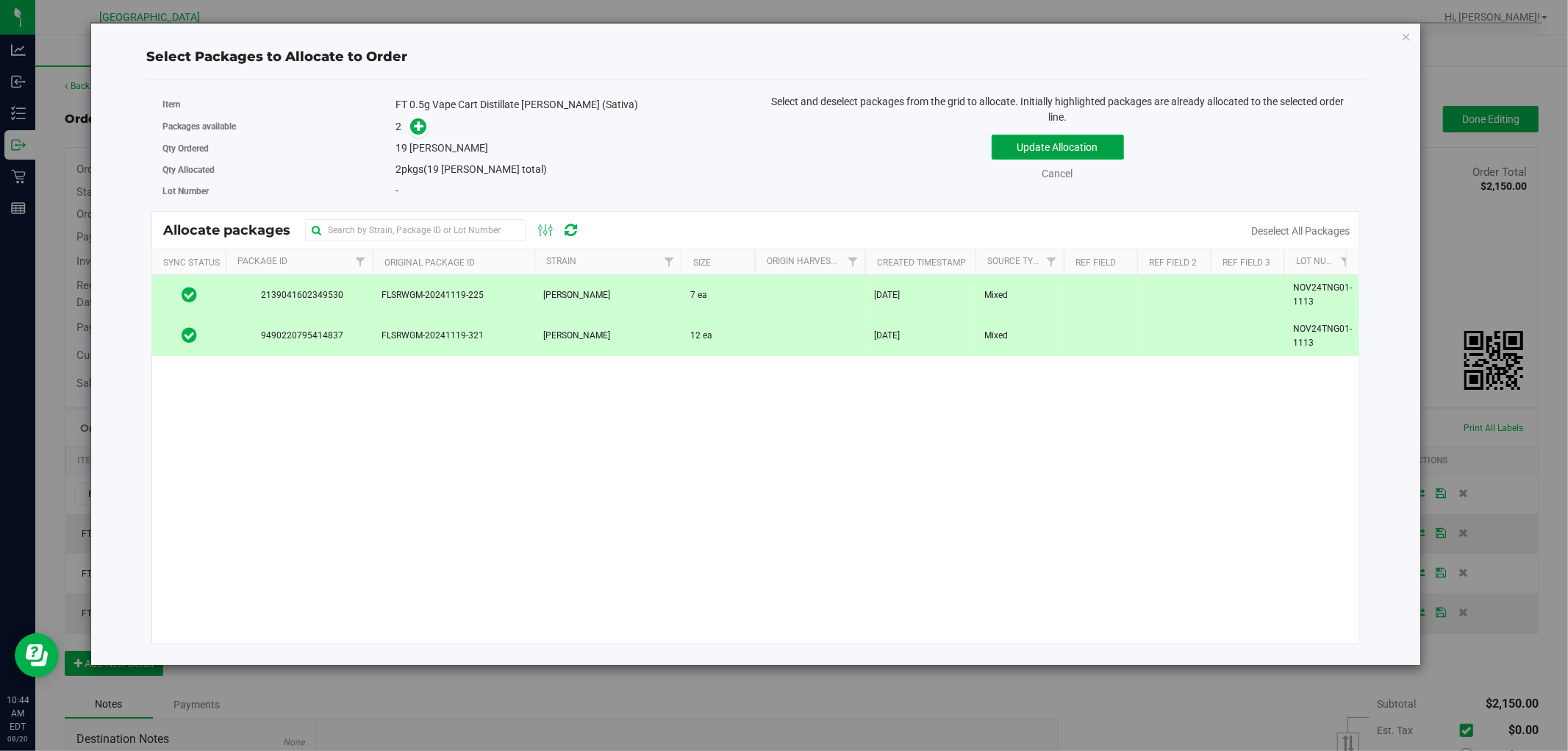
click at [1030, 148] on button "Update Allocation" at bounding box center [1058, 147] width 133 height 25
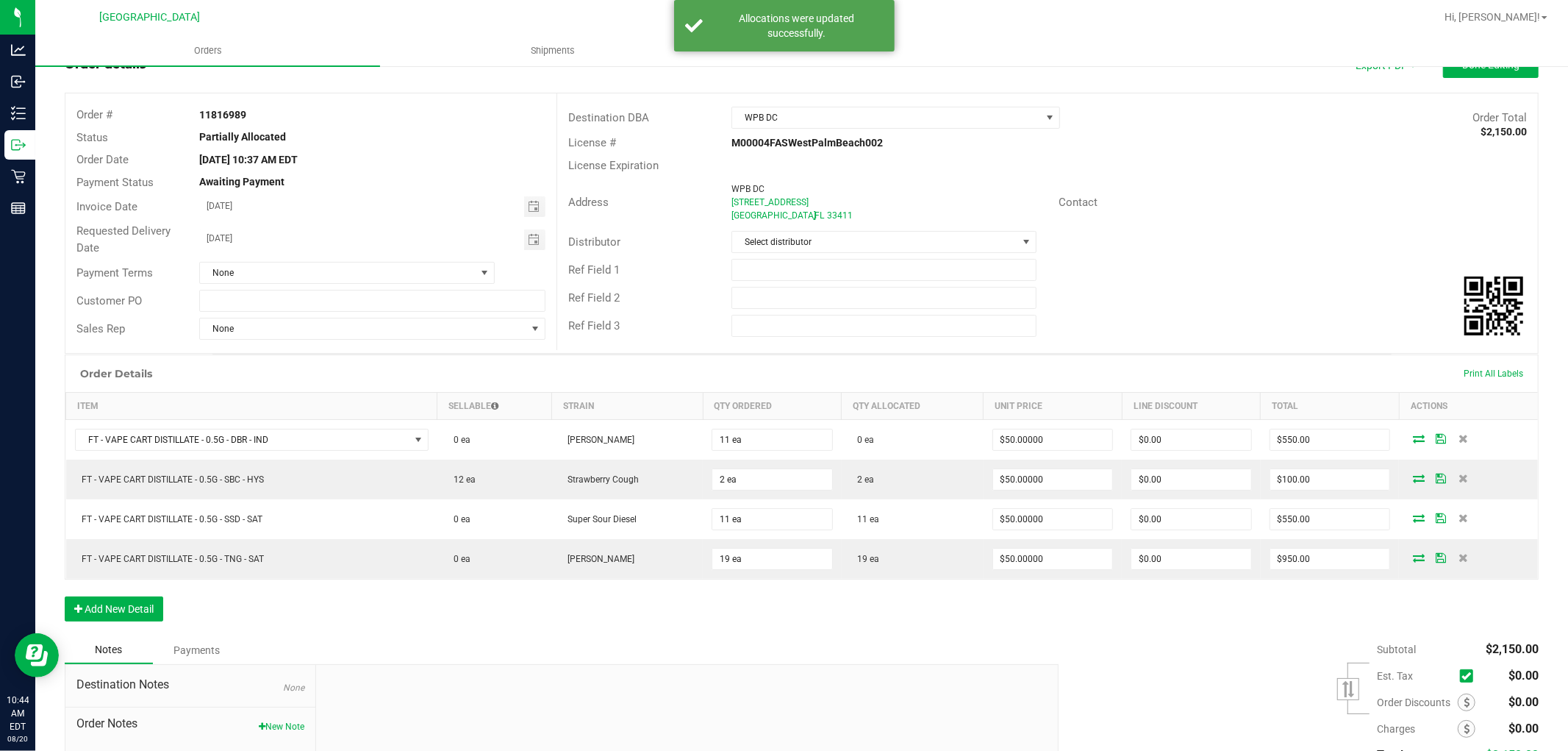
scroll to position [82, 0]
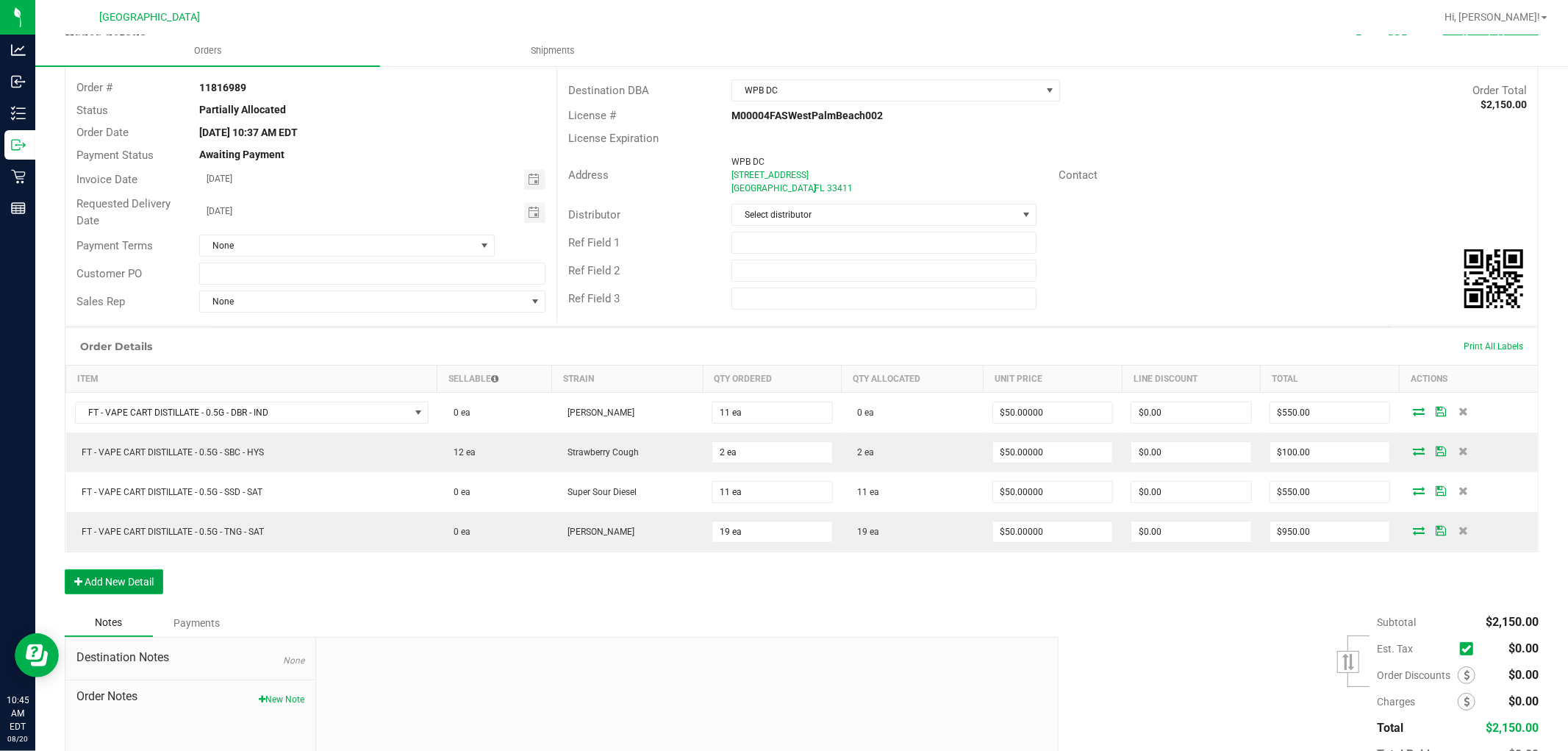
click at [128, 588] on button "Add New Detail" at bounding box center [114, 582] width 99 height 25
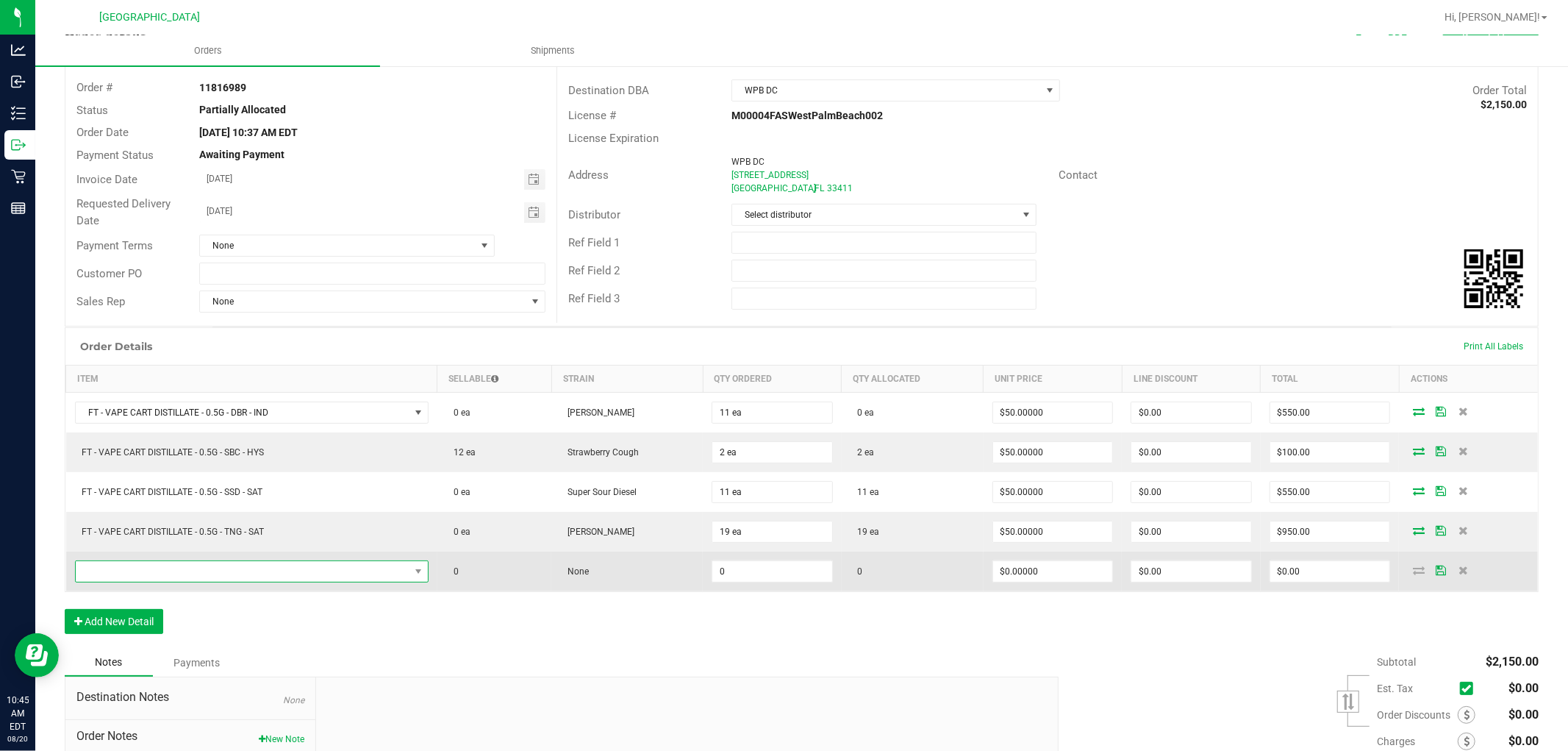
click at [202, 577] on span "NO DATA FOUND" at bounding box center [243, 571] width 334 height 21
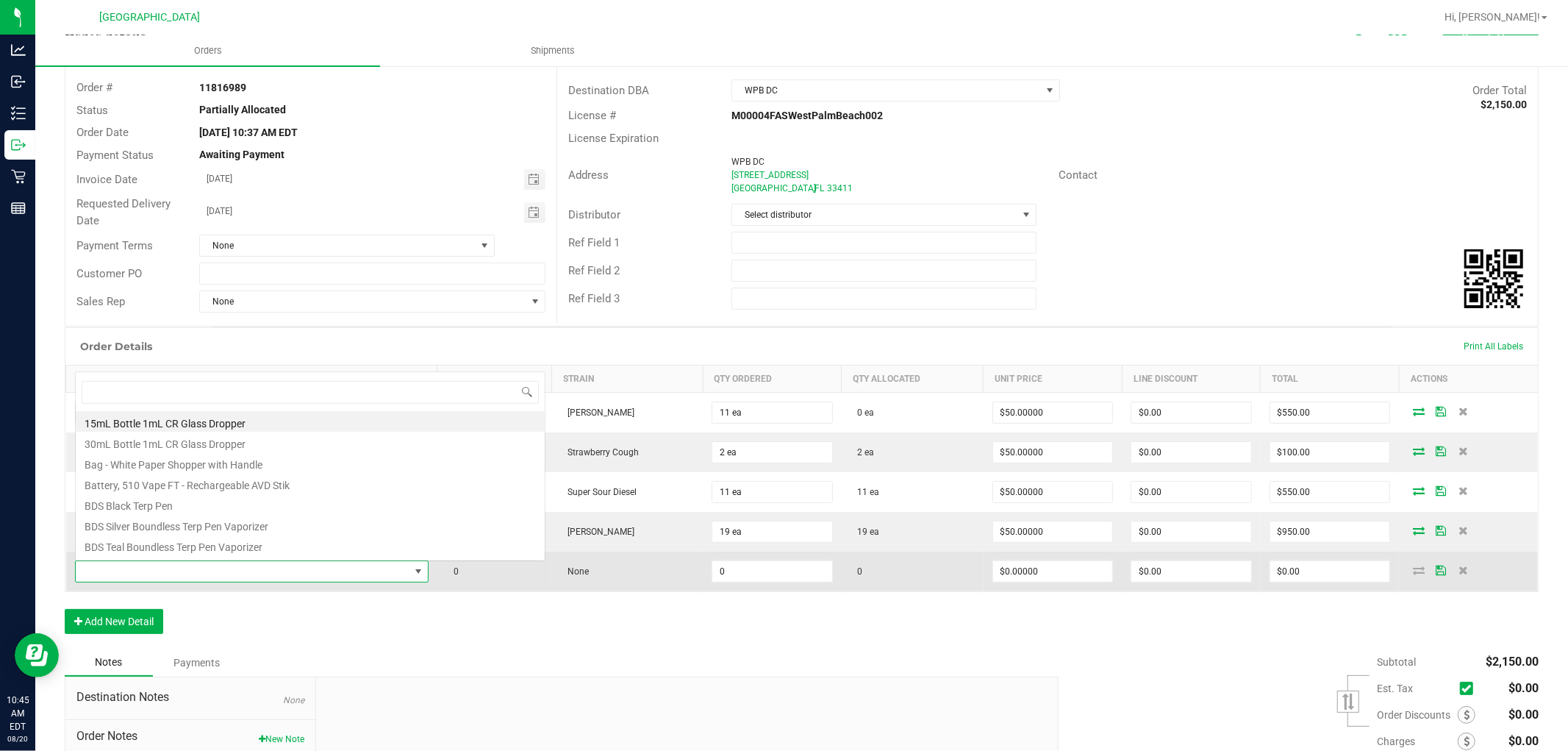
scroll to position [22, 349]
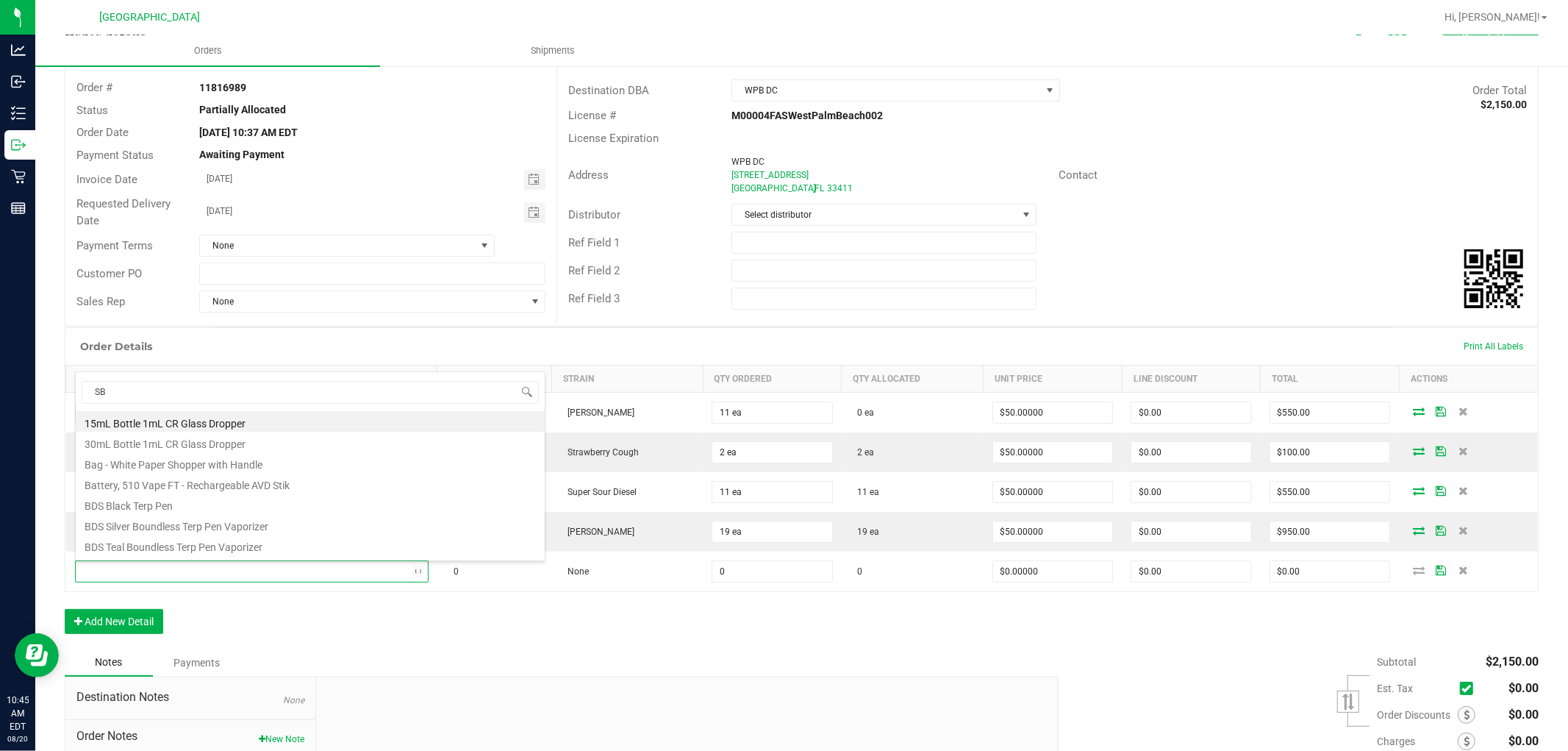
type input "SBC"
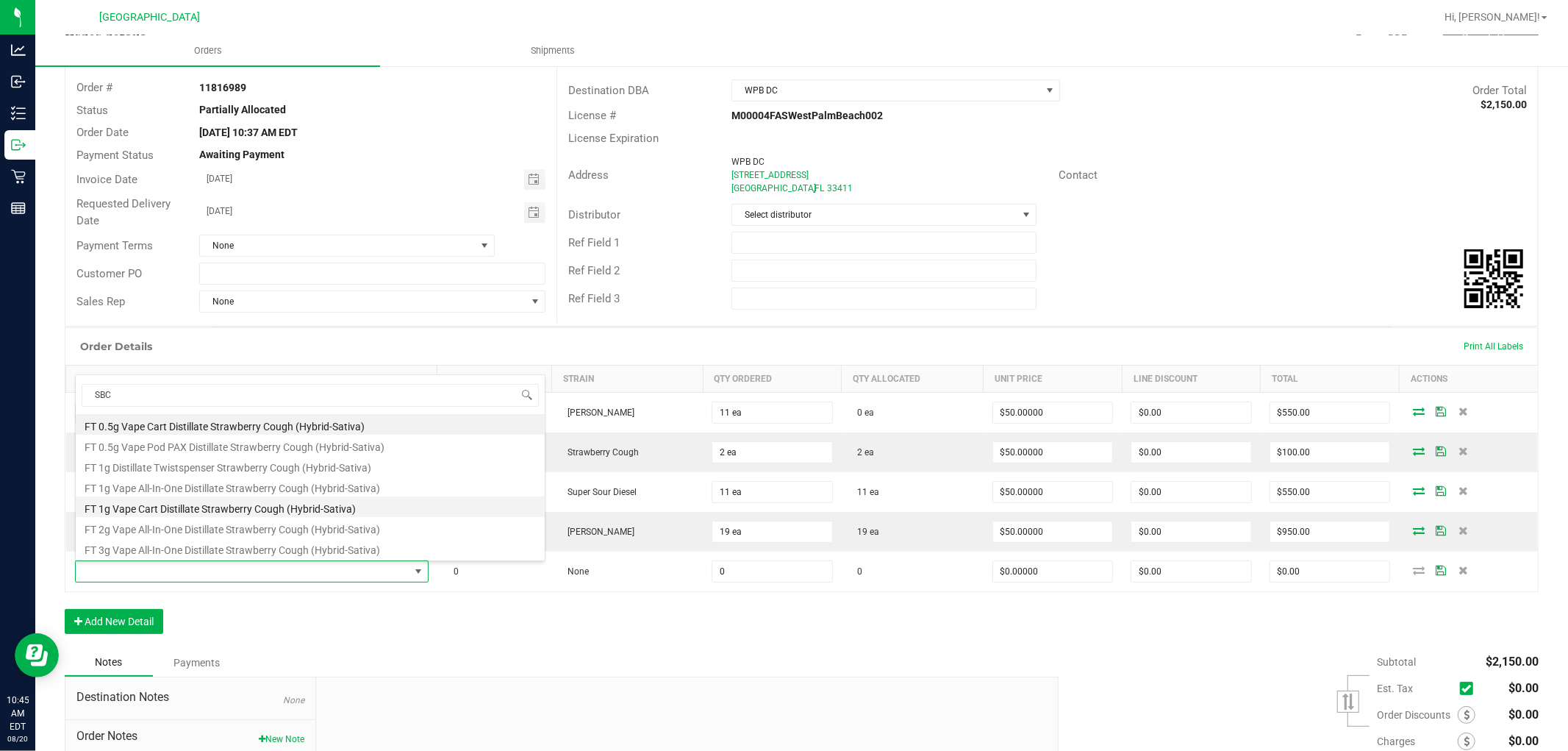
click at [347, 510] on li "FT 1g Vape Cart Distillate Strawberry Cough (Hybrid-Sativa)" at bounding box center [311, 506] width 470 height 21
type input "0 ea"
type input "$90.00000"
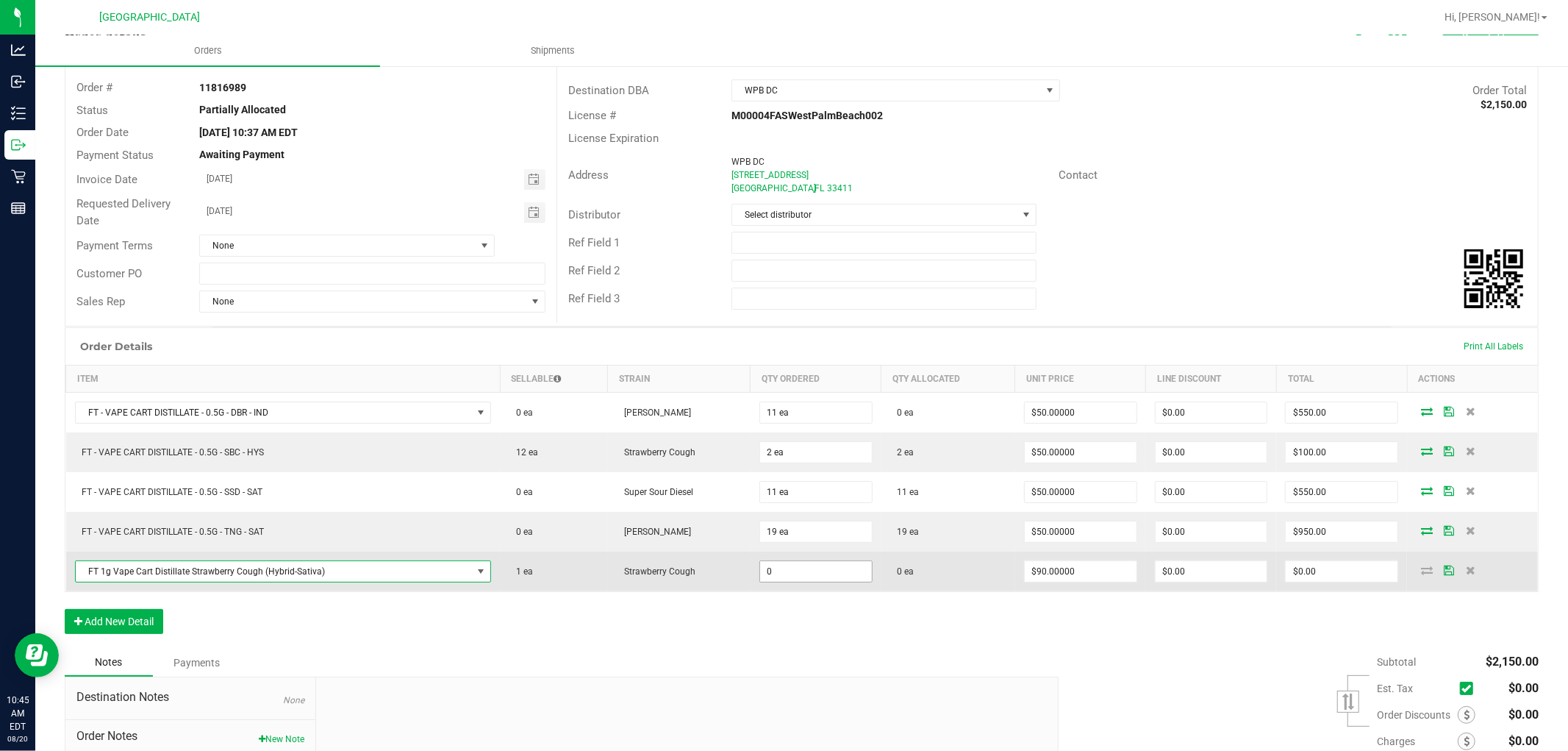
click at [783, 569] on input "0" at bounding box center [815, 571] width 112 height 21
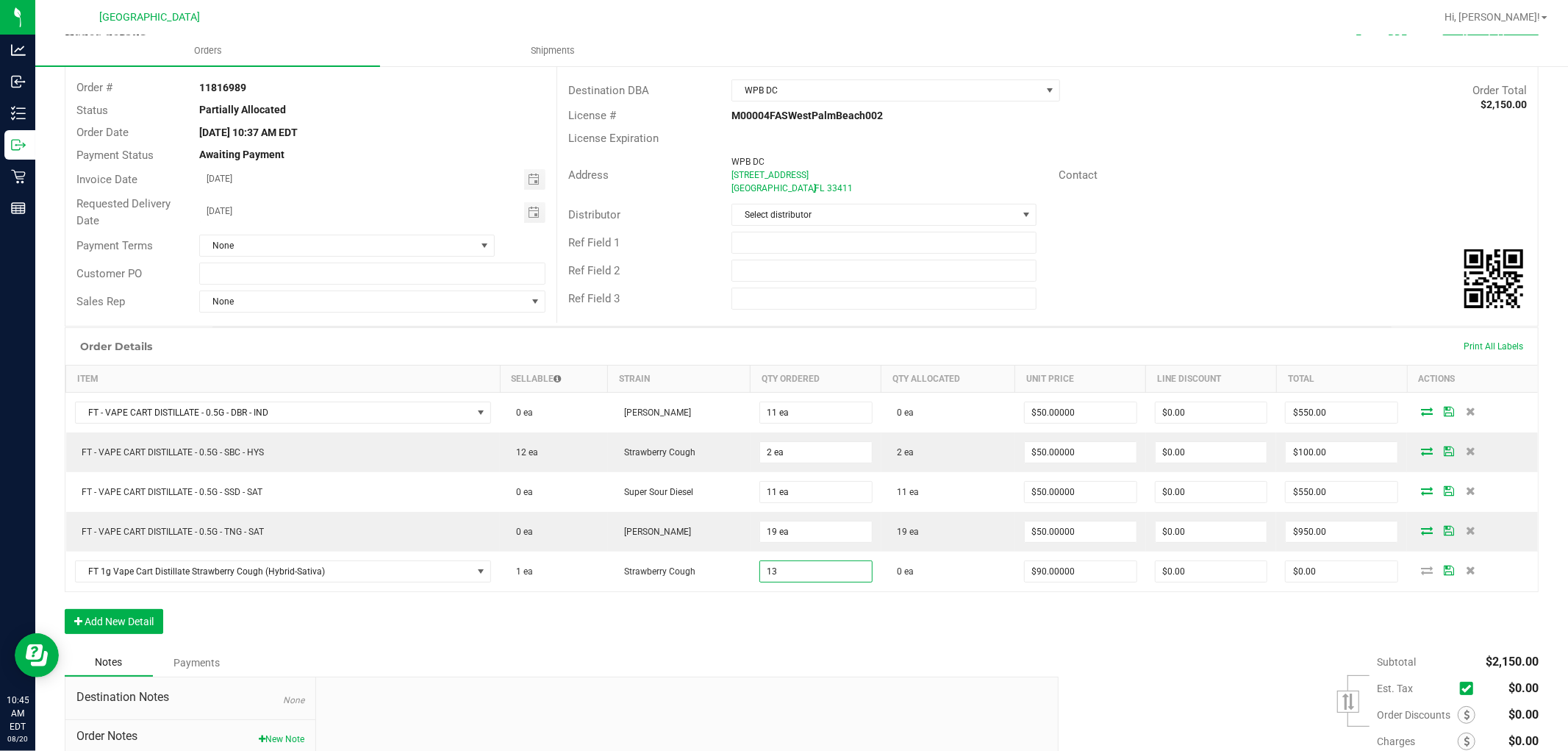
type input "13 ea"
type input "$1,170.00"
click at [1269, 623] on div "Order Details Print All Labels Item Sellable Strain Qty Ordered Qty Allocated U…" at bounding box center [801, 488] width 1474 height 322
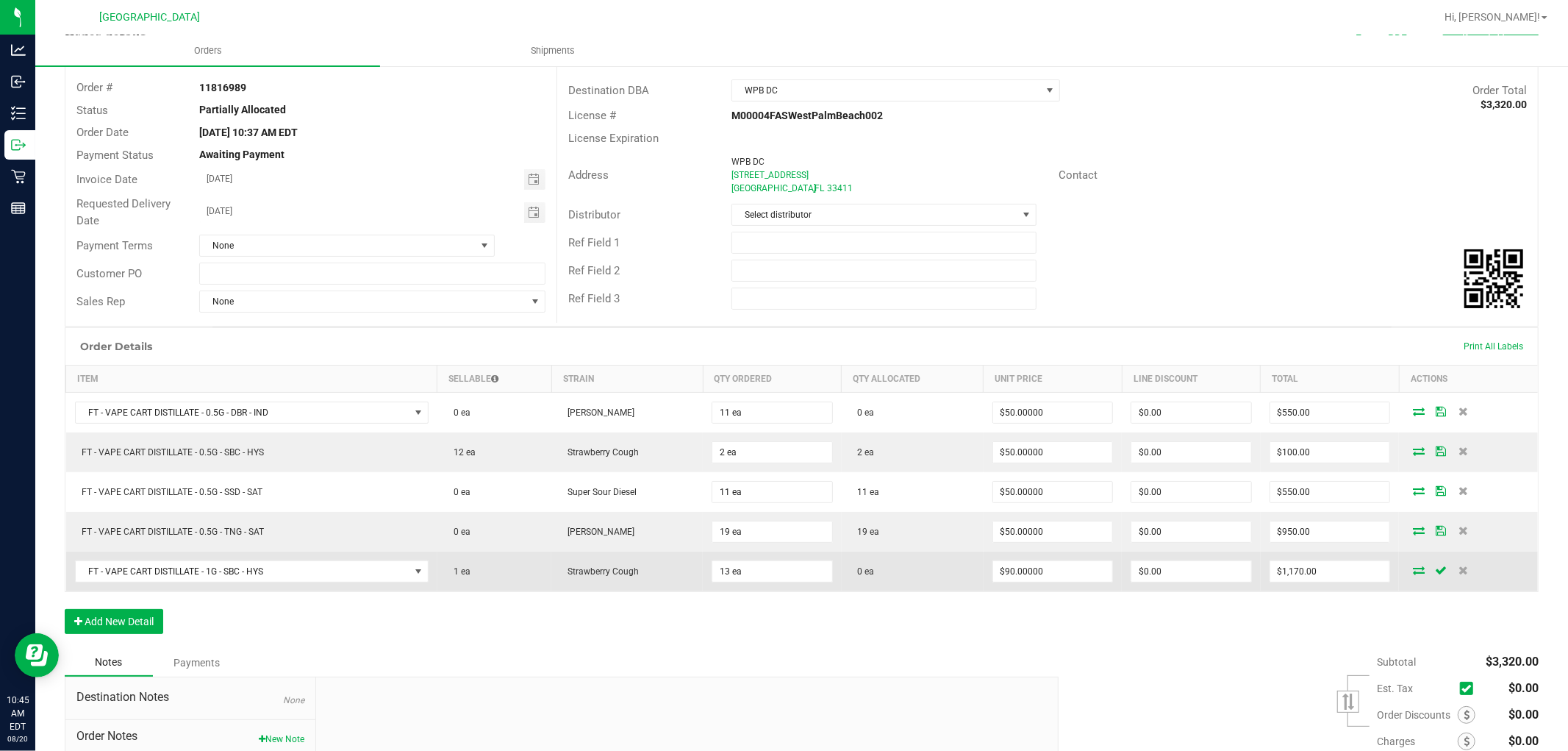
click at [1413, 572] on icon at bounding box center [1418, 570] width 12 height 9
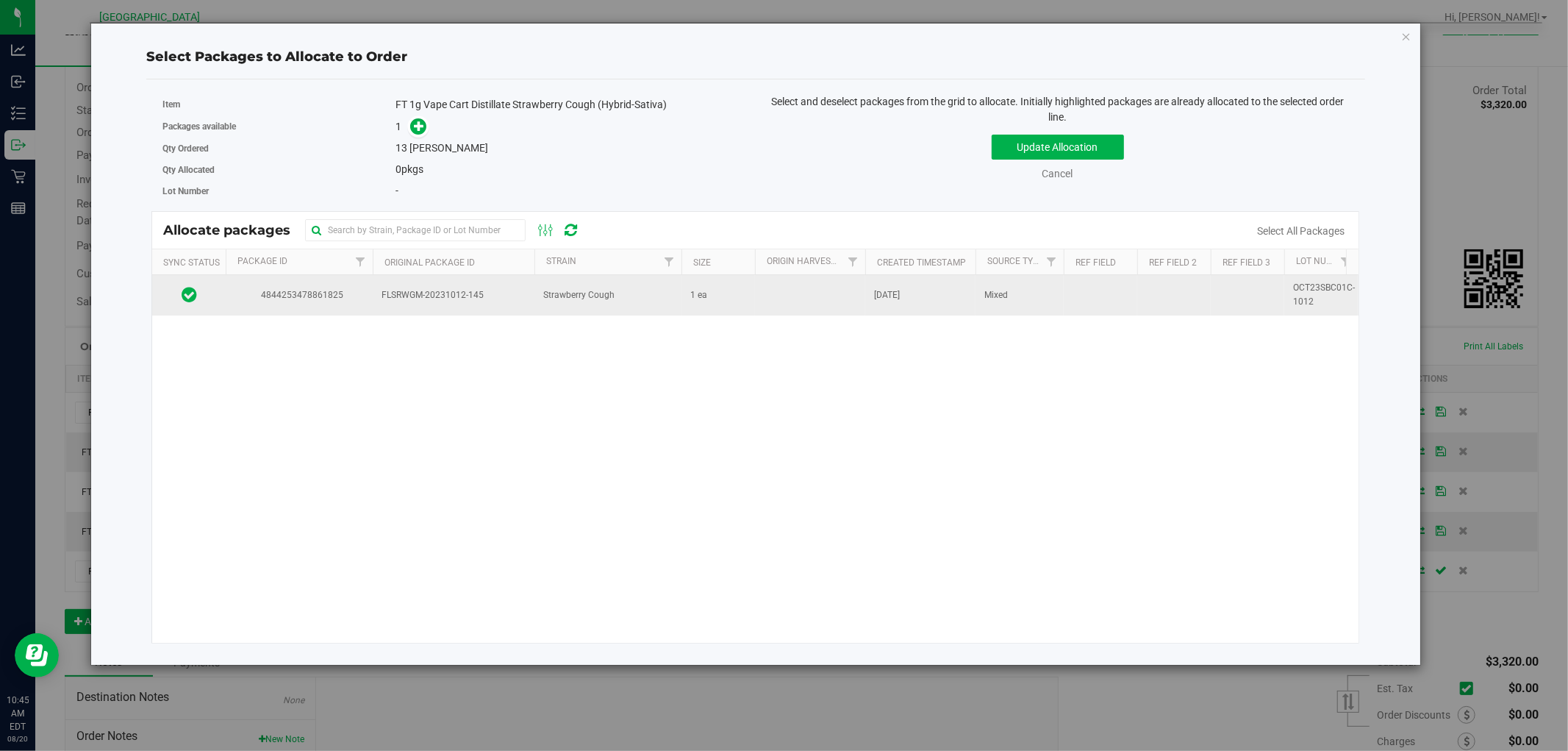
click at [615, 291] on td "Strawberry Cough" at bounding box center [608, 295] width 147 height 39
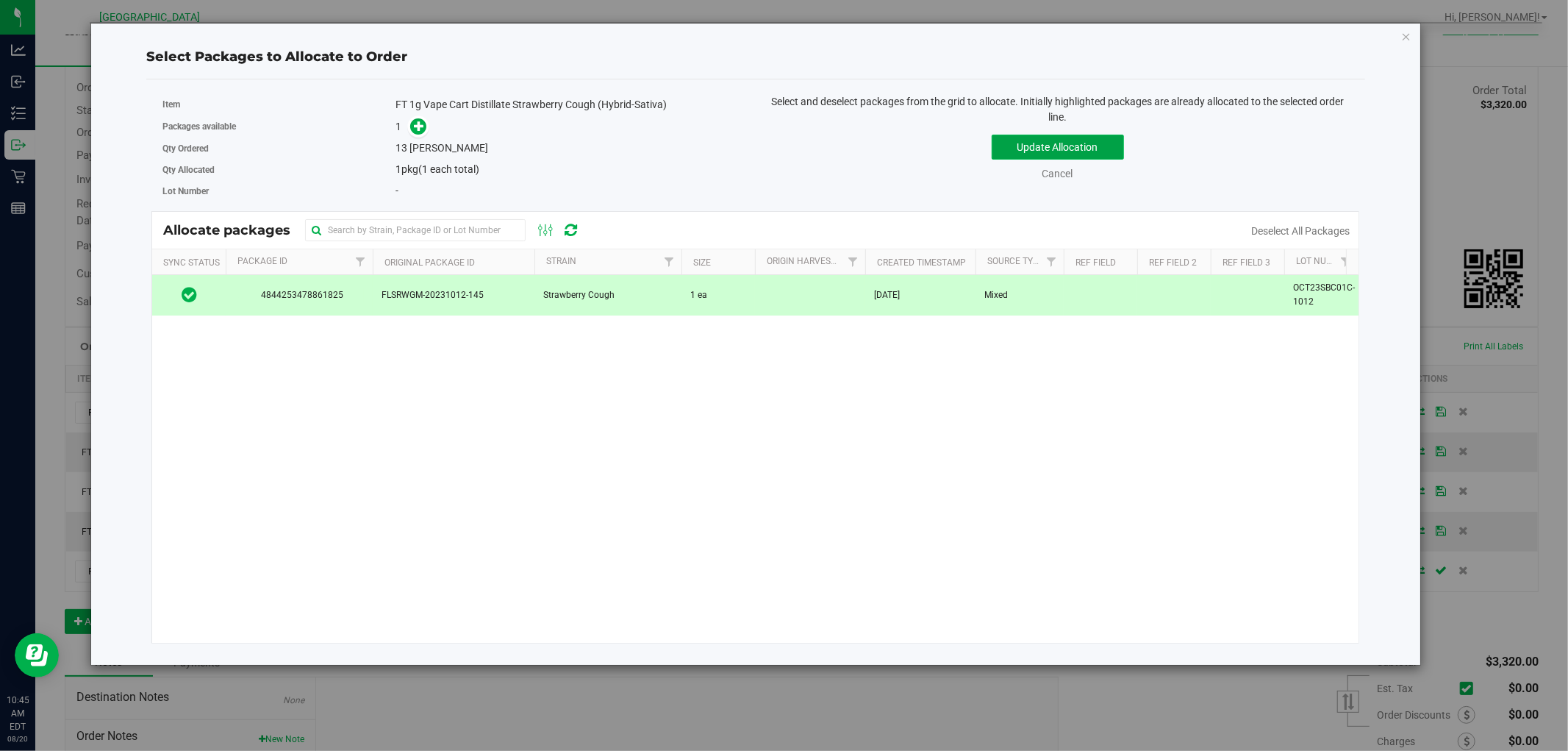
click at [1022, 147] on button "Update Allocation" at bounding box center [1058, 147] width 133 height 25
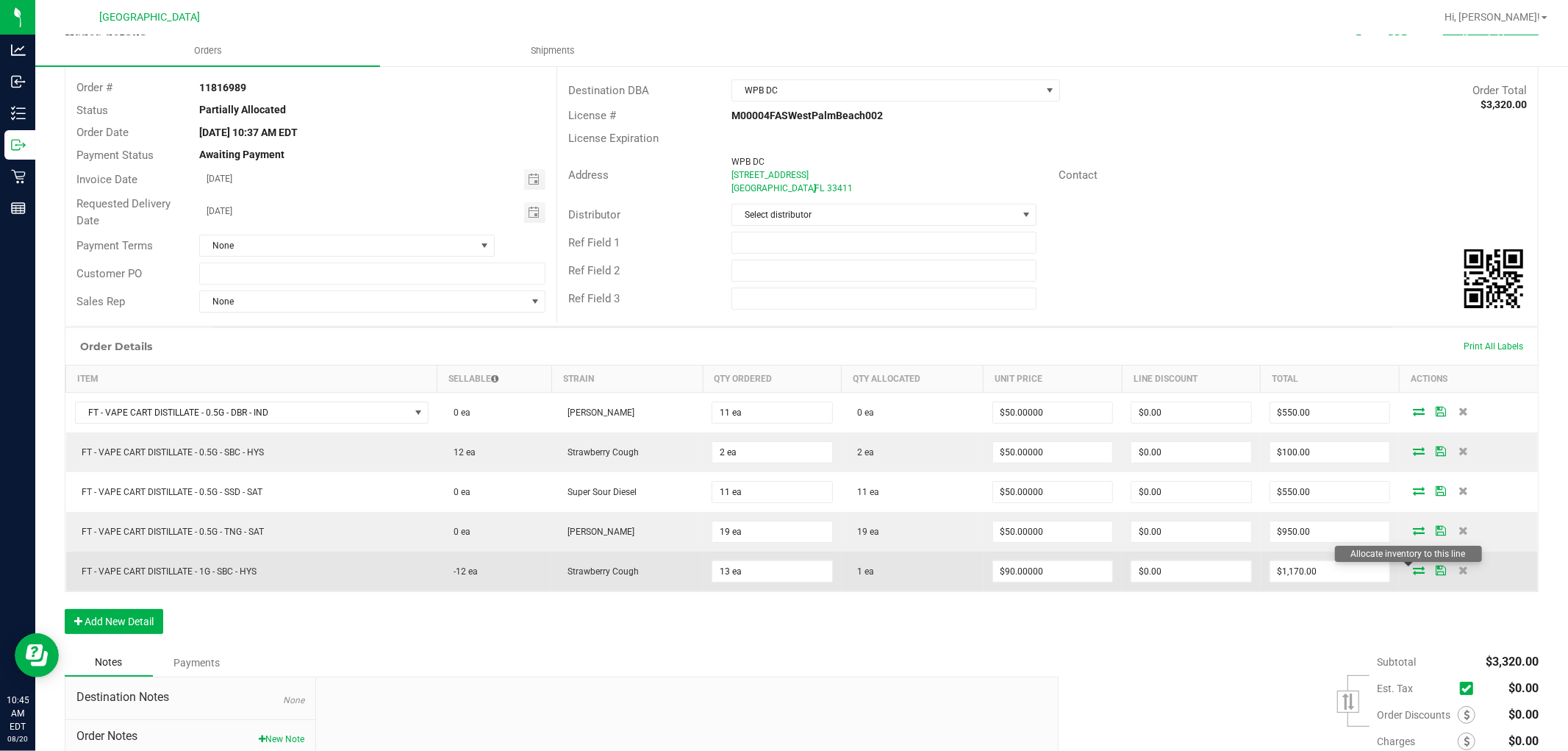
click at [1413, 566] on icon at bounding box center [1418, 570] width 12 height 9
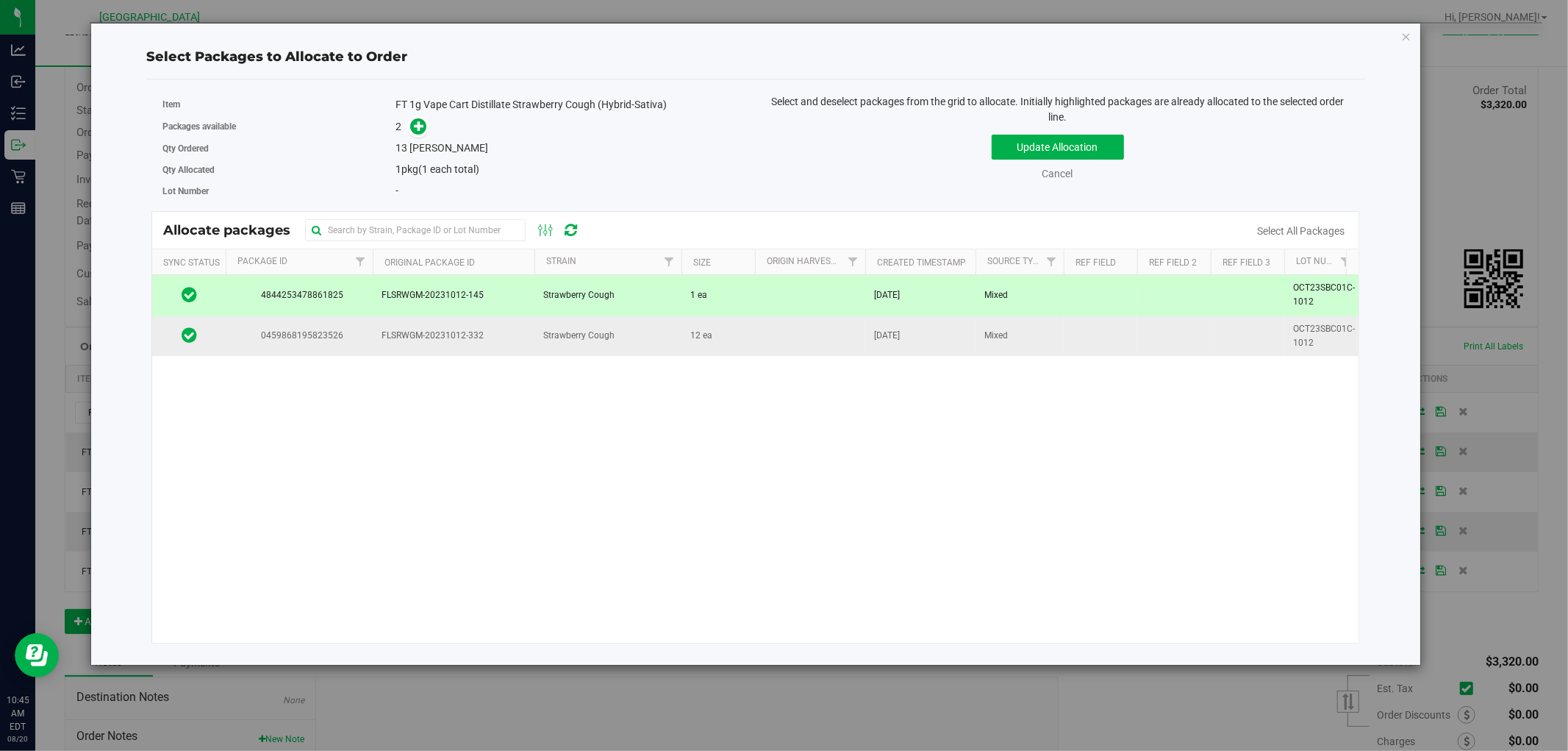
click at [785, 329] on td at bounding box center [810, 336] width 110 height 39
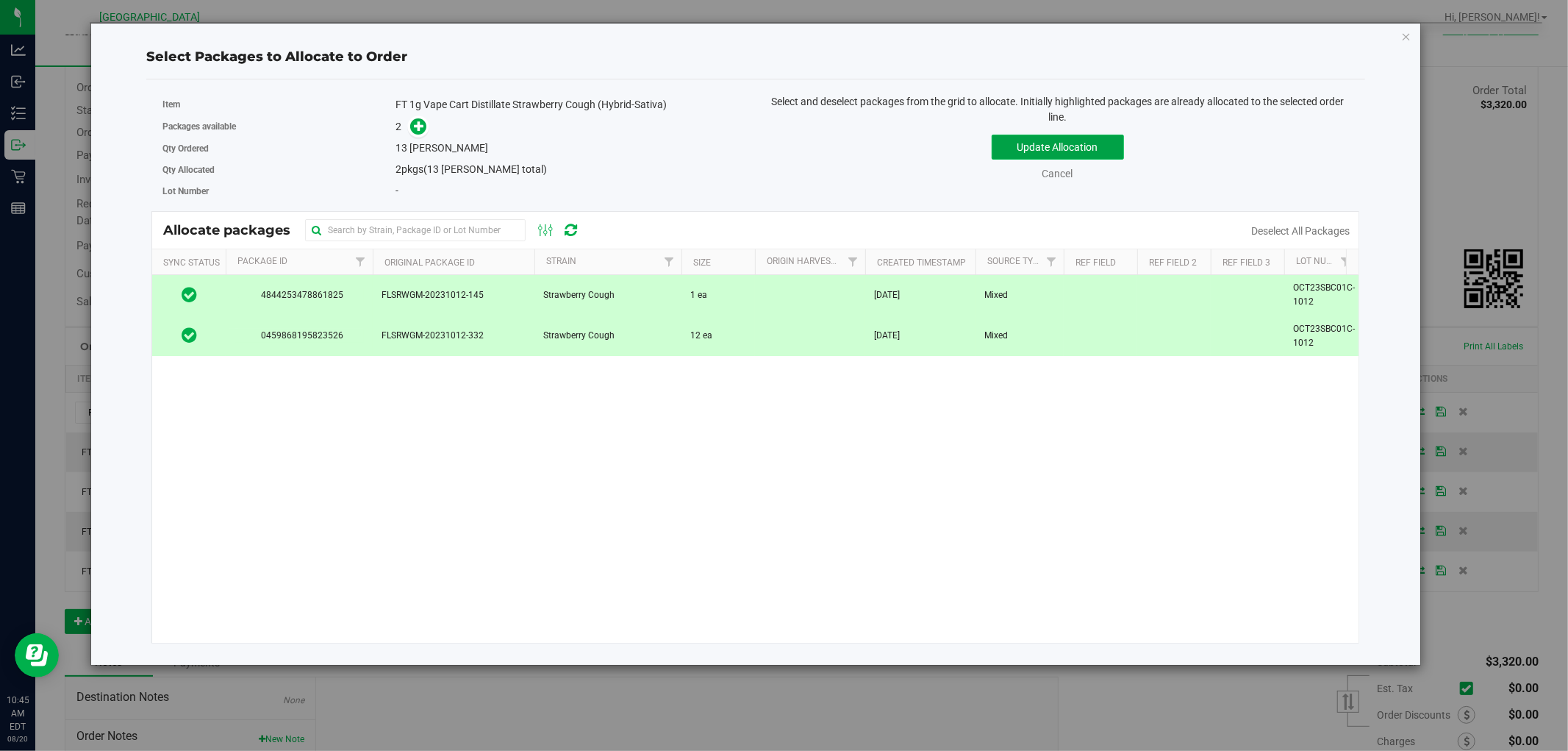
click at [1048, 138] on button "Update Allocation" at bounding box center [1058, 147] width 133 height 25
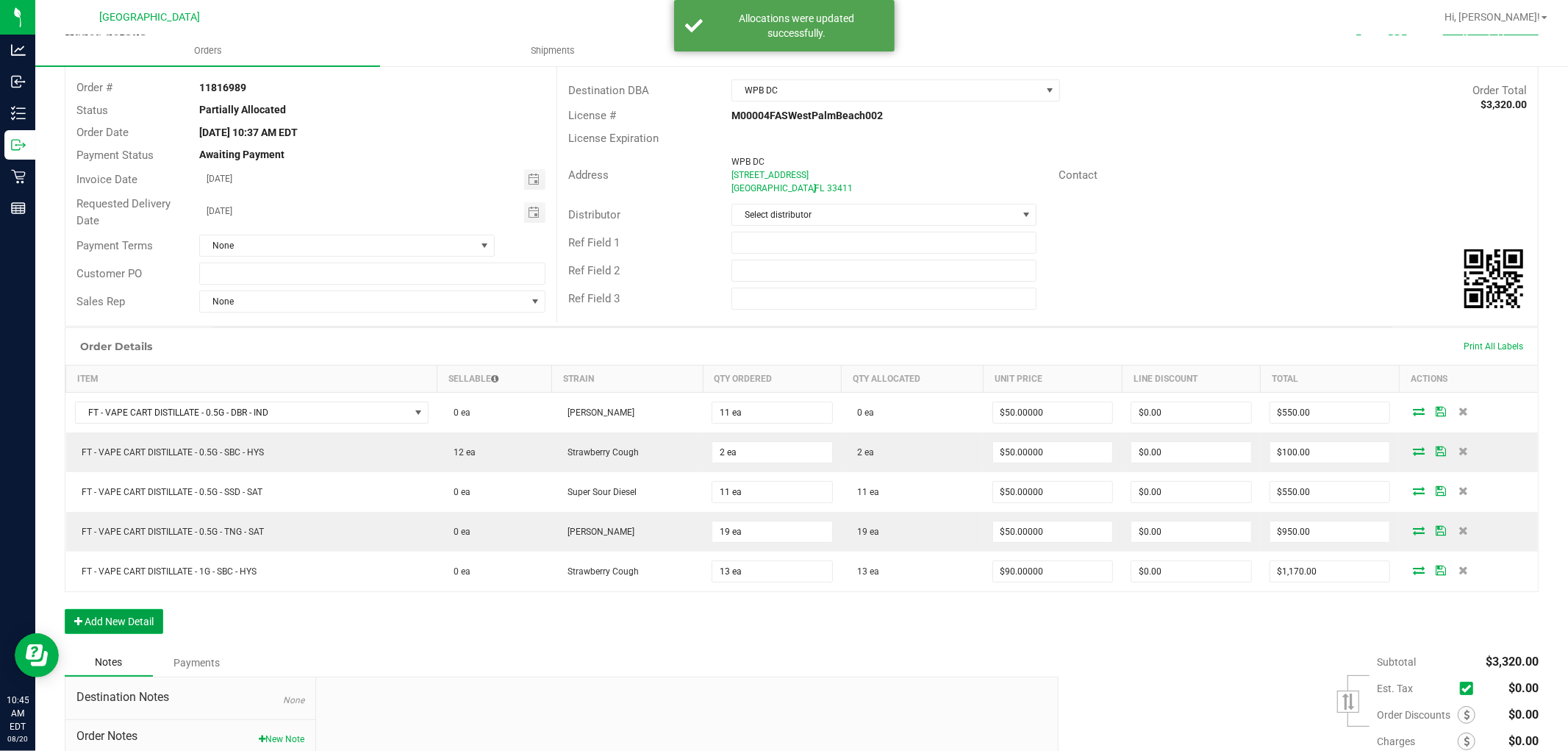
click at [104, 628] on button "Add New Detail" at bounding box center [114, 621] width 99 height 25
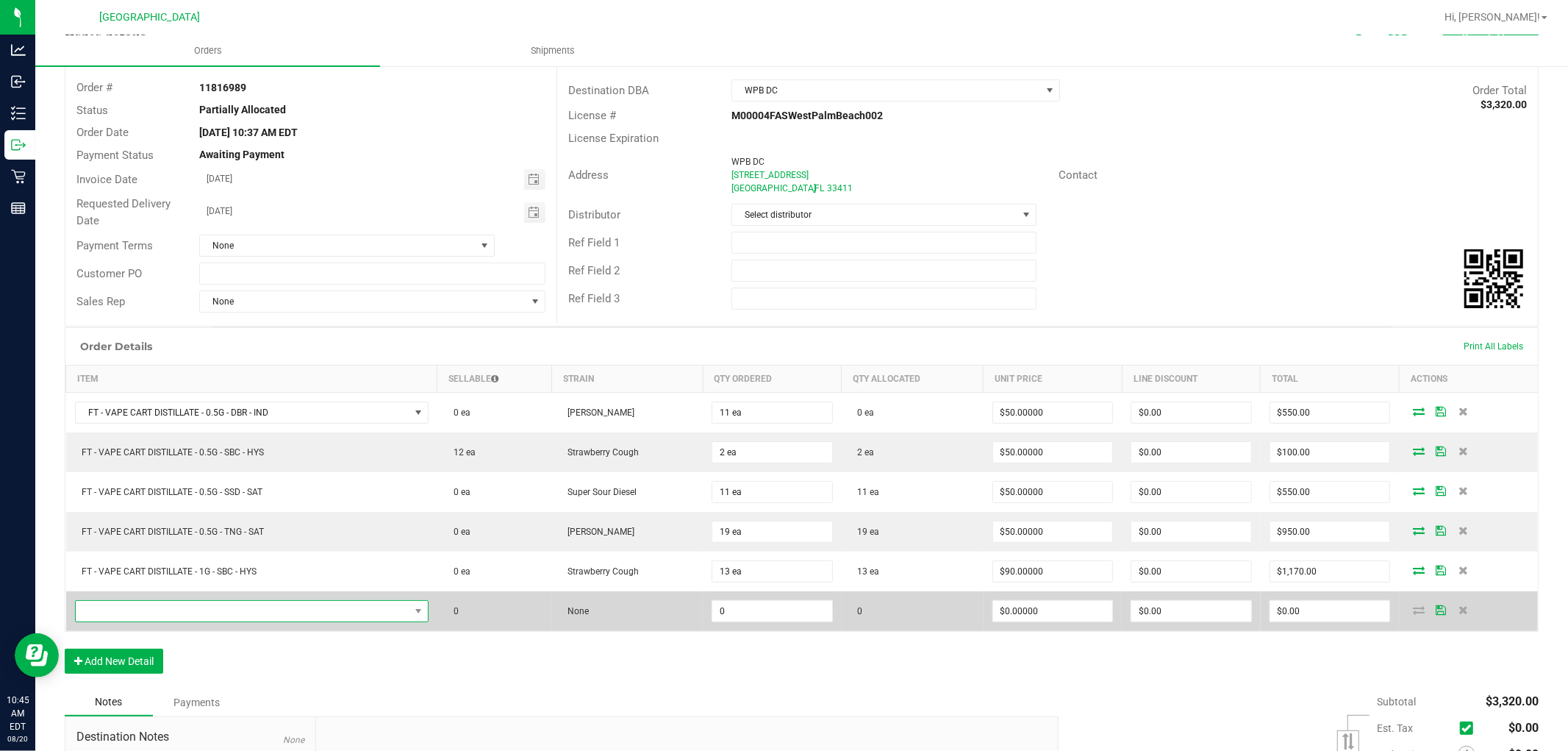
click at [266, 609] on span "NO DATA FOUND" at bounding box center [243, 610] width 334 height 21
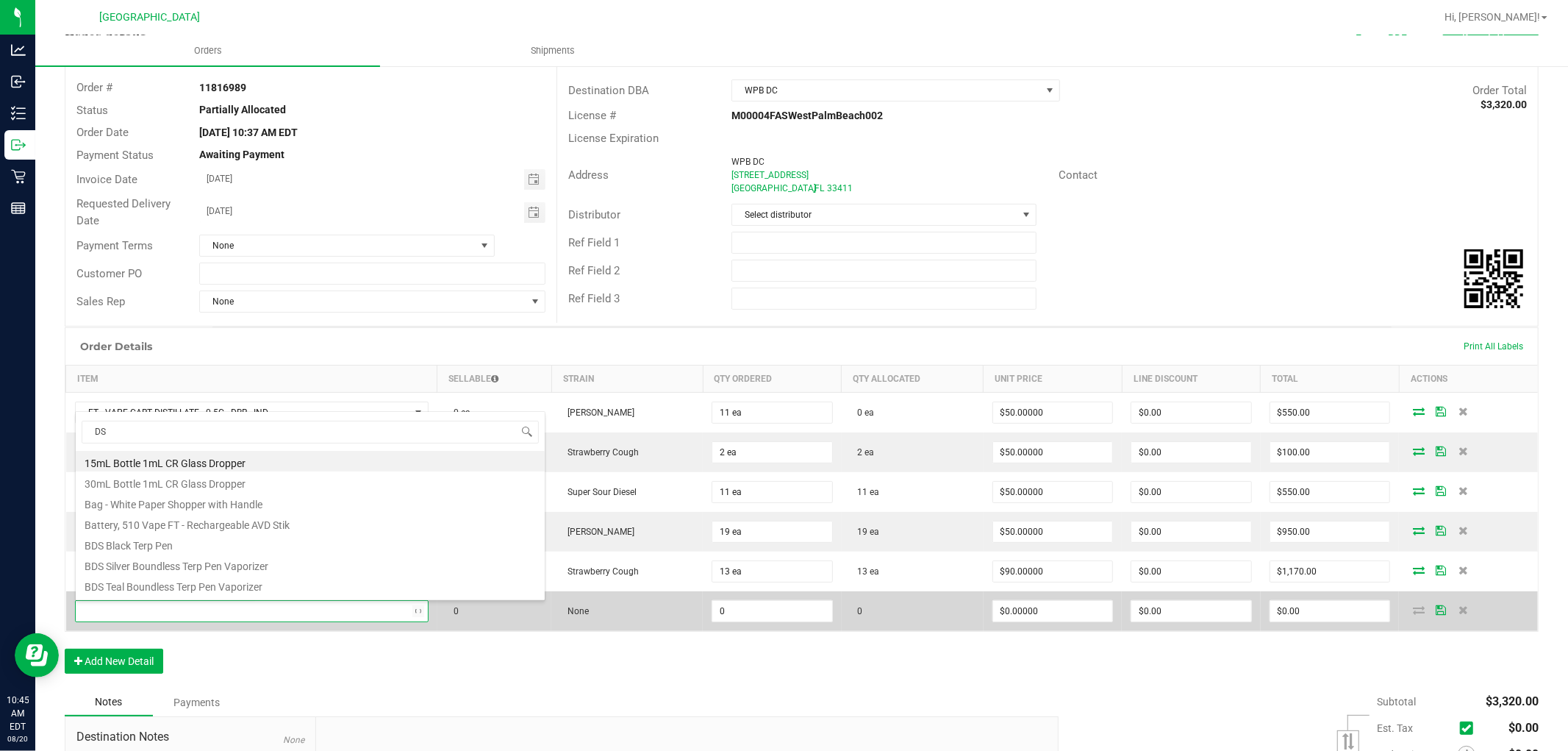
type input "DSD"
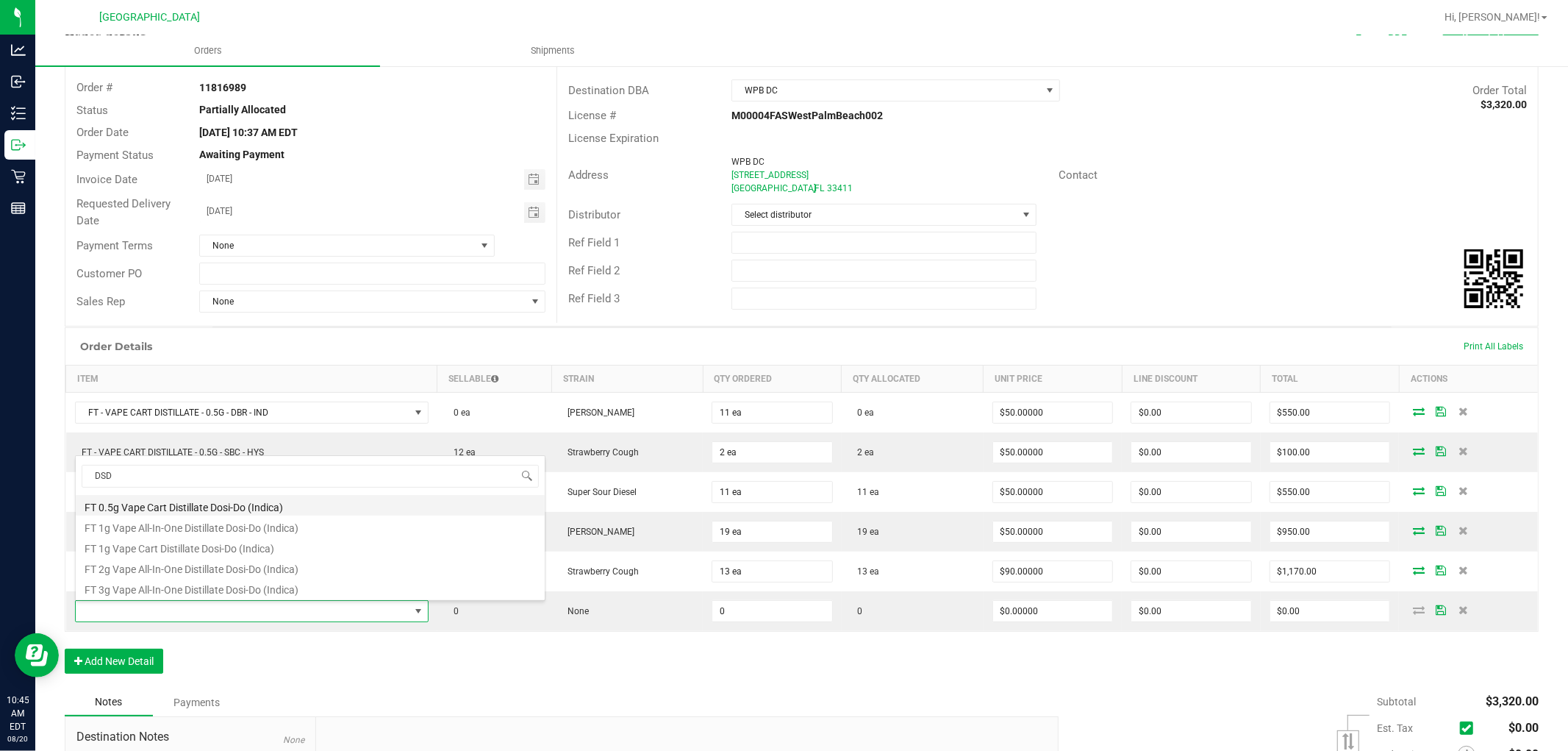
click at [275, 501] on li "FT 0.5g Vape Cart Distillate Dosi-Do (Indica)" at bounding box center [311, 505] width 470 height 21
type input "0 ea"
type input "$50.00000"
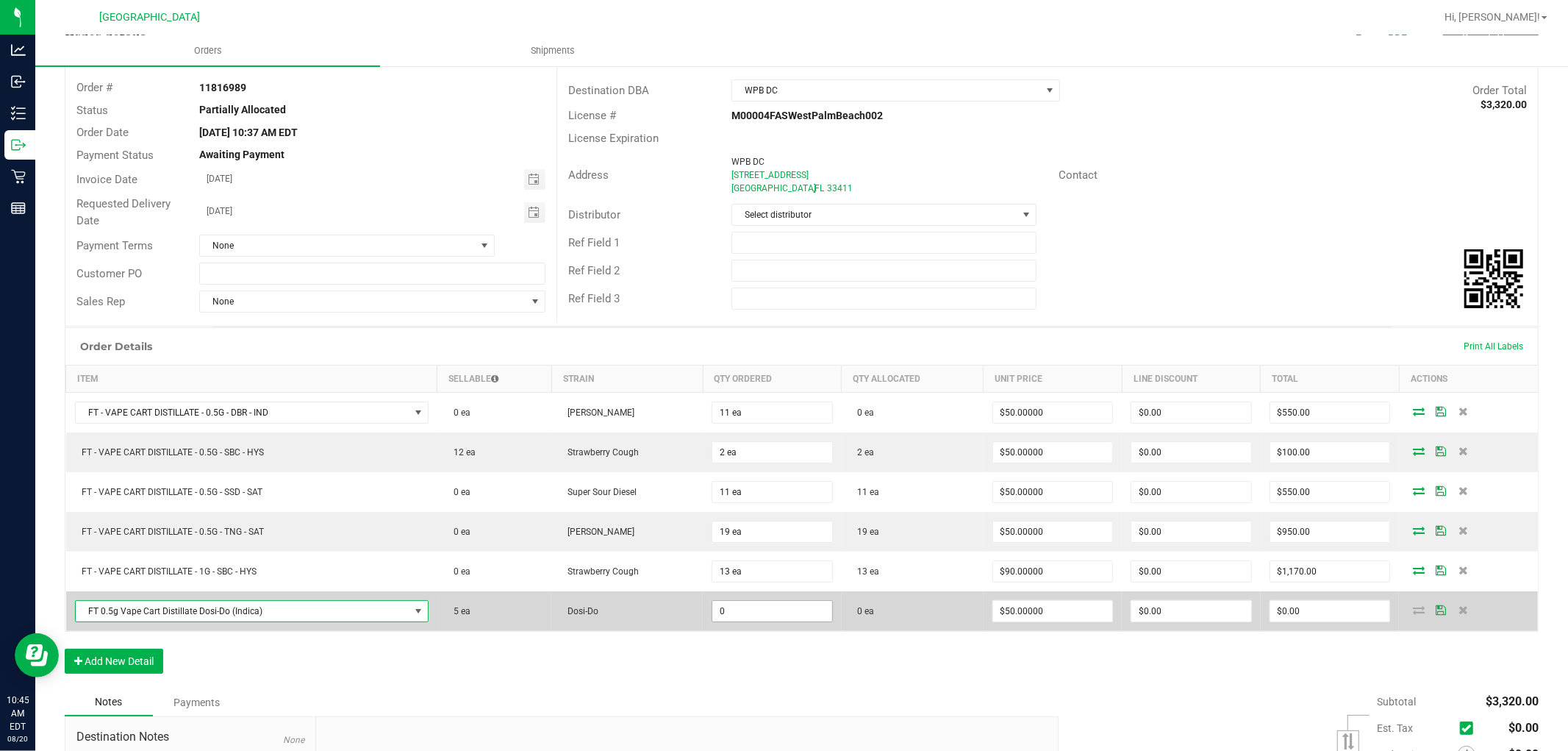
click at [731, 616] on input "0" at bounding box center [772, 610] width 120 height 21
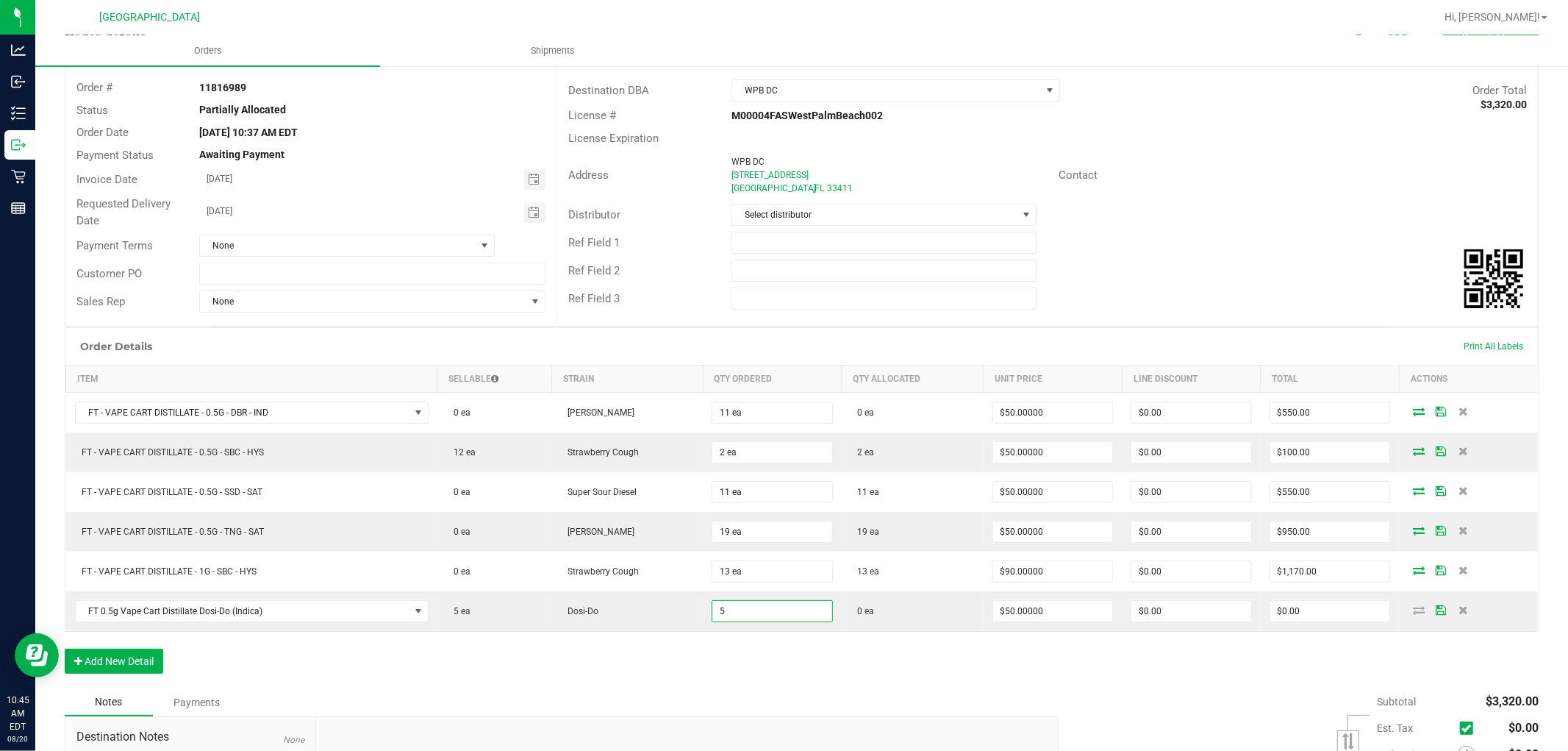
type input "5 ea"
type input "$250.00"
click at [754, 686] on div "Order Details Print All Labels Item Sellable Strain Qty Ordered Qty Allocated U…" at bounding box center [801, 507] width 1474 height 361
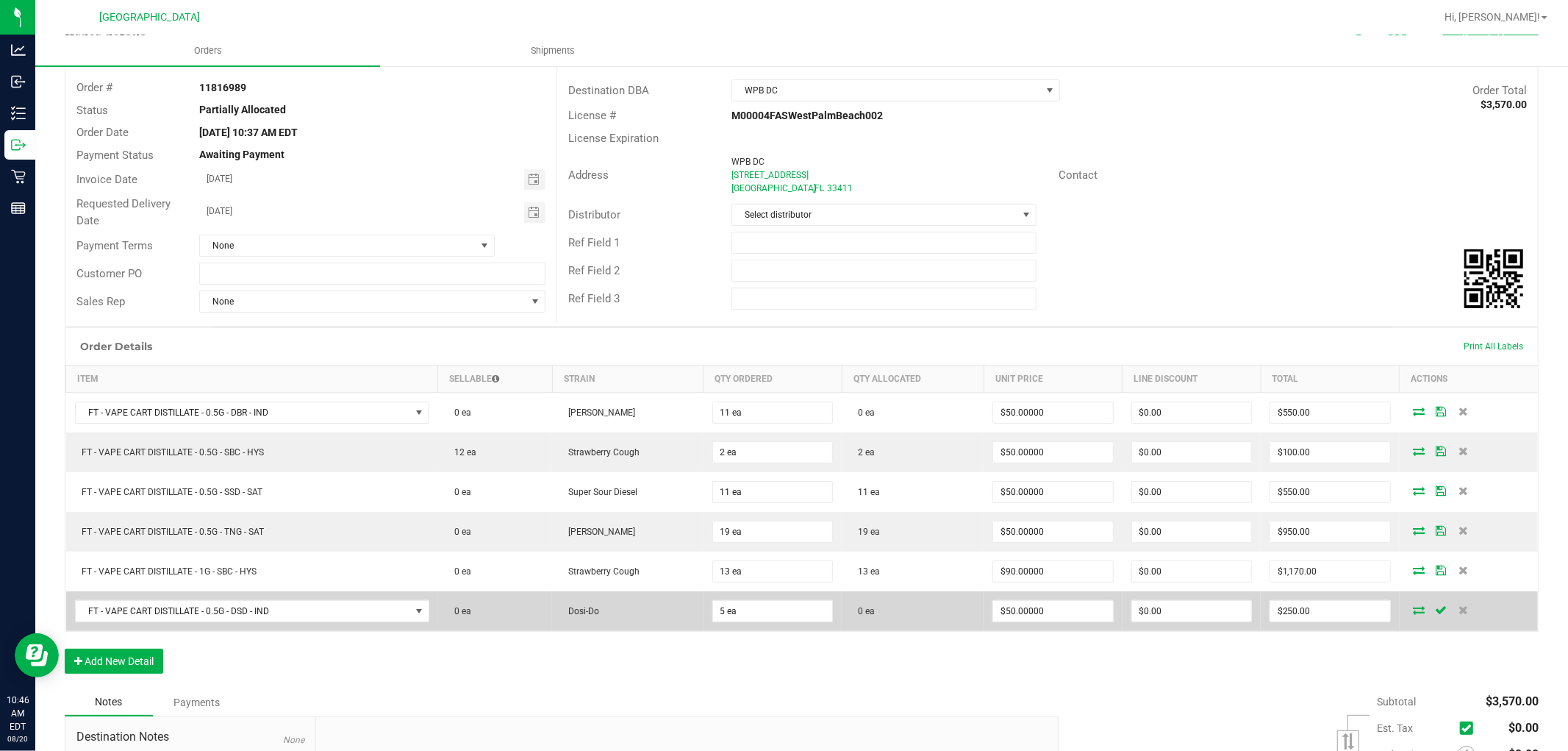
click at [1414, 613] on icon at bounding box center [1419, 609] width 12 height 9
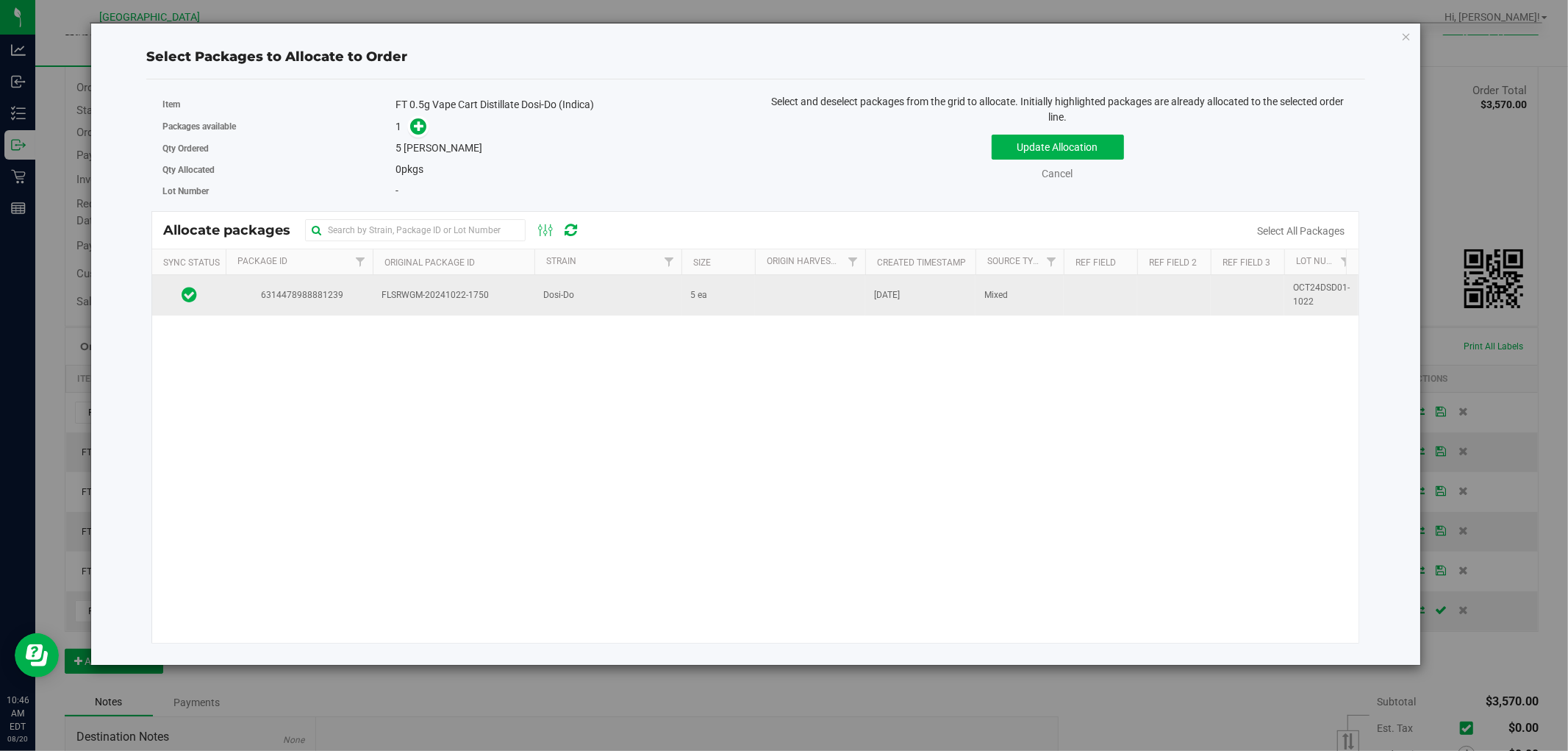
click at [777, 283] on td at bounding box center [810, 295] width 110 height 39
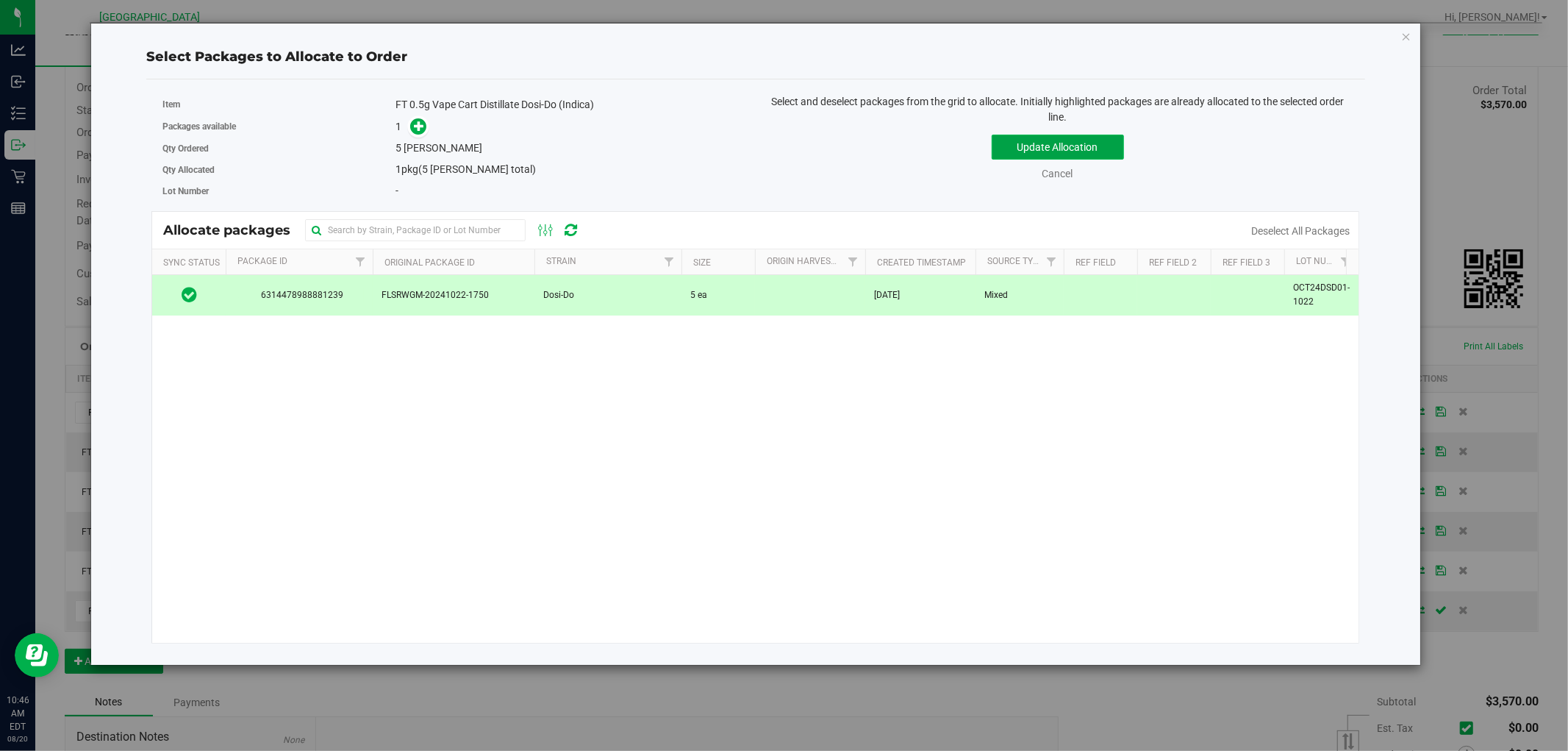
click at [1090, 151] on button "Update Allocation" at bounding box center [1058, 147] width 133 height 25
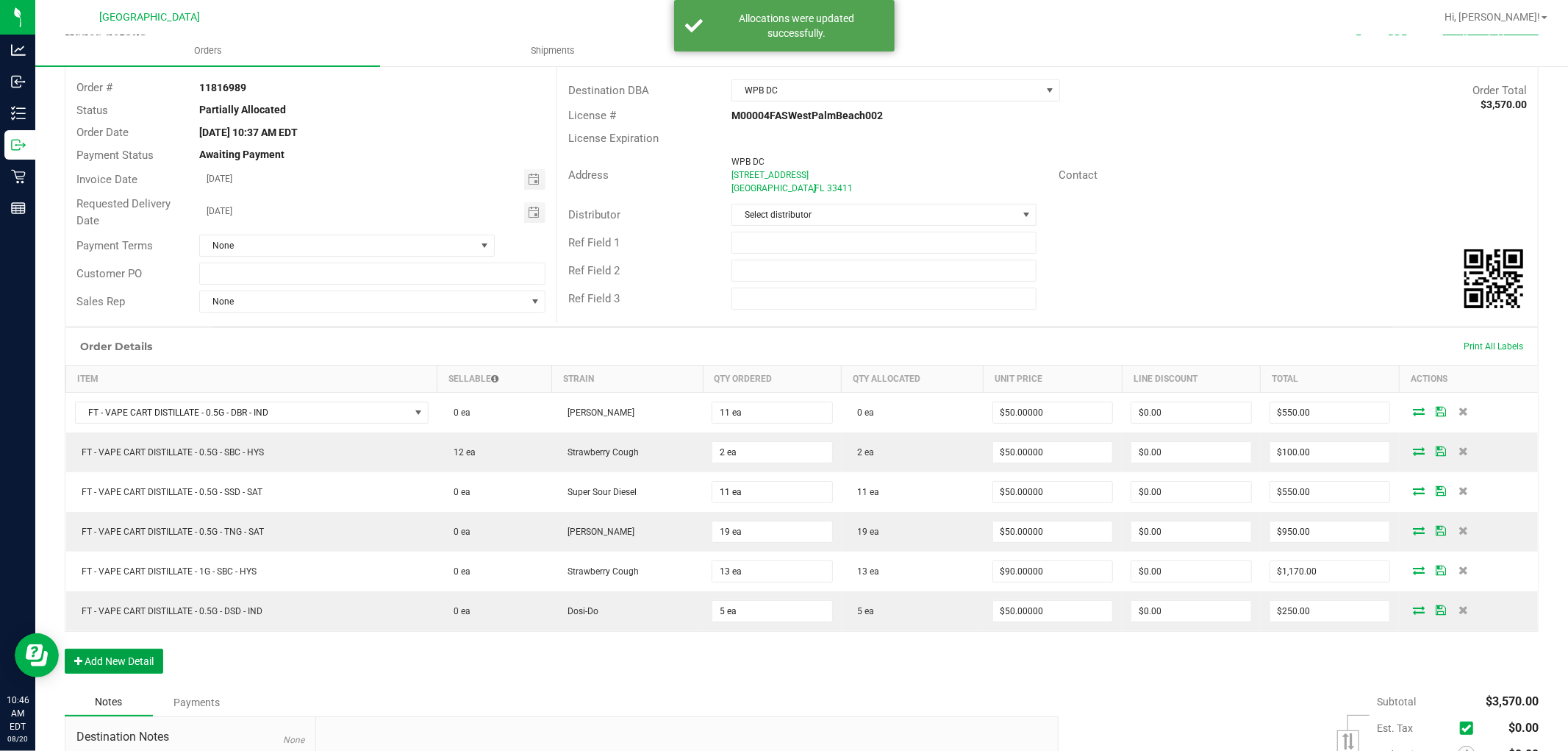
click at [131, 660] on button "Add New Detail" at bounding box center [114, 661] width 99 height 25
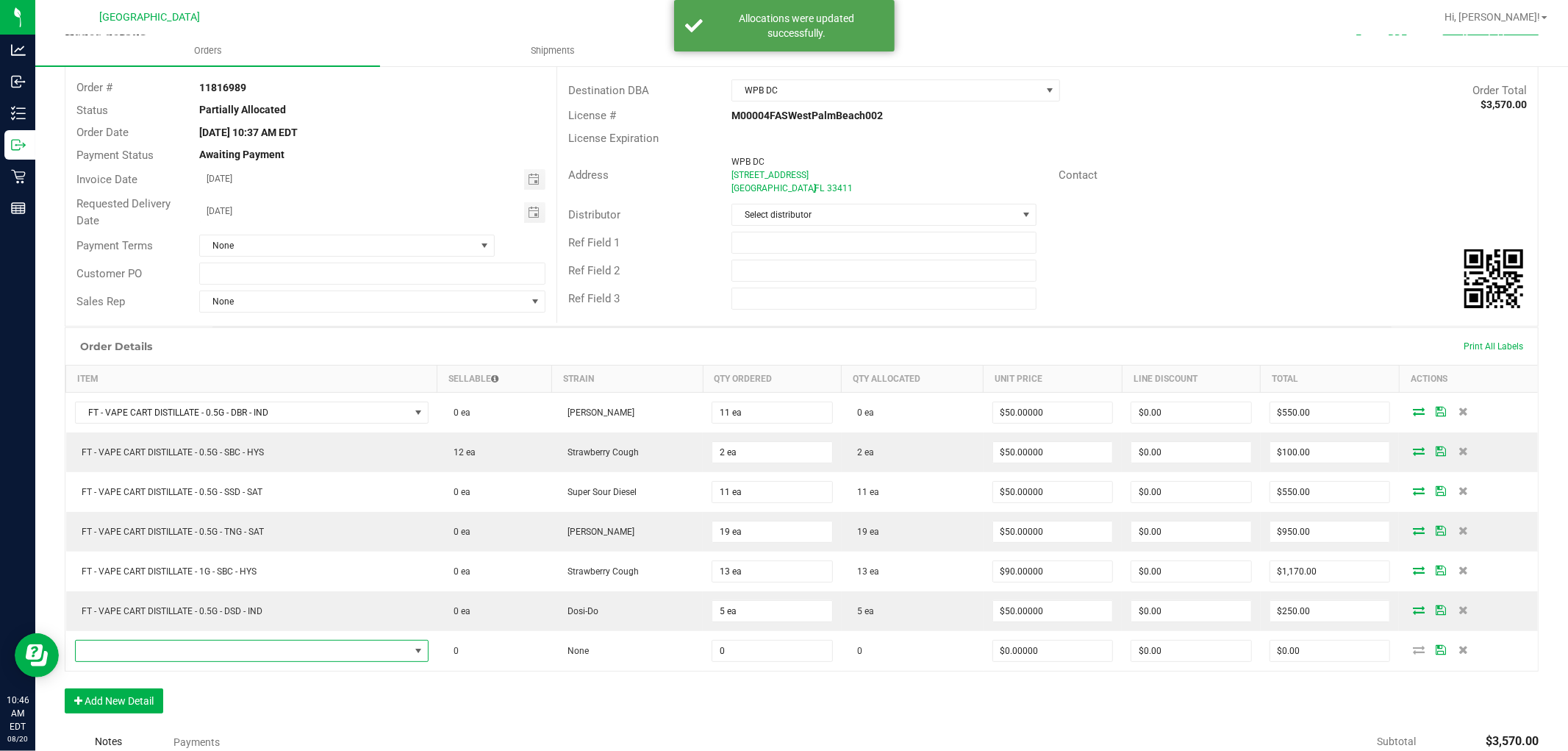
click at [131, 660] on span "NO DATA FOUND" at bounding box center [243, 651] width 334 height 21
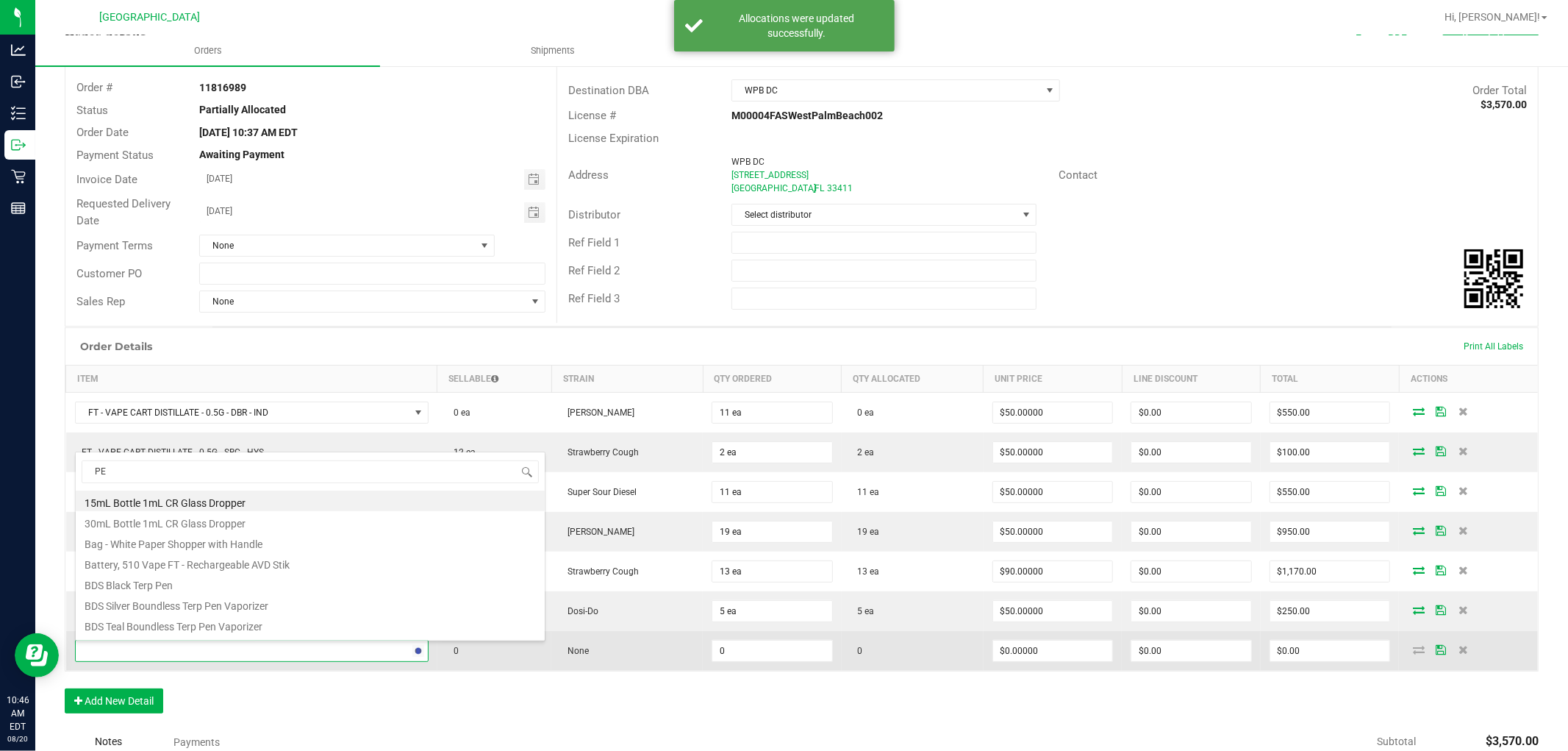
type input "PEX"
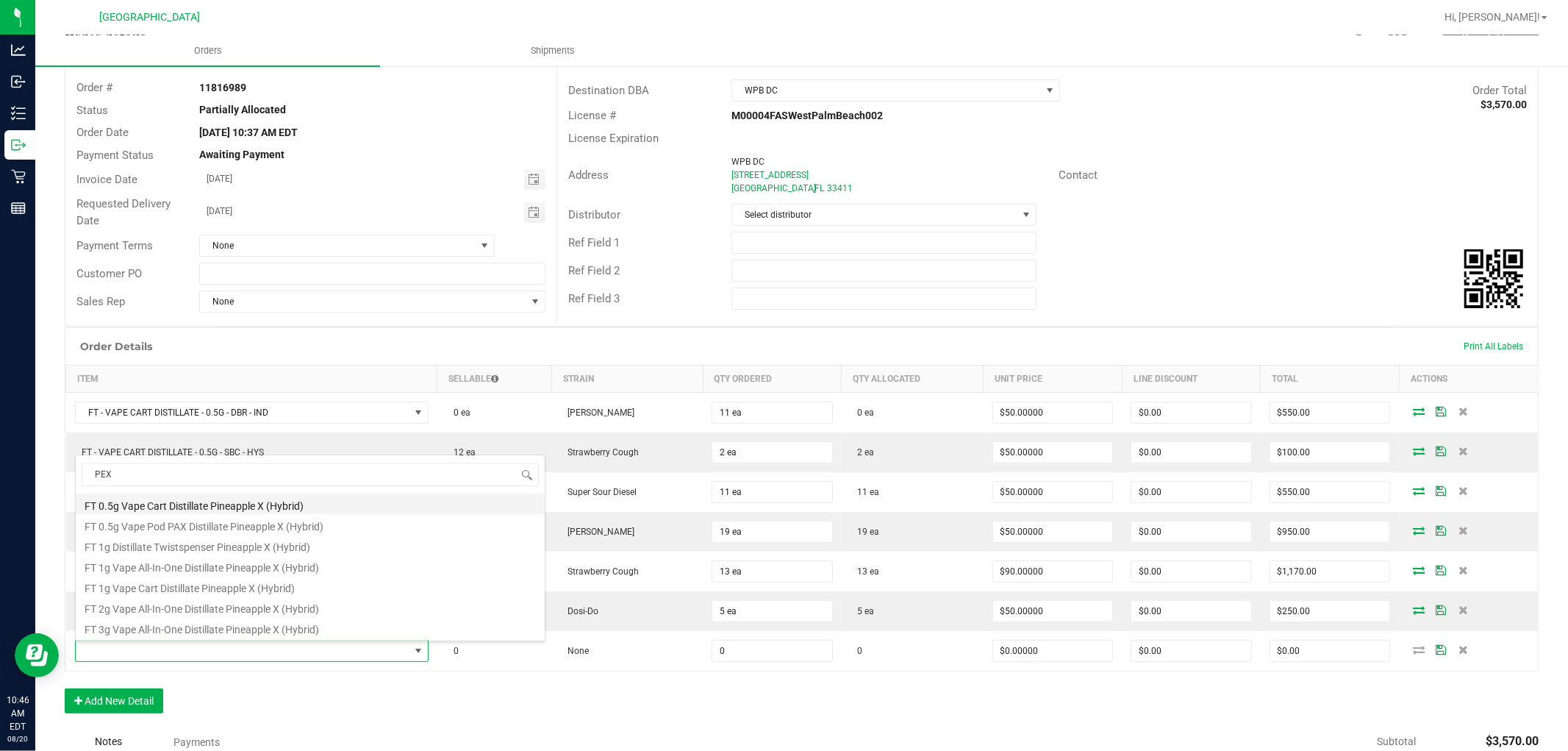
click at [185, 505] on li "FT 0.5g Vape Cart Distillate Pineapple X (Hybrid)" at bounding box center [311, 504] width 470 height 21
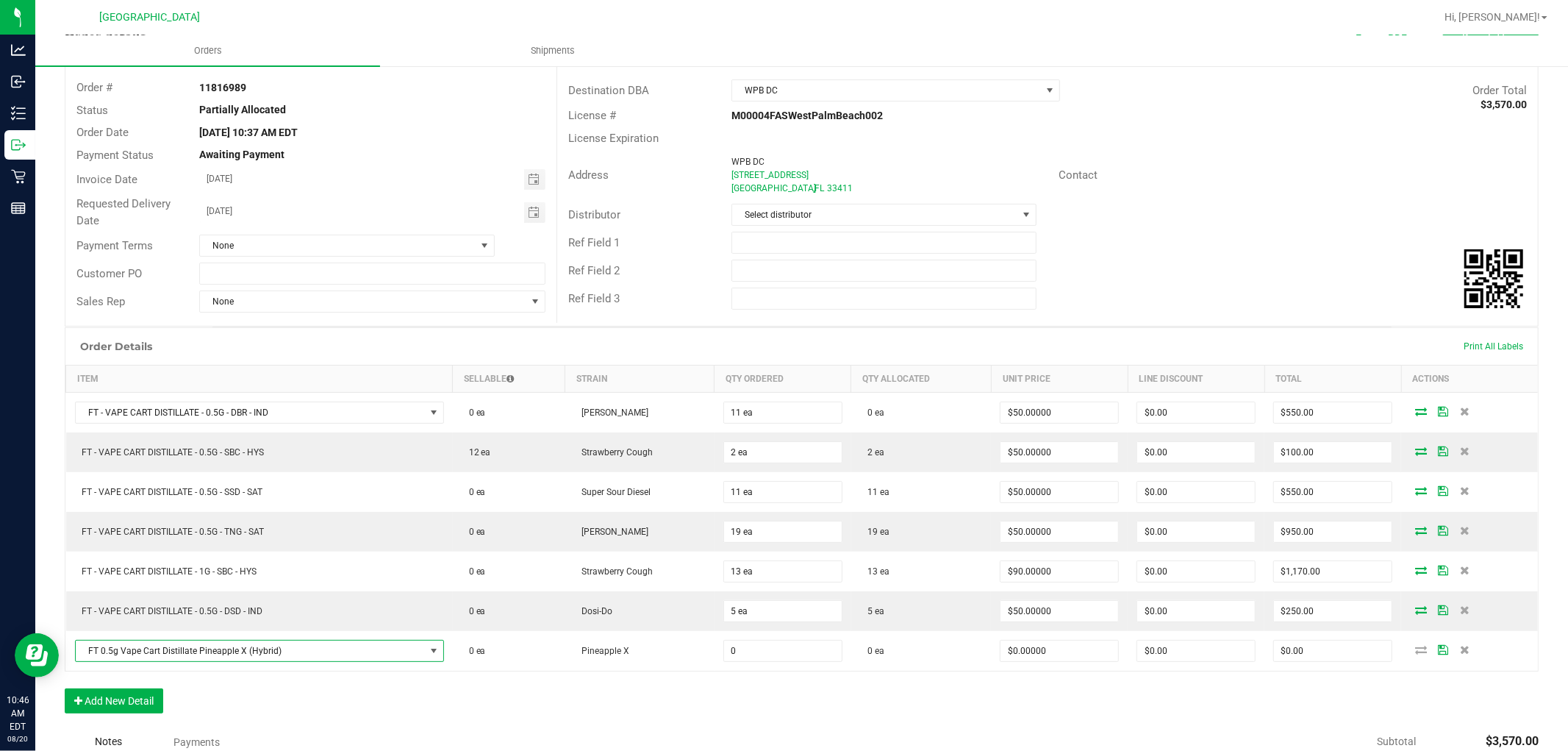
type input "0 ea"
type input "$50.00000"
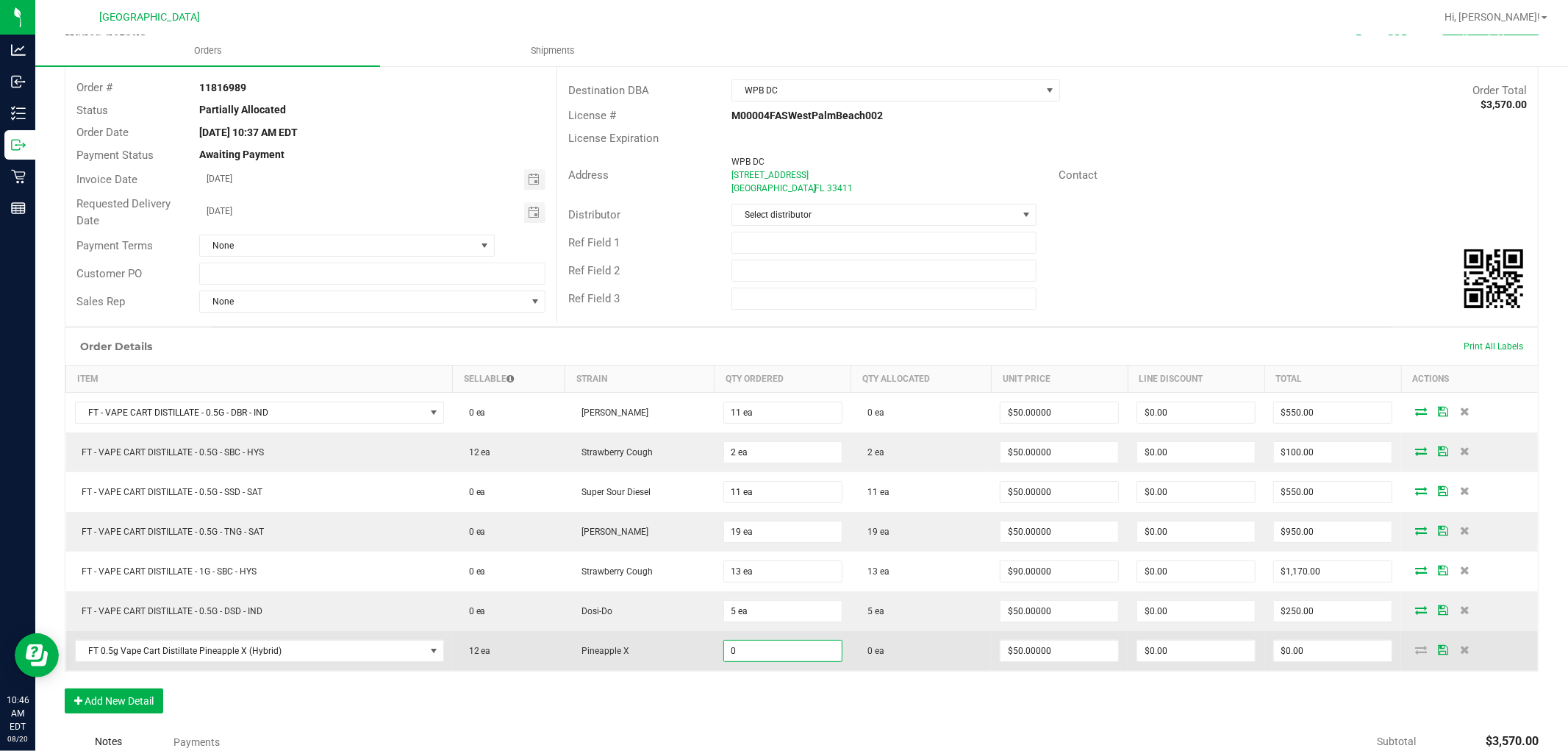
click at [748, 658] on input "0" at bounding box center [782, 651] width 117 height 21
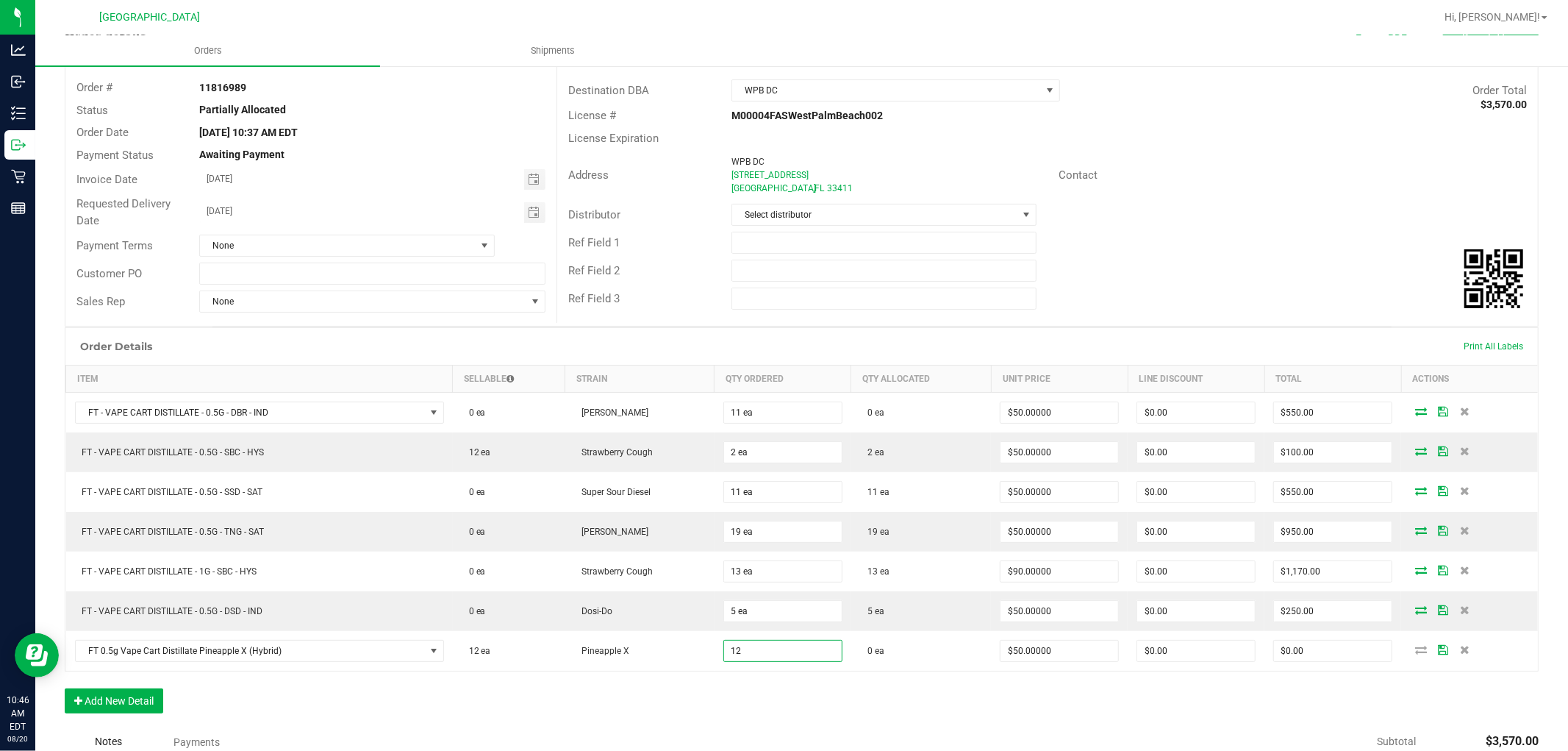
type input "12 ea"
type input "$600.00"
click at [1394, 690] on div "Order Details Print All Labels Item Sellable Strain Qty Ordered Qty Allocated U…" at bounding box center [801, 527] width 1474 height 401
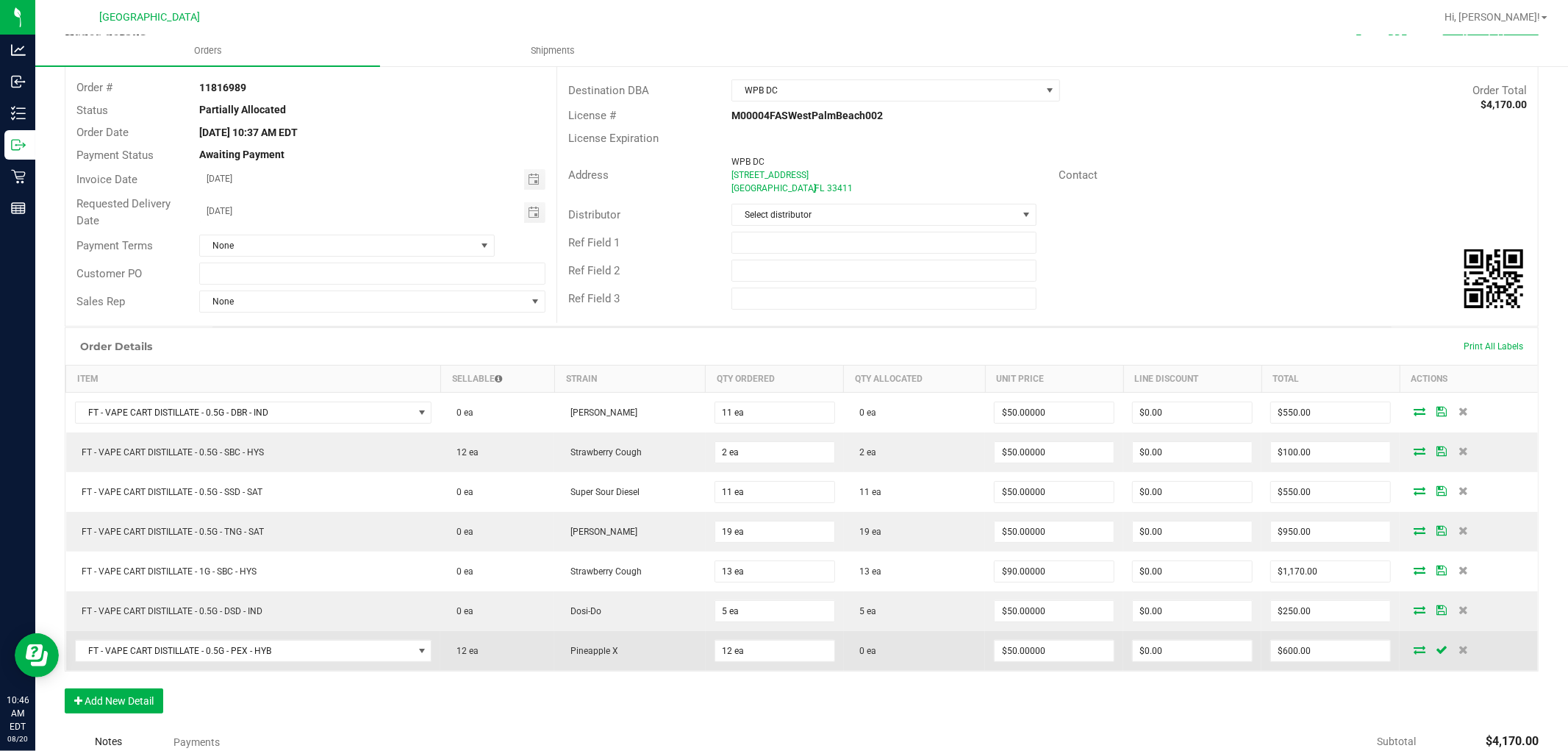
click at [1414, 651] on icon at bounding box center [1419, 650] width 12 height 9
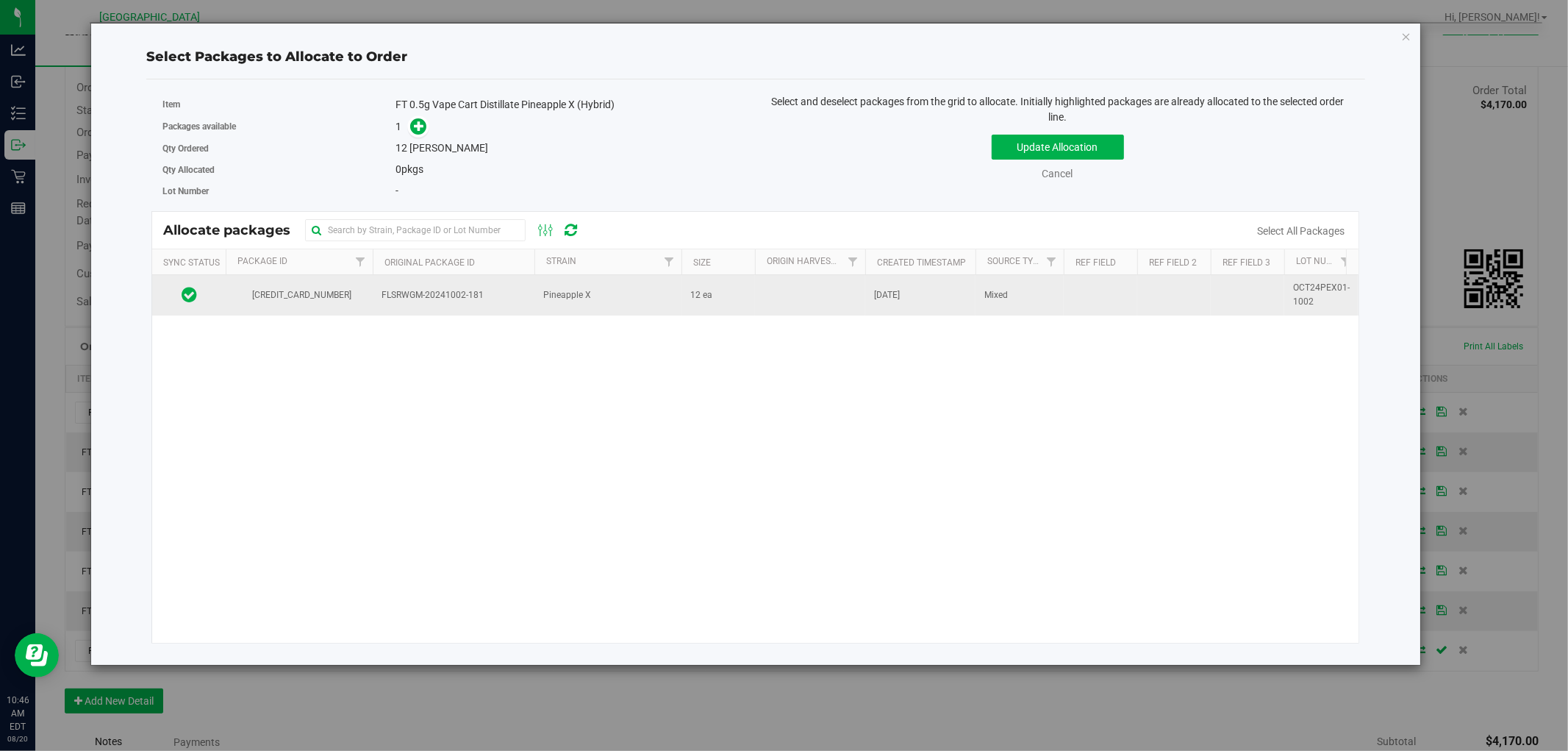
click at [722, 298] on td "12 ea" at bounding box center [719, 295] width 73 height 39
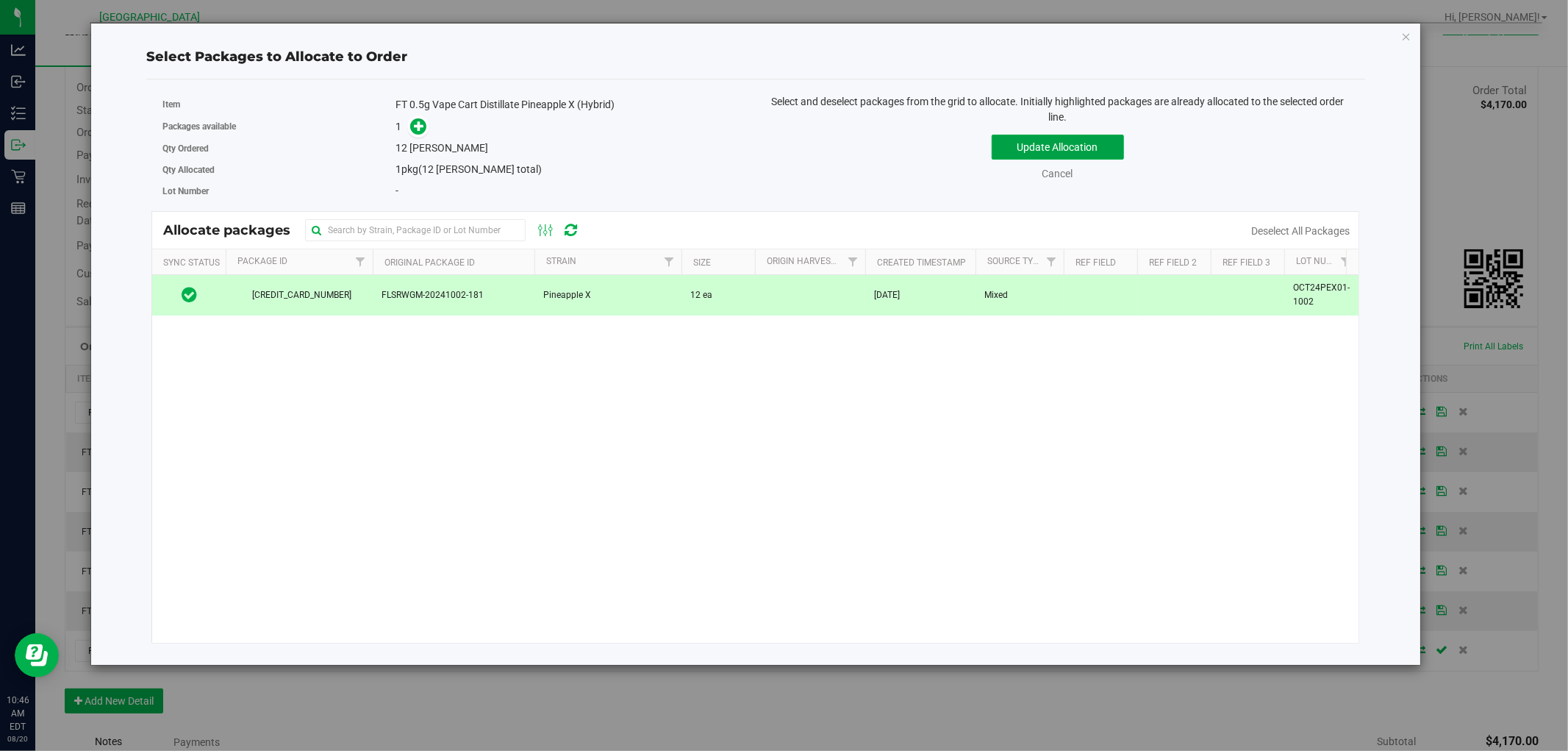
click at [1006, 148] on button "Update Allocation" at bounding box center [1058, 147] width 133 height 25
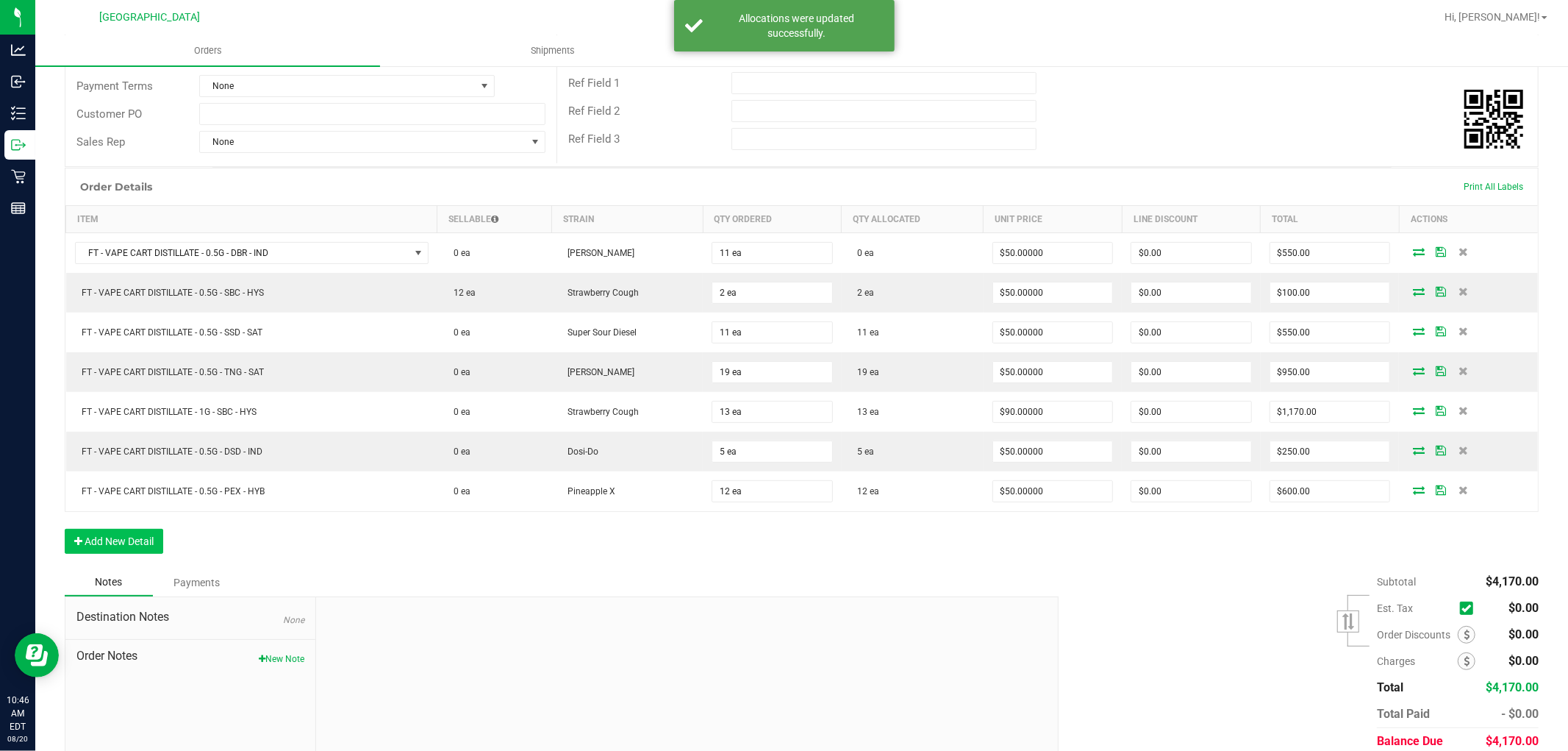
scroll to position [245, 0]
click at [68, 535] on button "Add New Detail" at bounding box center [114, 538] width 99 height 25
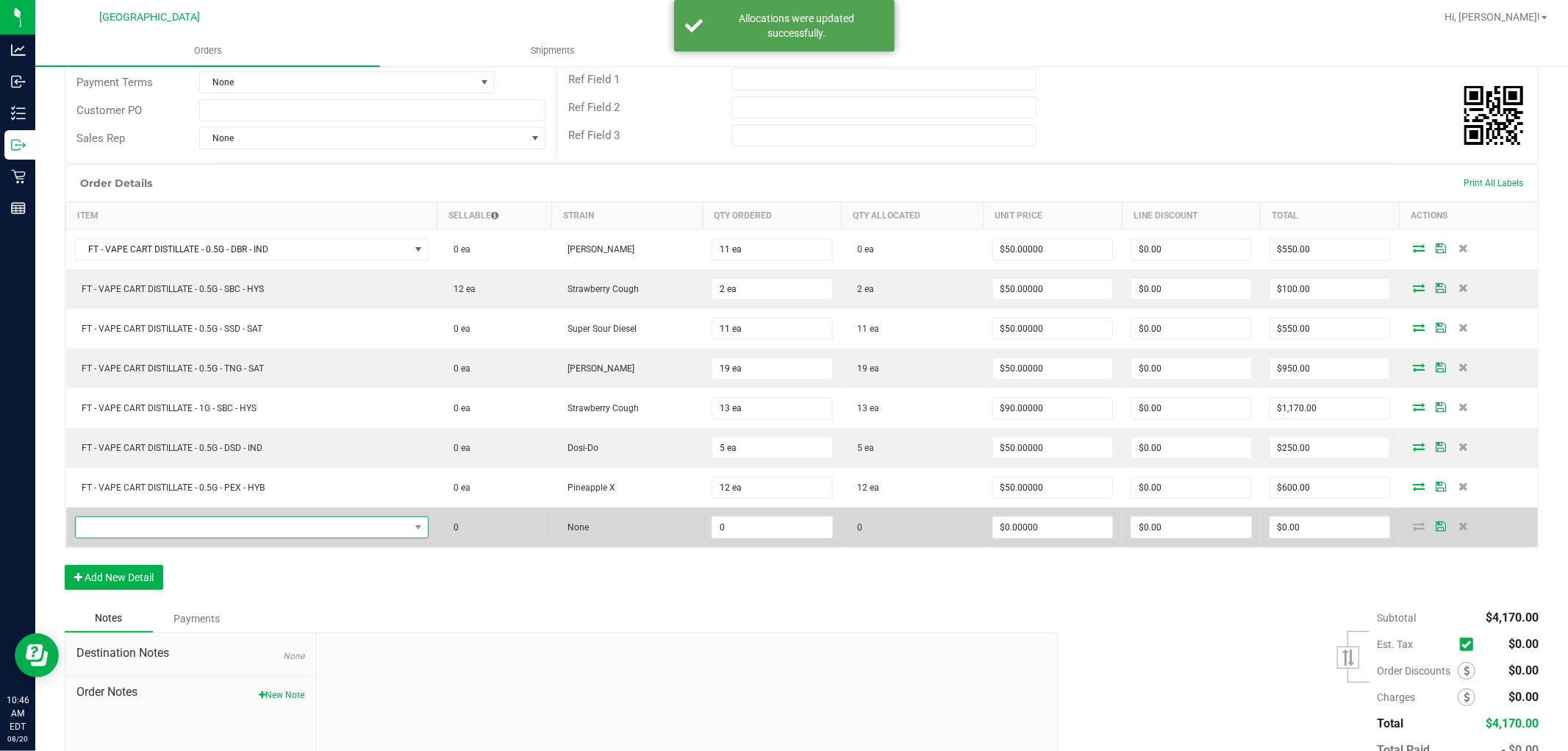
click at [141, 531] on span "NO DATA FOUND" at bounding box center [243, 527] width 334 height 21
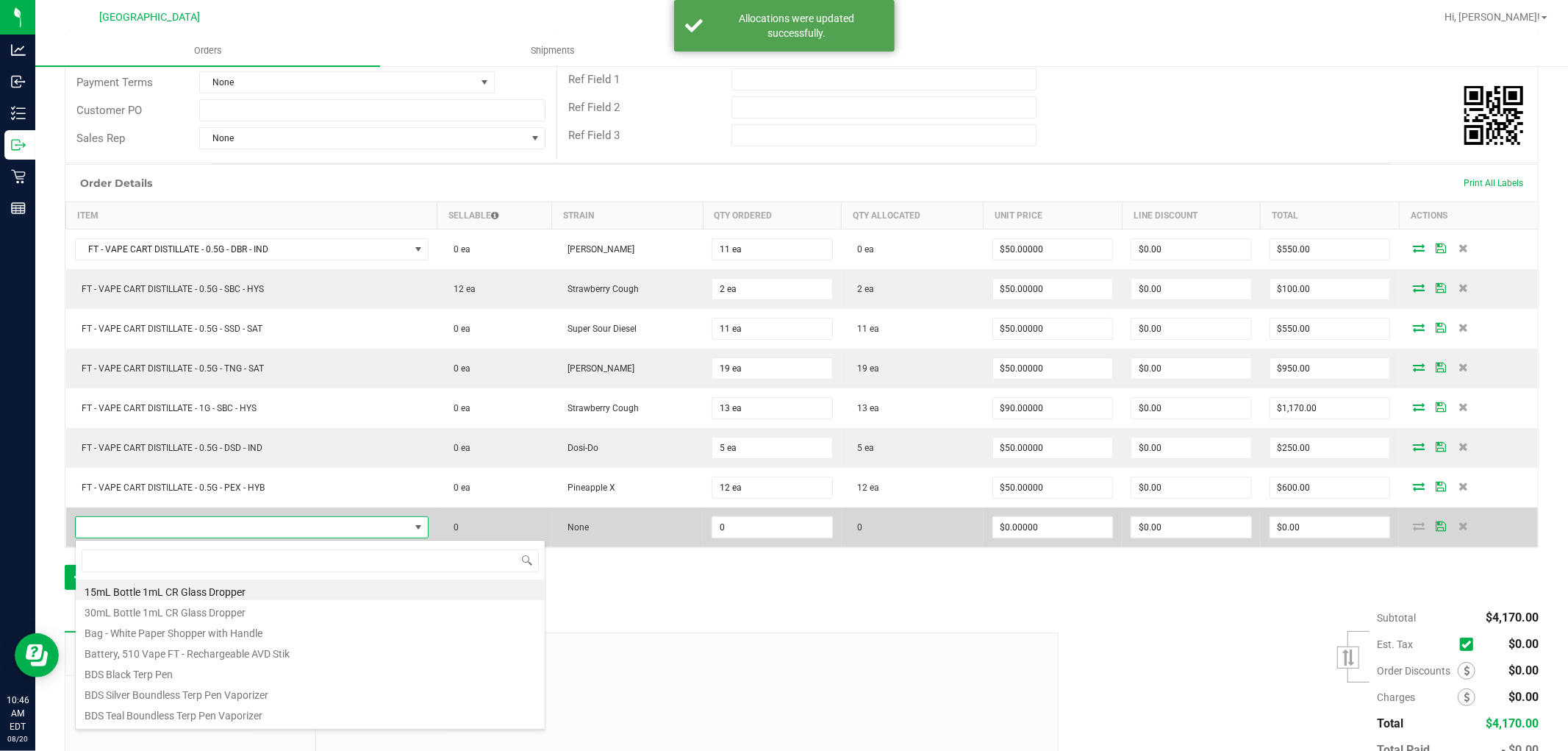
scroll to position [22, 349]
type input "BZK"
type input "0 ea"
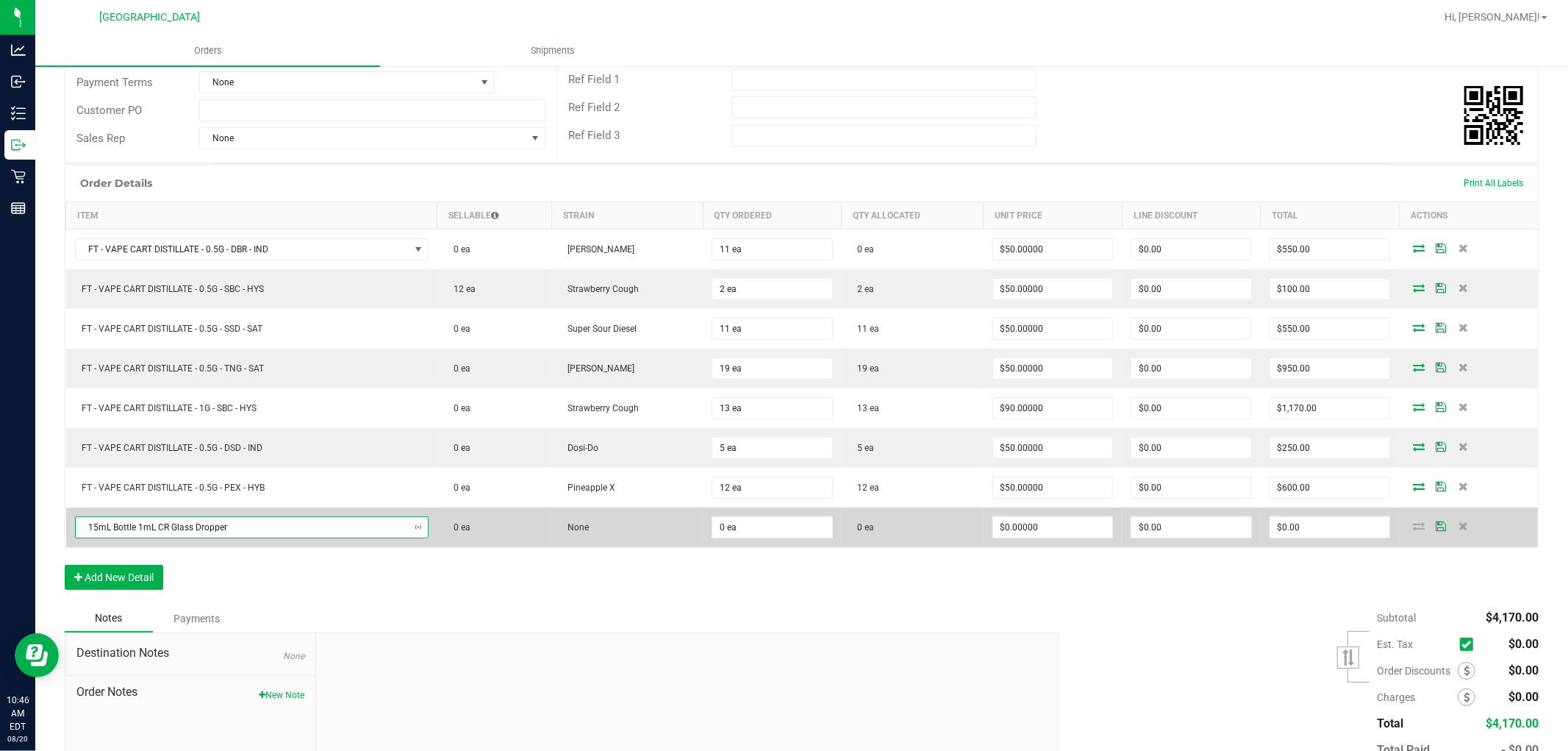
click at [354, 530] on span "15mL Bottle 1mL CR Glass Dropper" at bounding box center [243, 527] width 334 height 21
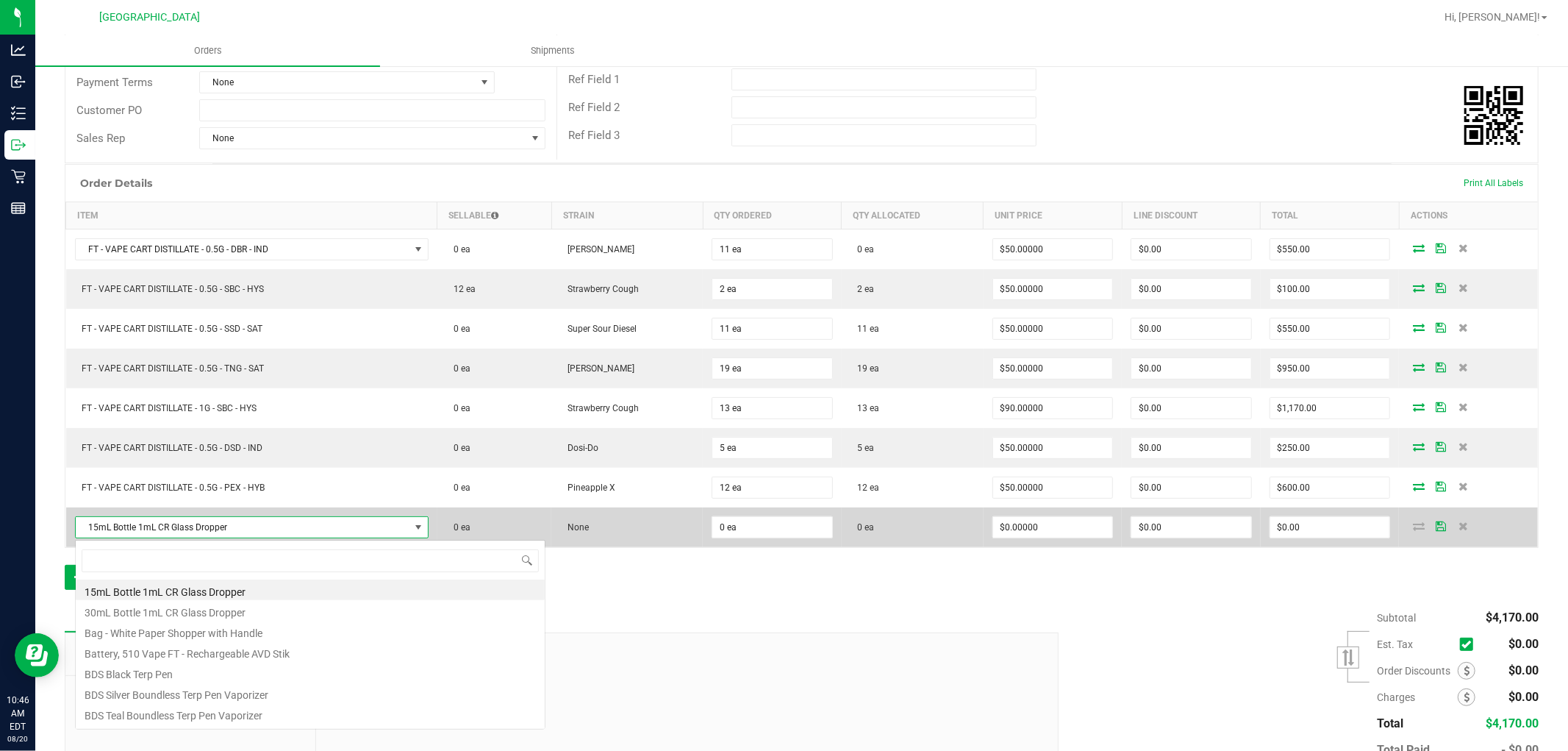
scroll to position [22, 350]
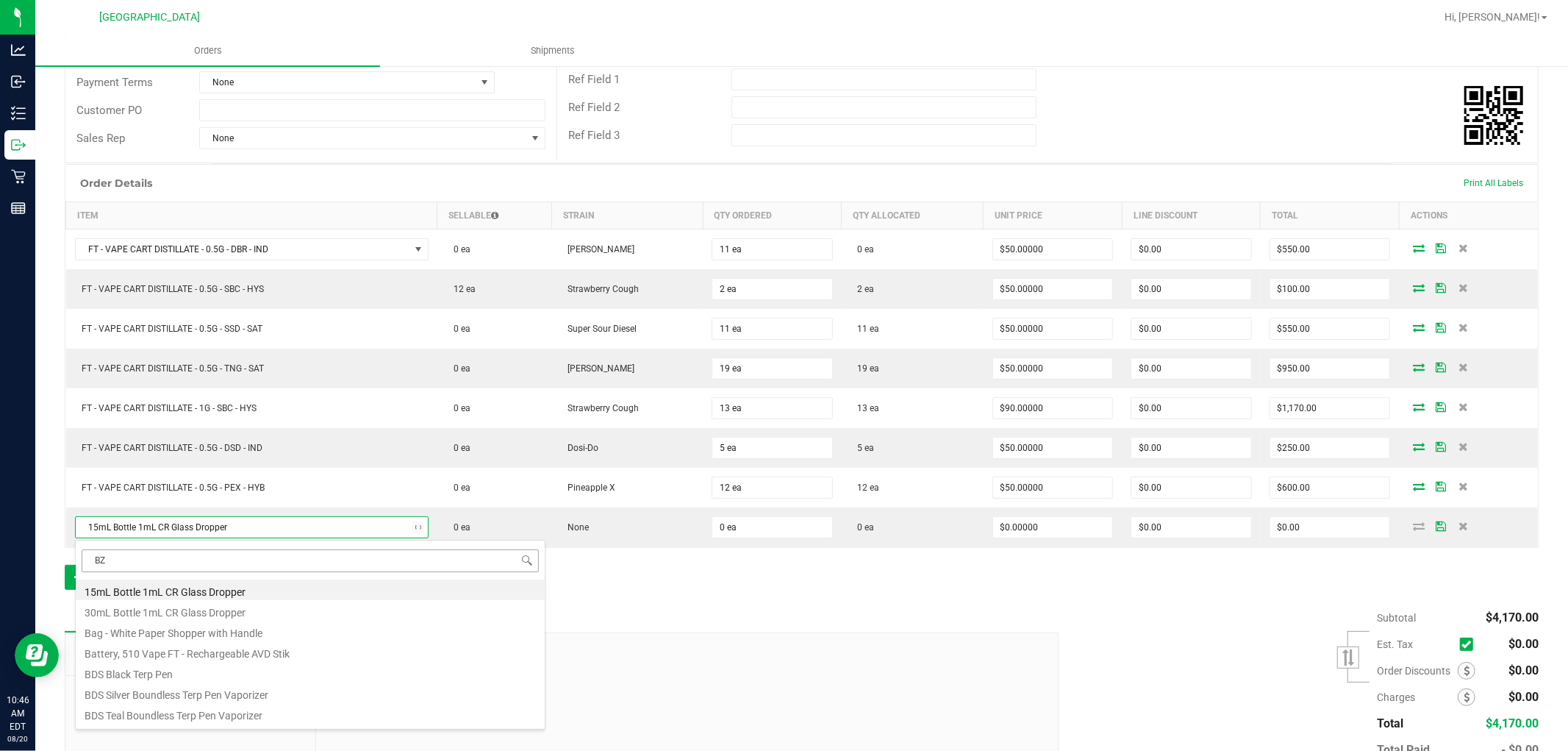
type input "BZK"
click at [209, 590] on li "FT 0.5g Vape Cart Distillate Blue Z (Hybrid-Indica)" at bounding box center [311, 590] width 470 height 21
type input "$50.00000"
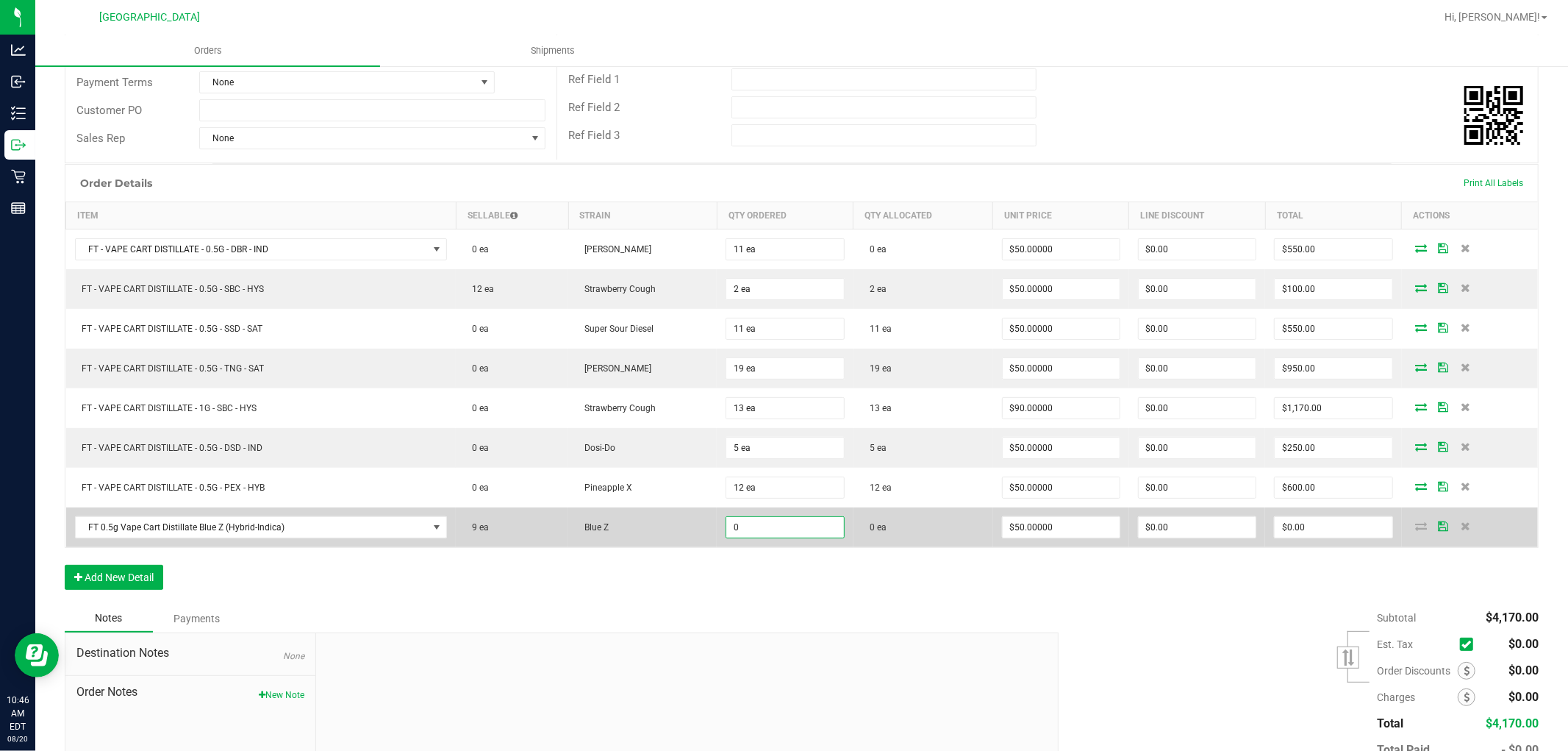
click at [741, 538] on input "0" at bounding box center [785, 527] width 116 height 21
type input "33 ea"
type input "$1,650.00"
click at [1379, 547] on td "$1,650.00" at bounding box center [1333, 527] width 136 height 39
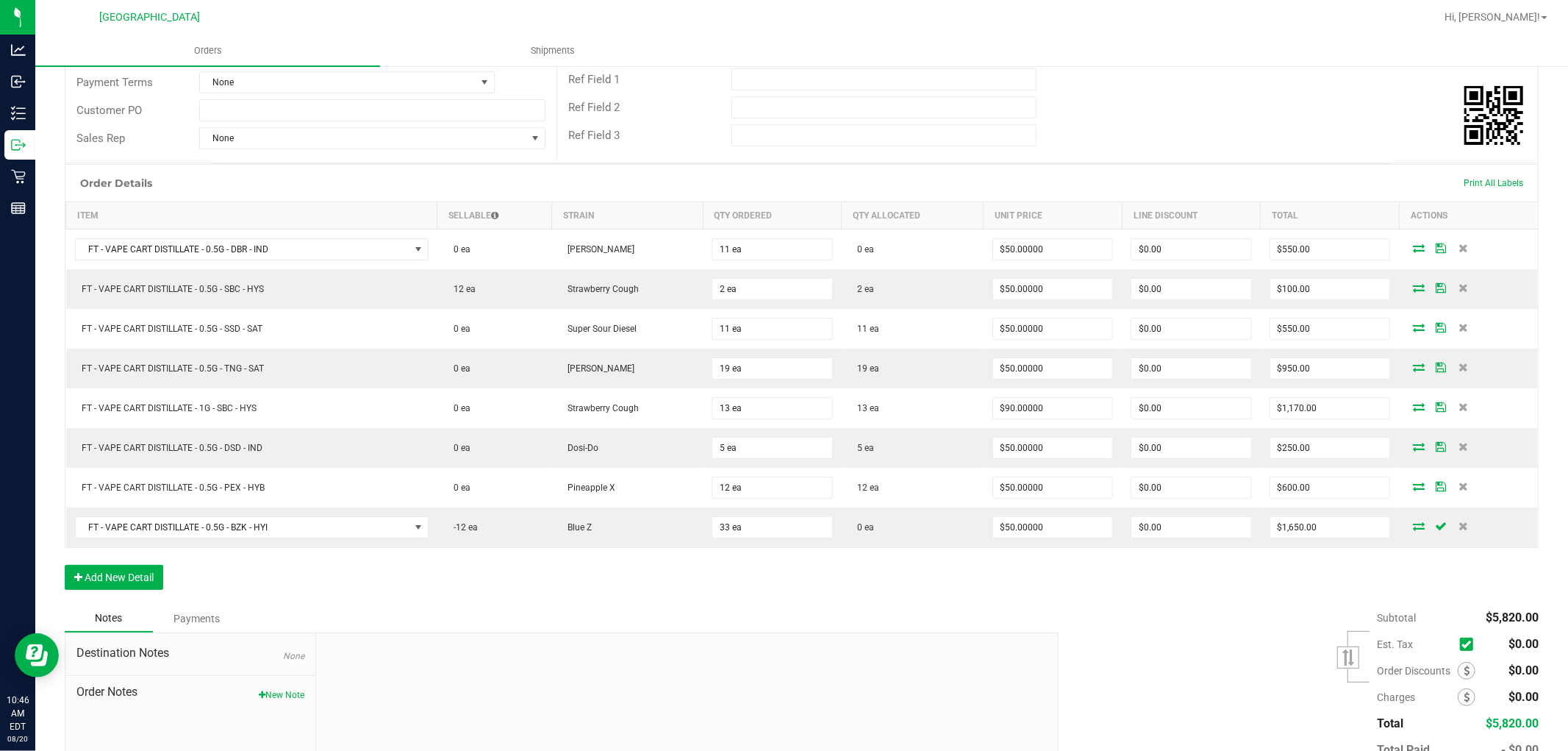
click at [1413, 527] on icon at bounding box center [1418, 526] width 12 height 9
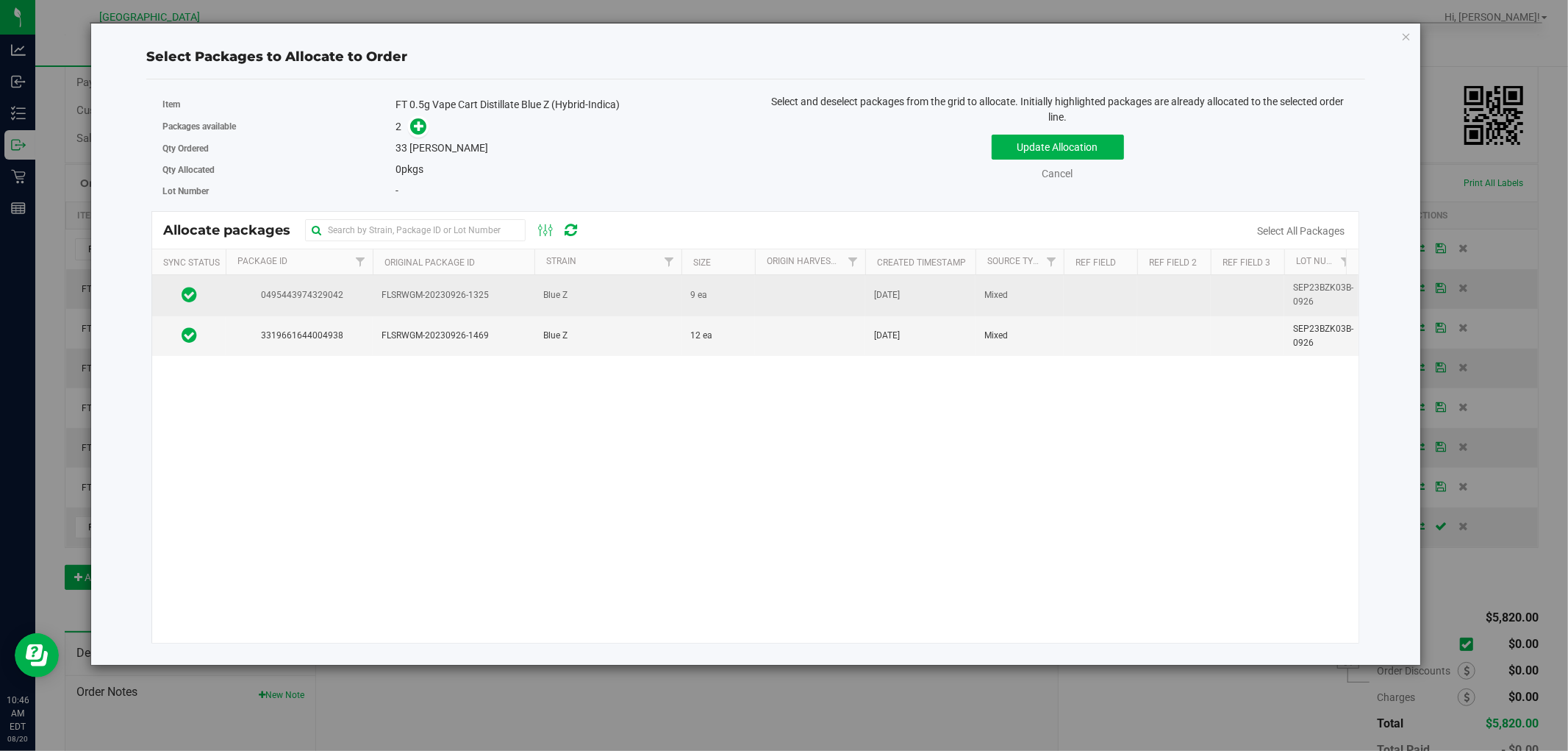
click at [589, 309] on td "Blue Z" at bounding box center [608, 295] width 147 height 40
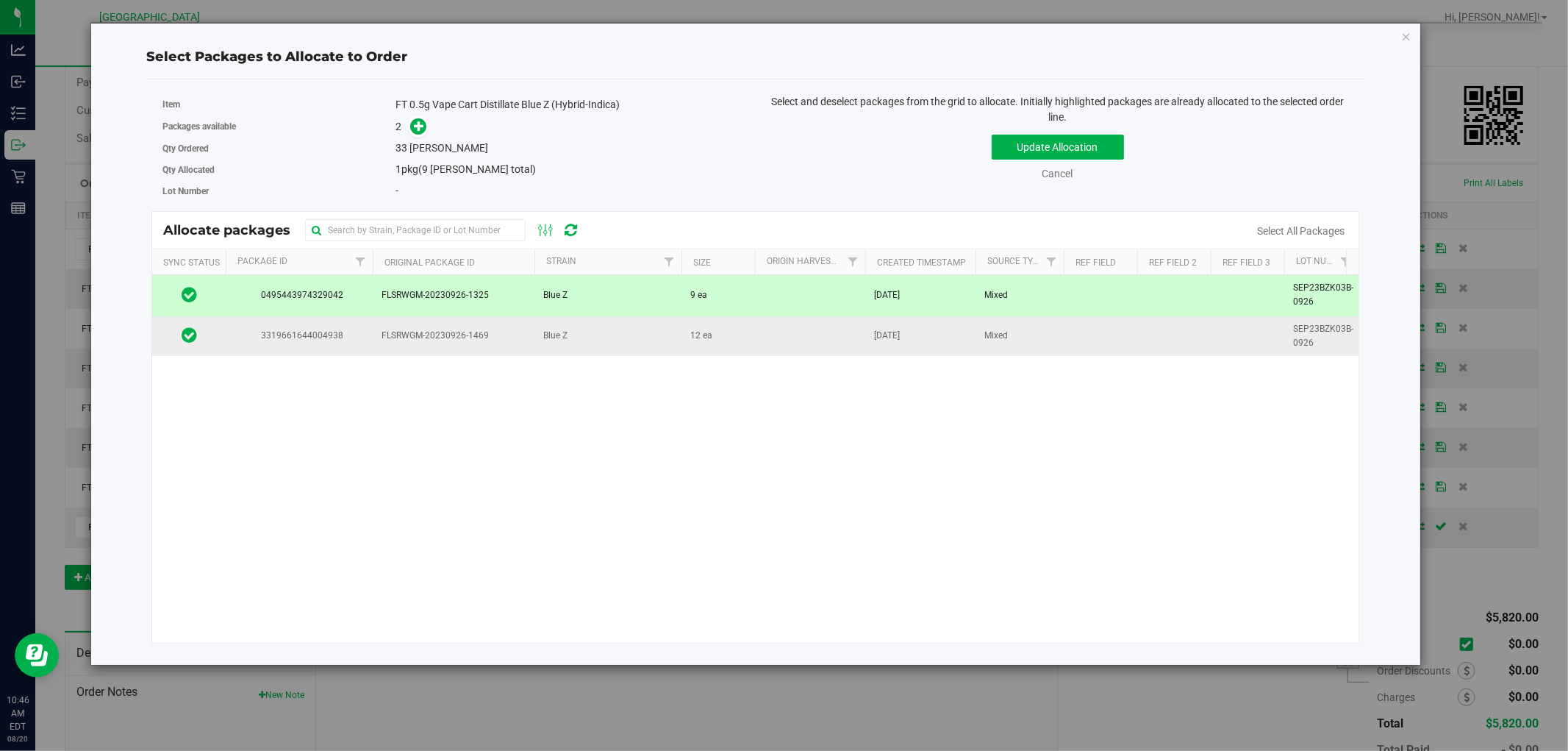
click at [596, 337] on td "Blue Z" at bounding box center [608, 336] width 147 height 39
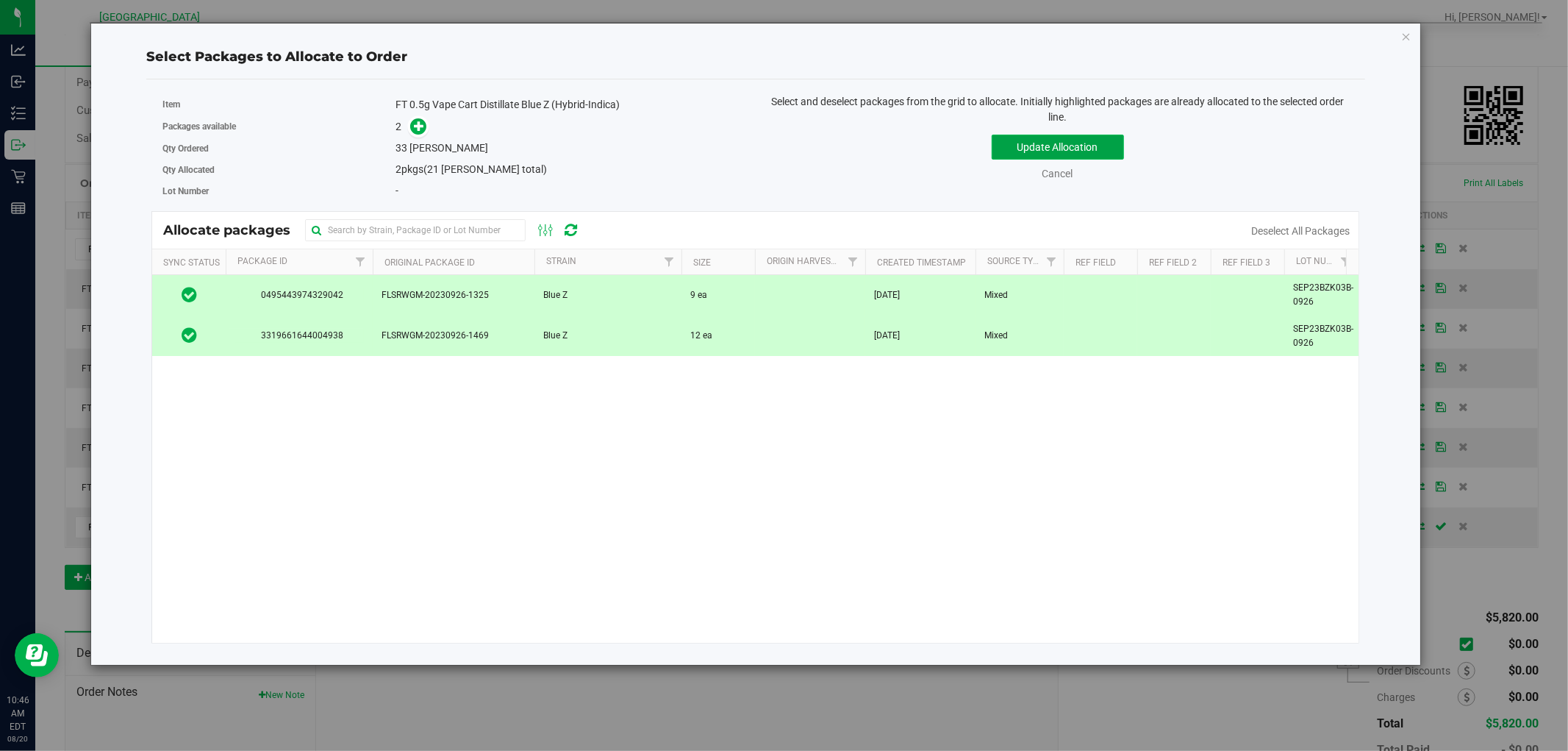
click at [1093, 145] on button "Update Allocation" at bounding box center [1058, 147] width 133 height 25
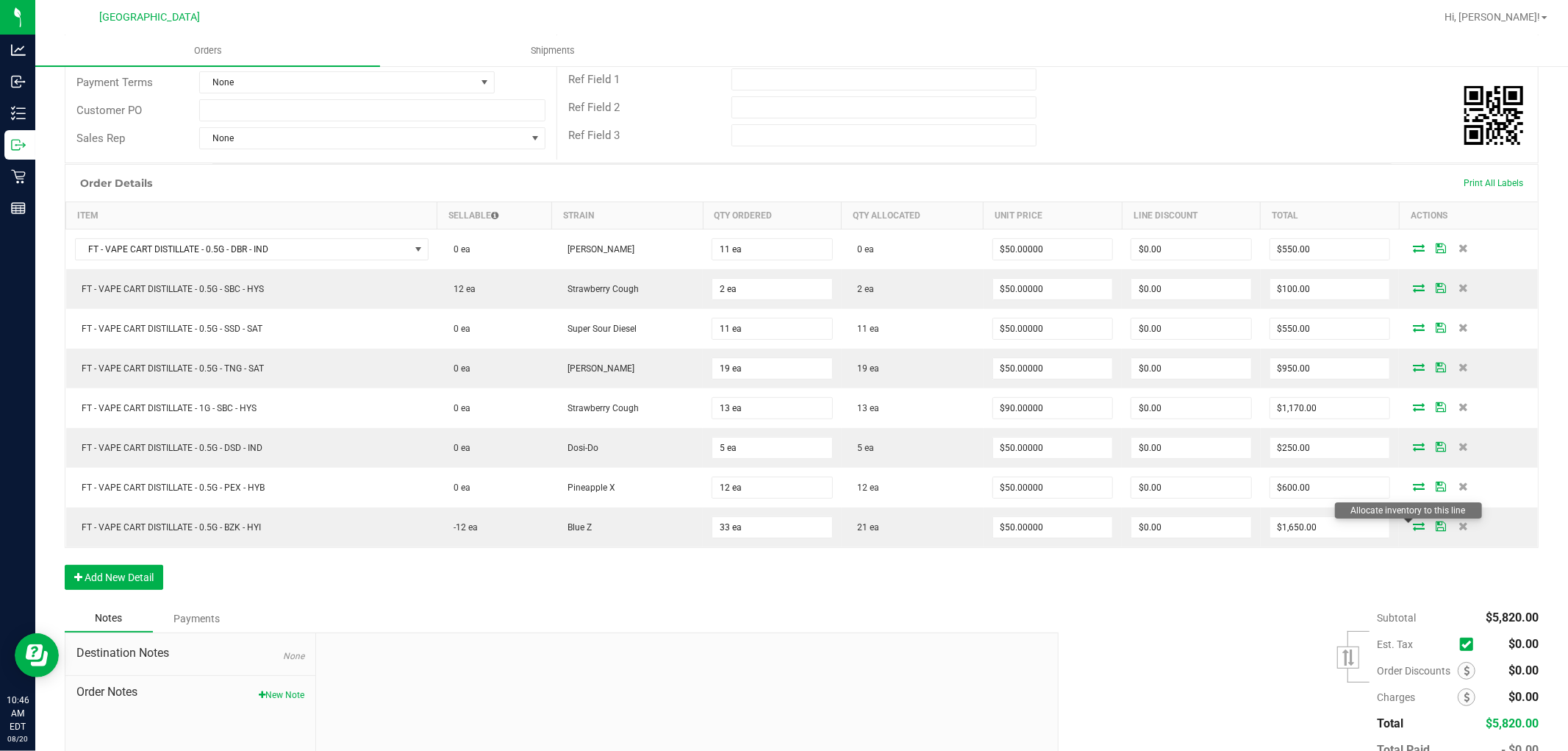
click at [1413, 522] on icon at bounding box center [1418, 526] width 12 height 9
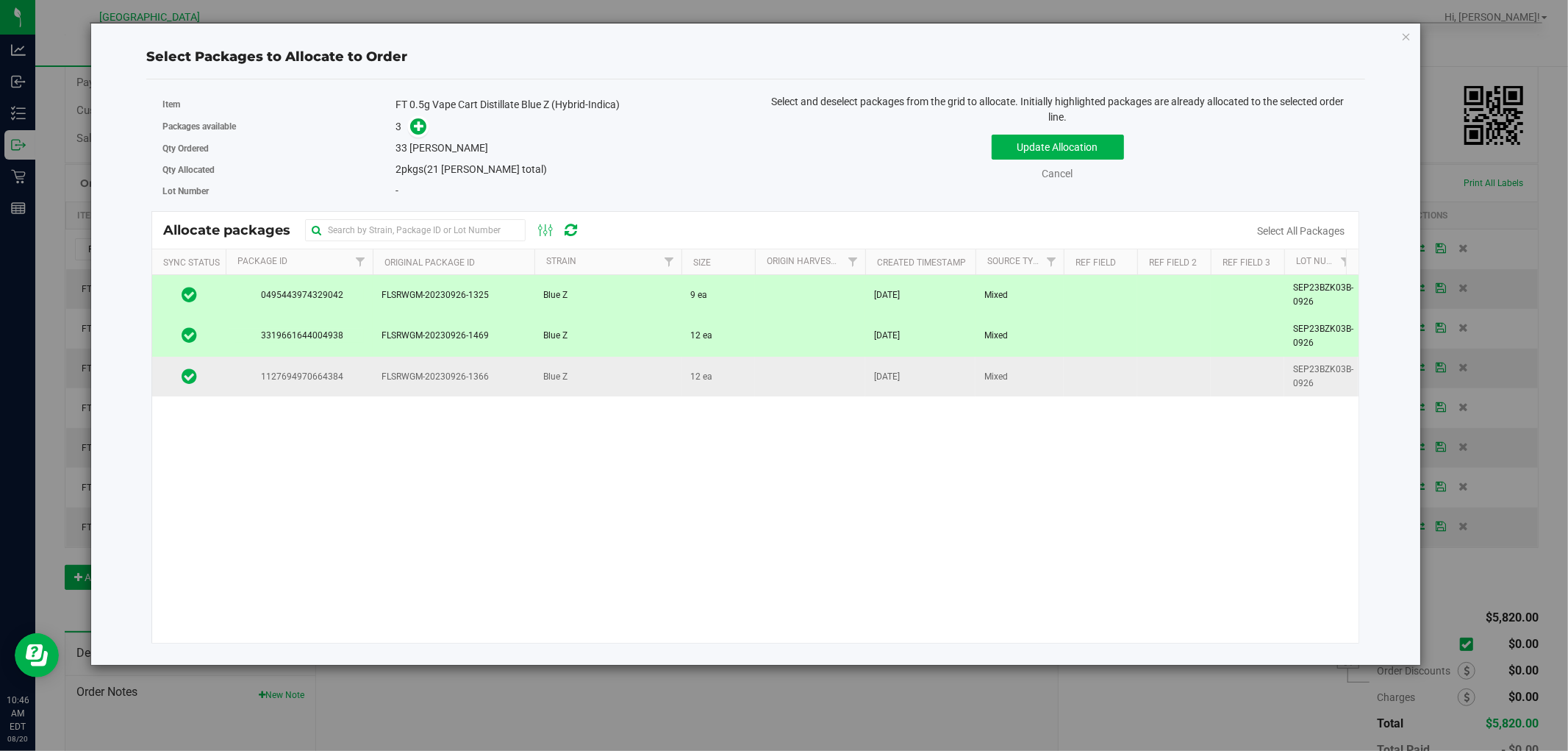
click at [736, 367] on td "12 ea" at bounding box center [719, 376] width 73 height 39
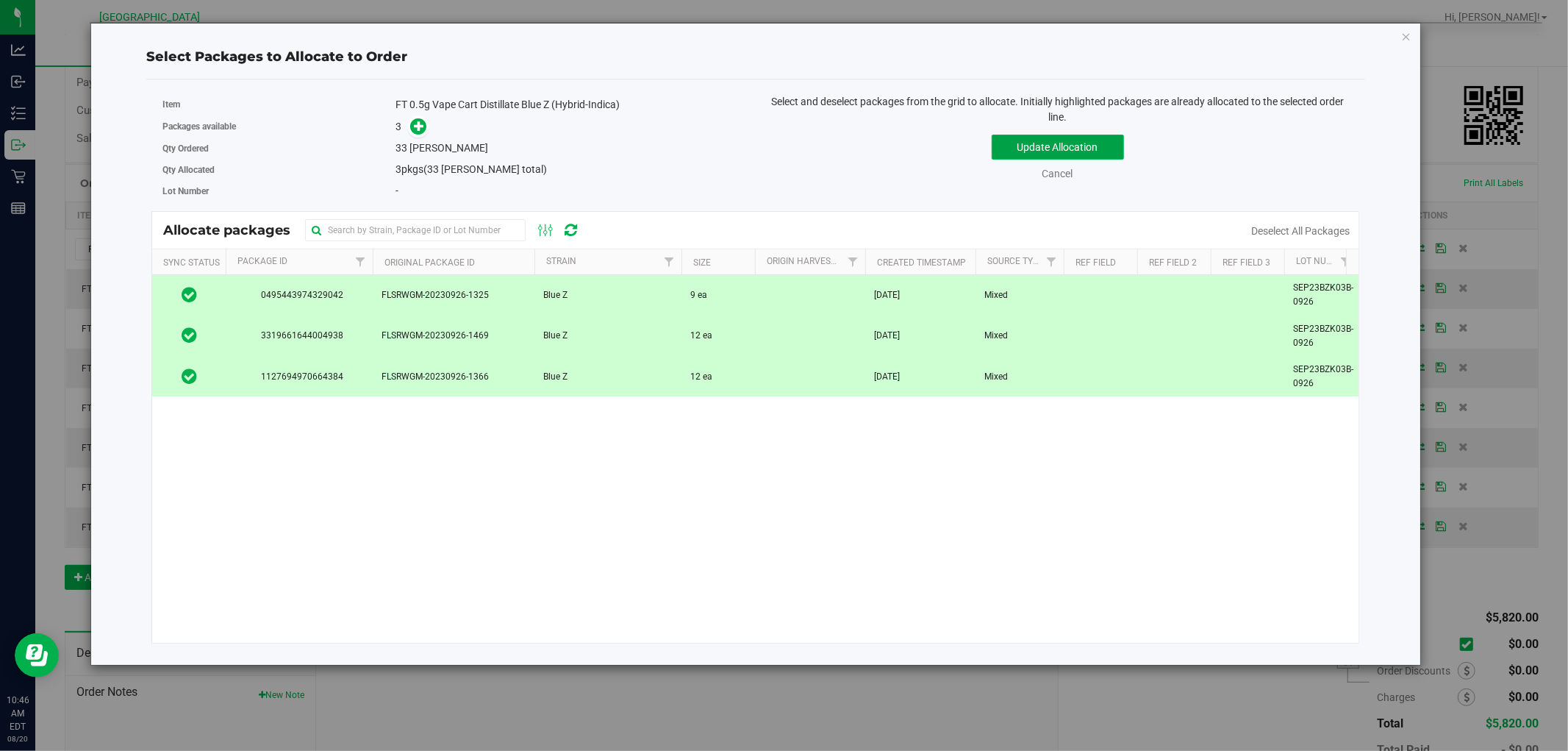
click at [1078, 141] on button "Update Allocation" at bounding box center [1058, 147] width 133 height 25
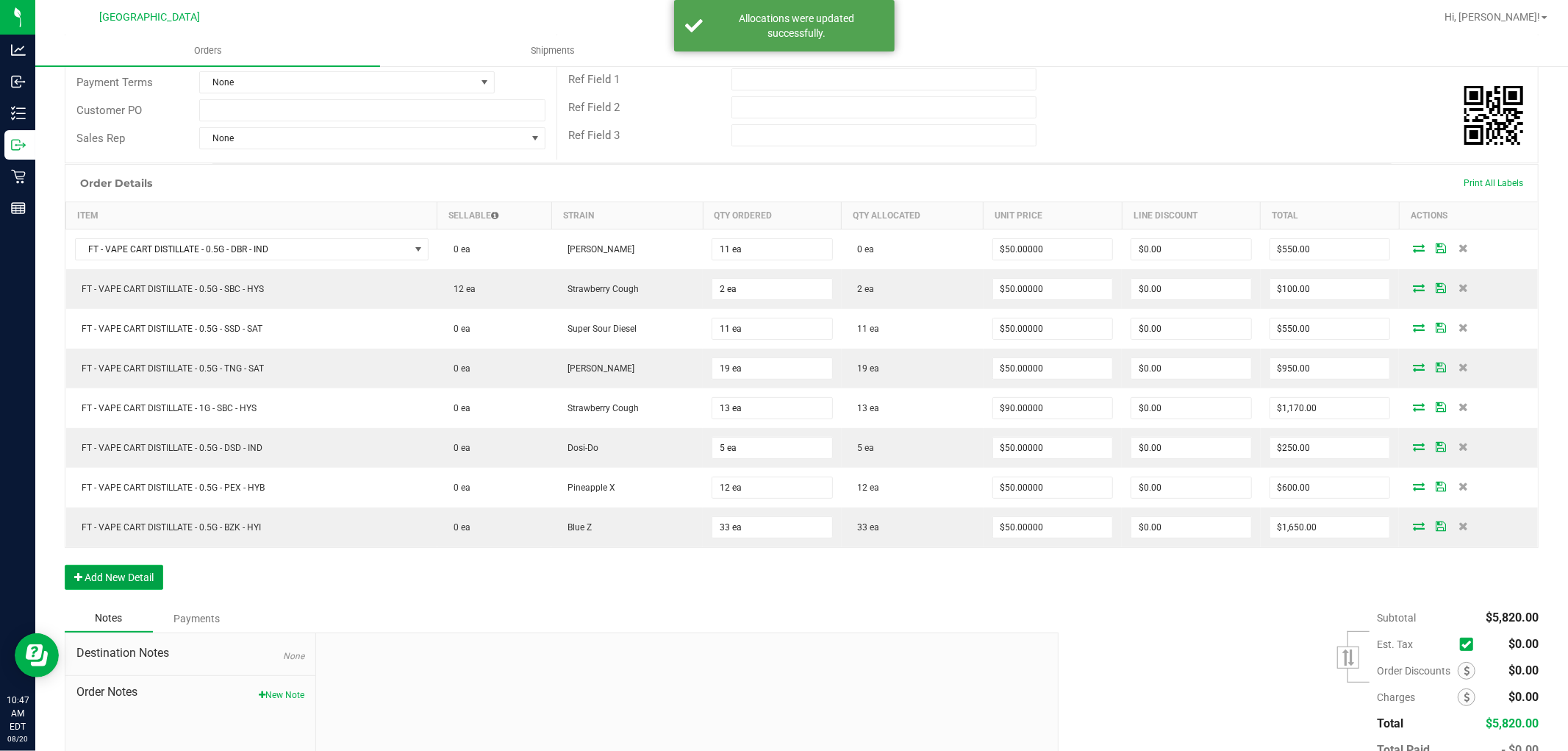
click at [98, 575] on button "Add New Detail" at bounding box center [114, 577] width 99 height 25
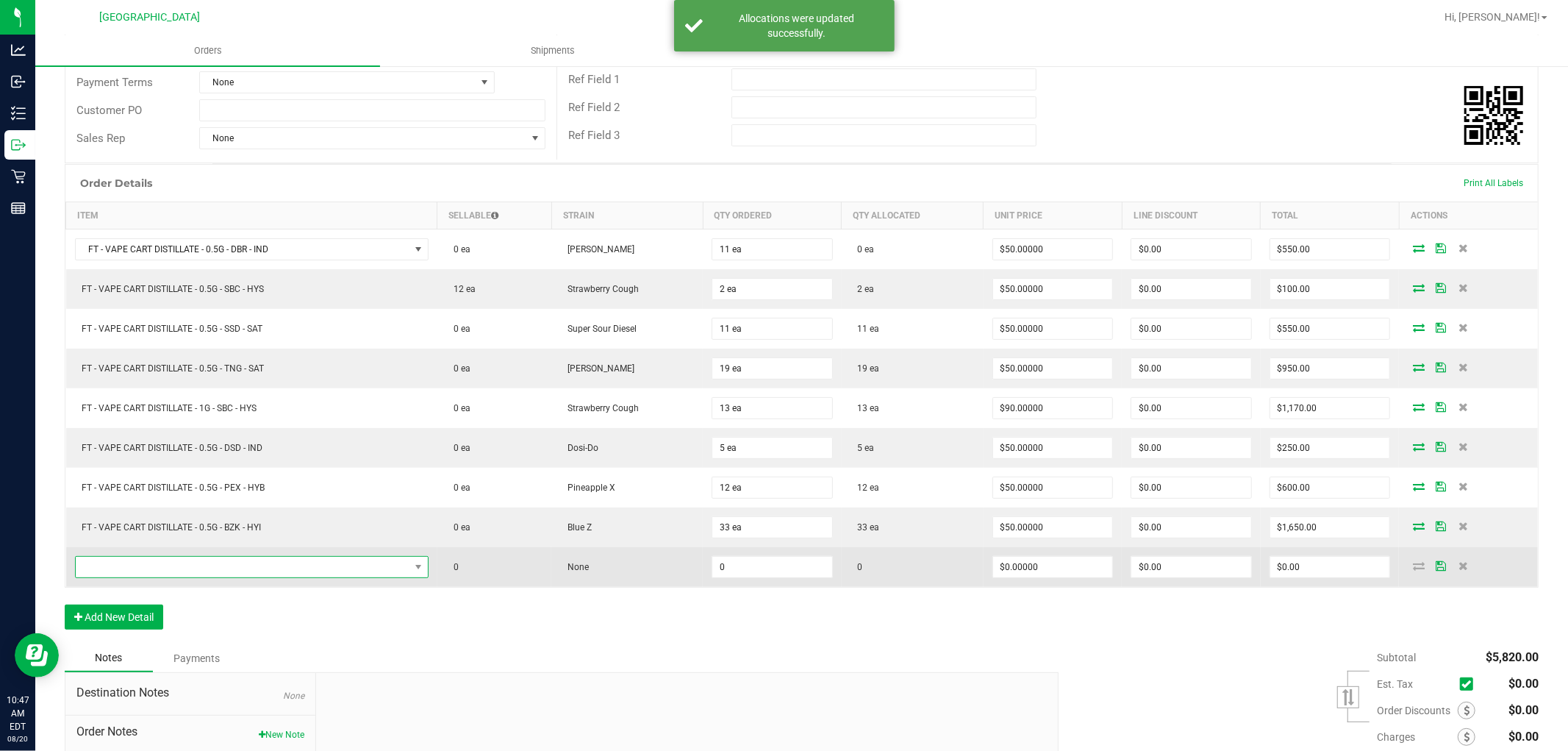
click at [332, 561] on span "NO DATA FOUND" at bounding box center [243, 566] width 334 height 21
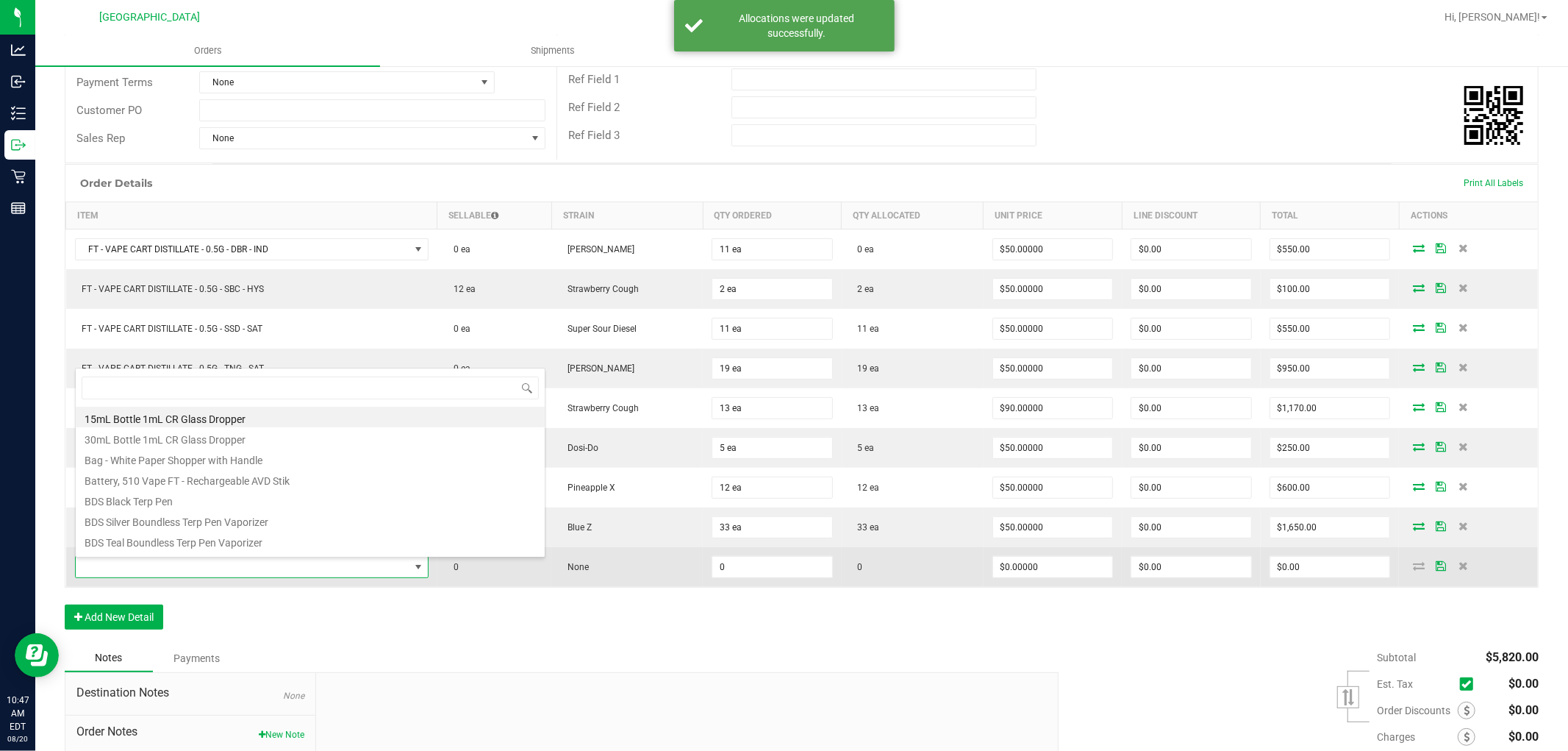
scroll to position [22, 349]
type input "AFT"
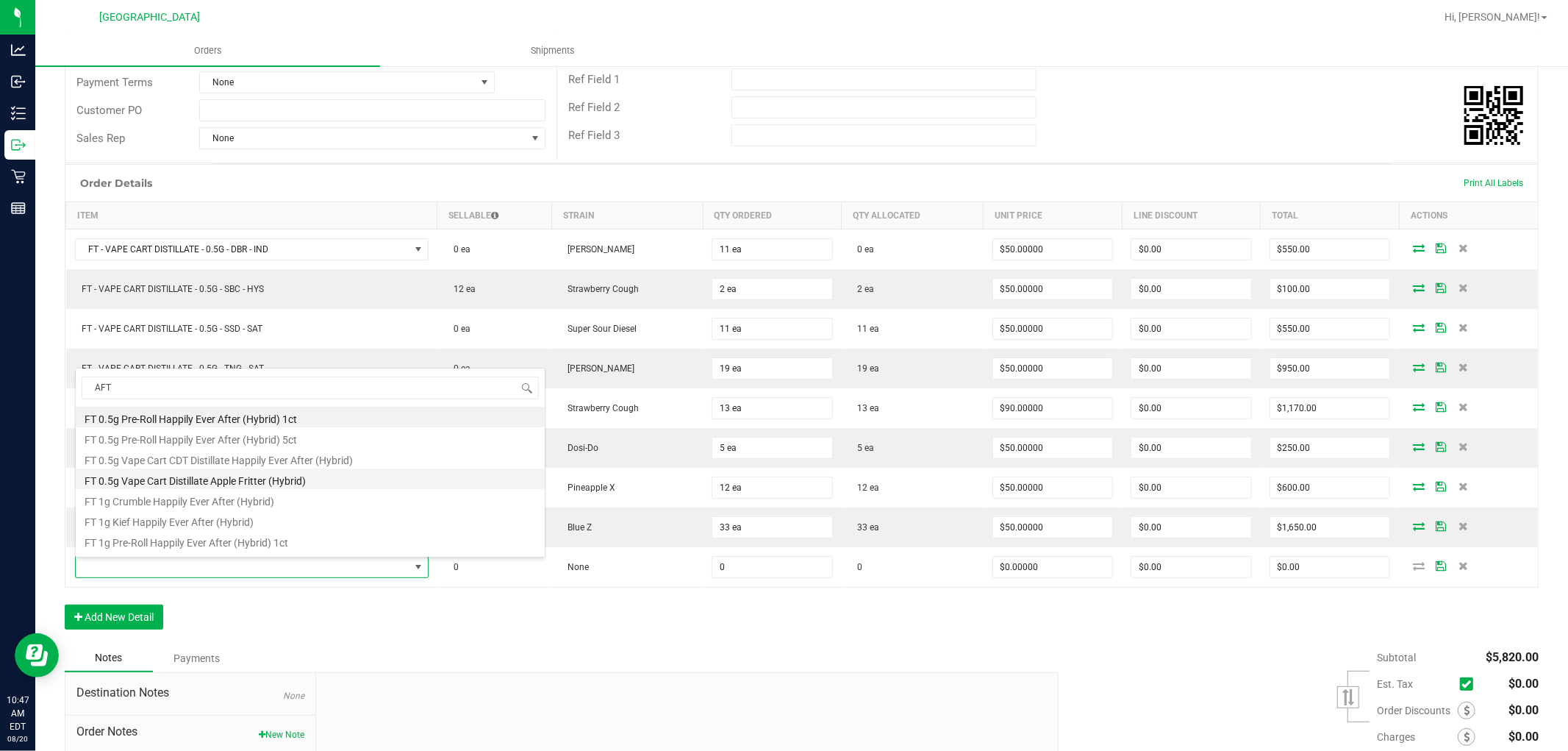
click at [325, 479] on li "FT 0.5g Vape Cart Distillate Apple Fritter (Hybrid)" at bounding box center [311, 479] width 470 height 21
type input "0 ea"
type input "$50.00000"
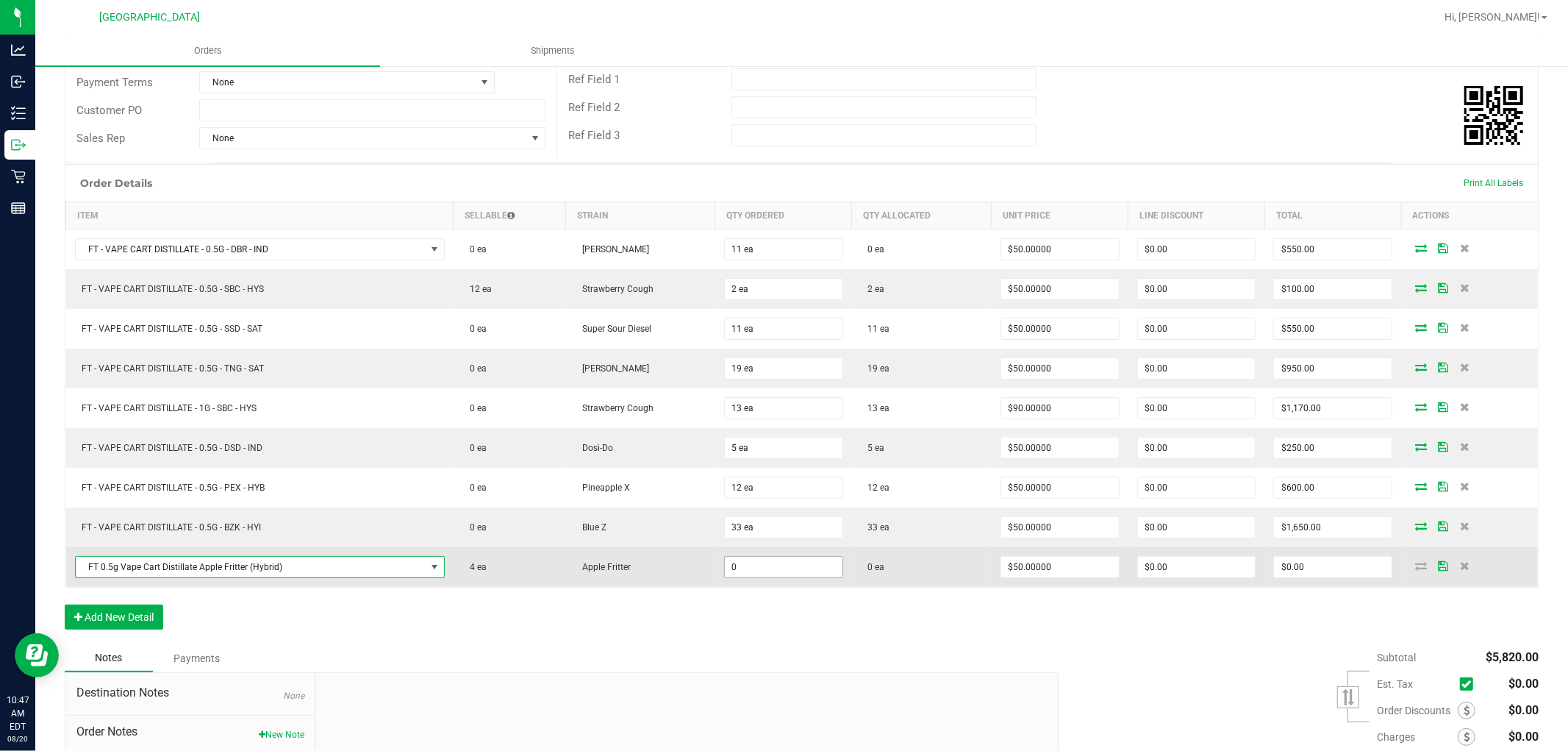
click at [759, 568] on input "0" at bounding box center [783, 566] width 117 height 21
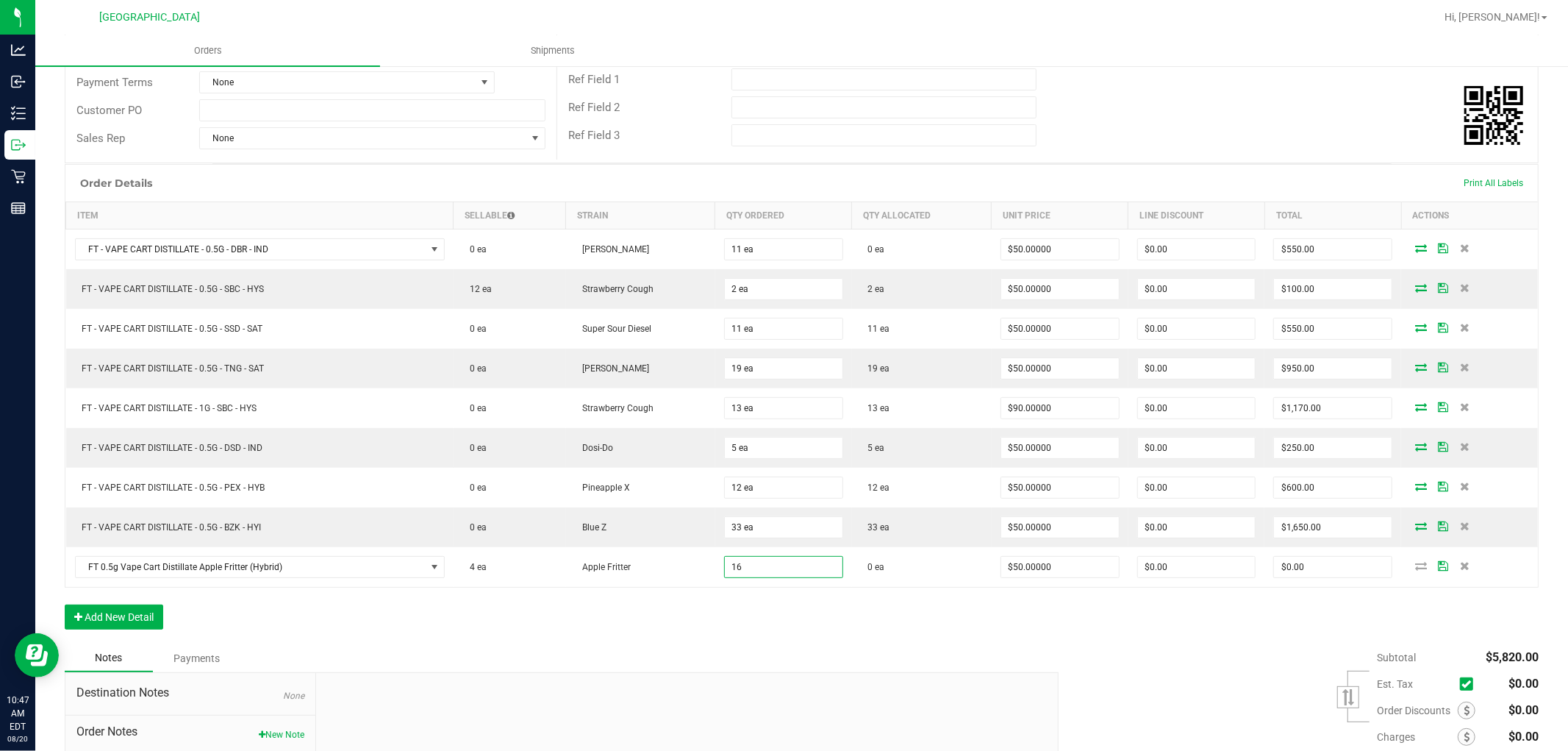
type input "16 ea"
type input "$800.00"
click at [894, 666] on div "Notes Payments" at bounding box center [556, 658] width 983 height 28
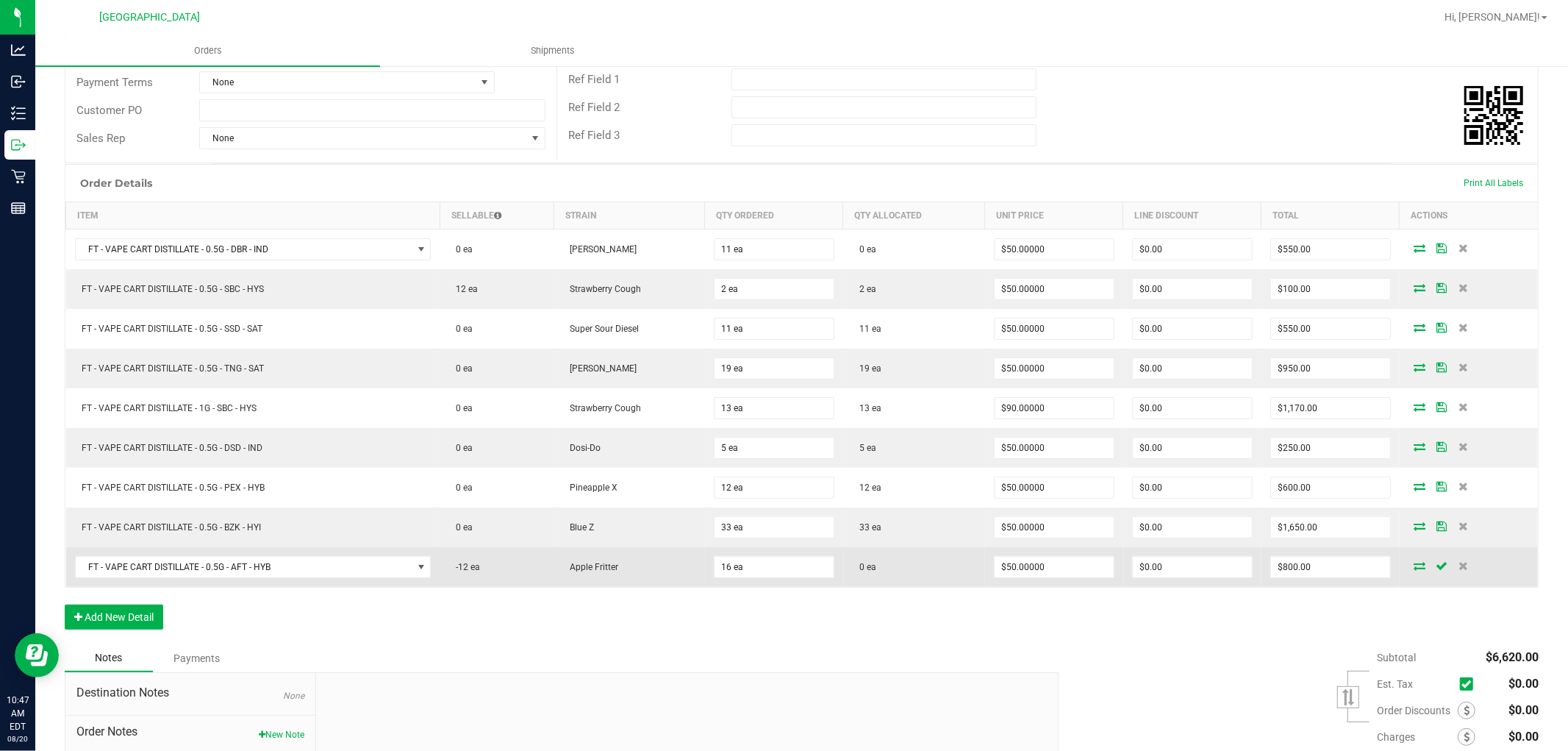
click at [1414, 568] on icon at bounding box center [1419, 565] width 12 height 9
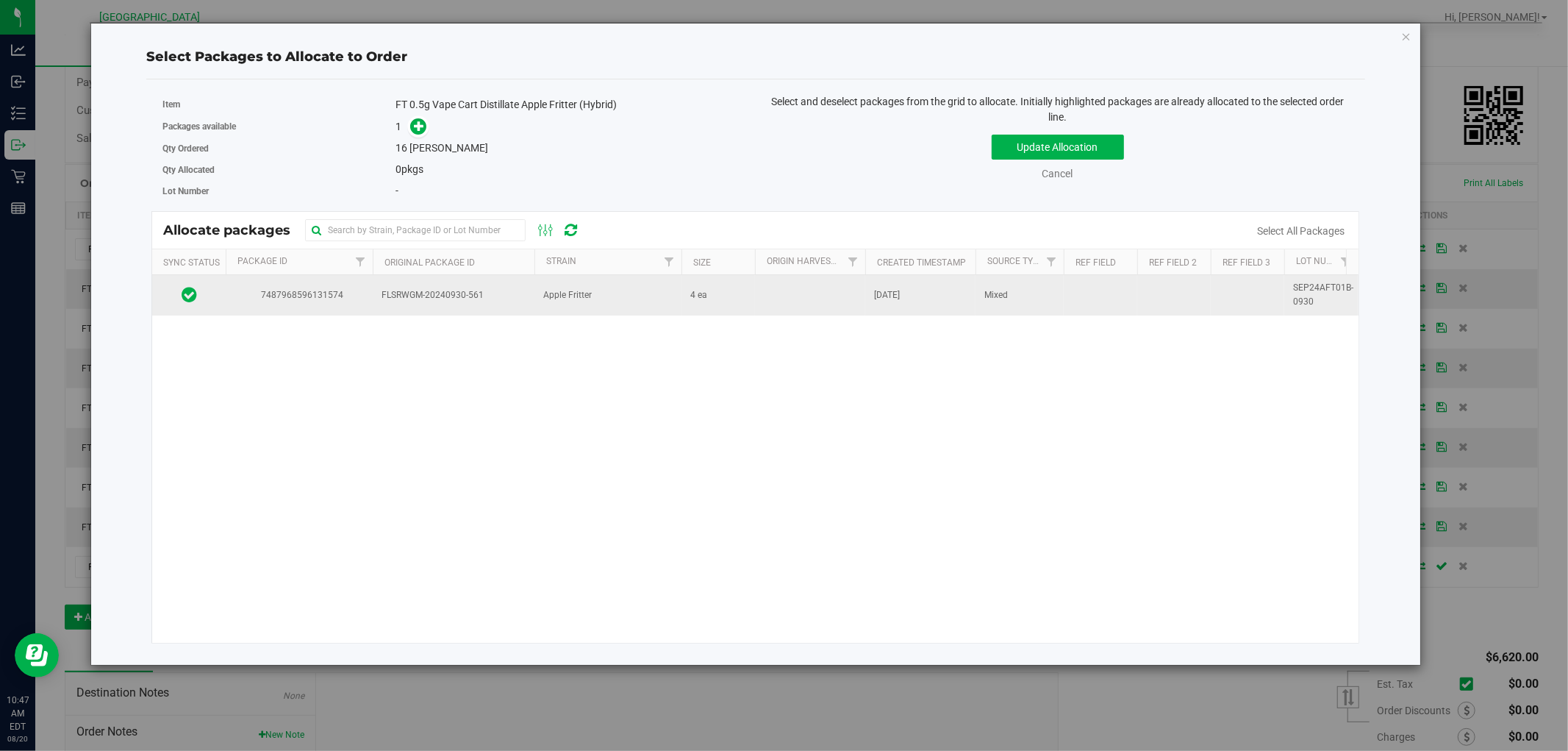
click at [665, 296] on td "Apple Fritter" at bounding box center [608, 295] width 147 height 39
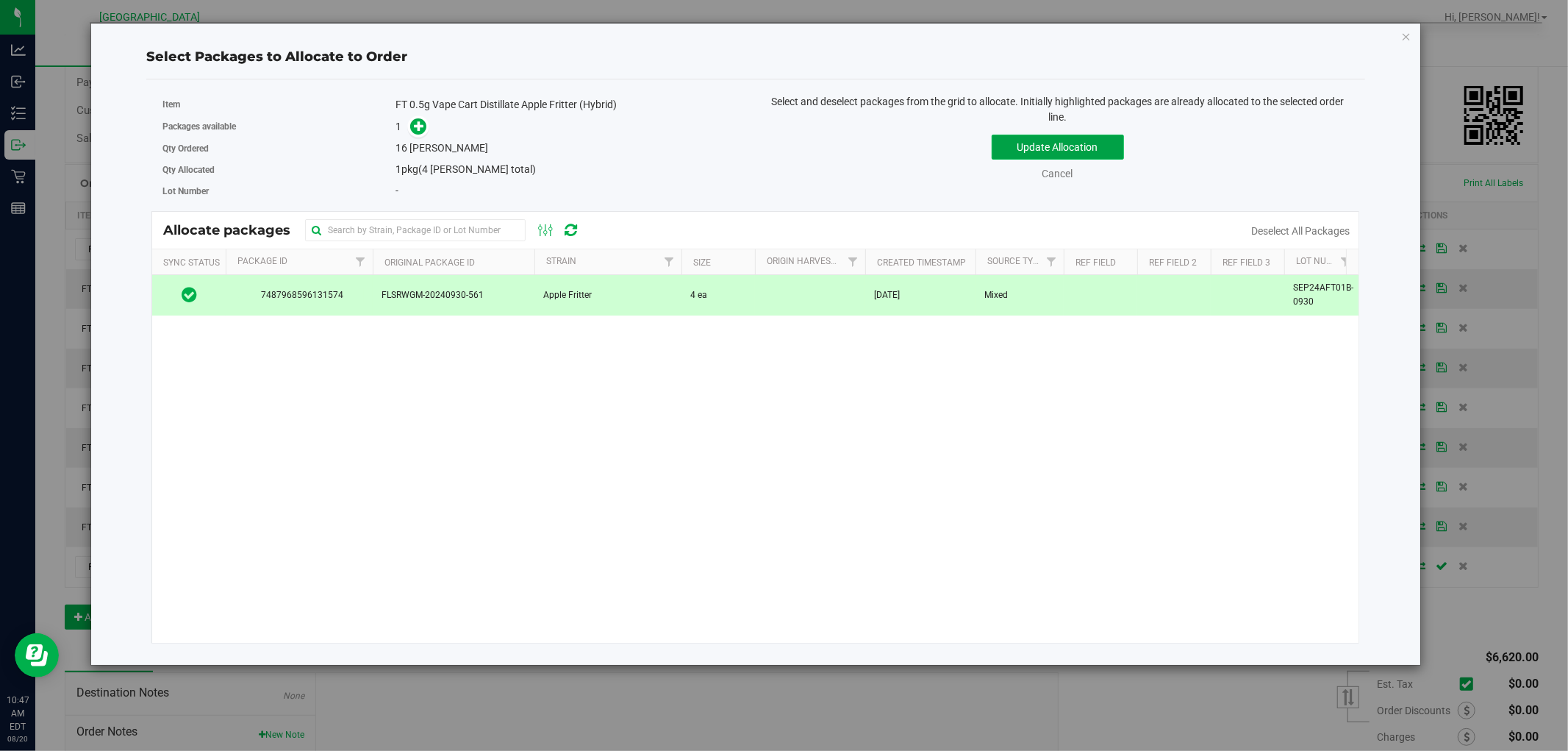
click at [1023, 154] on button "Update Allocation" at bounding box center [1058, 147] width 133 height 25
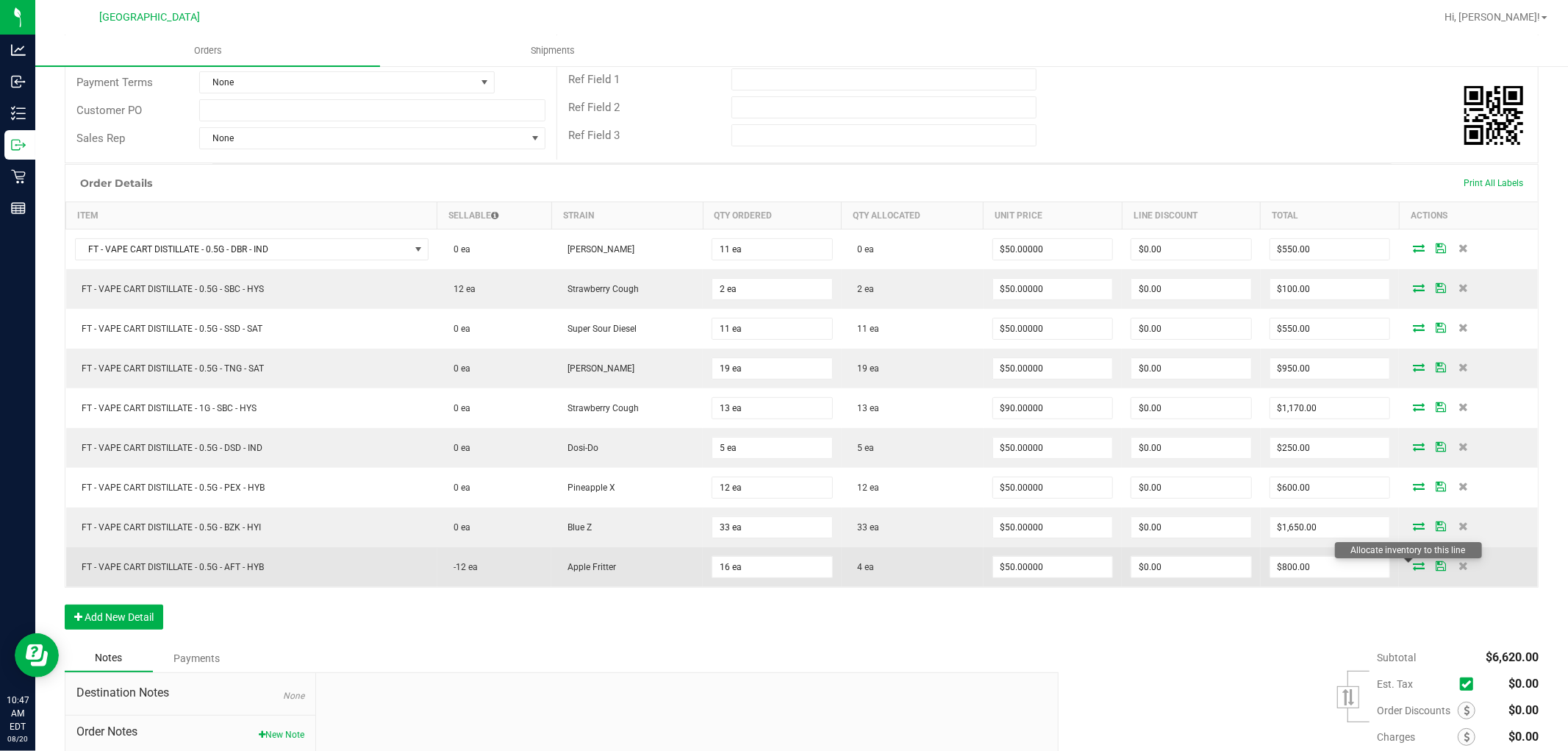
click at [1416, 559] on td at bounding box center [1469, 566] width 139 height 39
click at [1413, 567] on icon at bounding box center [1418, 565] width 12 height 9
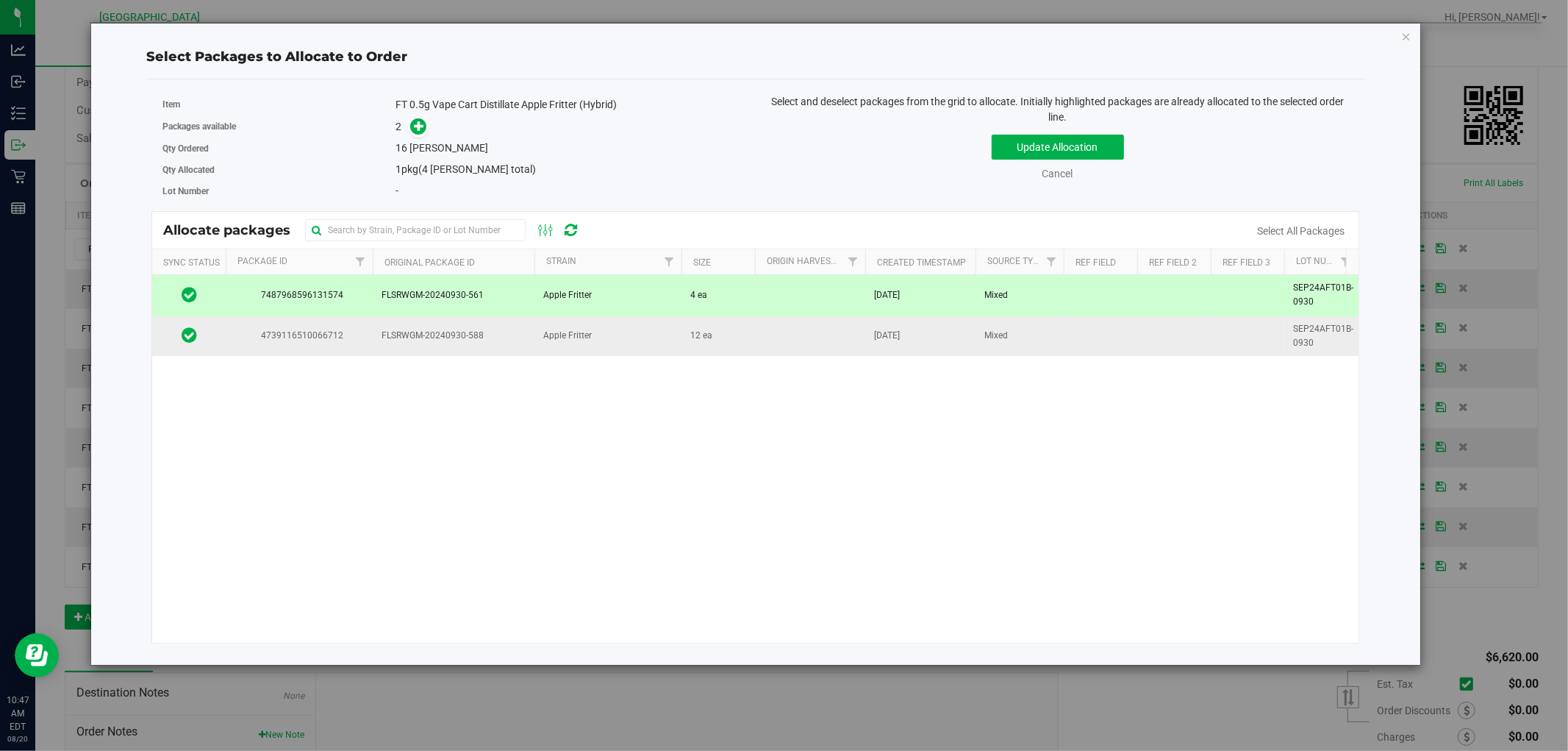
click at [694, 325] on td "12 ea" at bounding box center [719, 336] width 73 height 39
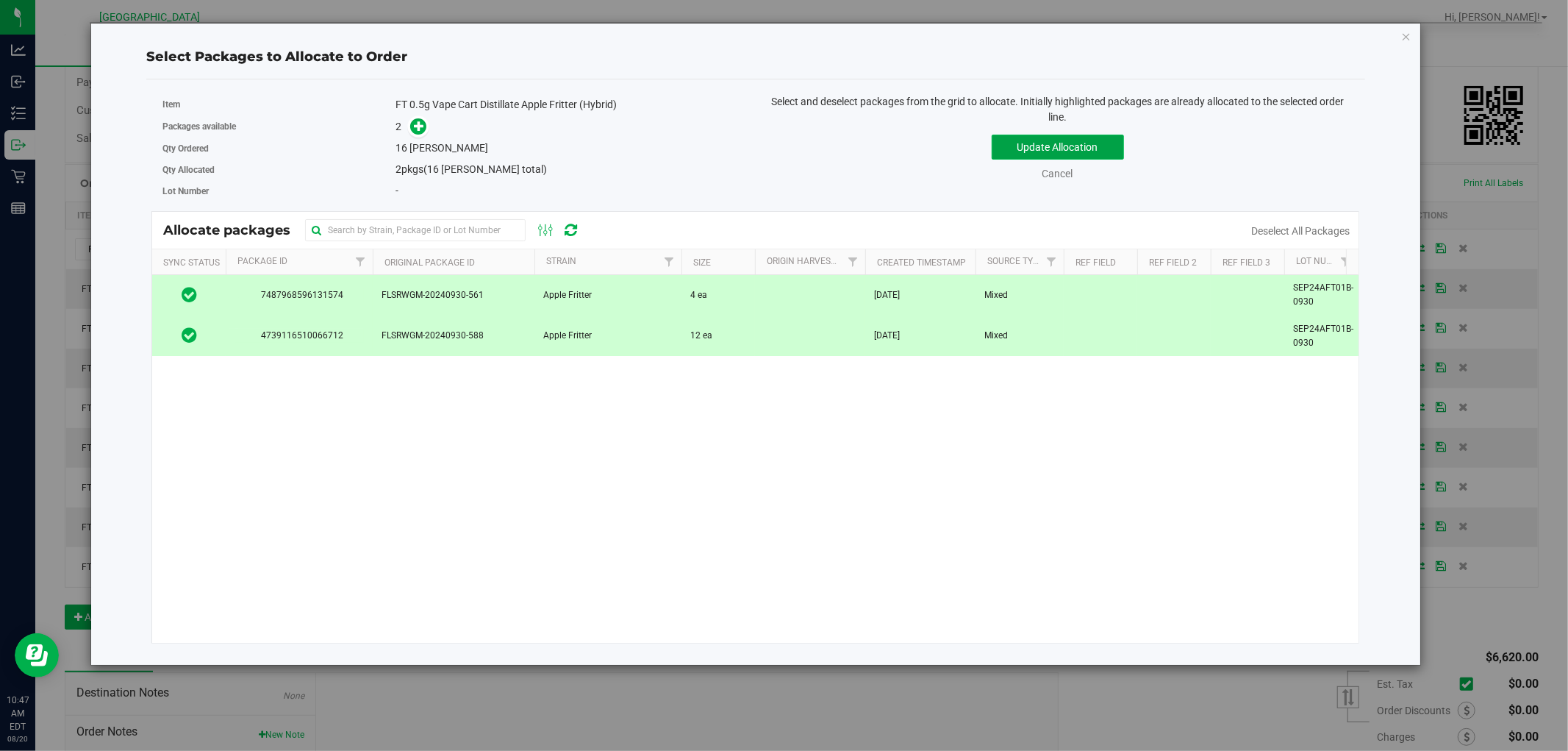
click at [1027, 151] on button "Update Allocation" at bounding box center [1058, 147] width 133 height 25
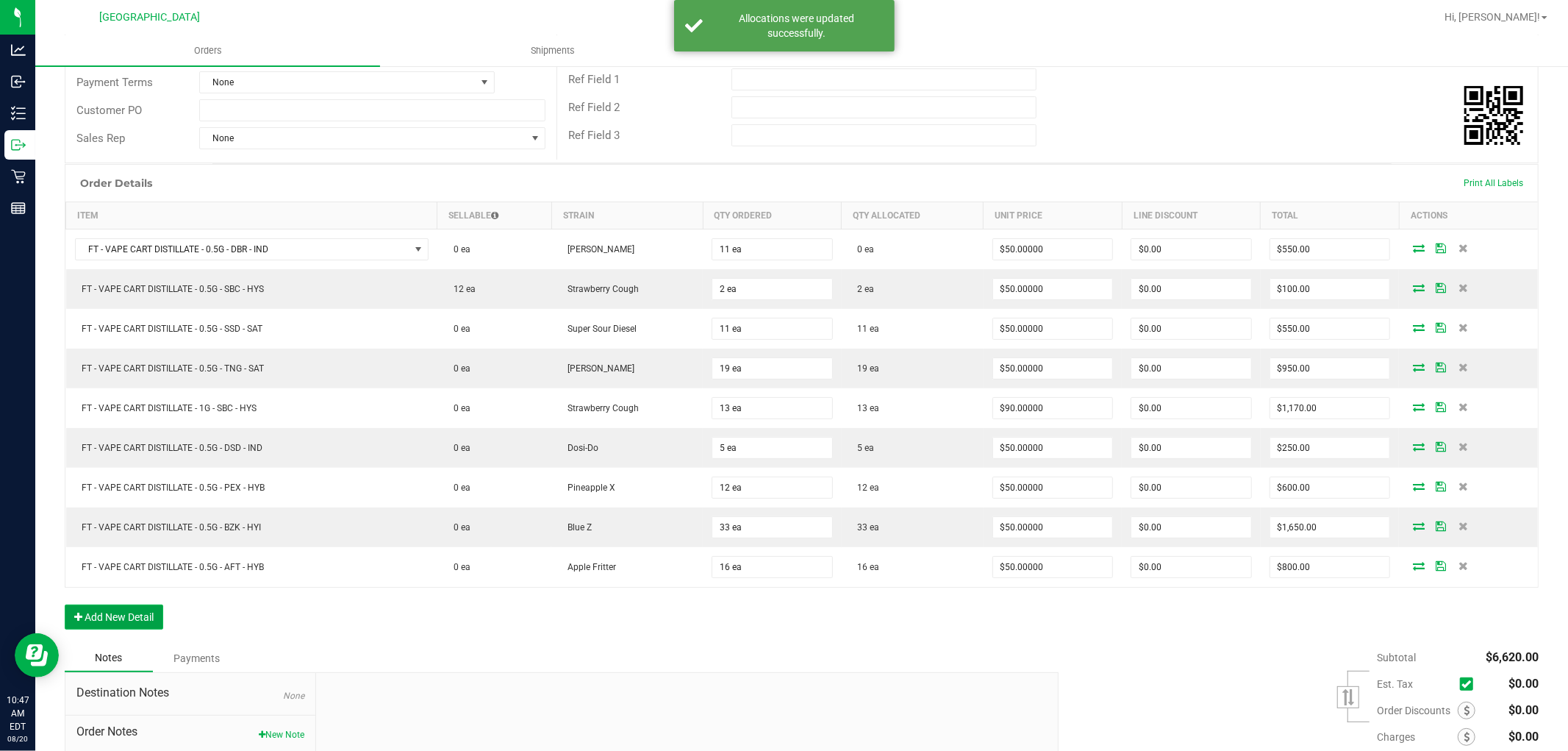
click at [134, 620] on button "Add New Detail" at bounding box center [114, 617] width 99 height 25
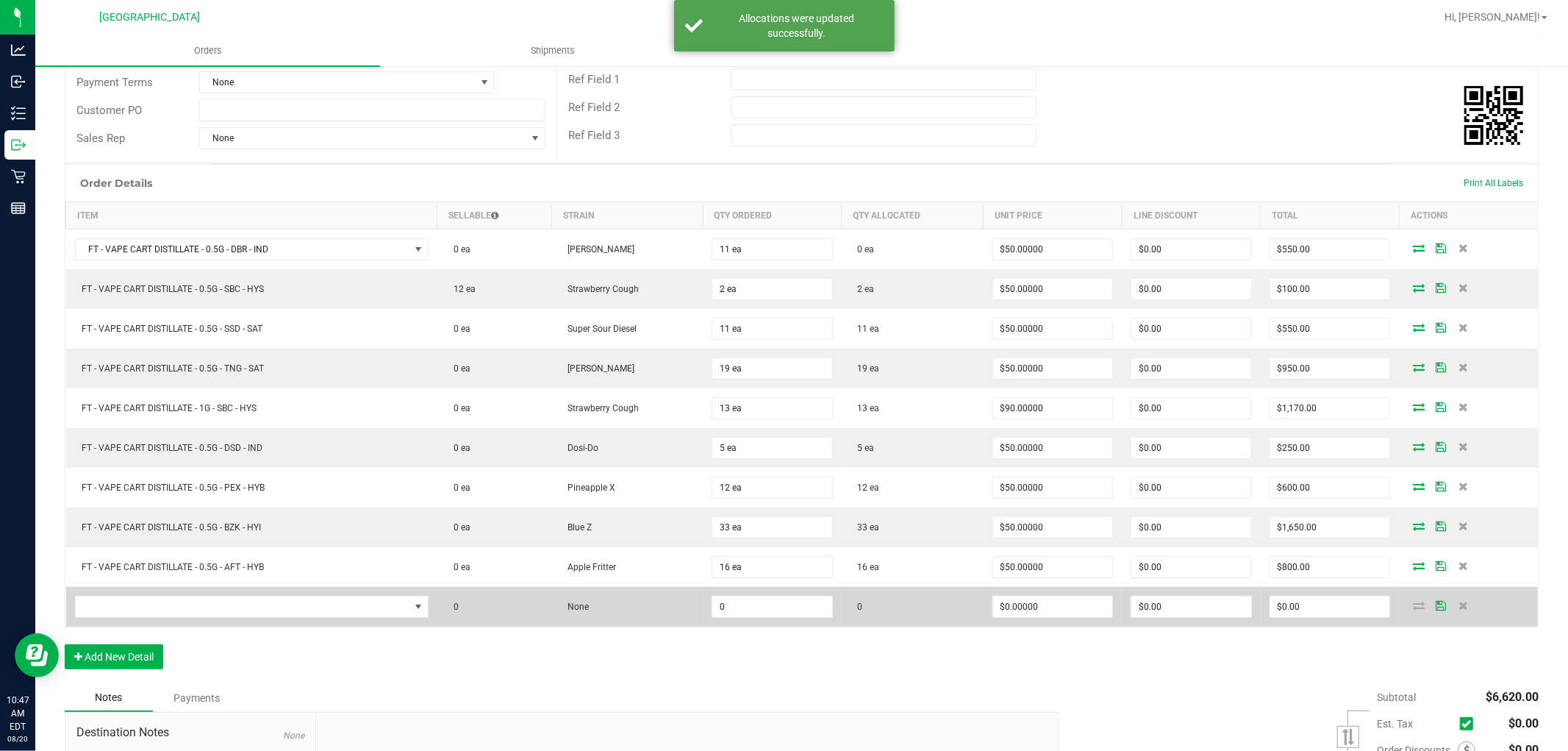
click at [174, 624] on td at bounding box center [252, 607] width 371 height 39
click at [174, 610] on span "NO DATA FOUND" at bounding box center [243, 606] width 334 height 21
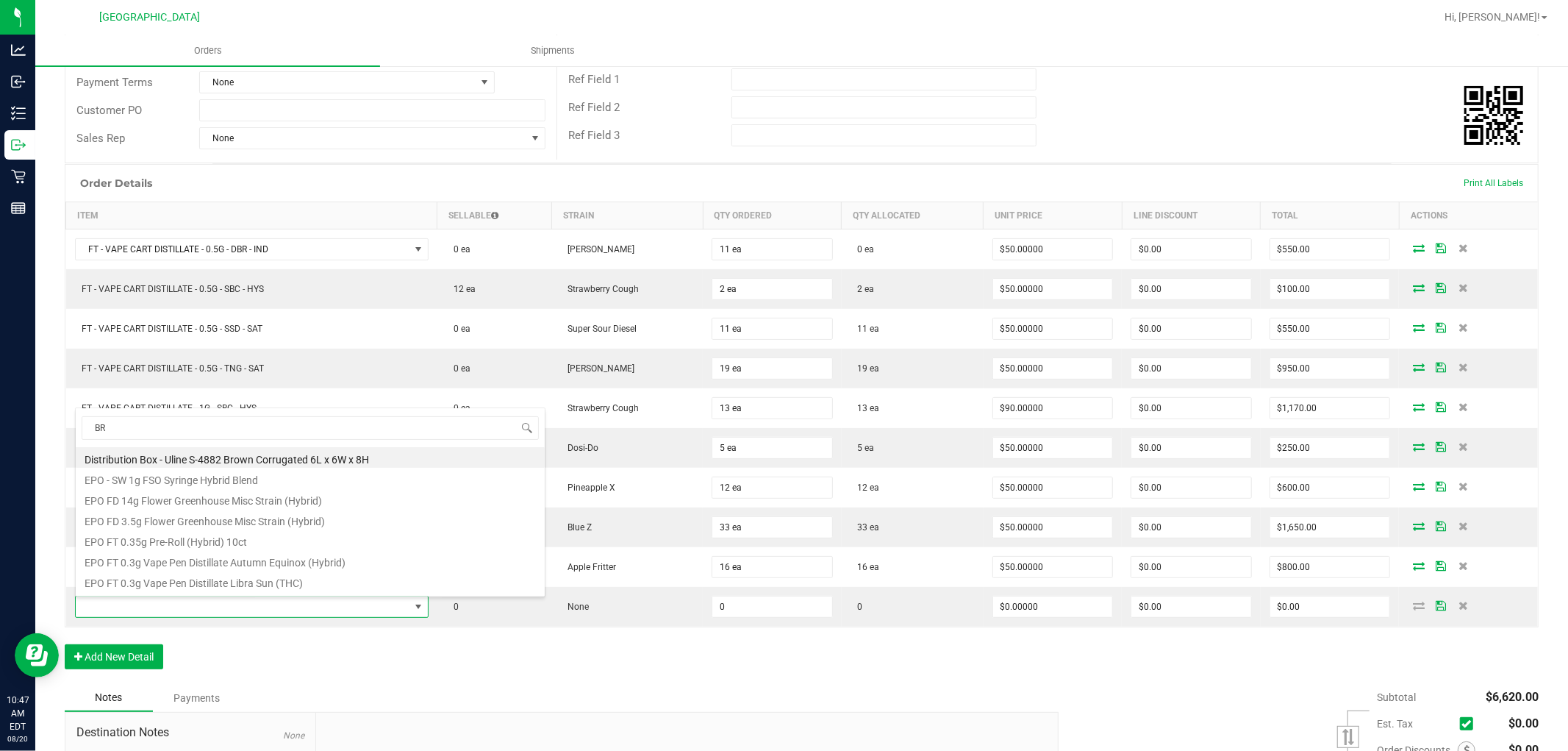
type input "BRZ"
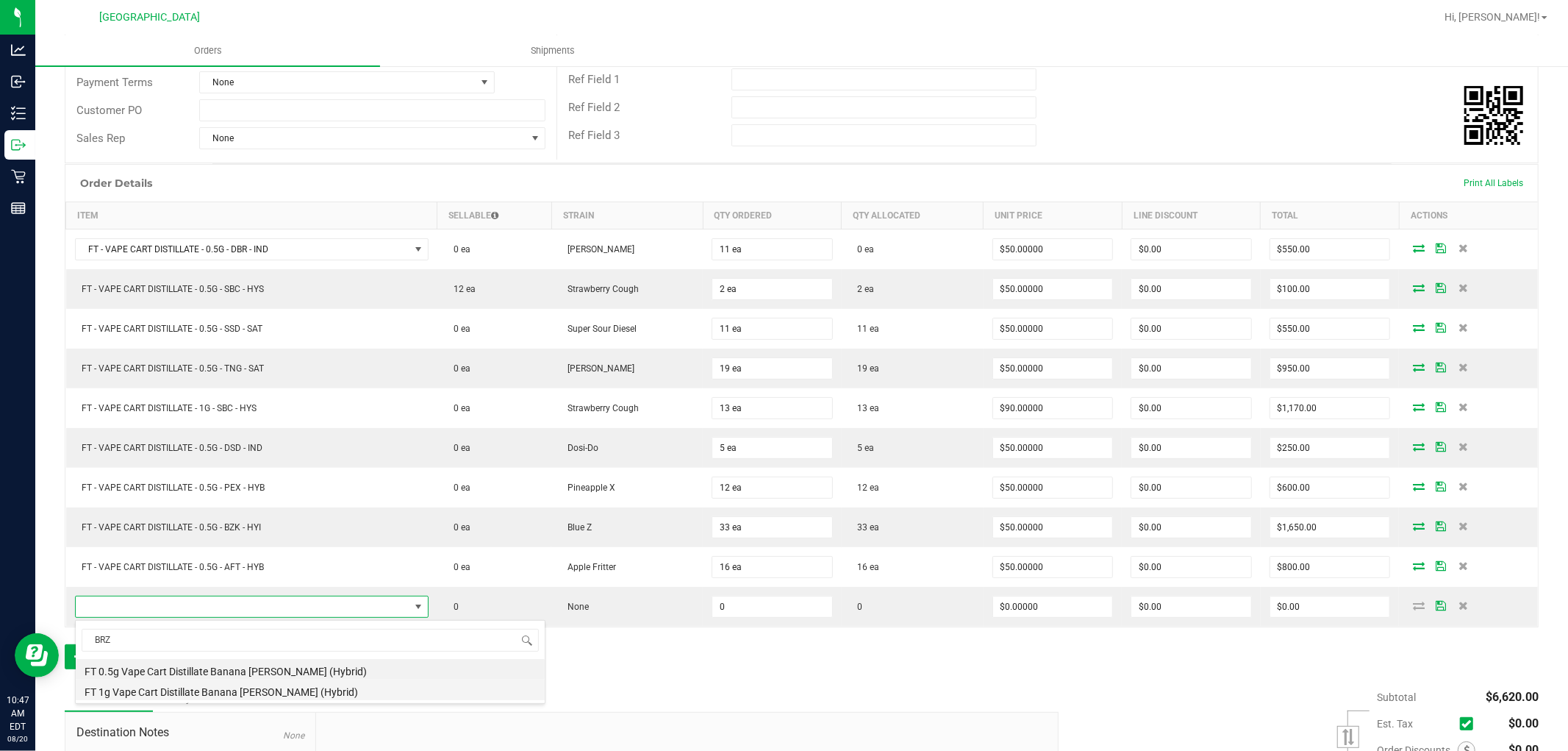
click at [227, 686] on li "FT 1g Vape Cart Distillate Banana Runtz (Hybrid)" at bounding box center [311, 689] width 470 height 21
type input "0 ea"
type input "$90.00000"
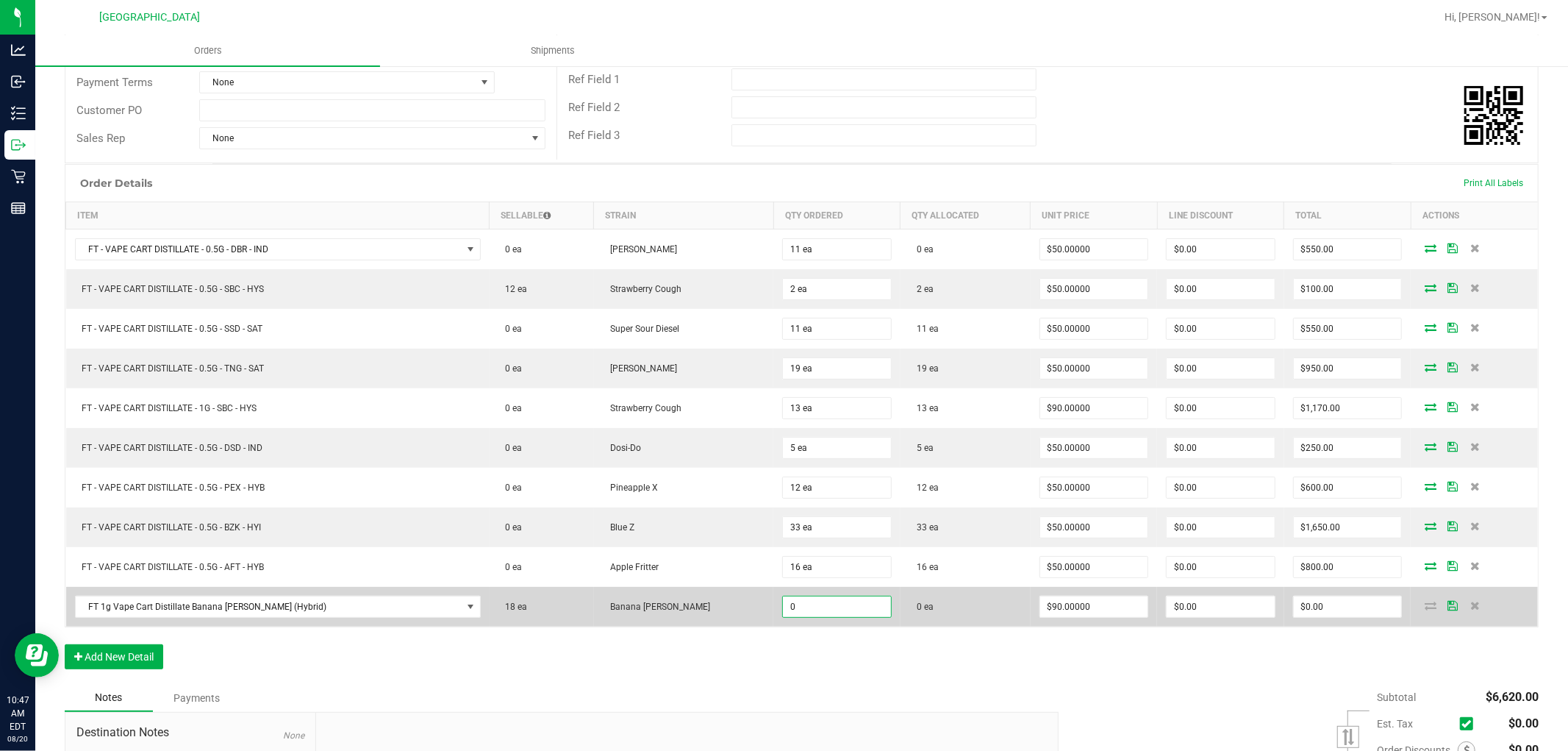
click at [783, 608] on input "0" at bounding box center [837, 606] width 108 height 21
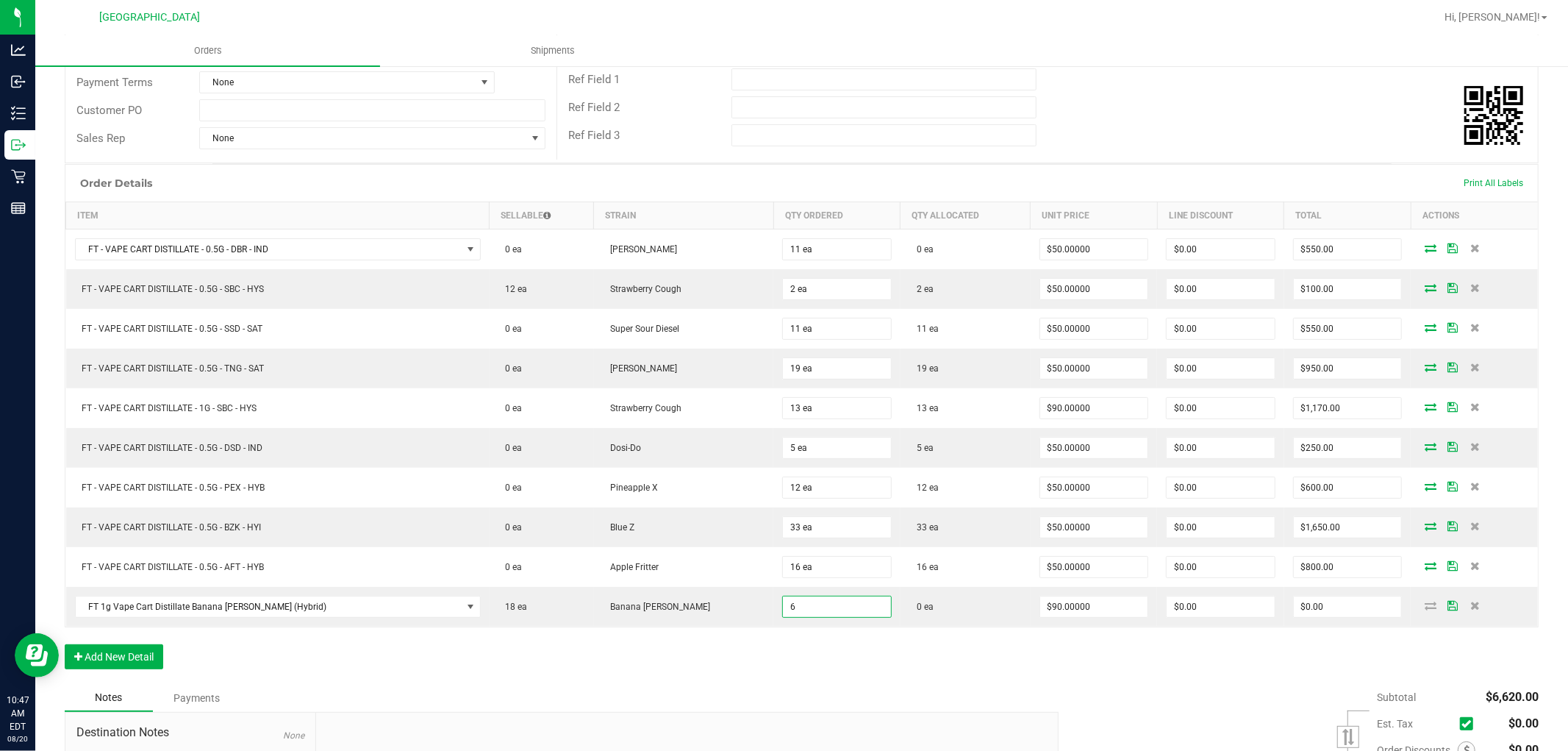
type input "6 ea"
type input "$540.00"
click at [935, 674] on div "Order Details Print All Labels Item Sellable Strain Qty Ordered Qty Allocated U…" at bounding box center [801, 424] width 1474 height 520
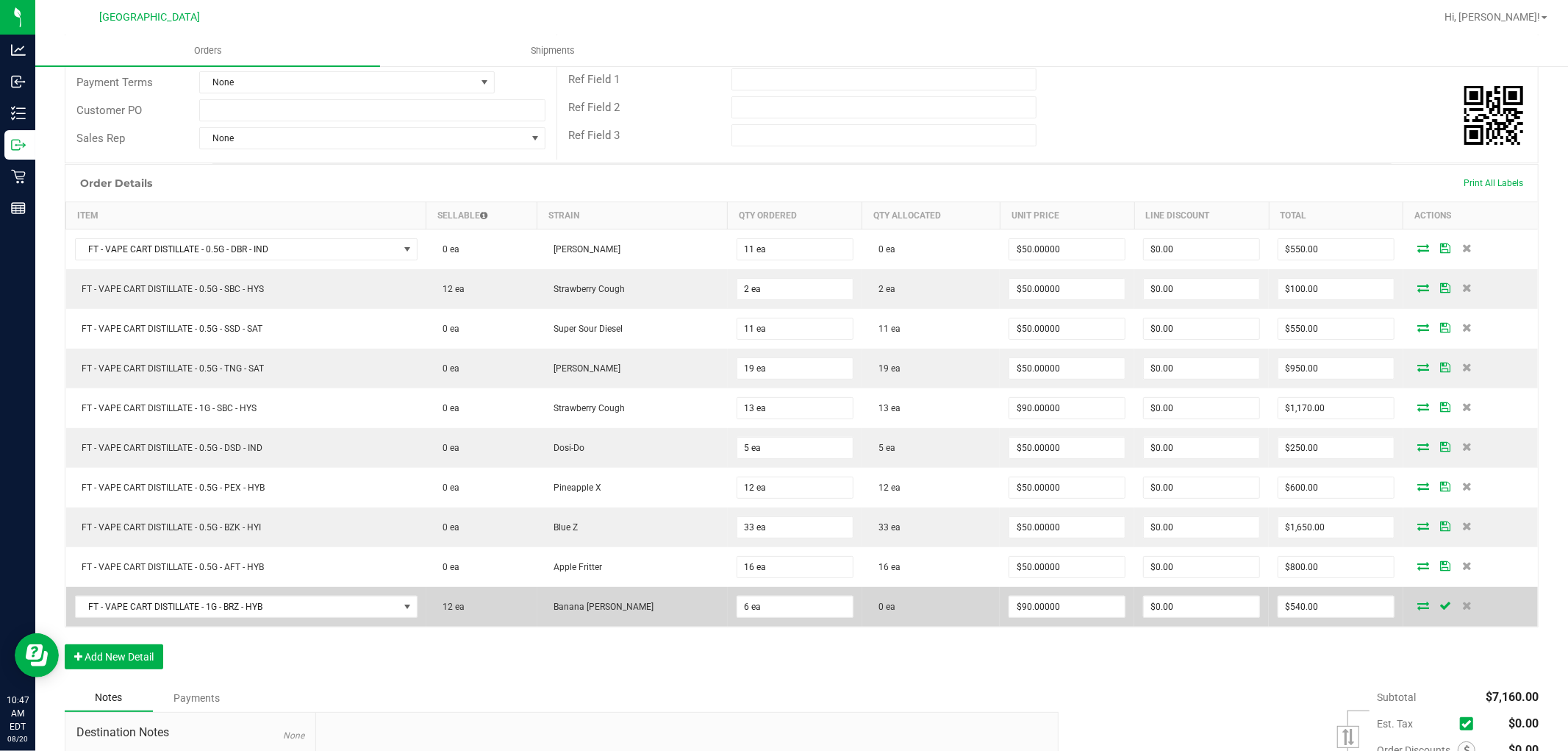
click at [1417, 605] on icon at bounding box center [1423, 605] width 12 height 9
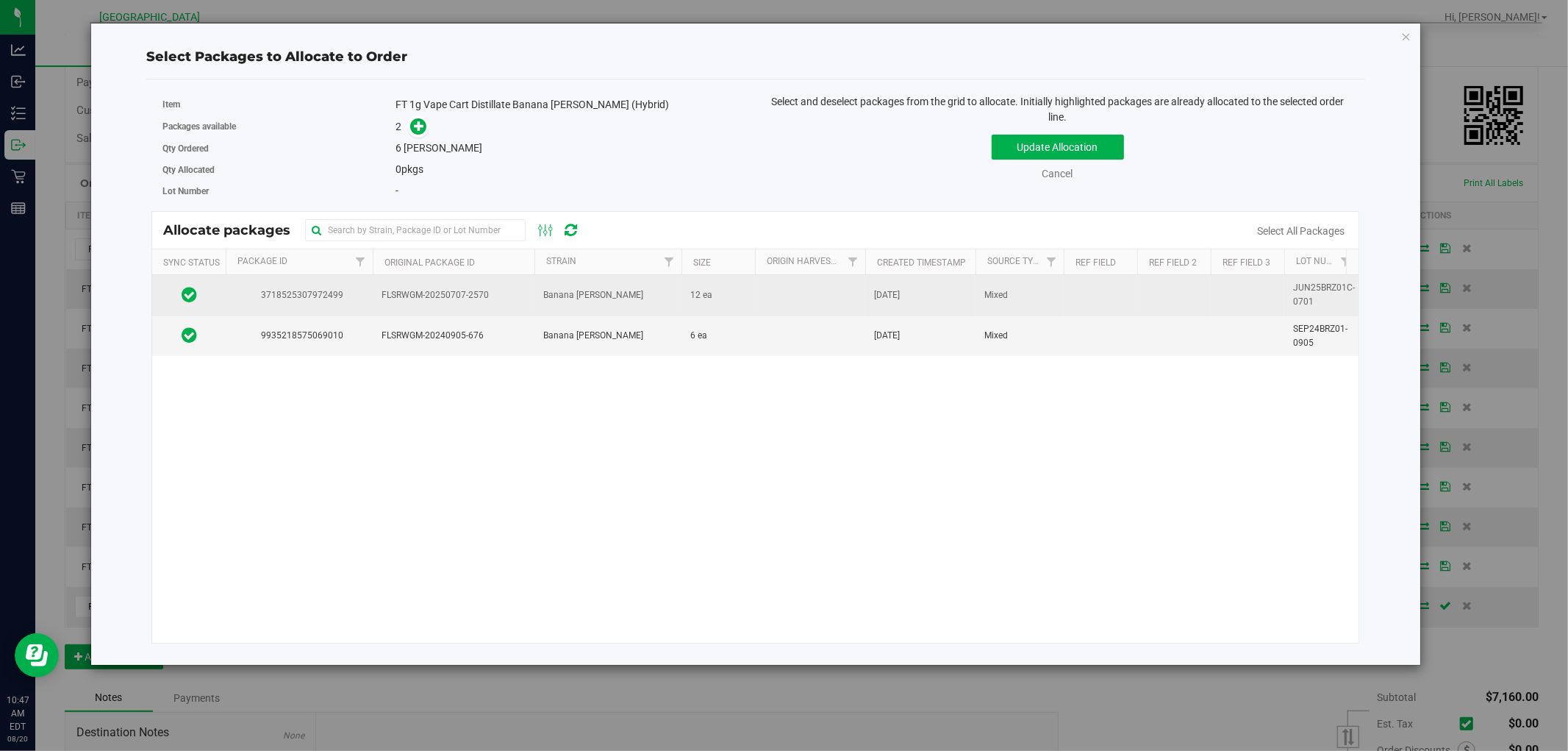
click at [625, 306] on td "Banana Runtz" at bounding box center [608, 295] width 147 height 40
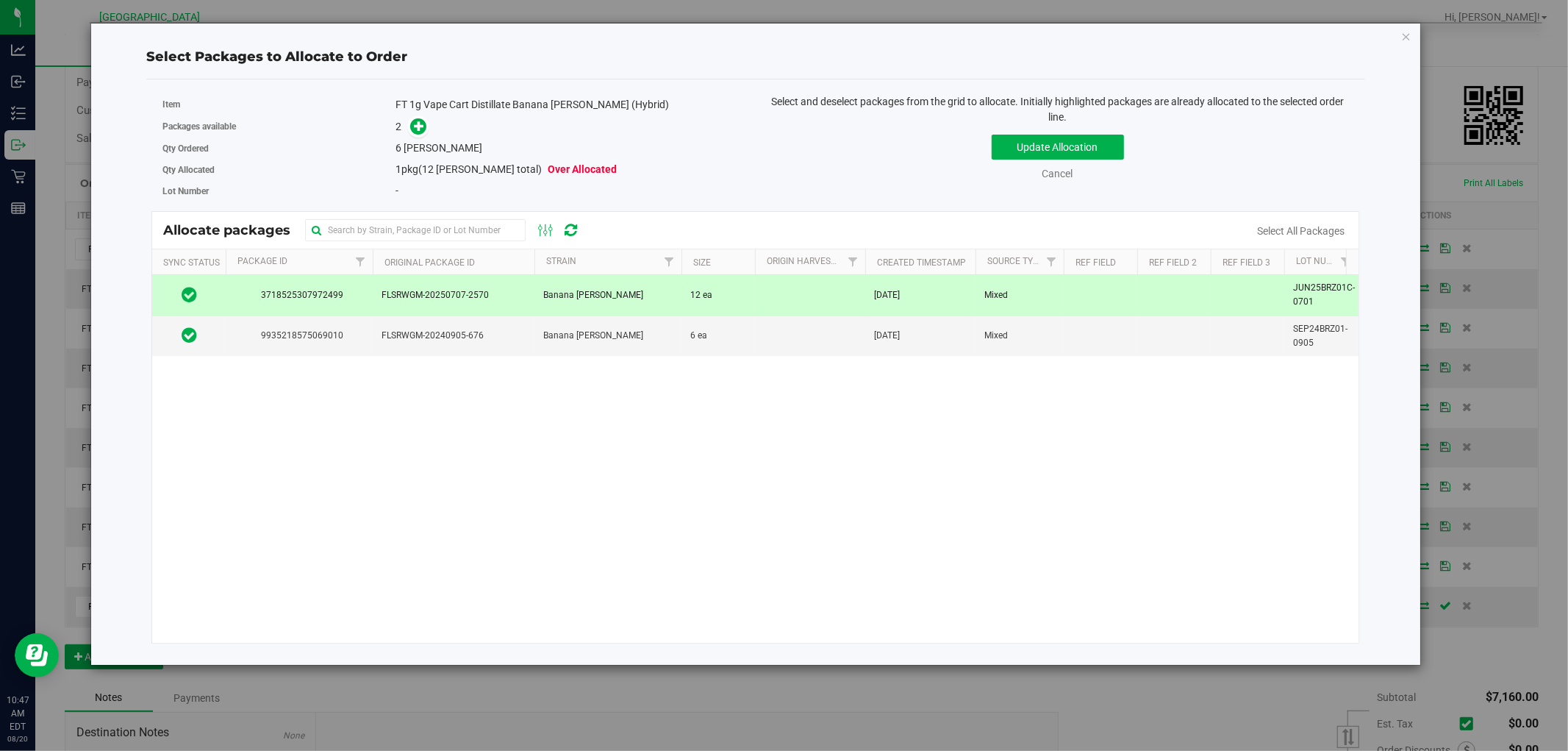
click at [627, 305] on td "Banana Runtz" at bounding box center [608, 295] width 147 height 40
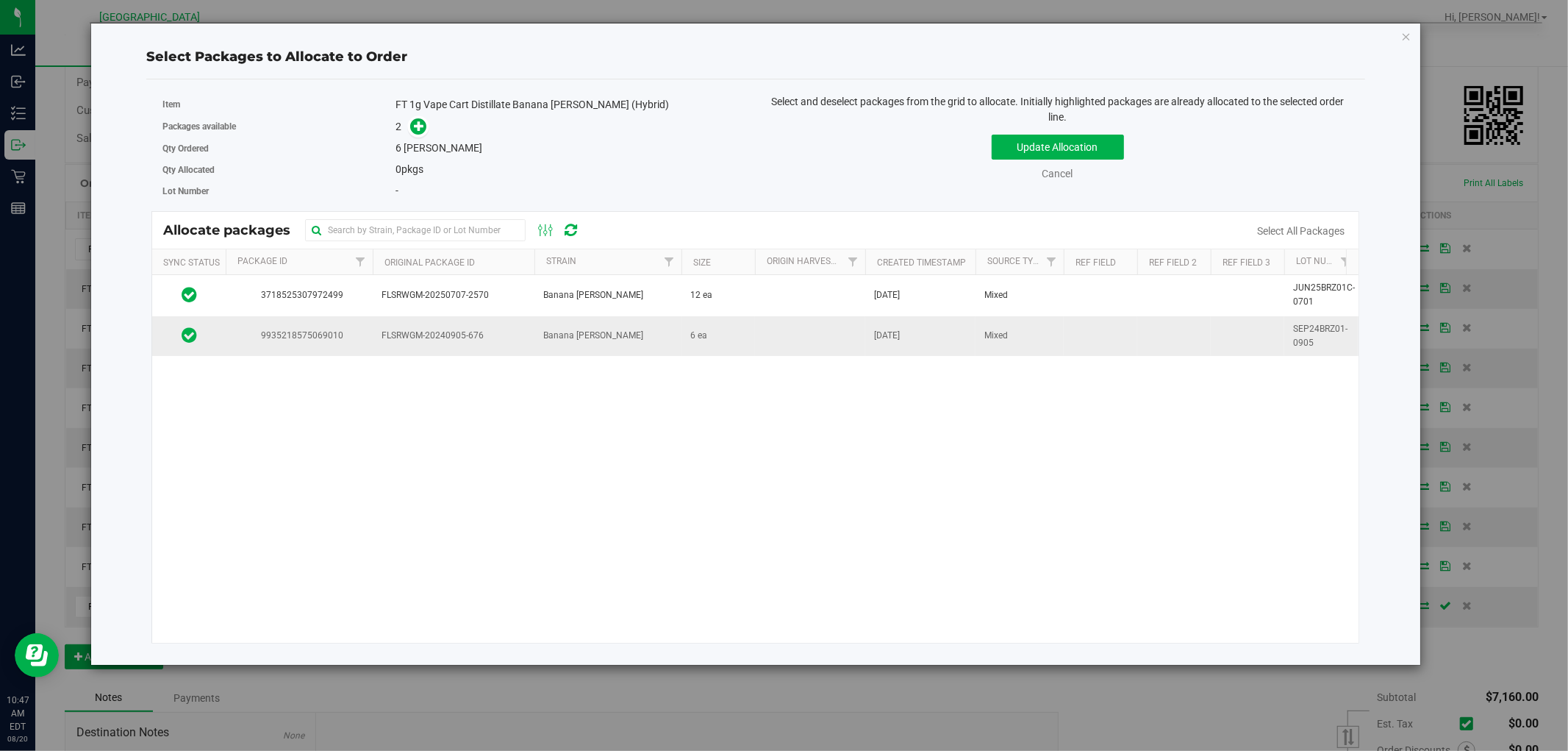
click at [641, 342] on td "Banana Runtz" at bounding box center [608, 336] width 147 height 39
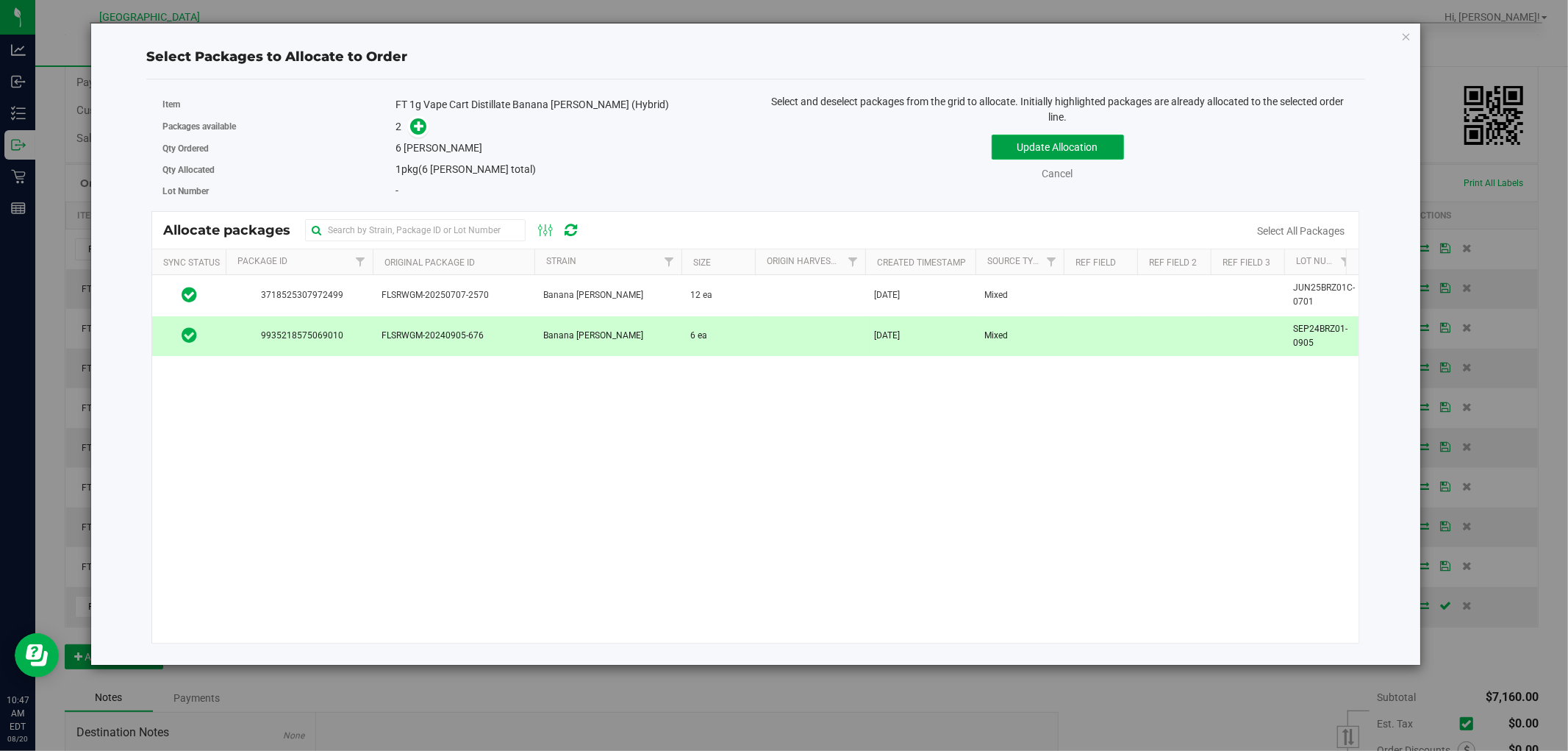
click at [1091, 142] on button "Update Allocation" at bounding box center [1058, 147] width 133 height 25
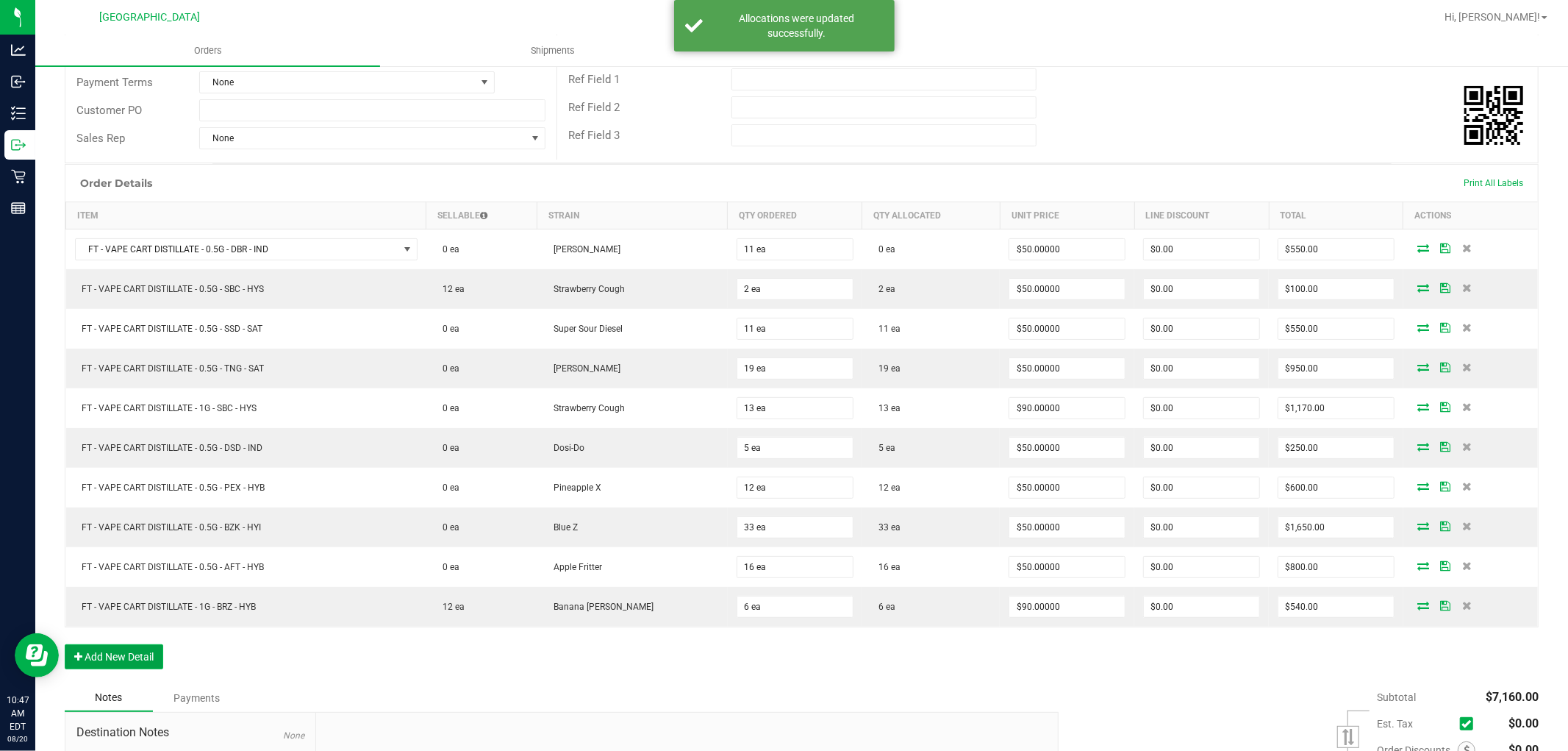
click at [140, 651] on button "Add New Detail" at bounding box center [114, 657] width 99 height 25
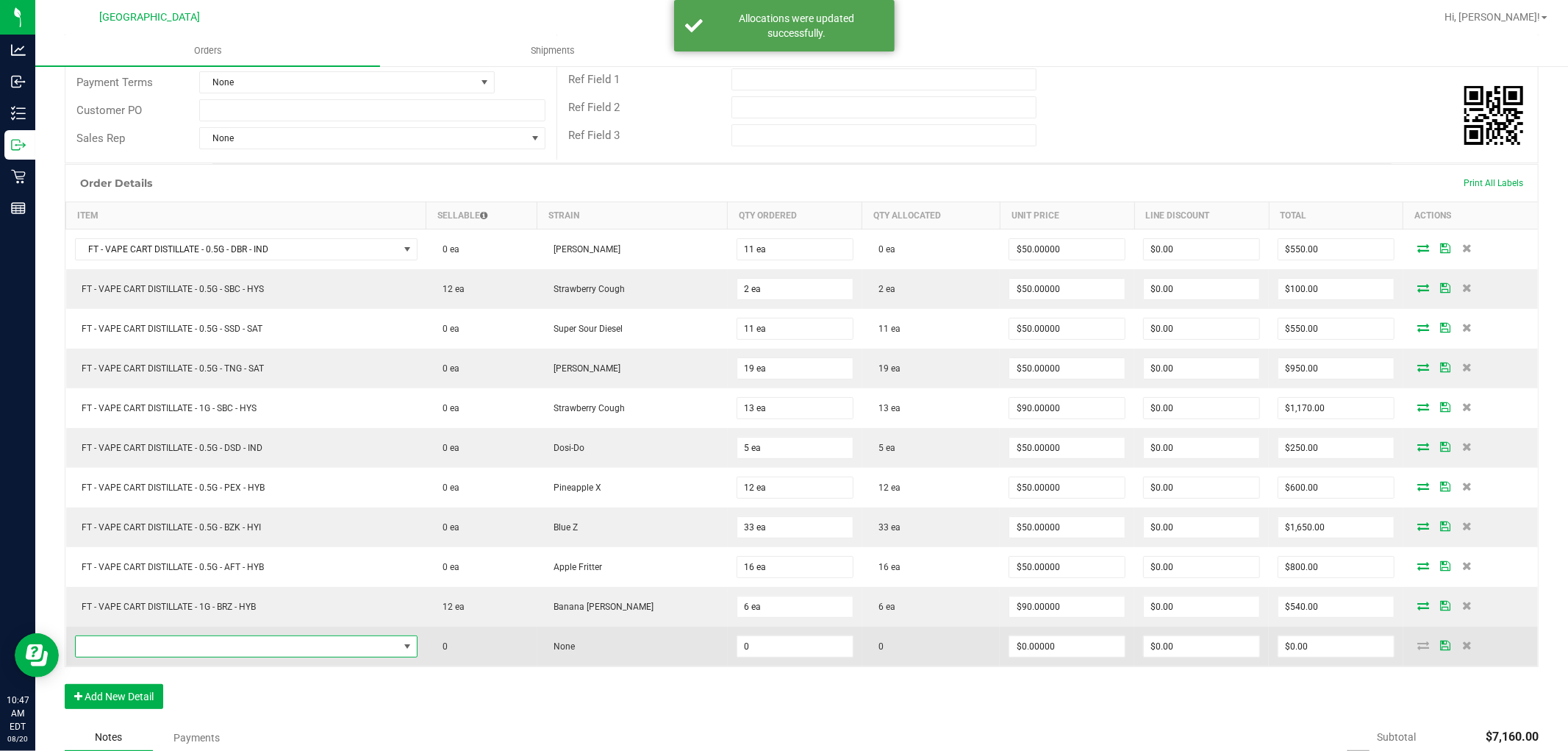
click at [253, 650] on span "NO DATA FOUND" at bounding box center [237, 646] width 323 height 21
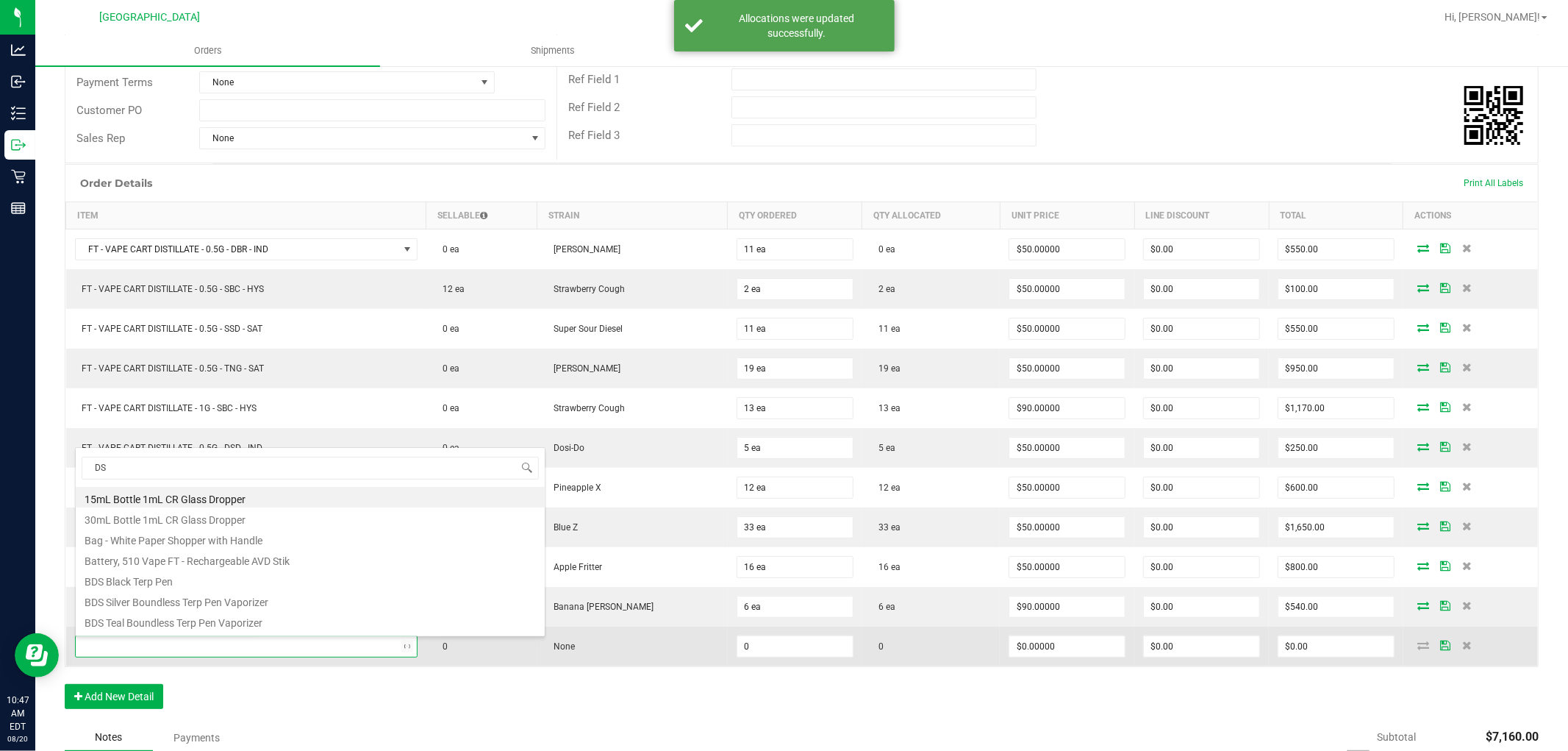
type input "DSD"
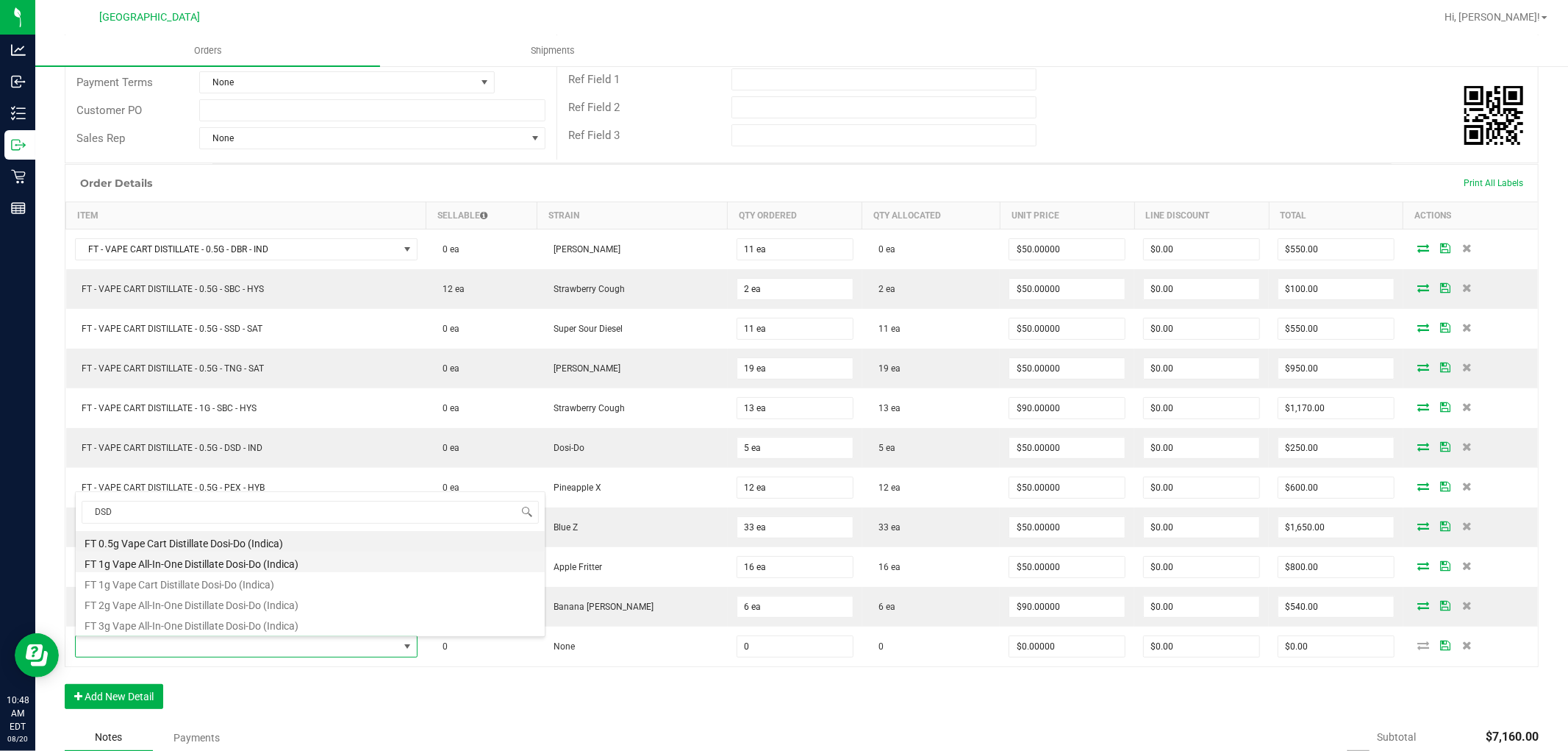
click at [224, 567] on li "FT 1g Vape All-In-One Distillate Dosi-Do (Indica)" at bounding box center [311, 561] width 470 height 21
type input "0 ea"
type input "$99.99000"
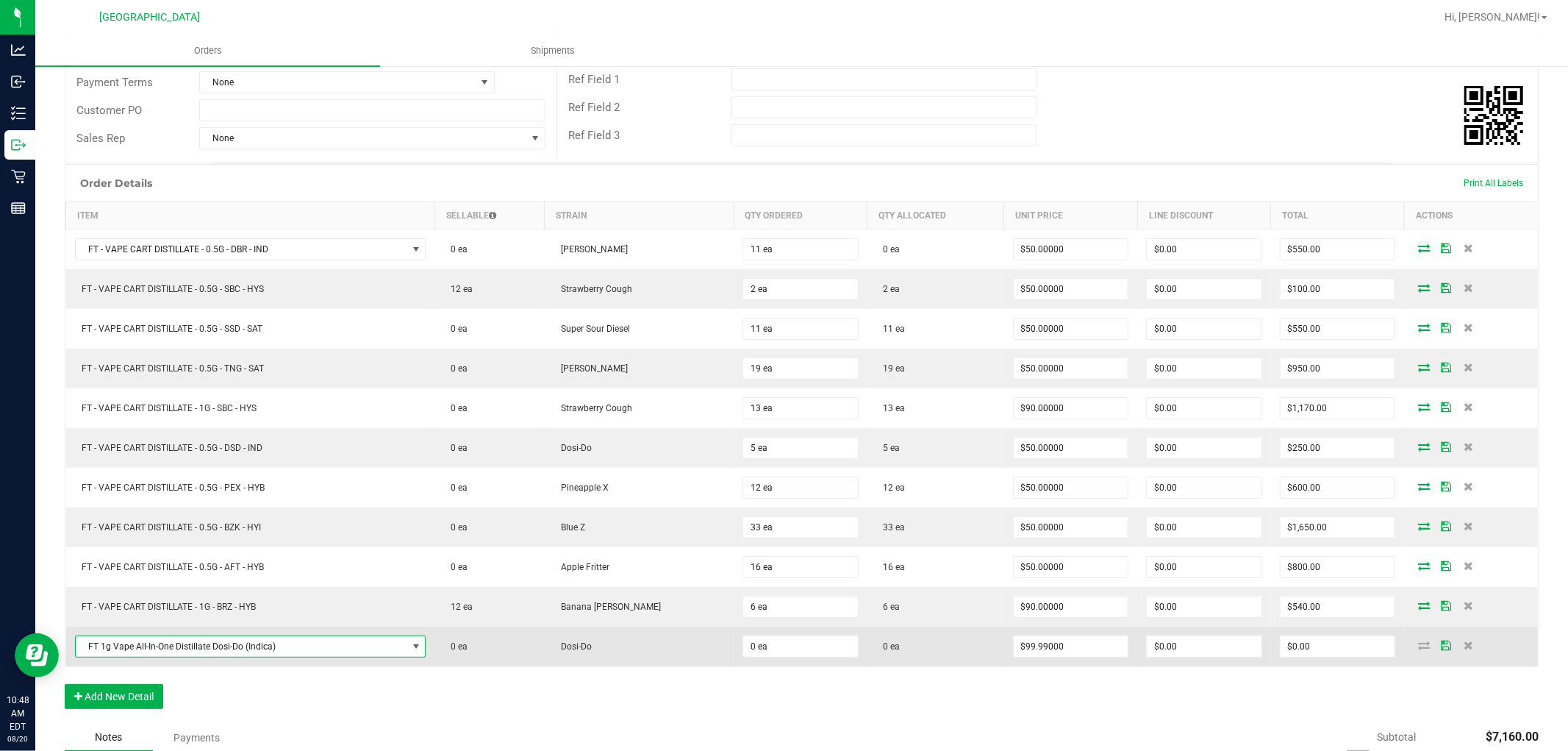
click at [293, 653] on span "FT 1g Vape All-In-One Distillate Dosi-Do (Indica)" at bounding box center [242, 646] width 332 height 21
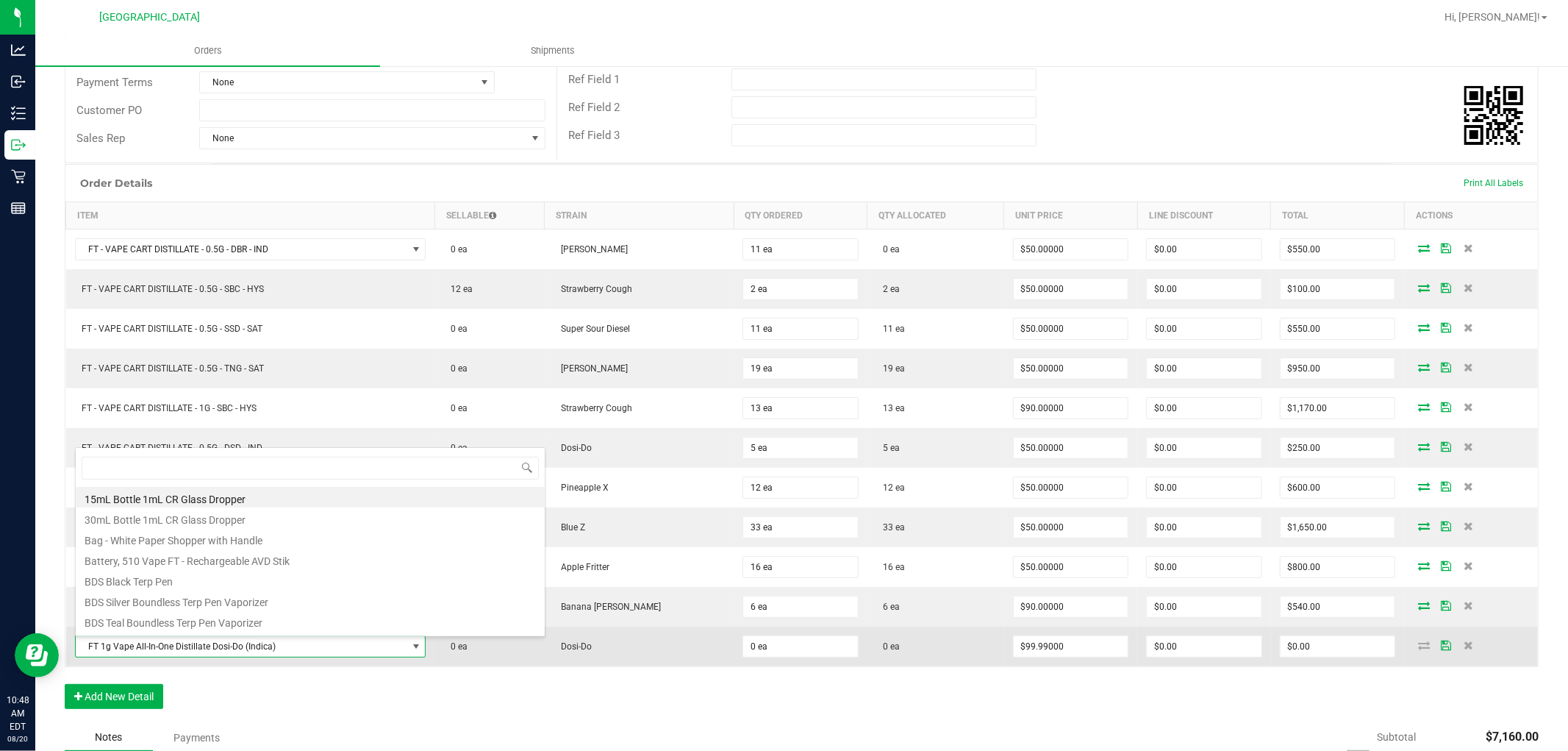
scroll to position [22, 355]
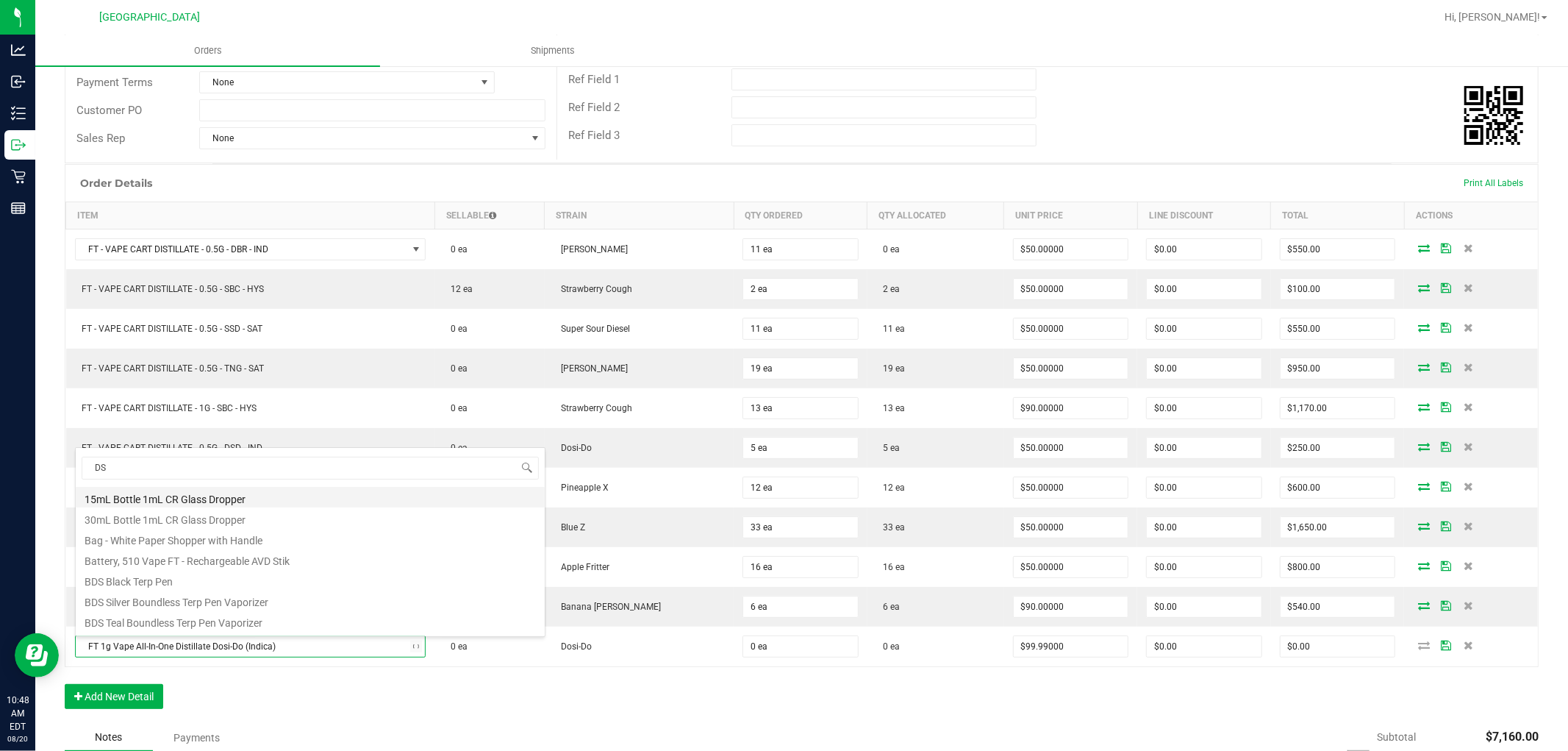
type input "DSD"
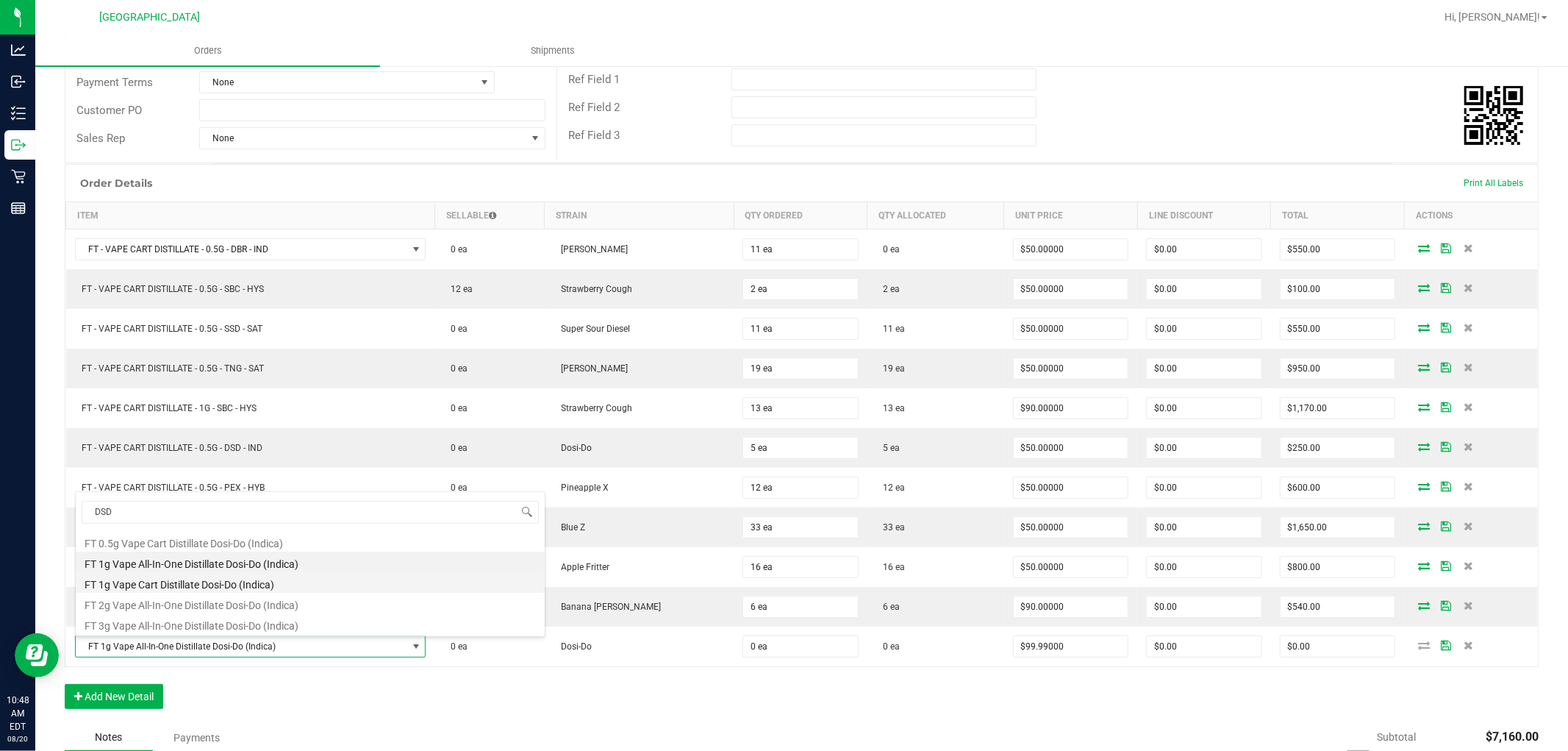
click at [240, 583] on li "FT 1g Vape Cart Distillate Dosi-Do (Indica)" at bounding box center [311, 582] width 470 height 21
type input "$90.00000"
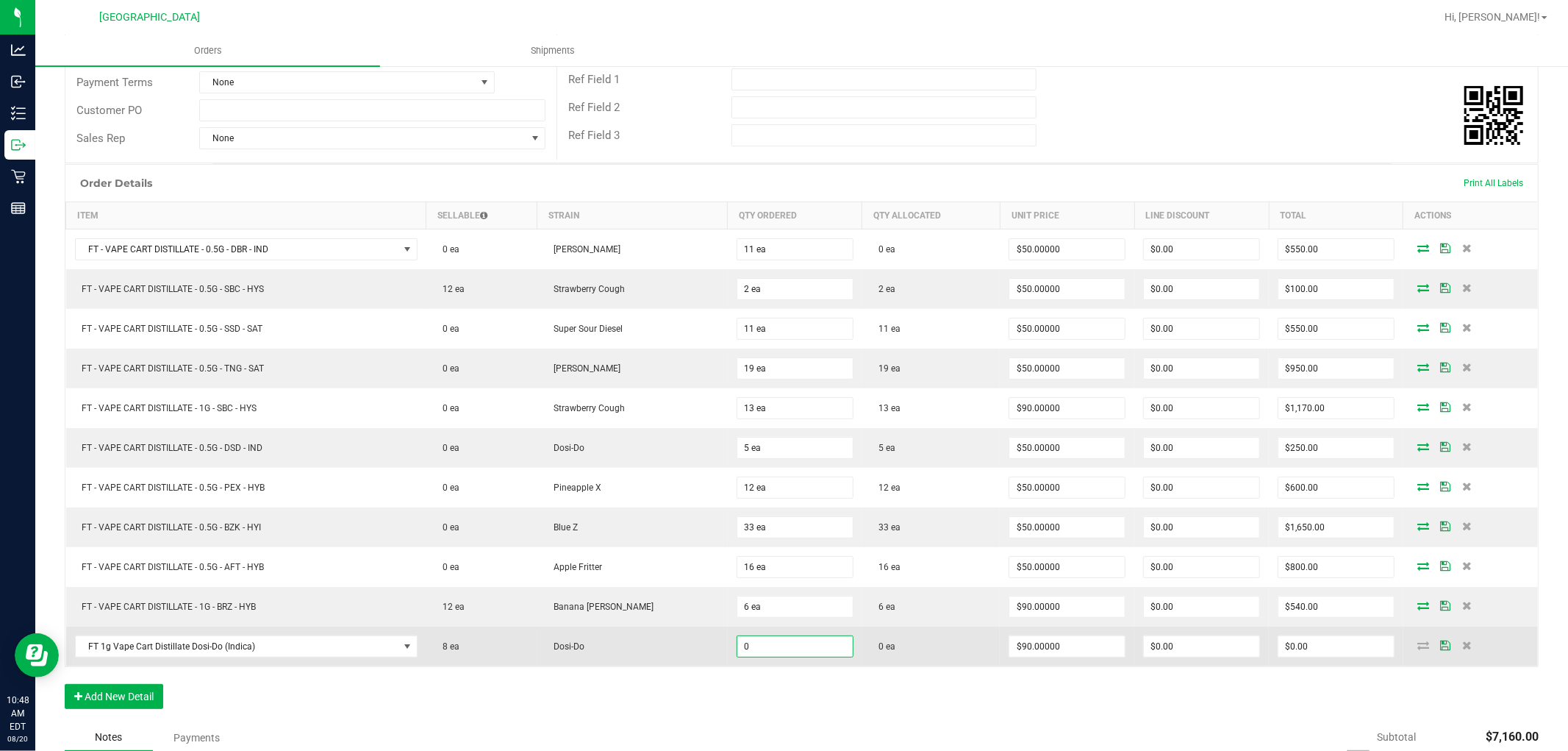
click at [737, 645] on input "0" at bounding box center [795, 646] width 116 height 21
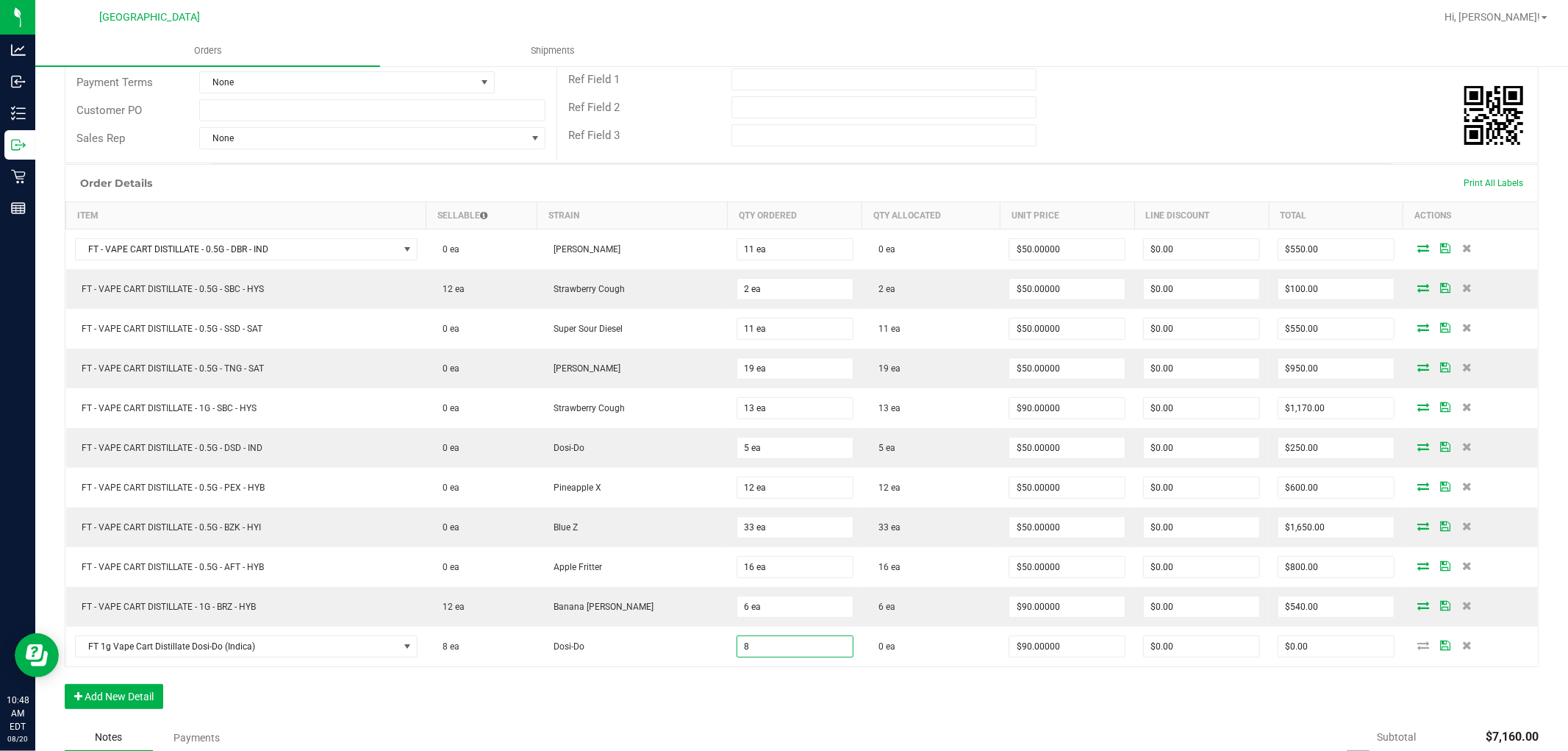
type input "8 ea"
type input "$720.00"
click at [1024, 701] on div "Order Details Print All Labels Item Sellable Strain Qty Ordered Qty Allocated U…" at bounding box center [801, 444] width 1474 height 559
click at [1417, 648] on icon at bounding box center [1423, 645] width 12 height 9
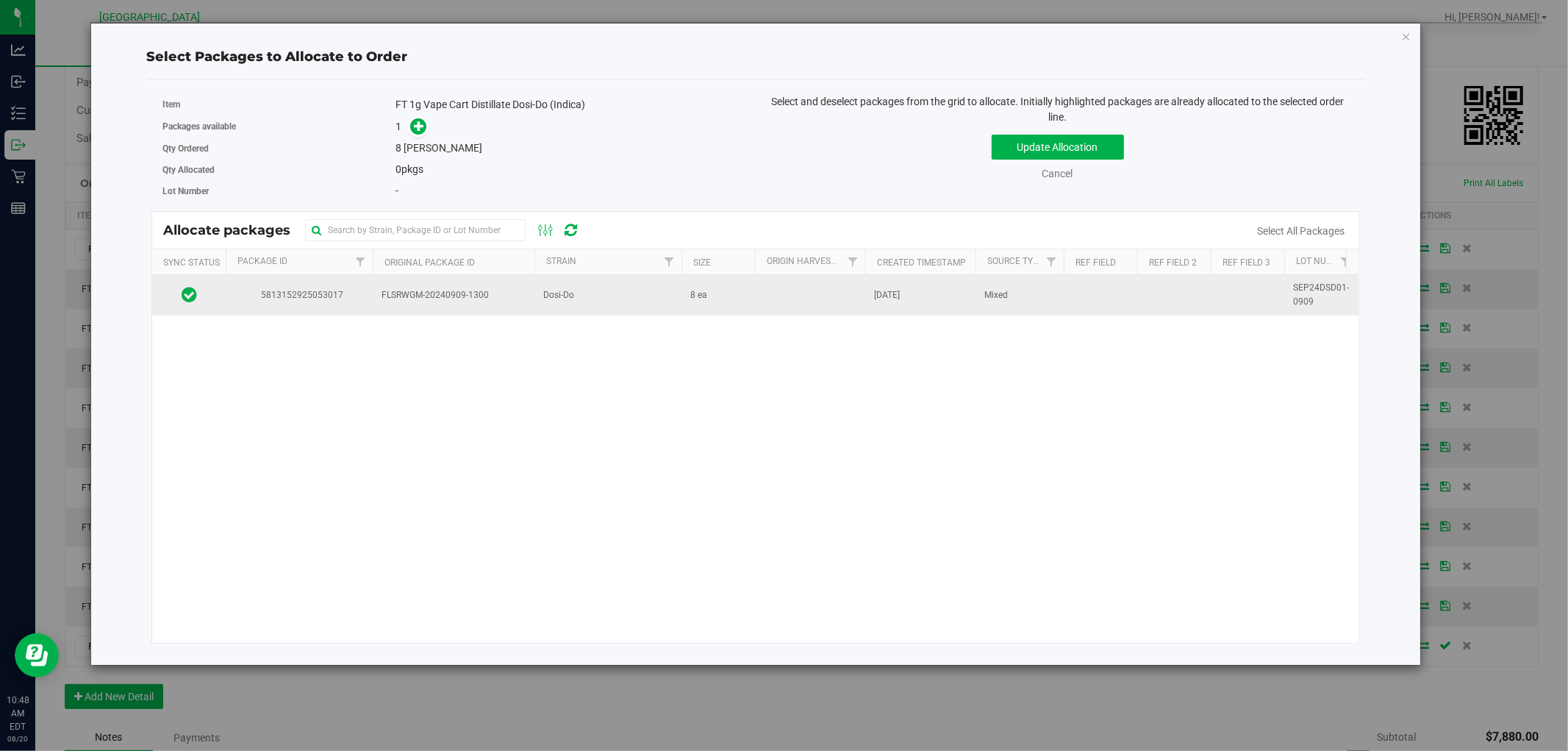
click at [613, 291] on td "Dosi-Do" at bounding box center [608, 295] width 147 height 39
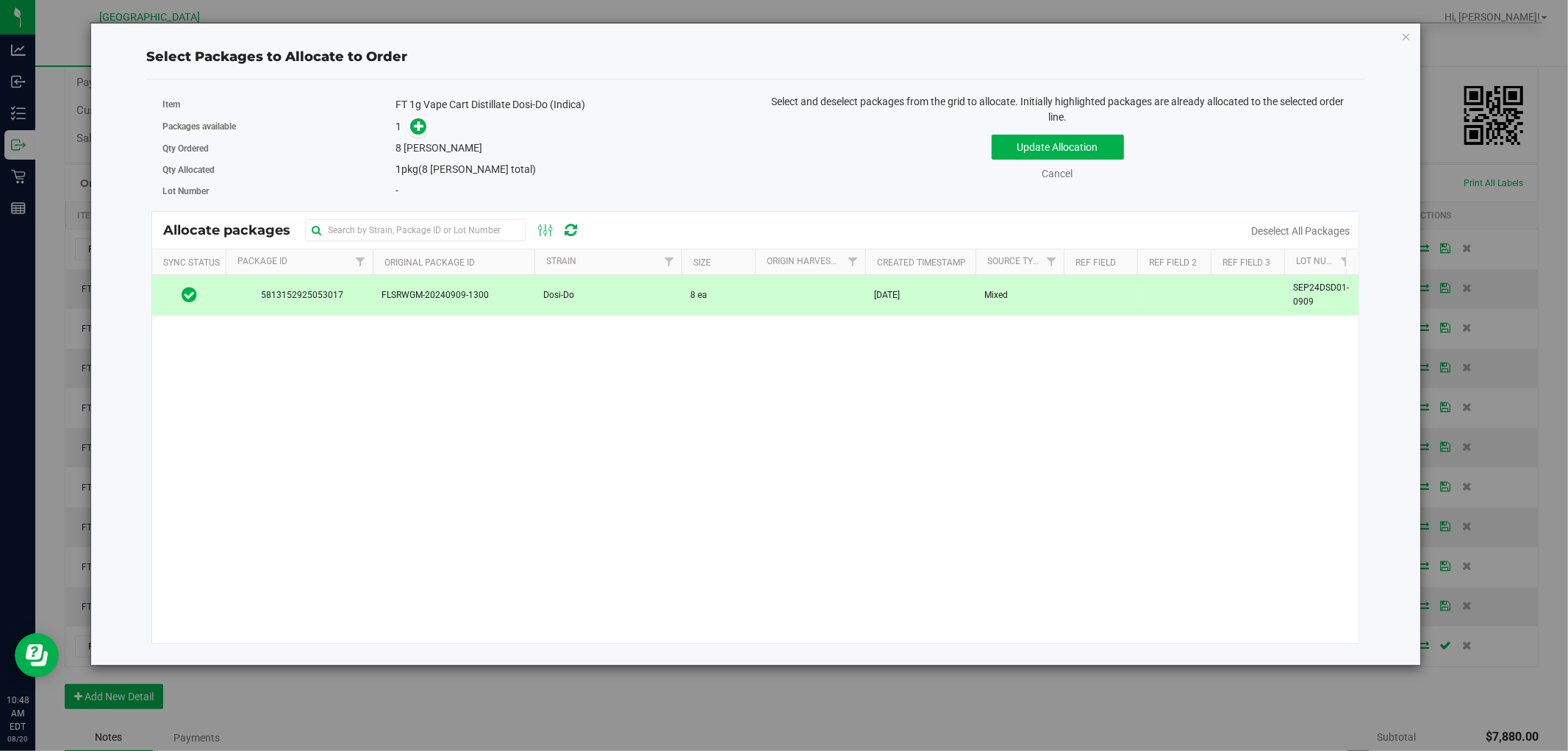
click at [1038, 134] on div "Update Allocation Cancel Deselect All Packages" at bounding box center [1058, 155] width 582 height 54
click at [1038, 143] on button "Update Allocation" at bounding box center [1058, 147] width 133 height 25
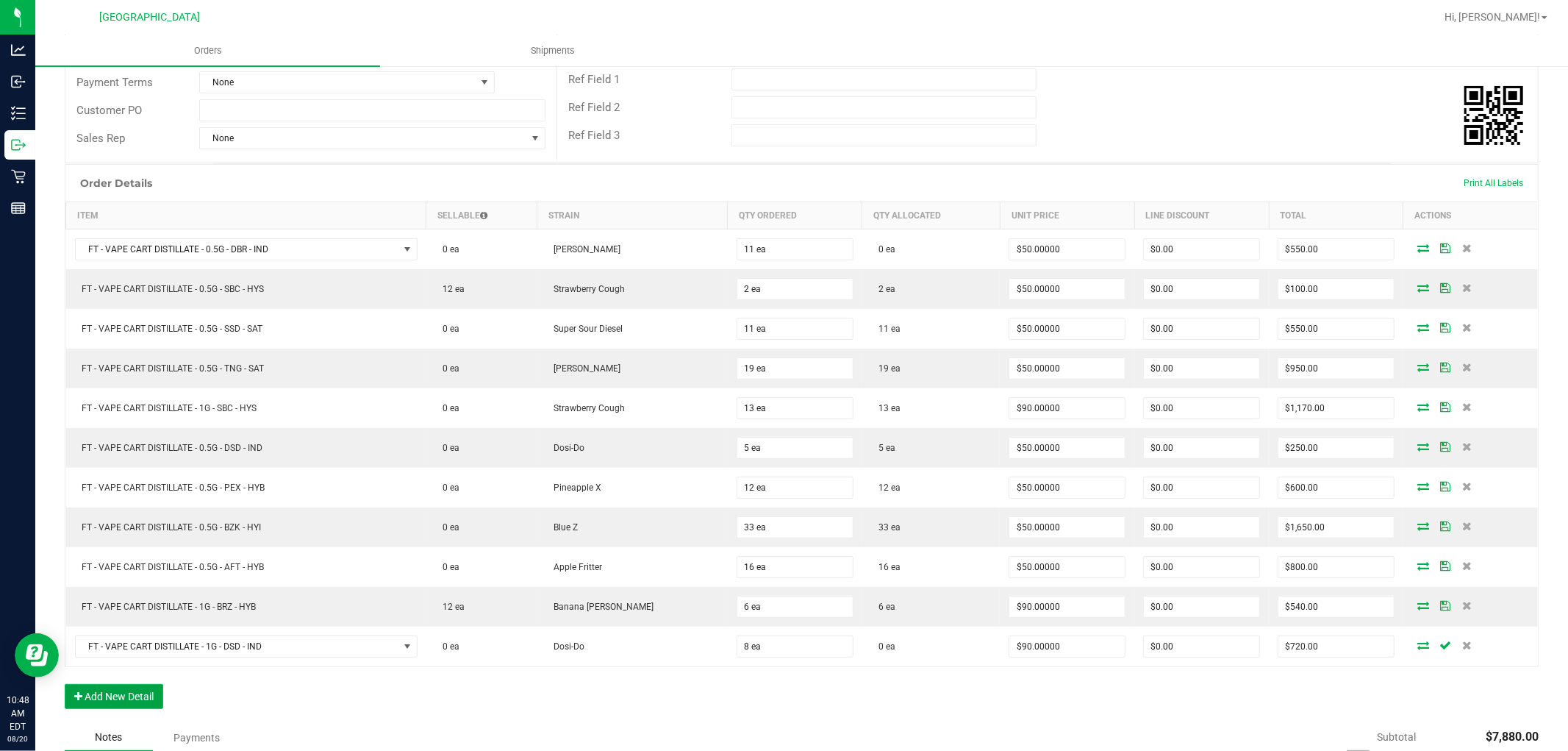
click at [151, 694] on button "Add New Detail" at bounding box center [114, 696] width 99 height 25
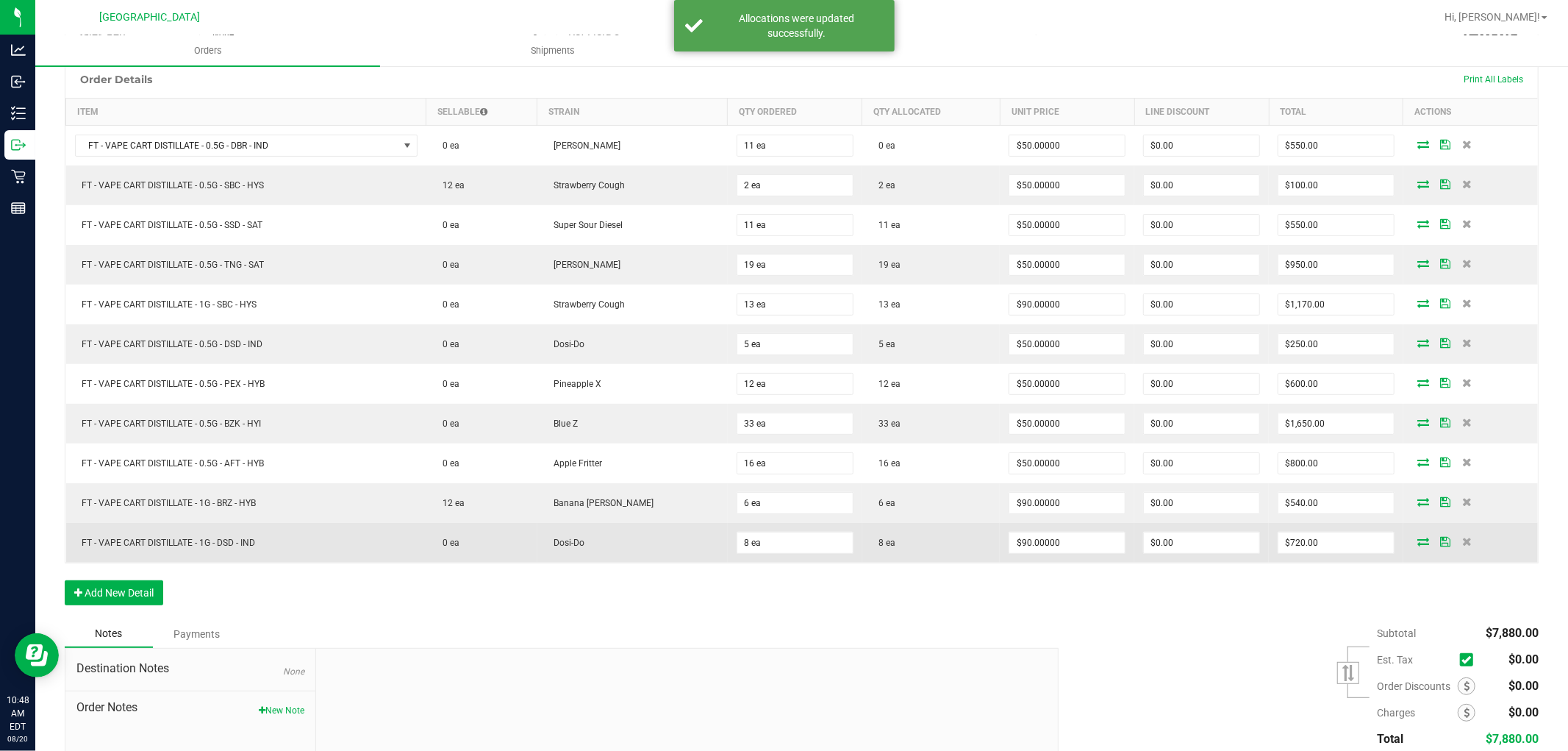
scroll to position [408, 0]
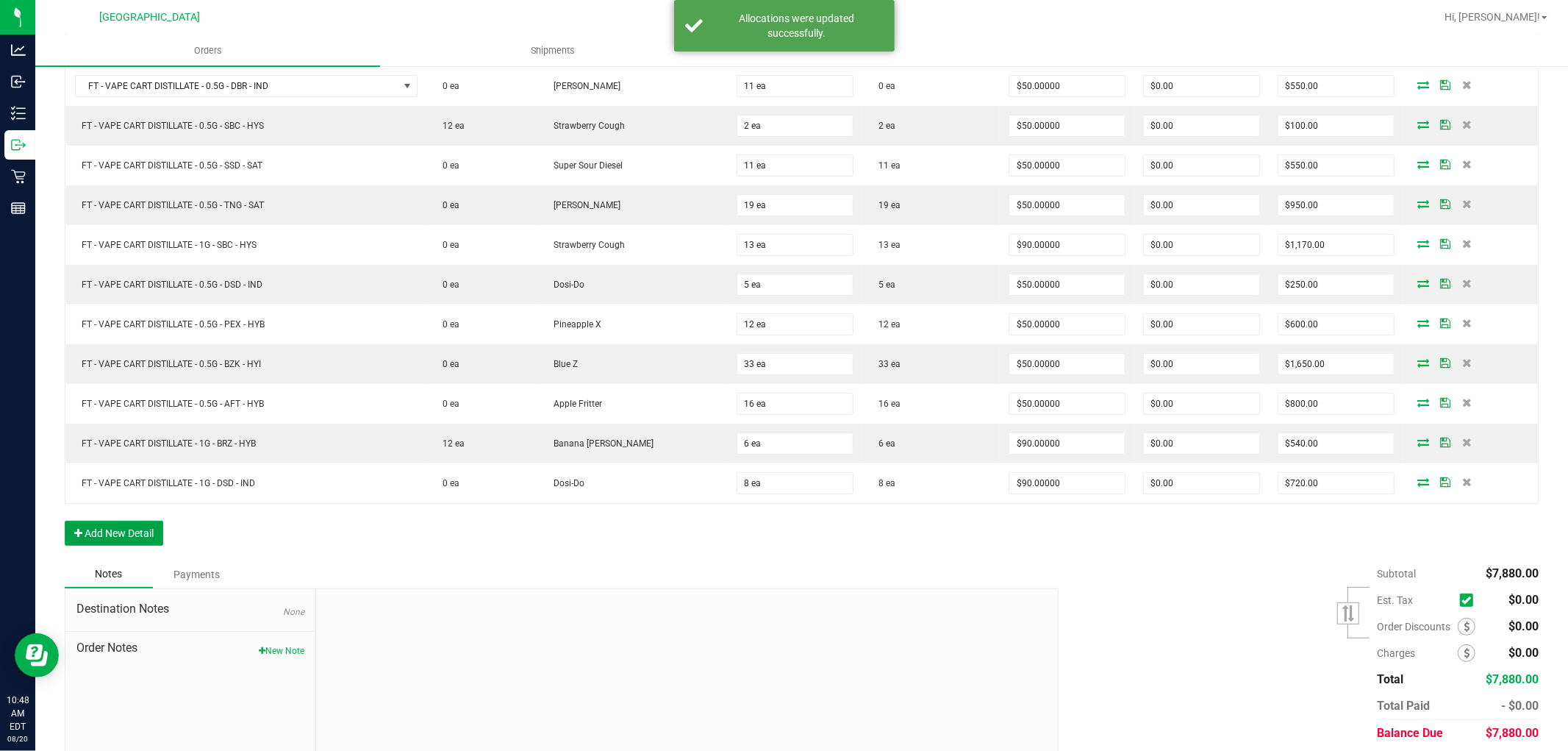
click at [129, 520] on div "Order Details Print All Labels Item Sellable Strain Qty Ordered Qty Allocated U…" at bounding box center [801, 281] width 1474 height 559
click at [148, 528] on button "Add New Detail" at bounding box center [114, 533] width 99 height 25
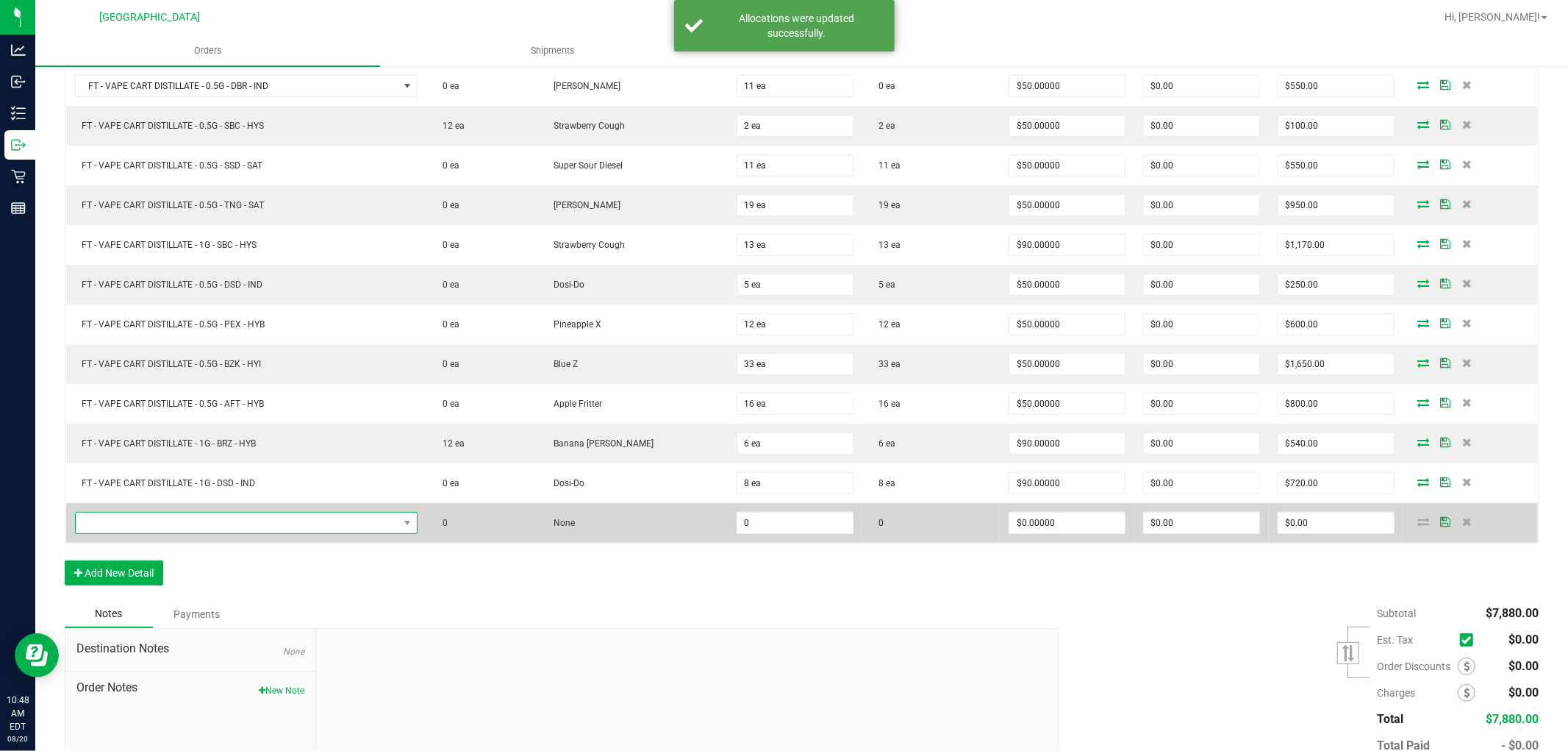
click at [202, 518] on span "NO DATA FOUND" at bounding box center [237, 522] width 323 height 21
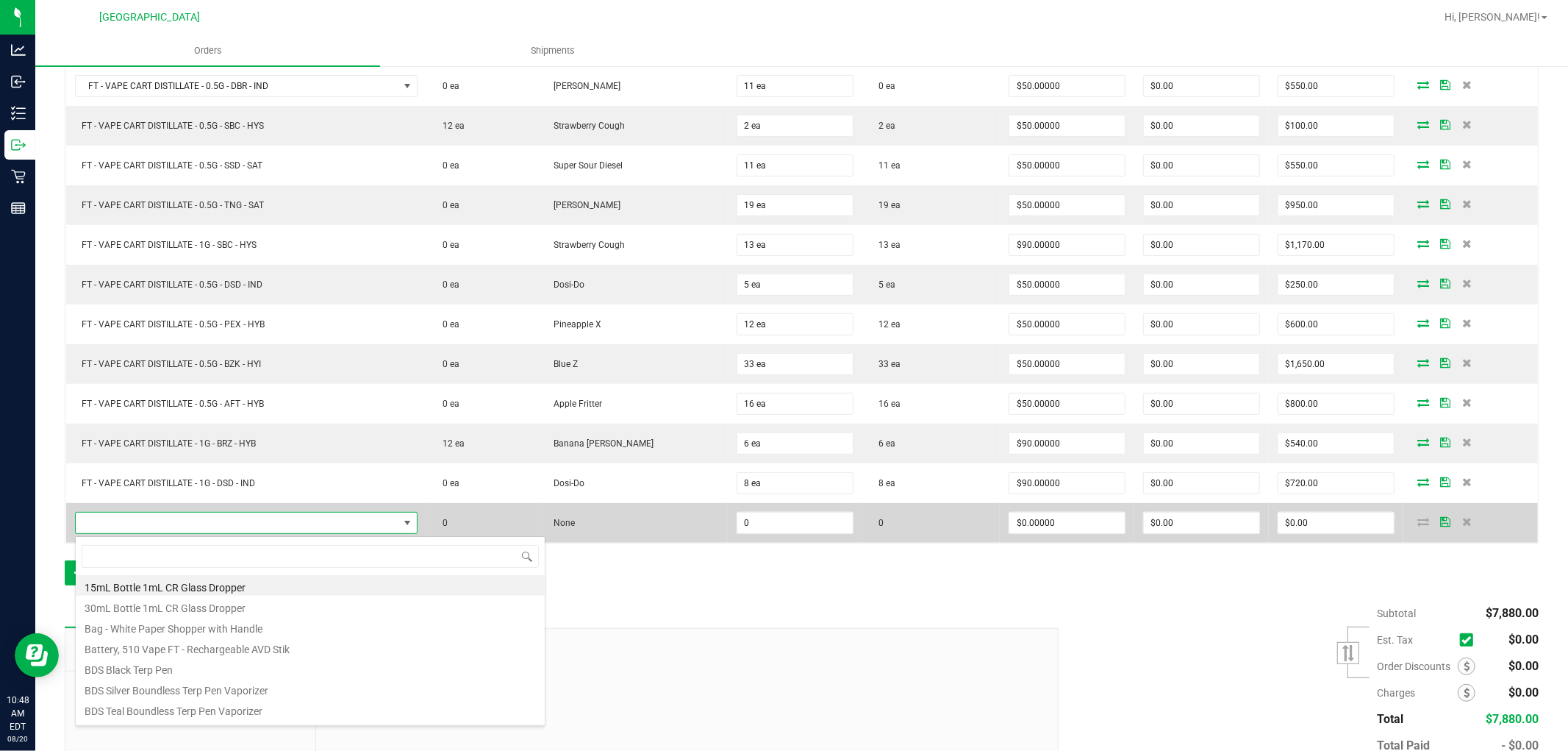
scroll to position [22, 349]
type input "MSA"
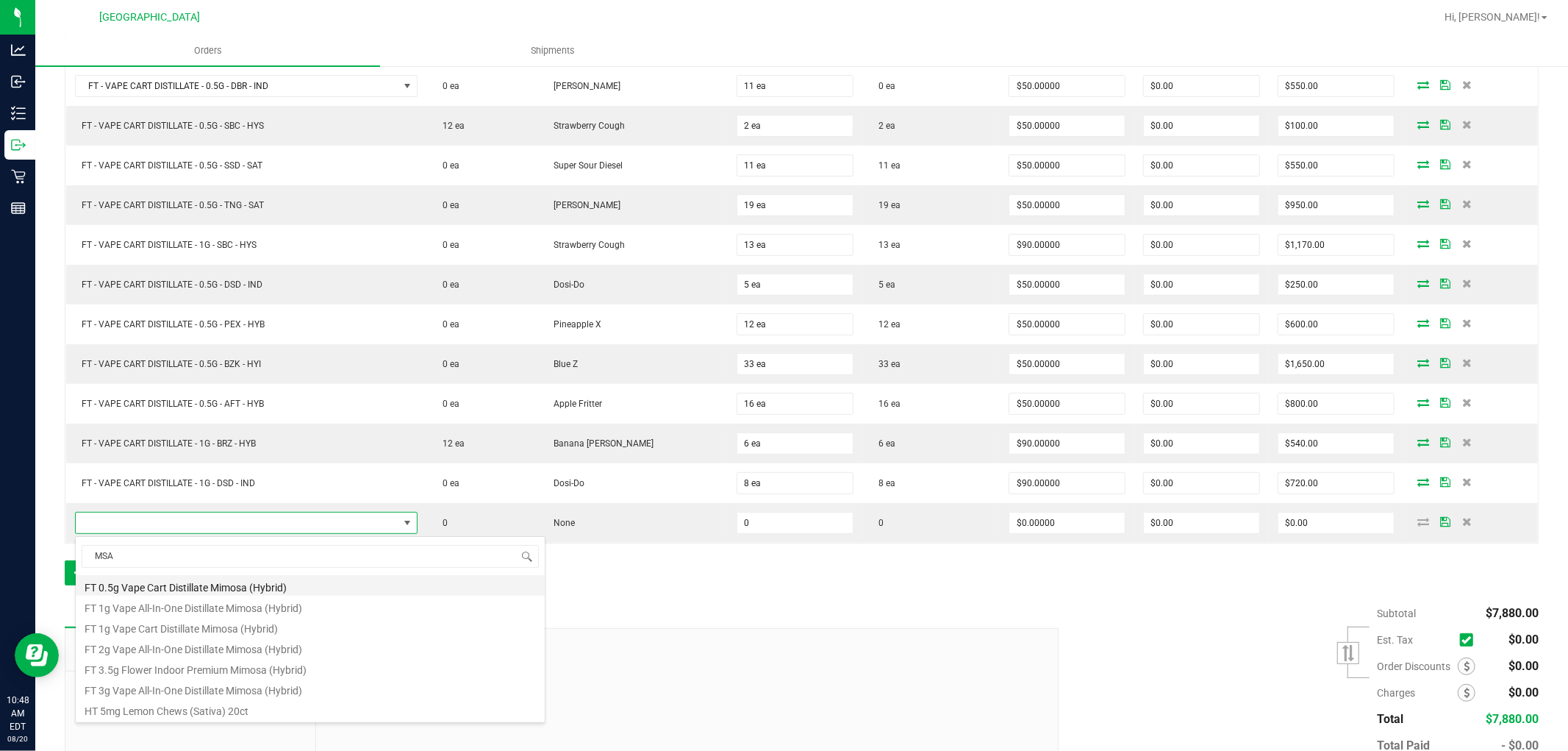
click at [231, 587] on li "FT 0.5g Vape Cart Distillate Mimosa (Hybrid)" at bounding box center [311, 585] width 470 height 21
type input "0 ea"
type input "$50.00000"
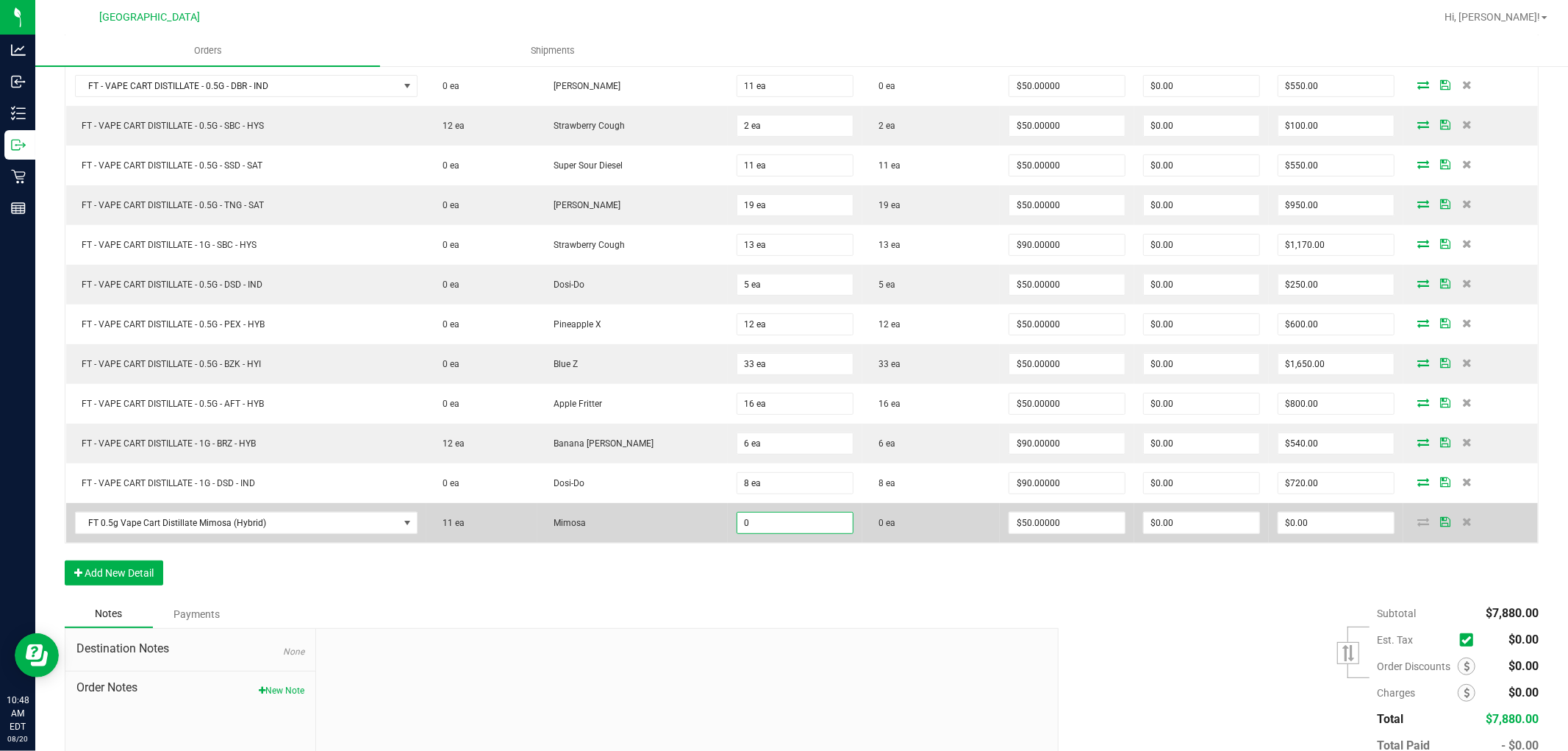
click at [737, 520] on input "0" at bounding box center [795, 522] width 116 height 21
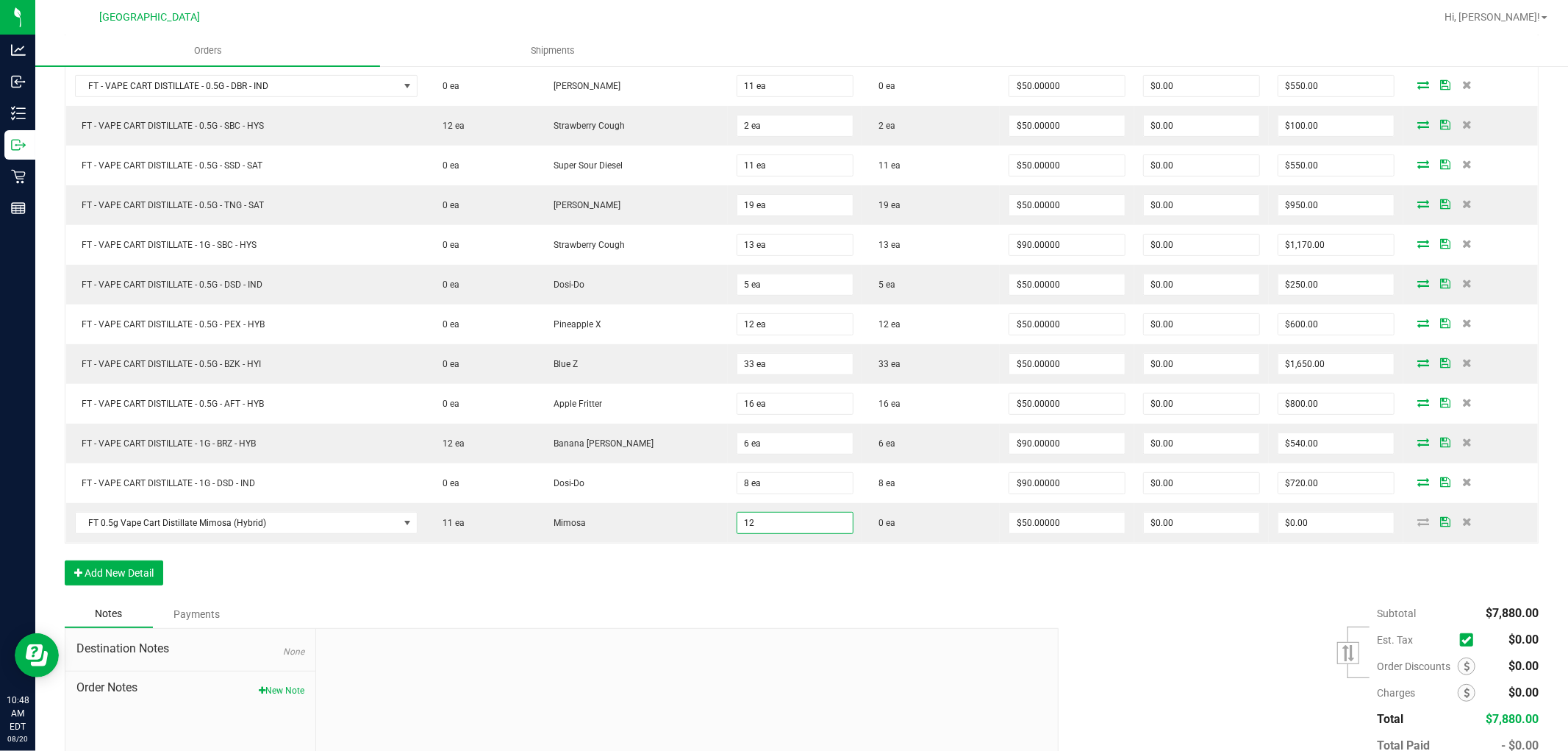
type input "12 ea"
type input "$600.00"
click at [780, 612] on div "Notes Payments" at bounding box center [556, 614] width 983 height 28
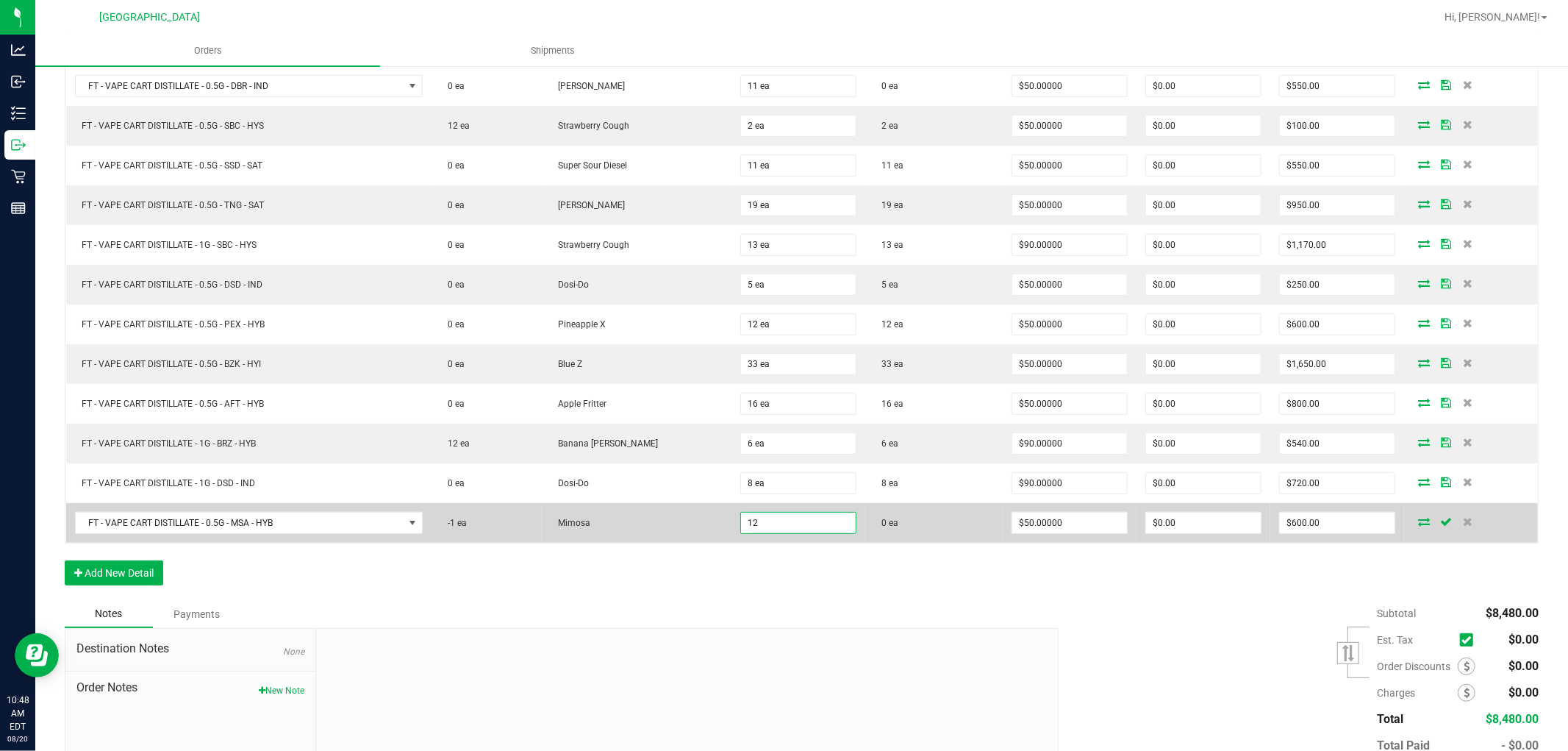
click at [741, 525] on input "12" at bounding box center [798, 522] width 115 height 21
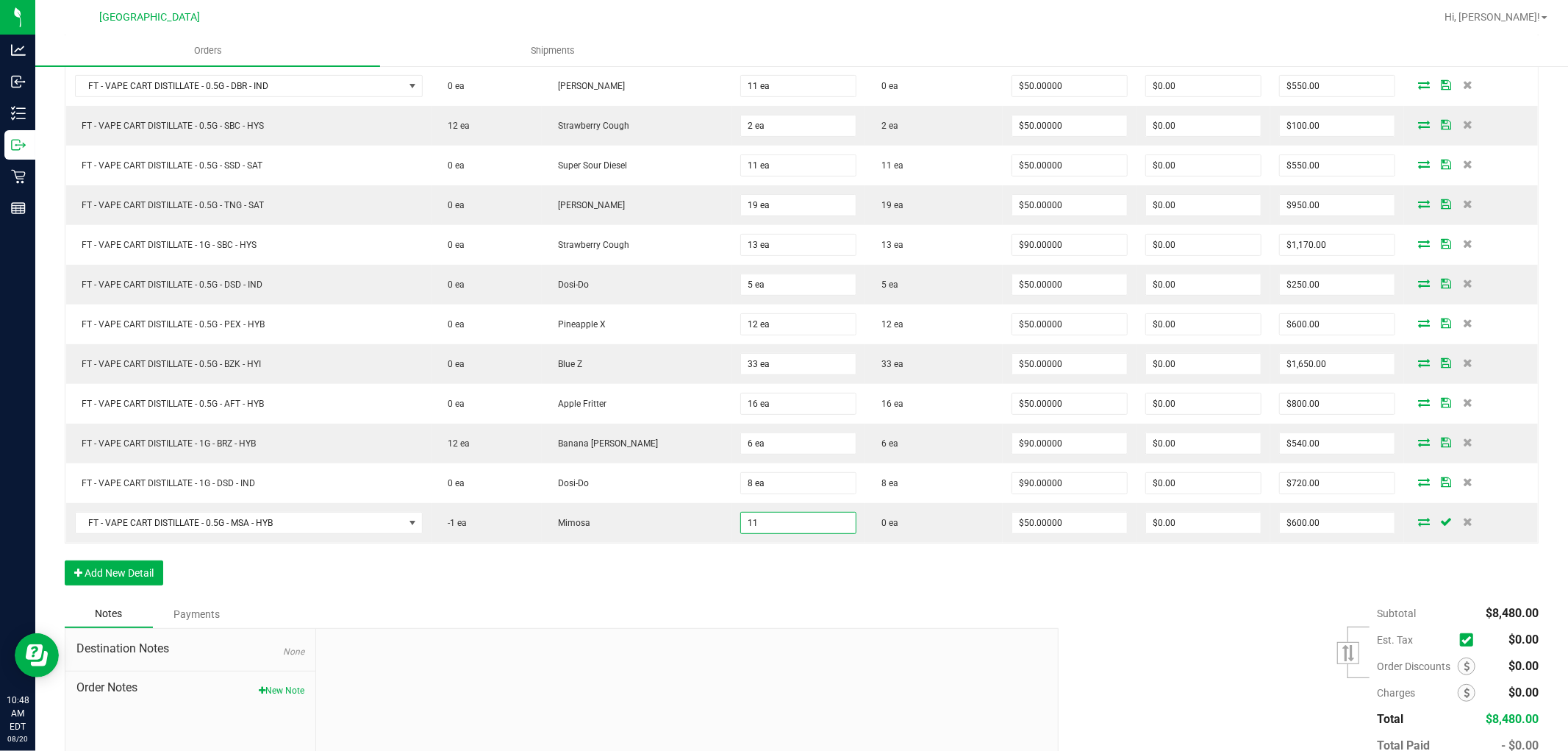
type input "11 ea"
type input "$550.00"
click at [726, 561] on div "Order Details Print All Labels Item Sellable Strain Qty Ordered Qty Allocated U…" at bounding box center [801, 300] width 1474 height 600
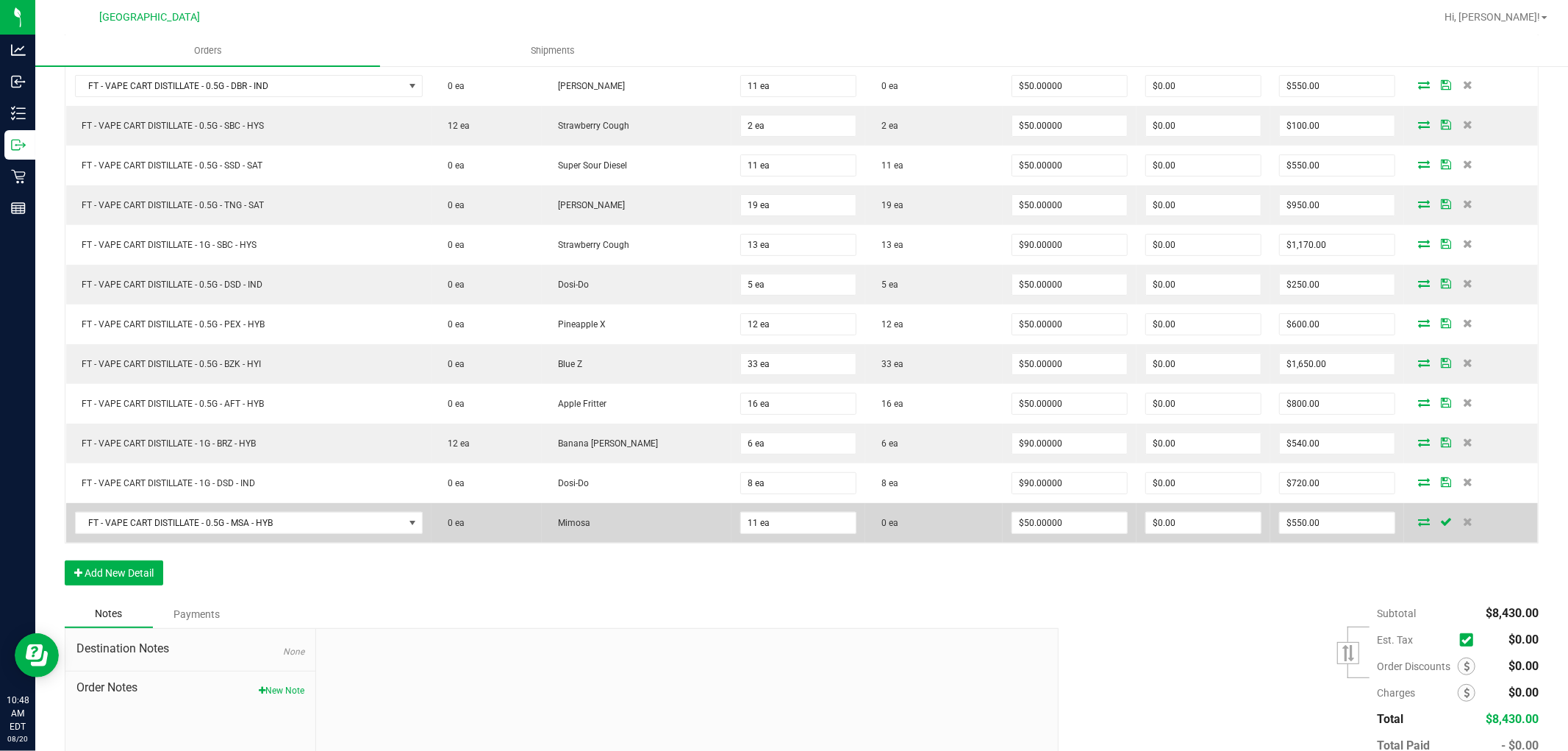
click at [1418, 519] on icon at bounding box center [1424, 522] width 12 height 9
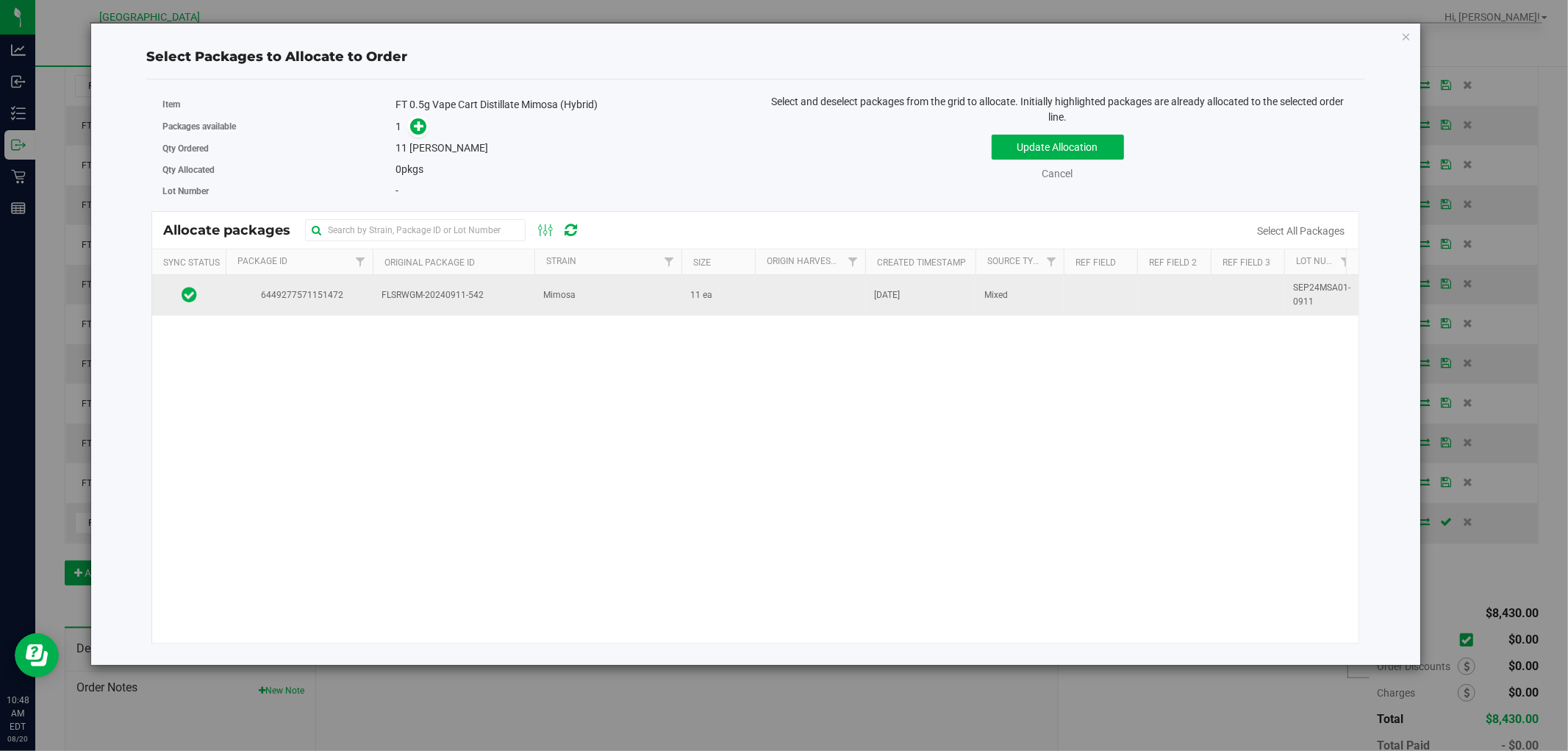
click at [778, 295] on td at bounding box center [810, 295] width 110 height 39
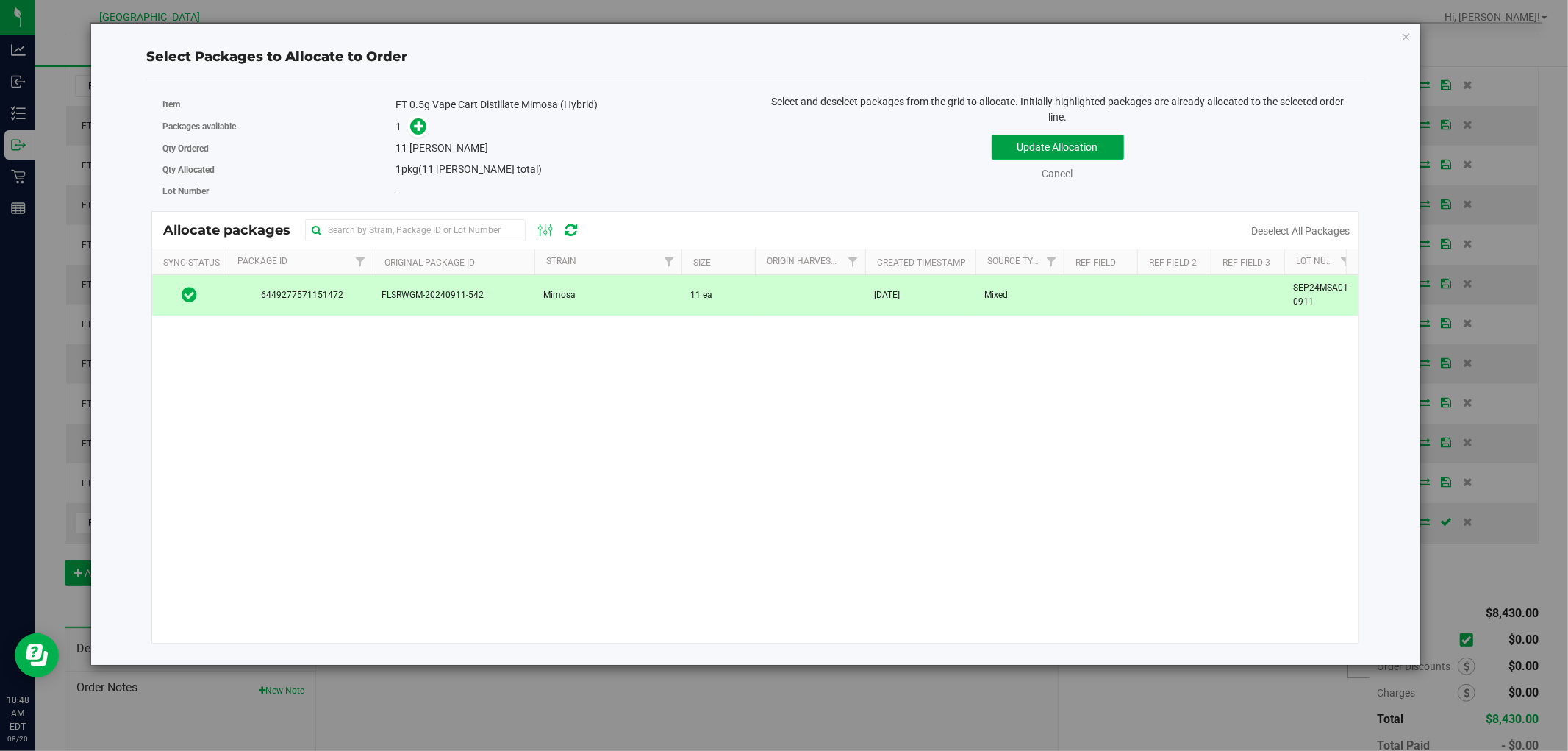
click at [1018, 148] on button "Update Allocation" at bounding box center [1058, 147] width 133 height 25
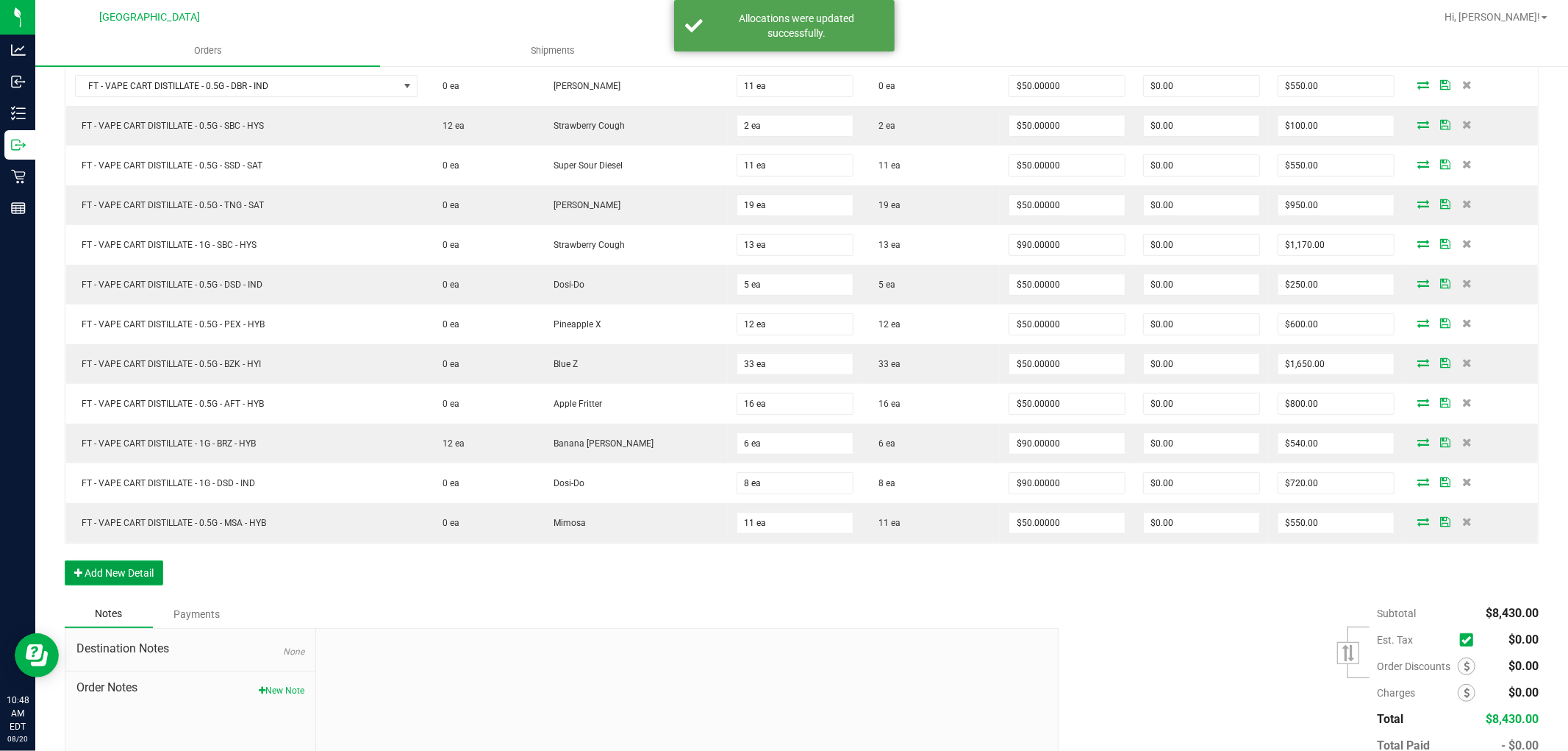
click at [147, 567] on button "Add New Detail" at bounding box center [114, 573] width 99 height 25
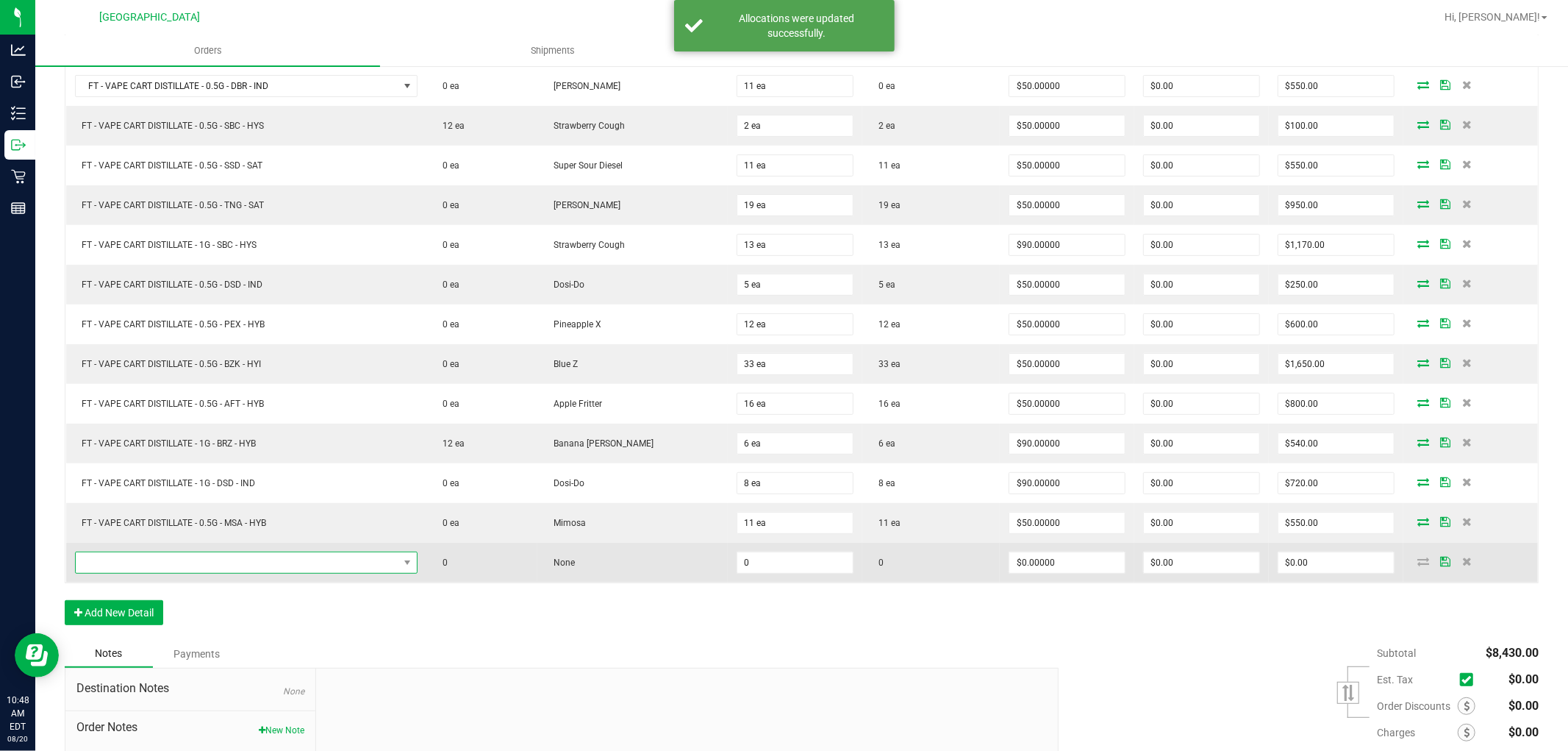
click at [261, 569] on span "NO DATA FOUND" at bounding box center [237, 562] width 323 height 21
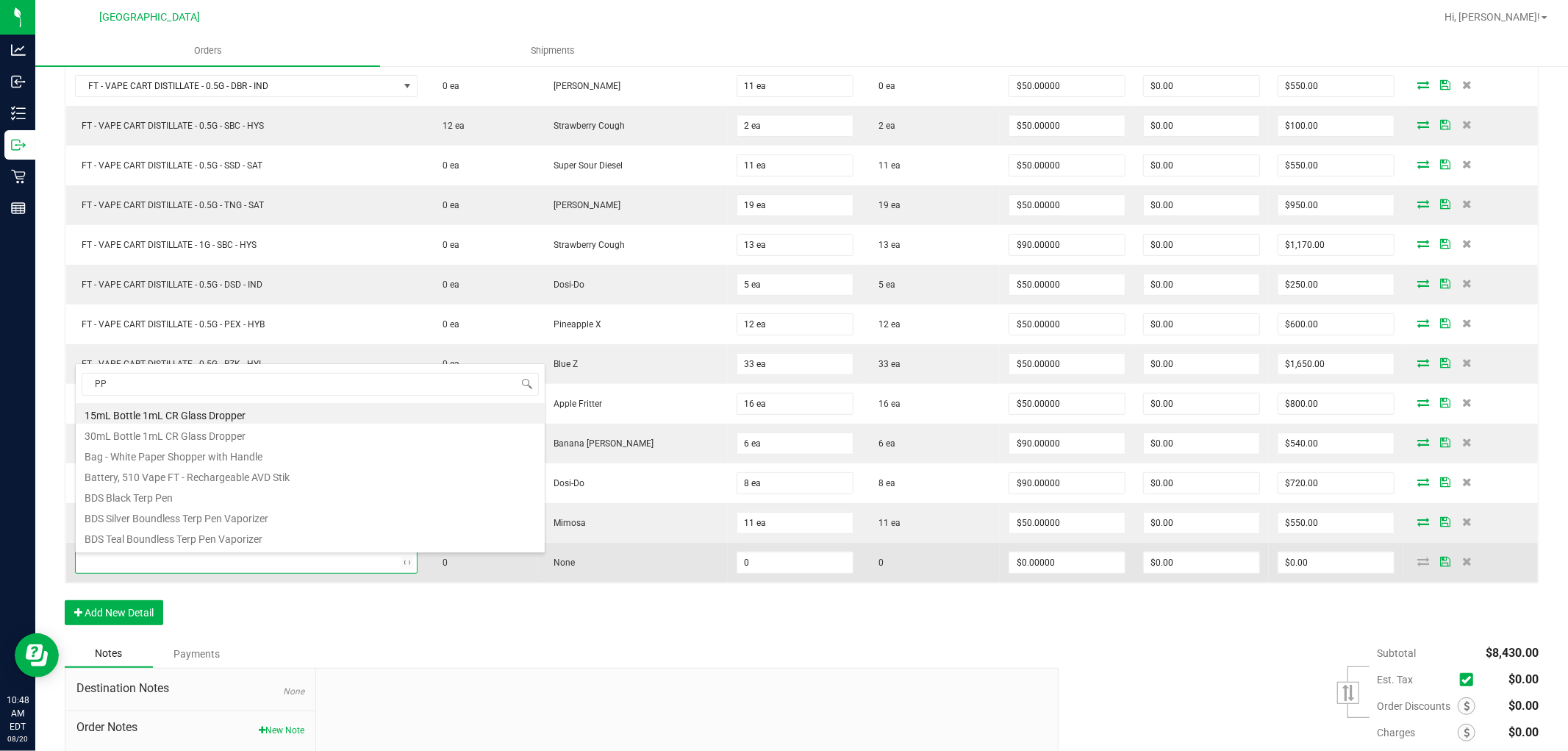
type input "PPU"
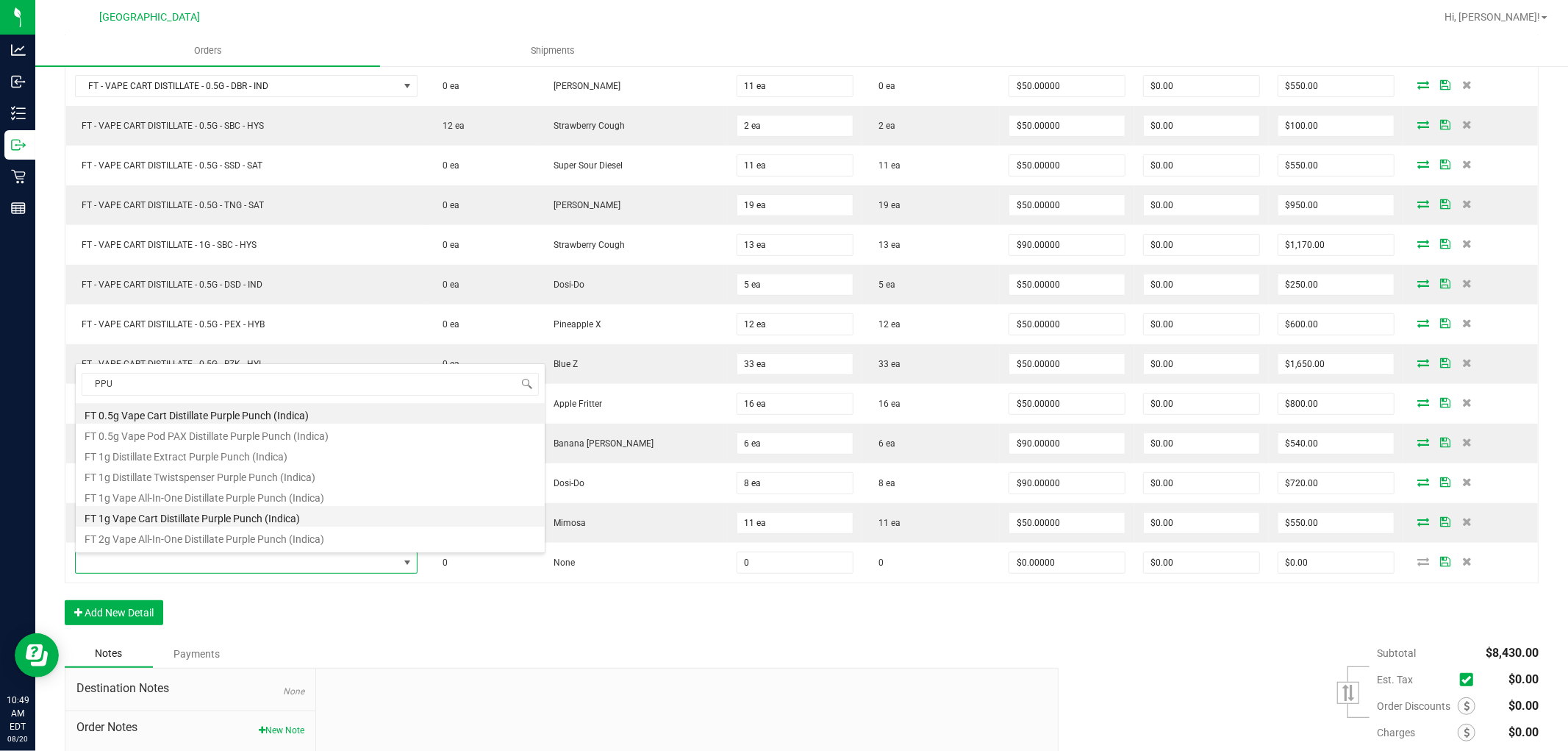
click at [277, 515] on li "FT 1g Vape Cart Distillate Purple Punch (Indica)" at bounding box center [311, 516] width 470 height 21
type input "0 ea"
type input "$90.00000"
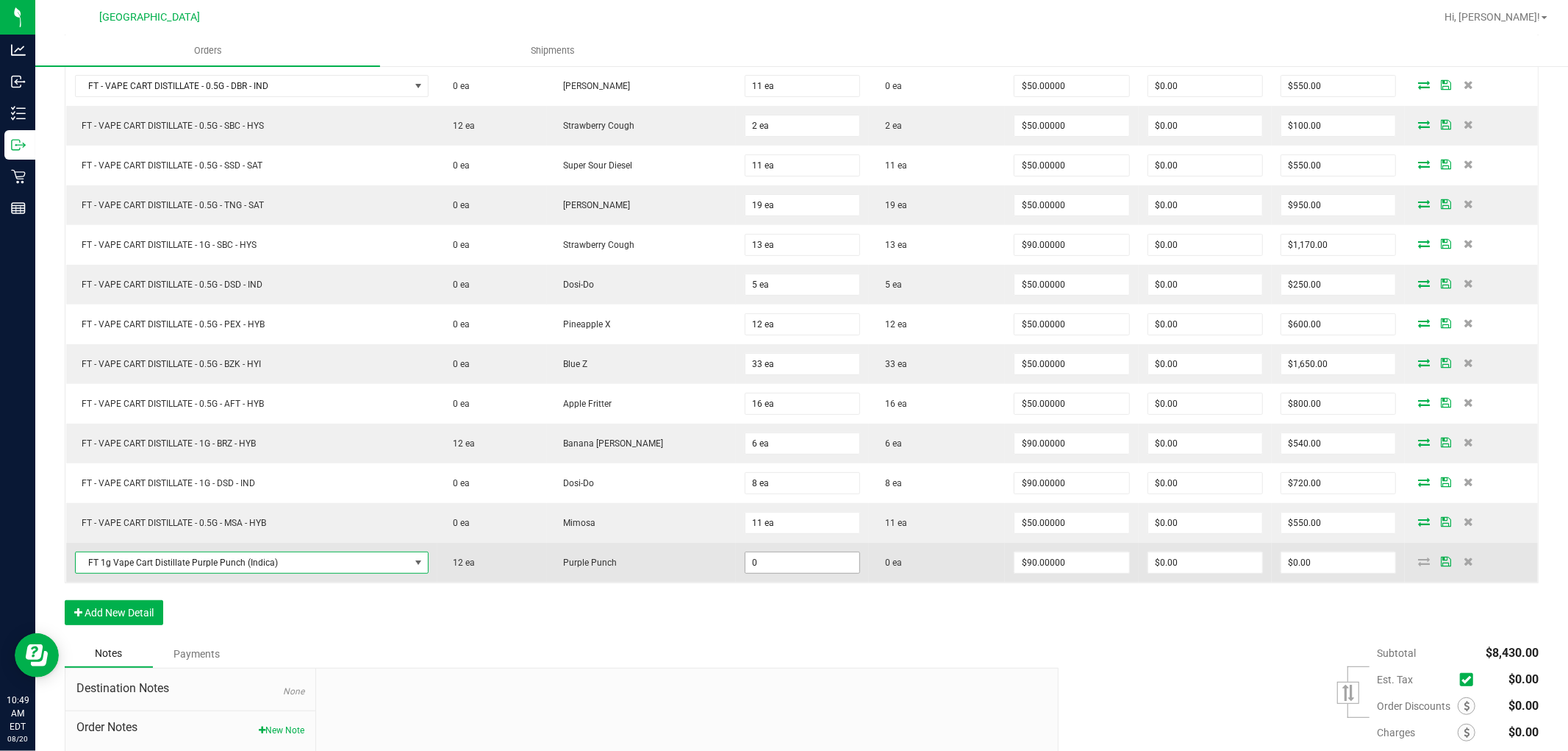
click at [750, 565] on input "0" at bounding box center [802, 562] width 114 height 21
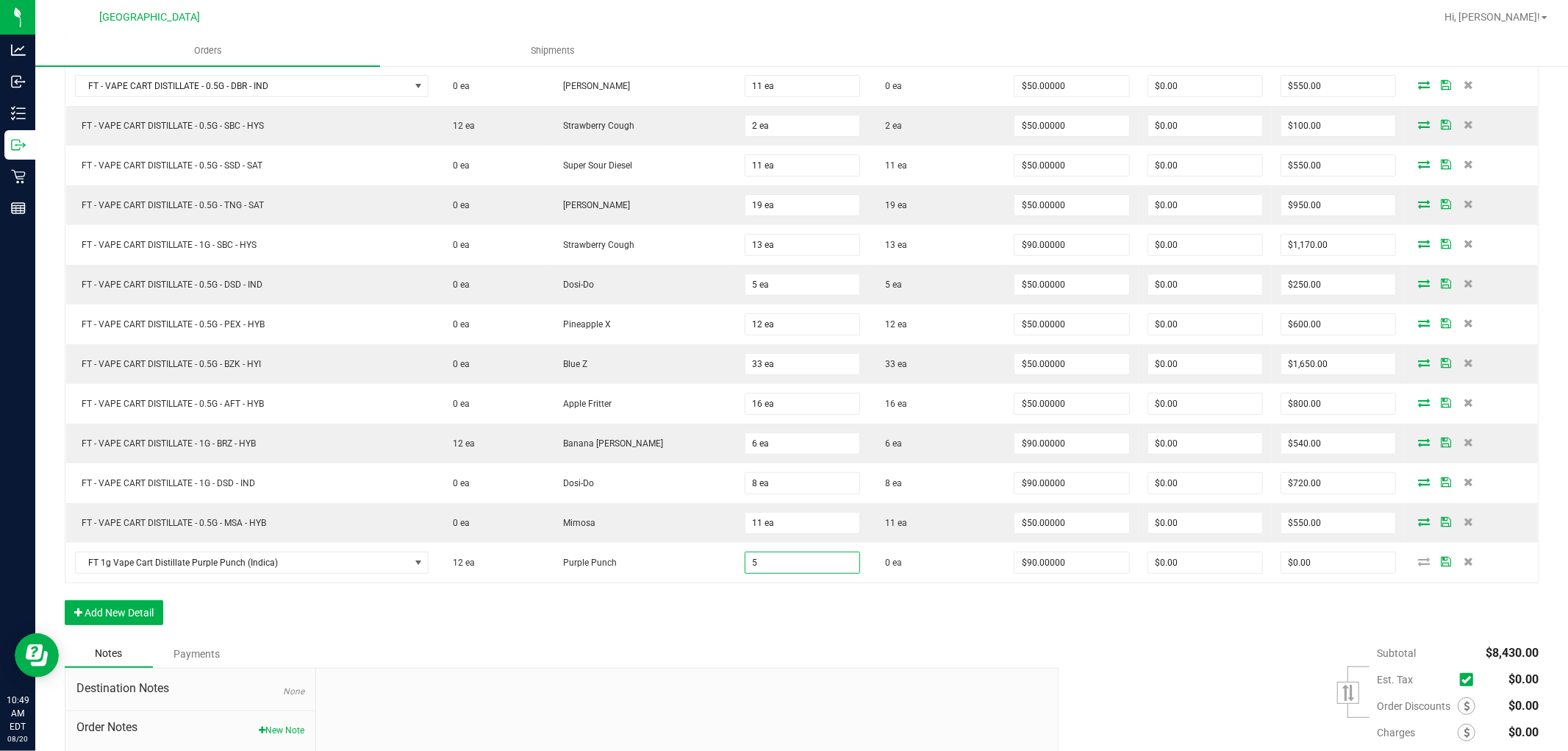
type input "5 ea"
type input "$450.00"
click at [732, 617] on div "Order Details Print All Labels Item Sellable Strain Qty Ordered Qty Allocated U…" at bounding box center [801, 320] width 1474 height 639
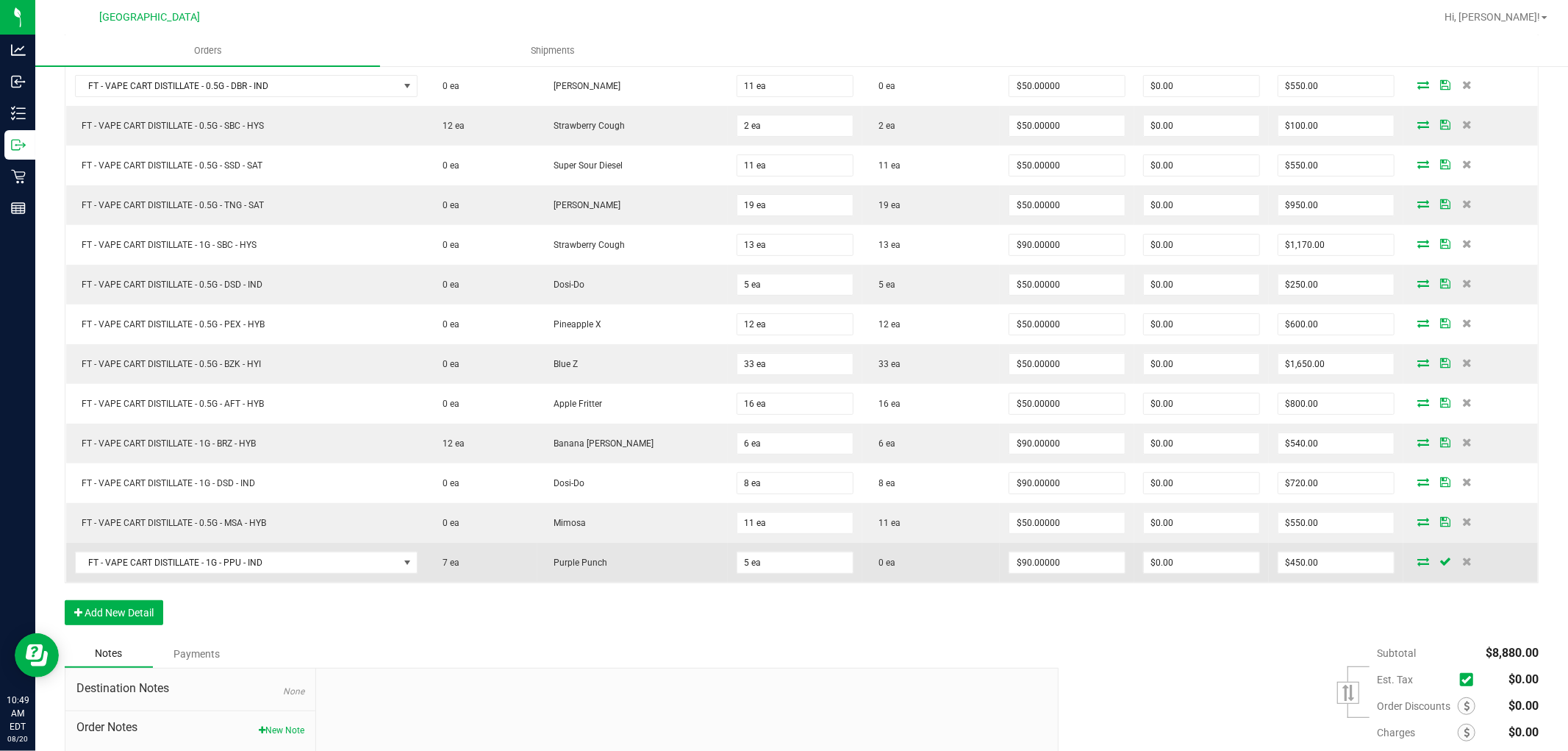
click at [1417, 564] on icon at bounding box center [1423, 561] width 12 height 9
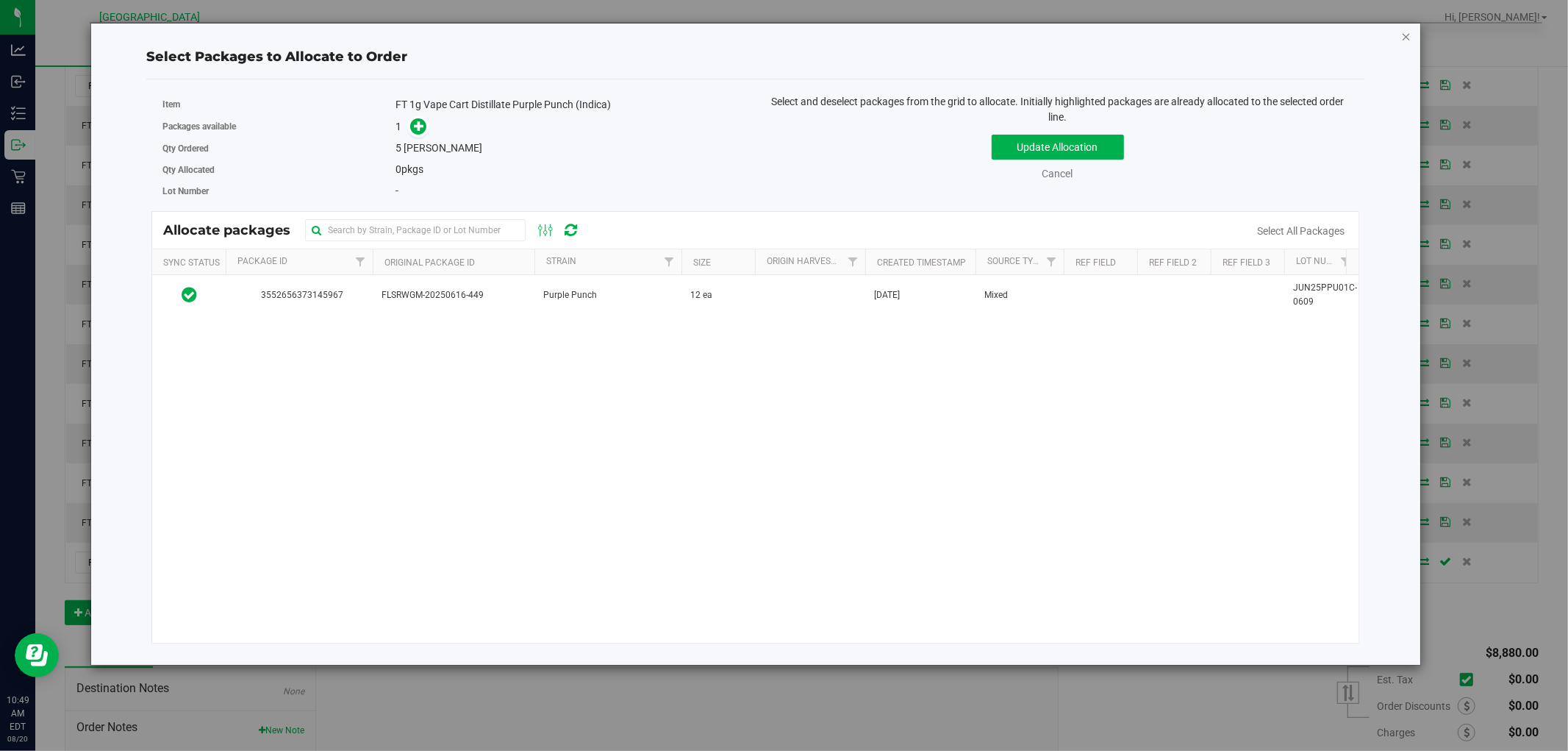
click at [1408, 30] on icon "button" at bounding box center [1406, 36] width 10 height 18
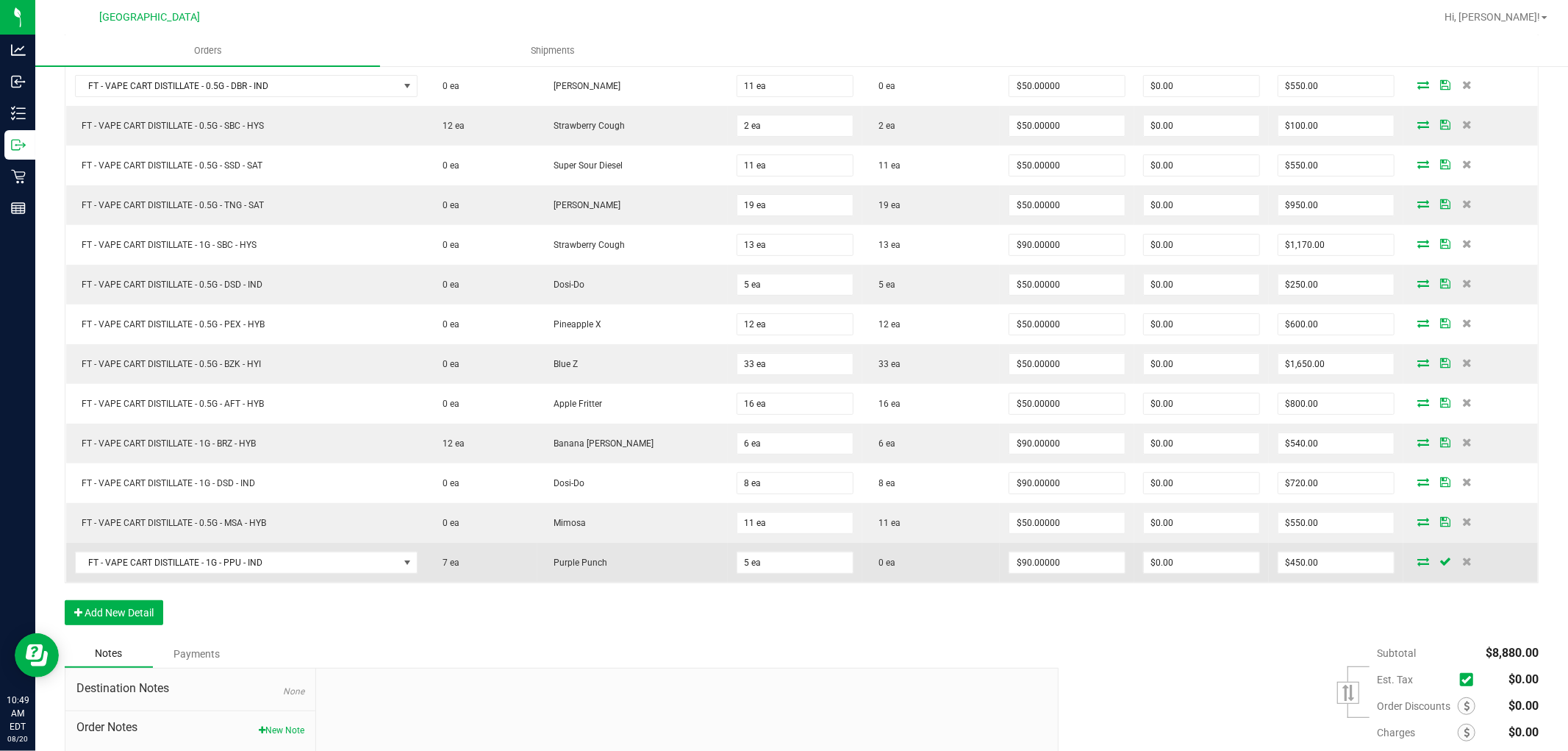
click at [1417, 565] on icon at bounding box center [1423, 561] width 12 height 9
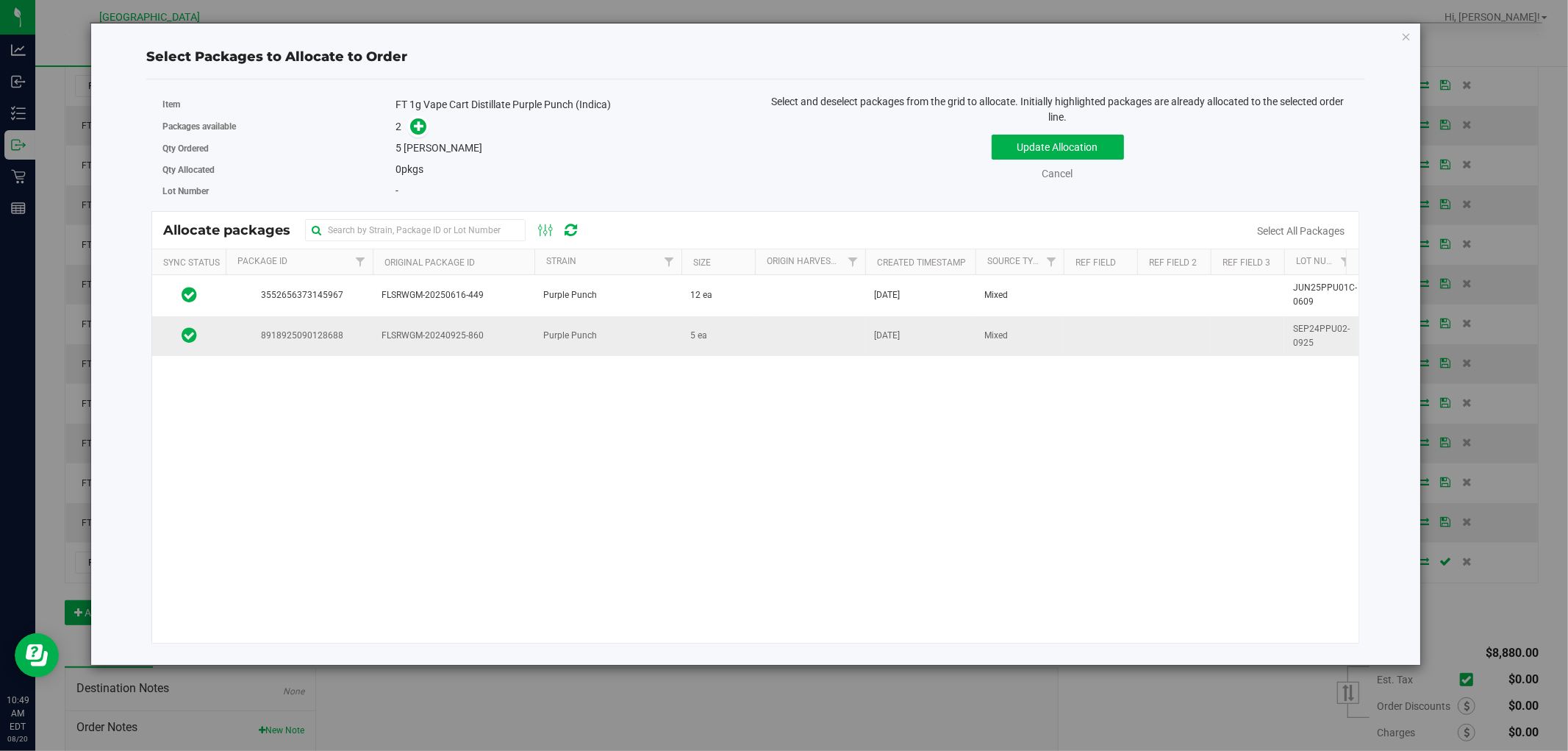
click at [452, 343] on td "FLSRWGM-20240925-860" at bounding box center [453, 336] width 162 height 39
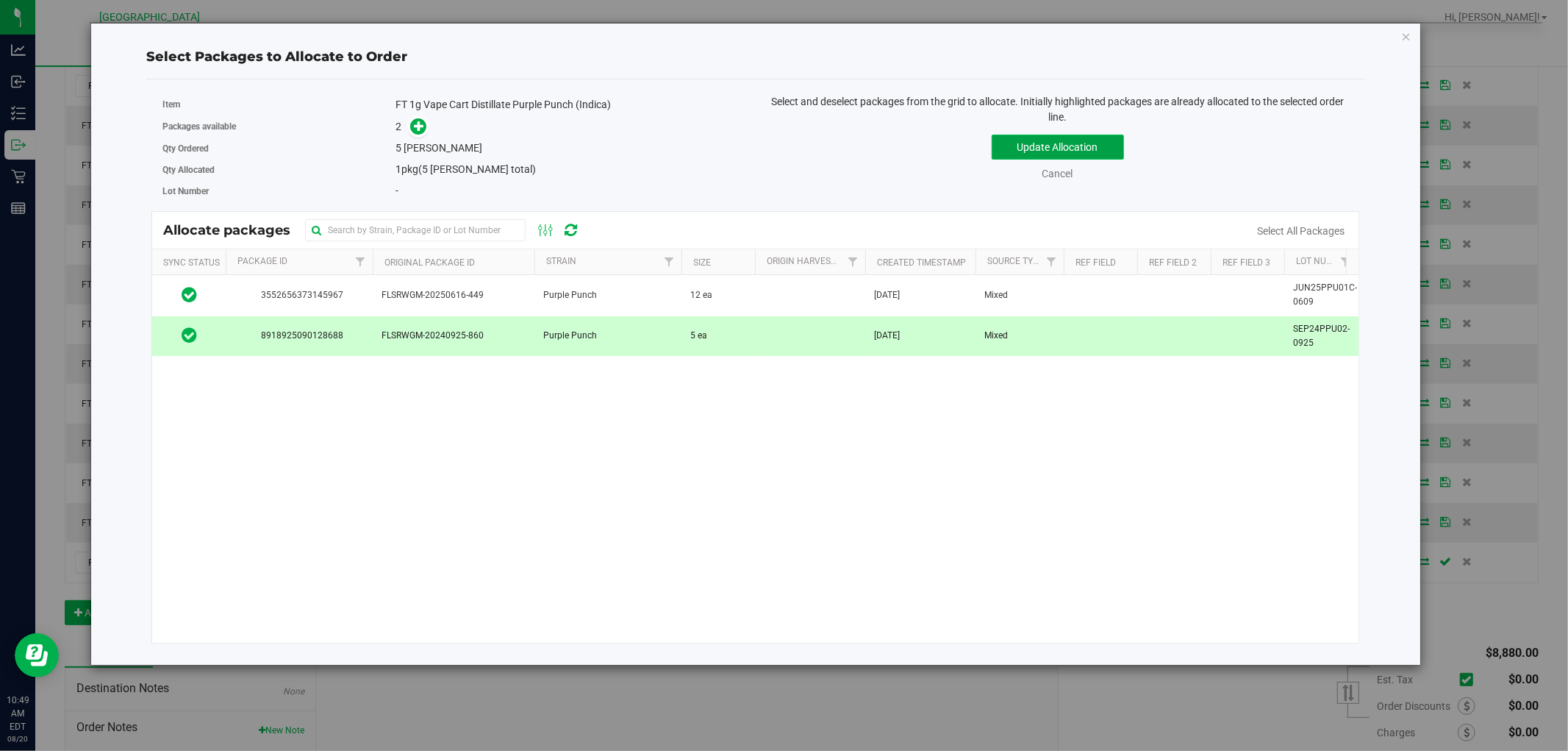
click at [1019, 141] on button "Update Allocation" at bounding box center [1058, 147] width 133 height 25
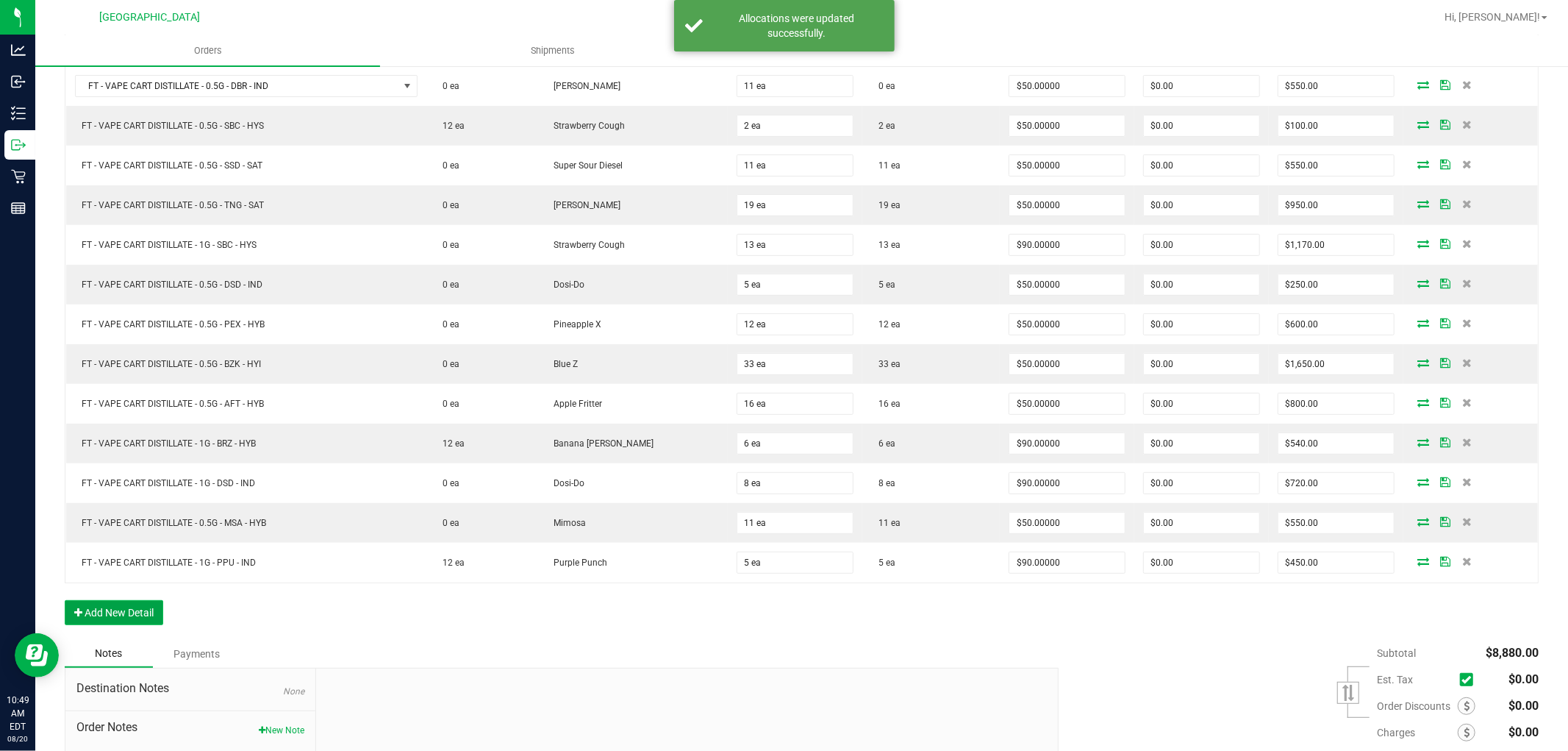
click at [137, 614] on button "Add New Detail" at bounding box center [114, 613] width 99 height 25
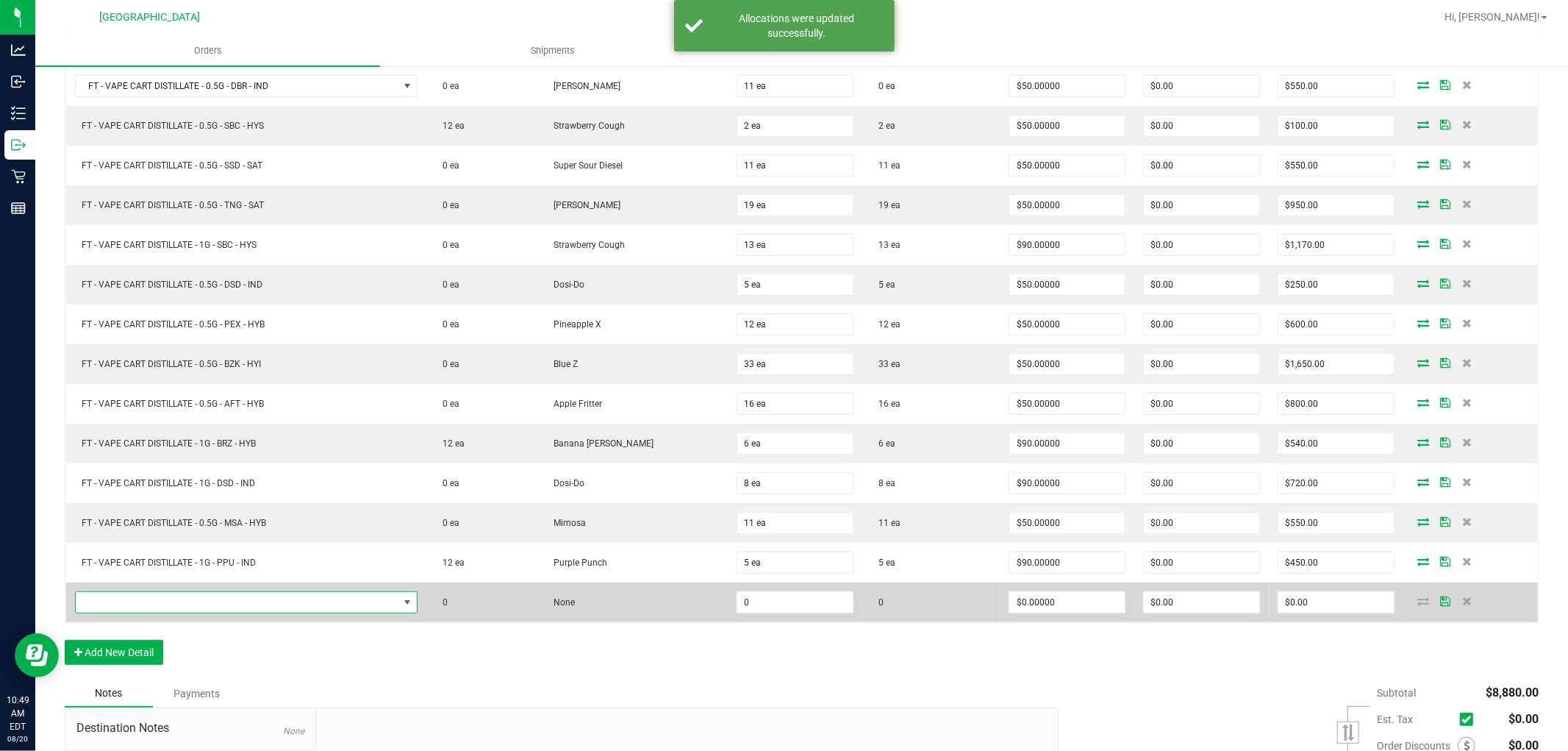
click at [346, 600] on span "NO DATA FOUND" at bounding box center [237, 602] width 323 height 21
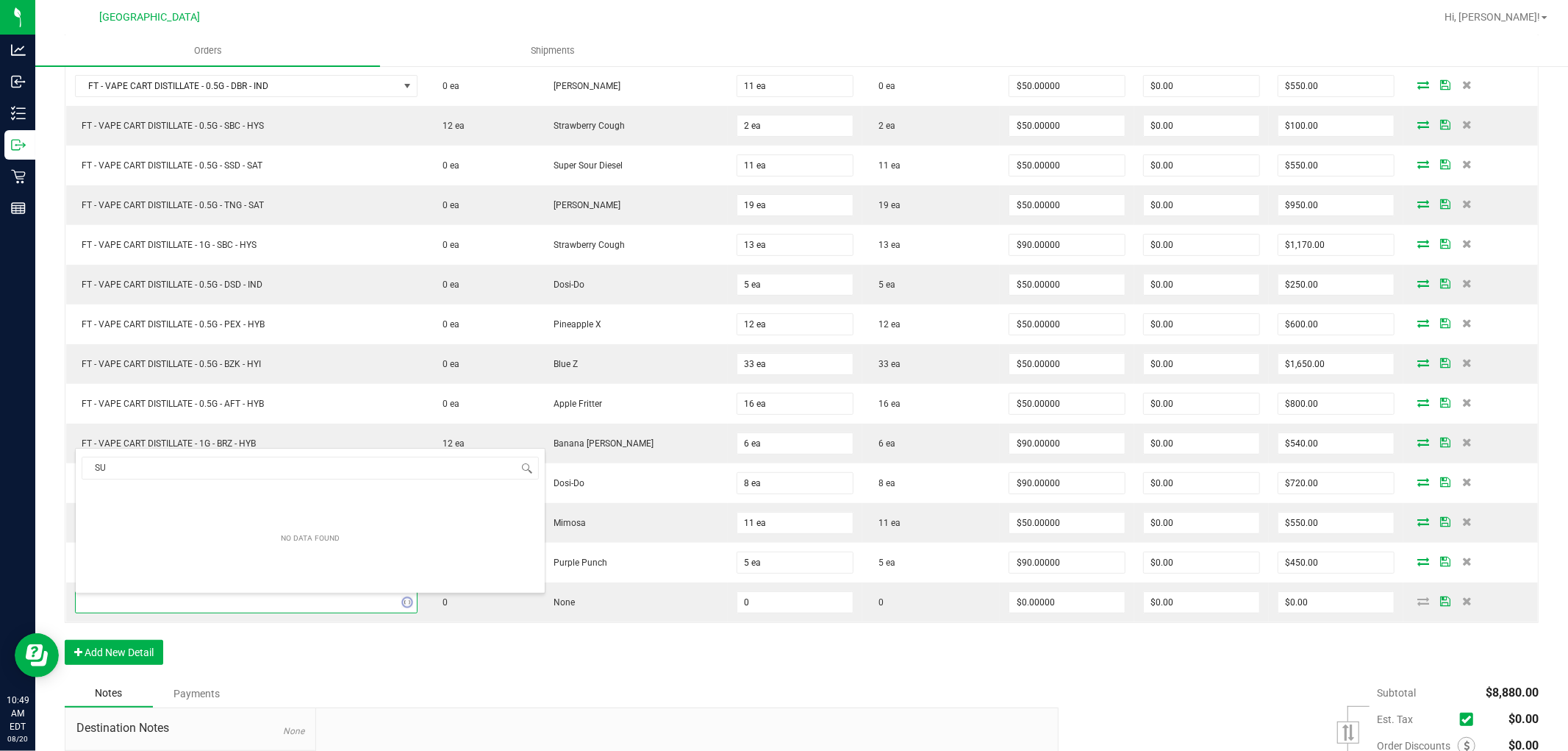
type input "S"
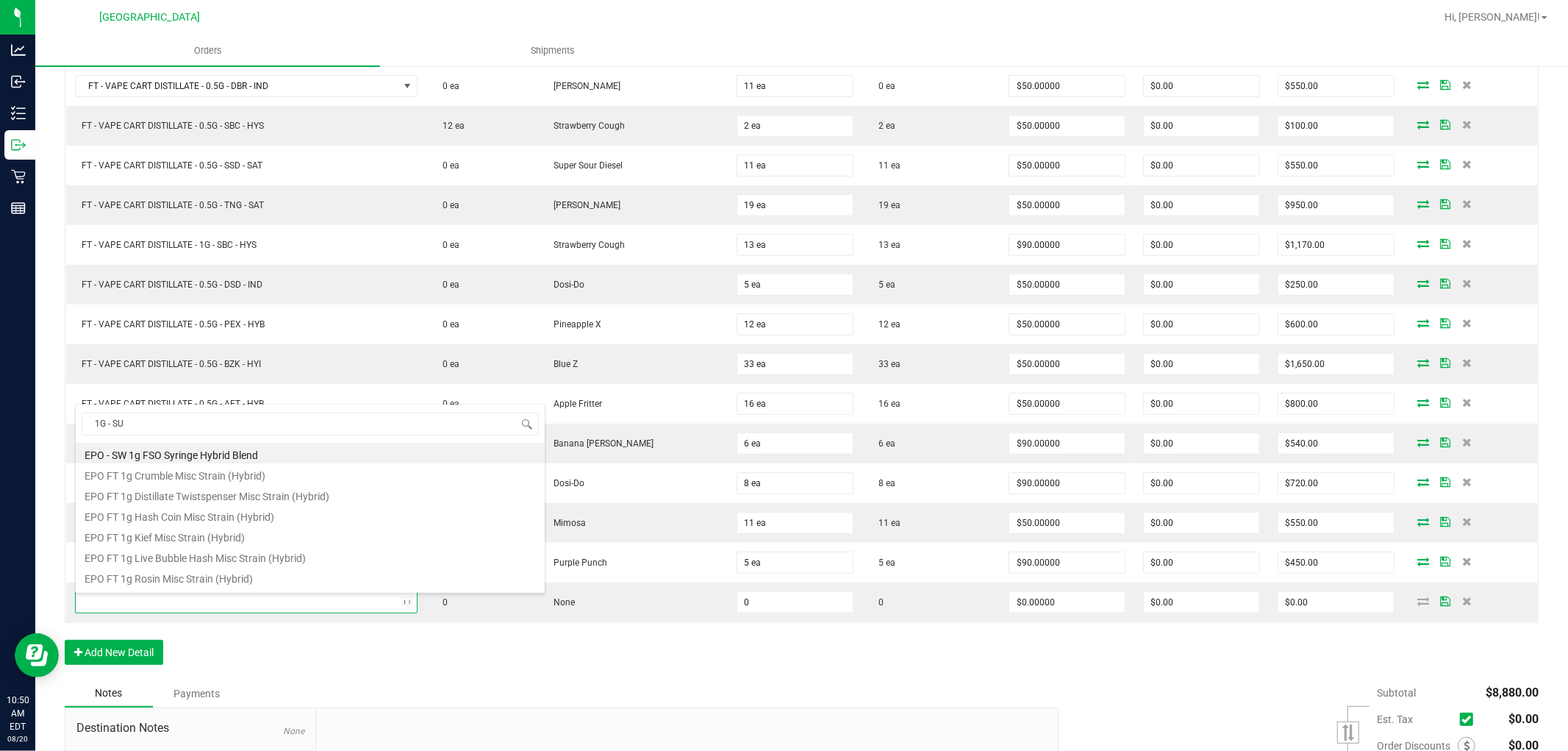
type input "1G - SUN"
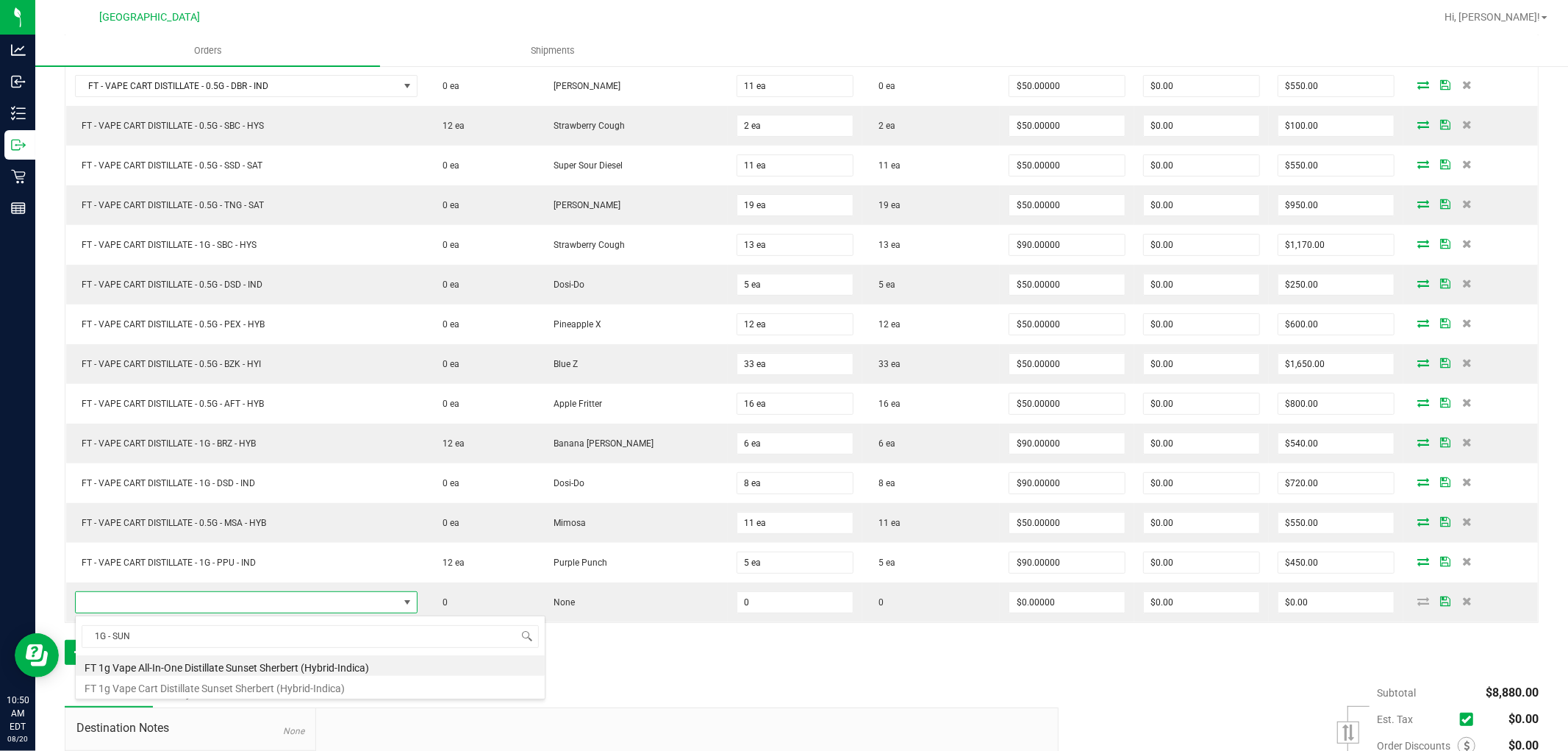
click at [348, 688] on li "FT 1g Vape Cart Distillate Sunset Sherbert (Hybrid-Indica)" at bounding box center [311, 686] width 470 height 21
type input "0 ea"
type input "$90.00000"
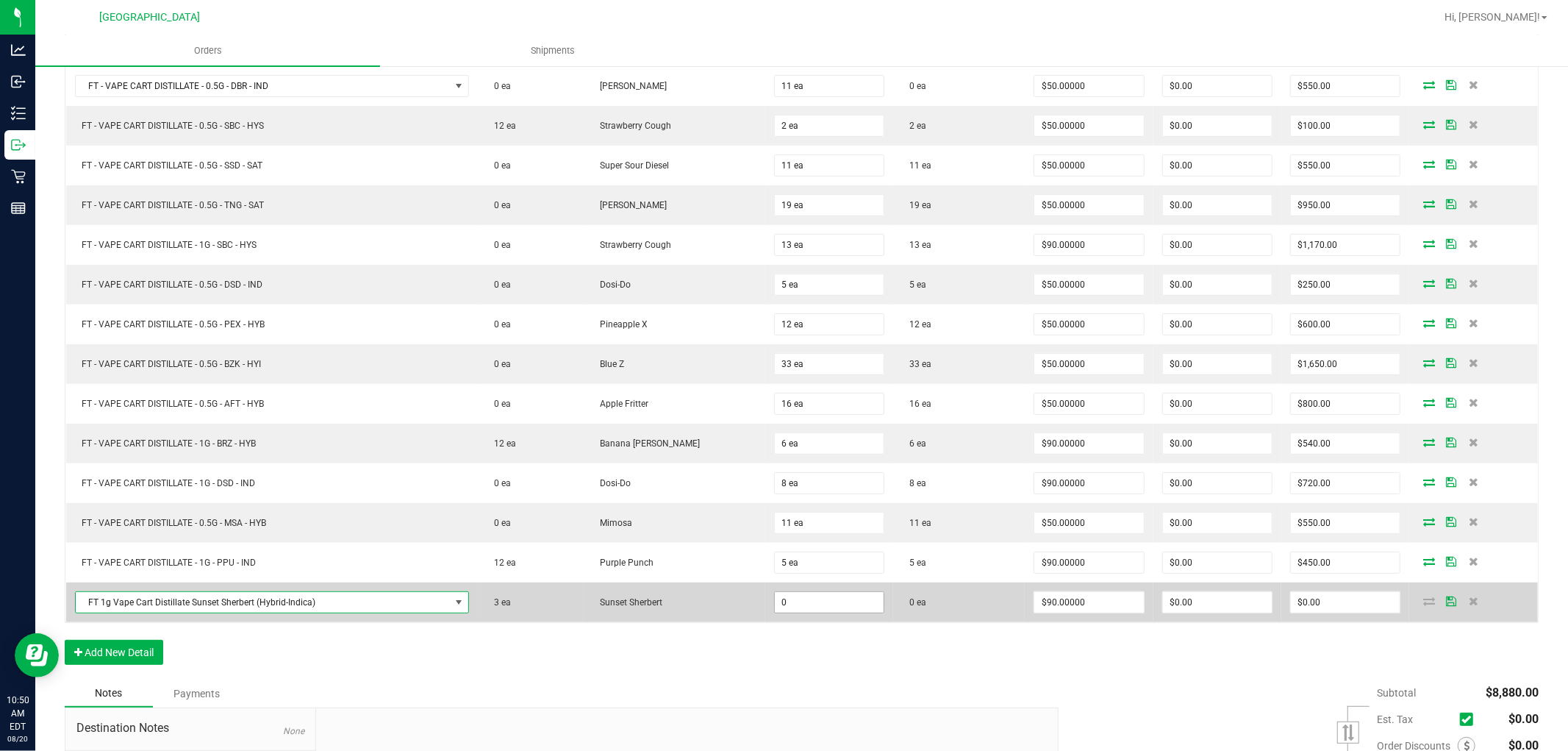
click at [775, 600] on input "0" at bounding box center [829, 602] width 108 height 21
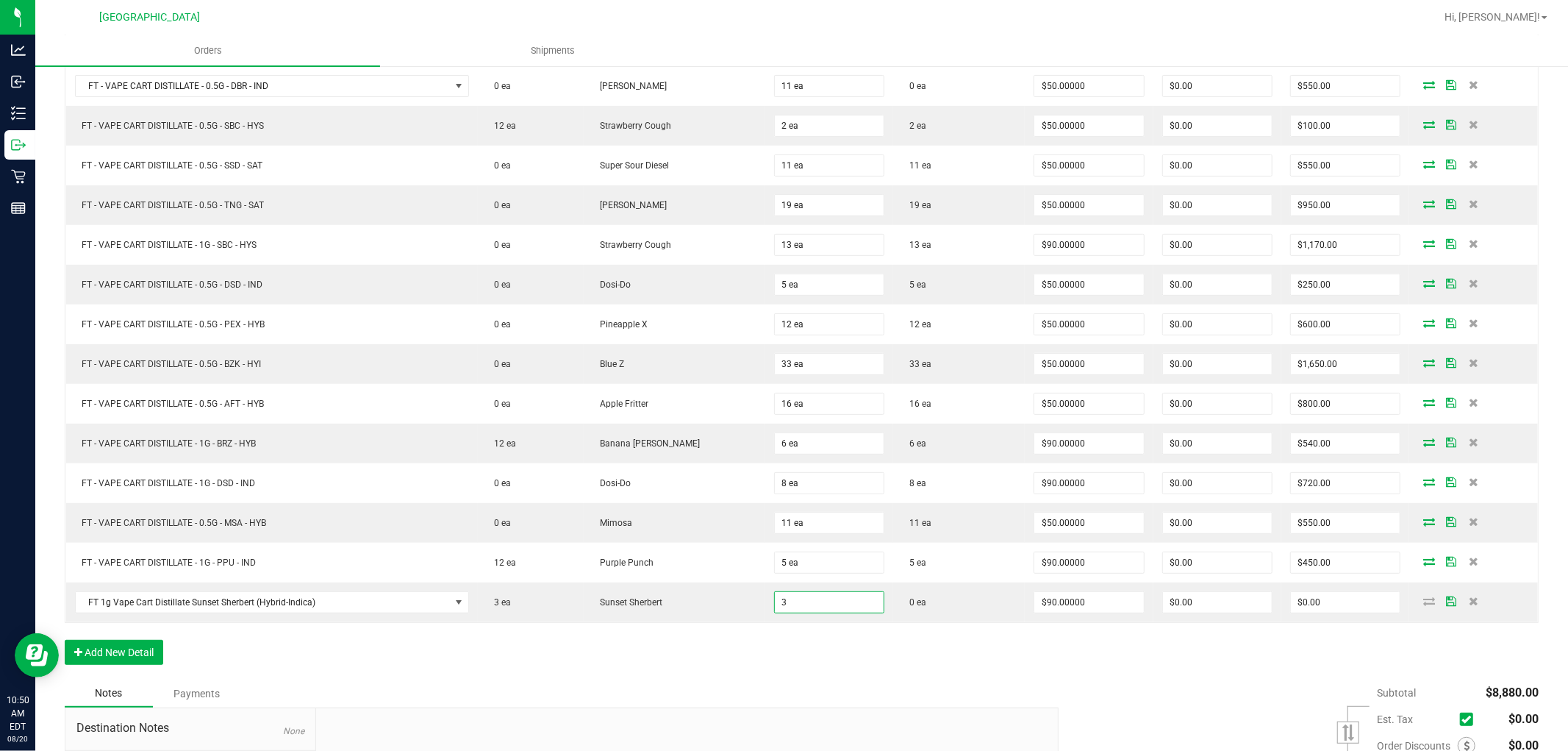
type input "3 ea"
type input "$270.00"
click at [789, 682] on div "Notes Payments" at bounding box center [556, 693] width 983 height 28
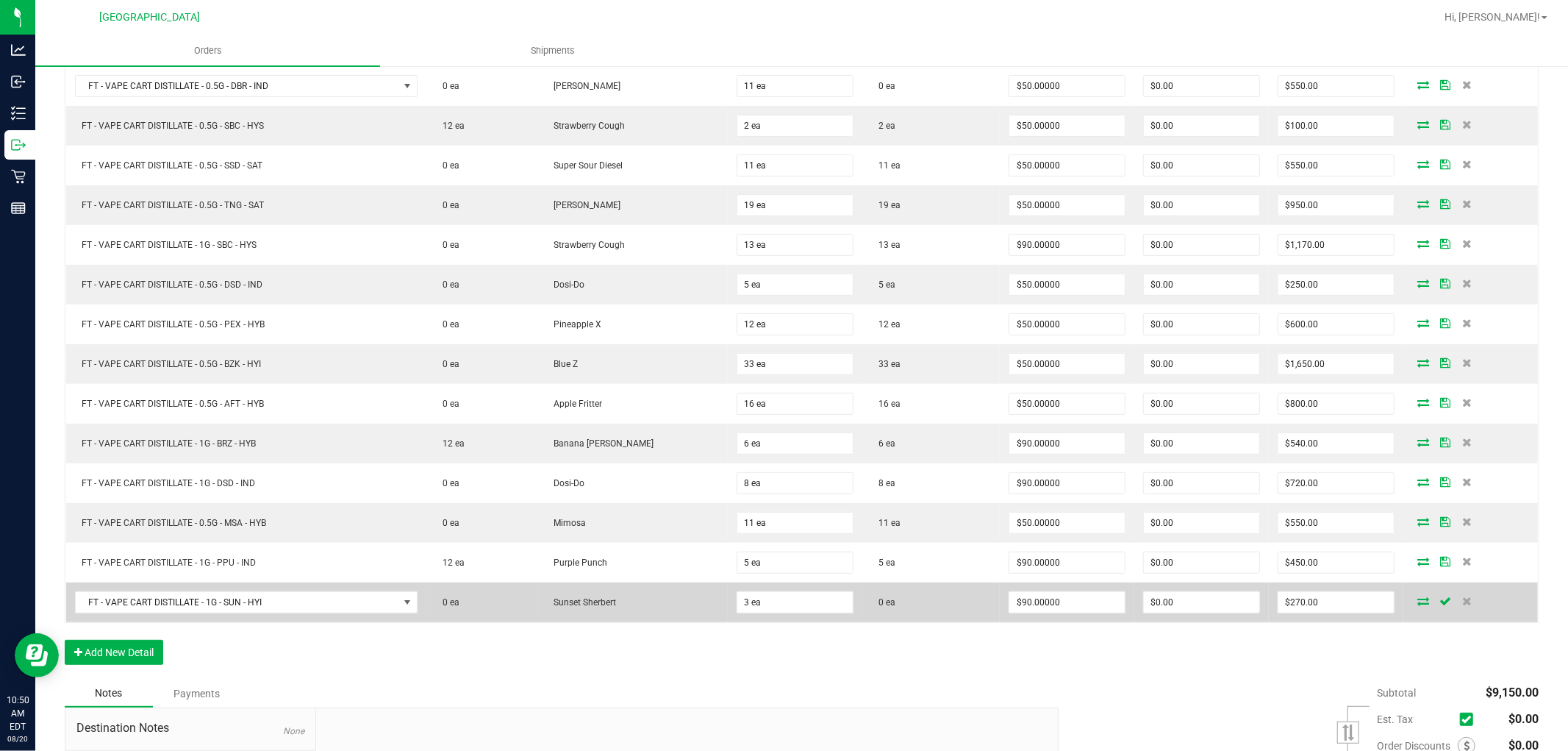
click at [1417, 604] on icon at bounding box center [1423, 600] width 12 height 9
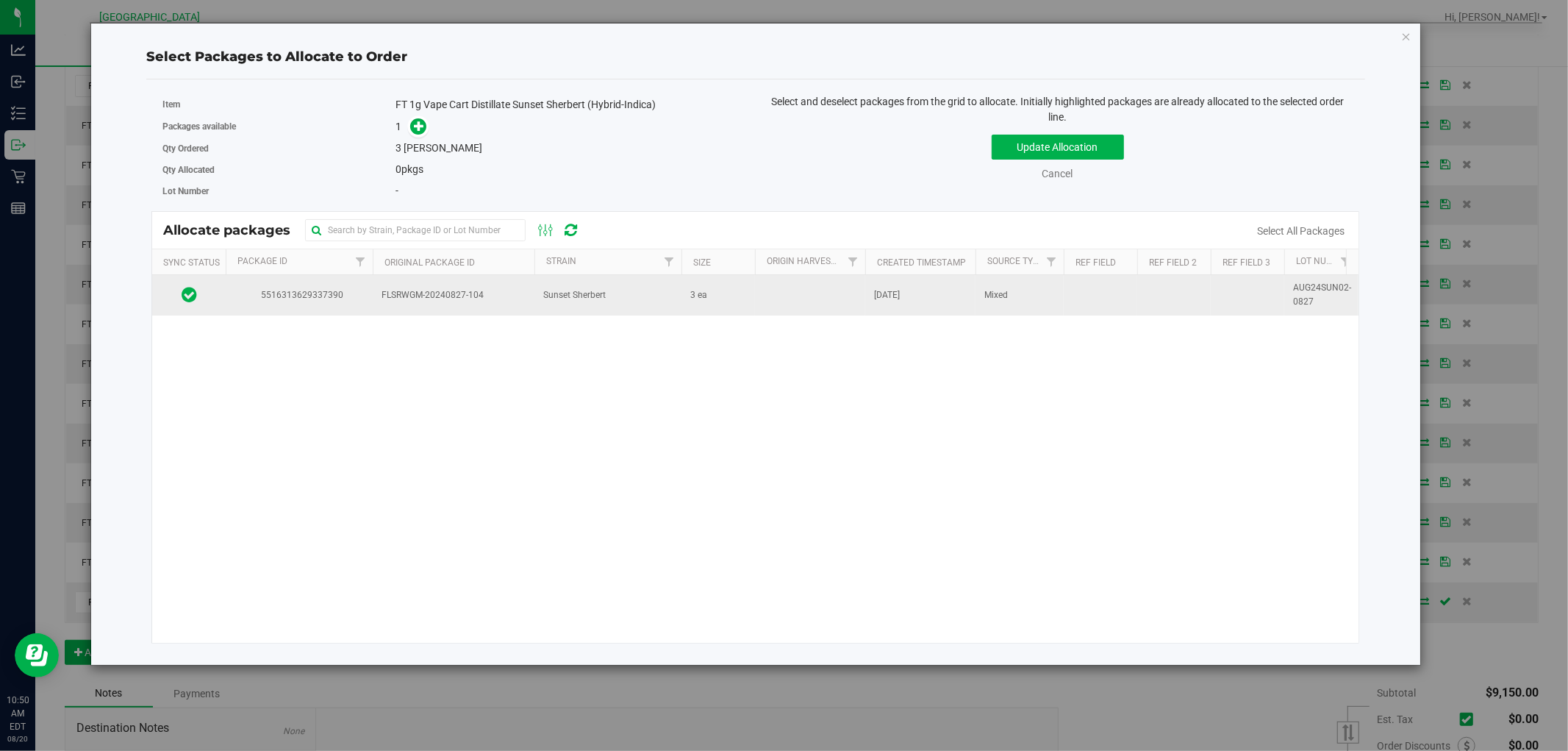
click at [664, 285] on td "Sunset Sherbert" at bounding box center [608, 295] width 147 height 39
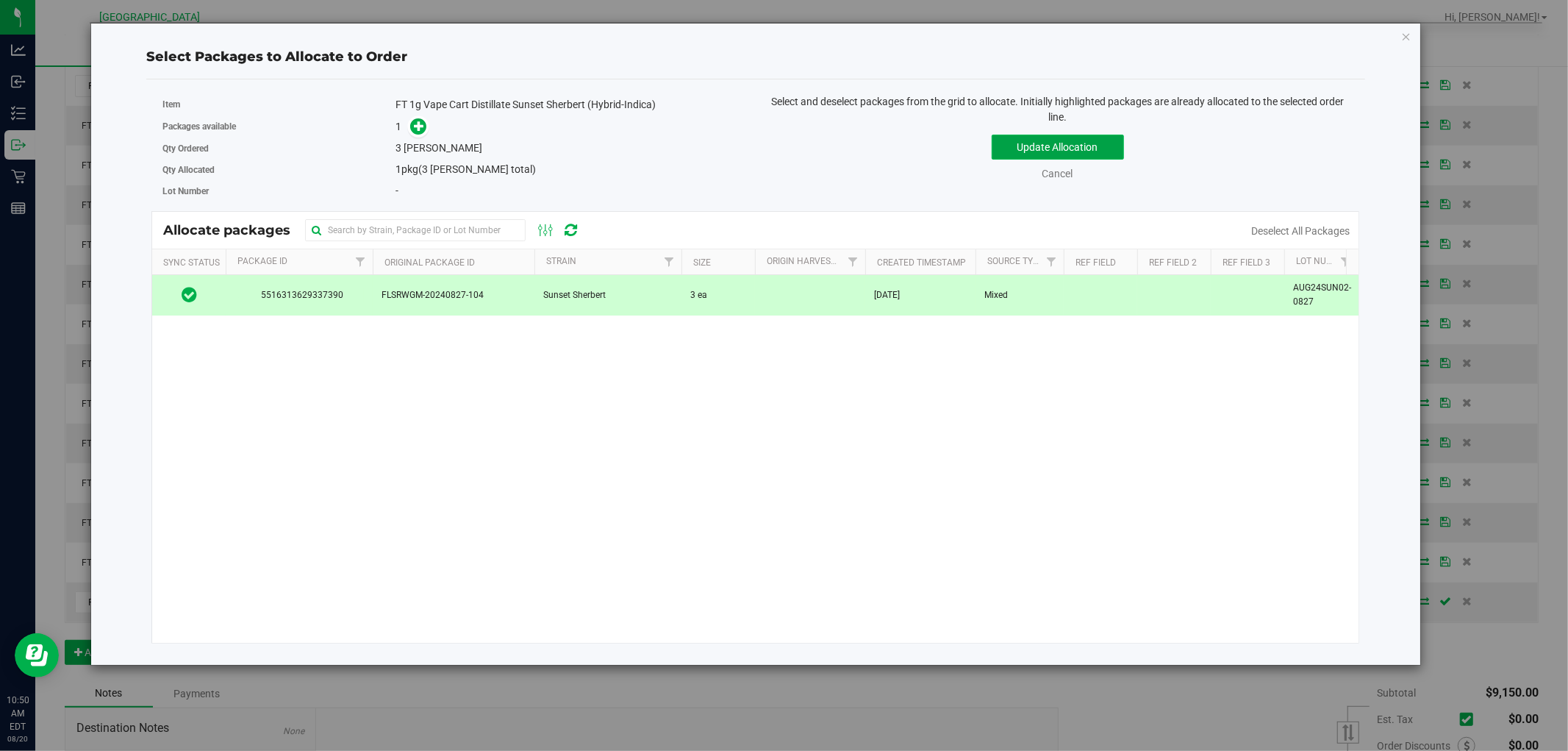
click at [1067, 142] on button "Update Allocation" at bounding box center [1058, 147] width 133 height 25
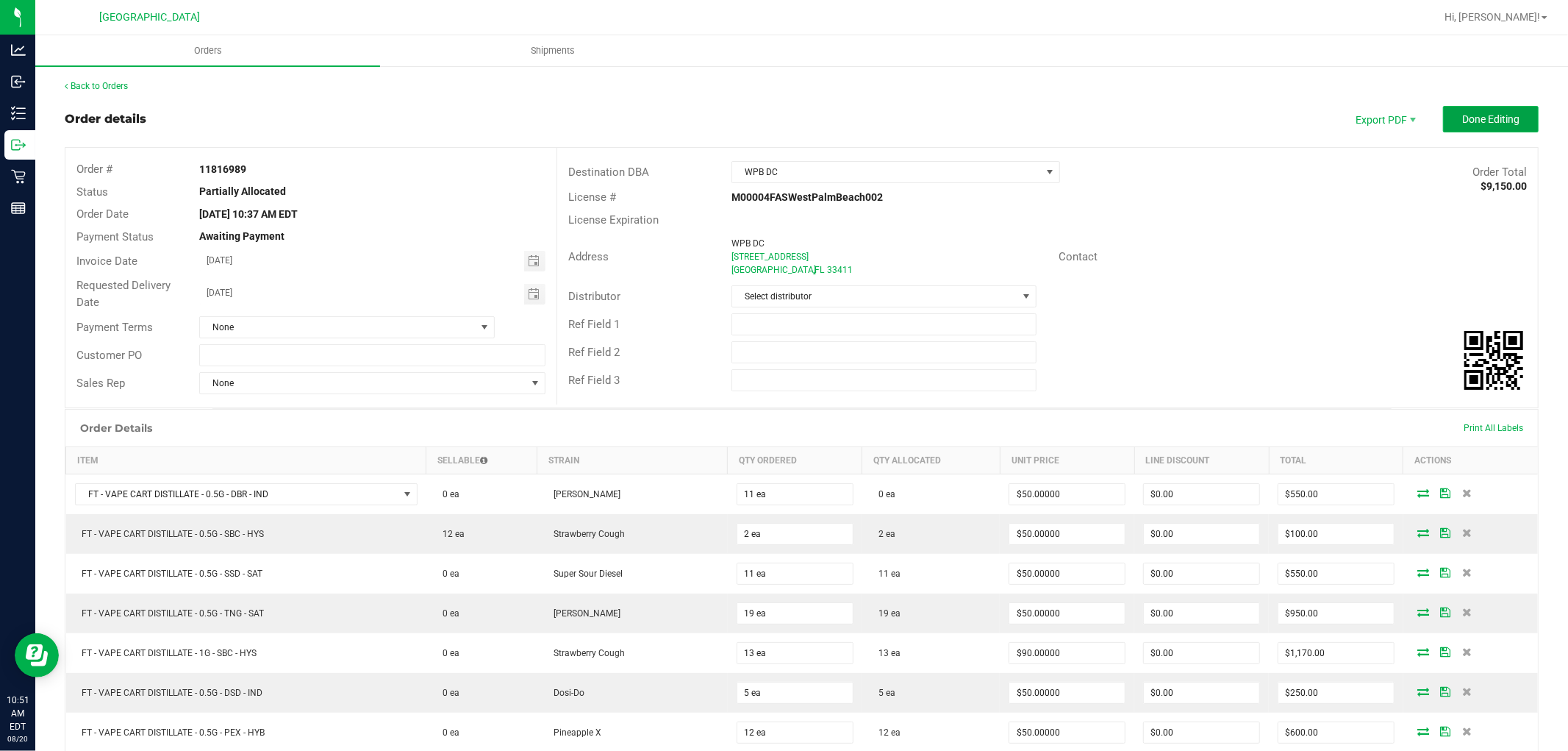
click at [1495, 125] on button "Done Editing" at bounding box center [1491, 119] width 96 height 27
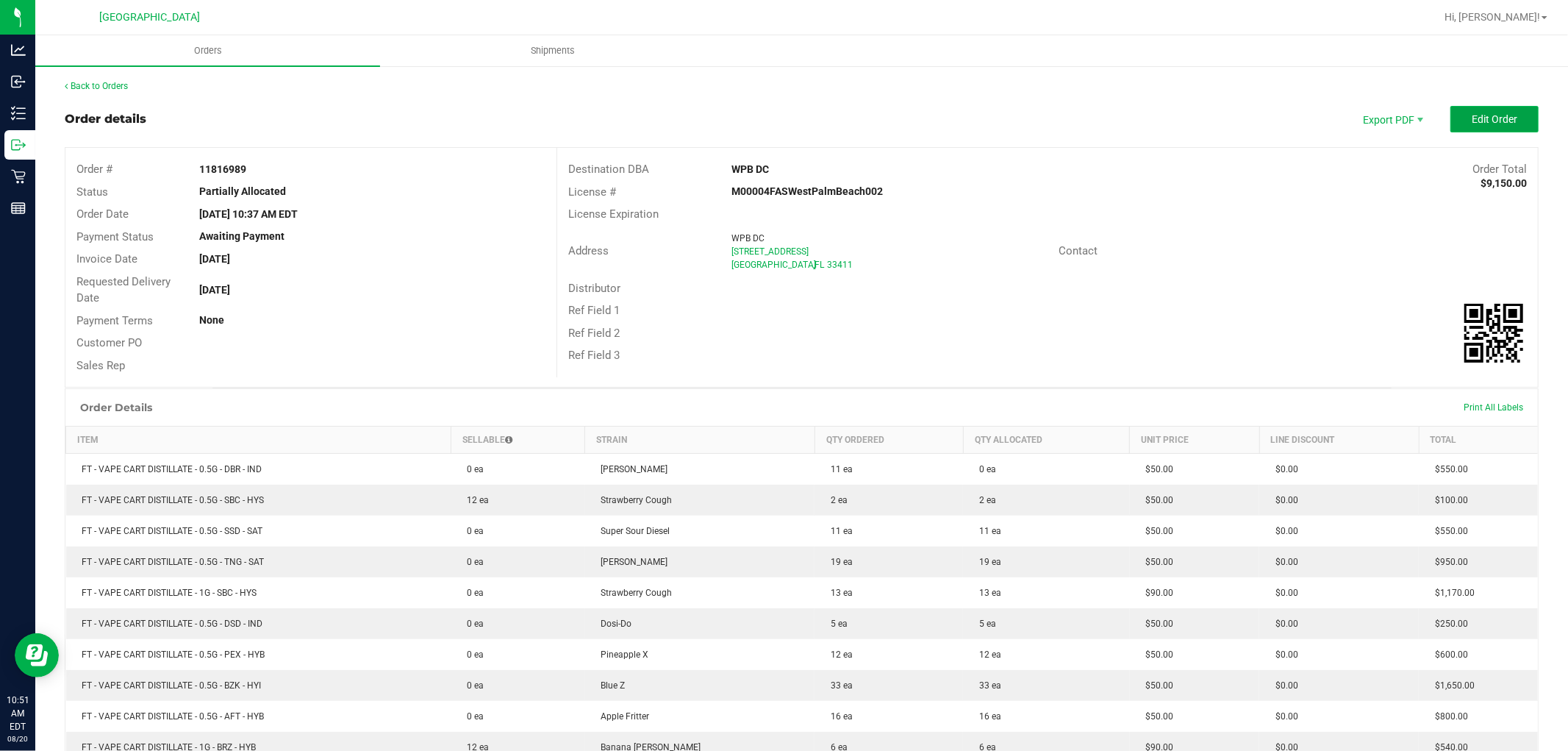
click at [1478, 117] on span "Edit Order" at bounding box center [1495, 118] width 46 height 12
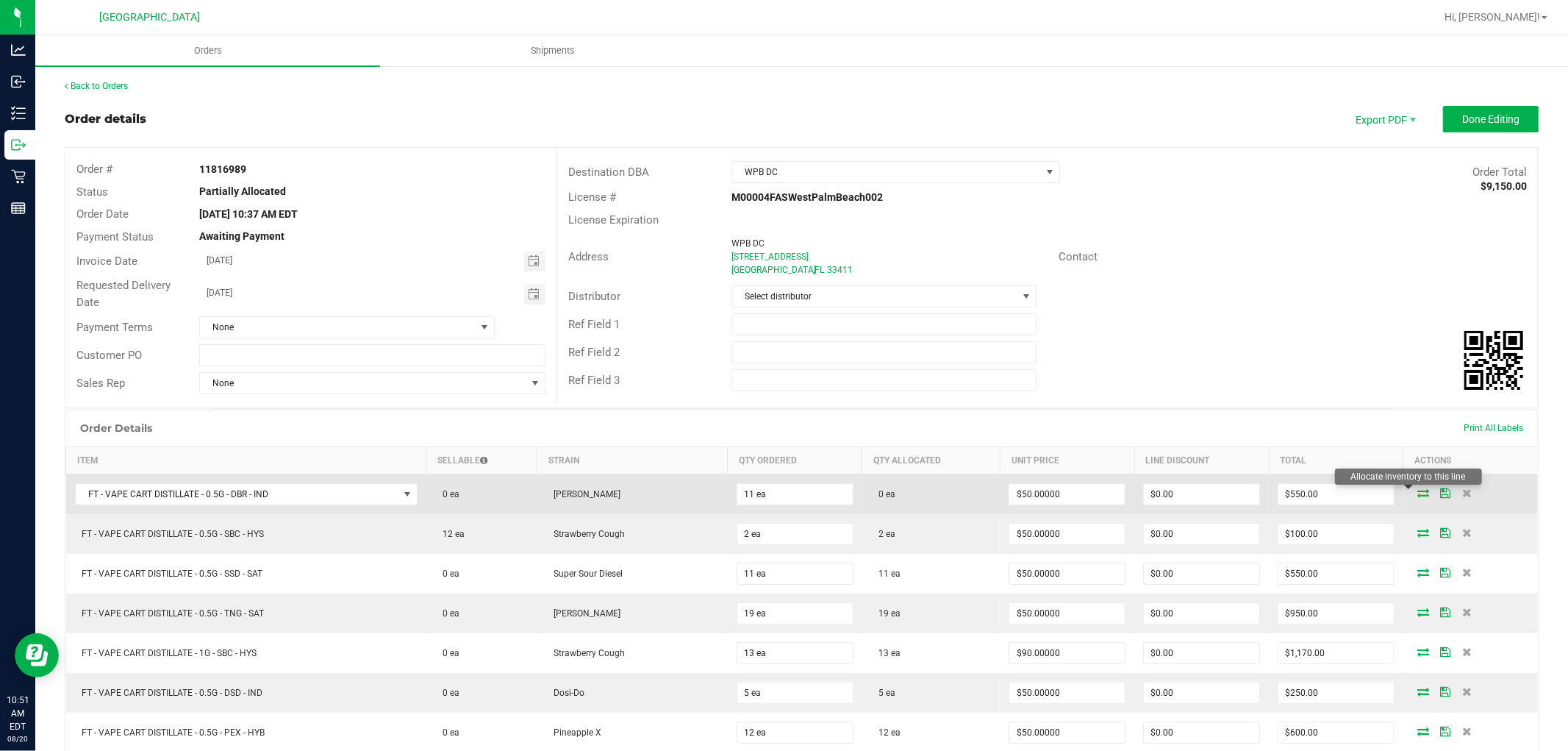
click at [1417, 494] on icon at bounding box center [1423, 493] width 12 height 9
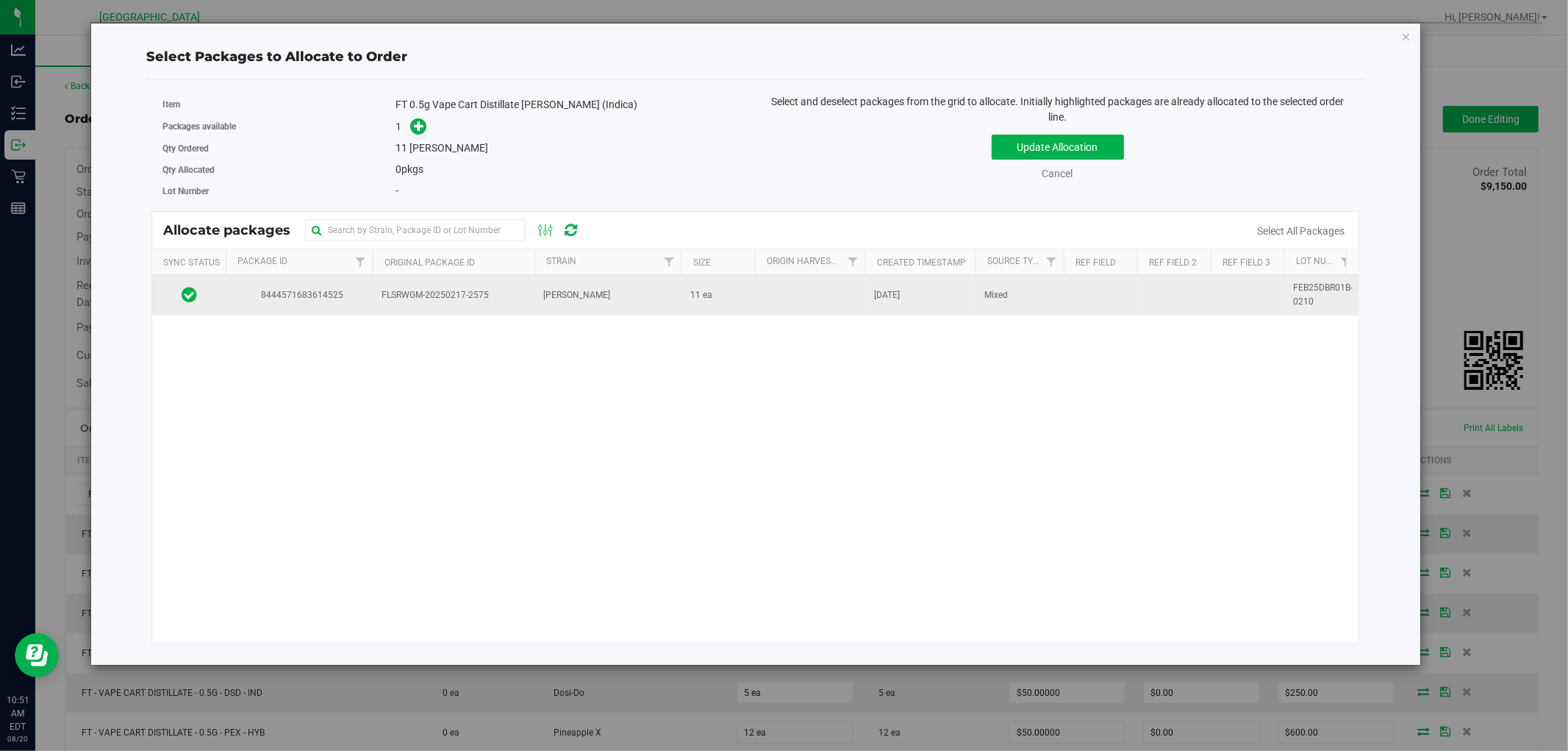
click at [290, 292] on span "8444571683614525" at bounding box center [299, 296] width 129 height 14
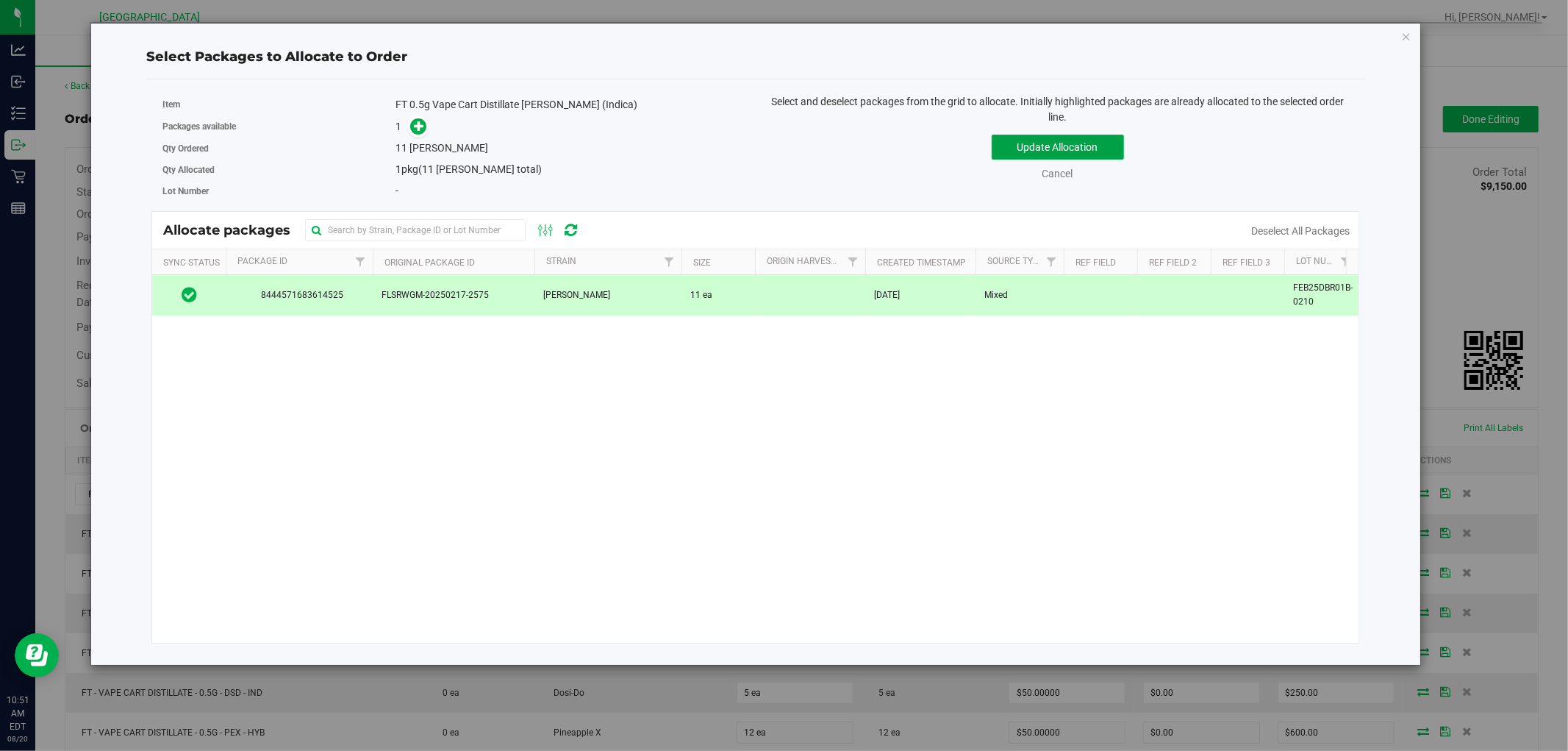
click at [1018, 149] on button "Update Allocation" at bounding box center [1058, 147] width 133 height 25
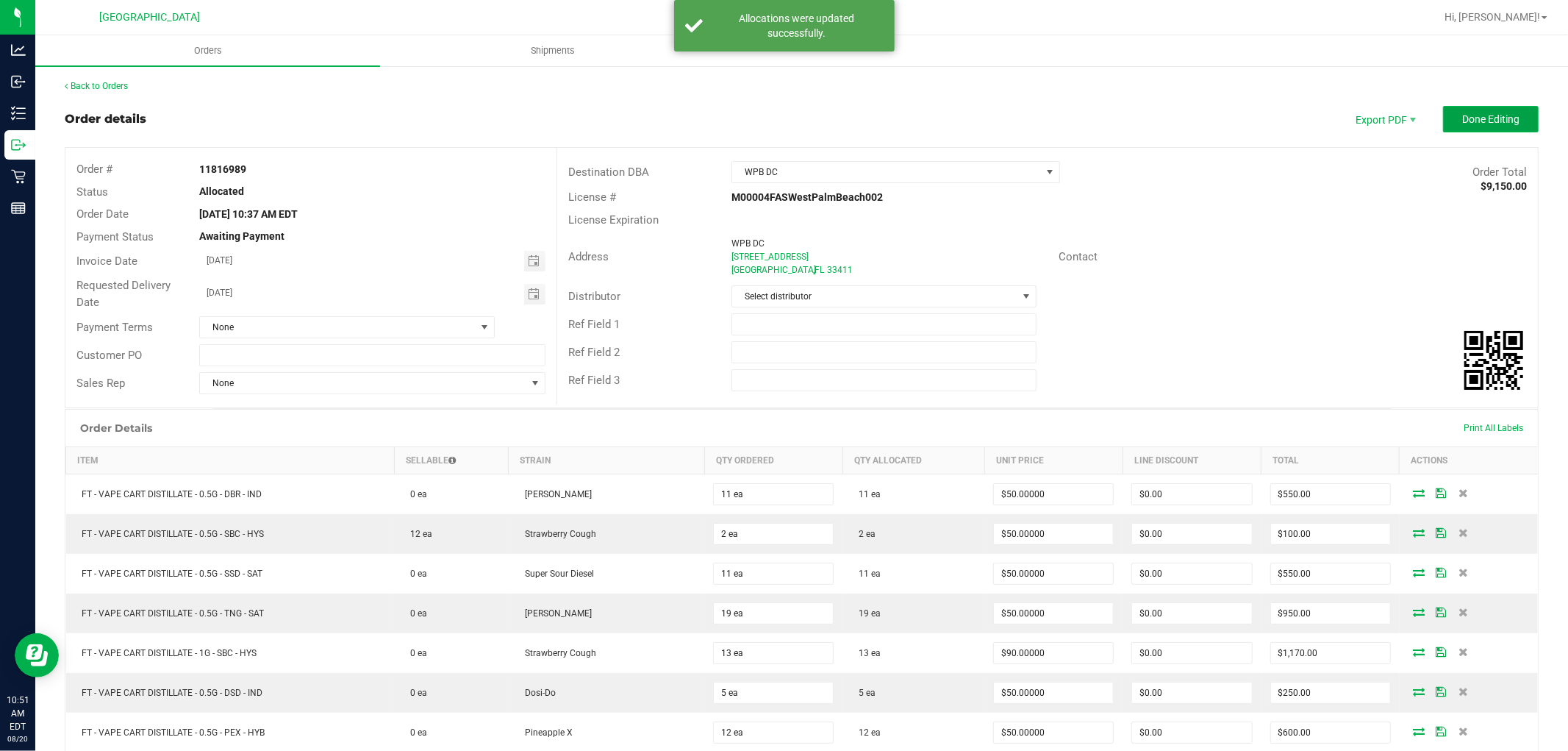
click at [1483, 119] on span "Done Editing" at bounding box center [1491, 118] width 57 height 12
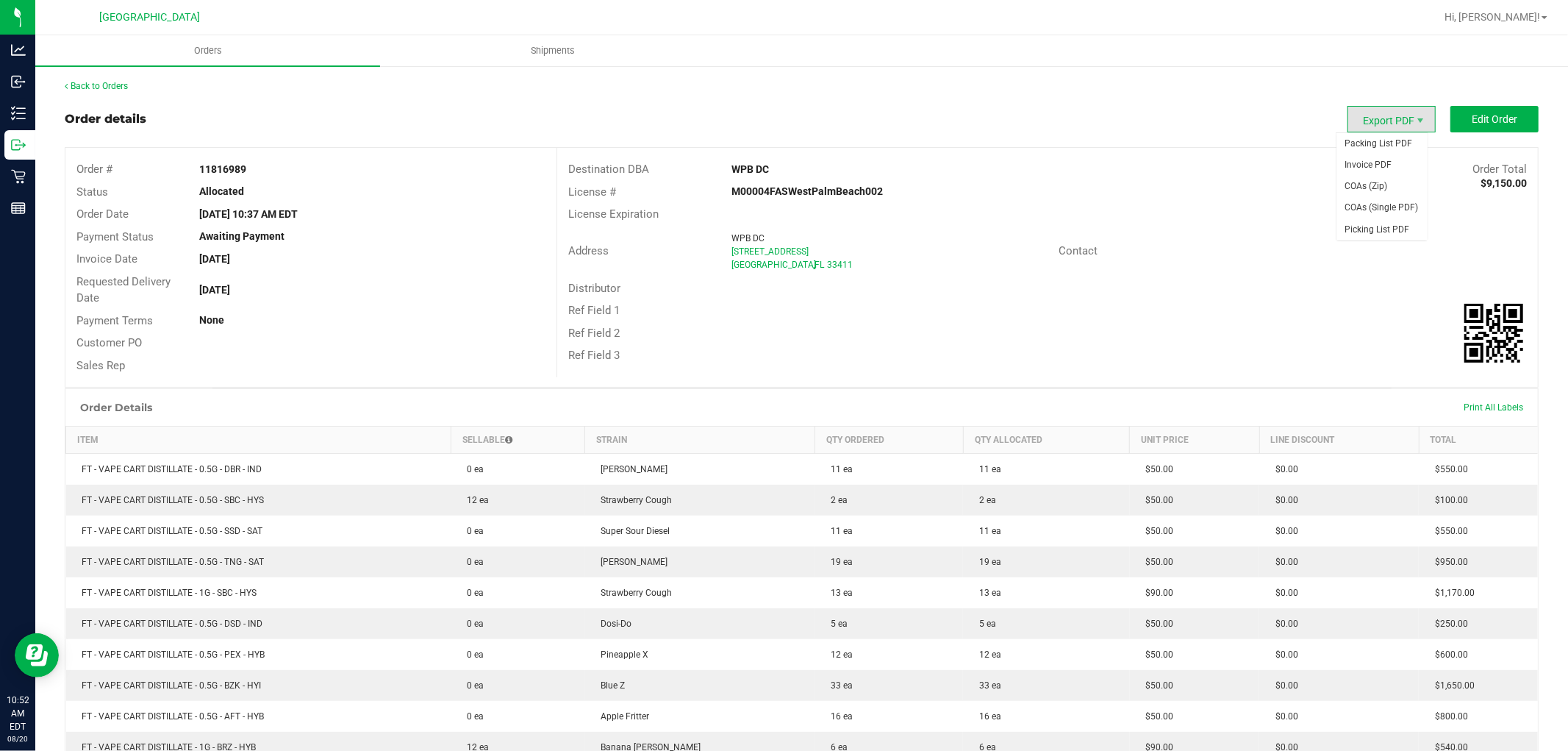
click at [1400, 118] on span "Export PDF" at bounding box center [1391, 119] width 88 height 27
click at [1391, 143] on span "Packing List PDF" at bounding box center [1383, 144] width 91 height 22
click at [1478, 108] on button "Edit Order" at bounding box center [1495, 119] width 88 height 27
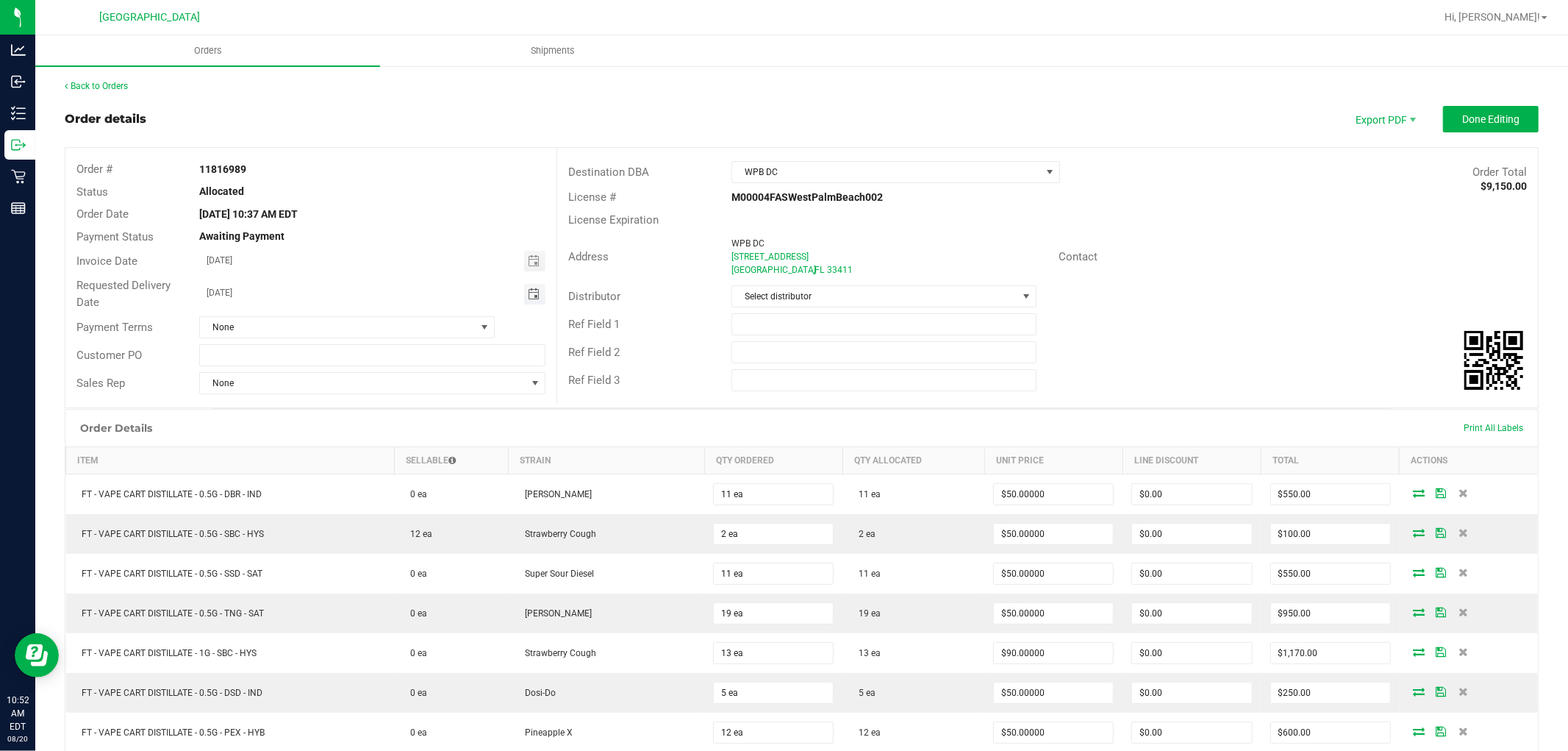
click at [531, 295] on span "Toggle calendar" at bounding box center [533, 294] width 12 height 12
click at [369, 442] on span "22" at bounding box center [373, 437] width 22 height 22
type input "08/22/2025"
click at [754, 117] on div "Order details Export PDF Done Editing" at bounding box center [801, 119] width 1474 height 27
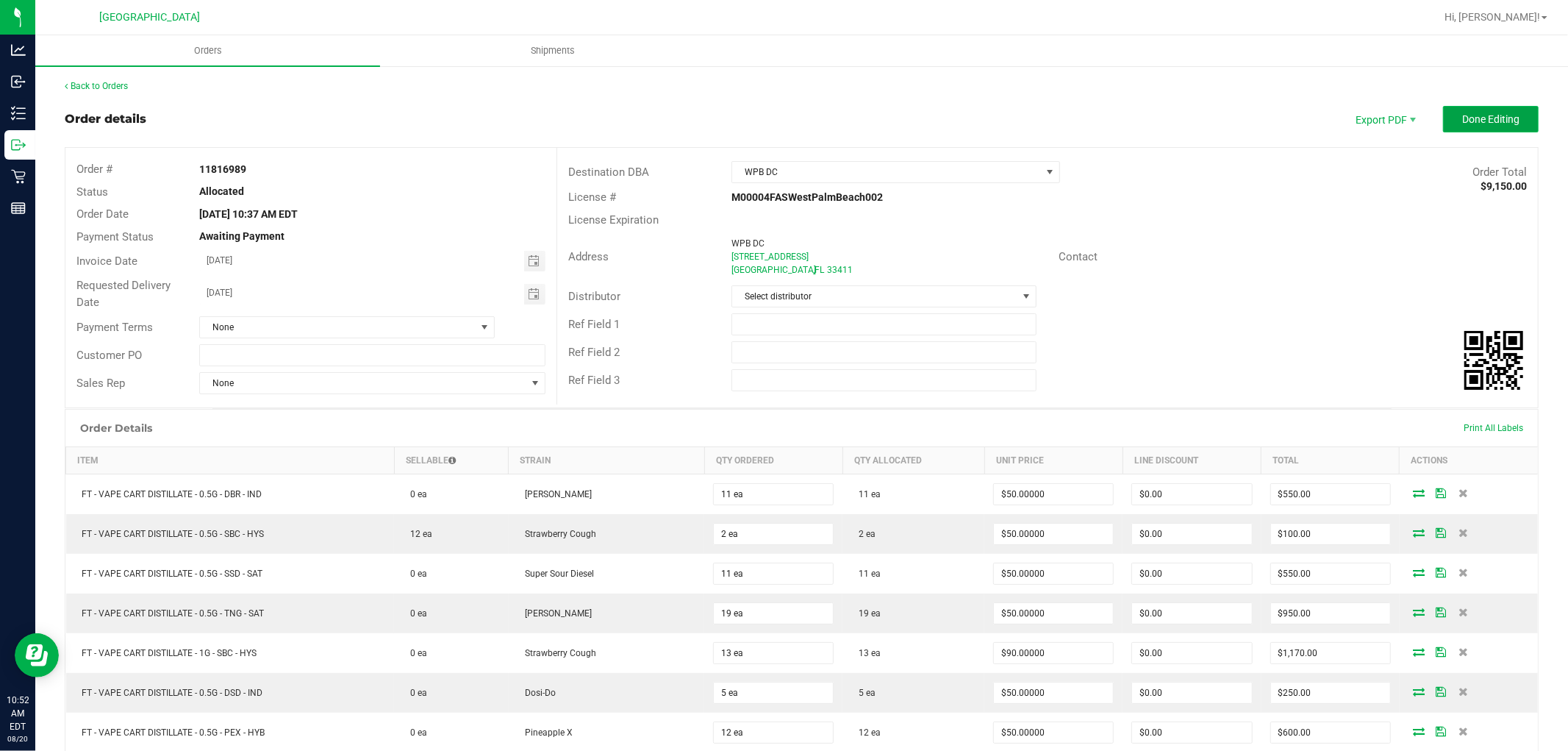
click at [1483, 119] on span "Done Editing" at bounding box center [1491, 118] width 57 height 12
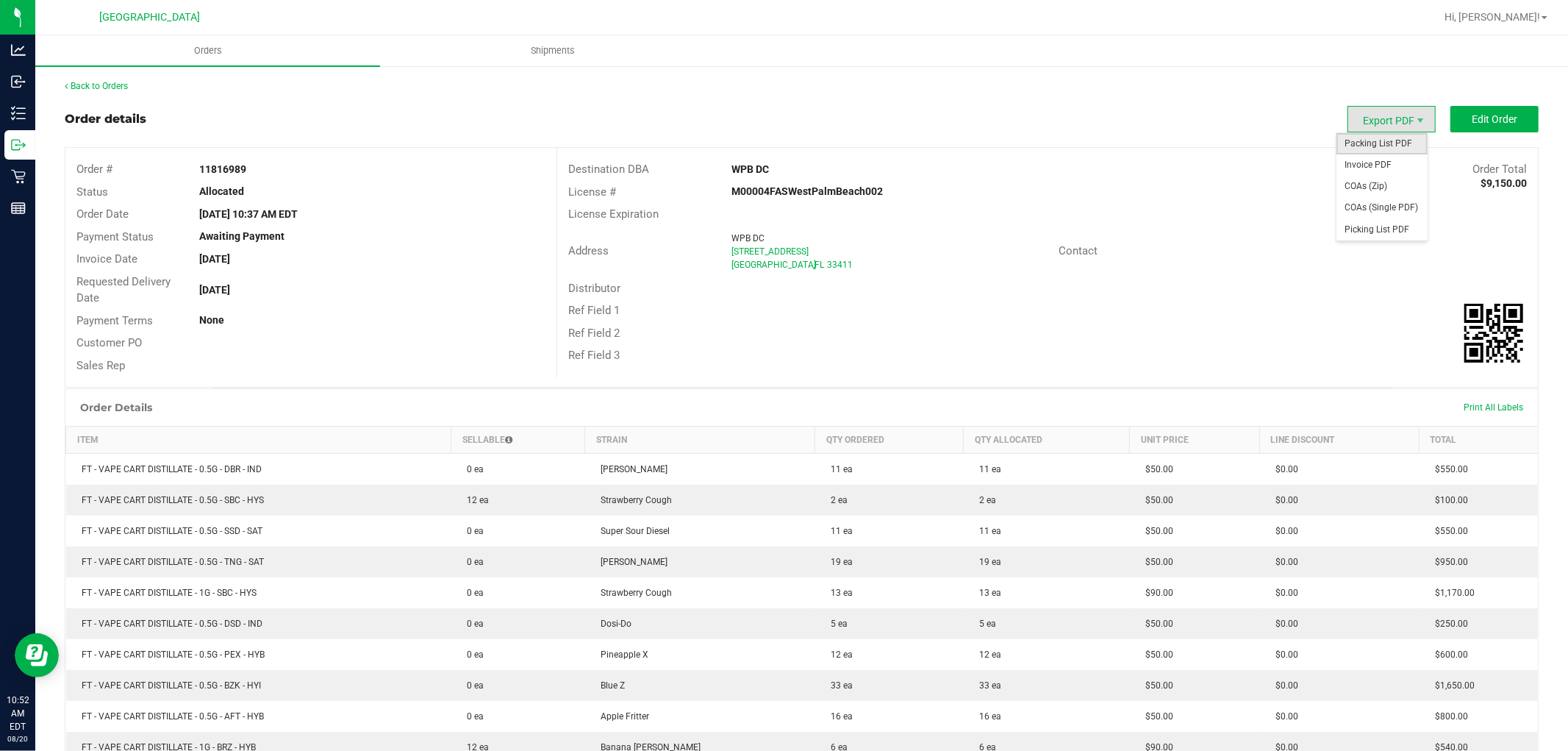
click at [1353, 151] on span "Packing List PDF" at bounding box center [1383, 144] width 91 height 22
click at [1381, 117] on span "Export PDF" at bounding box center [1391, 119] width 88 height 27
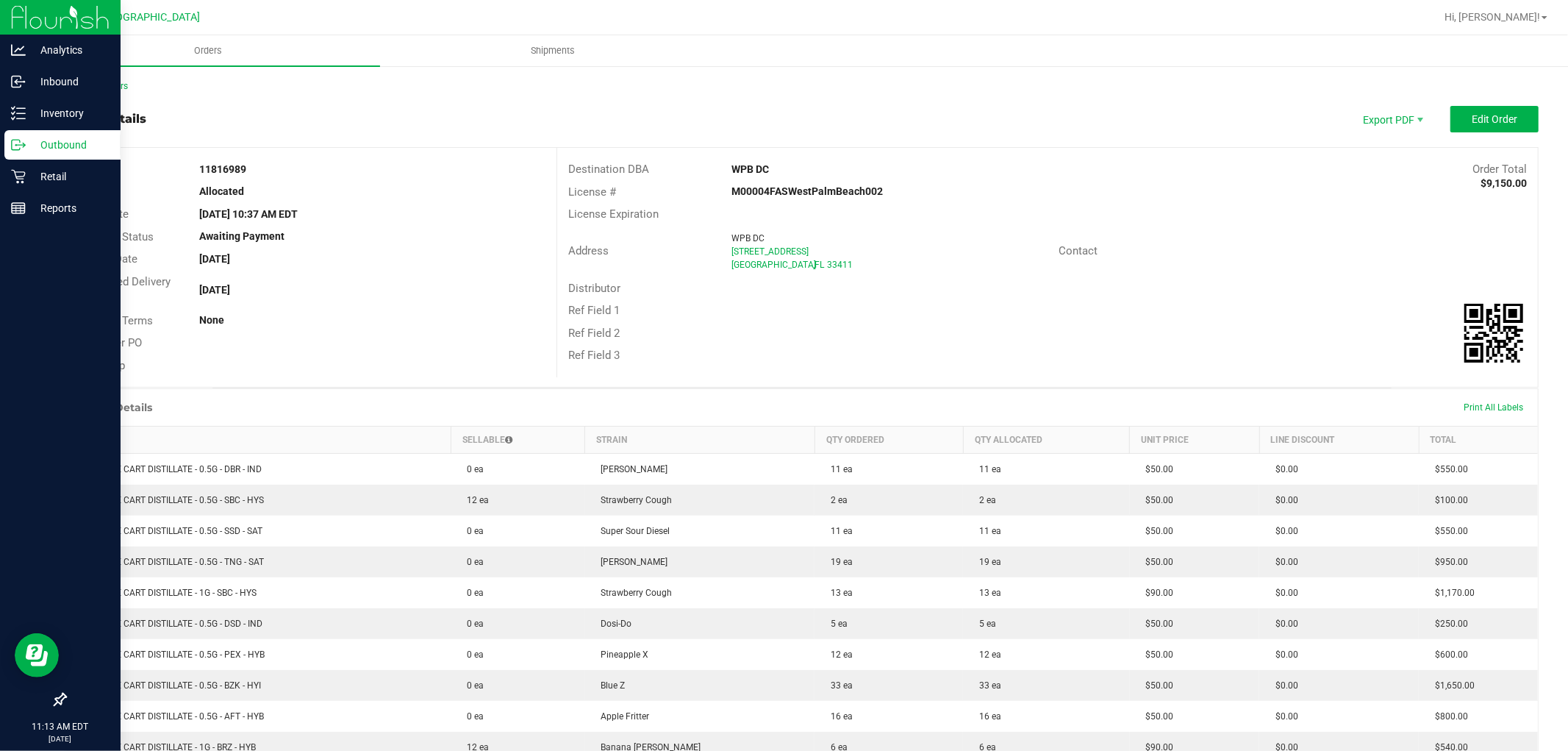
click at [23, 150] on icon at bounding box center [18, 144] width 14 height 14
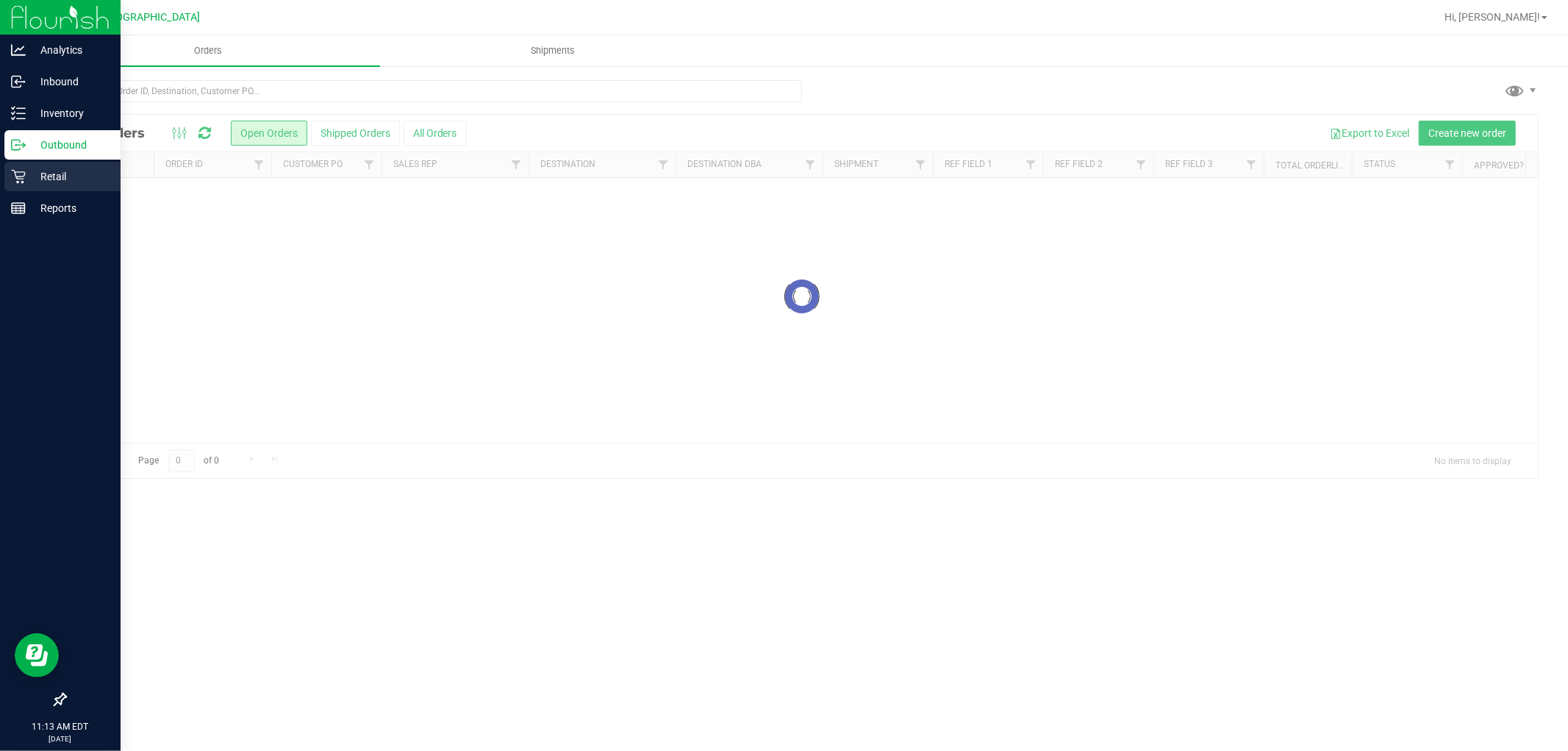
click at [38, 181] on p "Retail" at bounding box center [70, 177] width 88 height 18
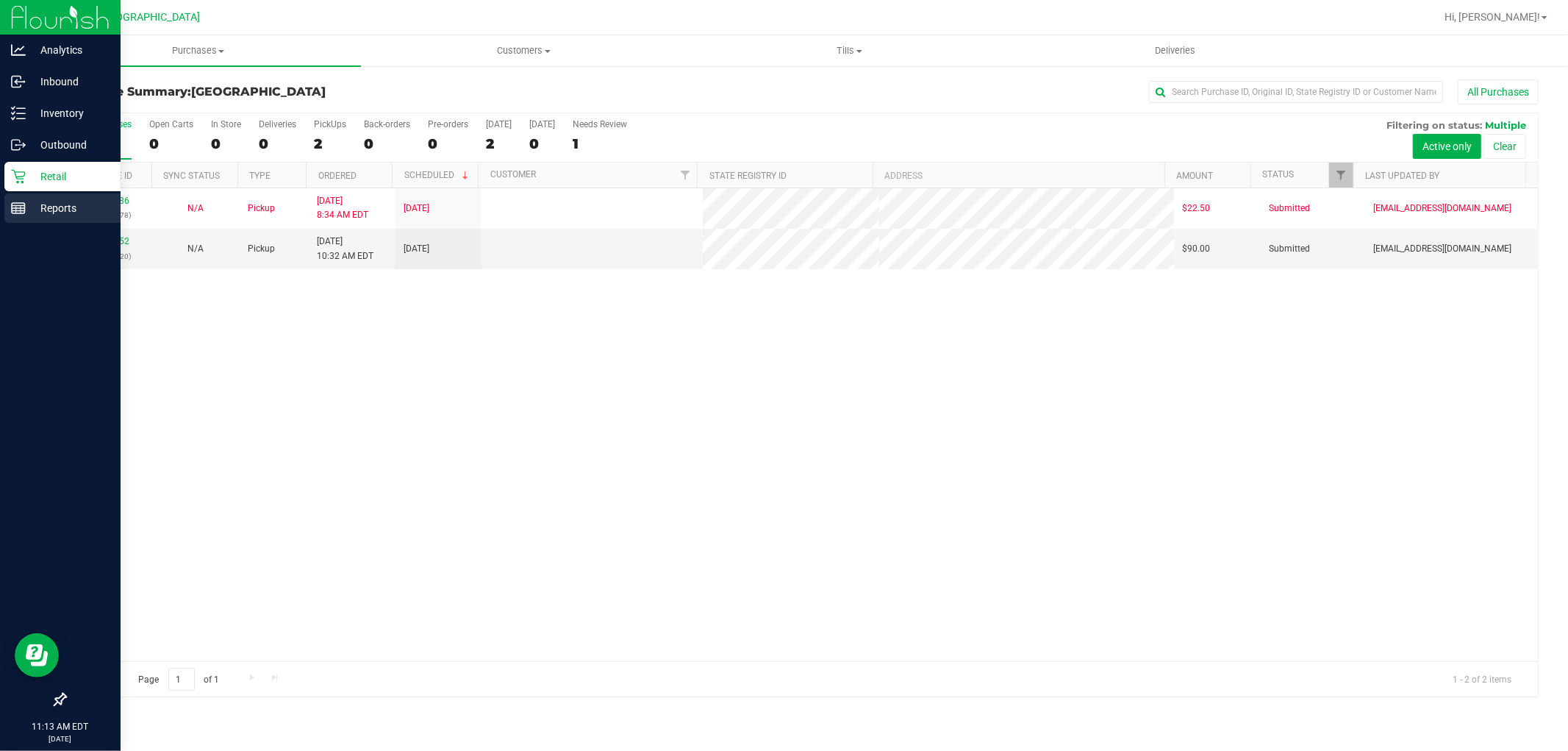
click at [55, 211] on p "Reports" at bounding box center [70, 208] width 88 height 18
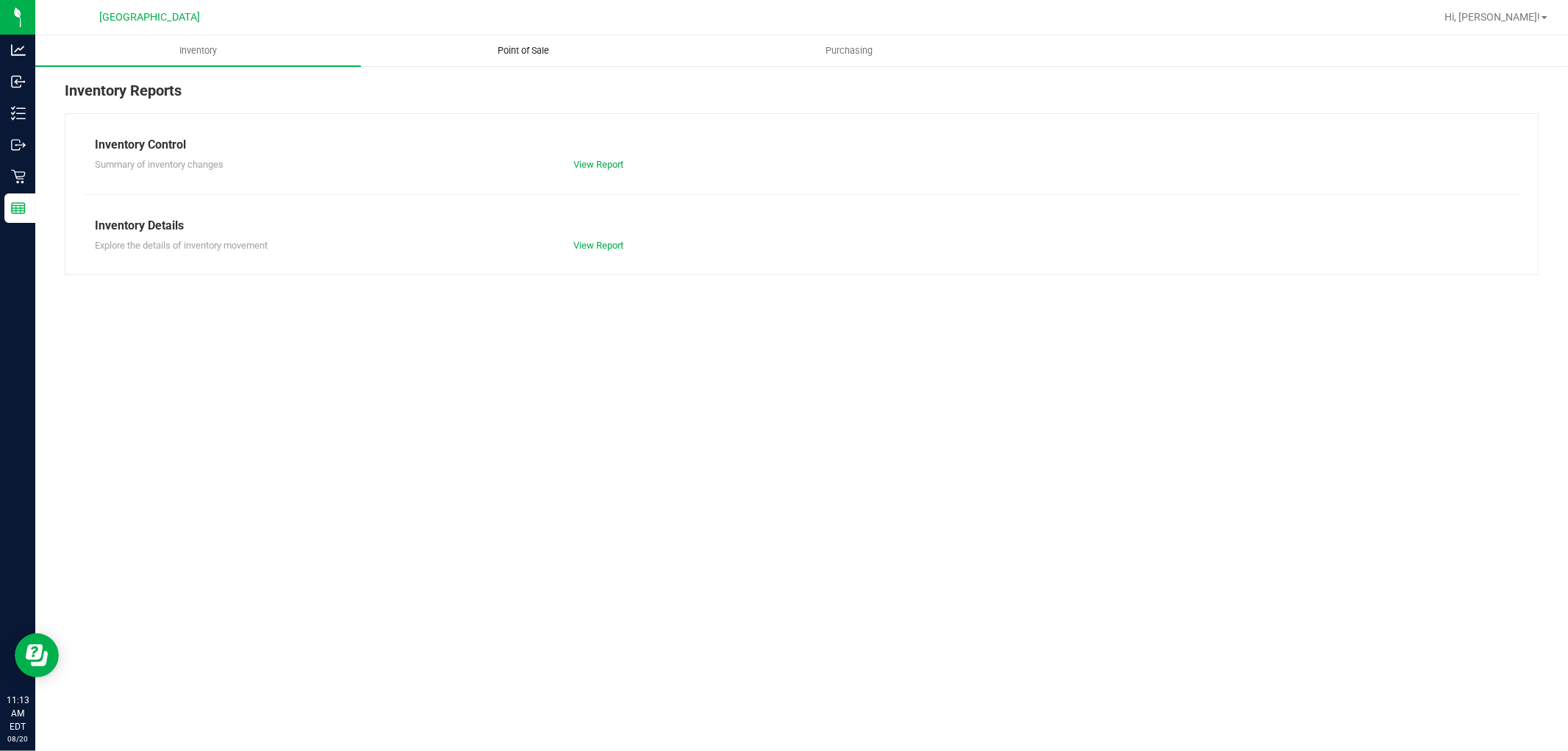
click at [516, 47] on span "Point of Sale" at bounding box center [524, 50] width 91 height 13
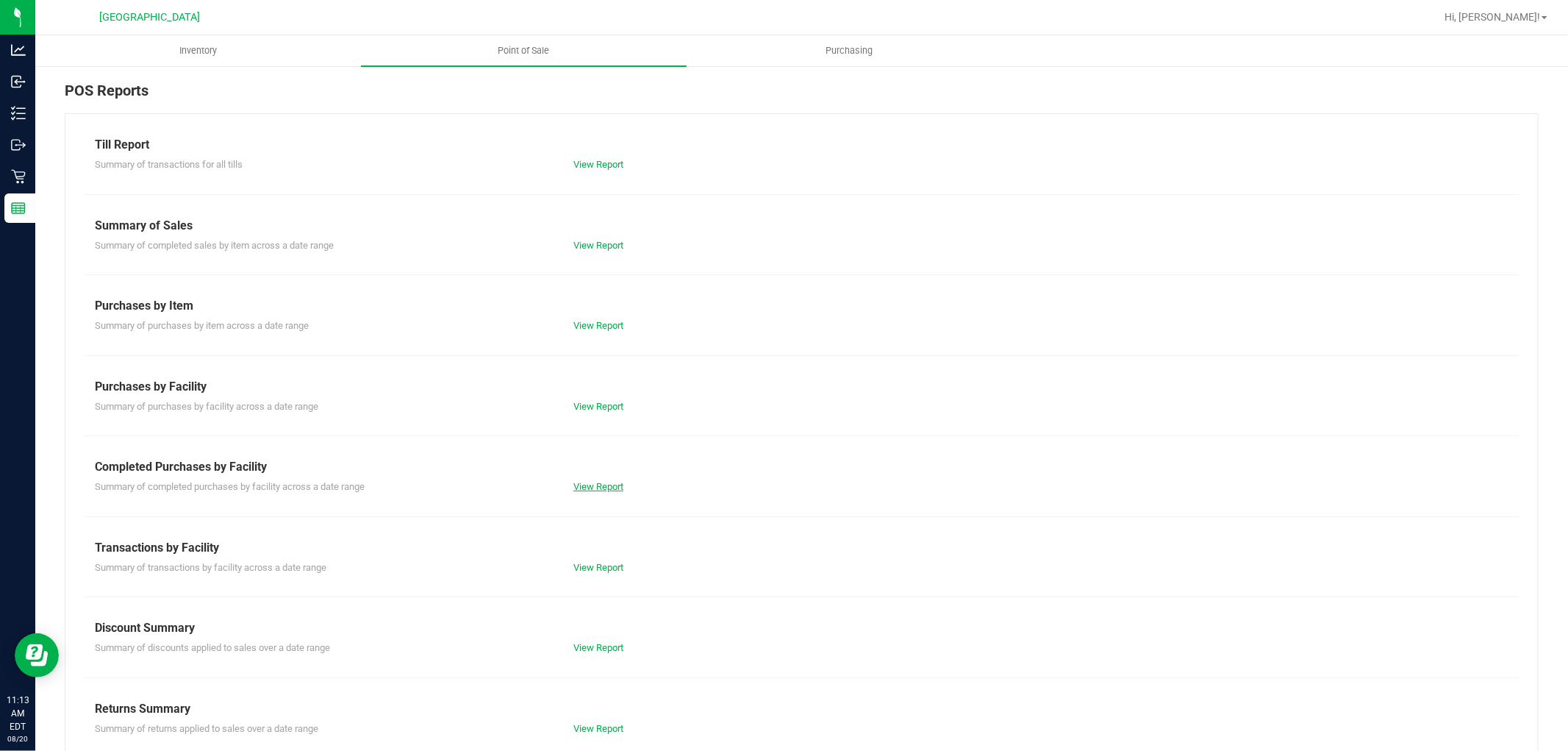
click at [590, 488] on link "View Report" at bounding box center [599, 487] width 50 height 11
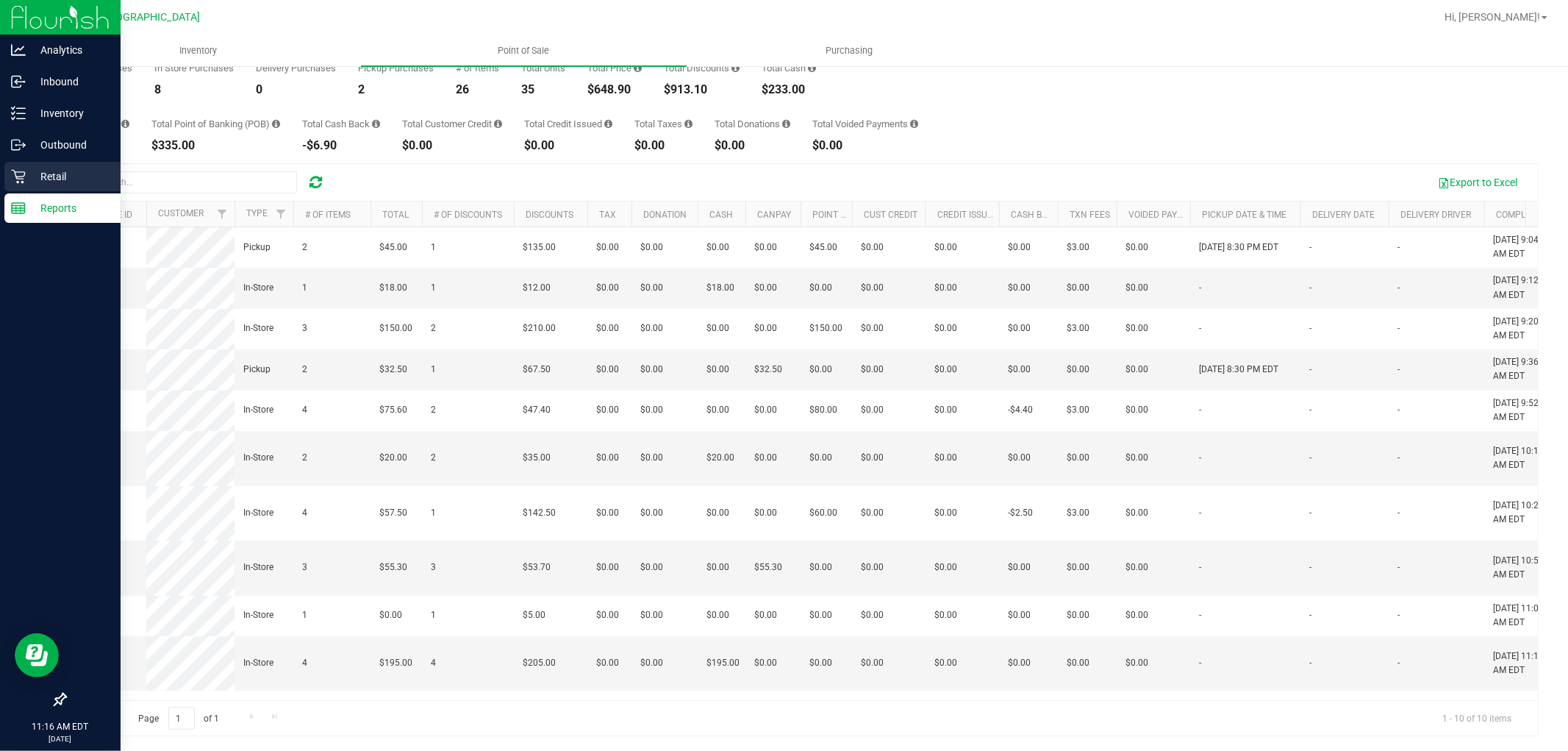
click at [22, 178] on icon at bounding box center [18, 177] width 14 height 14
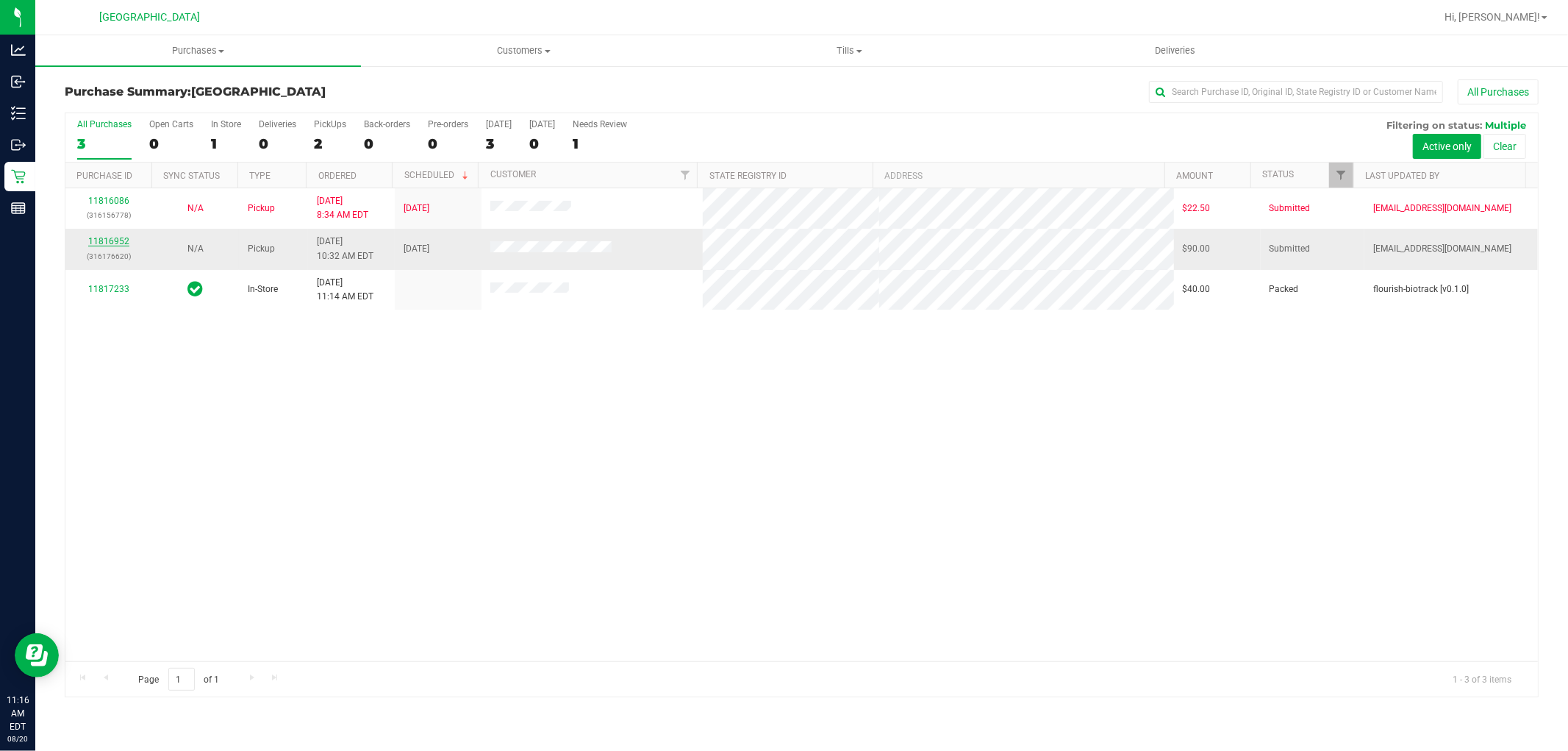
click at [105, 245] on link "11816952" at bounding box center [108, 240] width 41 height 10
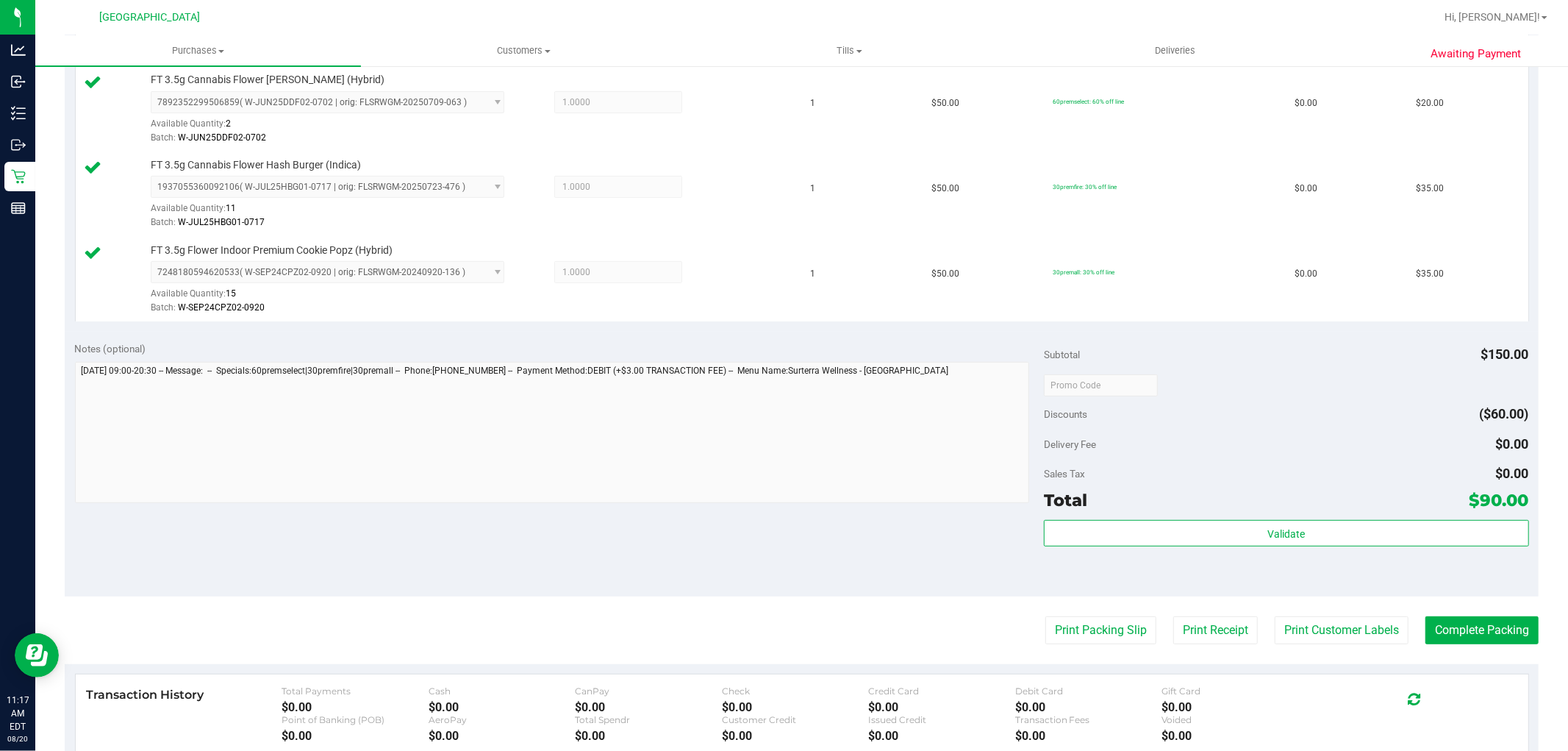
scroll to position [408, 0]
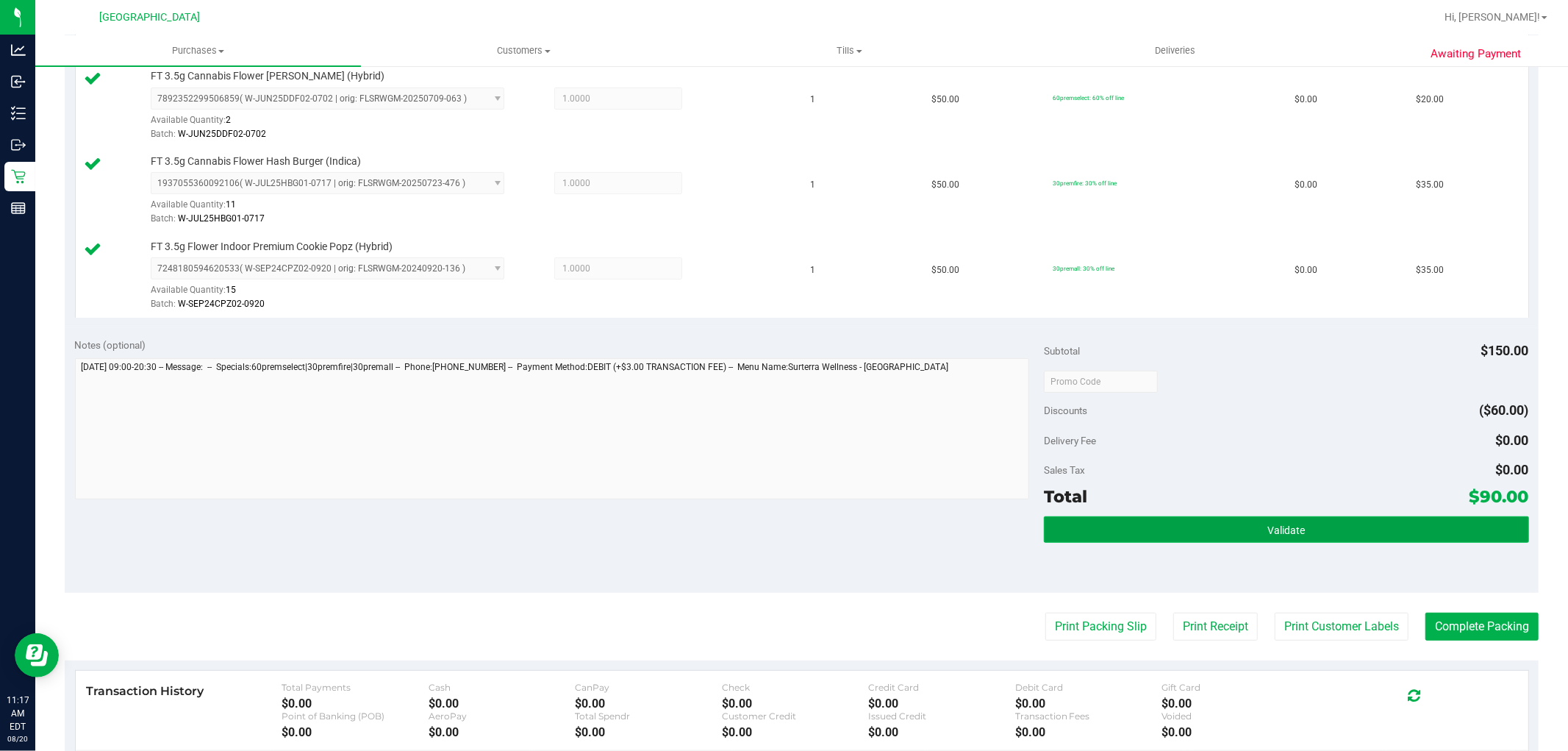
click at [1236, 525] on button "Validate" at bounding box center [1286, 530] width 485 height 27
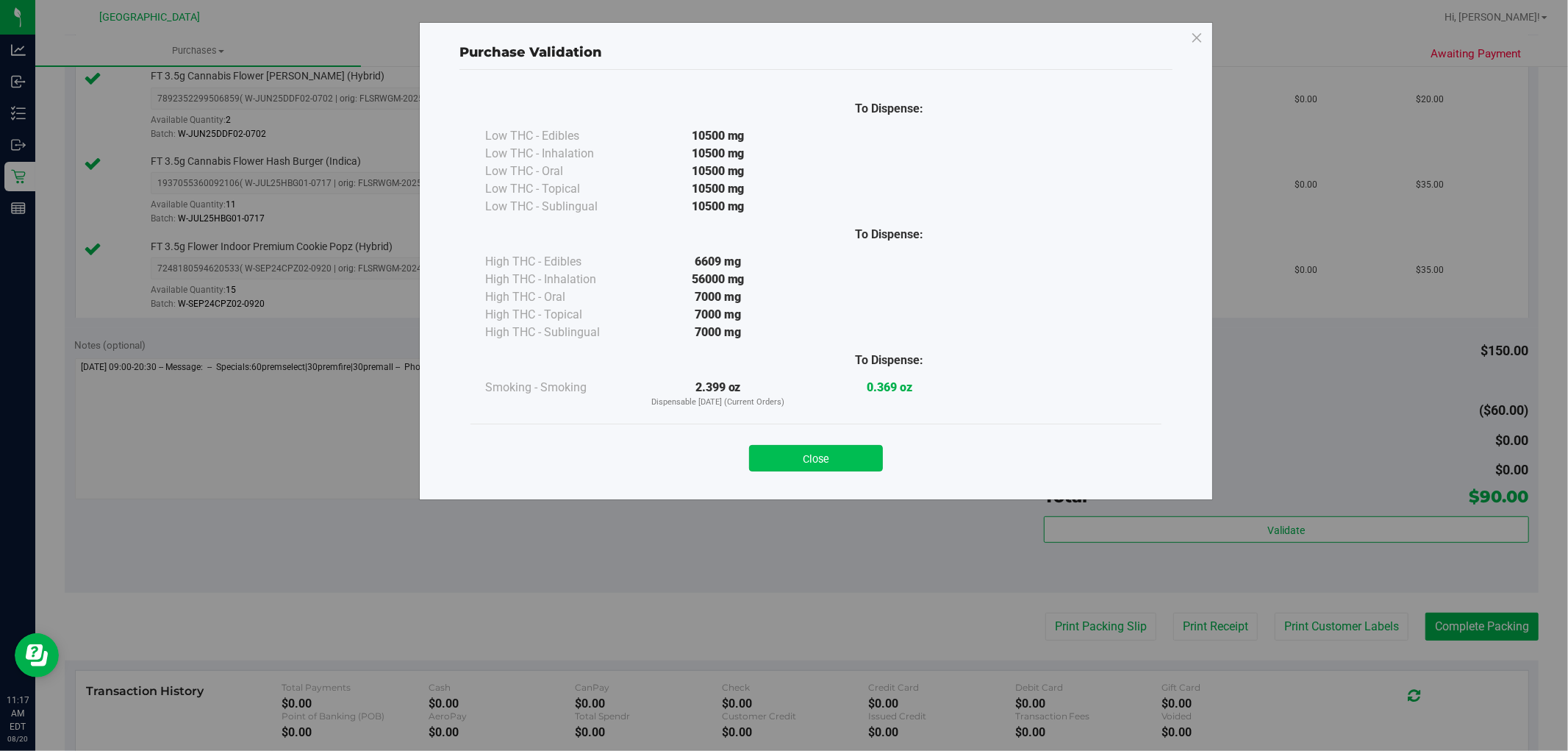
click at [817, 460] on button "Close" at bounding box center [815, 458] width 134 height 27
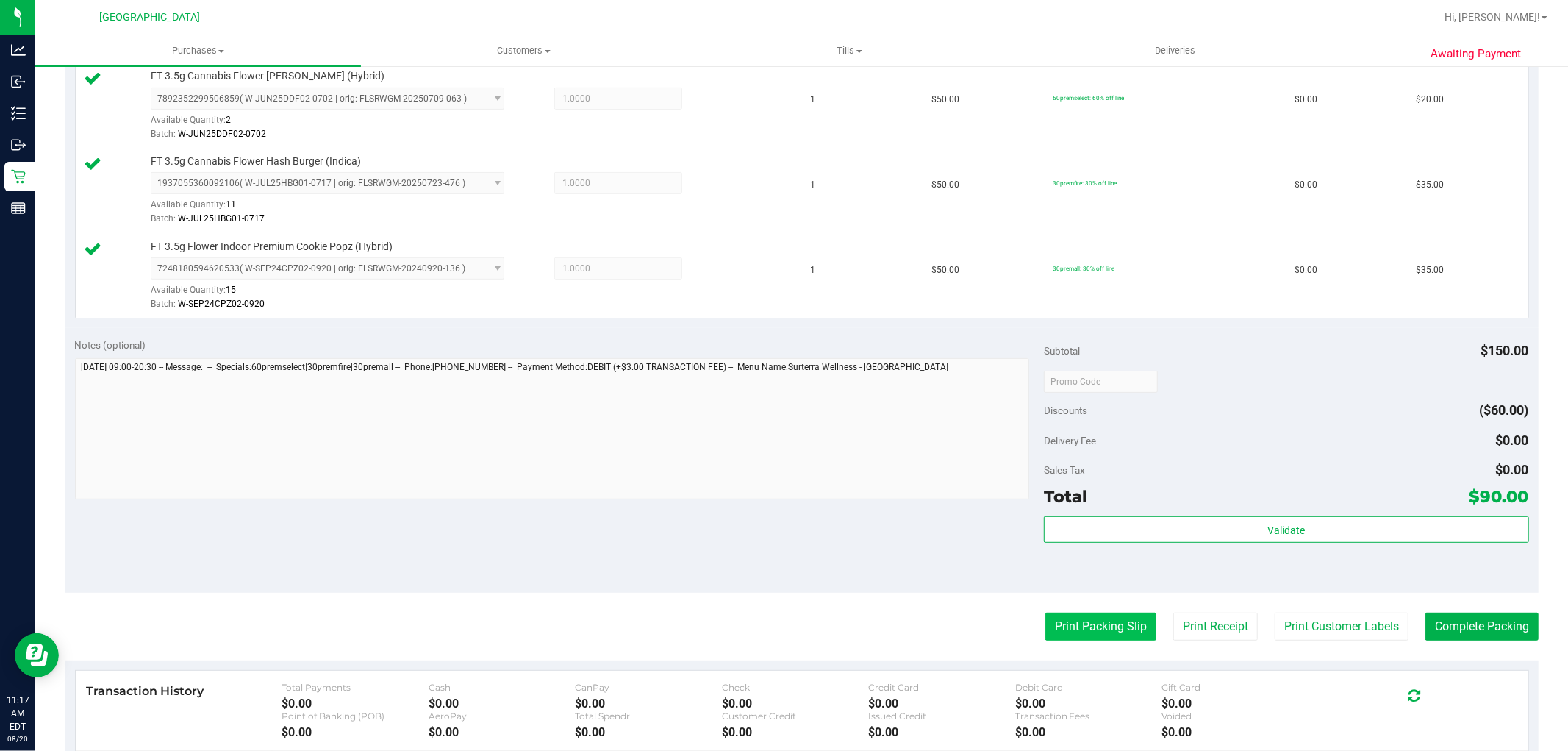
click at [1094, 627] on button "Print Packing Slip" at bounding box center [1101, 626] width 111 height 28
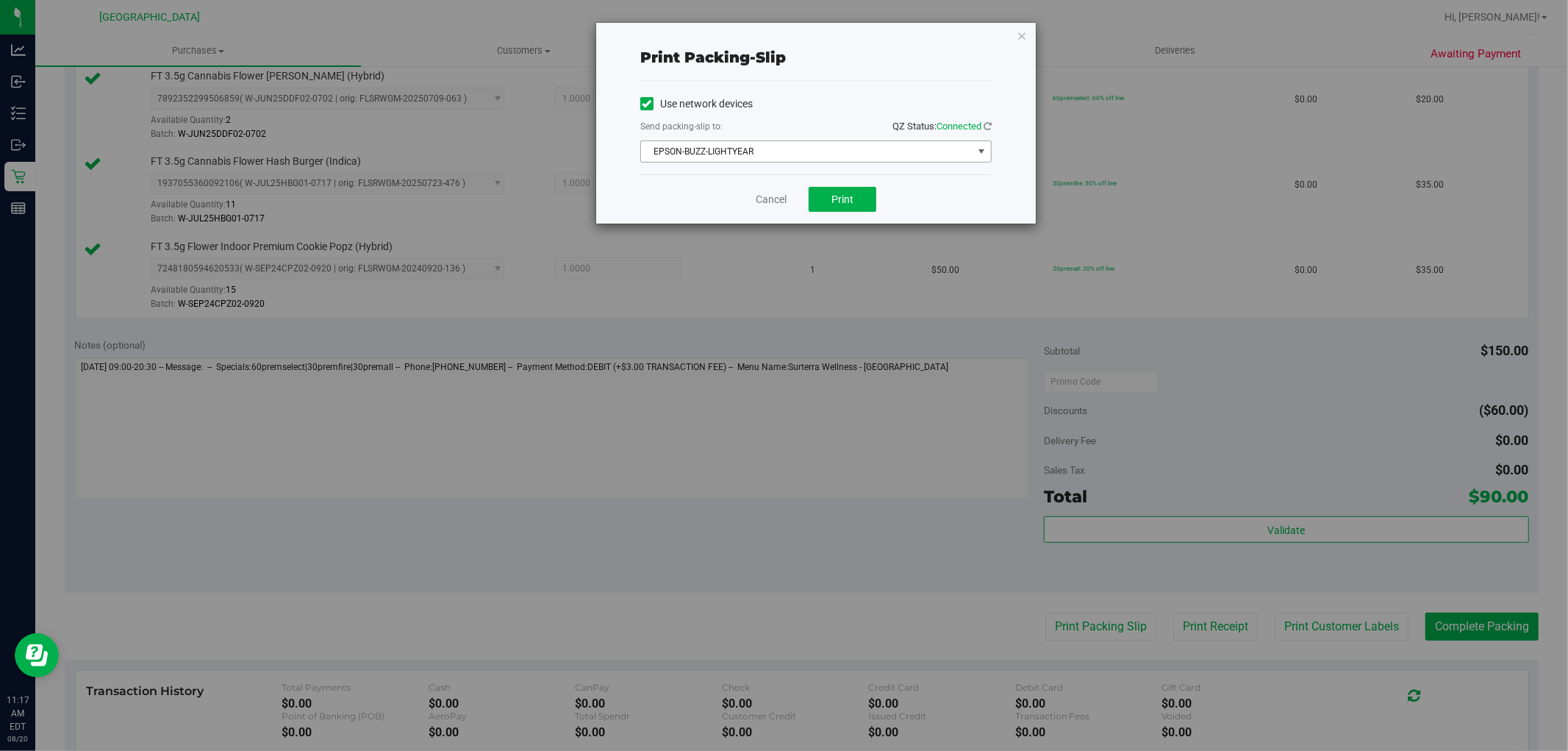
click at [756, 153] on span "EPSON-BUZZ-LIGHTYEAR" at bounding box center [807, 151] width 332 height 21
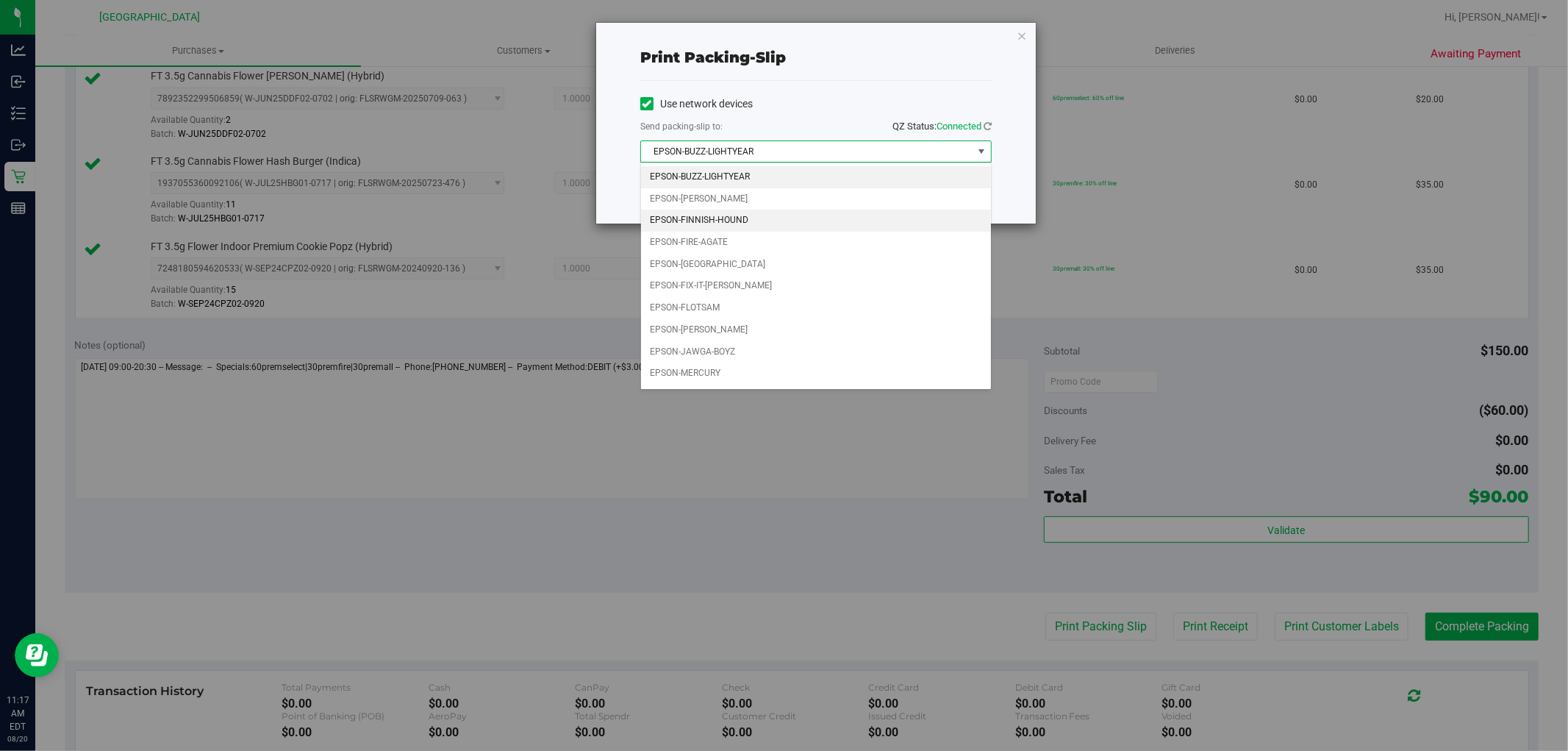
click at [737, 225] on li "EPSON-FINNISH-HOUND" at bounding box center [816, 220] width 350 height 22
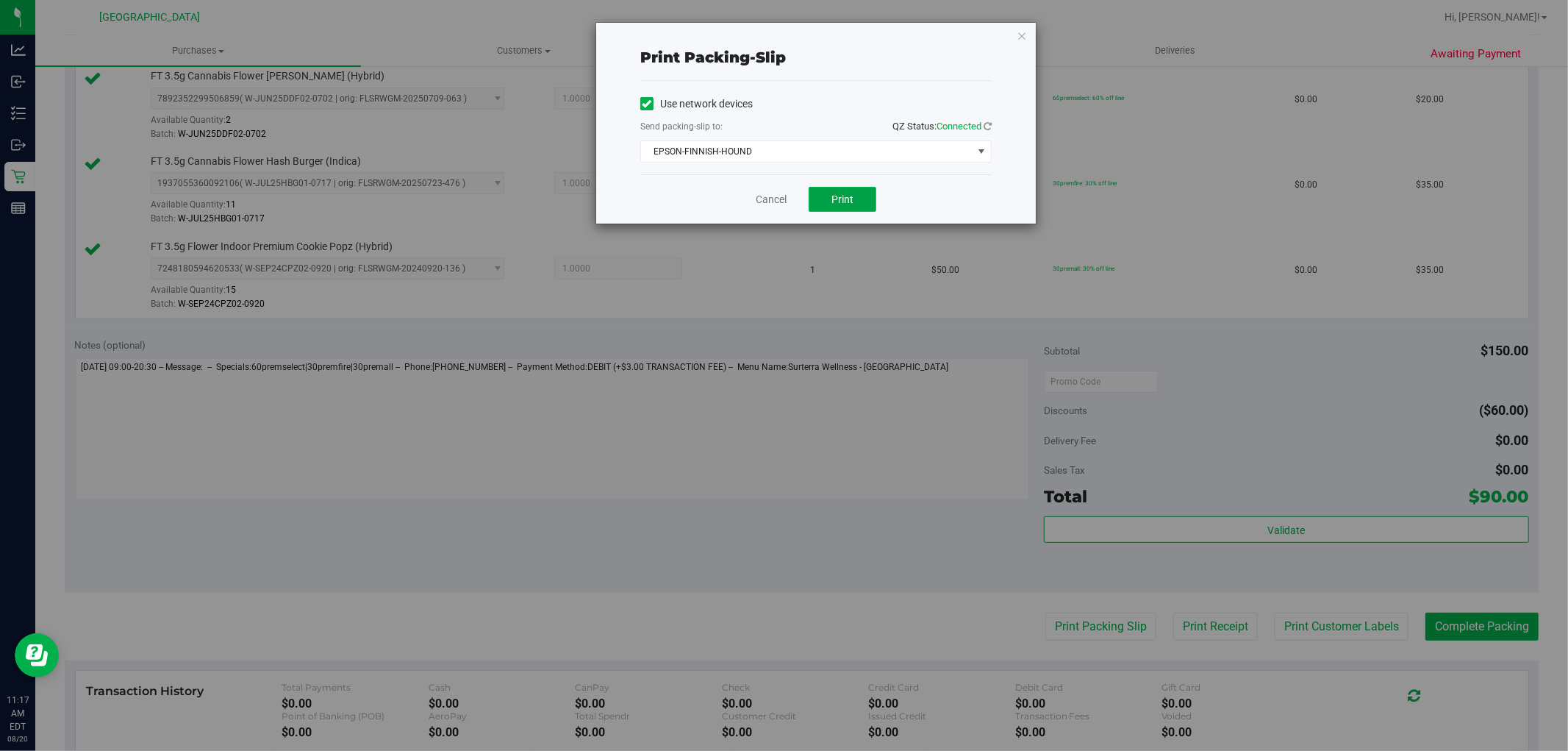
click at [850, 207] on button "Print" at bounding box center [842, 199] width 67 height 25
click at [764, 199] on link "Cancel" at bounding box center [771, 199] width 30 height 15
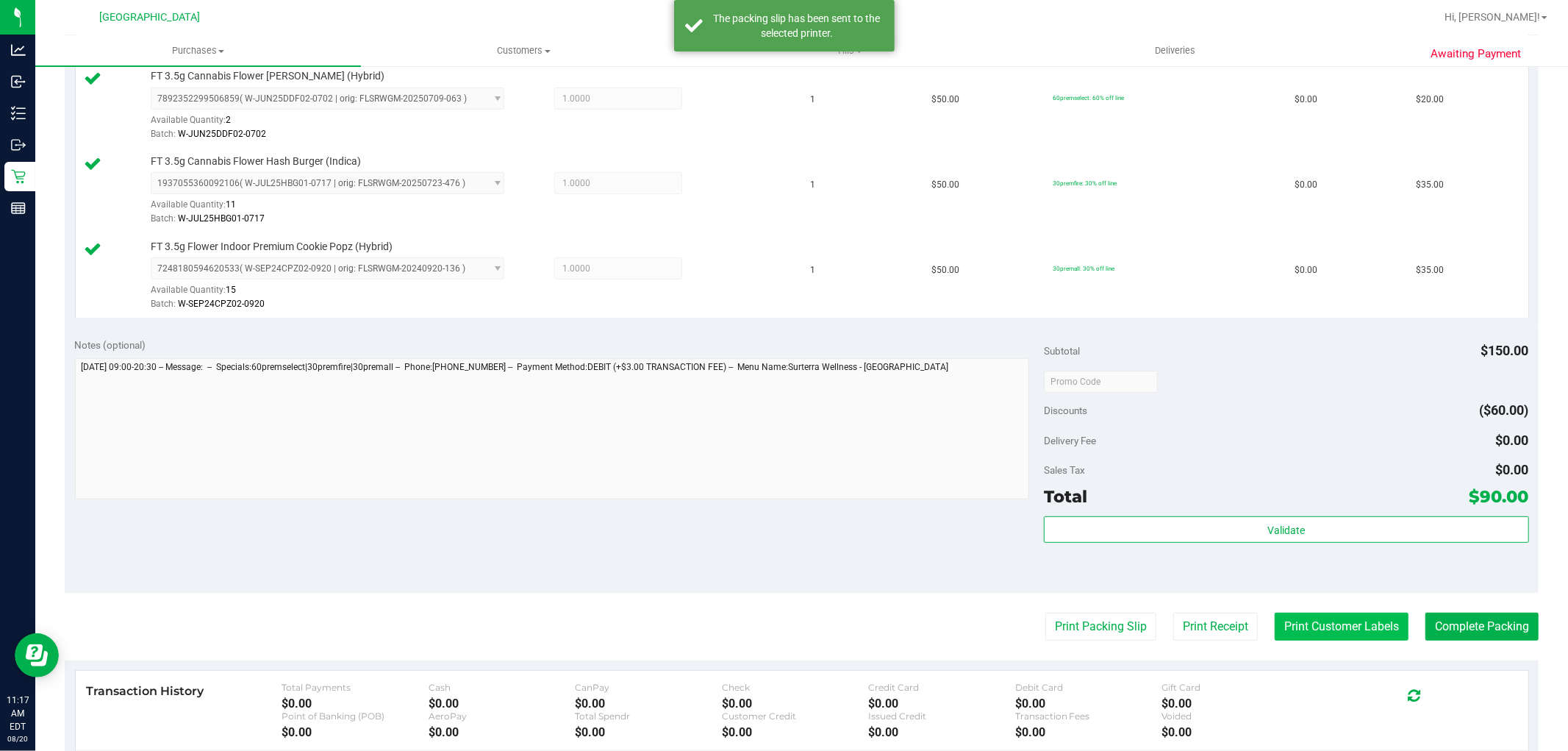
click at [1303, 620] on button "Print Customer Labels" at bounding box center [1341, 626] width 134 height 28
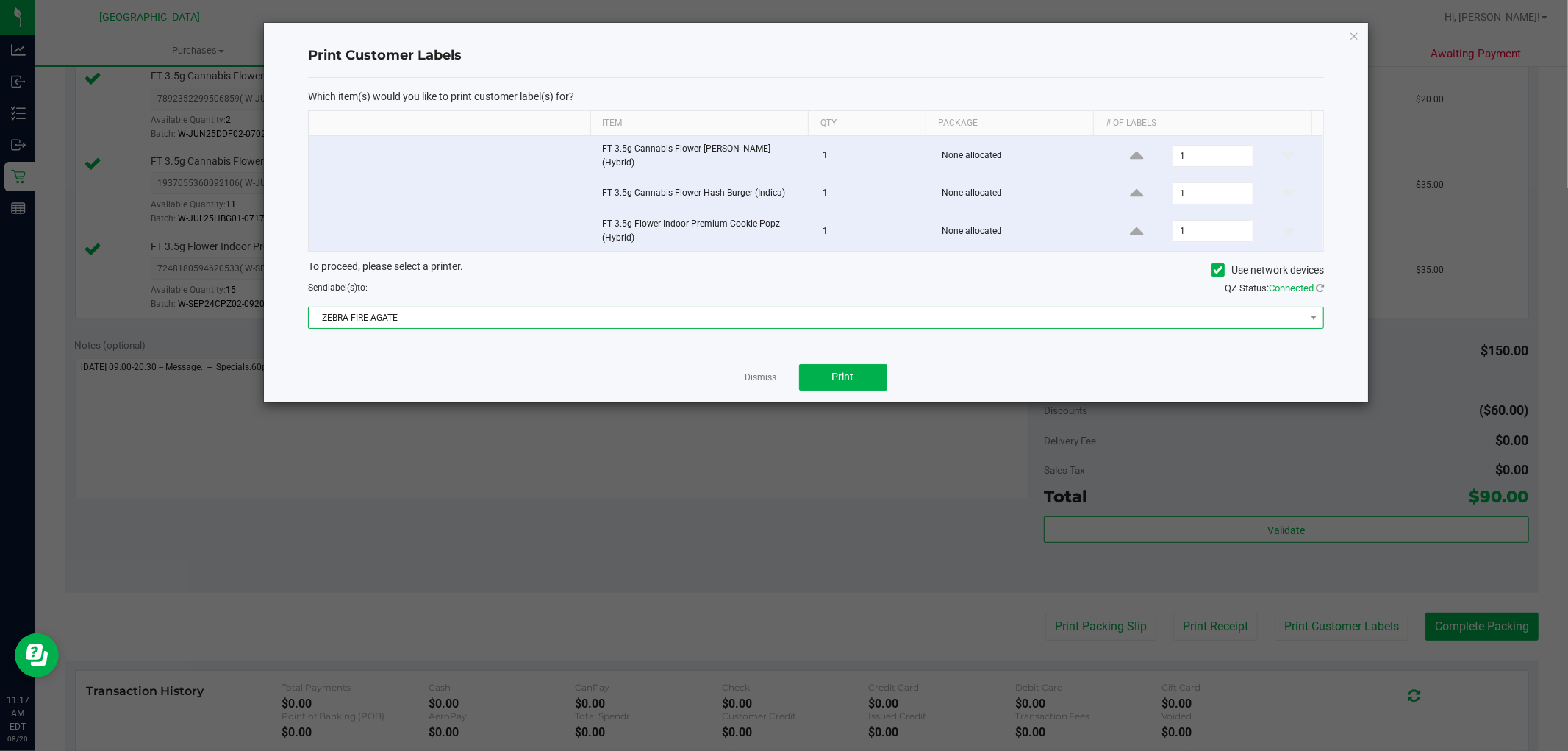
click at [592, 315] on span "ZEBRA-FIRE-AGATE" at bounding box center [807, 317] width 996 height 21
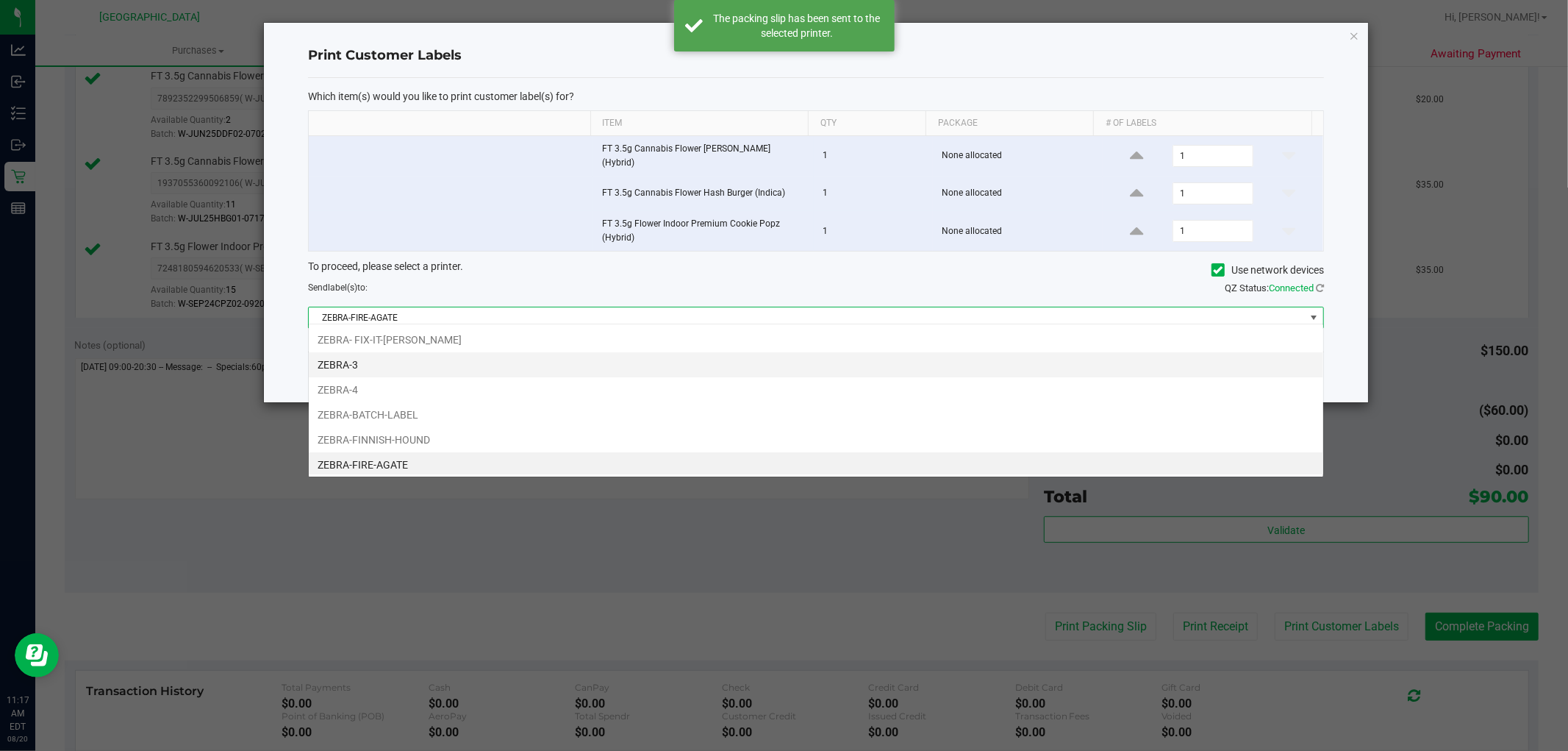
scroll to position [4, 0]
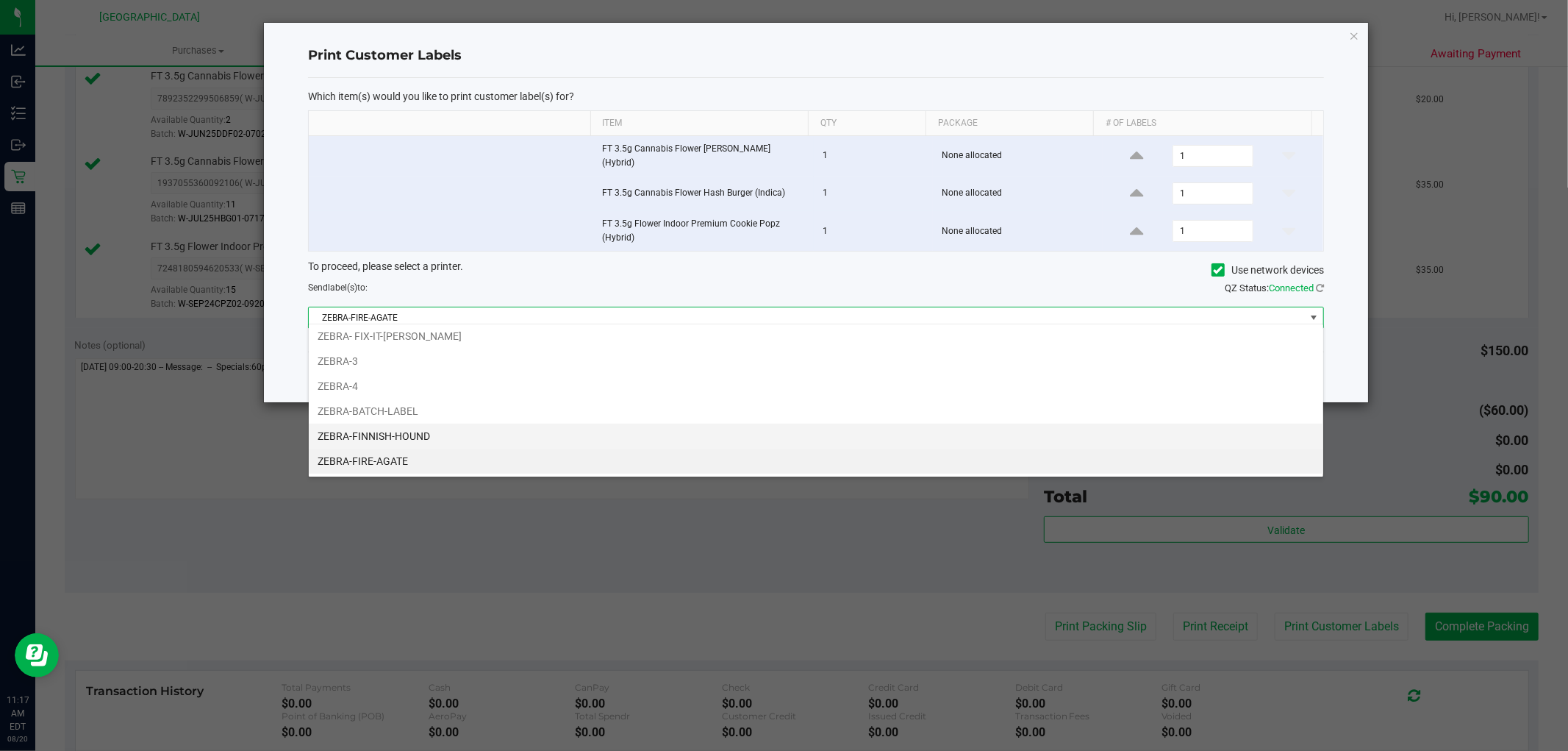
click at [425, 440] on li "ZEBRA-FINNISH-HOUND" at bounding box center [816, 436] width 1014 height 25
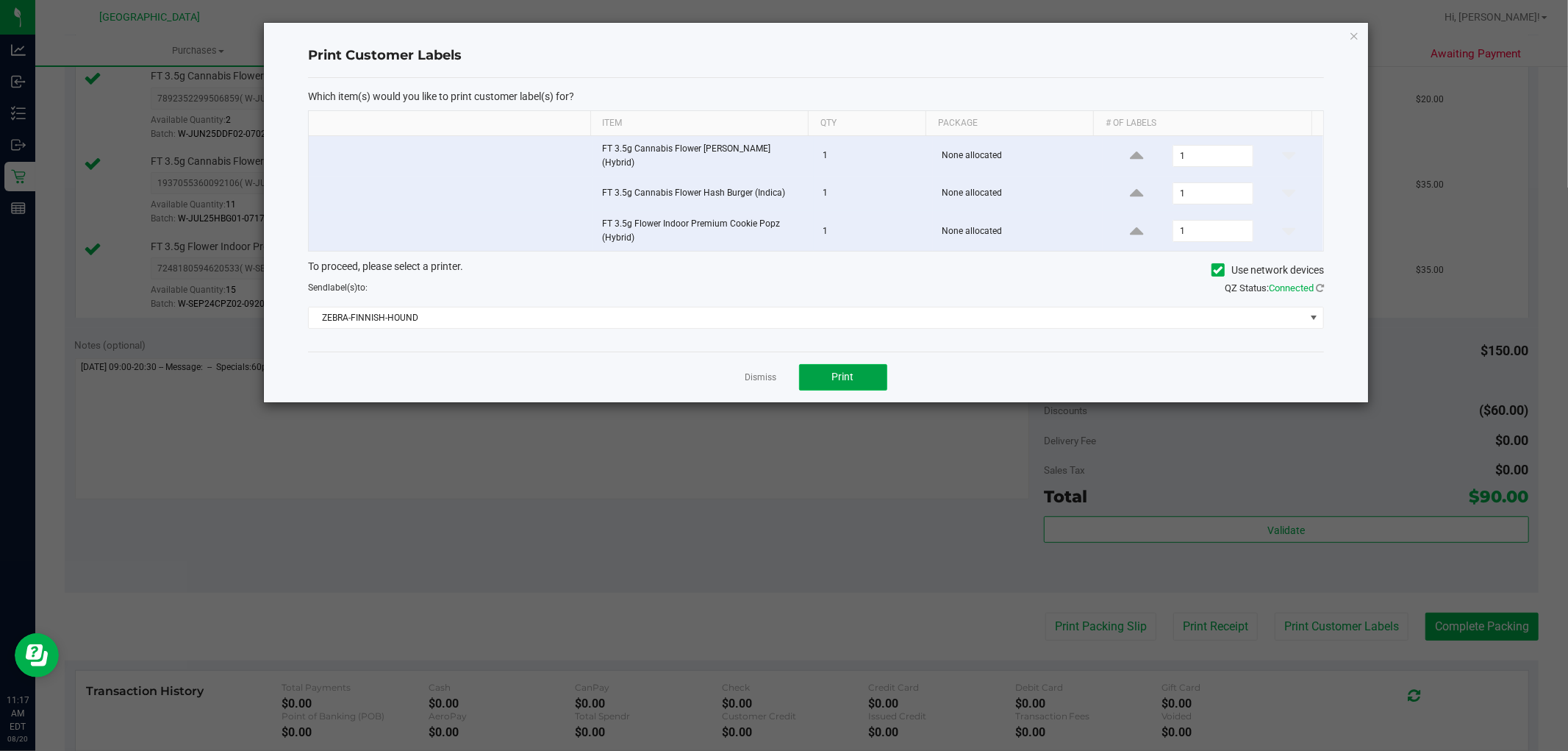
click at [825, 371] on button "Print" at bounding box center [843, 377] width 88 height 27
click at [833, 373] on span "Print" at bounding box center [843, 376] width 22 height 12
click at [1356, 38] on icon "button" at bounding box center [1354, 36] width 10 height 18
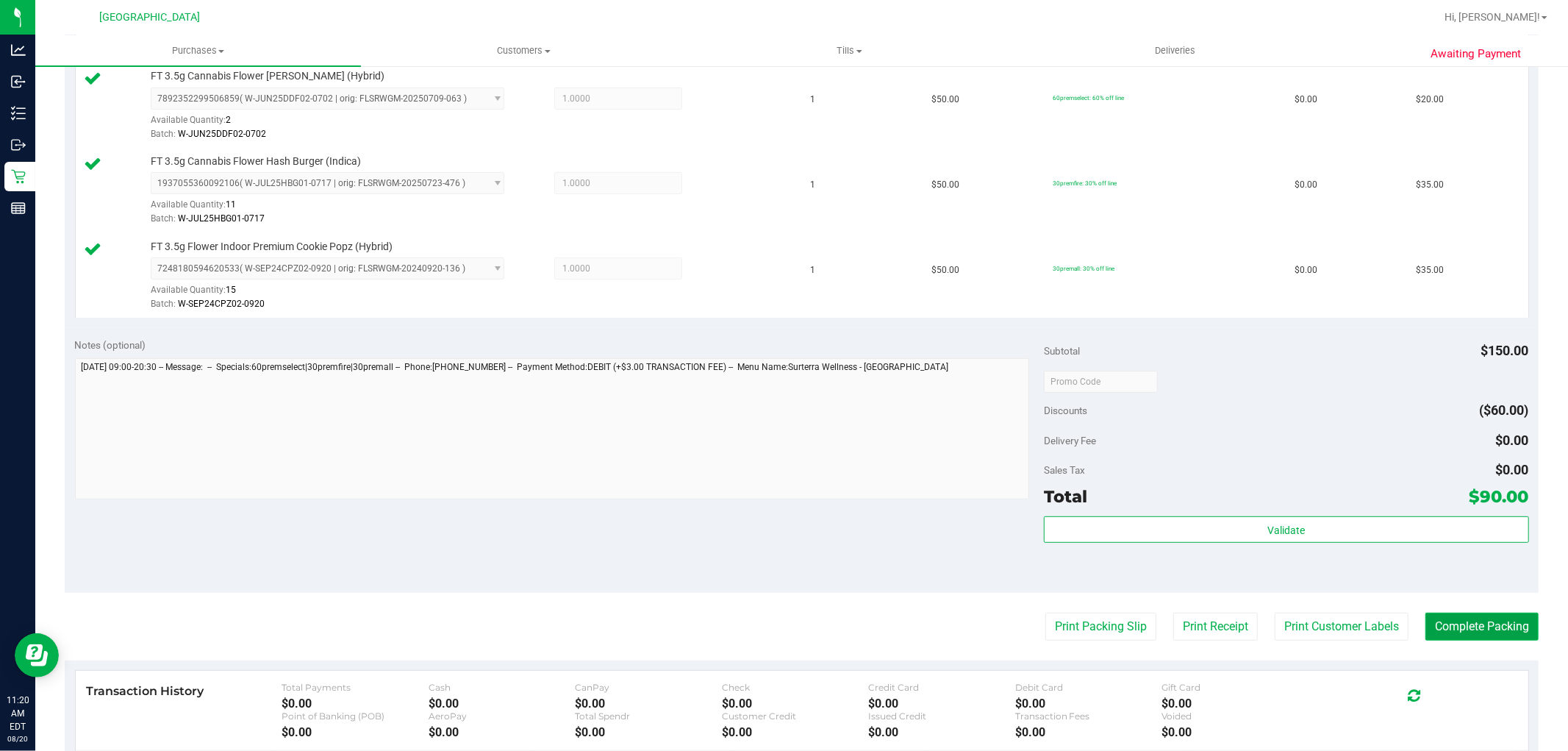
click at [1502, 626] on button "Complete Packing" at bounding box center [1482, 626] width 113 height 28
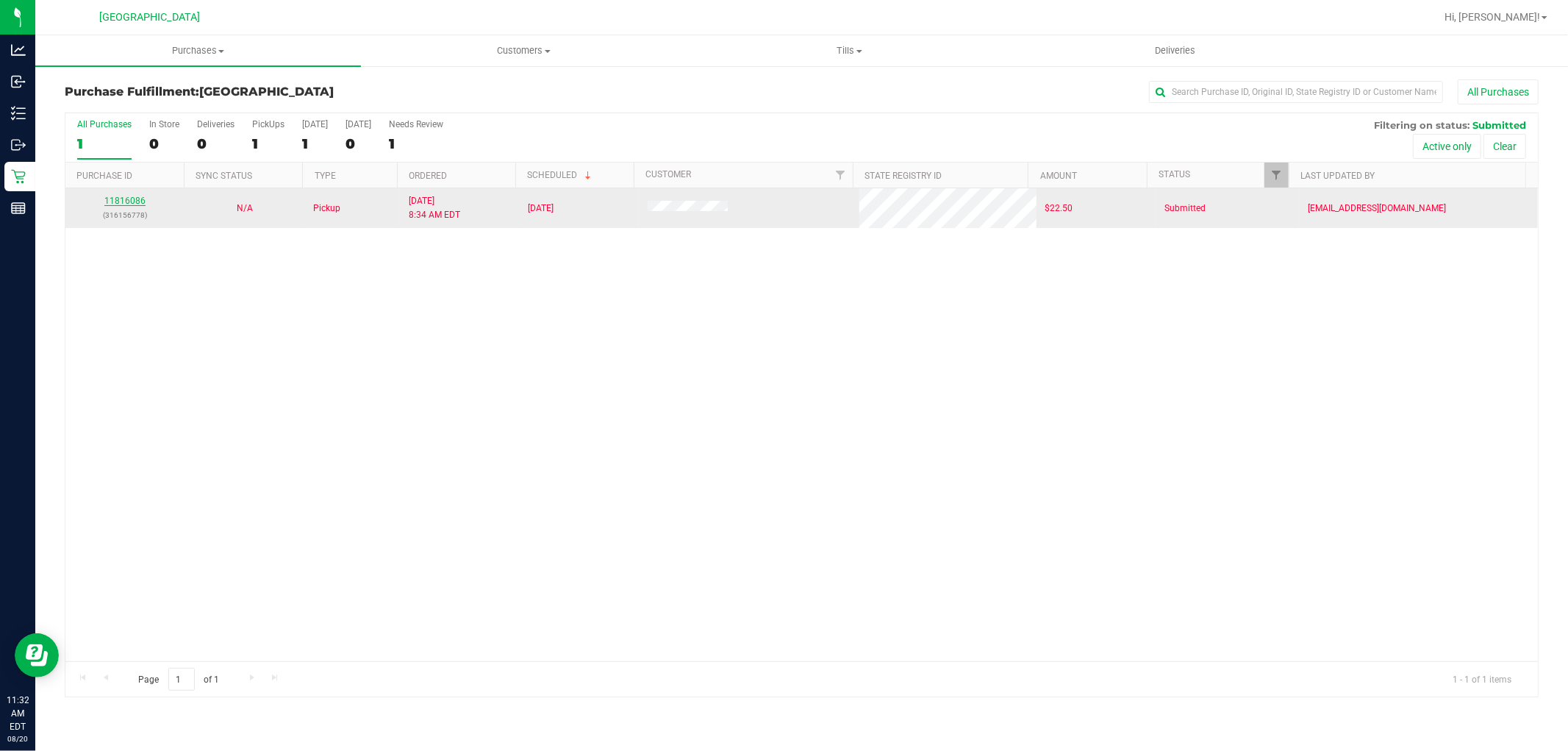
click at [125, 202] on link "11816086" at bounding box center [125, 200] width 41 height 10
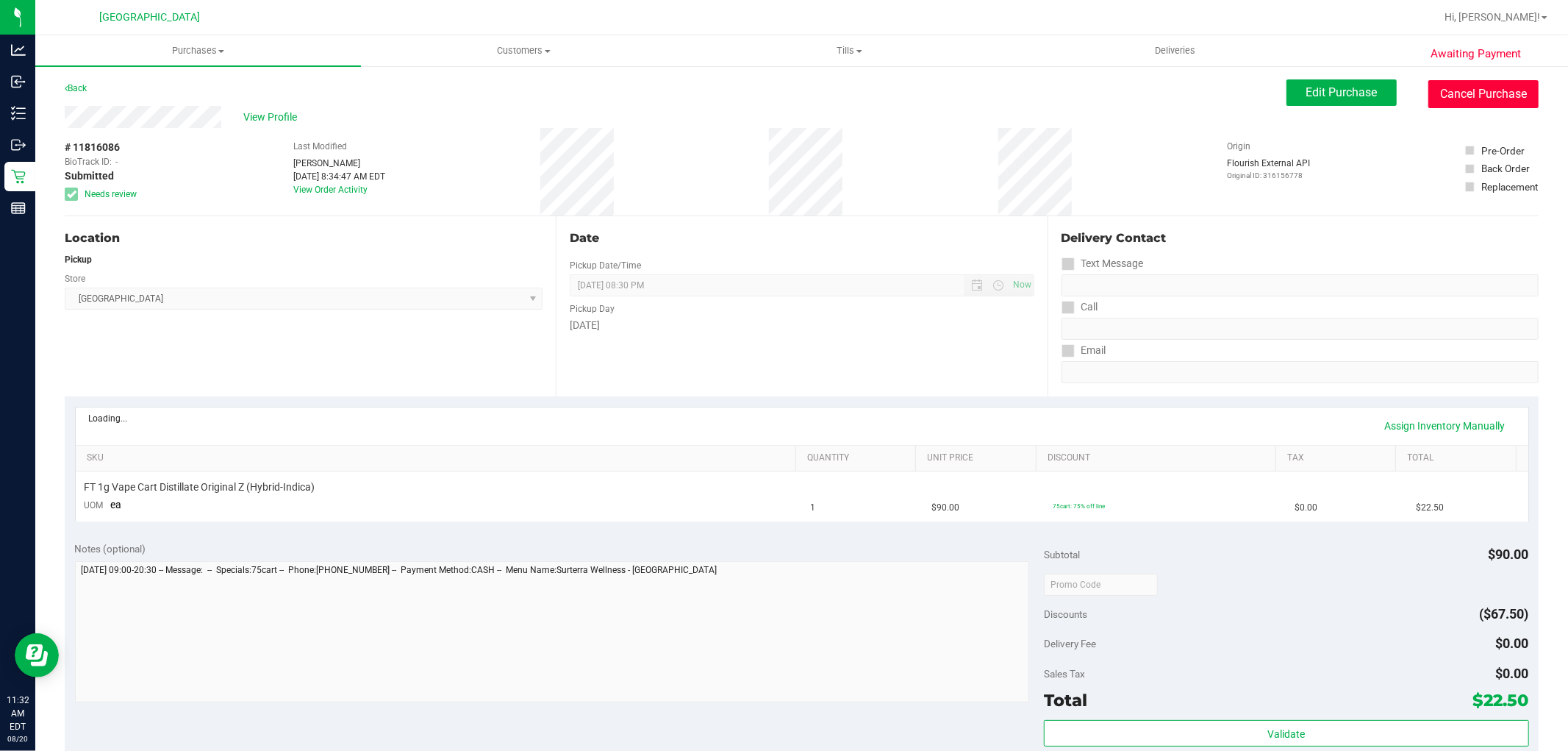
click at [1473, 91] on button "Cancel Purchase" at bounding box center [1483, 93] width 110 height 28
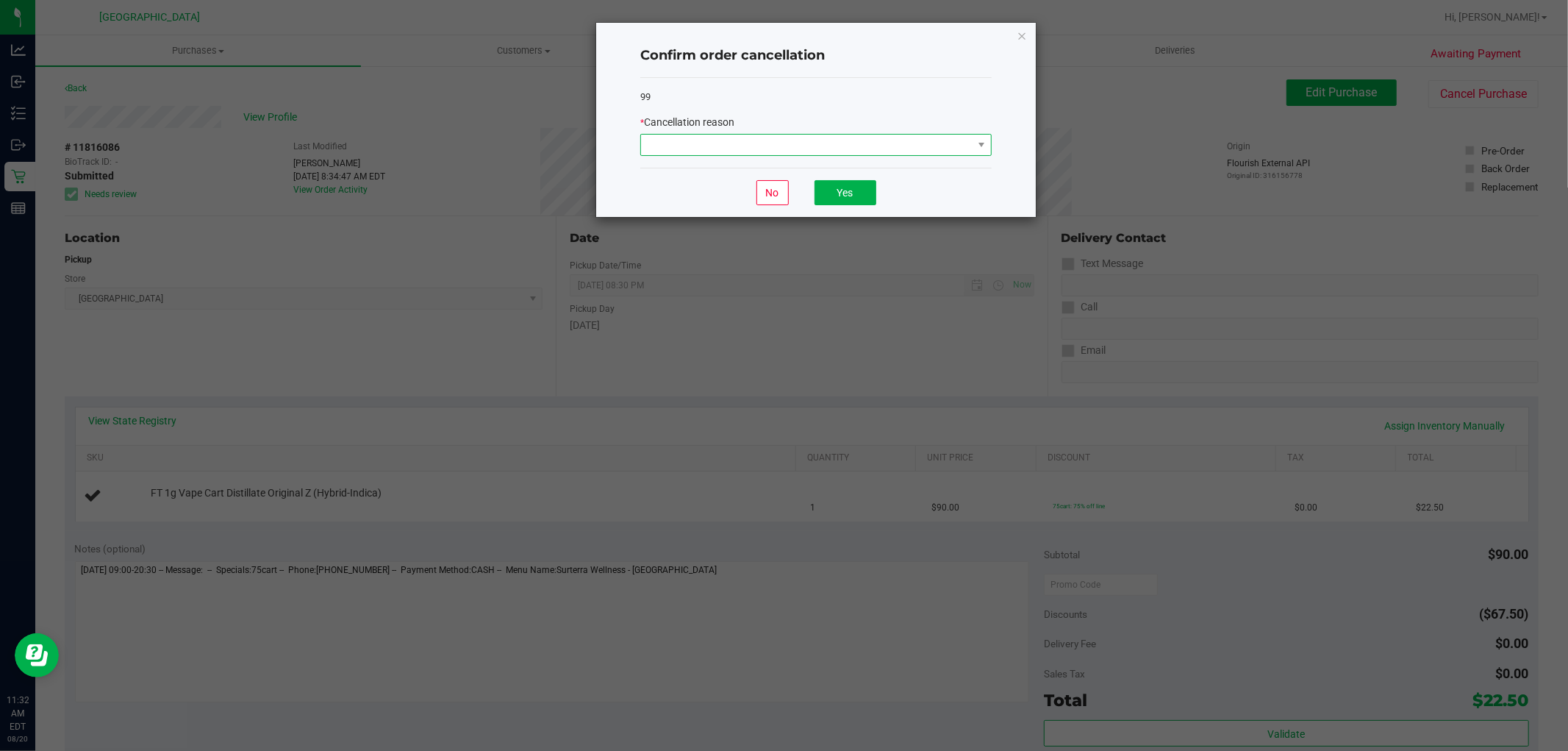
click at [863, 147] on span at bounding box center [807, 144] width 332 height 21
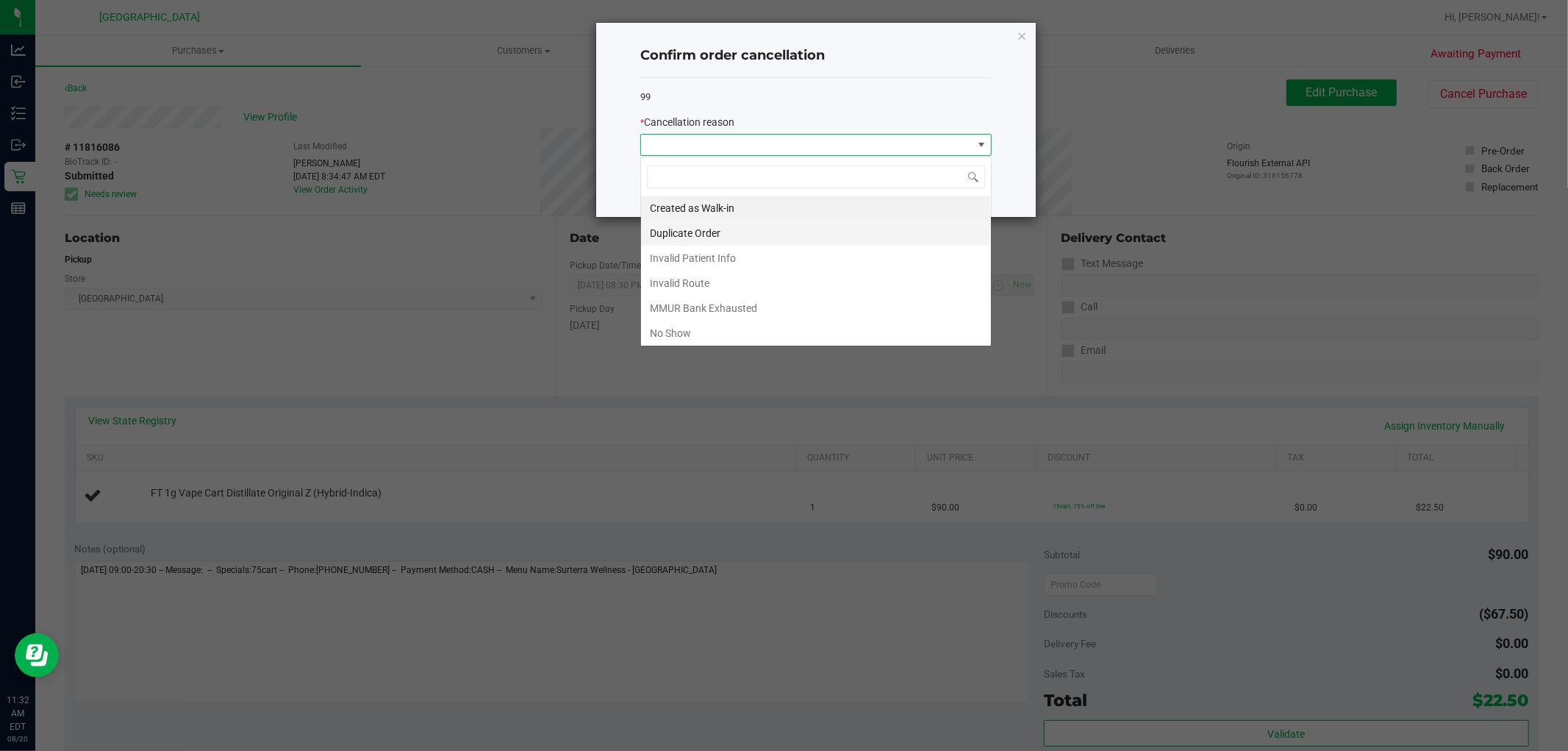
scroll to position [22, 350]
click at [718, 327] on li "No Show" at bounding box center [816, 333] width 350 height 25
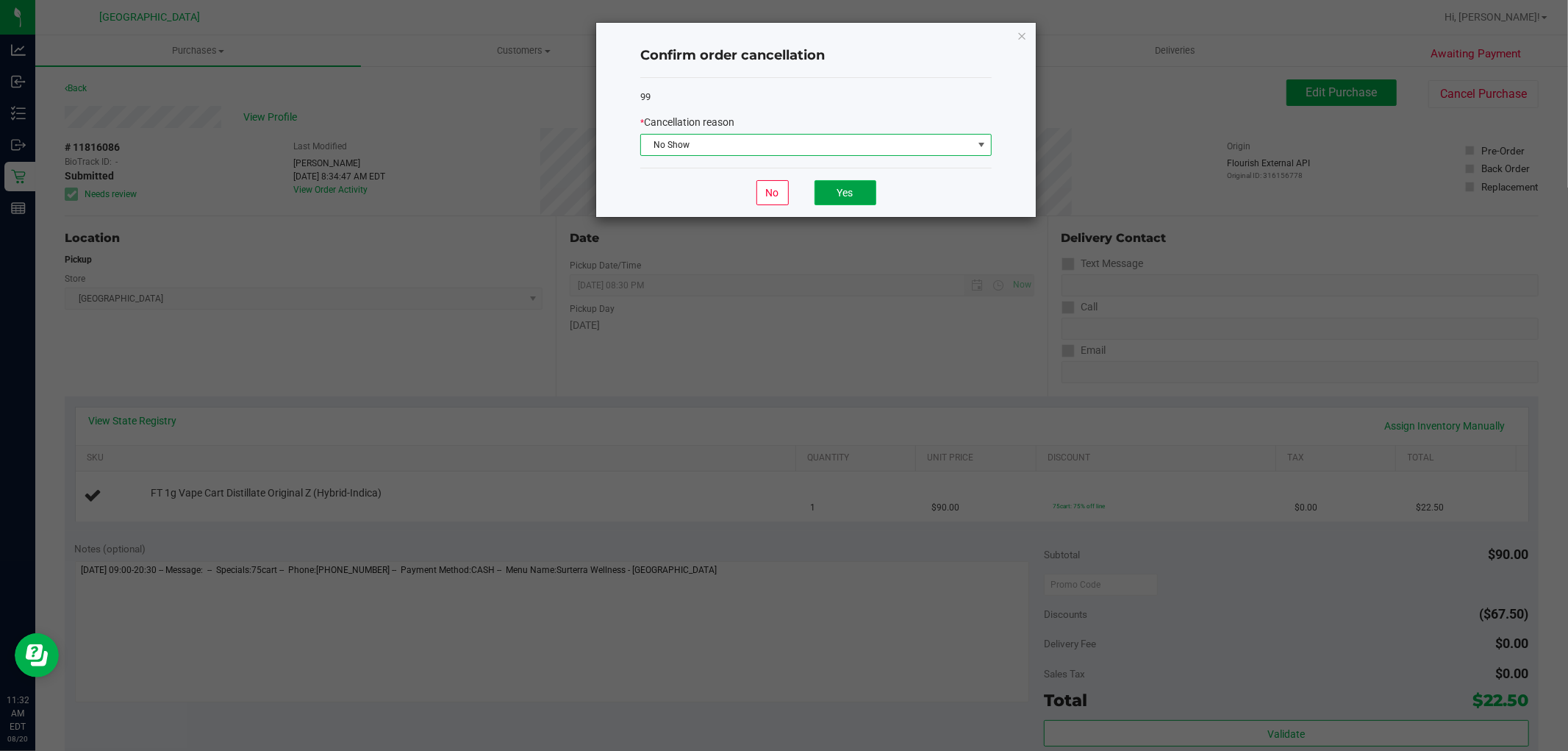
click at [837, 201] on button "Yes" at bounding box center [845, 193] width 62 height 25
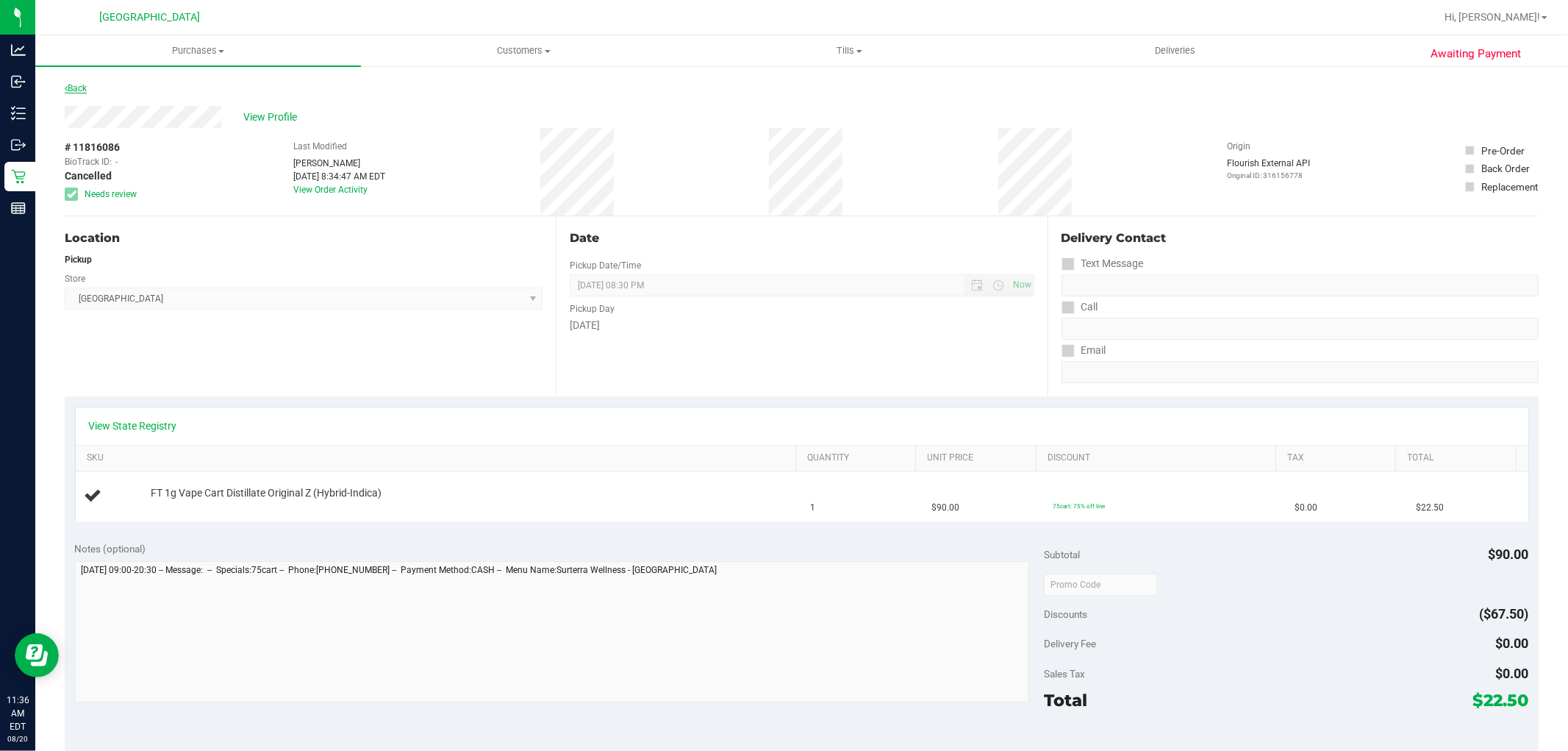
click at [72, 86] on link "Back" at bounding box center [75, 88] width 22 height 10
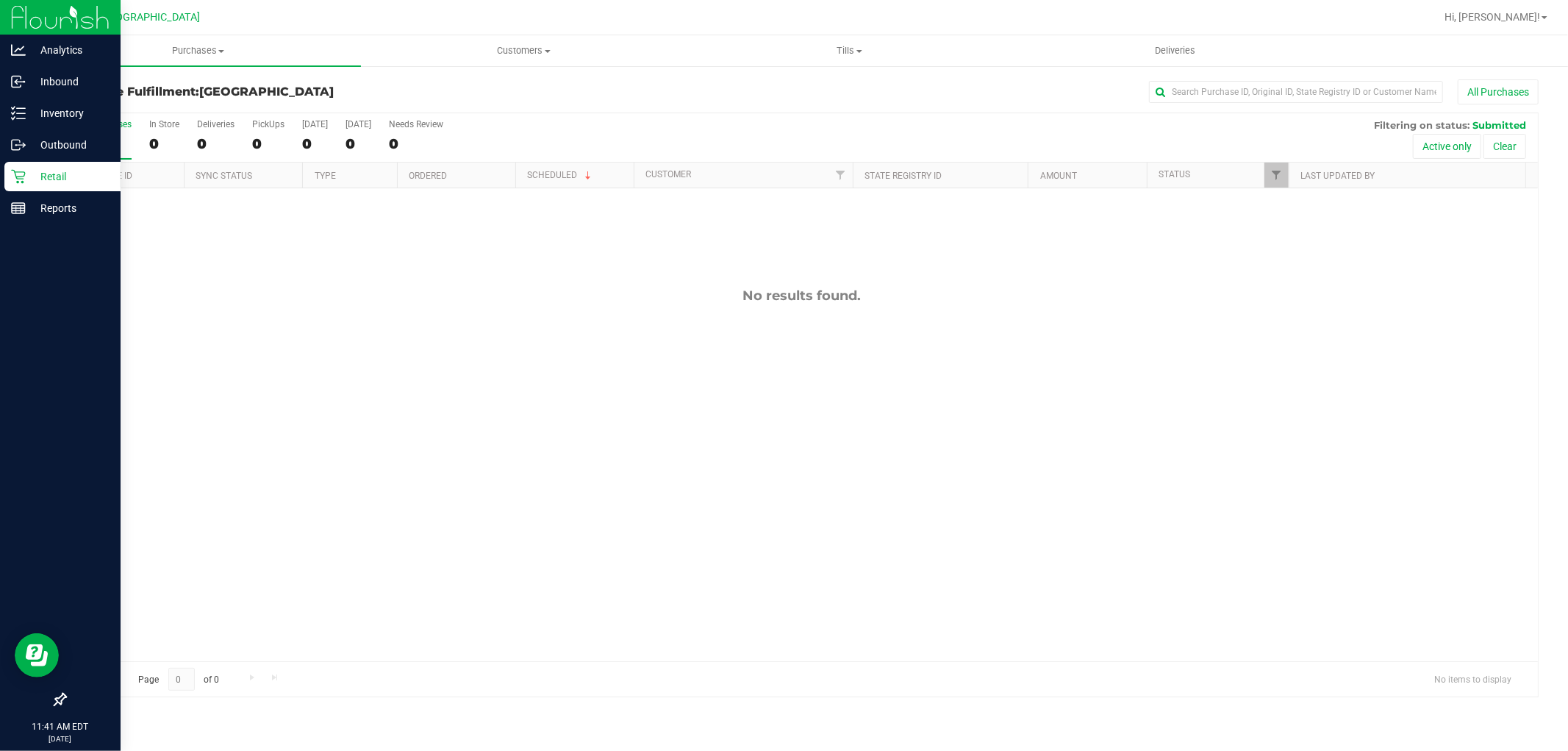
click at [47, 168] on p "Retail" at bounding box center [70, 177] width 88 height 18
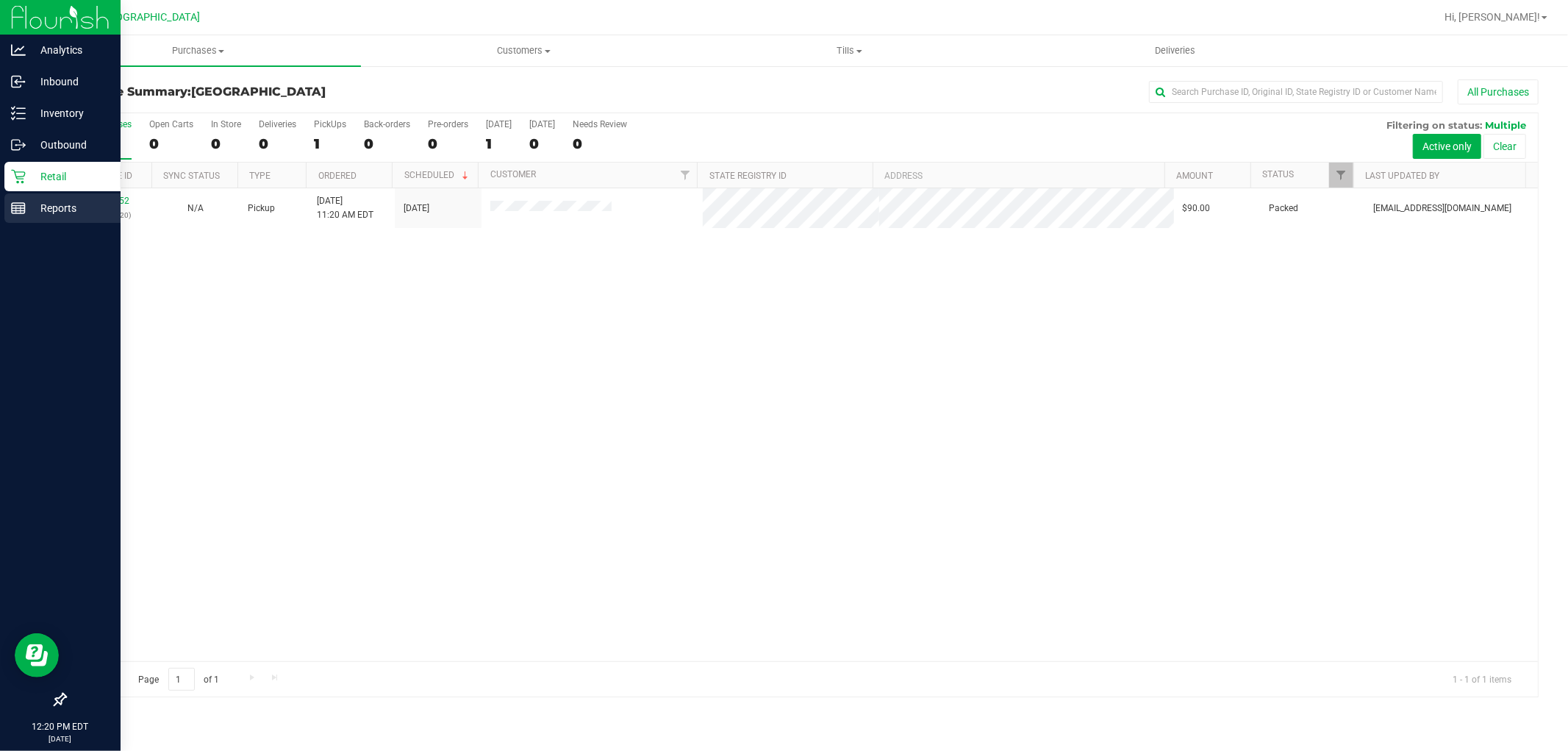
click at [26, 207] on p "Reports" at bounding box center [70, 208] width 88 height 18
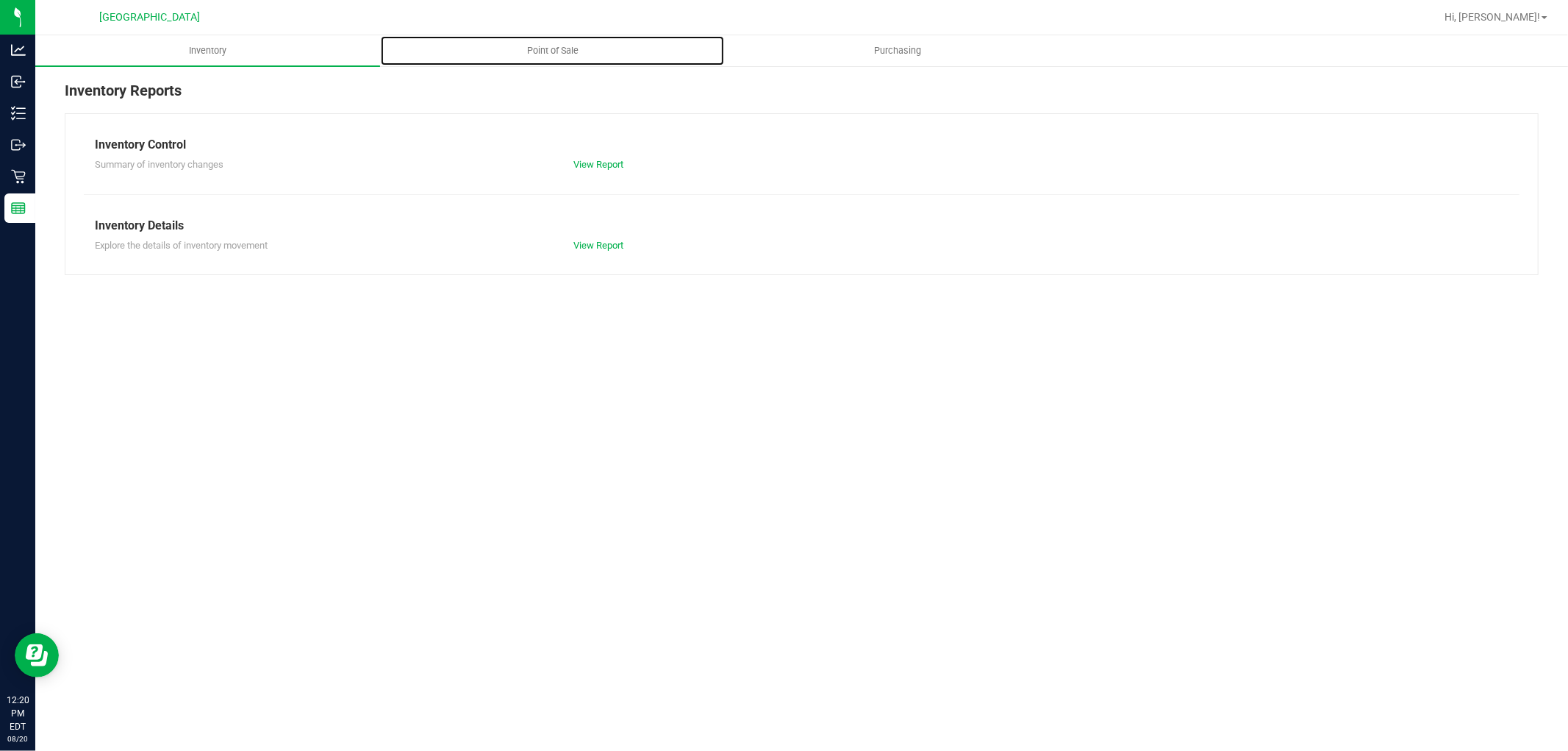
click at [545, 52] on span "Point of Sale" at bounding box center [553, 50] width 91 height 13
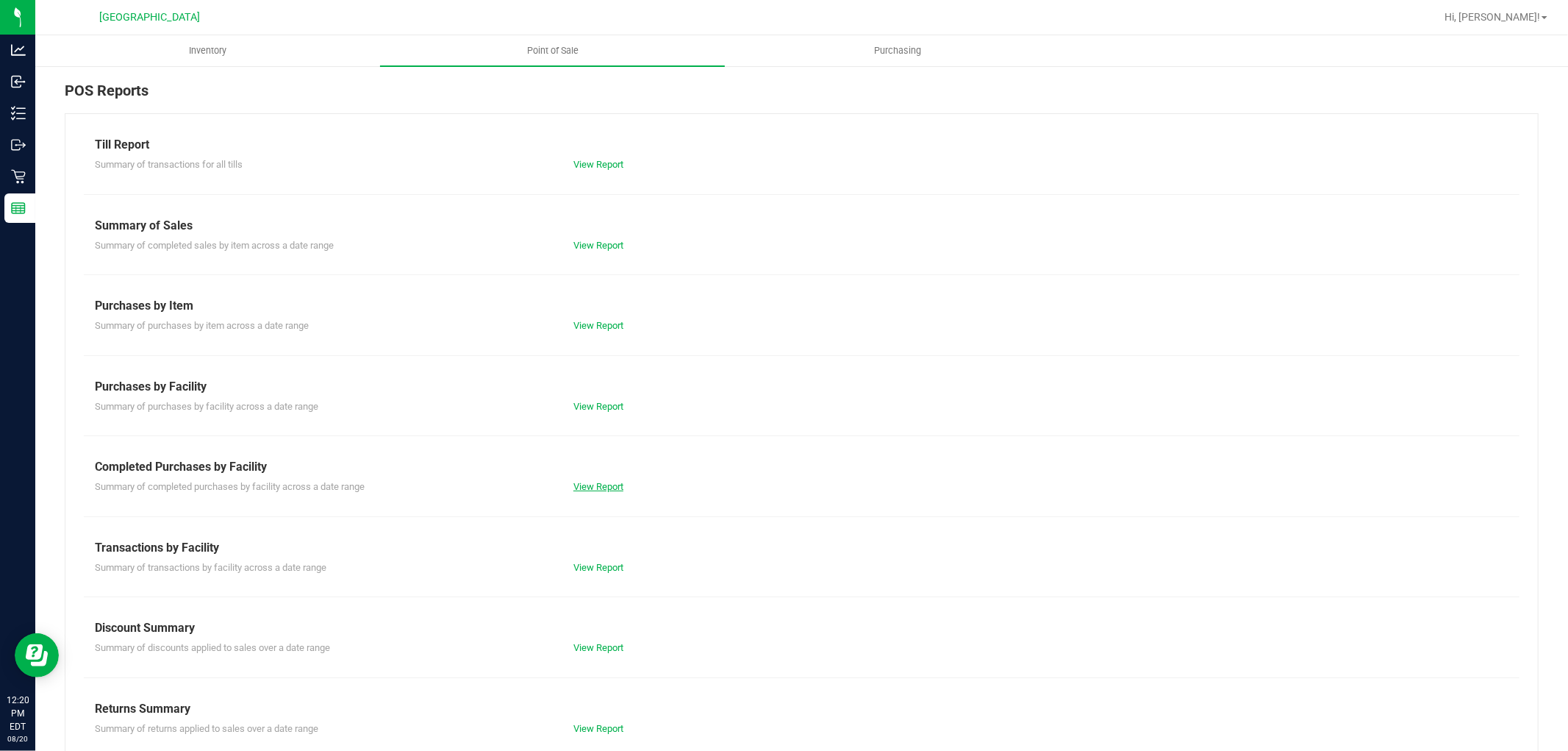
click at [591, 489] on link "View Report" at bounding box center [599, 487] width 50 height 11
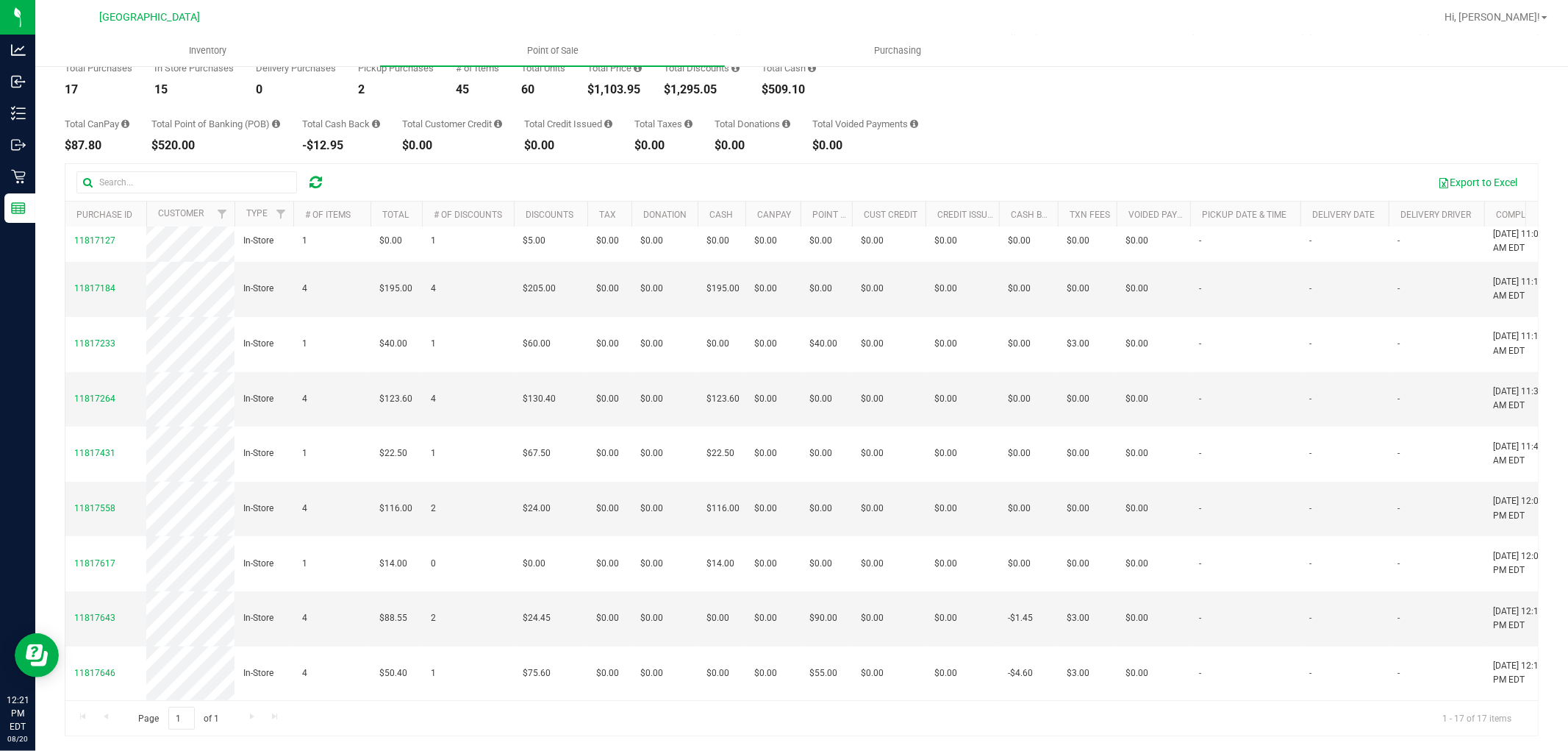
scroll to position [429, 0]
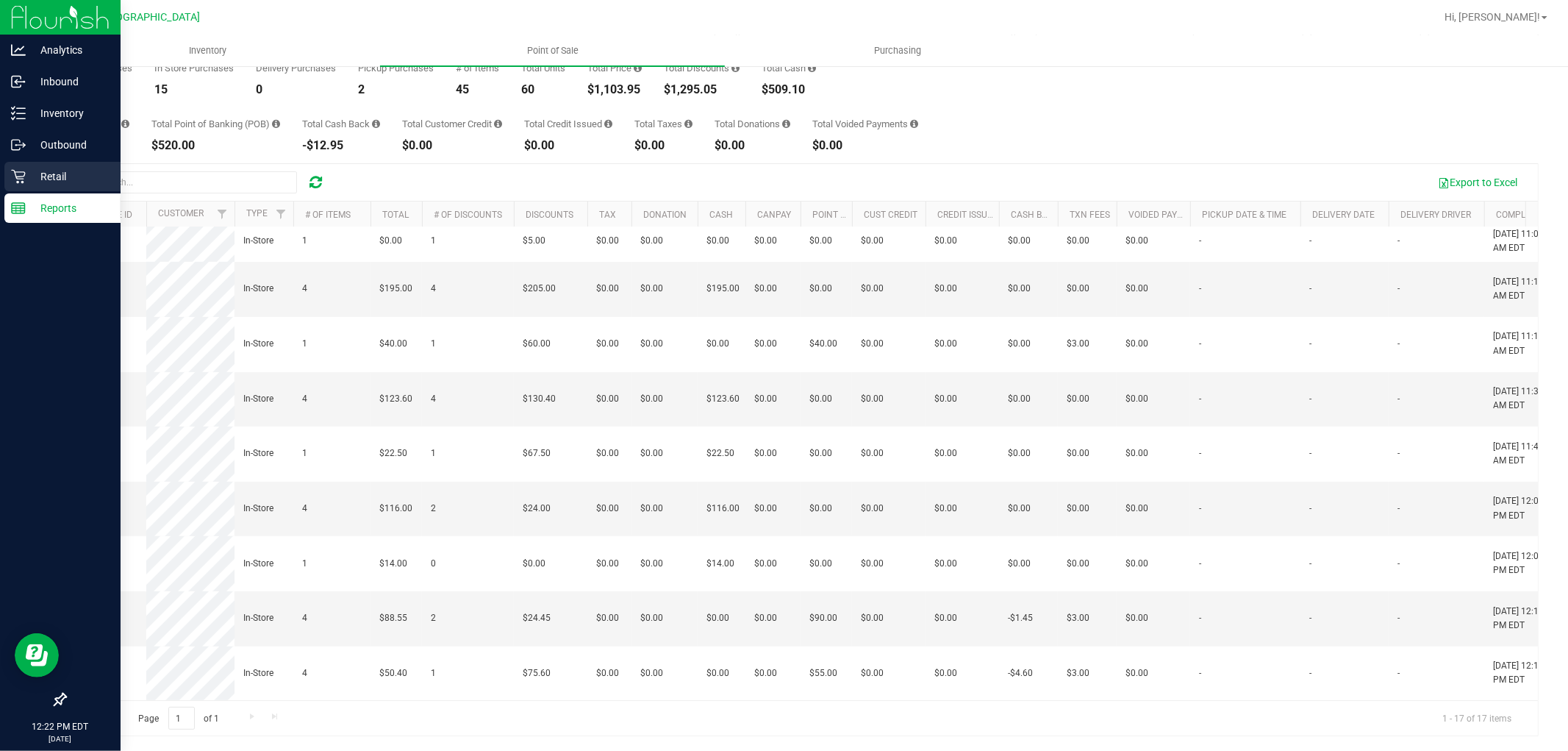
click at [27, 178] on p "Retail" at bounding box center [70, 177] width 88 height 18
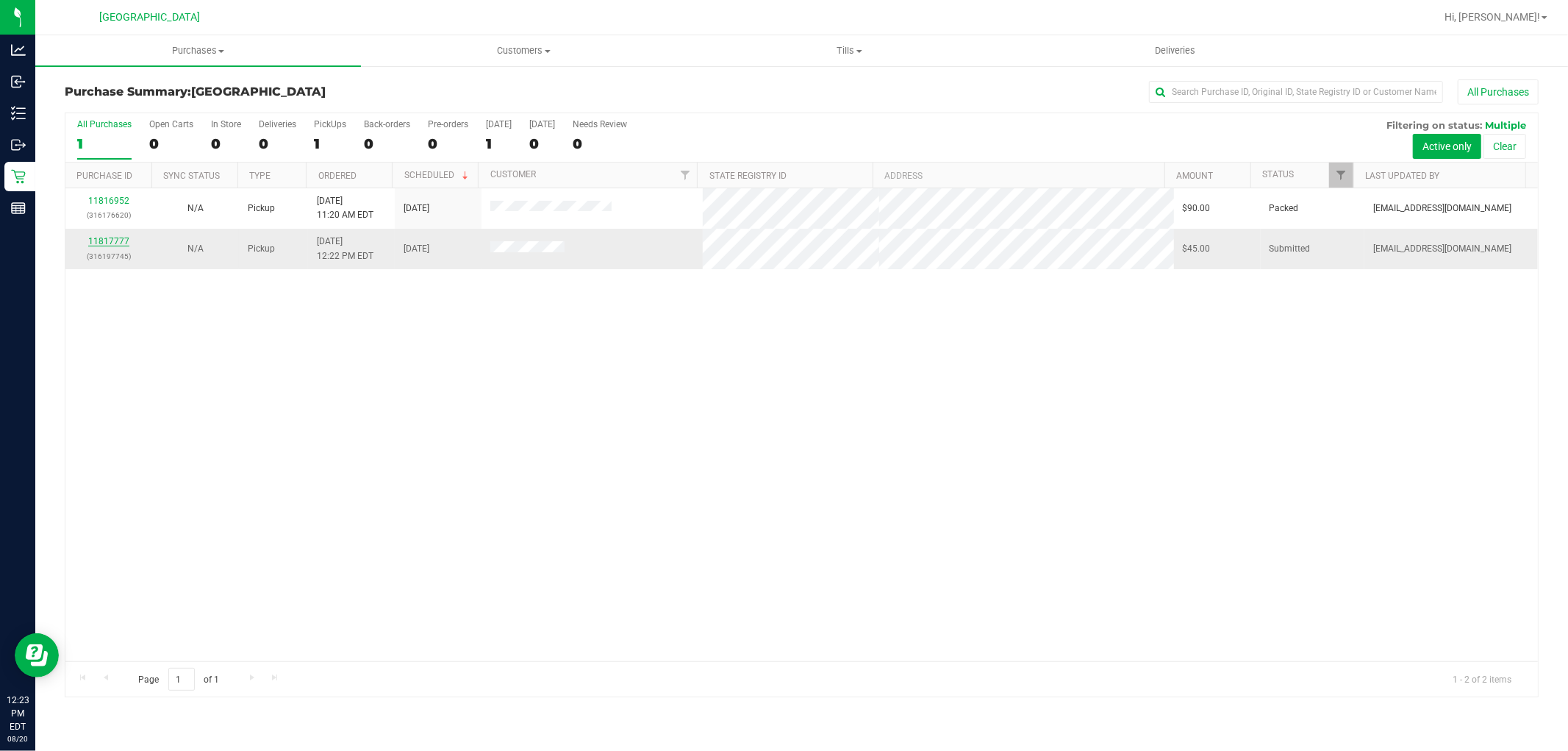
click at [121, 239] on link "11817777" at bounding box center [108, 240] width 41 height 10
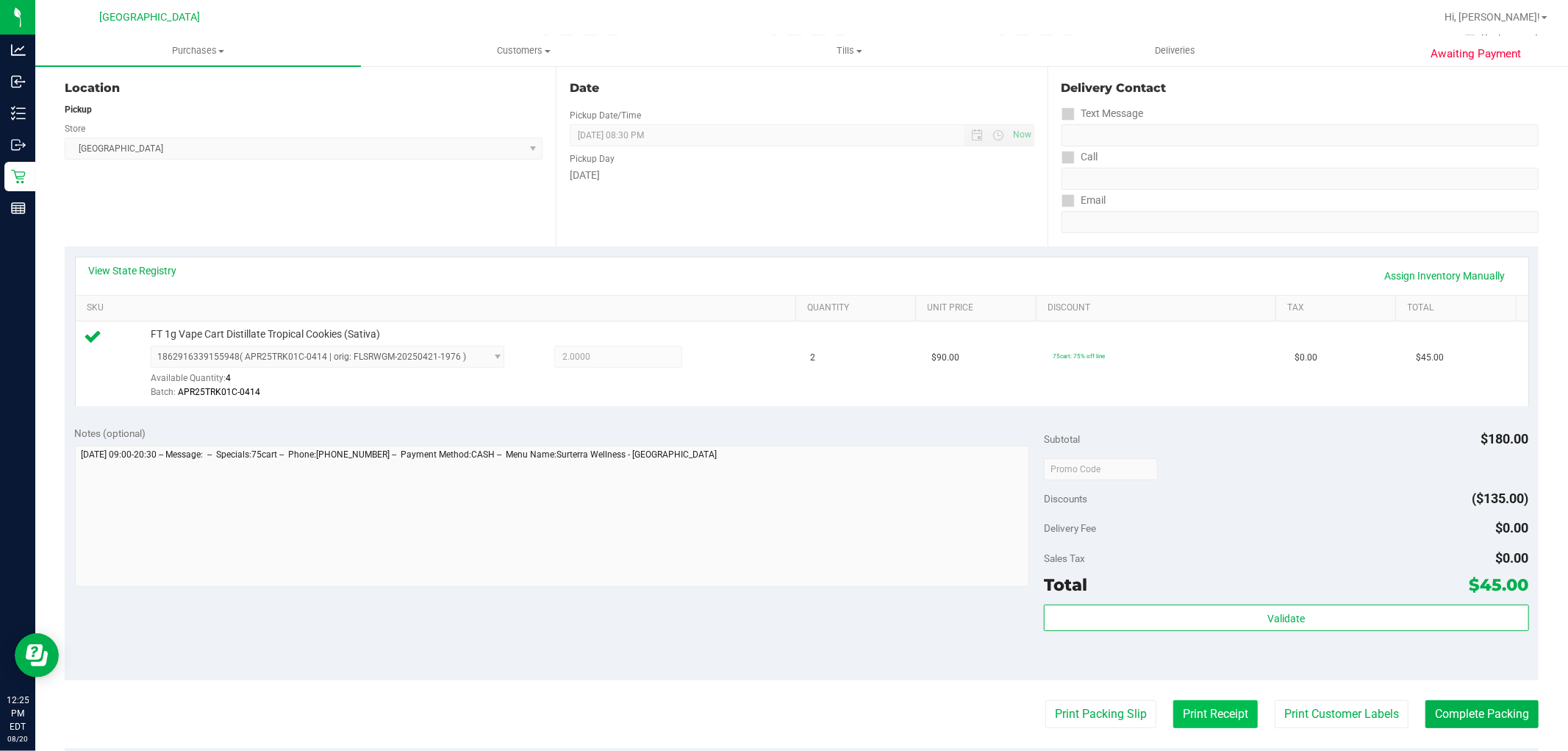
scroll to position [245, 0]
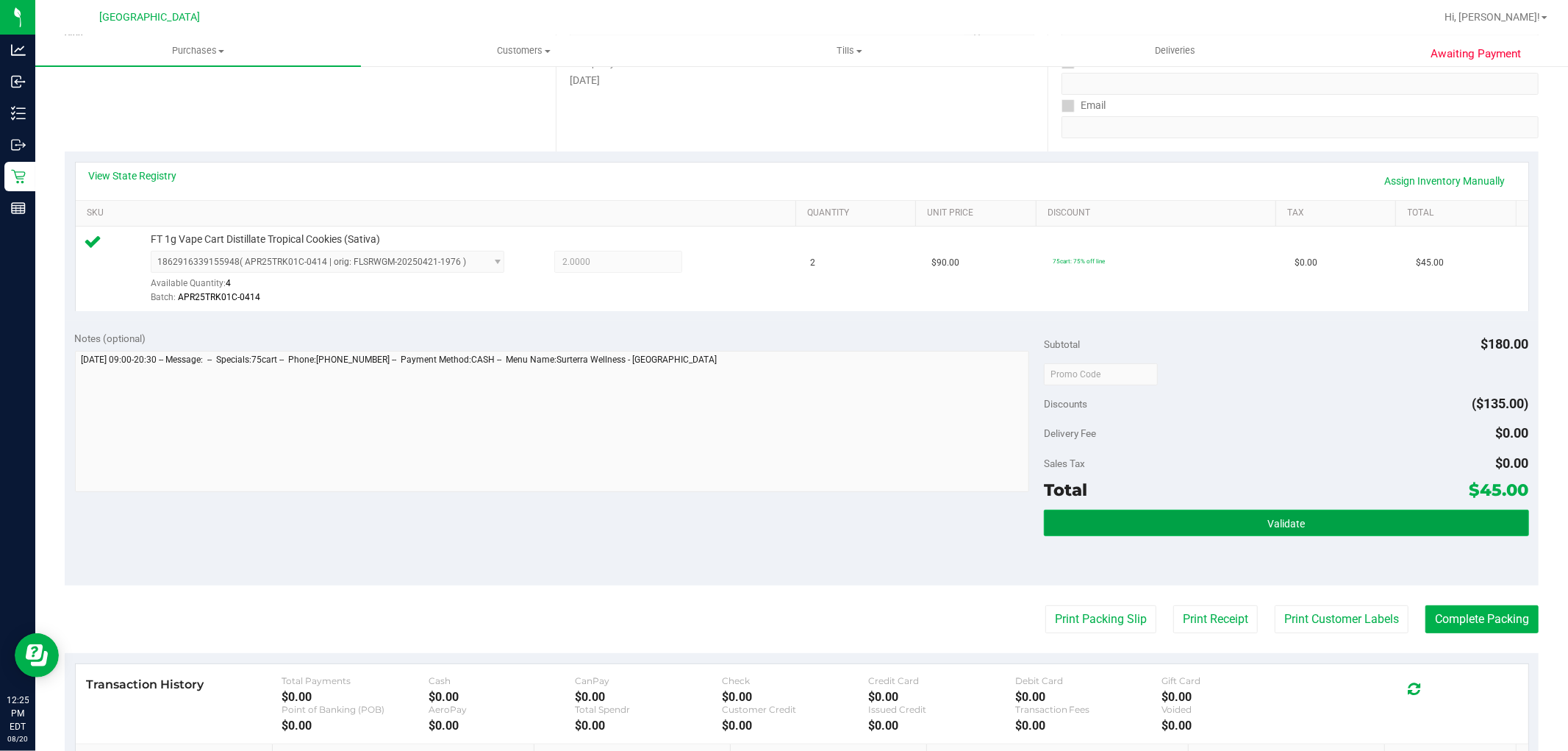
click at [1236, 522] on button "Validate" at bounding box center [1286, 523] width 485 height 27
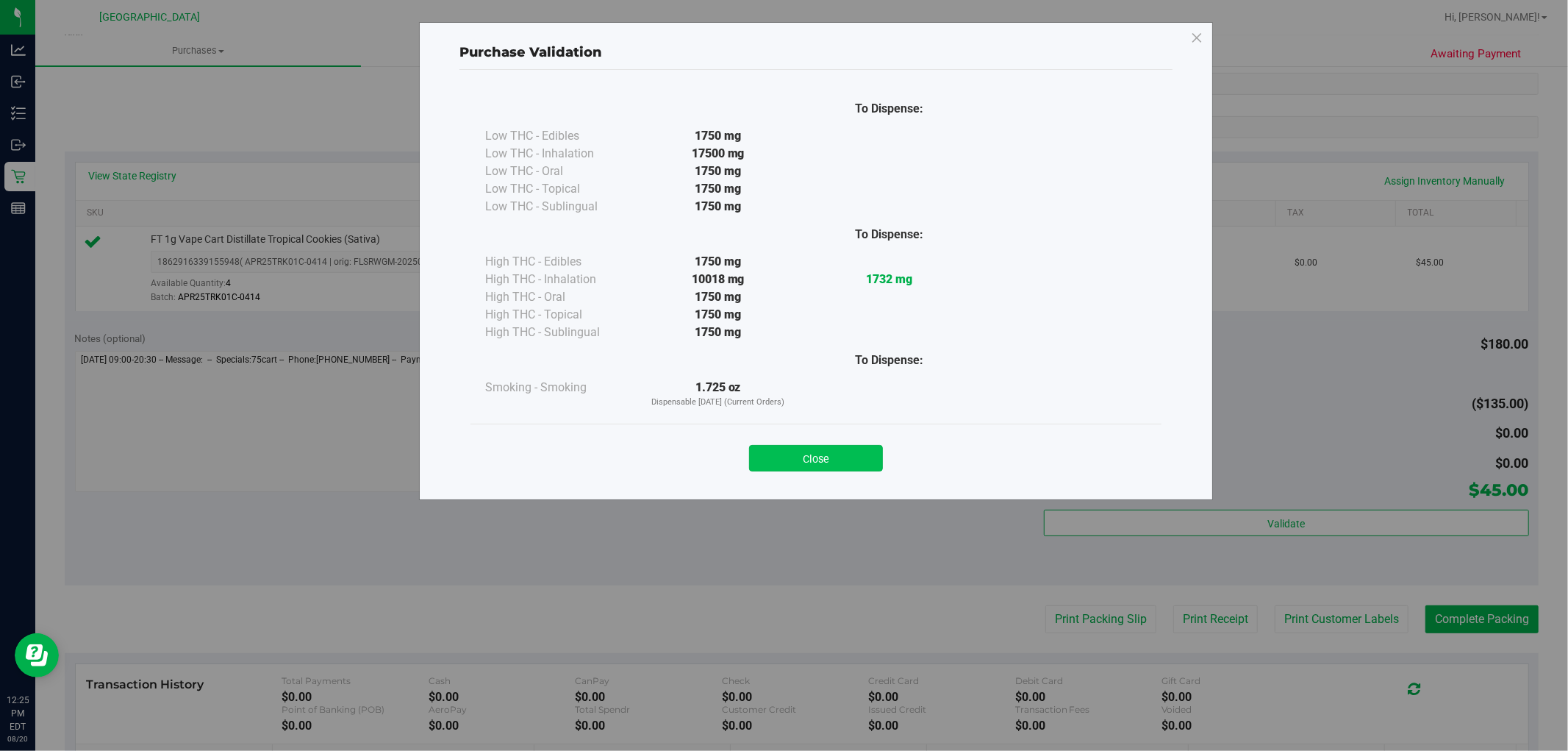
click at [861, 453] on button "Close" at bounding box center [815, 458] width 134 height 27
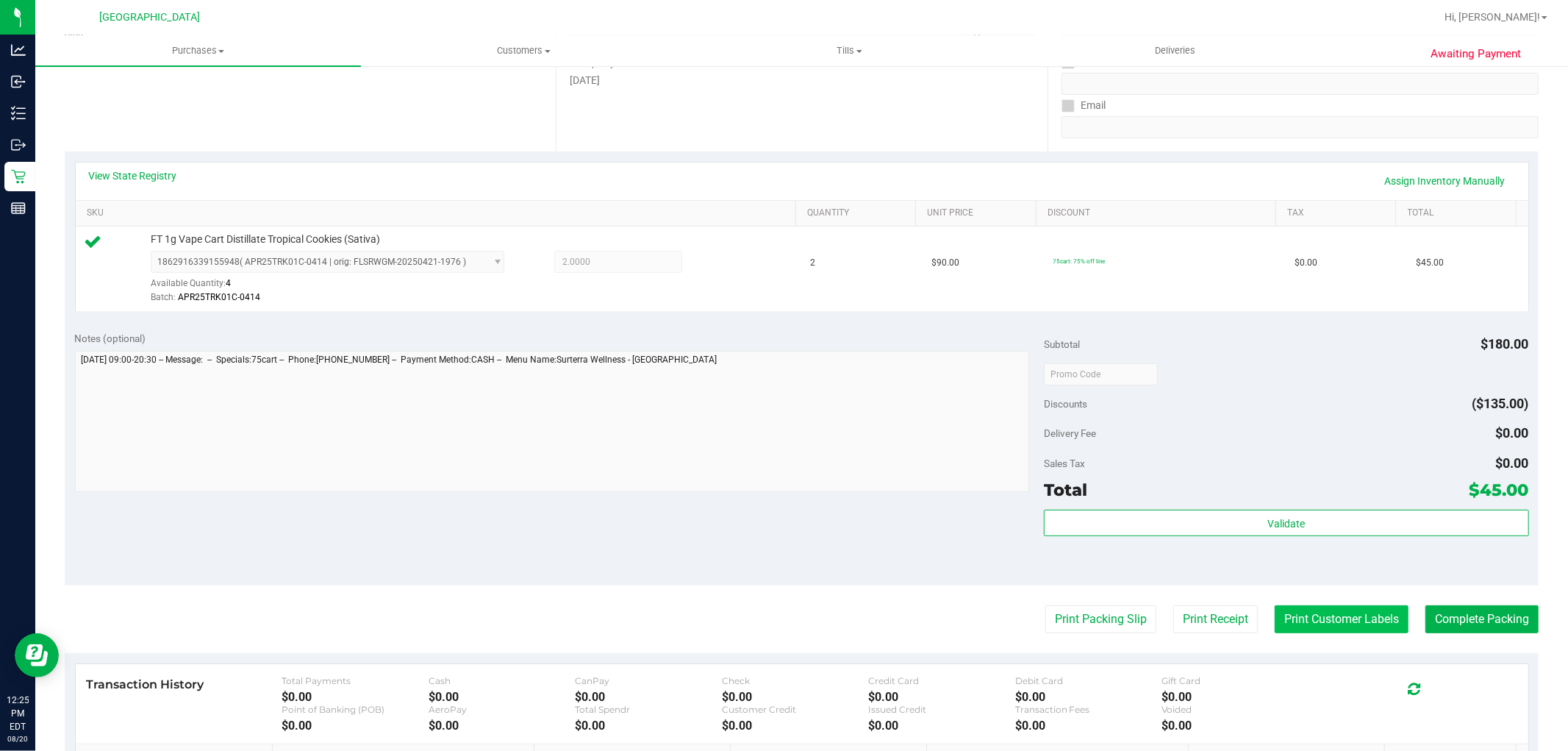
click at [1305, 615] on button "Print Customer Labels" at bounding box center [1341, 618] width 134 height 28
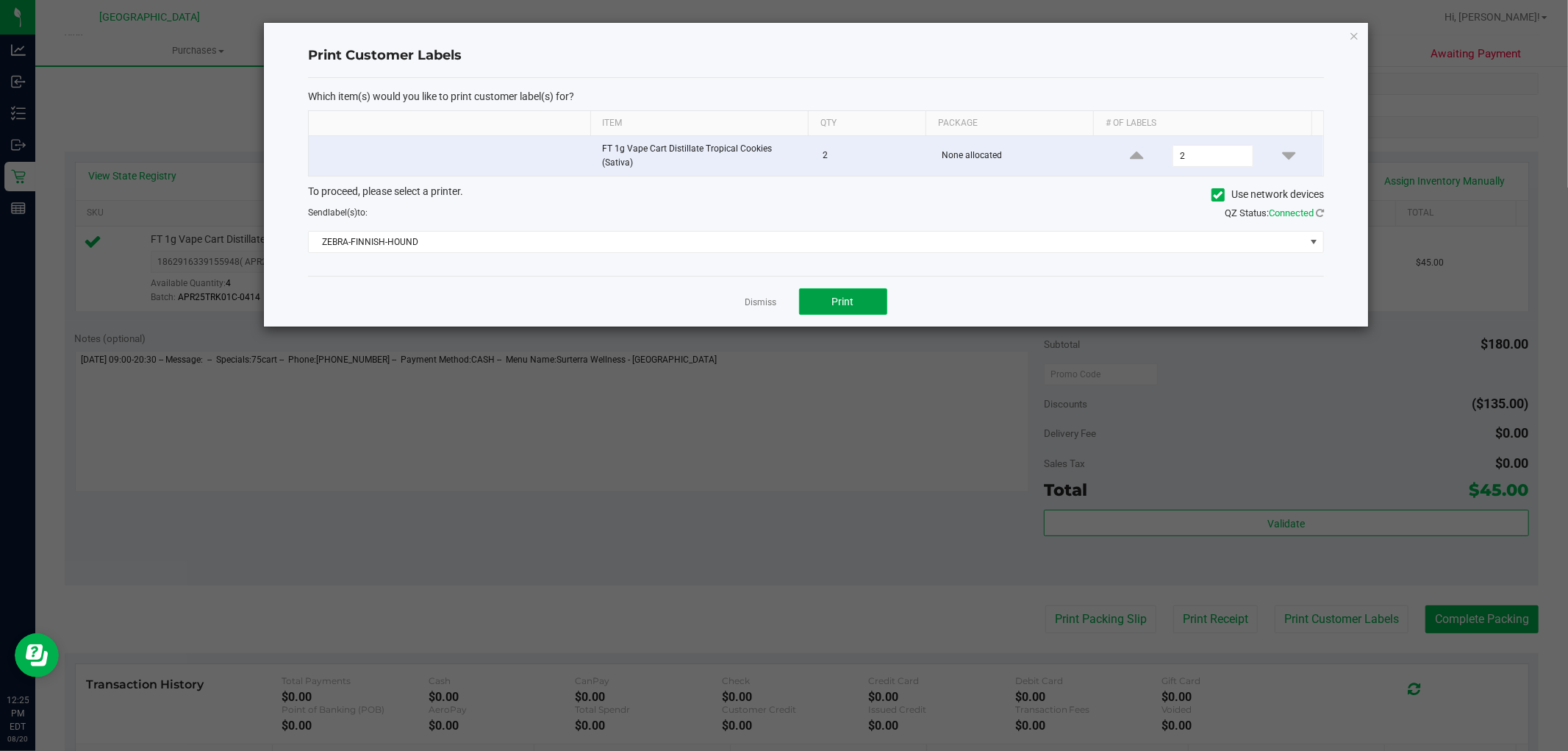
click at [820, 289] on button "Print" at bounding box center [843, 302] width 88 height 27
click at [764, 297] on link "Dismiss" at bounding box center [761, 303] width 31 height 13
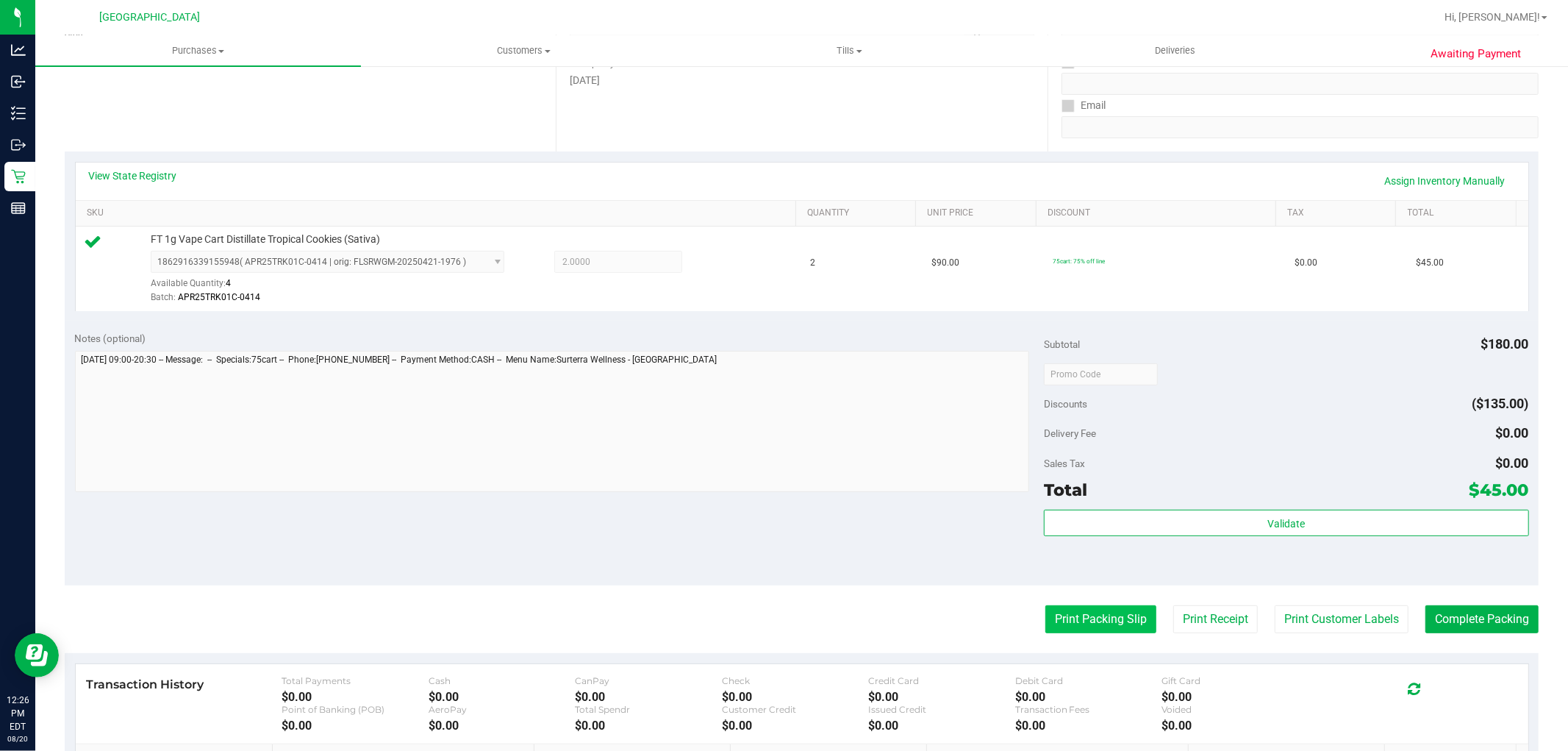
click at [1100, 616] on button "Print Packing Slip" at bounding box center [1101, 618] width 111 height 28
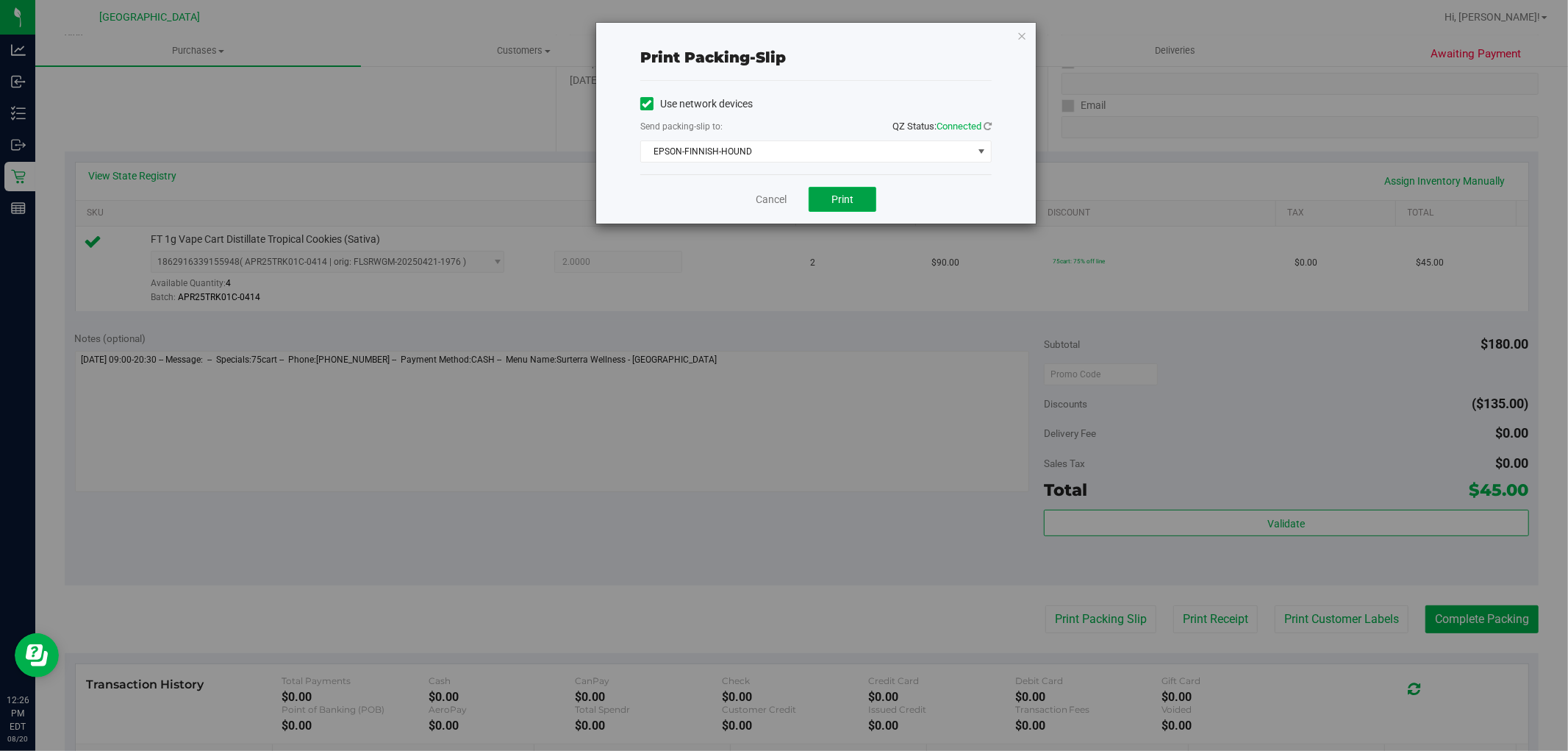
click at [833, 201] on span "Print" at bounding box center [842, 199] width 22 height 12
click at [757, 204] on link "Cancel" at bounding box center [771, 199] width 30 height 15
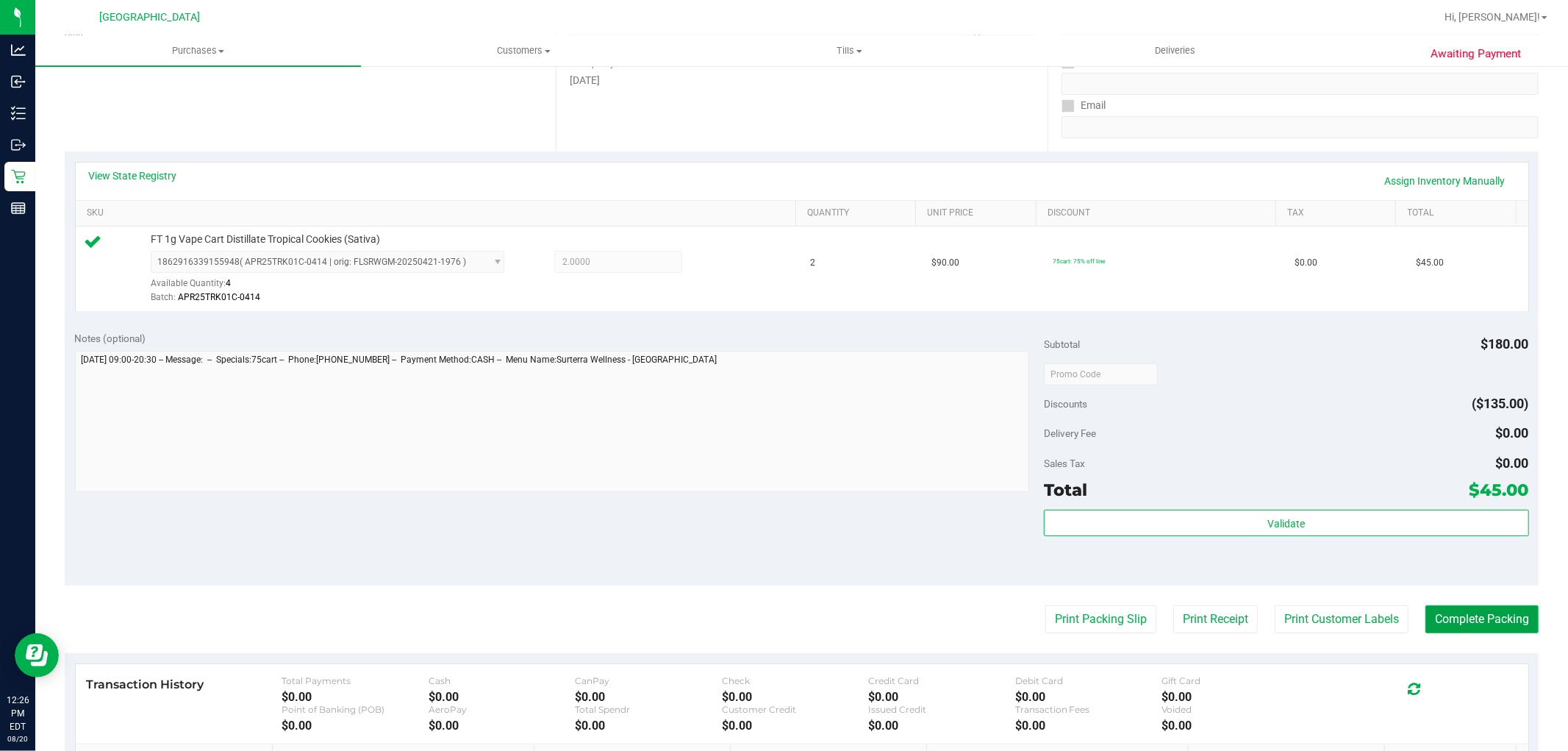
click at [1469, 610] on button "Complete Packing" at bounding box center [1482, 618] width 113 height 28
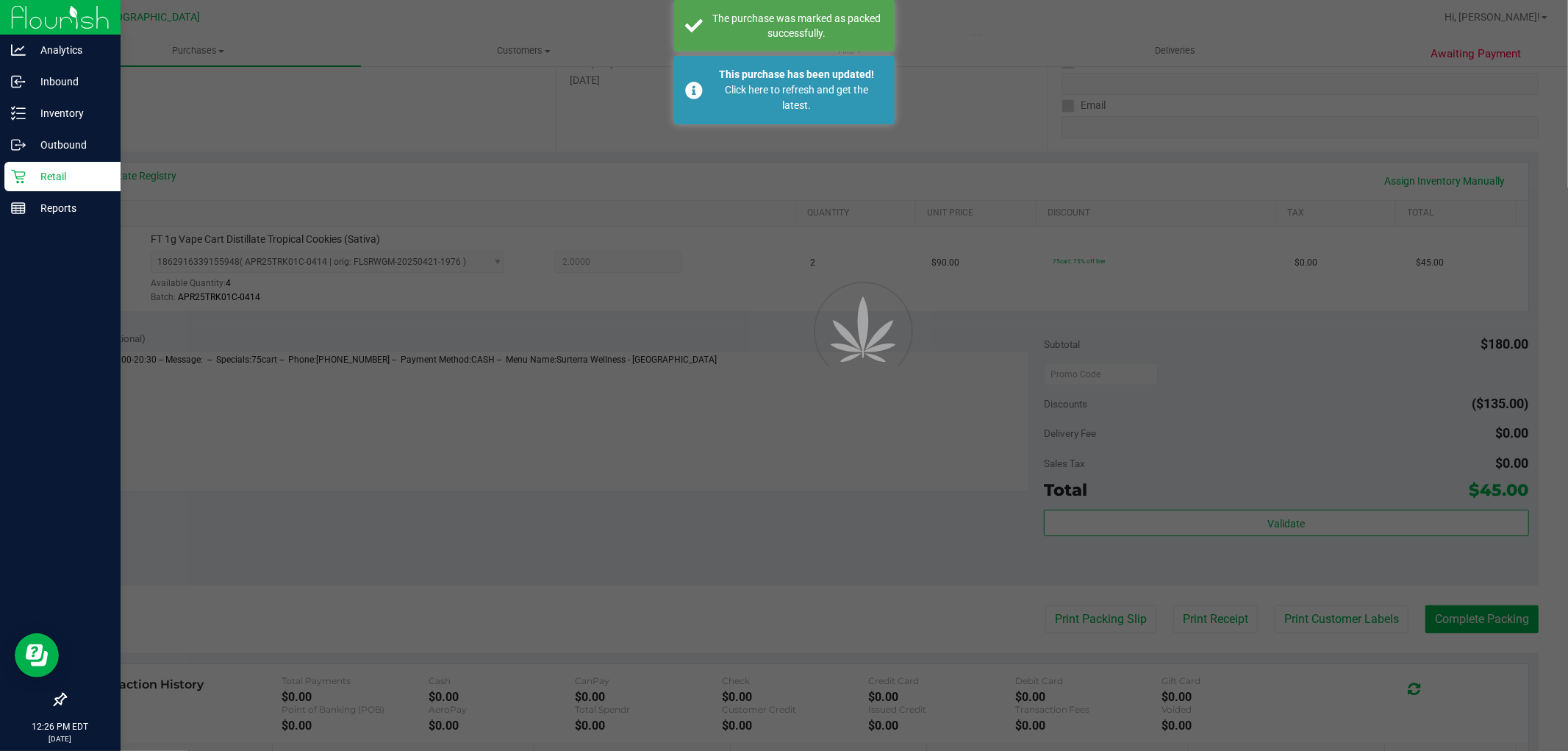
click at [19, 177] on icon at bounding box center [18, 177] width 14 height 14
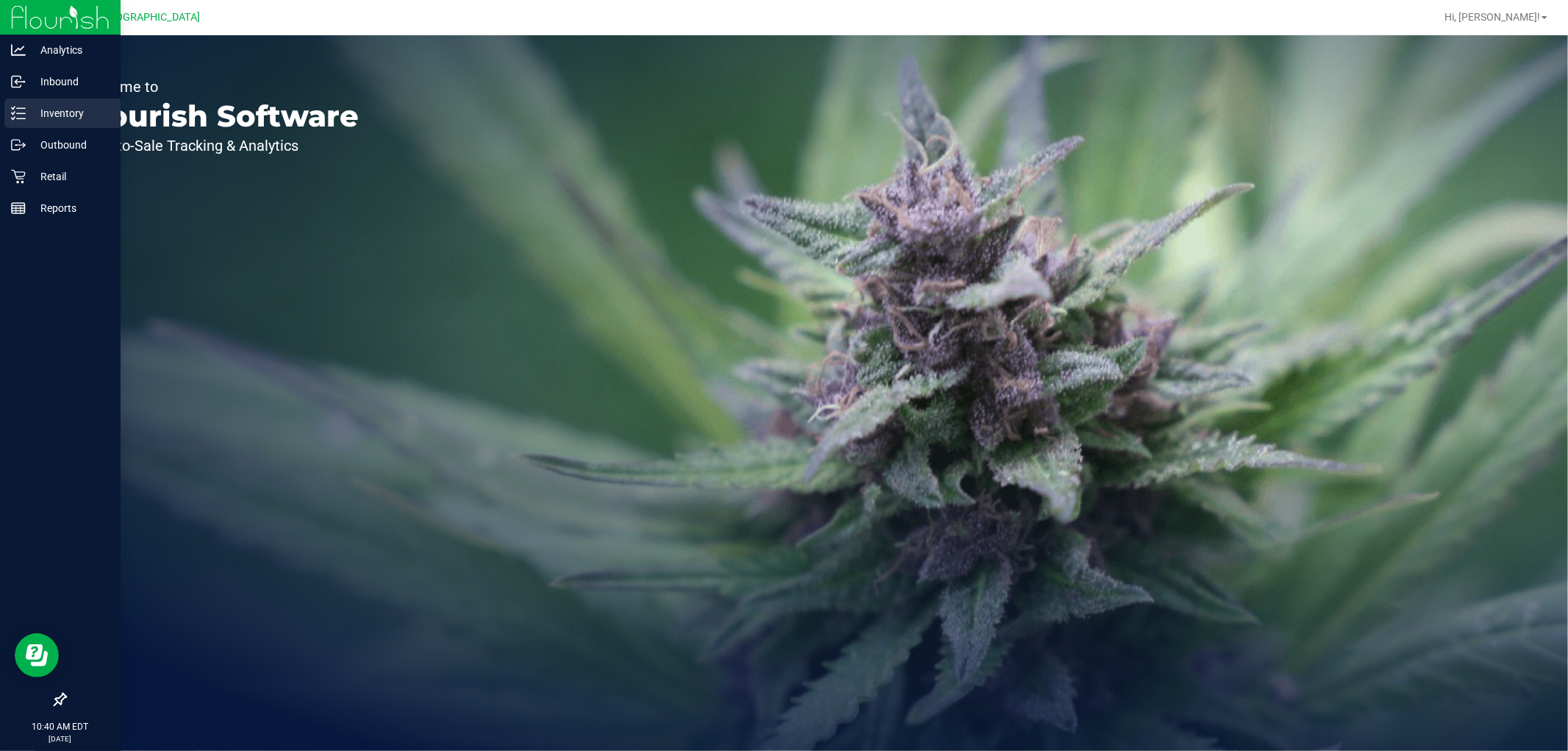
click at [39, 122] on div "Inventory" at bounding box center [63, 113] width 116 height 30
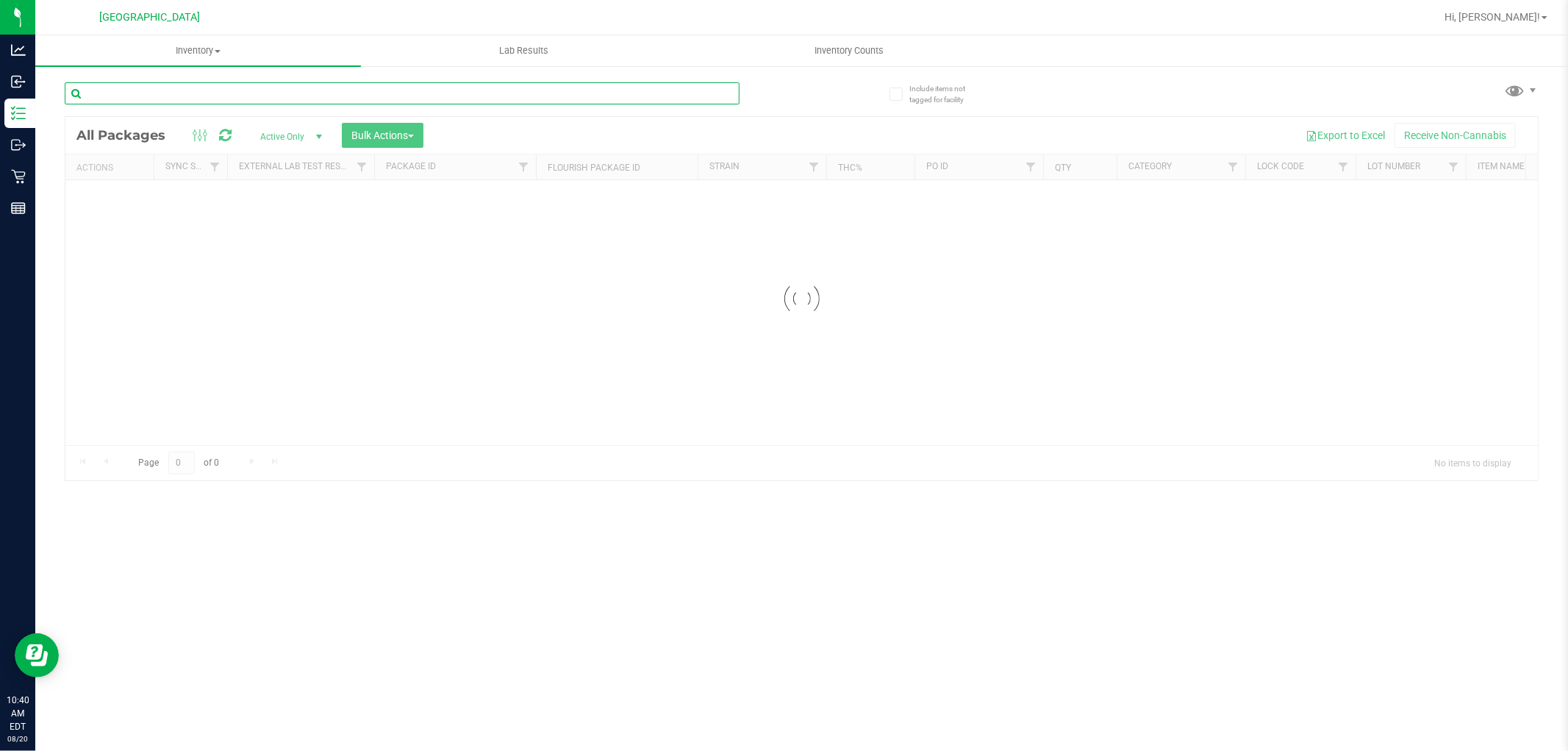
click at [269, 85] on input "text" at bounding box center [401, 93] width 675 height 22
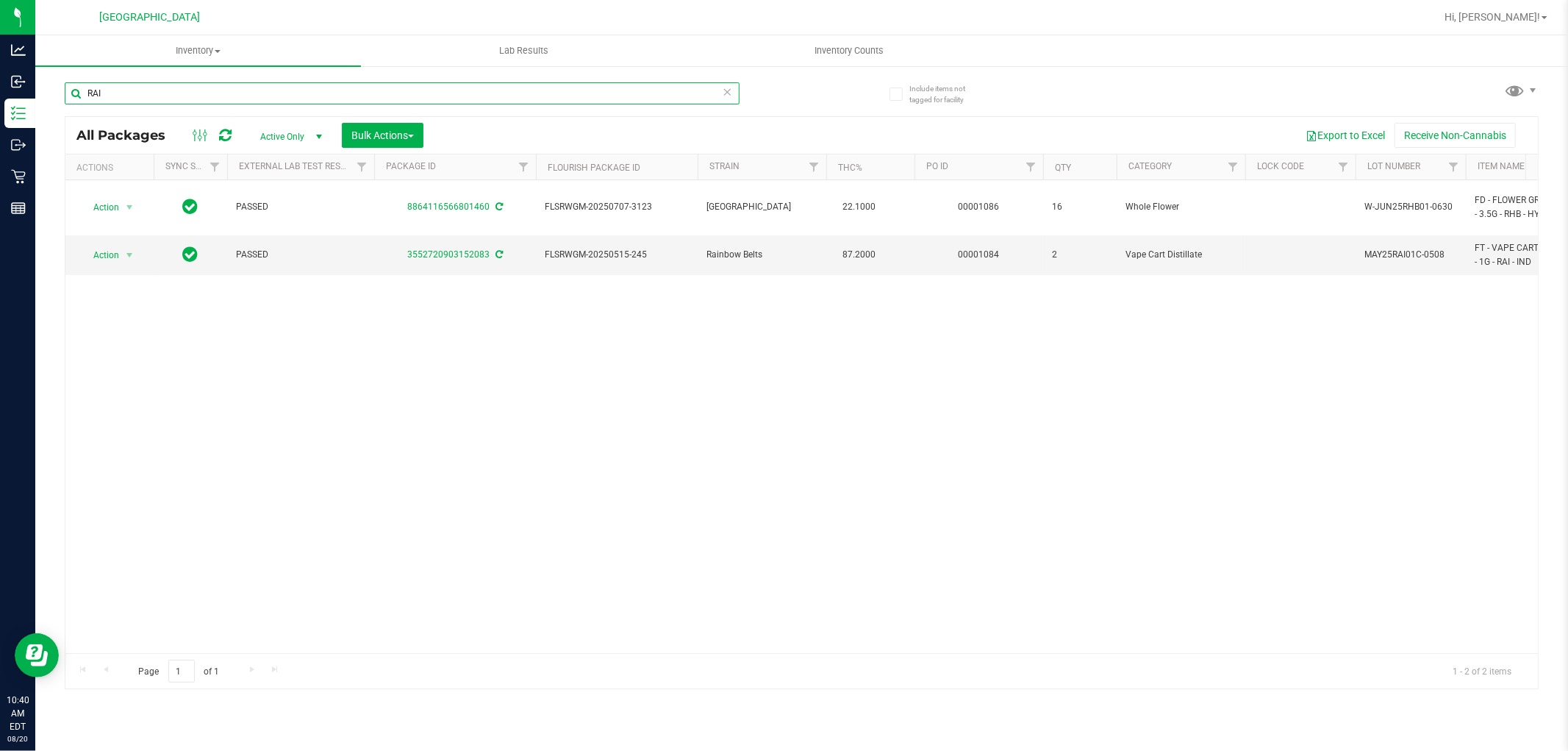
type input "RAI"
